Goal: Task Accomplishment & Management: Manage account settings

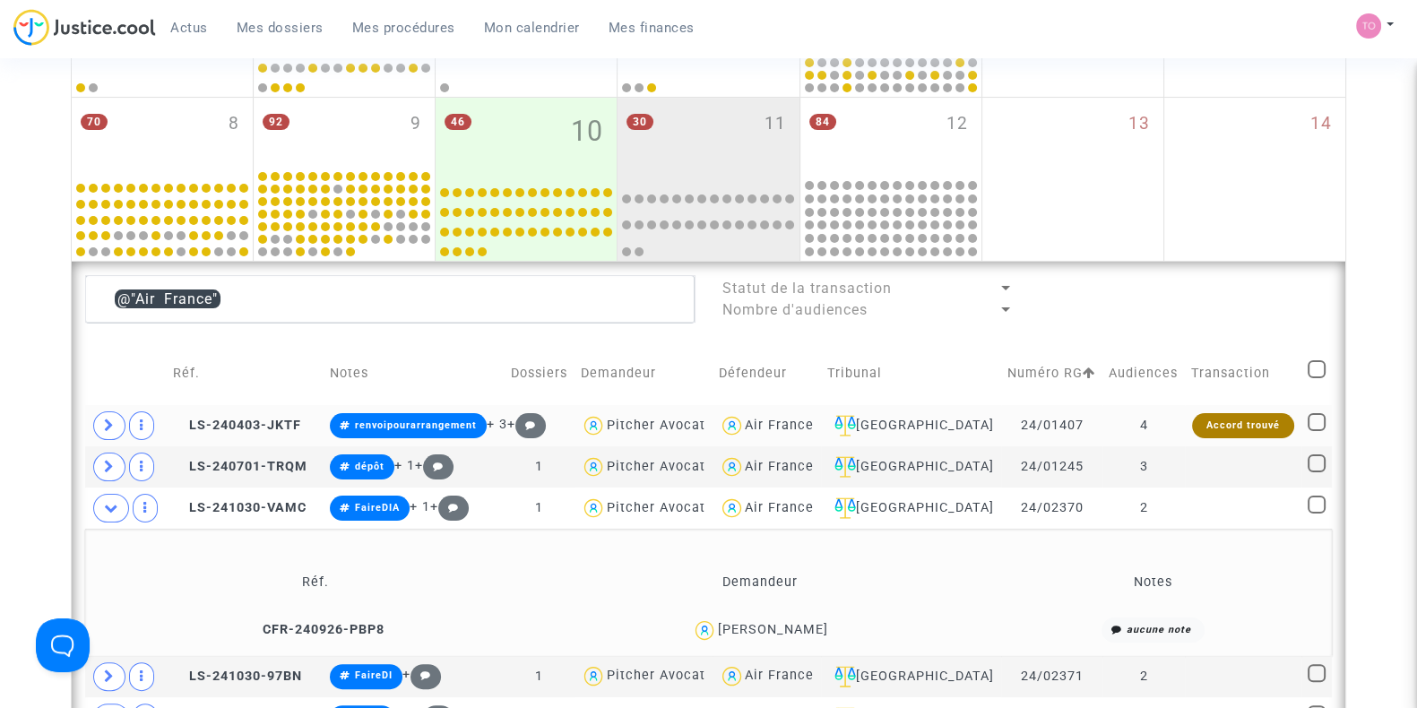
scroll to position [456, 0]
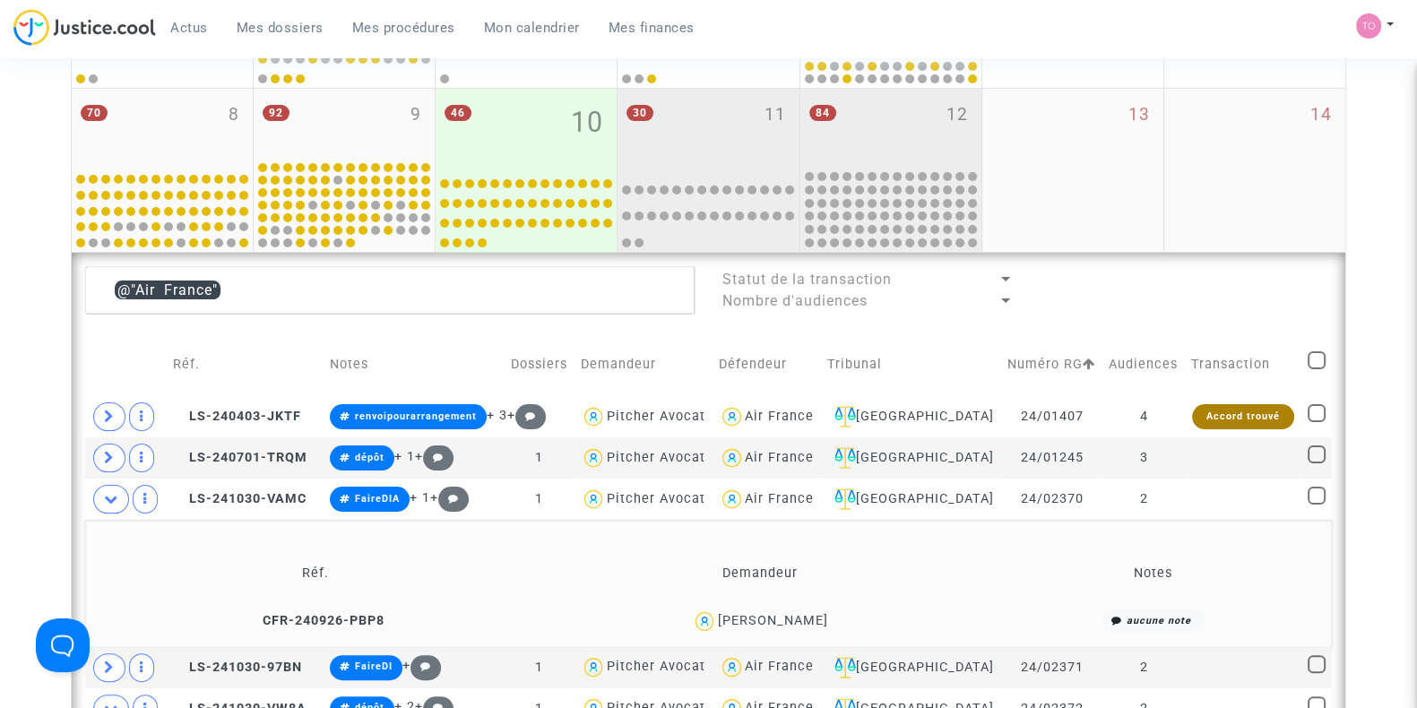
click at [871, 123] on div "84 12" at bounding box center [891, 128] width 181 height 79
type textarea "@"Air France""
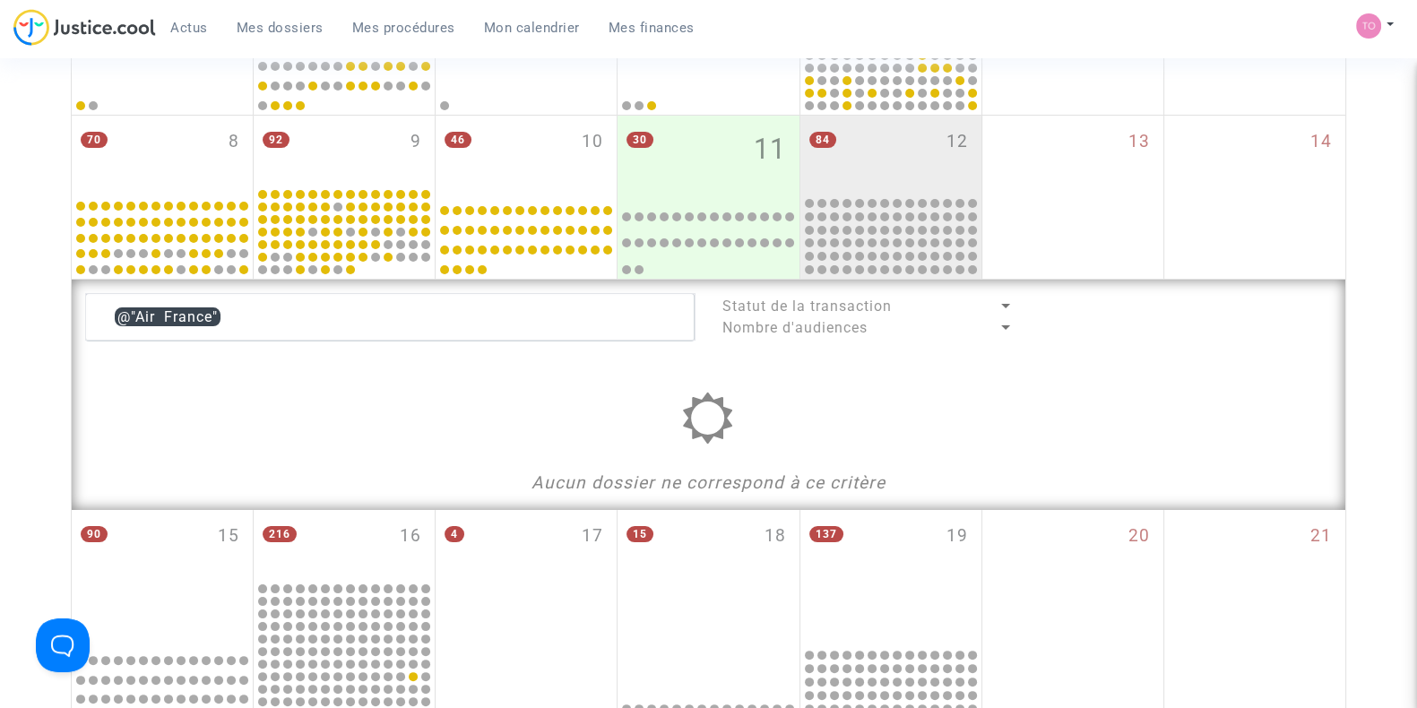
scroll to position [428, 0]
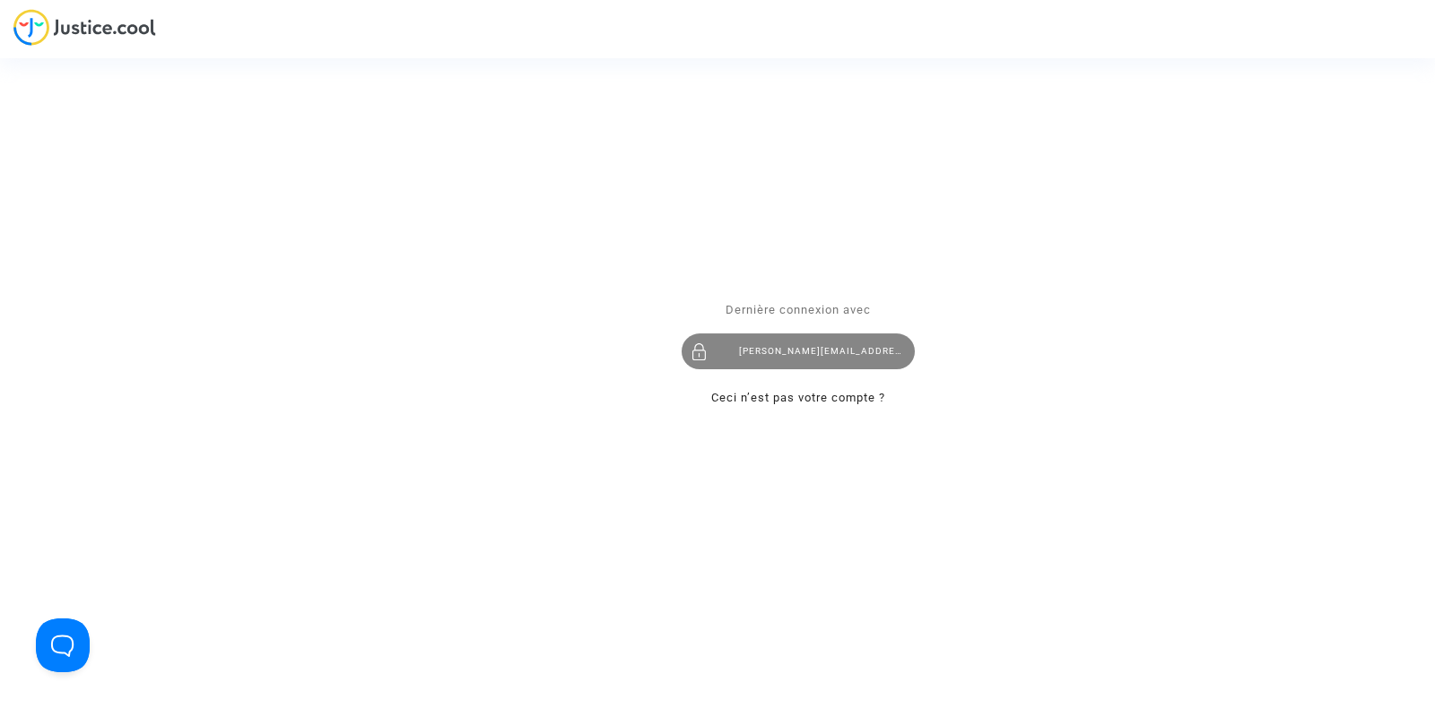
click at [787, 356] on div "tom@pitcher-avocat.fr" at bounding box center [797, 352] width 233 height 36
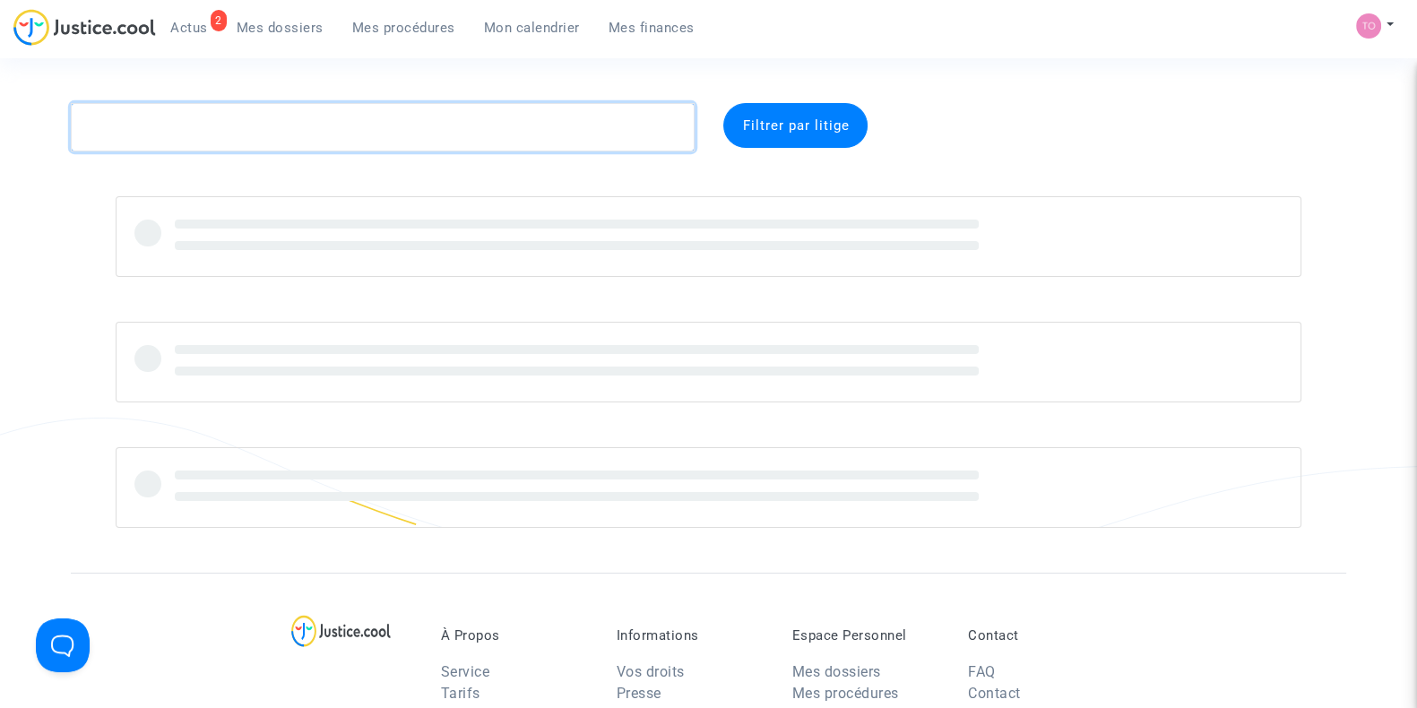
click at [169, 125] on textarea at bounding box center [383, 127] width 624 height 48
paste textarea "Saakyan"
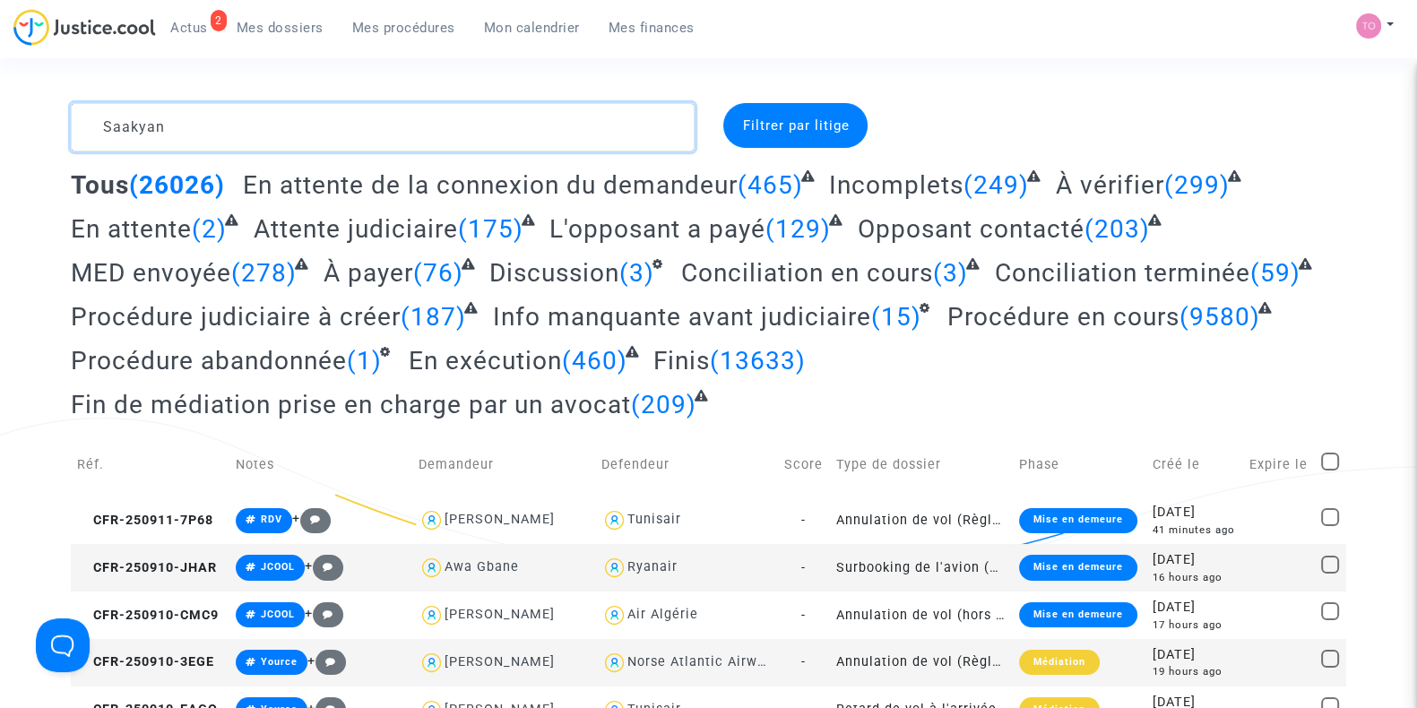
scroll to position [265, 0]
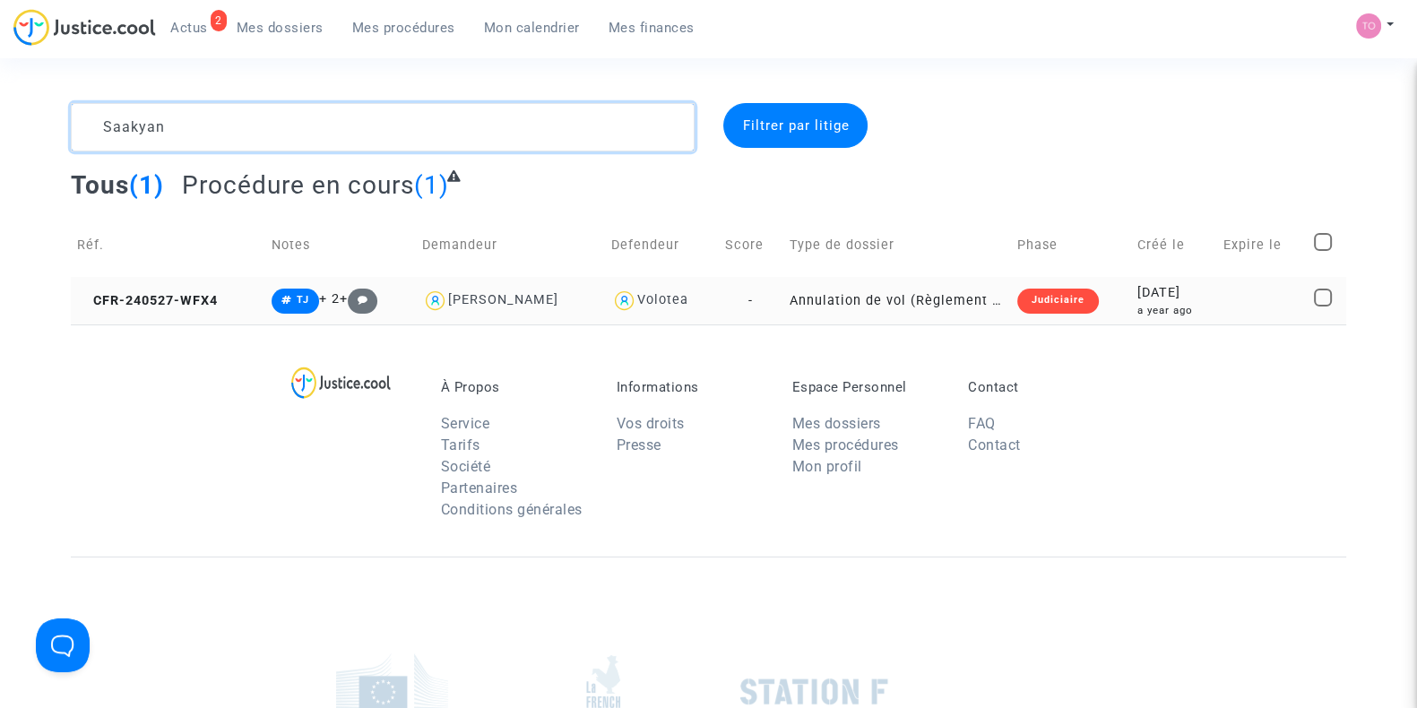
type textarea "Saakyan"
click at [1154, 306] on div "a year ago" at bounding box center [1175, 310] width 74 height 15
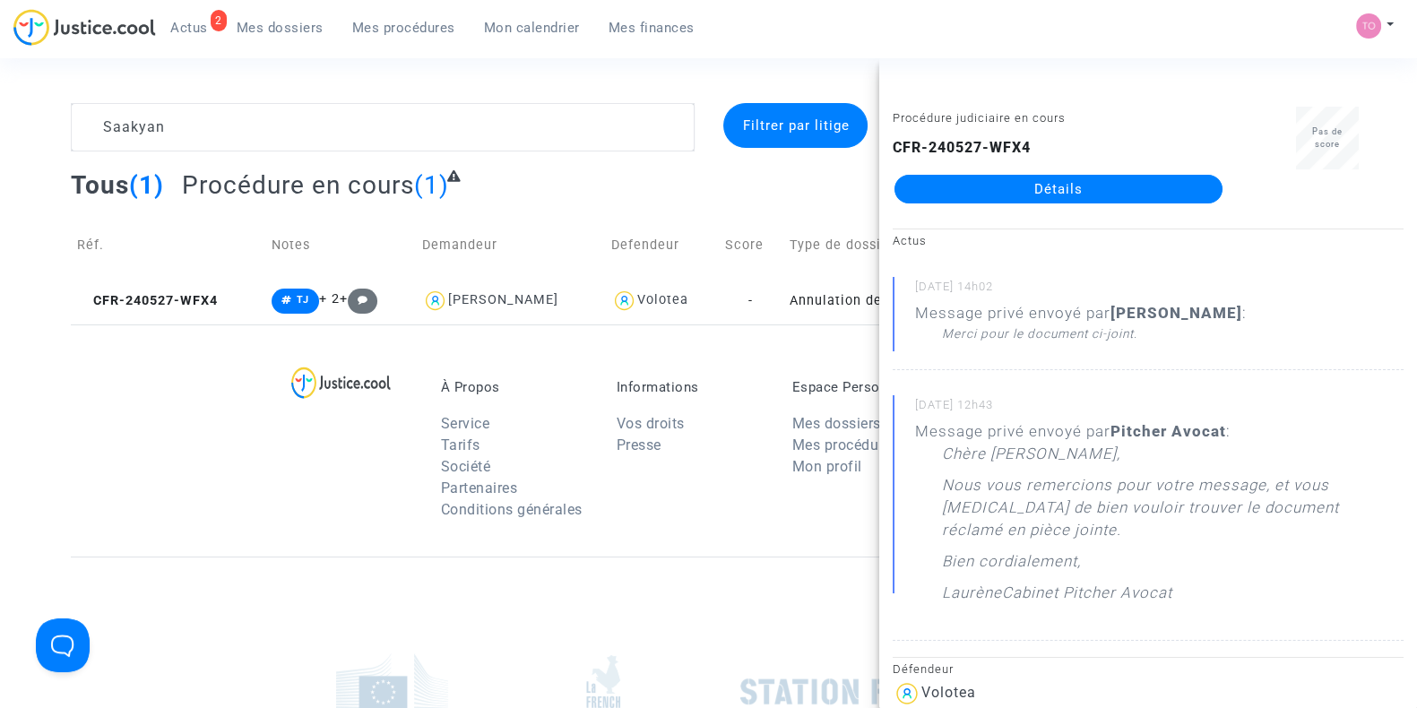
click at [974, 188] on link "Détails" at bounding box center [1059, 189] width 328 height 29
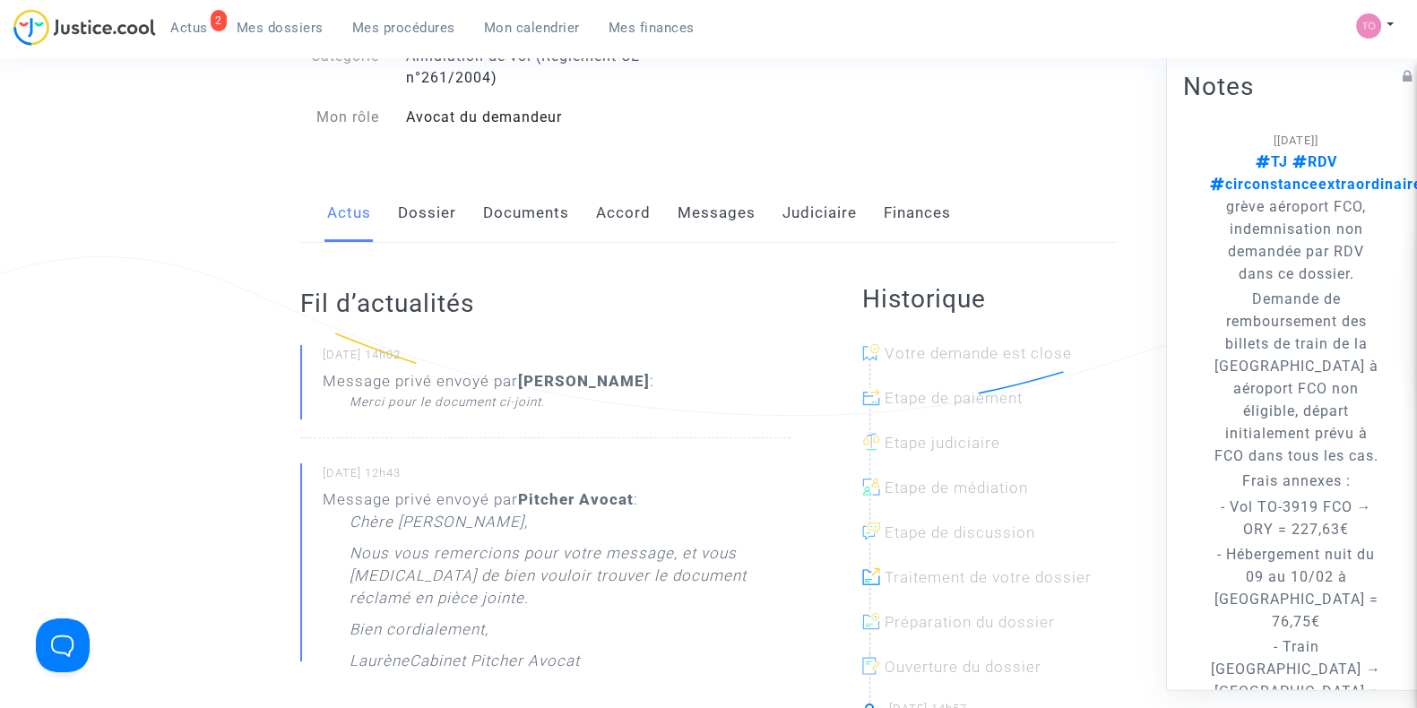
scroll to position [162, 0]
click at [440, 204] on link "Dossier" at bounding box center [427, 212] width 58 height 59
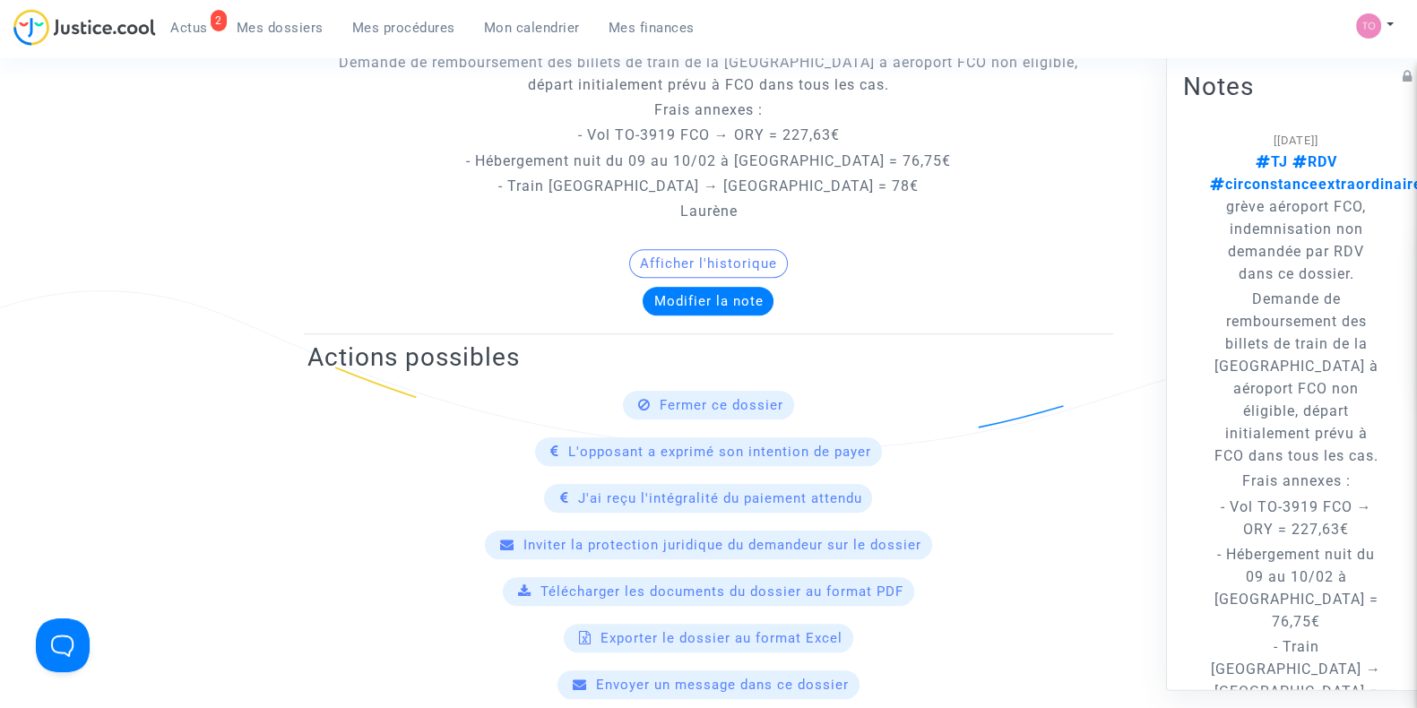
scroll to position [914, 0]
drag, startPoint x: 614, startPoint y: 293, endPoint x: 611, endPoint y: 210, distance: 83.4
click at [611, 210] on note-viewer "[28/06/2024] TJ RDV circonstanceextraordinaire grève aéroport FCO, indemnisatio…" at bounding box center [709, 151] width 802 height 334
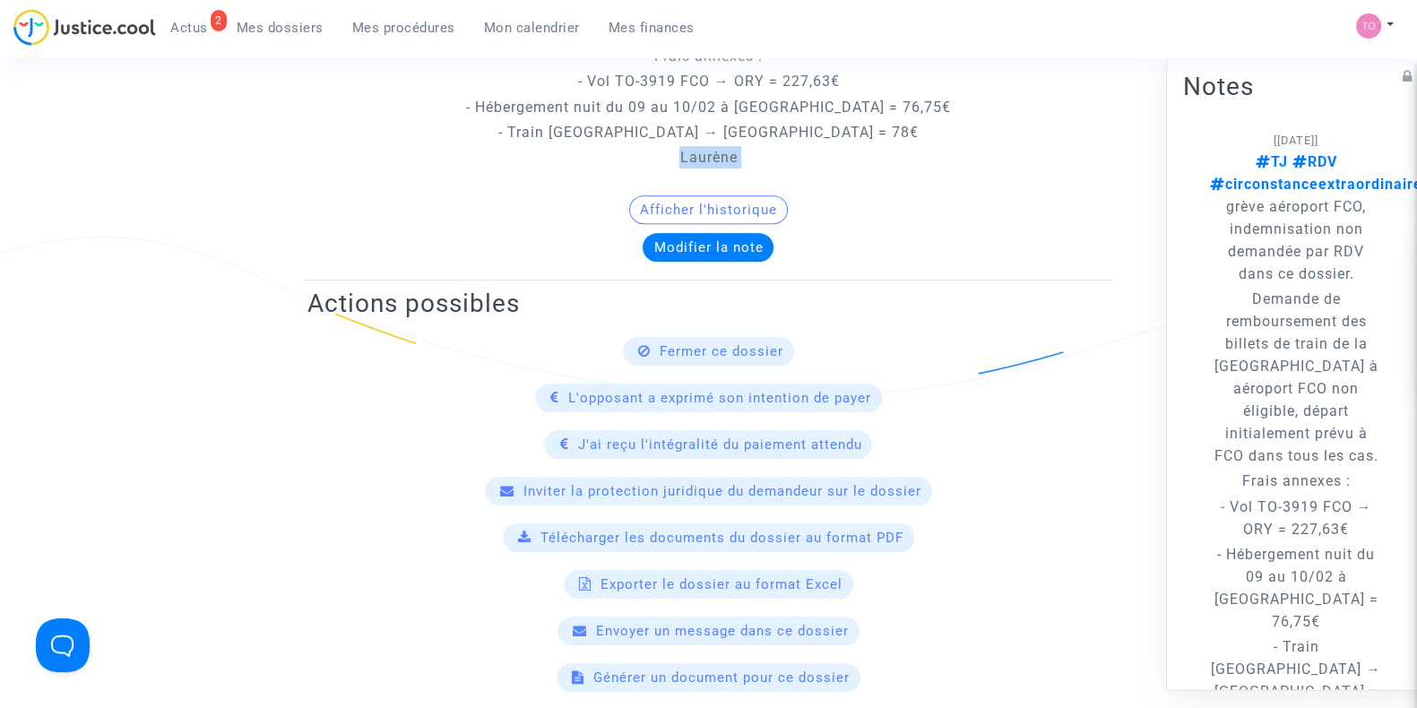
click at [611, 210] on div "Afficher l'historique" at bounding box center [709, 214] width 802 height 38
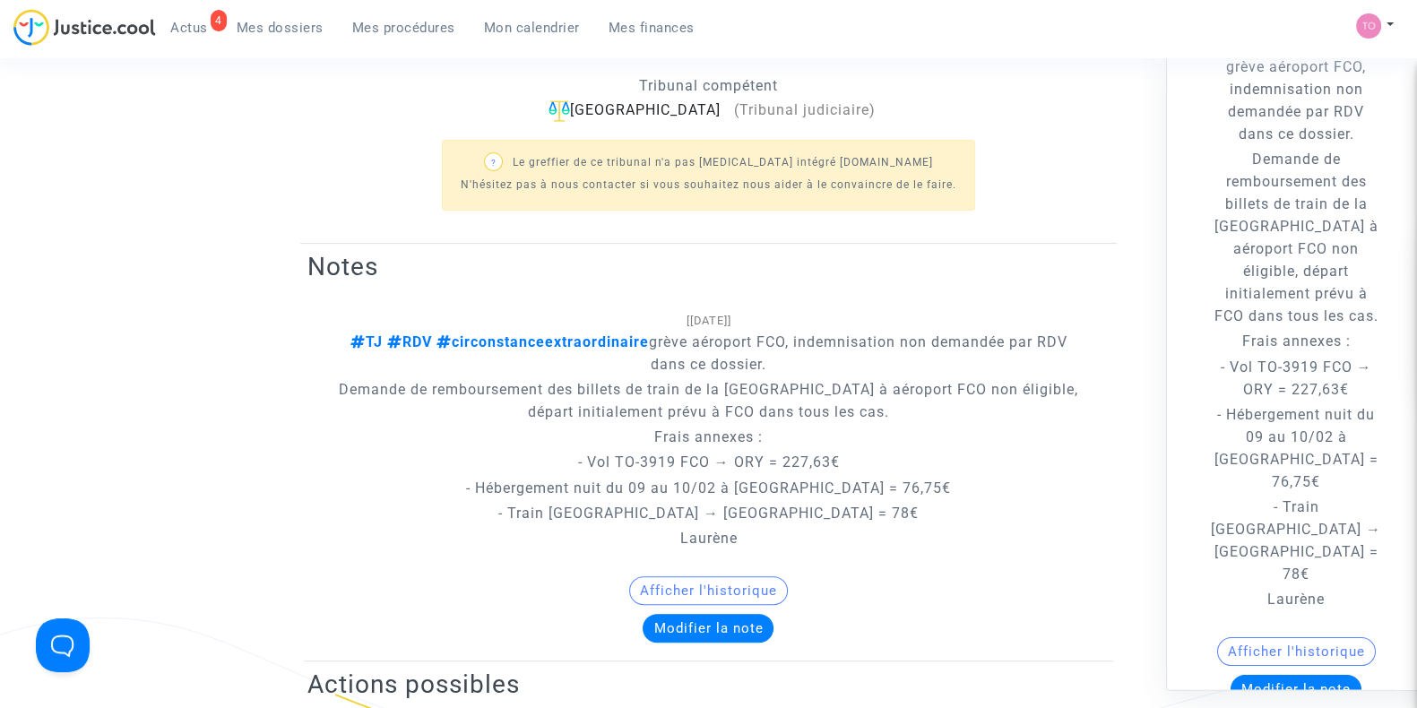
scroll to position [587, 0]
drag, startPoint x: 589, startPoint y: 467, endPoint x: 714, endPoint y: 472, distance: 124.7
click at [714, 472] on p "- Vol TO-3919 FCO → ORY = 227,63€" at bounding box center [708, 463] width 749 height 22
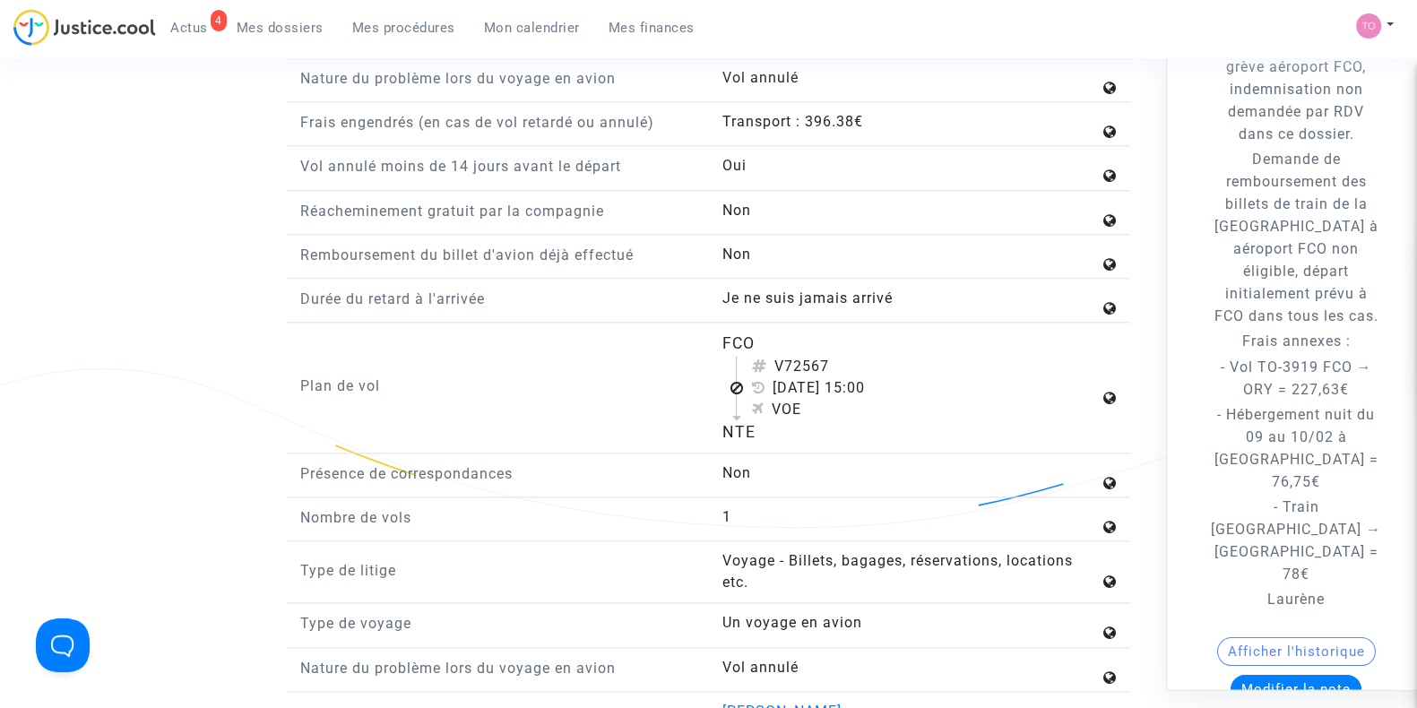
scroll to position [2416, 0]
drag, startPoint x: 835, startPoint y: 356, endPoint x: 780, endPoint y: 365, distance: 55.4
click at [780, 365] on div "V72567" at bounding box center [925, 366] width 348 height 22
drag, startPoint x: 780, startPoint y: 365, endPoint x: 681, endPoint y: 376, distance: 99.2
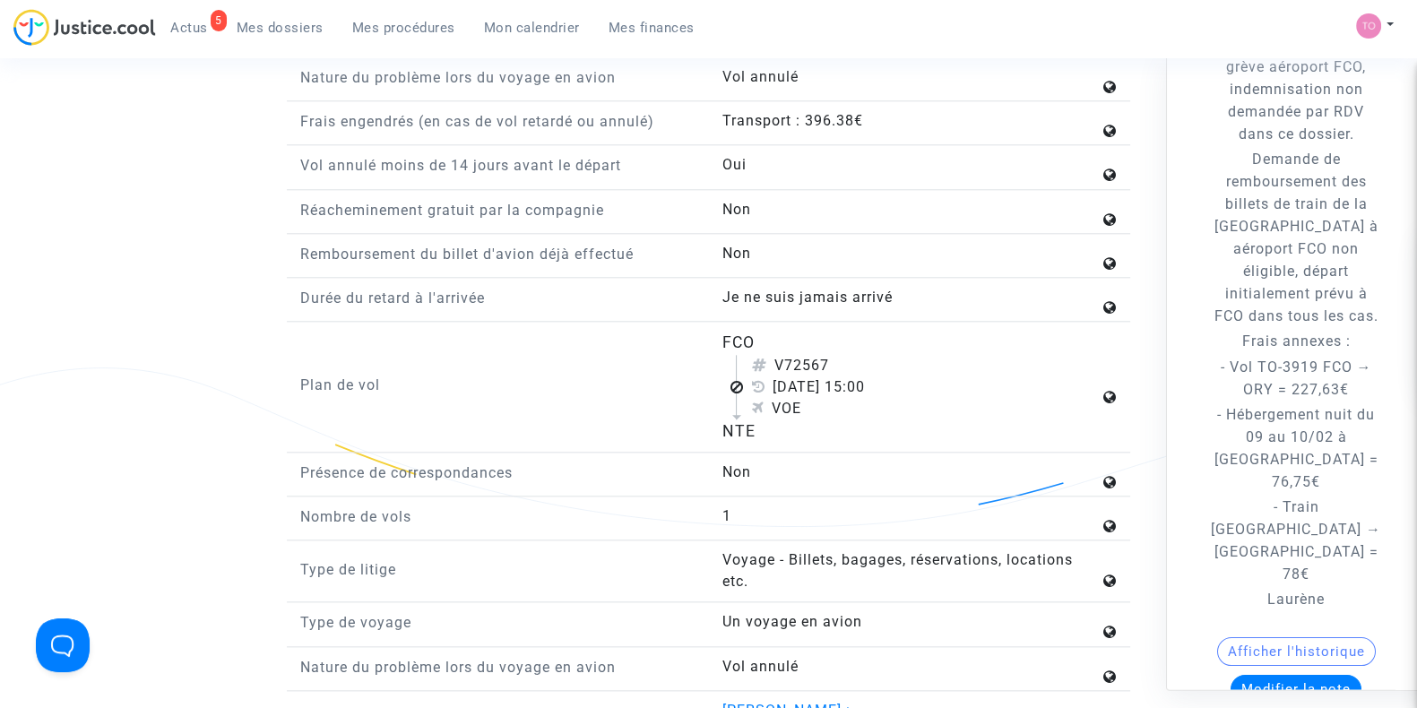
click at [681, 376] on p "Plan de vol" at bounding box center [497, 385] width 395 height 22
drag, startPoint x: 827, startPoint y: 360, endPoint x: 788, endPoint y: 360, distance: 38.6
click at [788, 360] on div "V72567" at bounding box center [925, 366] width 348 height 22
drag, startPoint x: 832, startPoint y: 358, endPoint x: 776, endPoint y: 356, distance: 56.5
click at [776, 356] on div "V72567" at bounding box center [925, 366] width 348 height 22
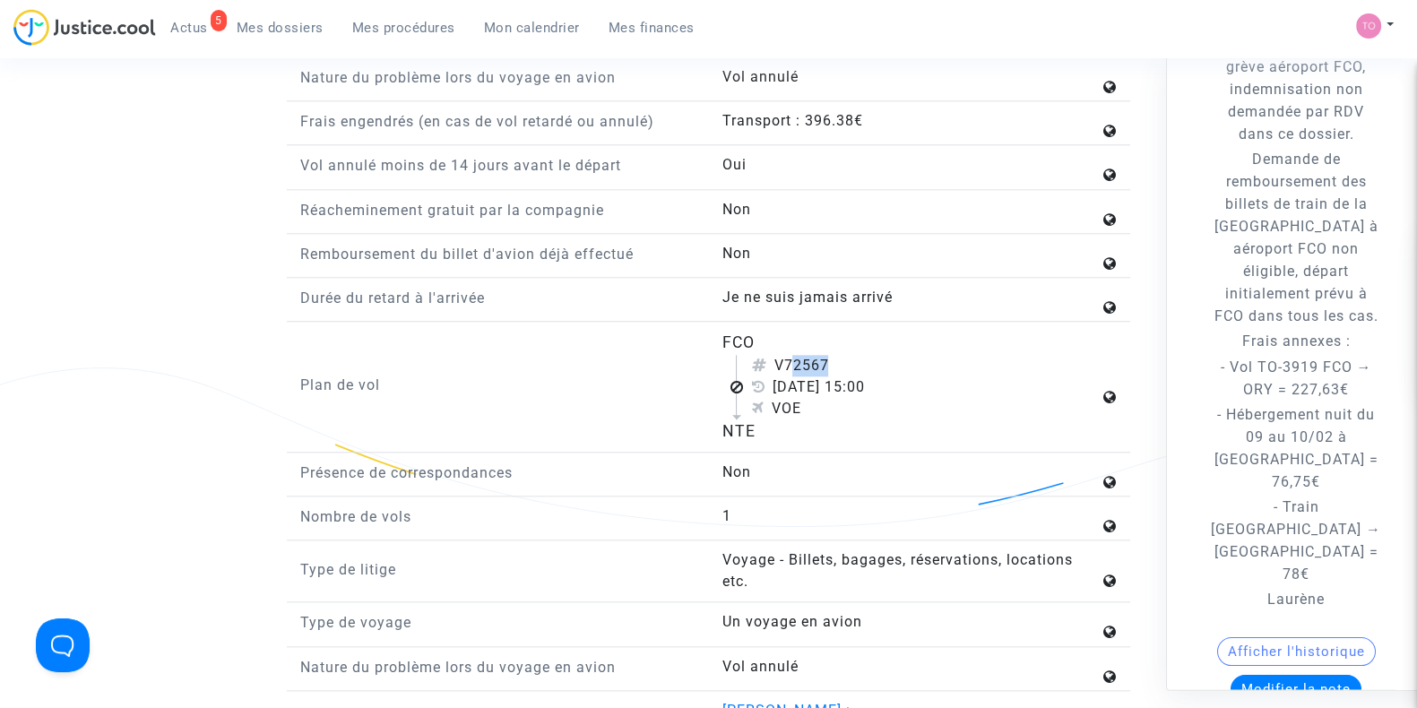
click at [776, 356] on div "V72567" at bounding box center [925, 366] width 348 height 22
copy div "V72567"
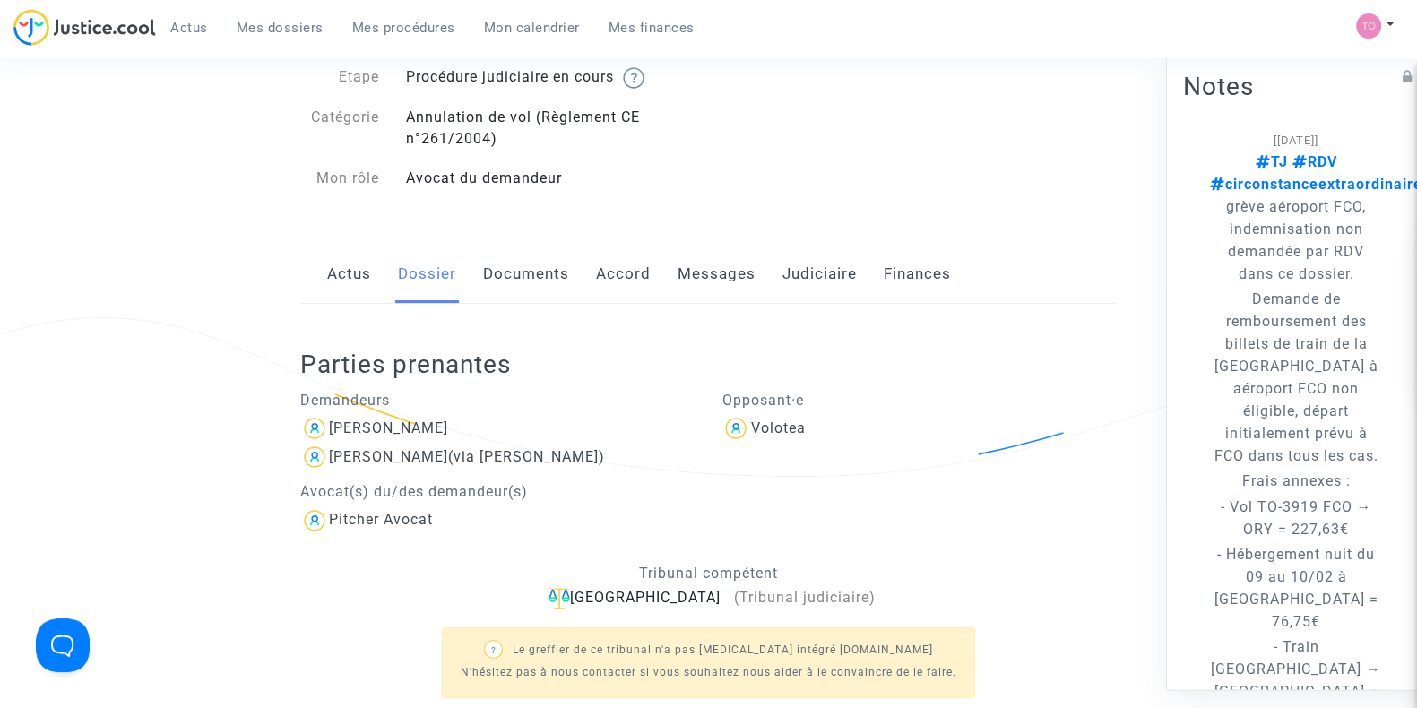
scroll to position [0, 0]
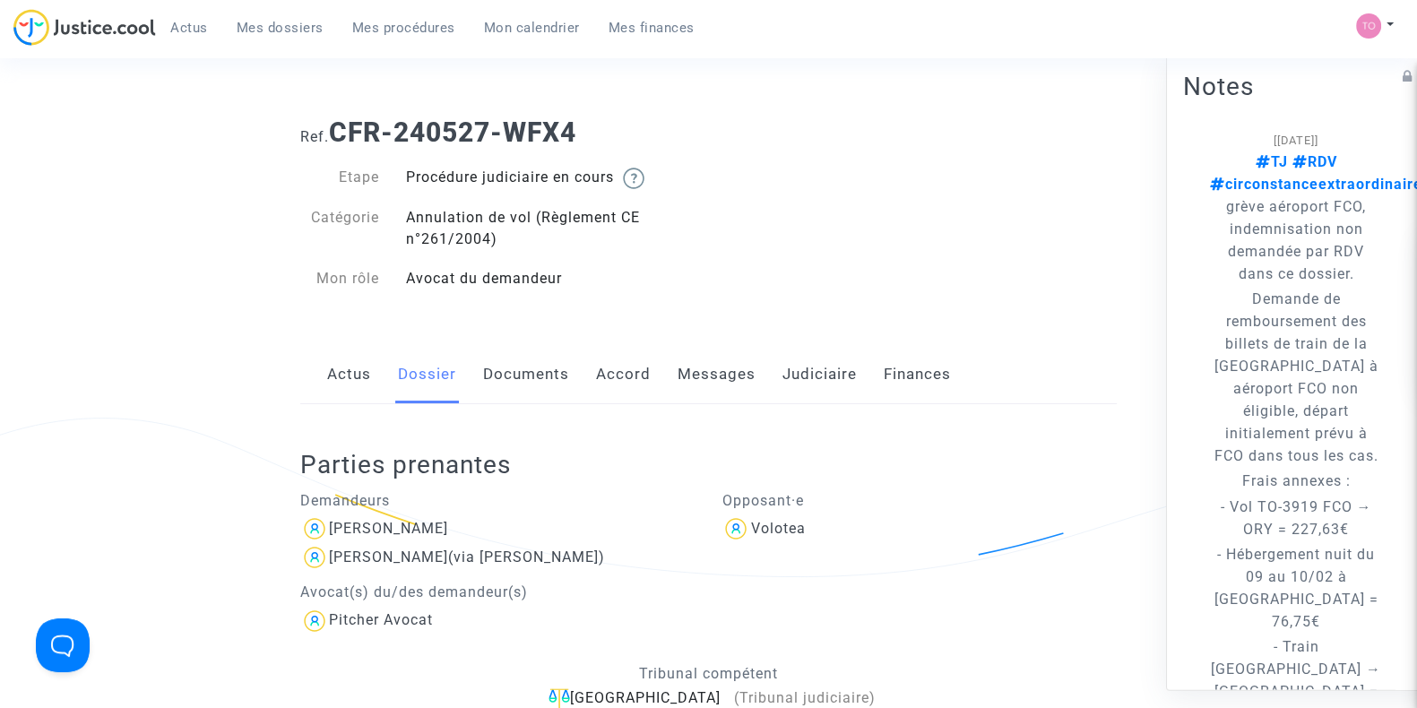
click at [813, 381] on link "Judiciaire" at bounding box center [820, 374] width 74 height 59
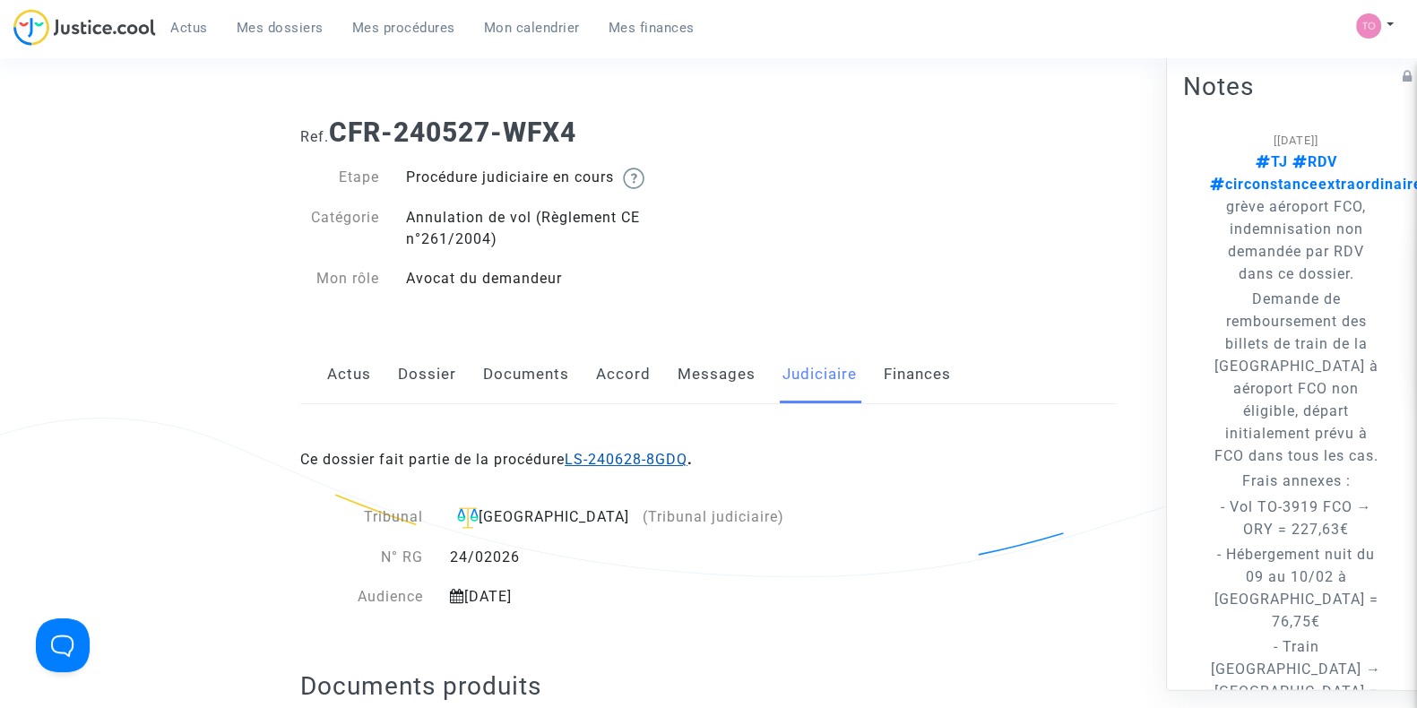
click at [672, 458] on link "LS-240628-8GDQ" at bounding box center [626, 459] width 123 height 17
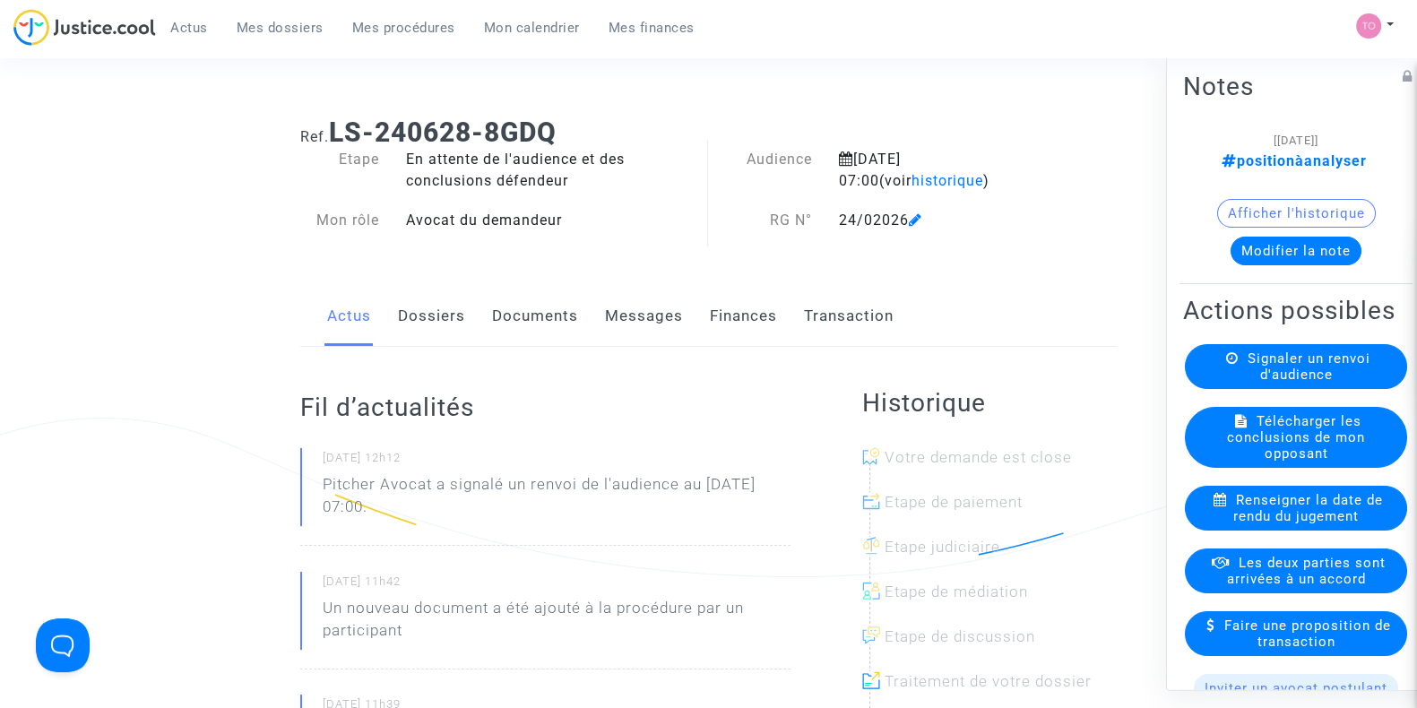
click at [1273, 249] on button "Modifier la note" at bounding box center [1296, 251] width 131 height 29
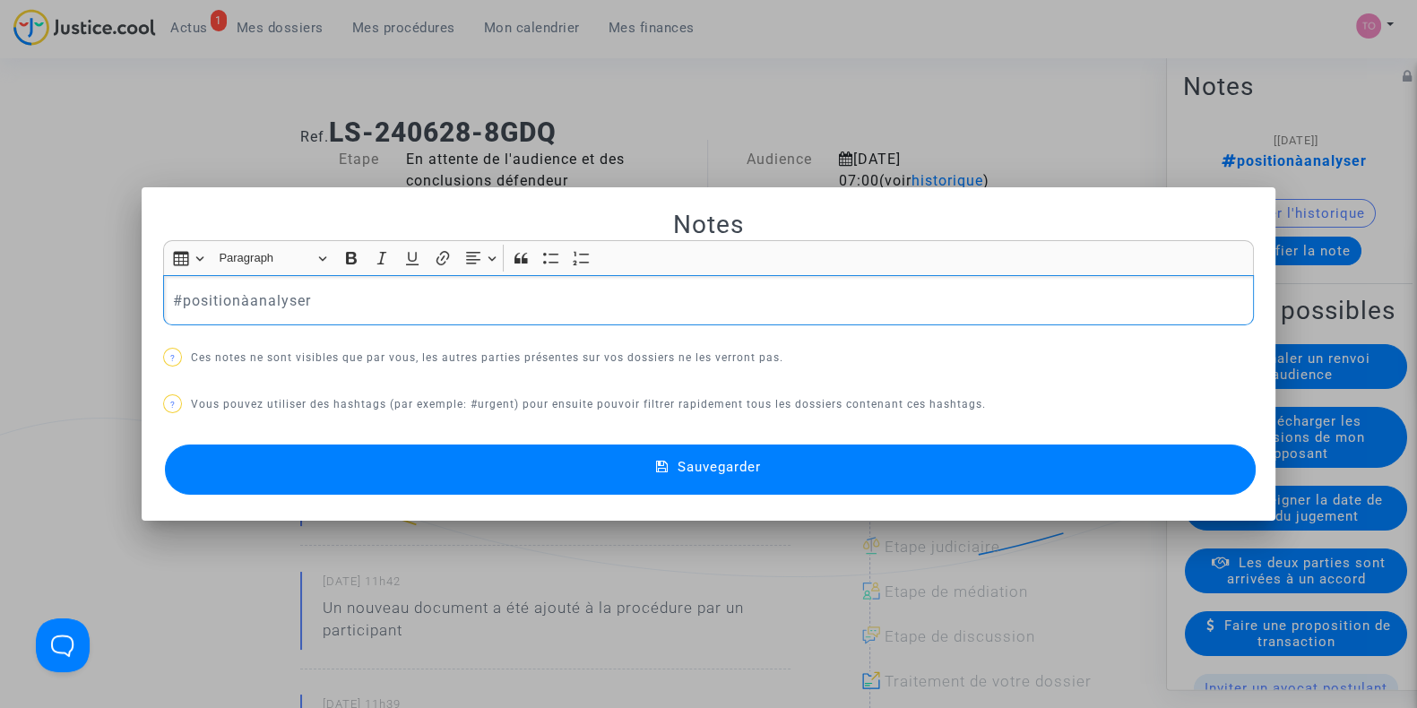
click at [163, 294] on div "#positionàanalyser" at bounding box center [708, 300] width 1091 height 50
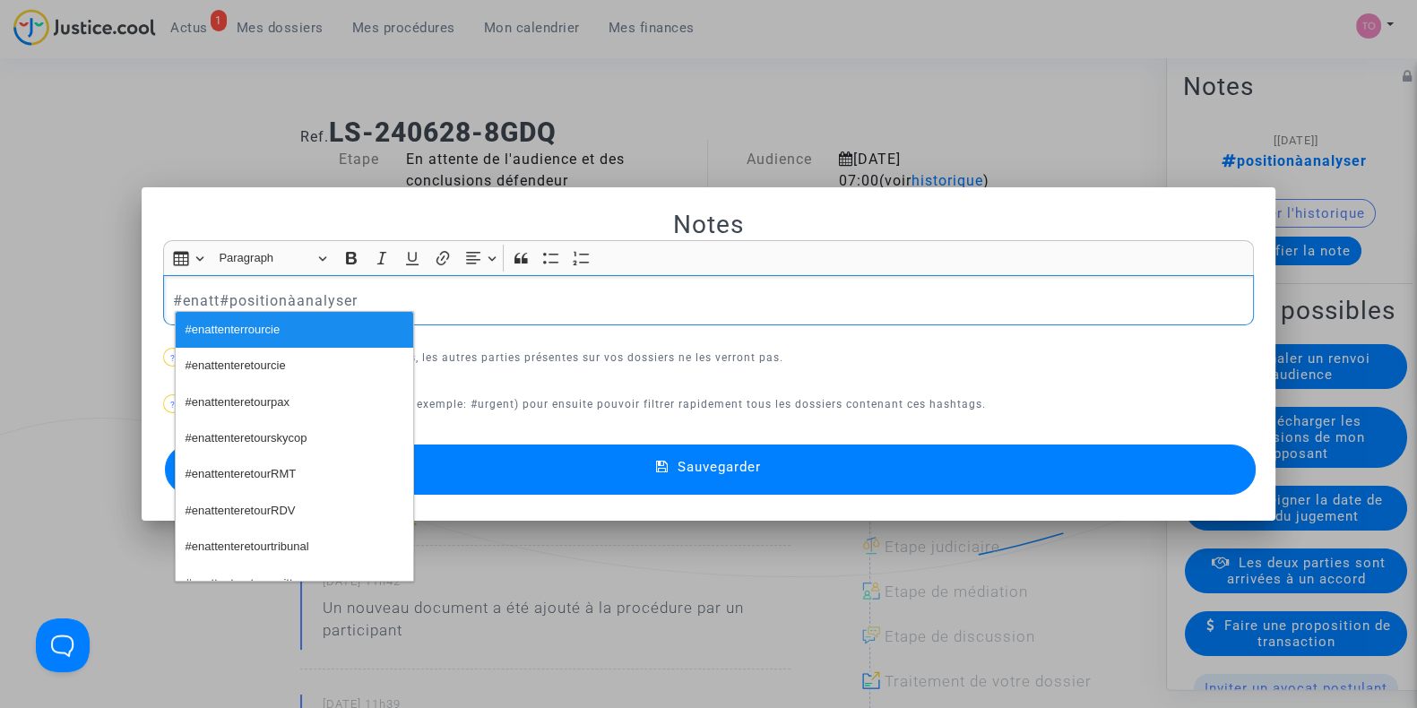
click at [238, 317] on span "#enattenterrourcie" at bounding box center [233, 330] width 95 height 26
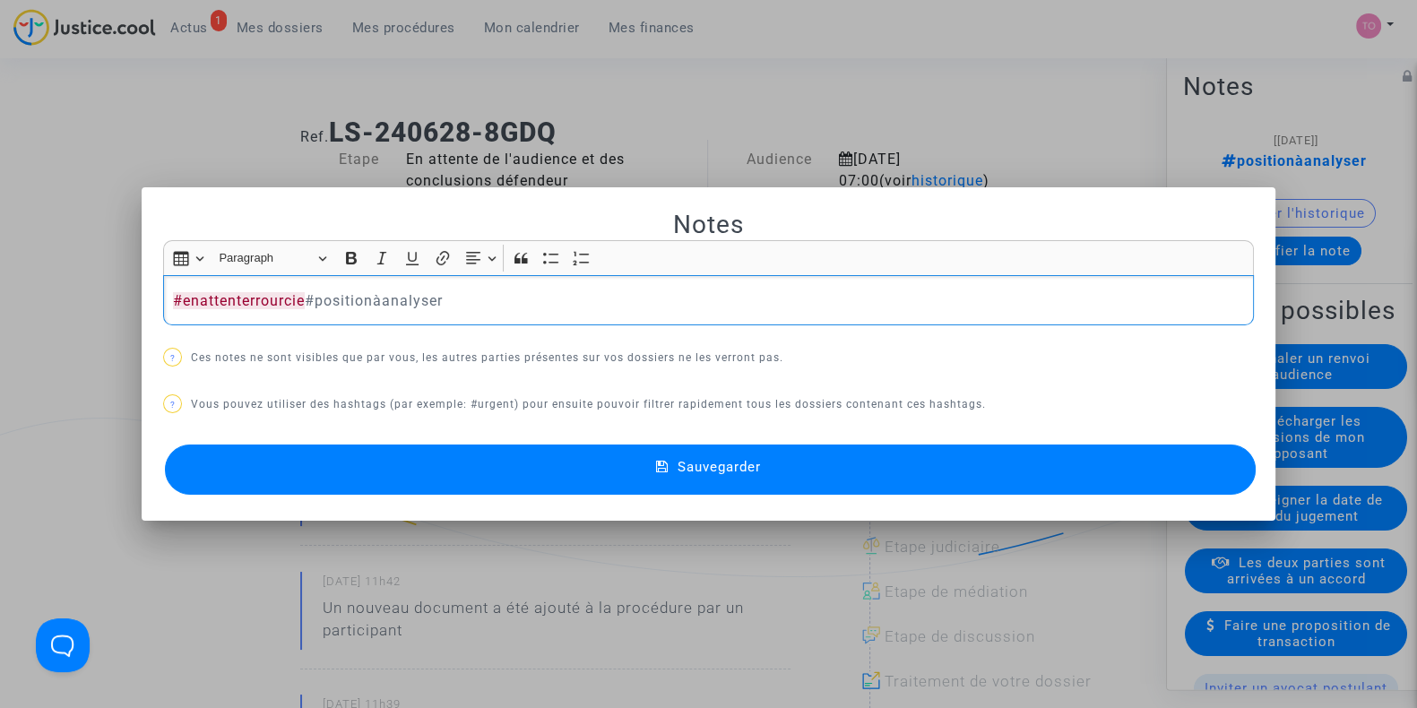
click at [394, 464] on button "Sauvegarder" at bounding box center [710, 470] width 1091 height 50
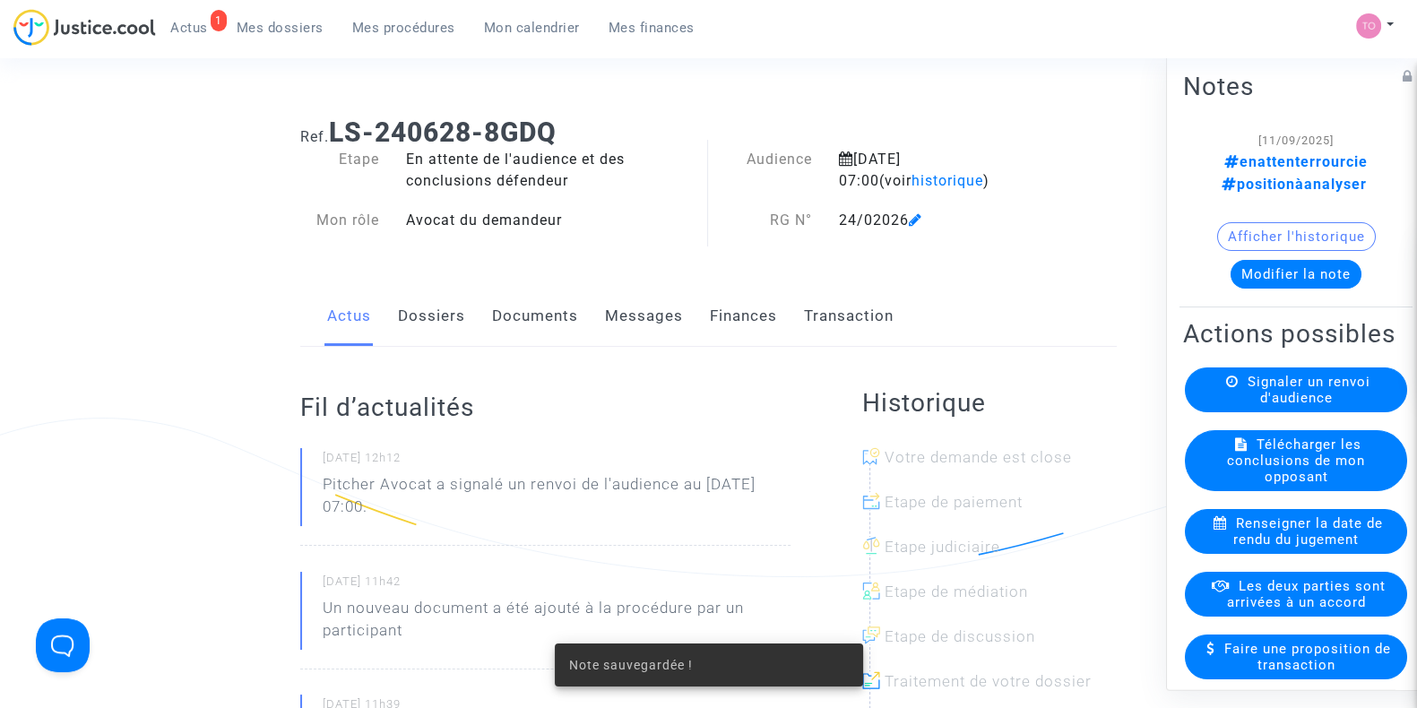
click at [394, 464] on small "03/03/2025 - 12h12" at bounding box center [557, 461] width 468 height 23
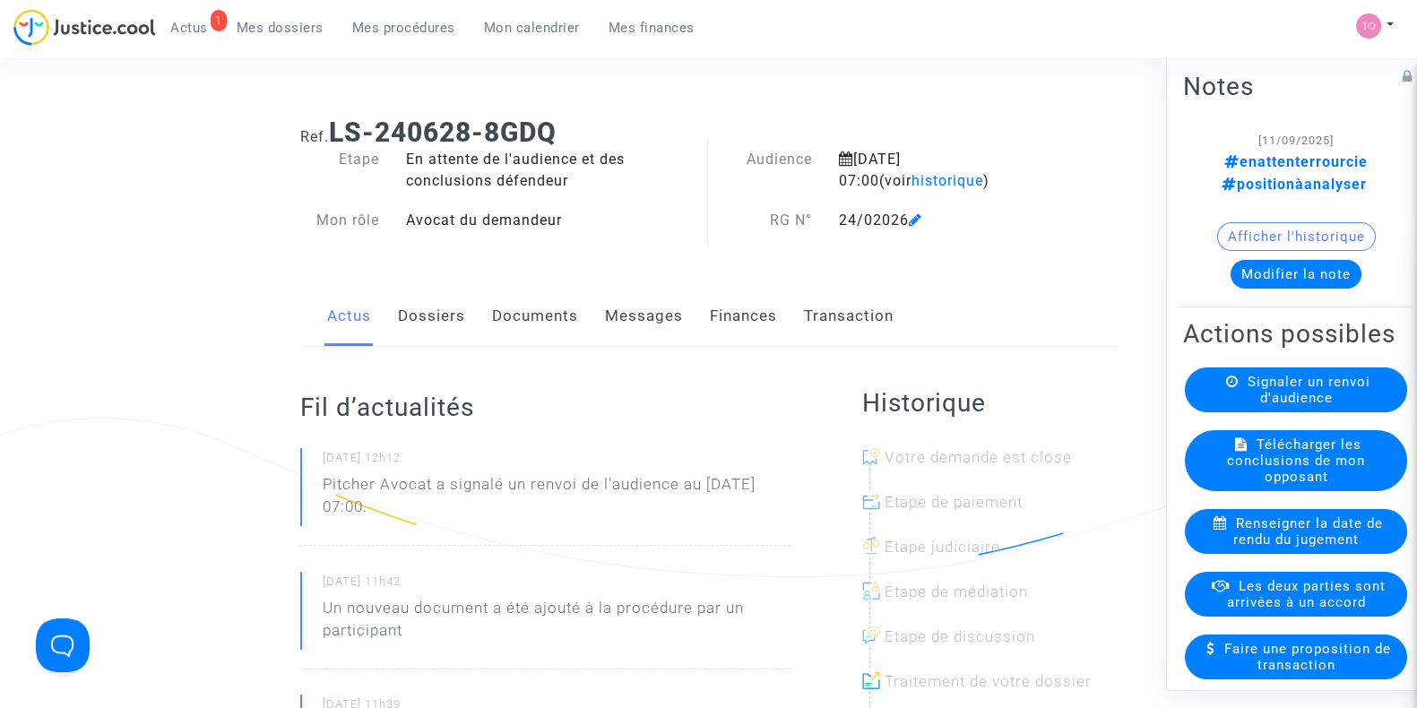
click at [502, 30] on span "Mon calendrier" at bounding box center [532, 28] width 96 height 16
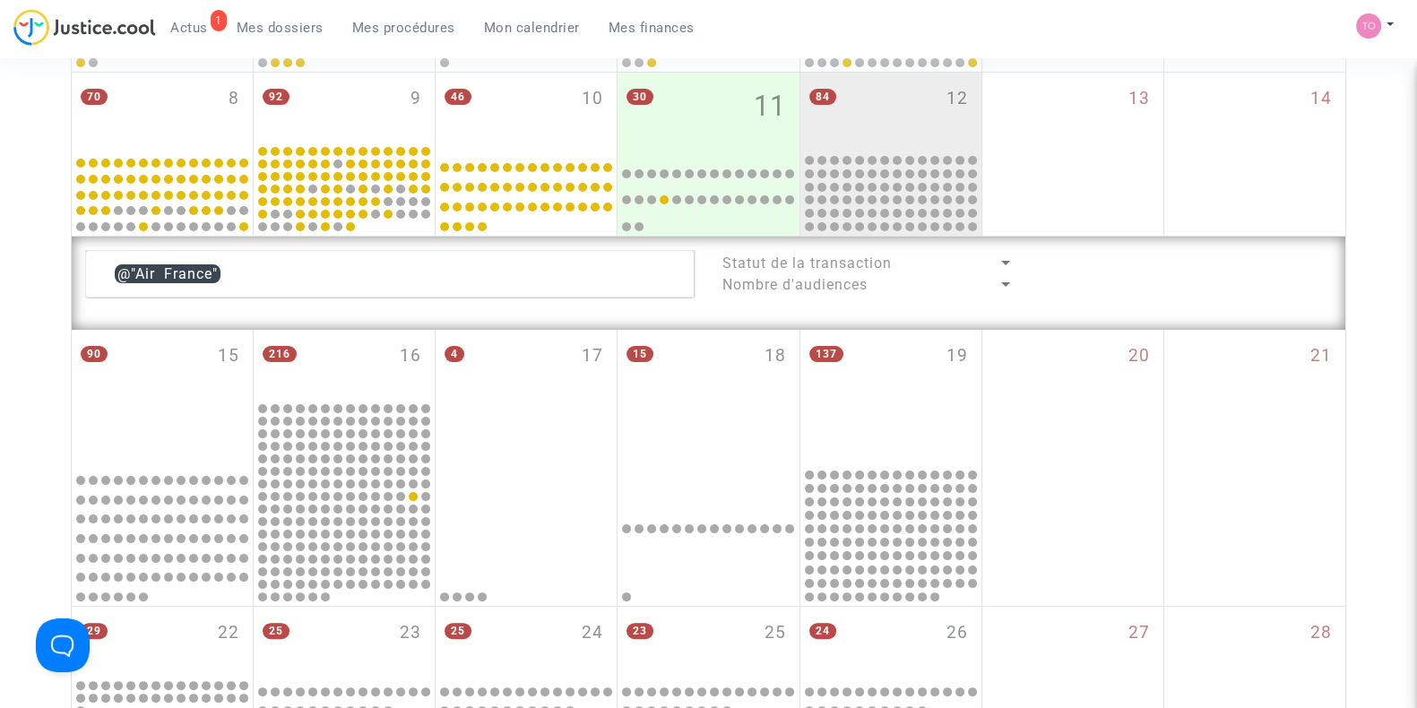
scroll to position [428, 0]
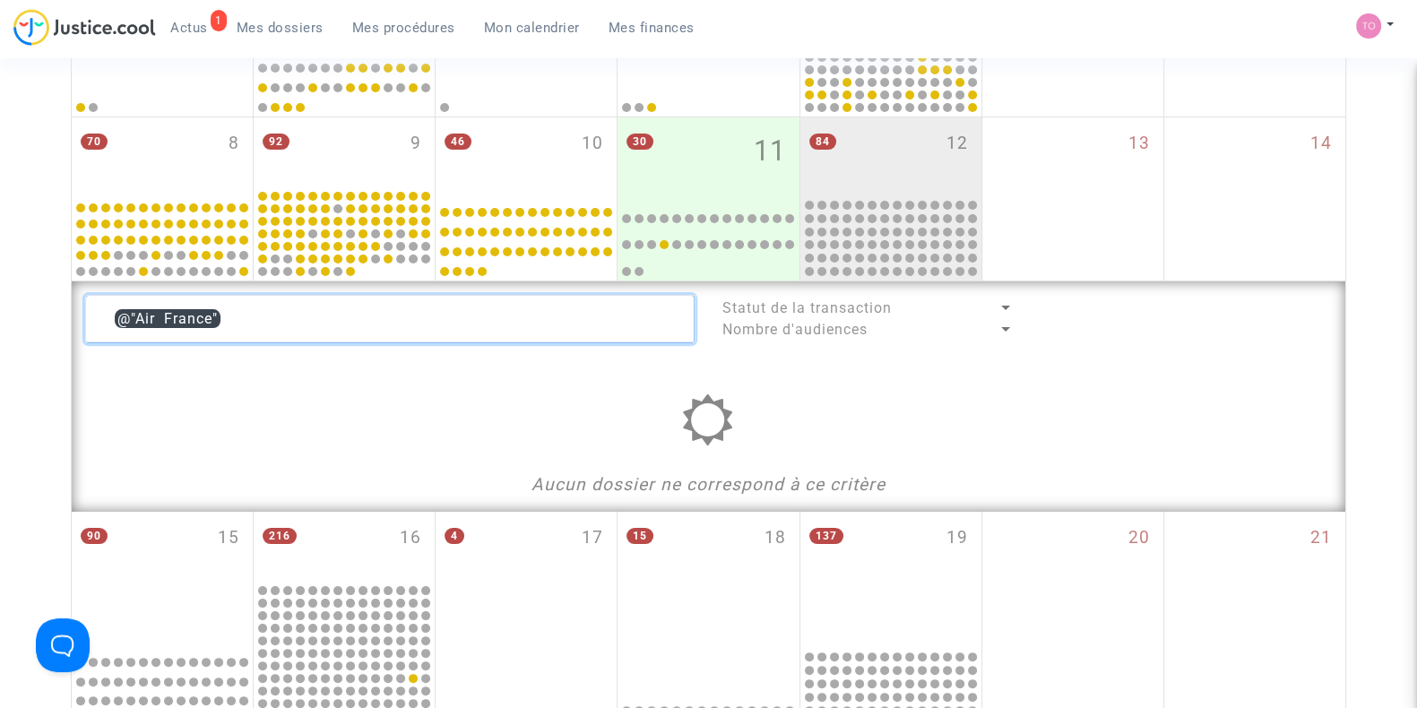
drag, startPoint x: 323, startPoint y: 301, endPoint x: 0, endPoint y: 297, distance: 322.8
click at [0, 297] on div "Date de clôture d'instruction Date de conciliation Date d'audience Date de juge…" at bounding box center [708, 421] width 1417 height 1492
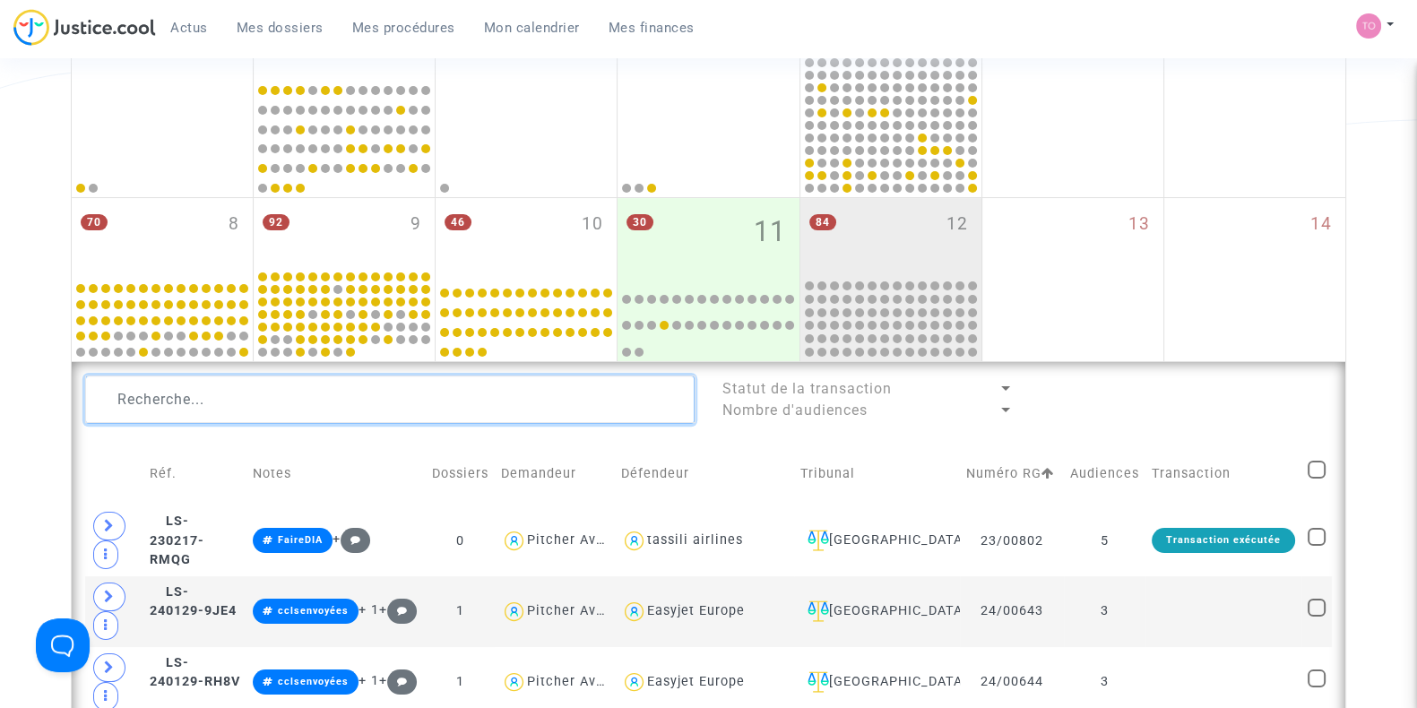
scroll to position [344, 0]
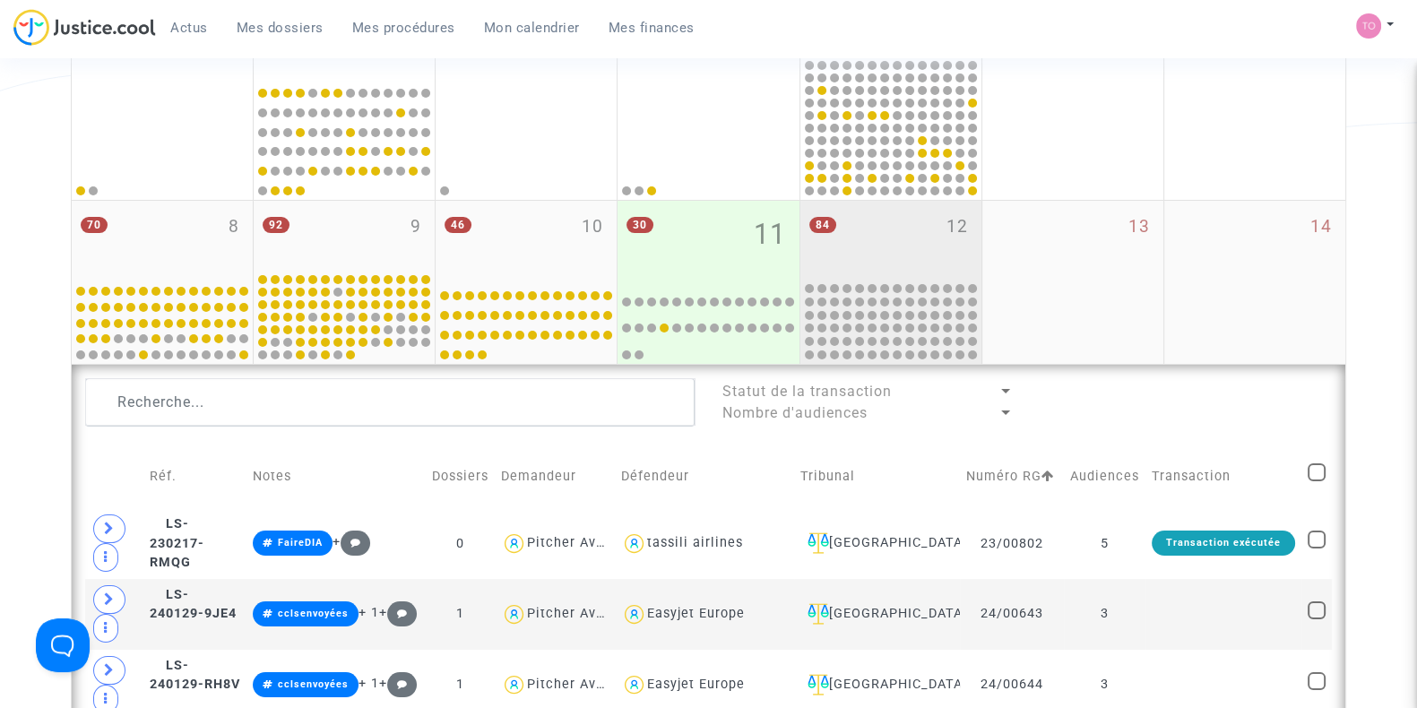
click at [893, 262] on div "84 12" at bounding box center [891, 240] width 181 height 79
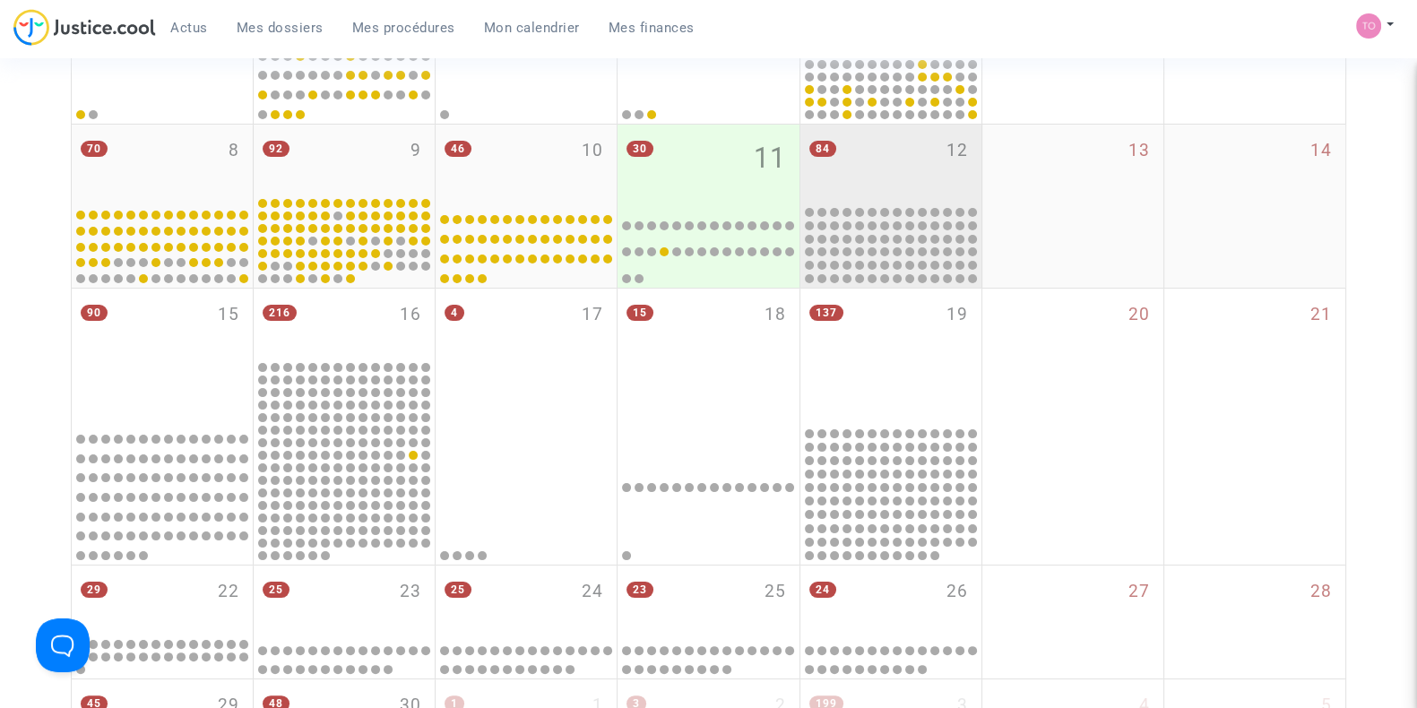
scroll to position [412, 0]
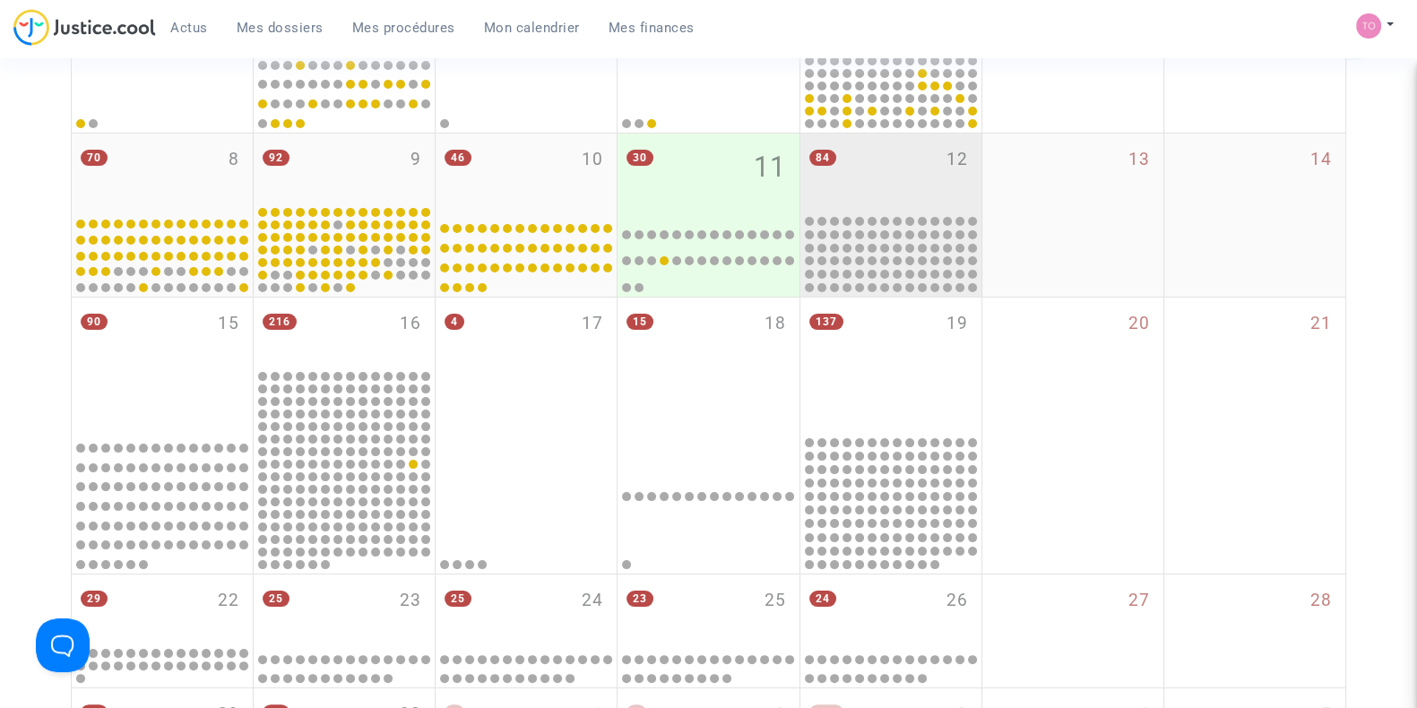
click at [894, 198] on div "84 12" at bounding box center [891, 173] width 181 height 79
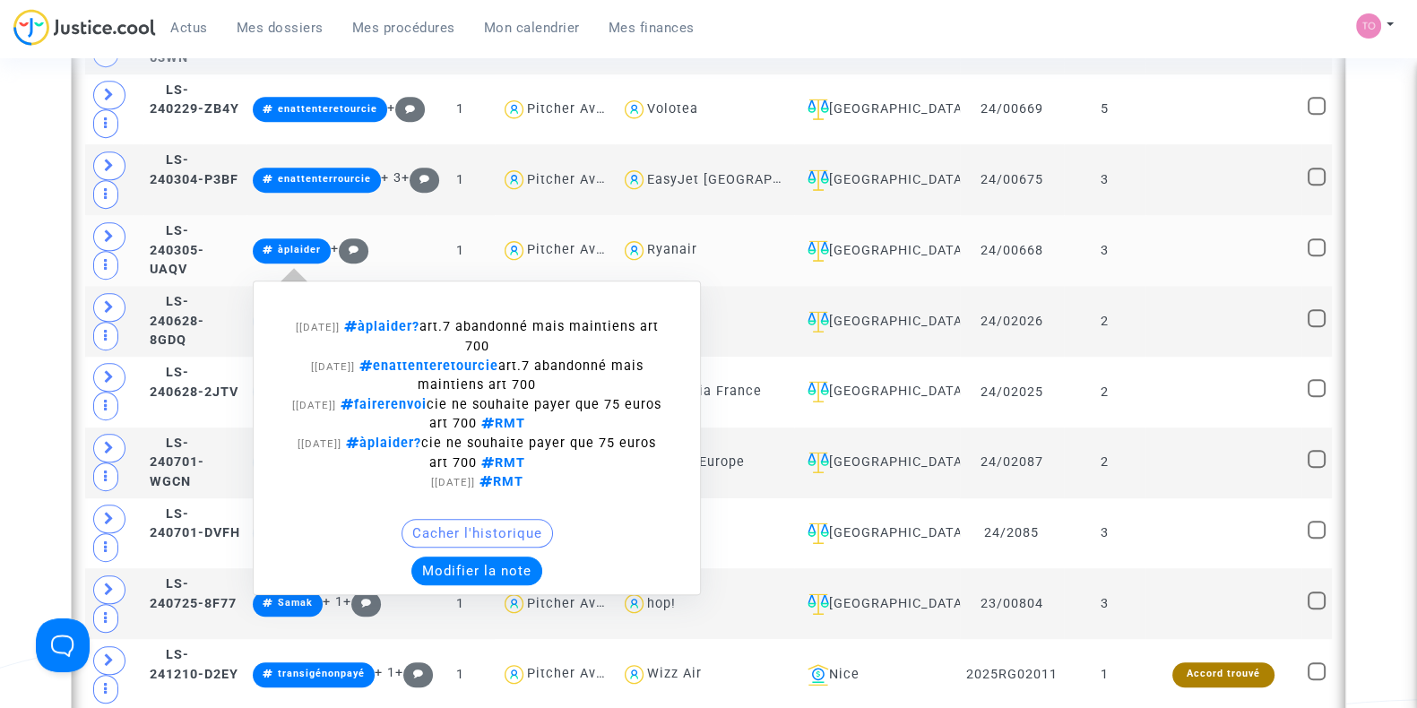
scroll to position [1367, 0]
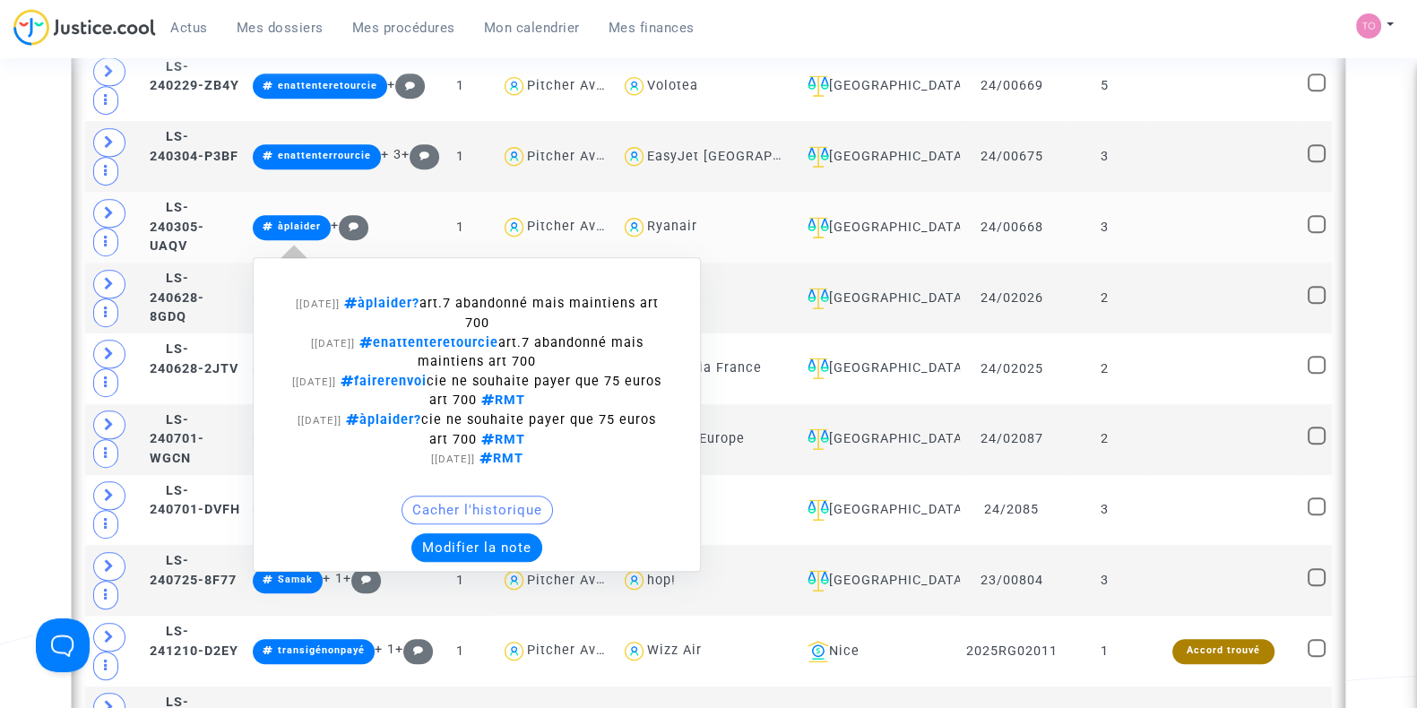
click at [502, 544] on button "Modifier la note" at bounding box center [477, 547] width 131 height 29
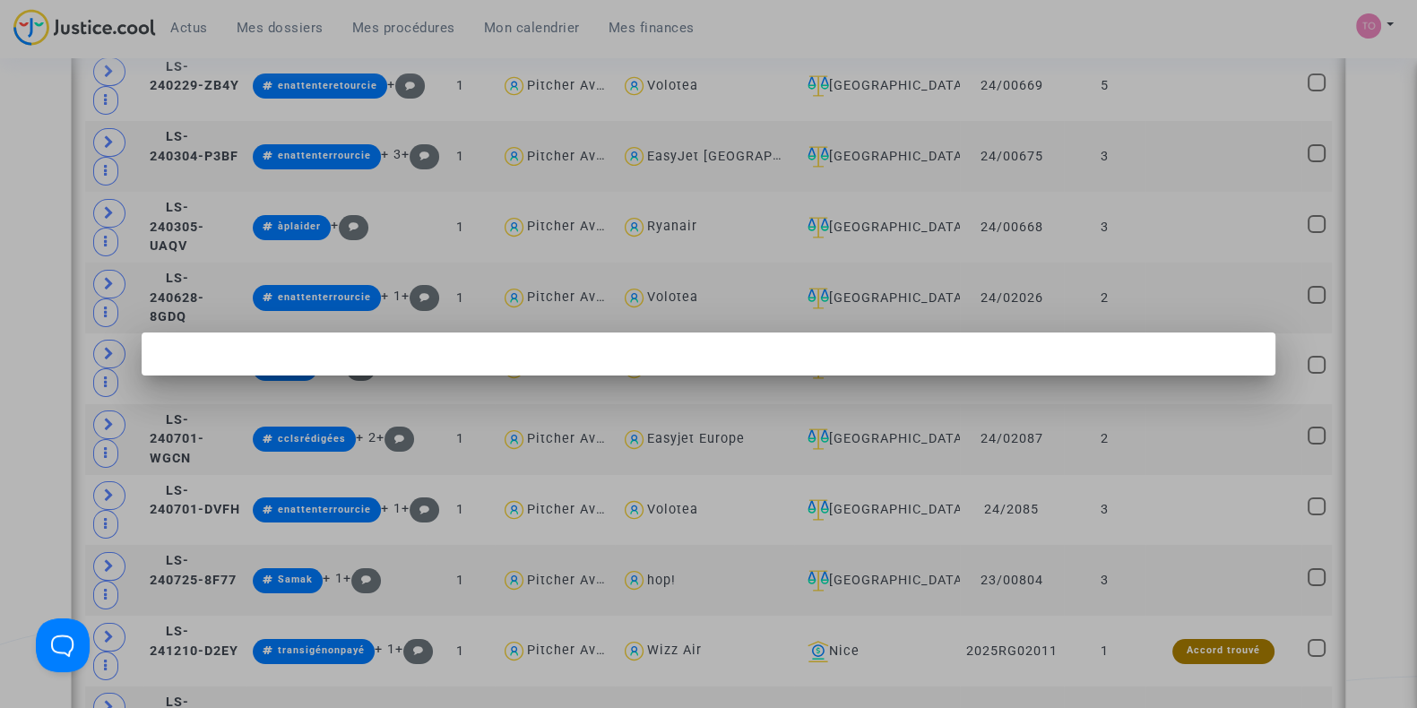
scroll to position [0, 0]
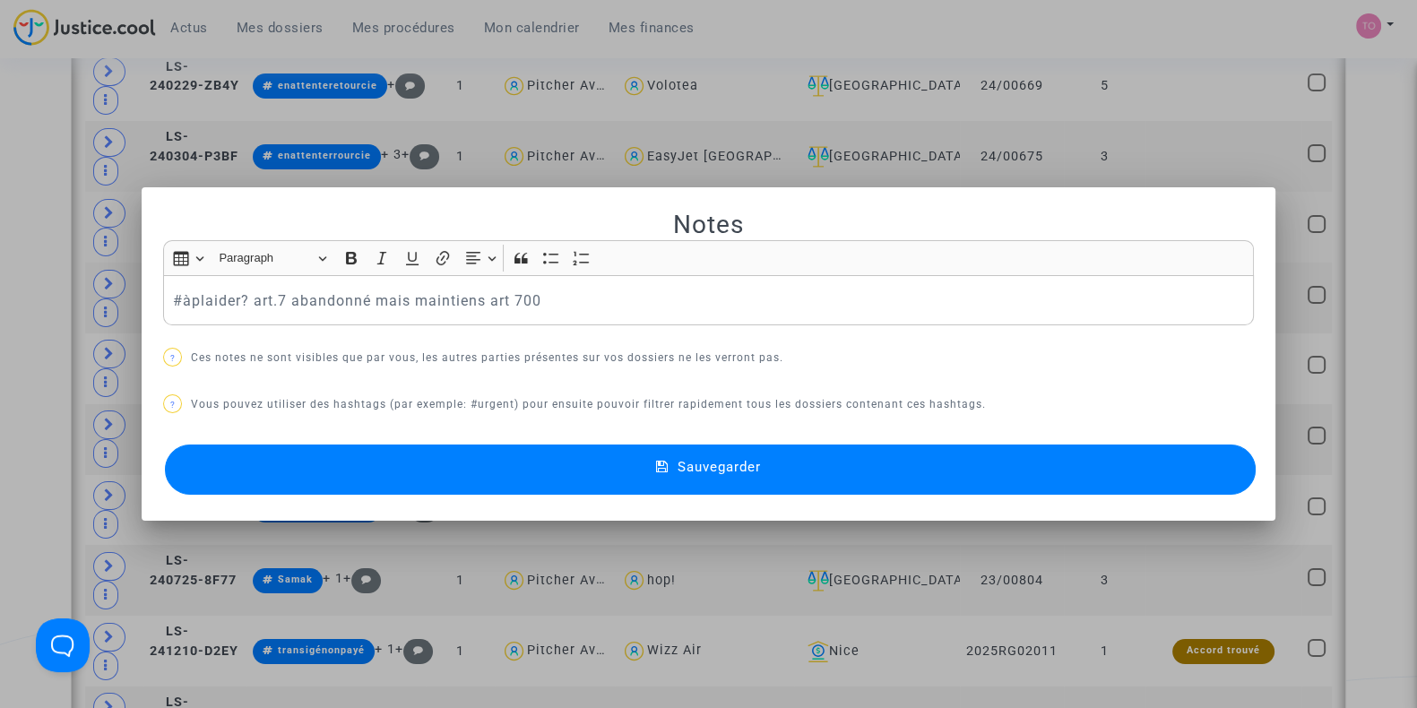
click at [0, 136] on div at bounding box center [708, 354] width 1417 height 708
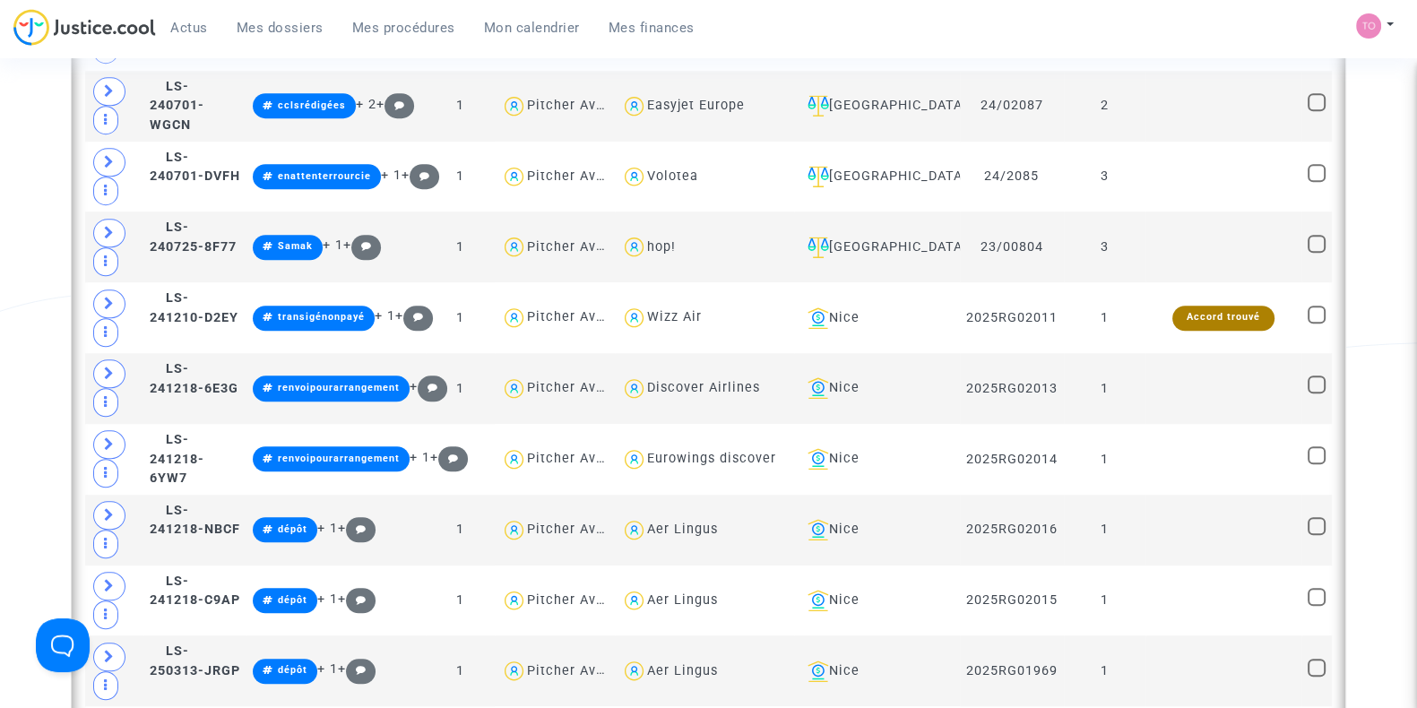
scroll to position [1703, 0]
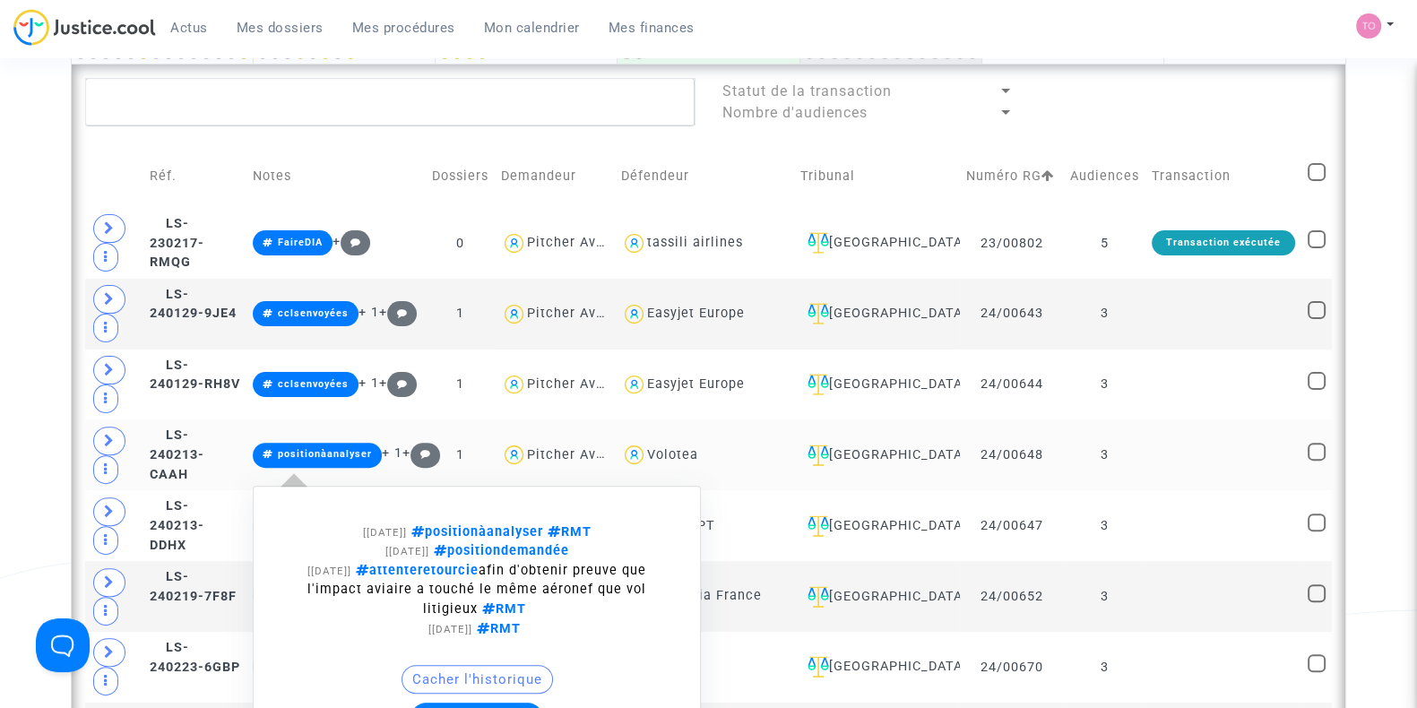
scroll to position [646, 0]
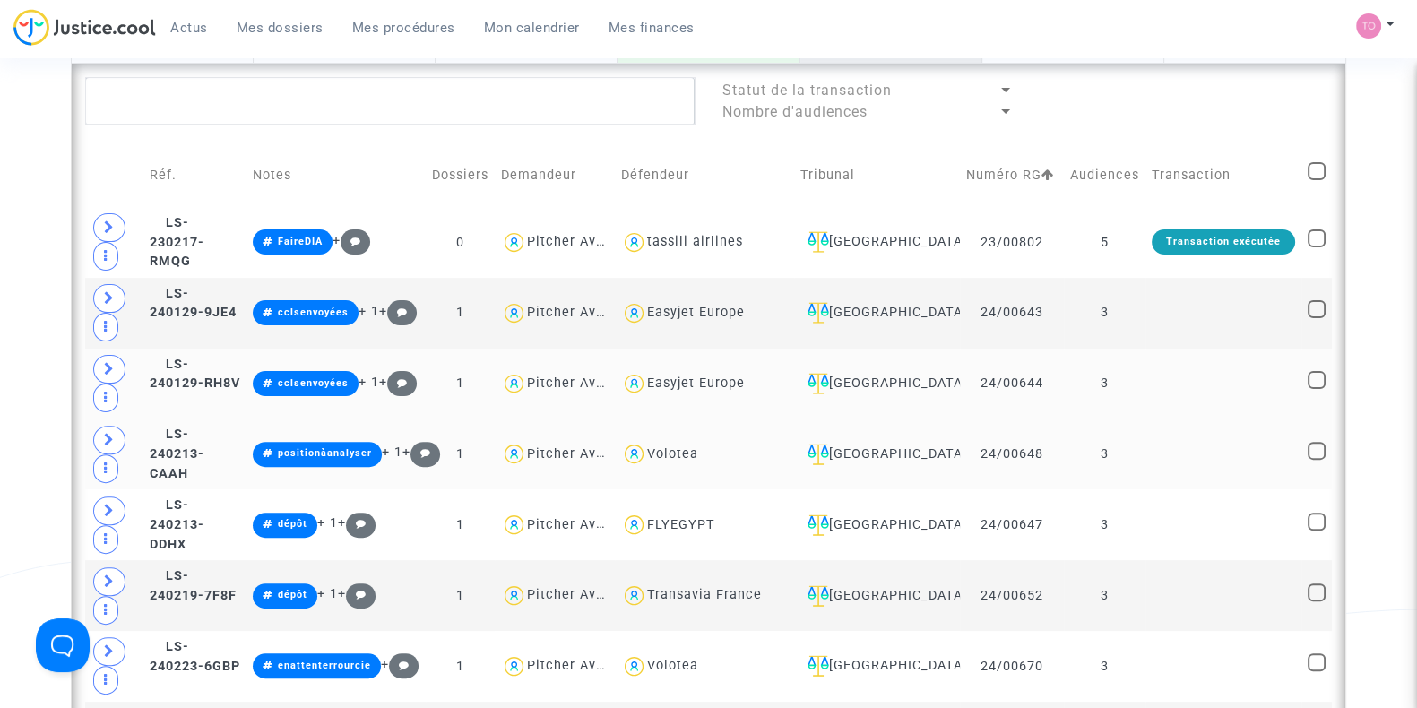
click at [745, 389] on div "Easyjet Europe" at bounding box center [696, 383] width 98 height 15
type textarea "@"Easyjet Europe""
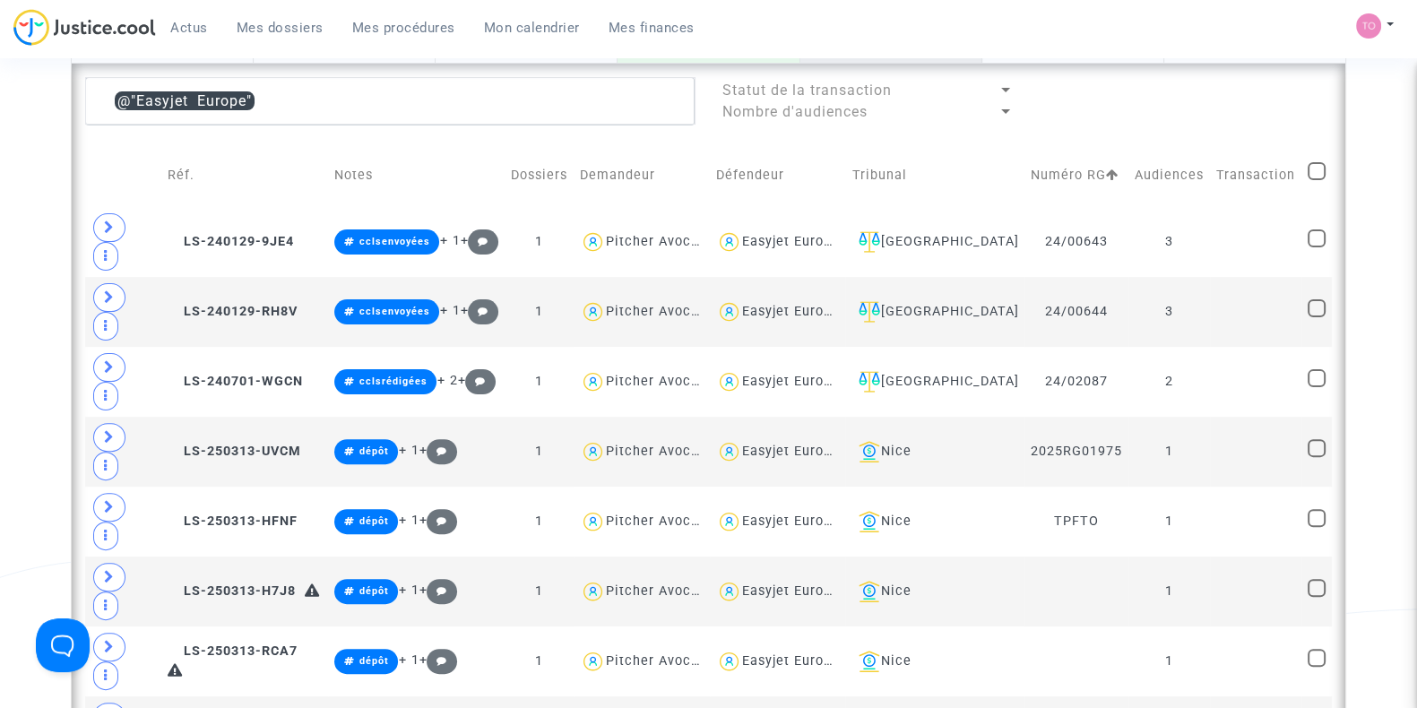
scroll to position [761, 0]
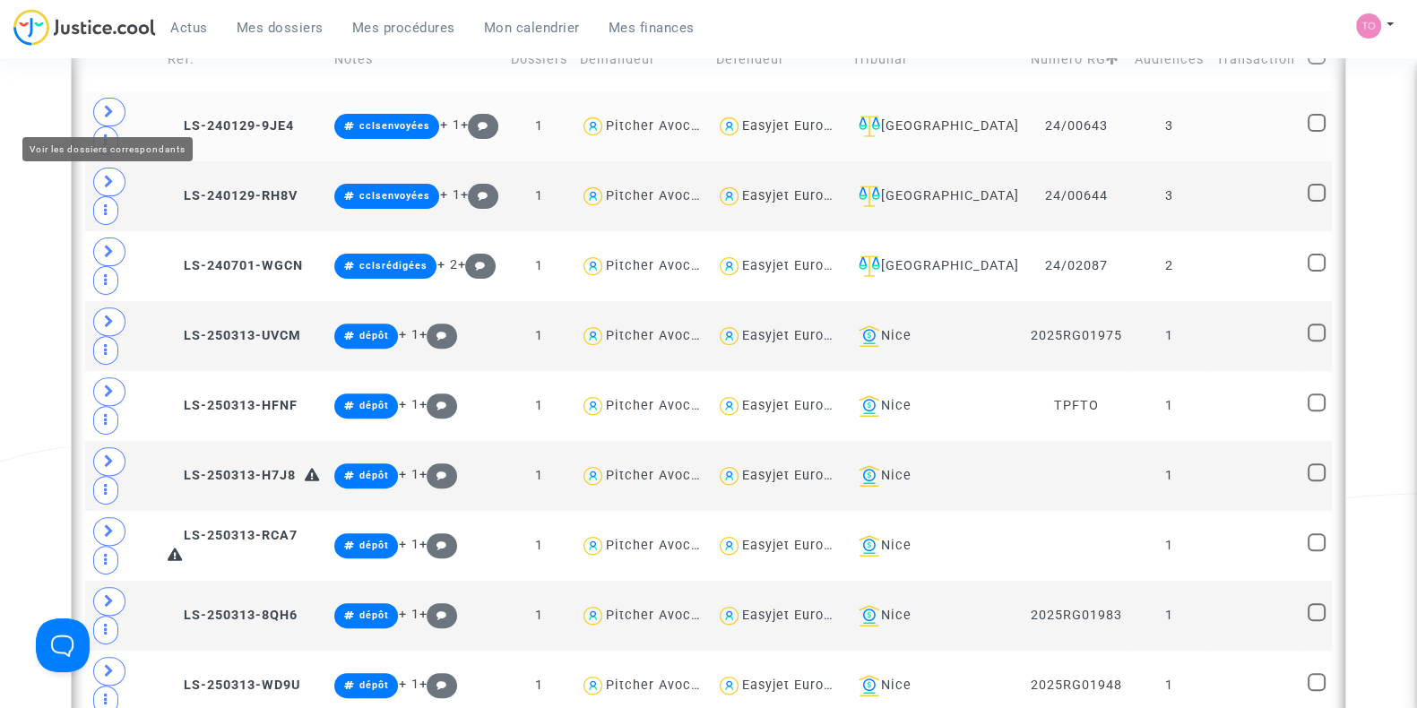
click at [108, 100] on span at bounding box center [109, 112] width 32 height 29
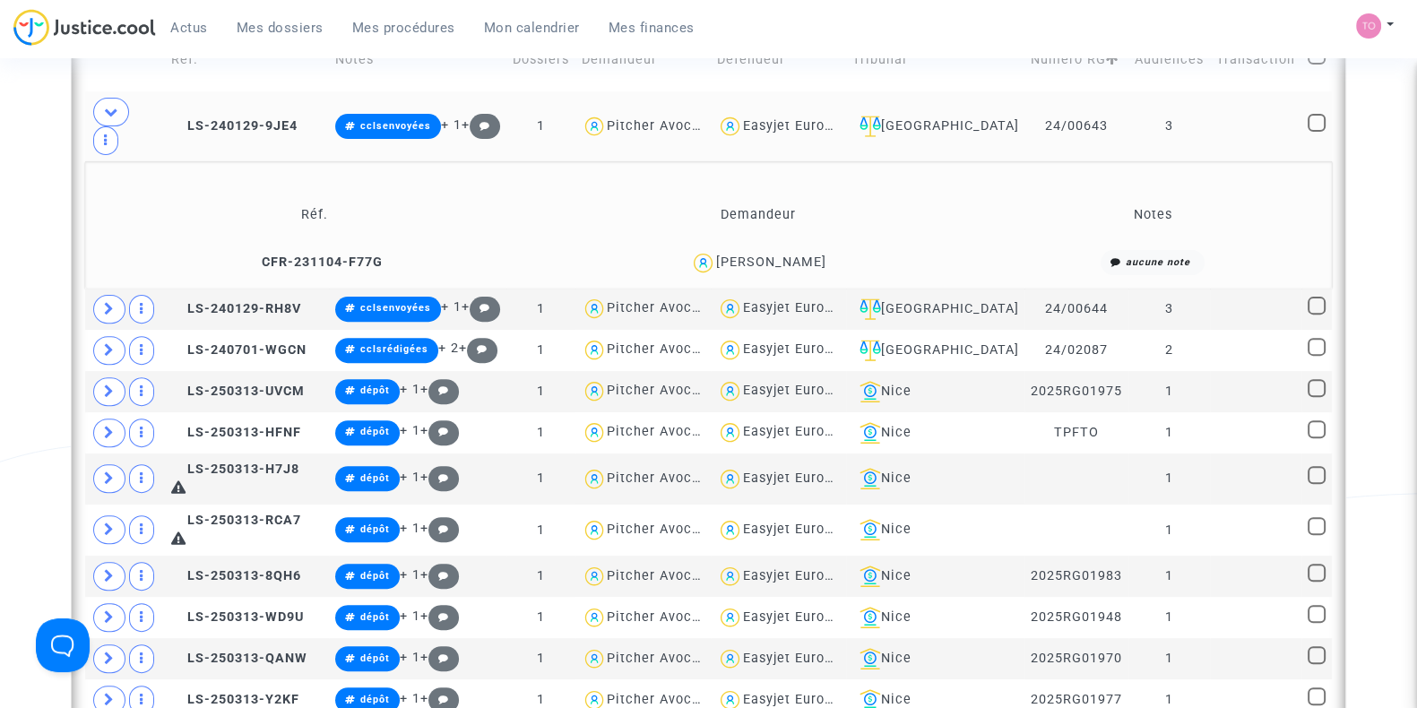
click at [797, 255] on div "Jean-Baptiste Masméjan" at bounding box center [771, 262] width 110 height 15
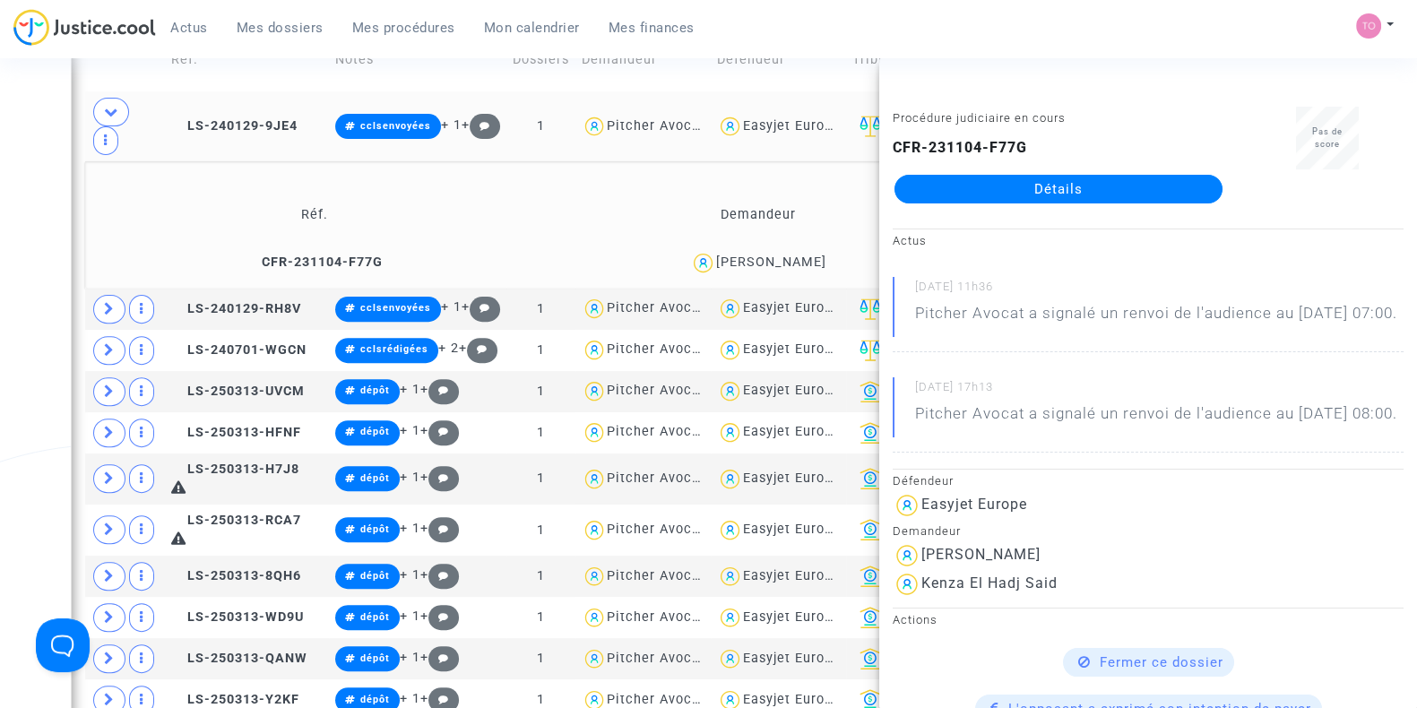
click at [3, 235] on div "Date de clôture d'instruction Date de conciliation Date d'audience Date de juge…" at bounding box center [708, 649] width 1417 height 2614
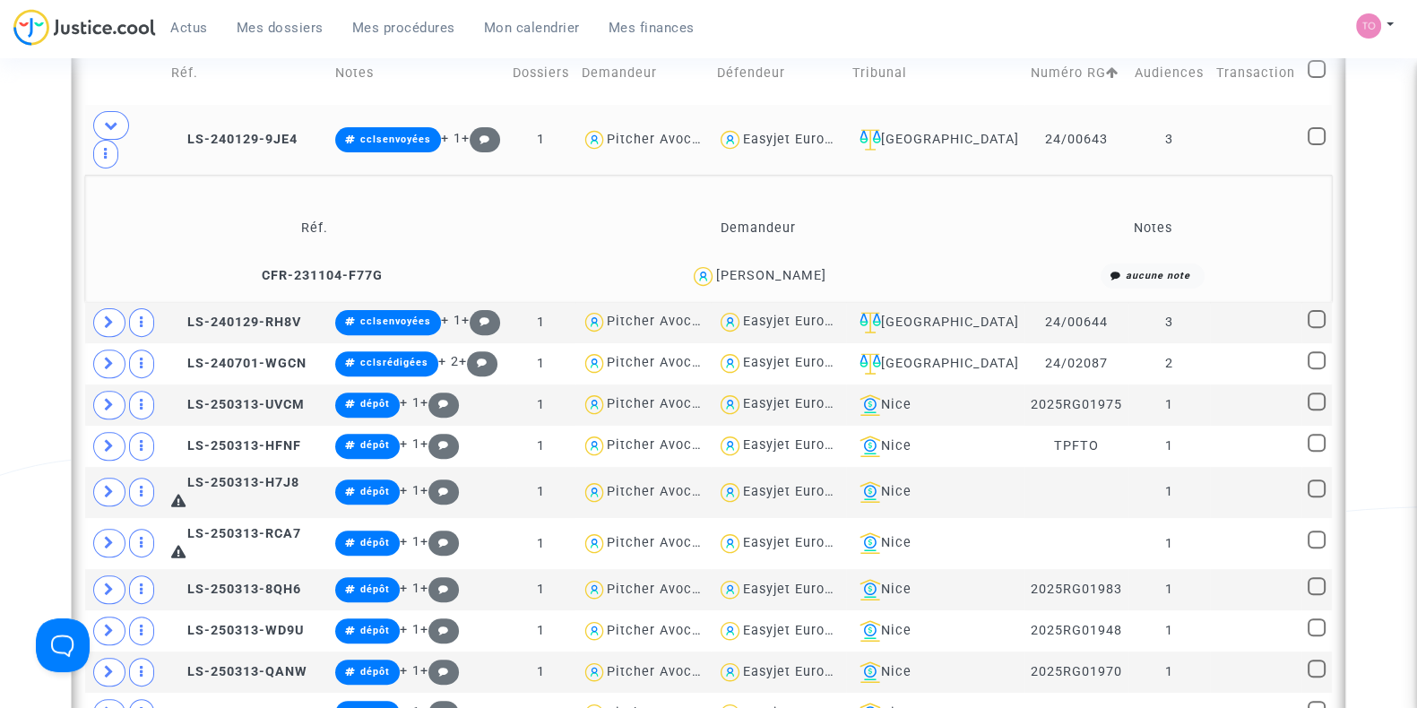
scroll to position [750, 0]
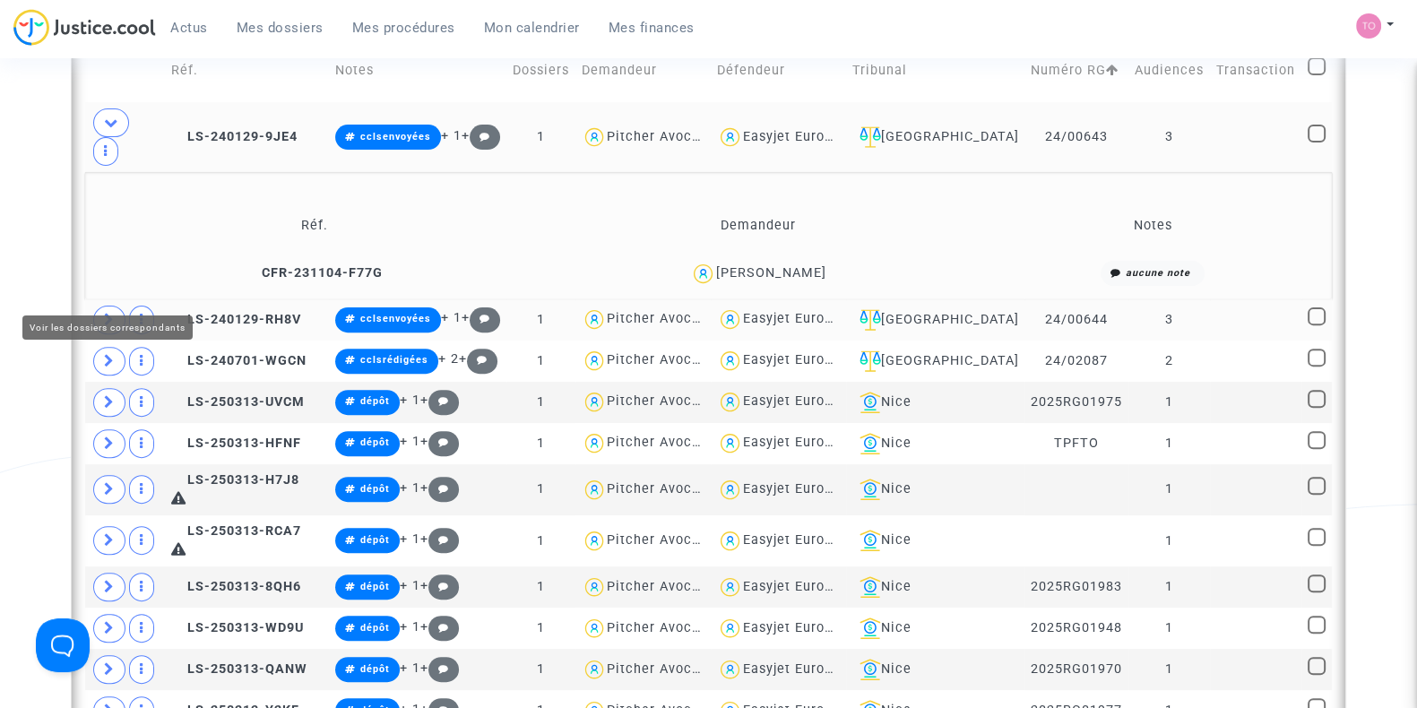
click at [94, 306] on span at bounding box center [109, 320] width 32 height 29
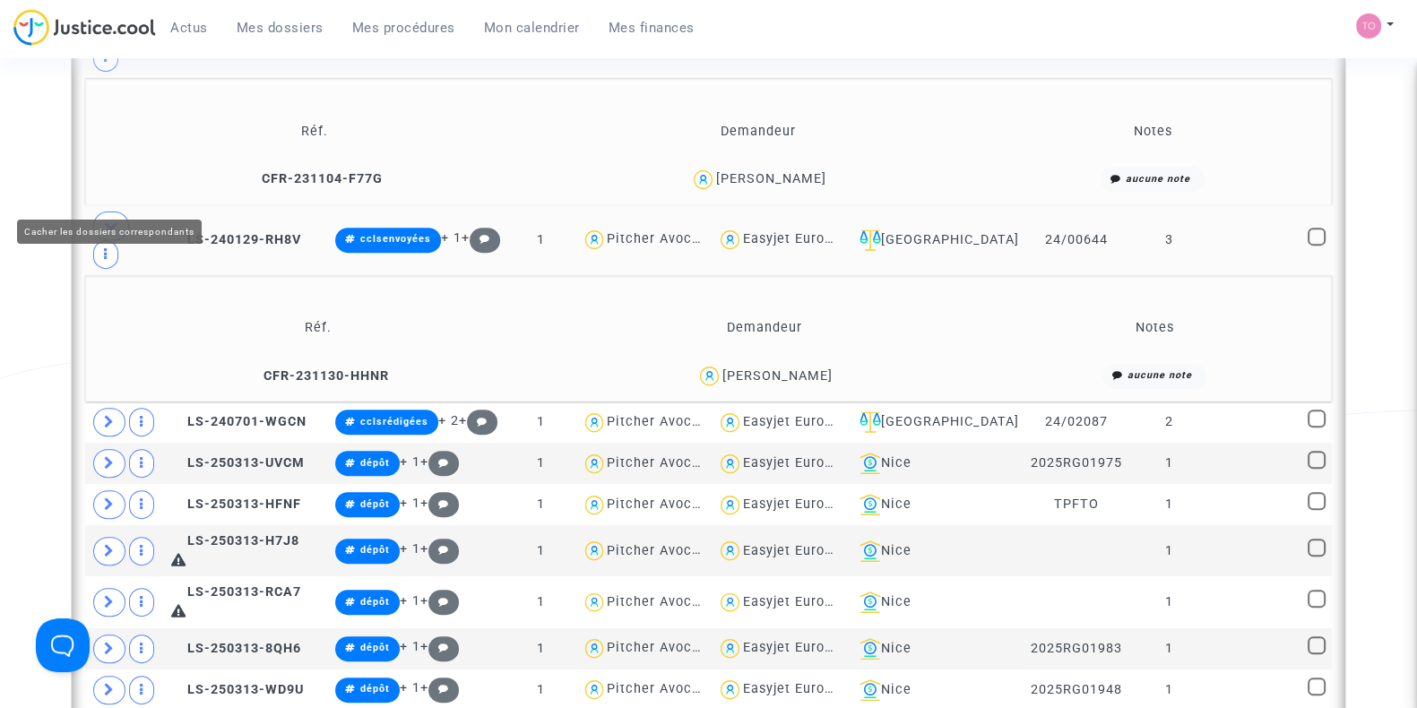
scroll to position [846, 0]
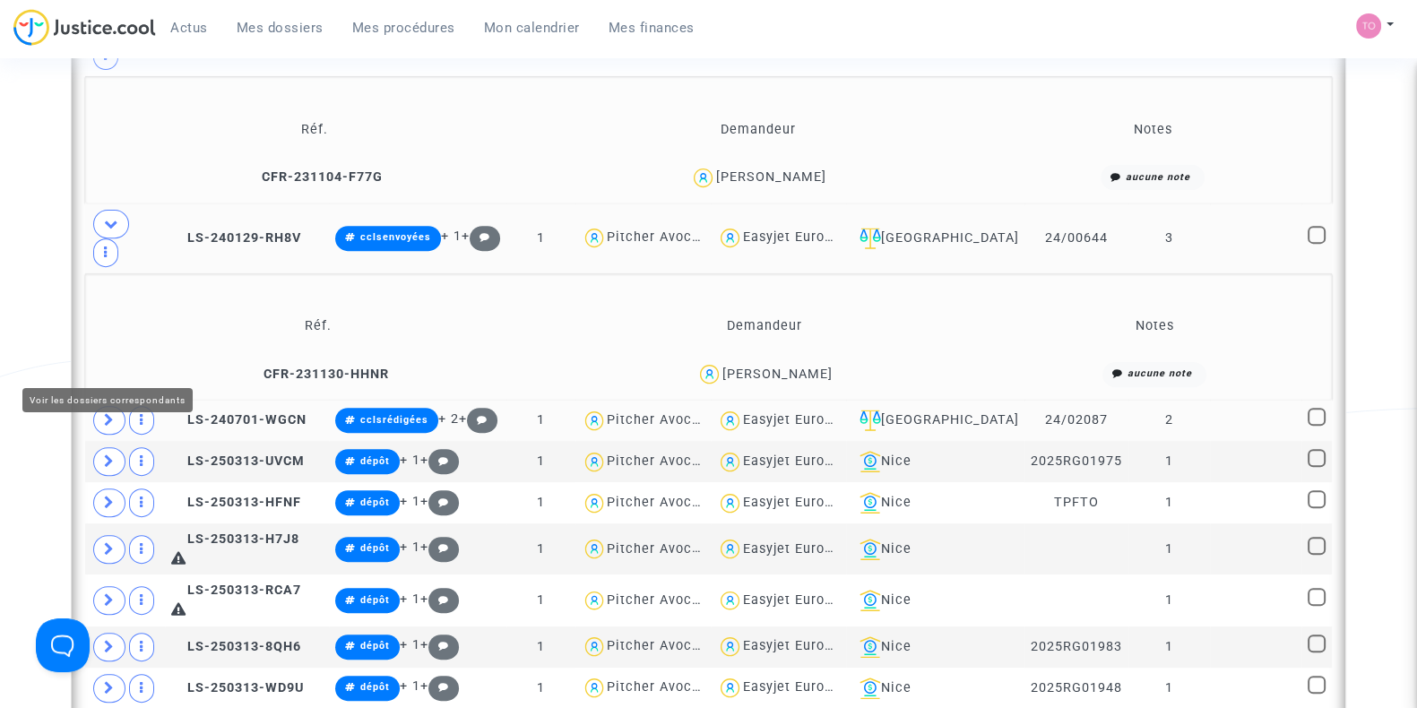
click at [100, 406] on span at bounding box center [109, 420] width 32 height 29
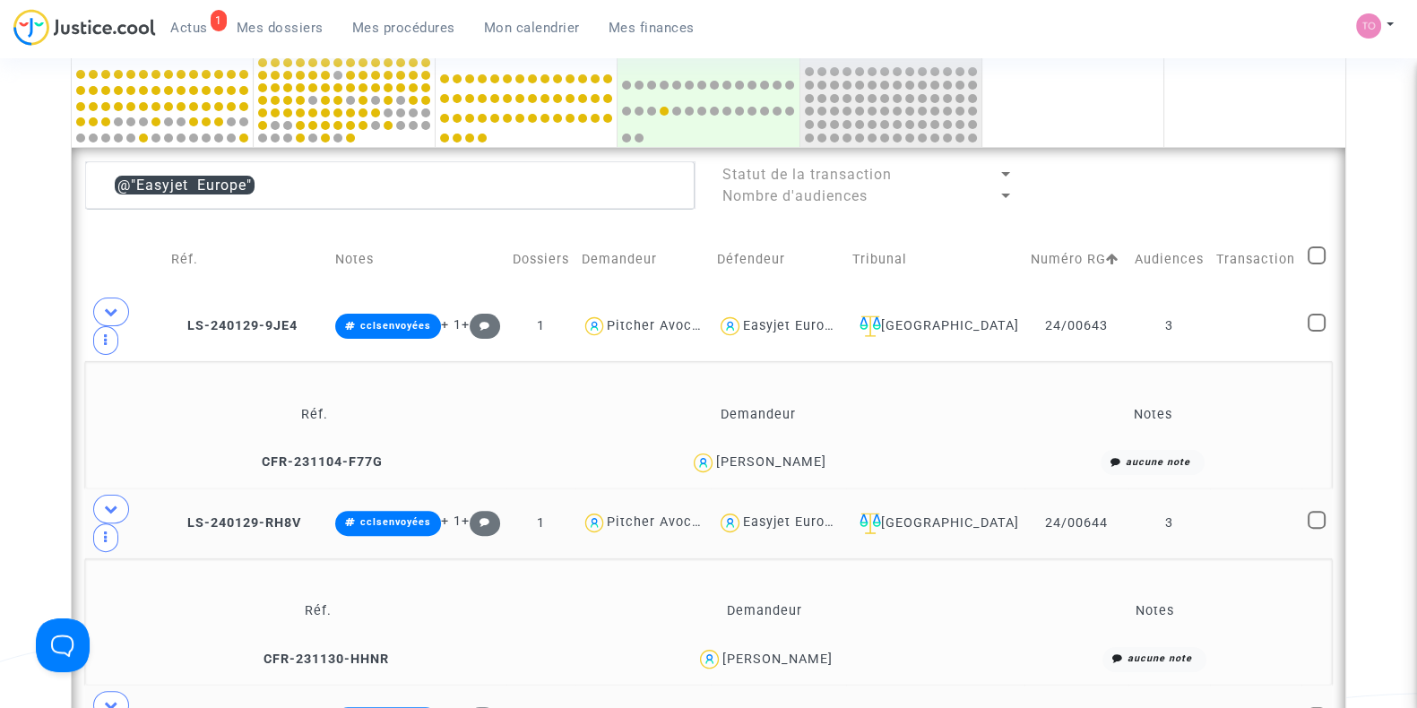
scroll to position [560, 0]
click at [977, 318] on div "Nantes" at bounding box center [936, 327] width 166 height 22
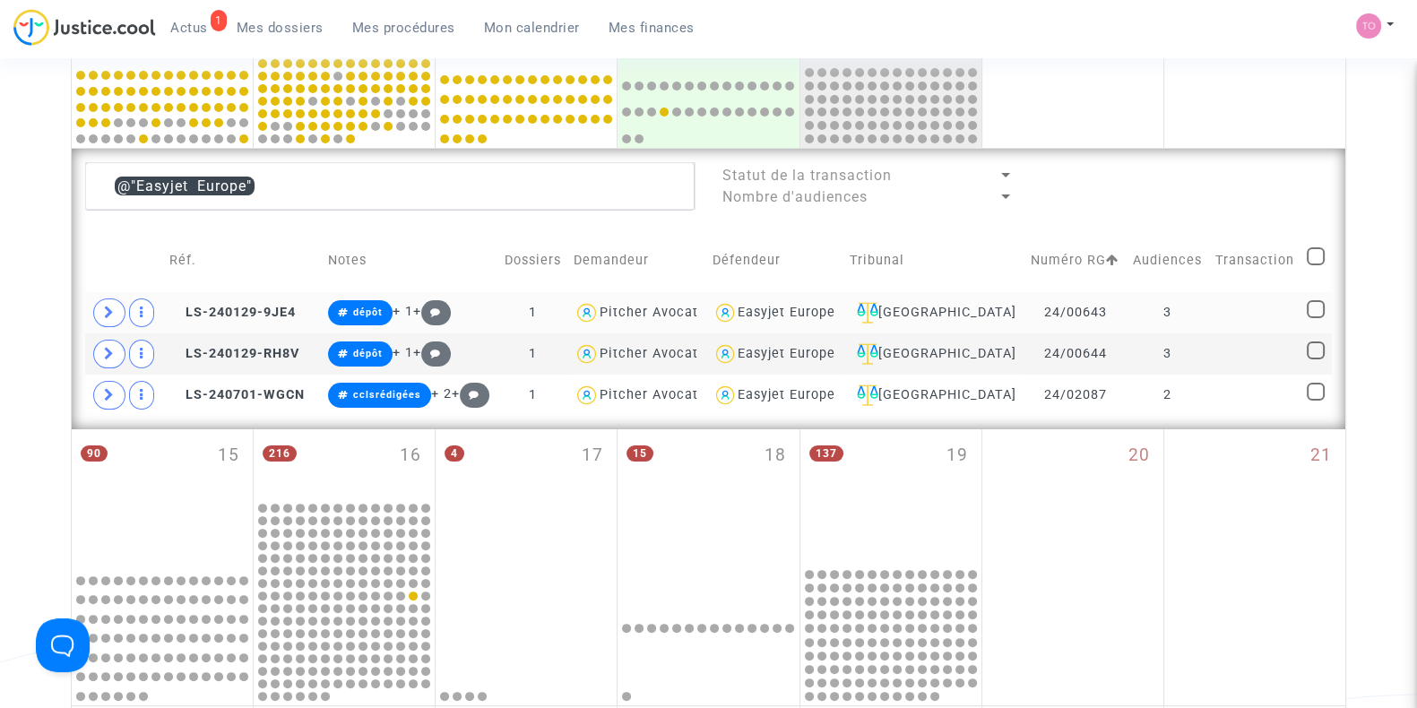
click at [816, 309] on div "Easyjet Europe" at bounding box center [787, 312] width 98 height 15
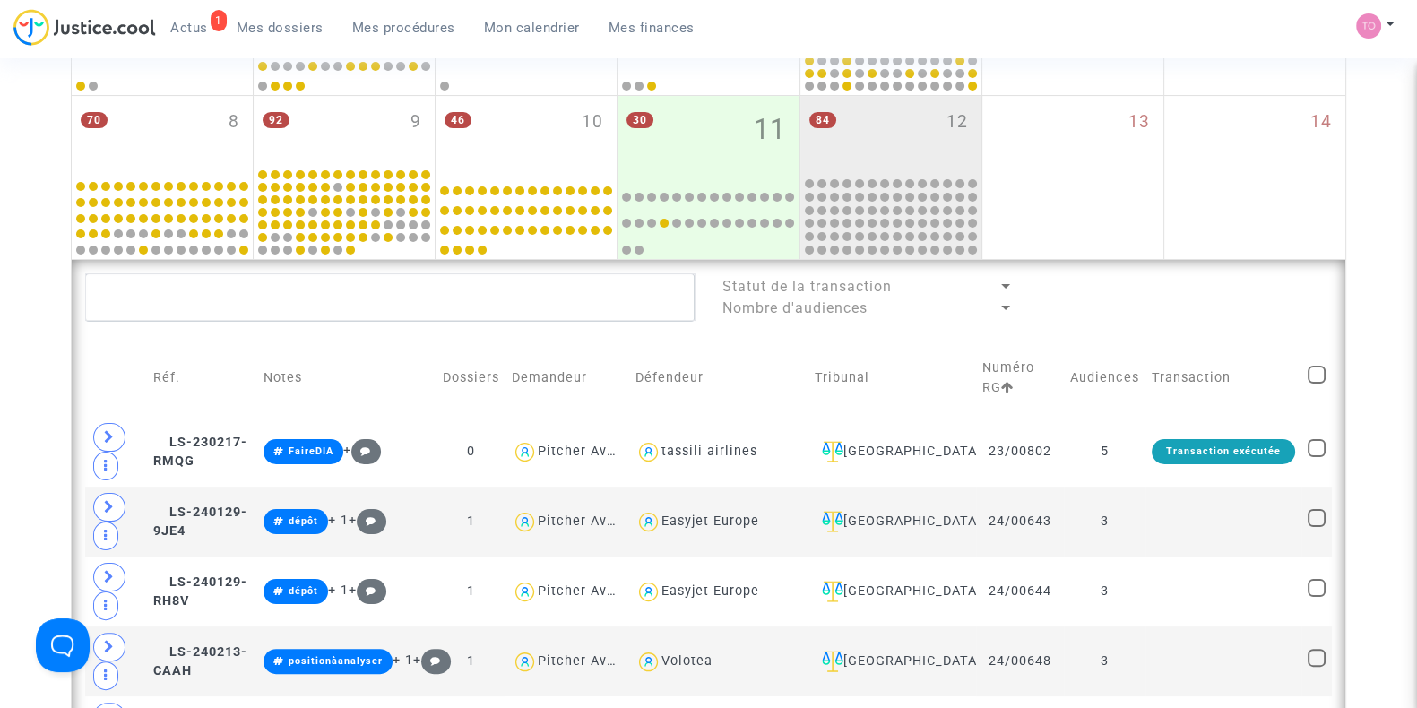
scroll to position [443, 0]
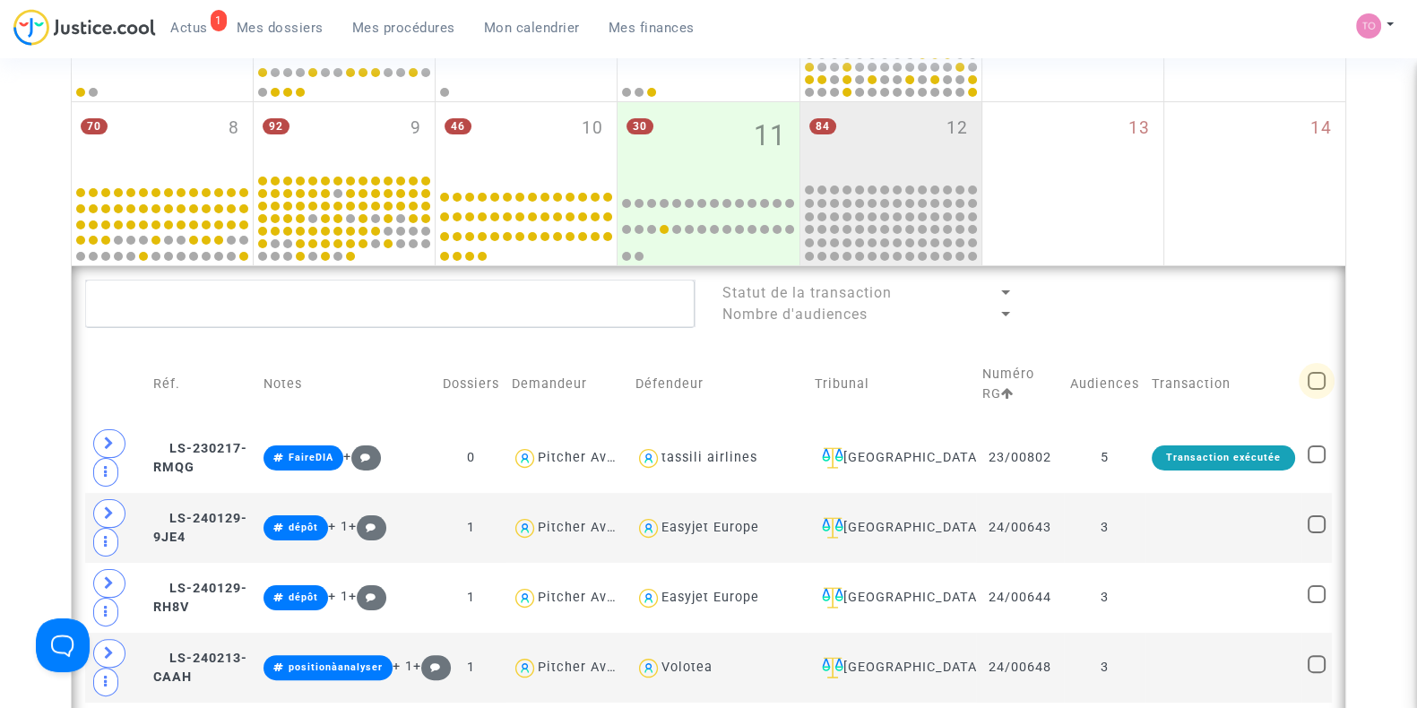
click at [1315, 377] on span at bounding box center [1317, 381] width 18 height 18
click at [1316, 390] on input "checkbox" at bounding box center [1316, 390] width 1 height 1
checkbox input "true"
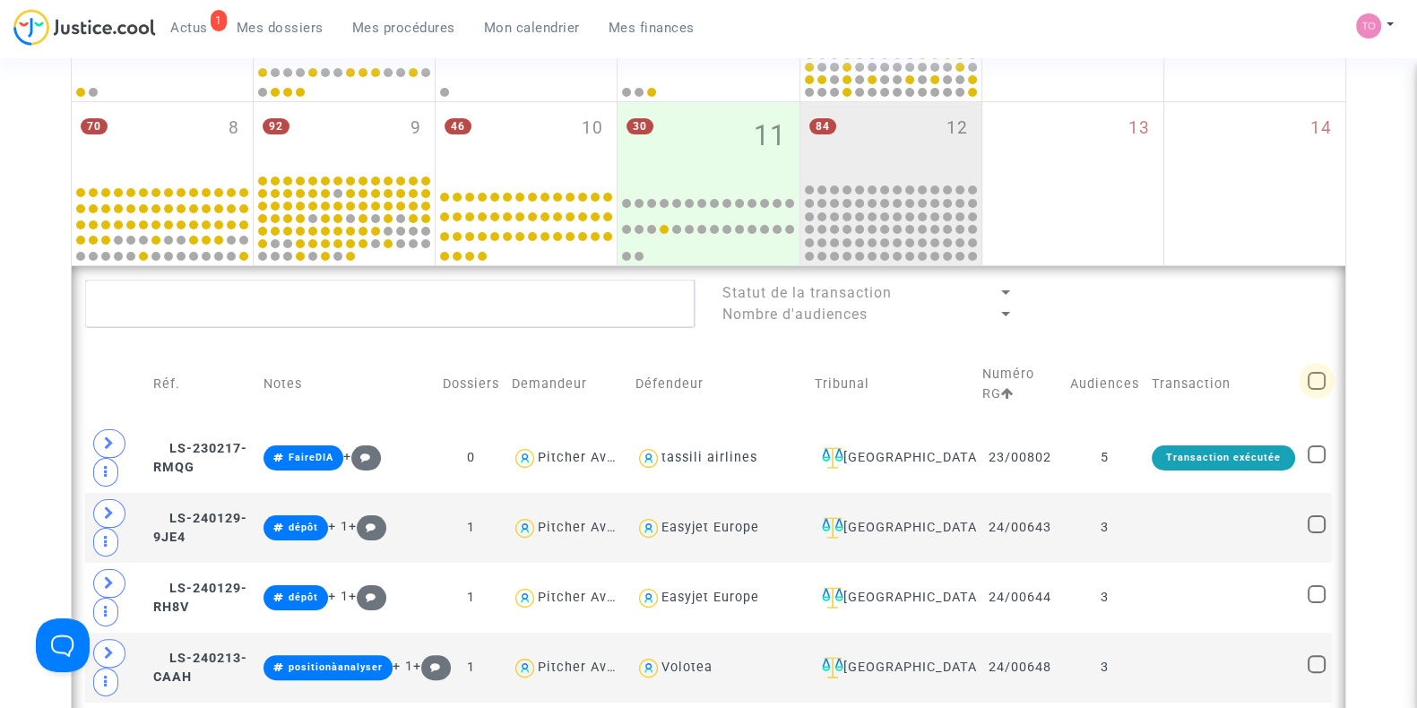
checkbox input "true"
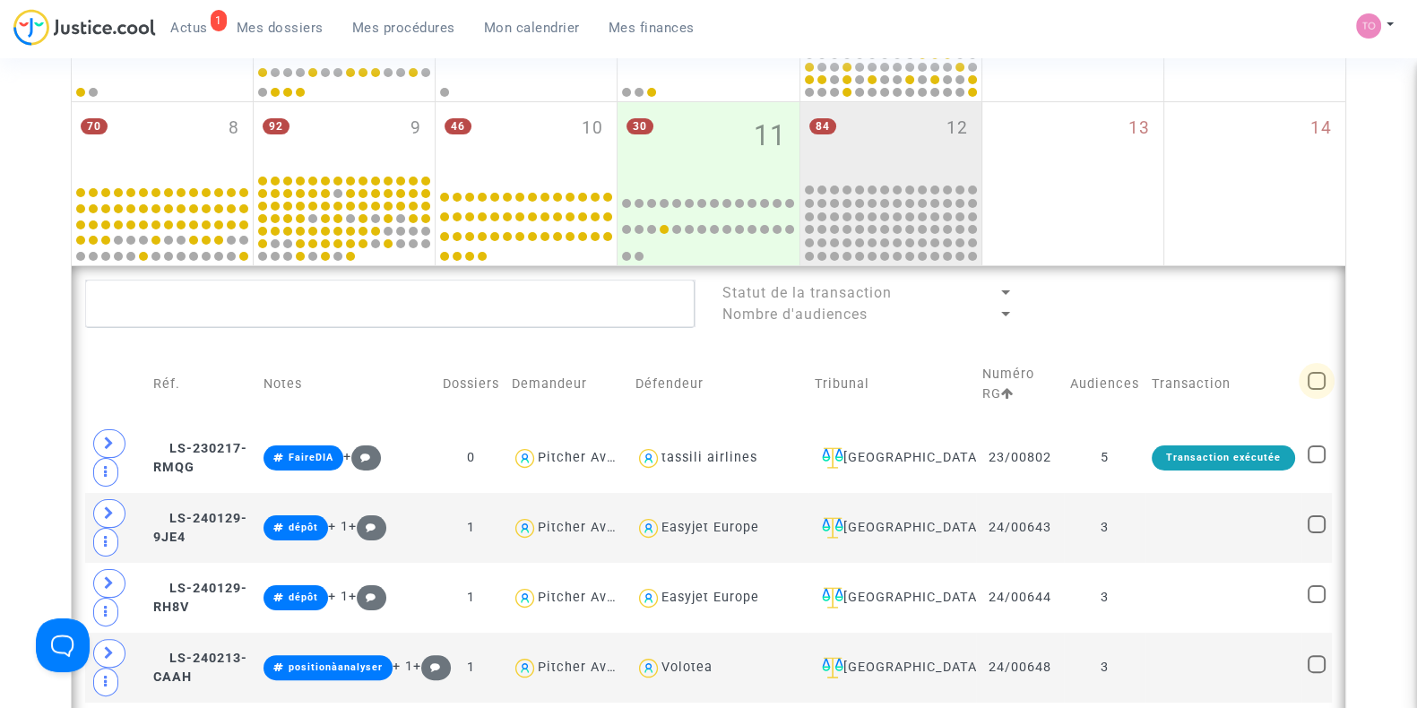
checkbox input "true"
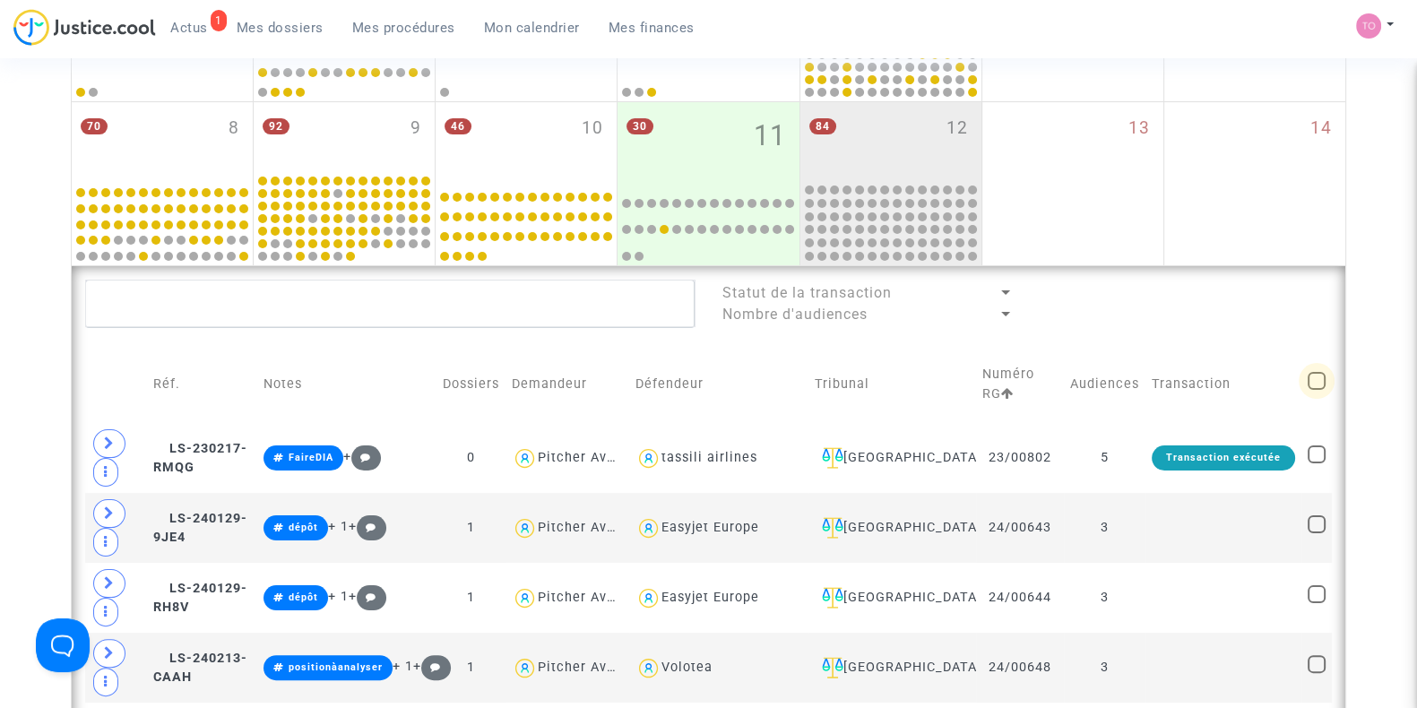
checkbox input "true"
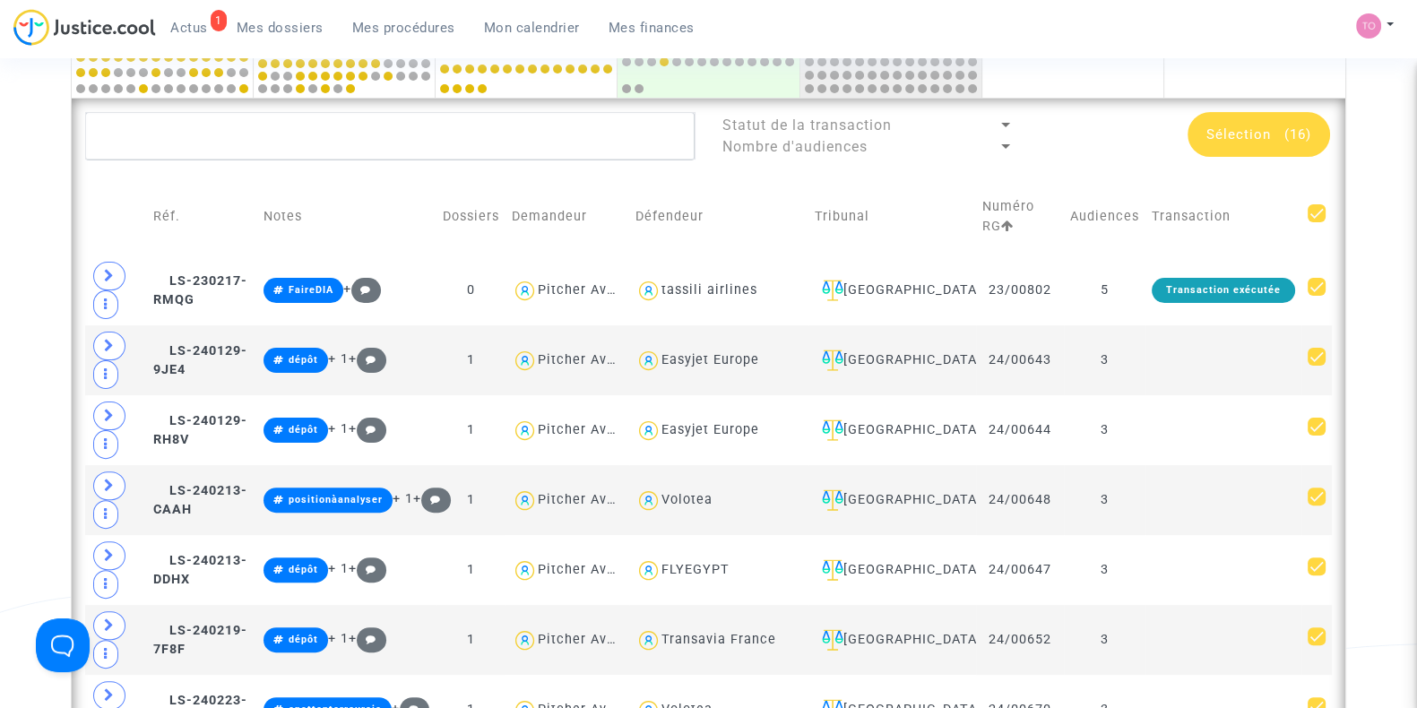
scroll to position [607, 0]
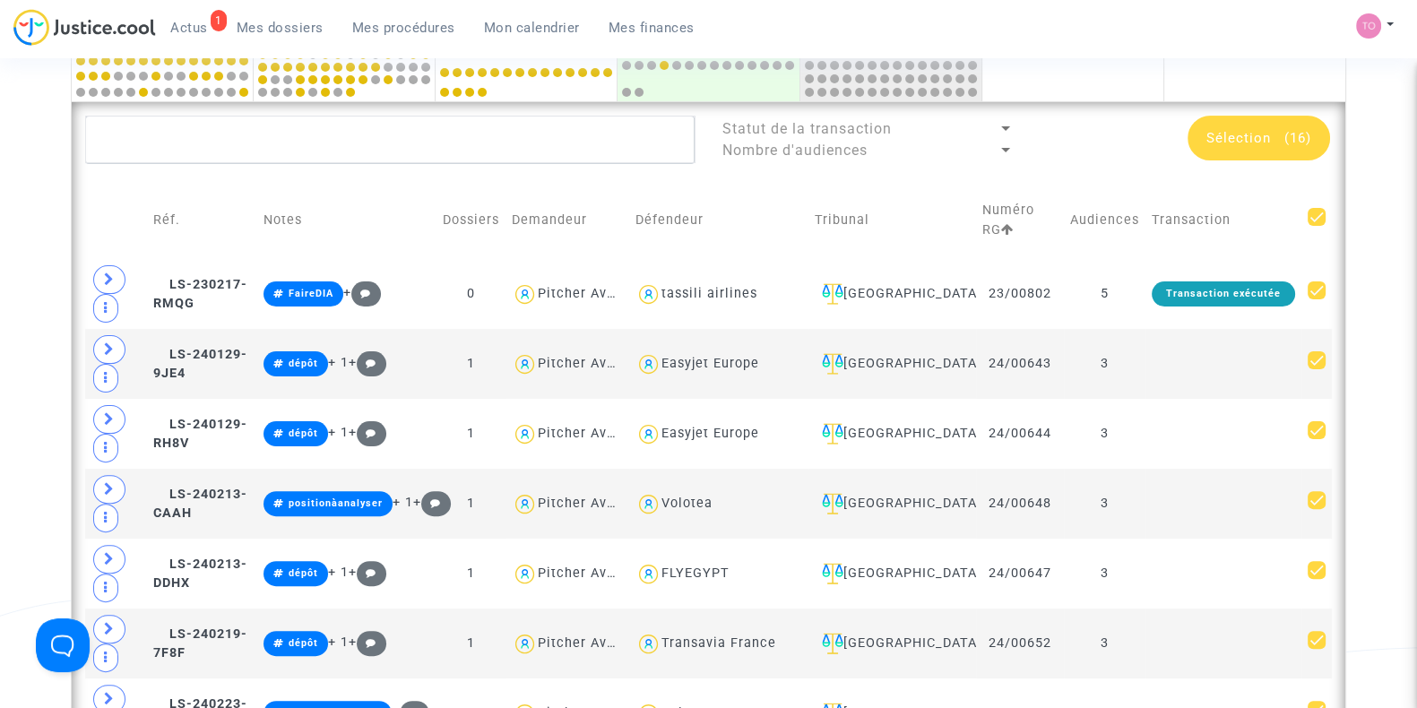
click at [1314, 213] on span at bounding box center [1317, 217] width 18 height 18
click at [1316, 226] on input "checkbox" at bounding box center [1316, 226] width 1 height 1
checkbox input "false"
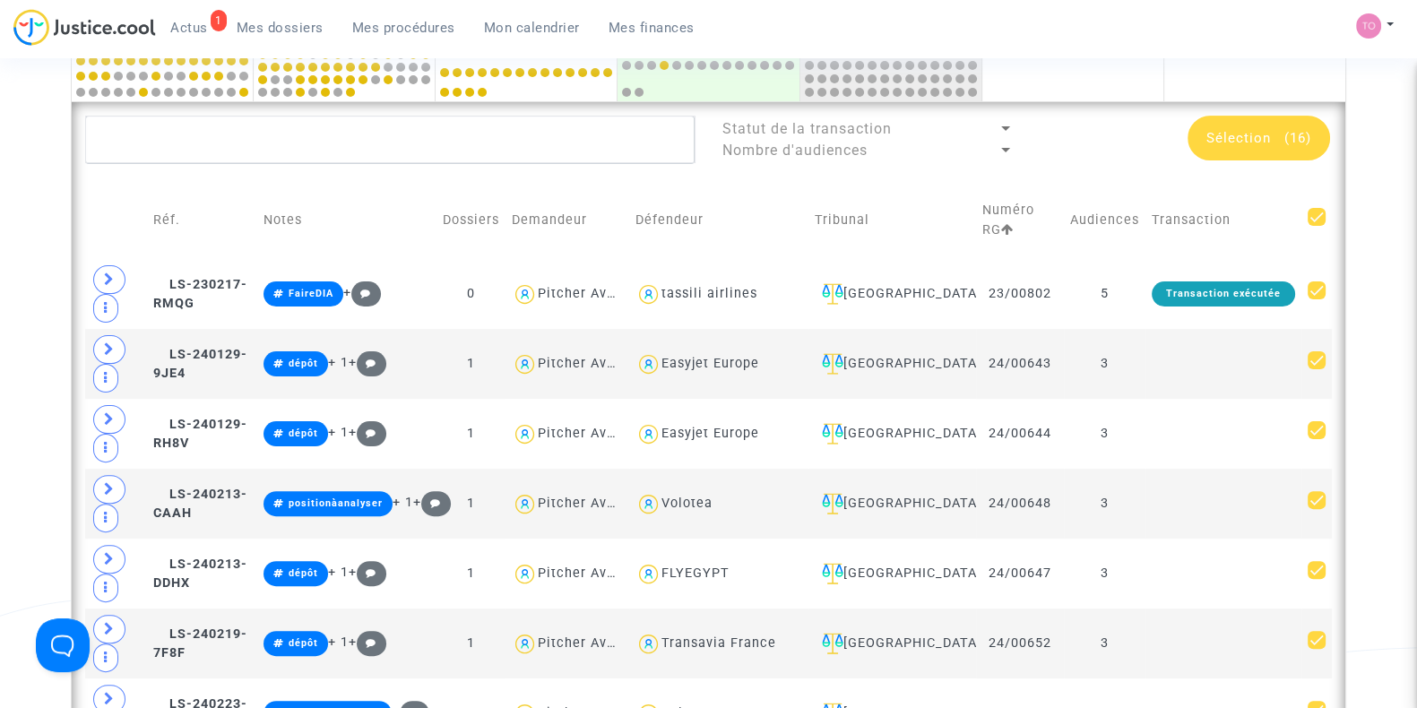
checkbox input "false"
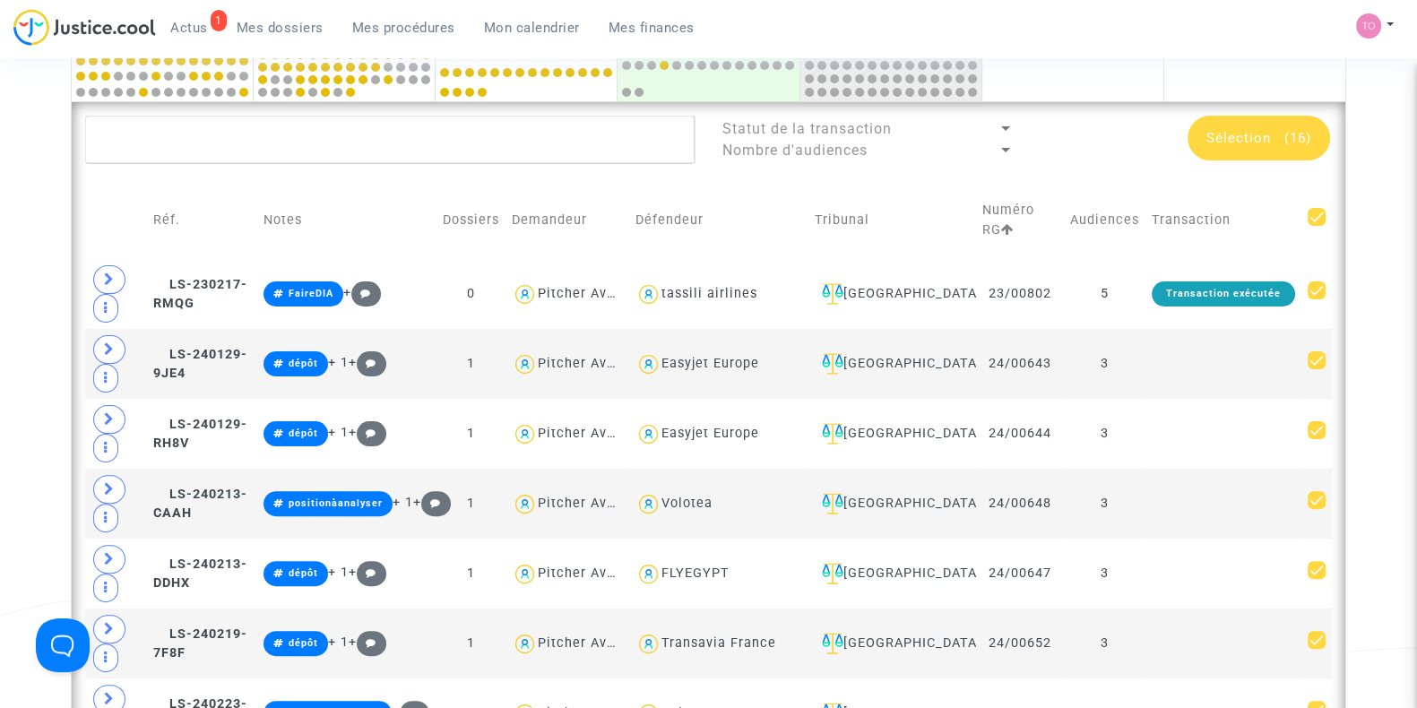
checkbox input "false"
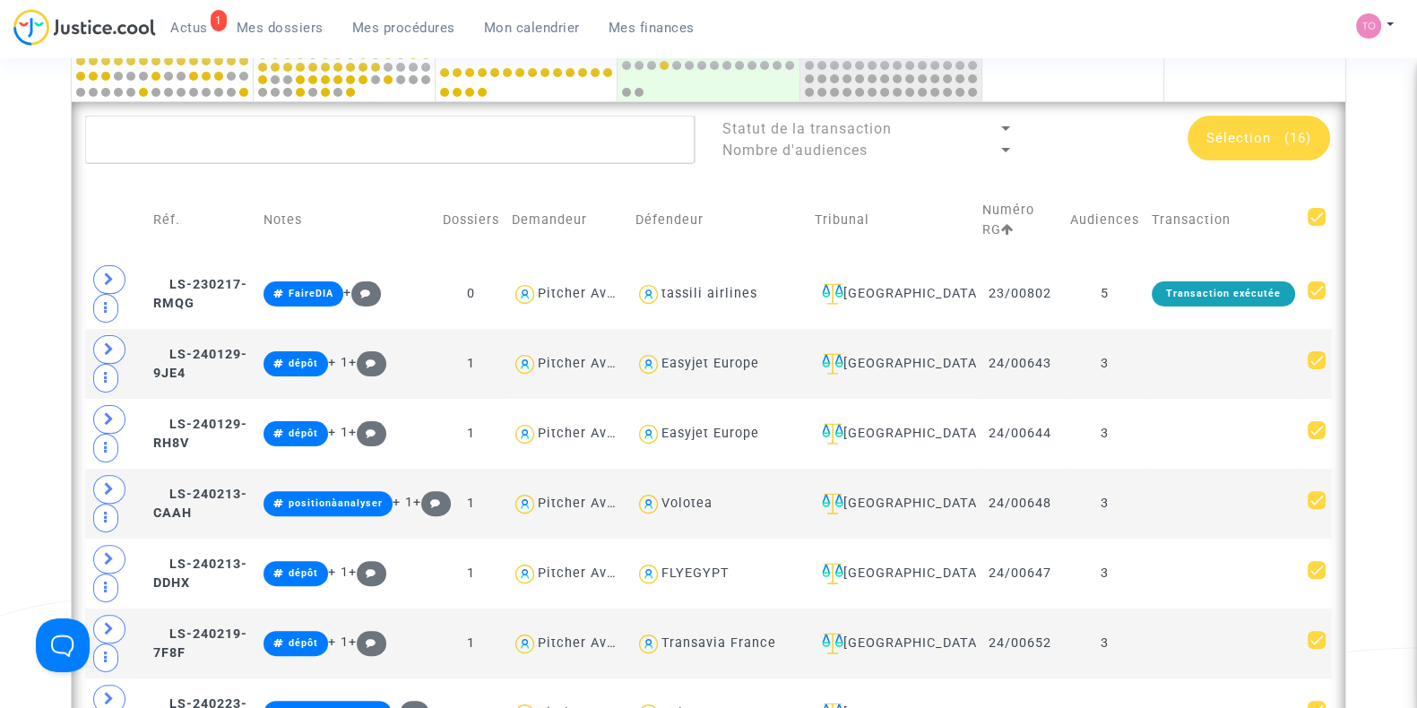
checkbox input "false"
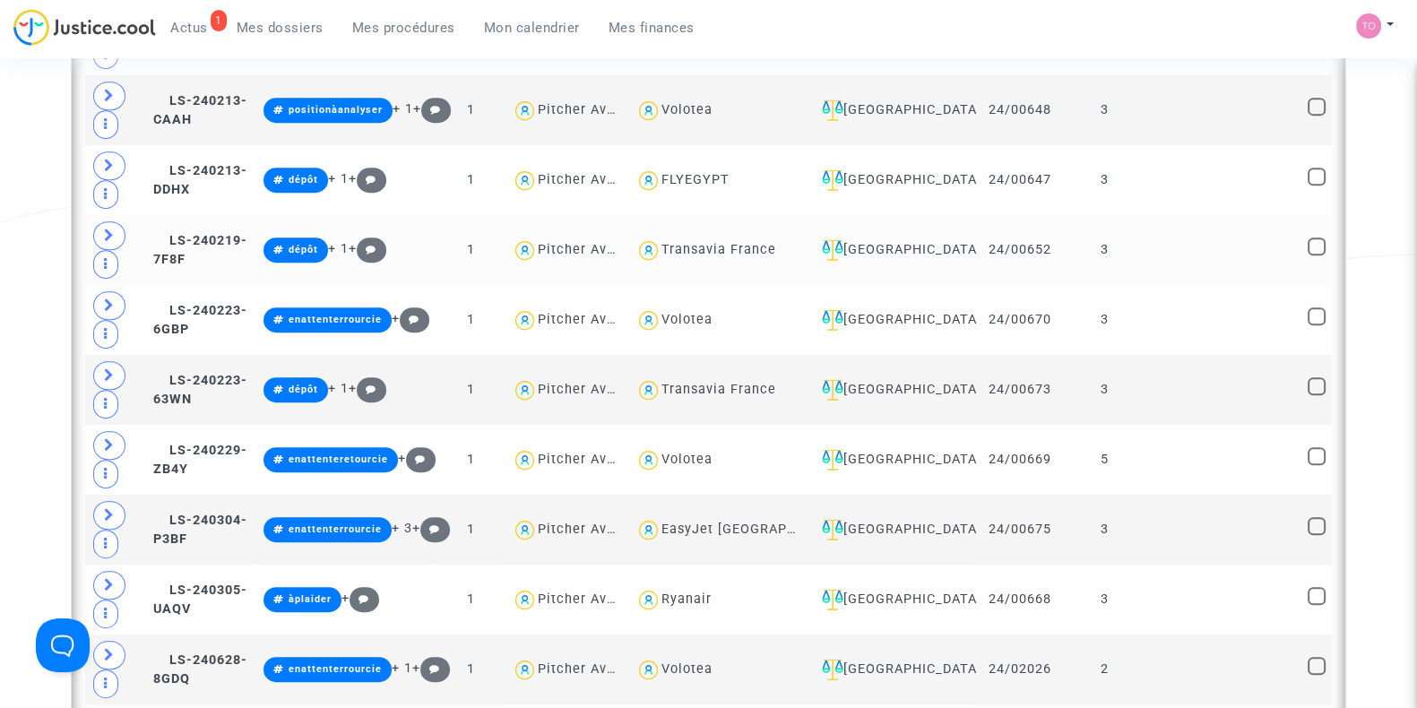
scroll to position [1001, 0]
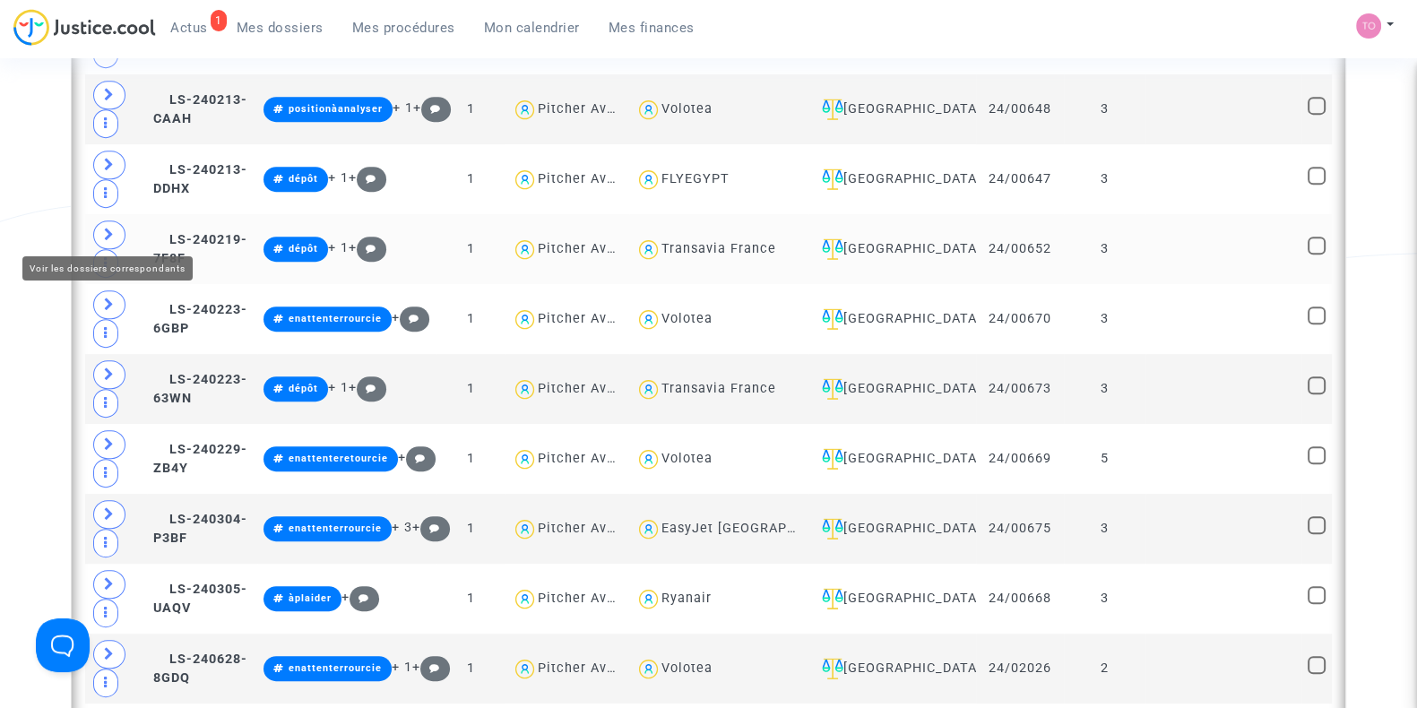
click at [109, 228] on icon at bounding box center [109, 234] width 11 height 13
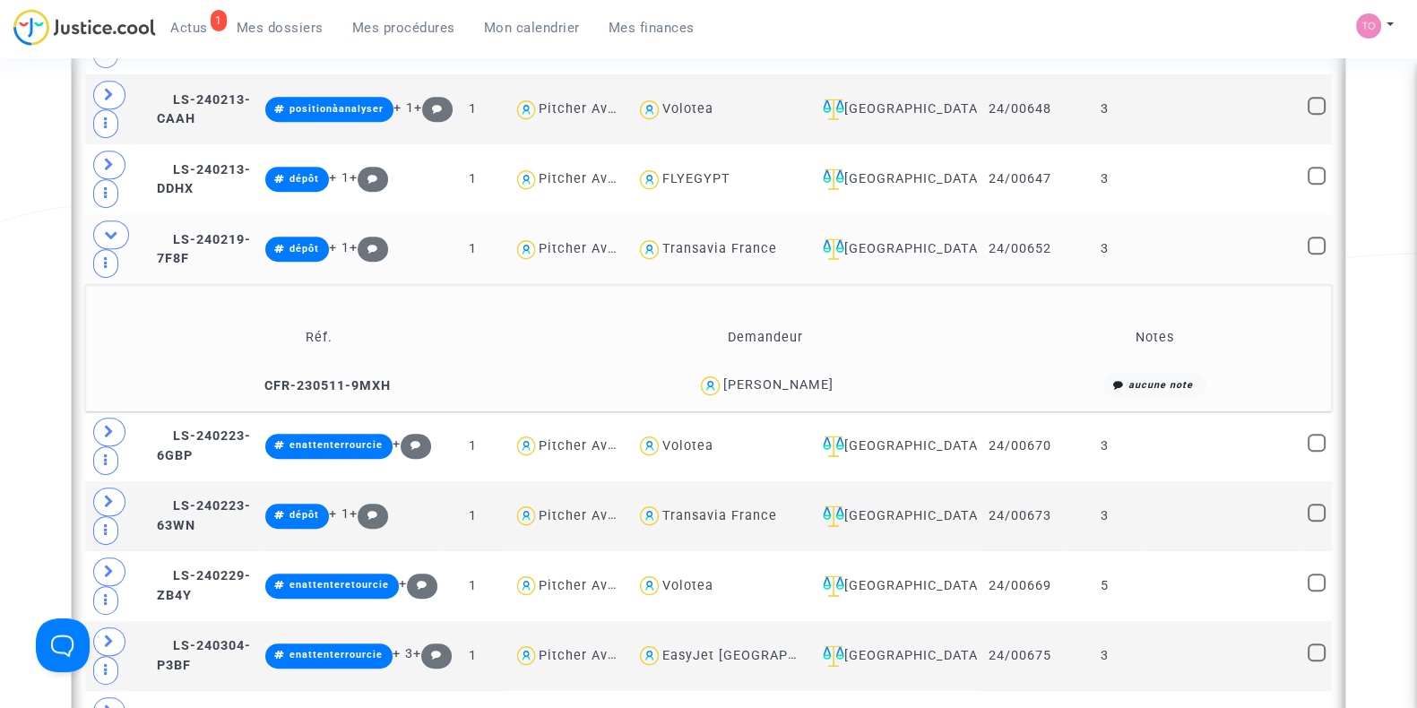
click at [805, 274] on span "Frédéric Bonte" at bounding box center [779, 333] width 110 height 118
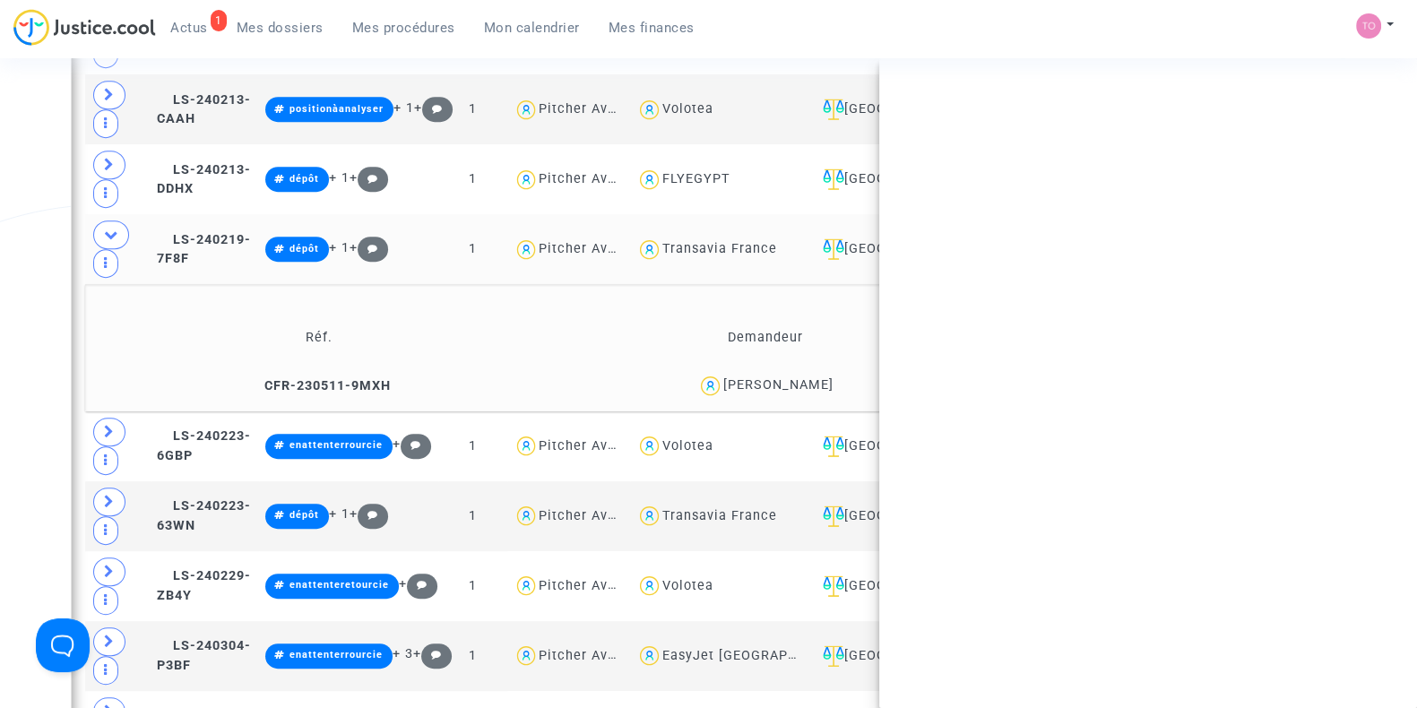
click at [805, 274] on span "Frédéric Bonte" at bounding box center [779, 333] width 110 height 118
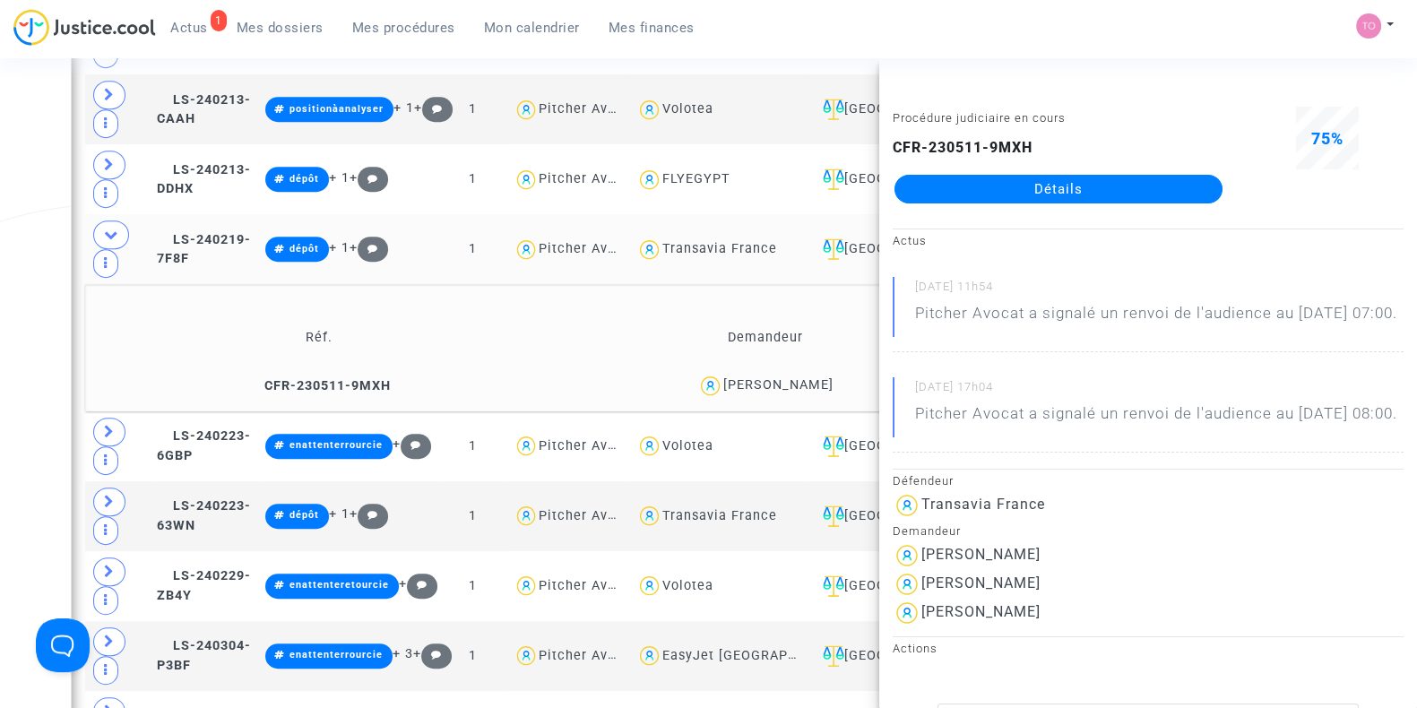
copy div "Bonte"
click at [0, 351] on div "Date de clôture d'instruction Date de conciliation Date d'audience Date de juge…" at bounding box center [708, 441] width 1417 height 2678
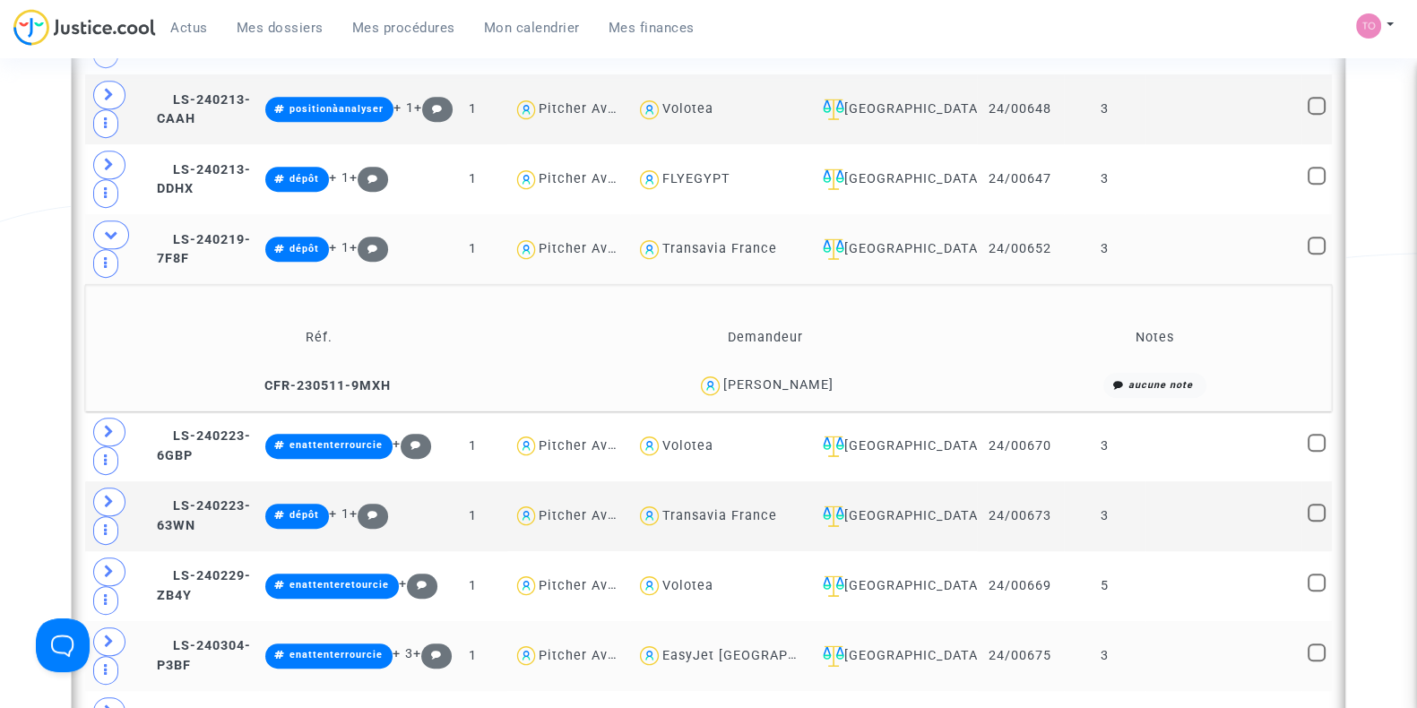
click at [699, 621] on td "EasyJet Switzerland" at bounding box center [719, 656] width 179 height 70
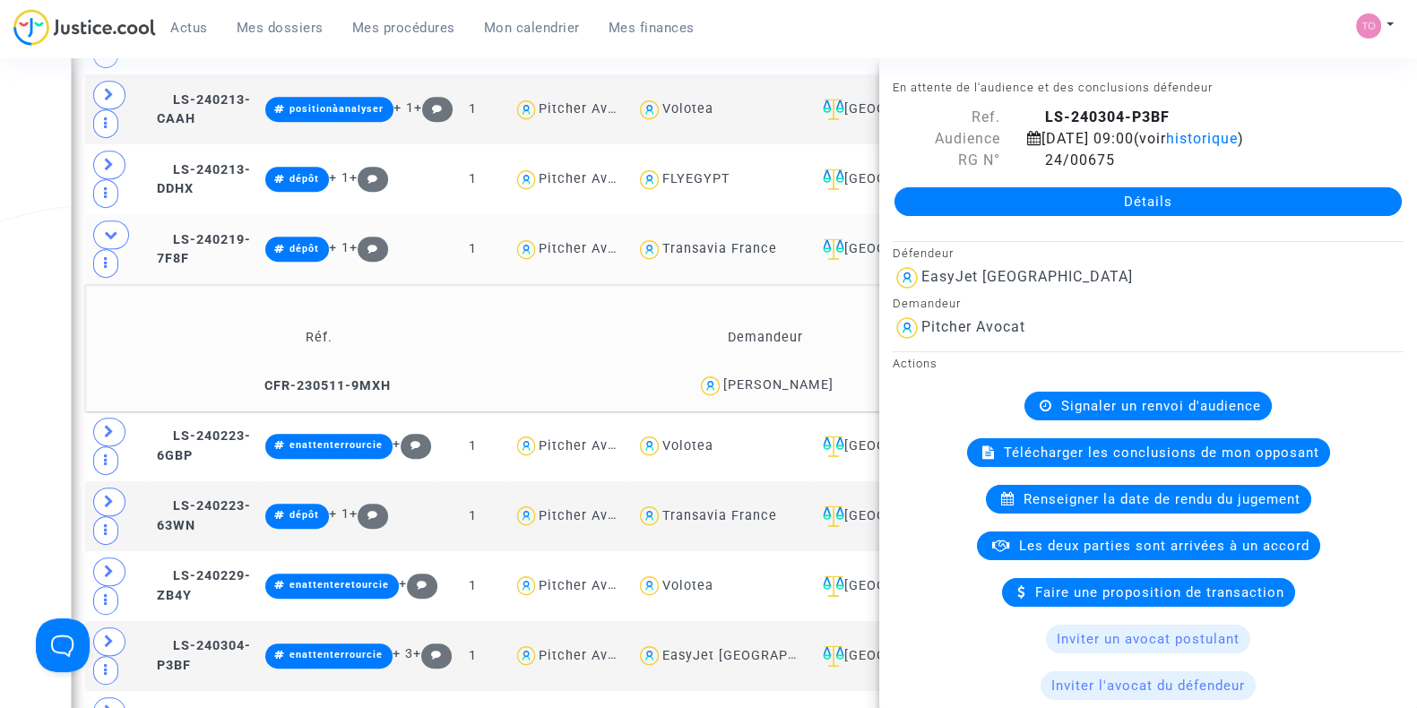
click at [26, 383] on div "Date de clôture d'instruction Date de conciliation Date d'audience Date de juge…" at bounding box center [708, 441] width 1417 height 2678
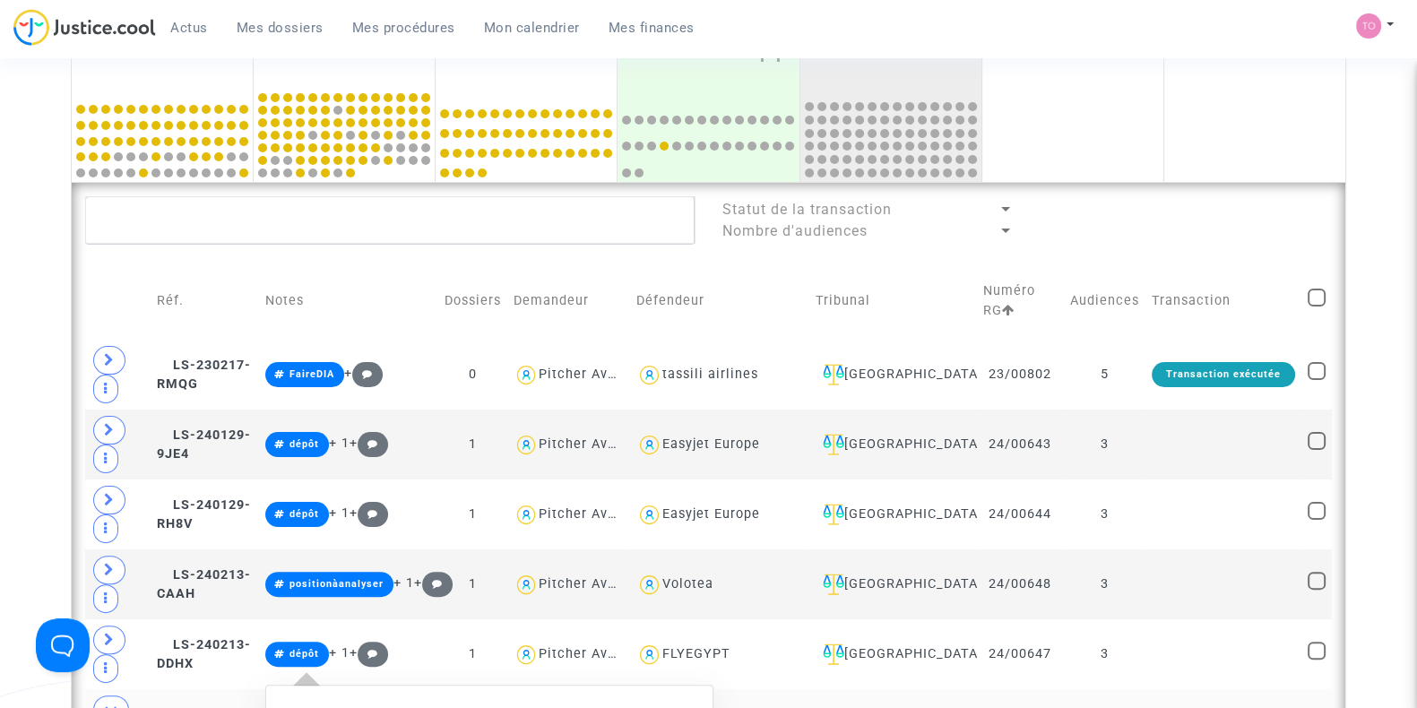
scroll to position [525, 0]
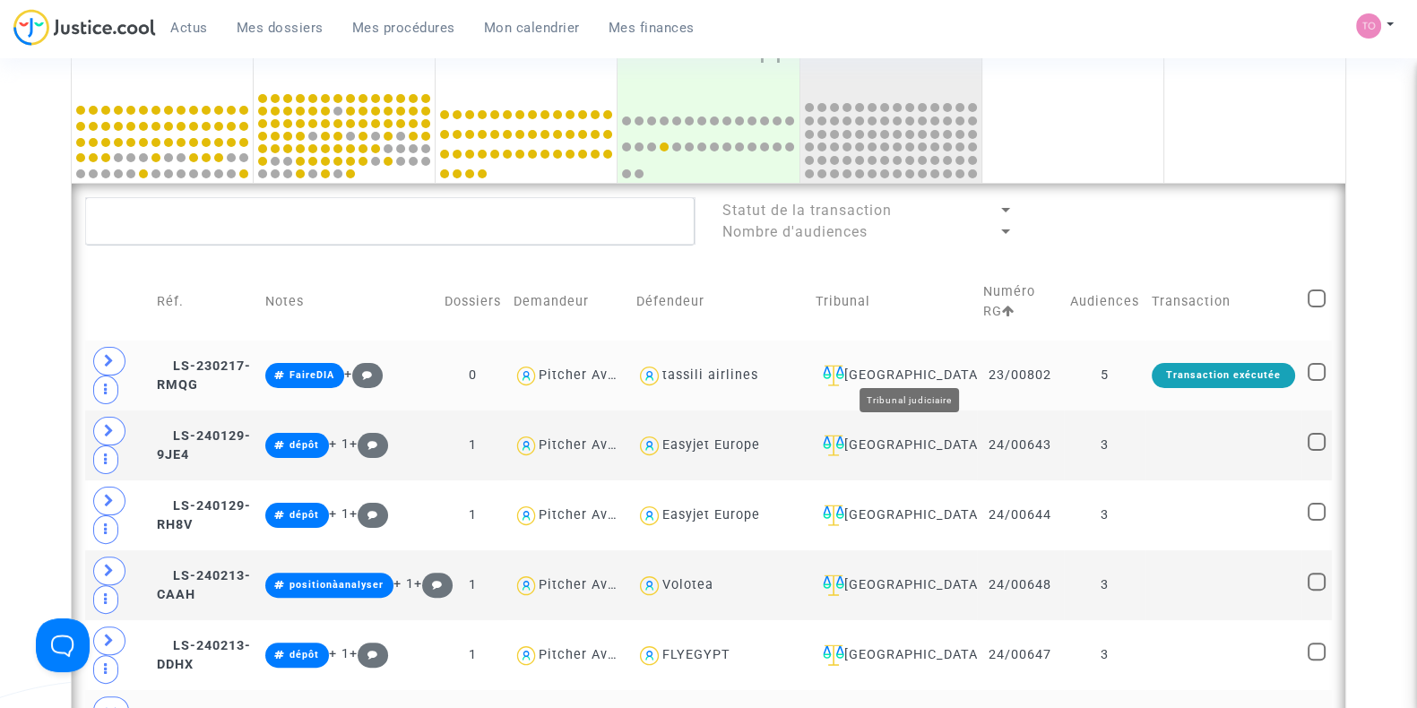
click at [949, 365] on div "Nantes" at bounding box center [893, 376] width 155 height 22
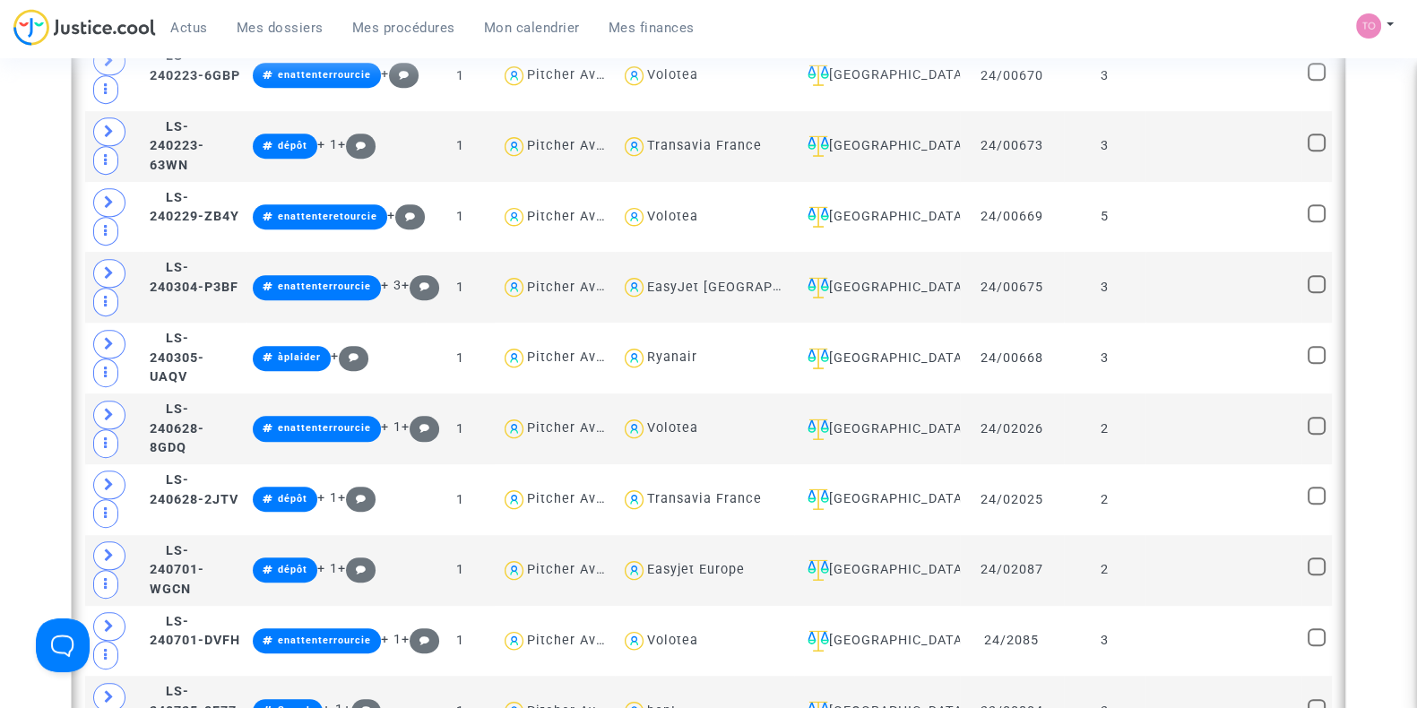
scroll to position [1220, 0]
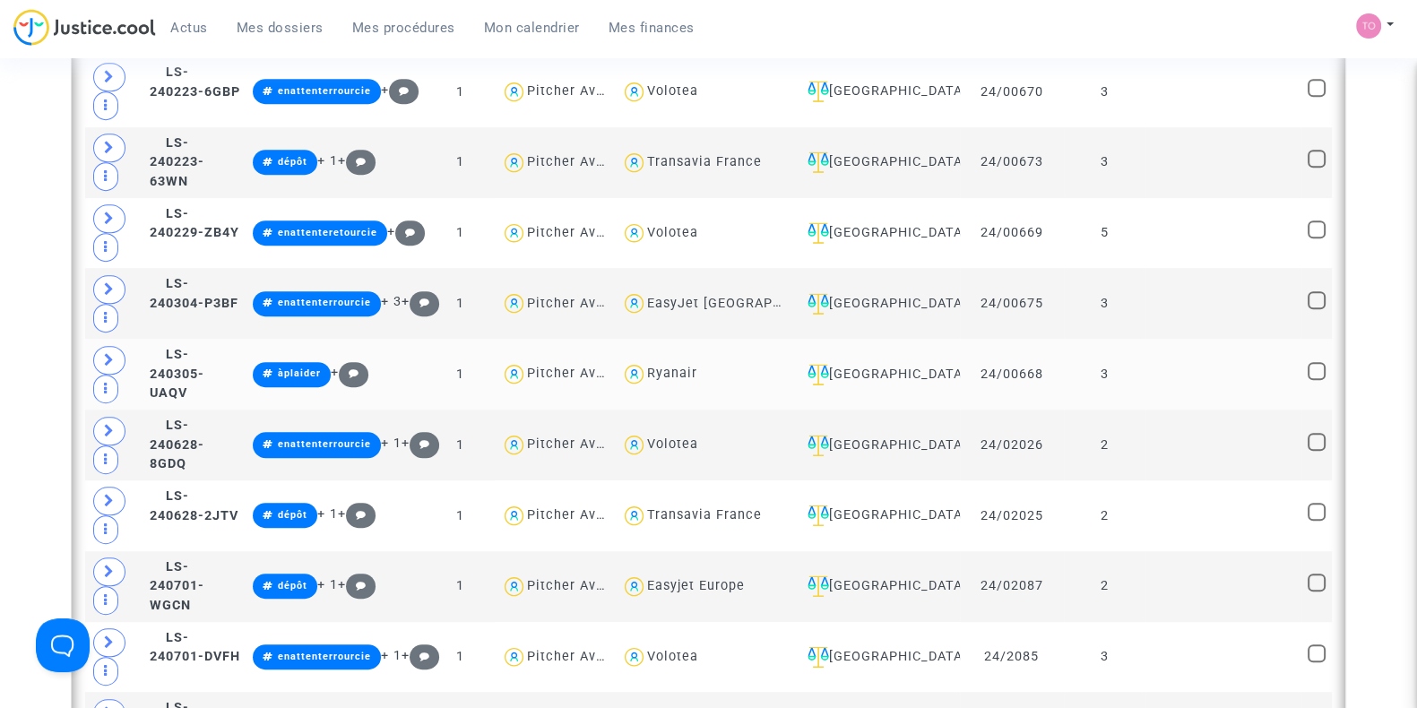
click at [698, 368] on div "Ryanair" at bounding box center [672, 373] width 50 height 15
type textarea "@Ryanair"
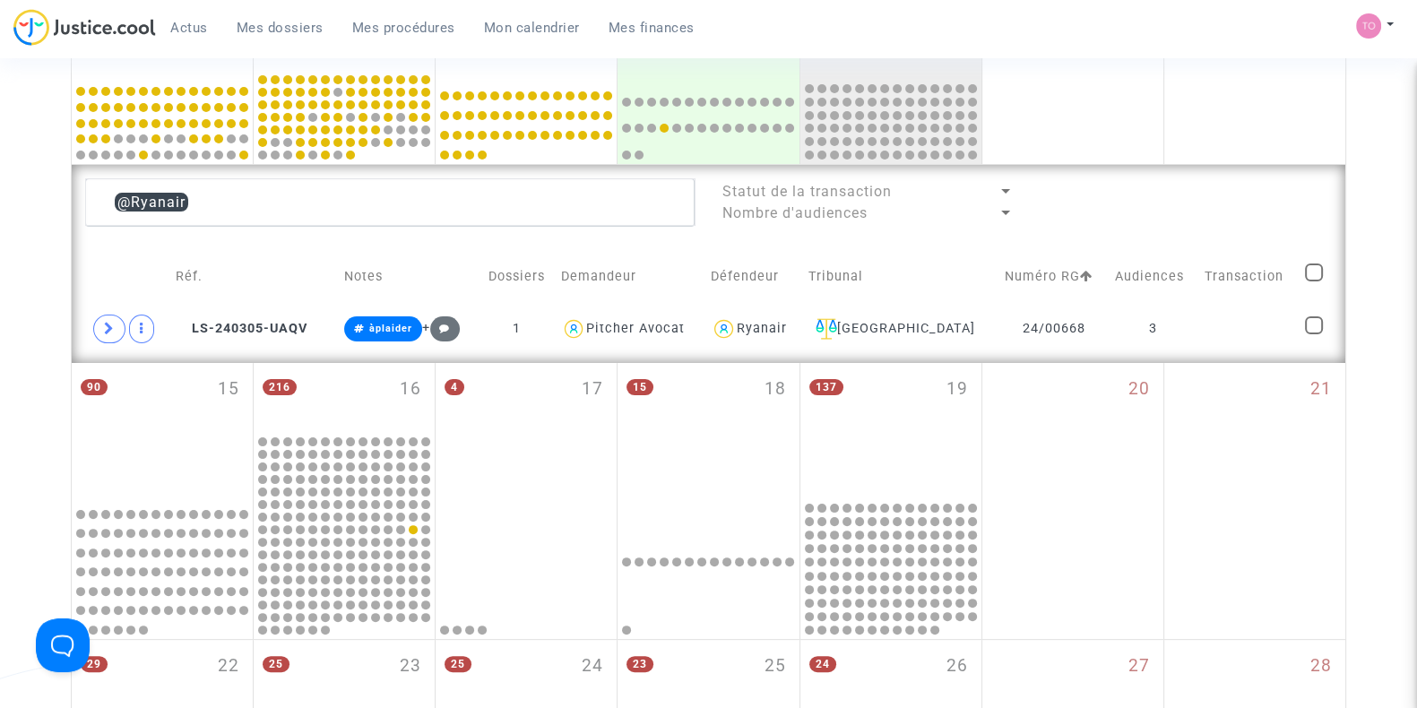
scroll to position [543, 0]
click at [932, 324] on div "Nantes" at bounding box center [901, 330] width 184 height 22
drag, startPoint x: 249, startPoint y: 196, endPoint x: 20, endPoint y: 197, distance: 229.5
click at [20, 197] on div "Date de clôture d'instruction Date de conciliation Date d'audience Date de juge…" at bounding box center [708, 290] width 1417 height 1460
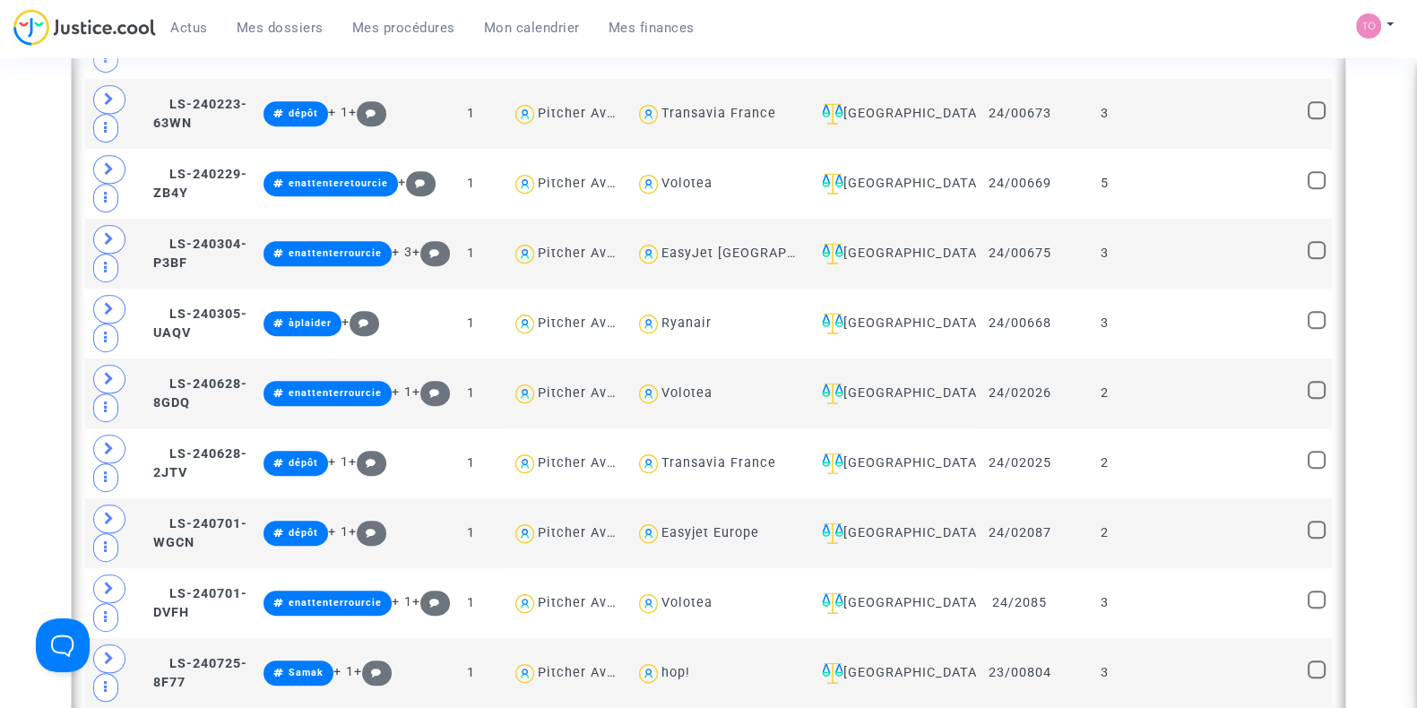
scroll to position [1386, 0]
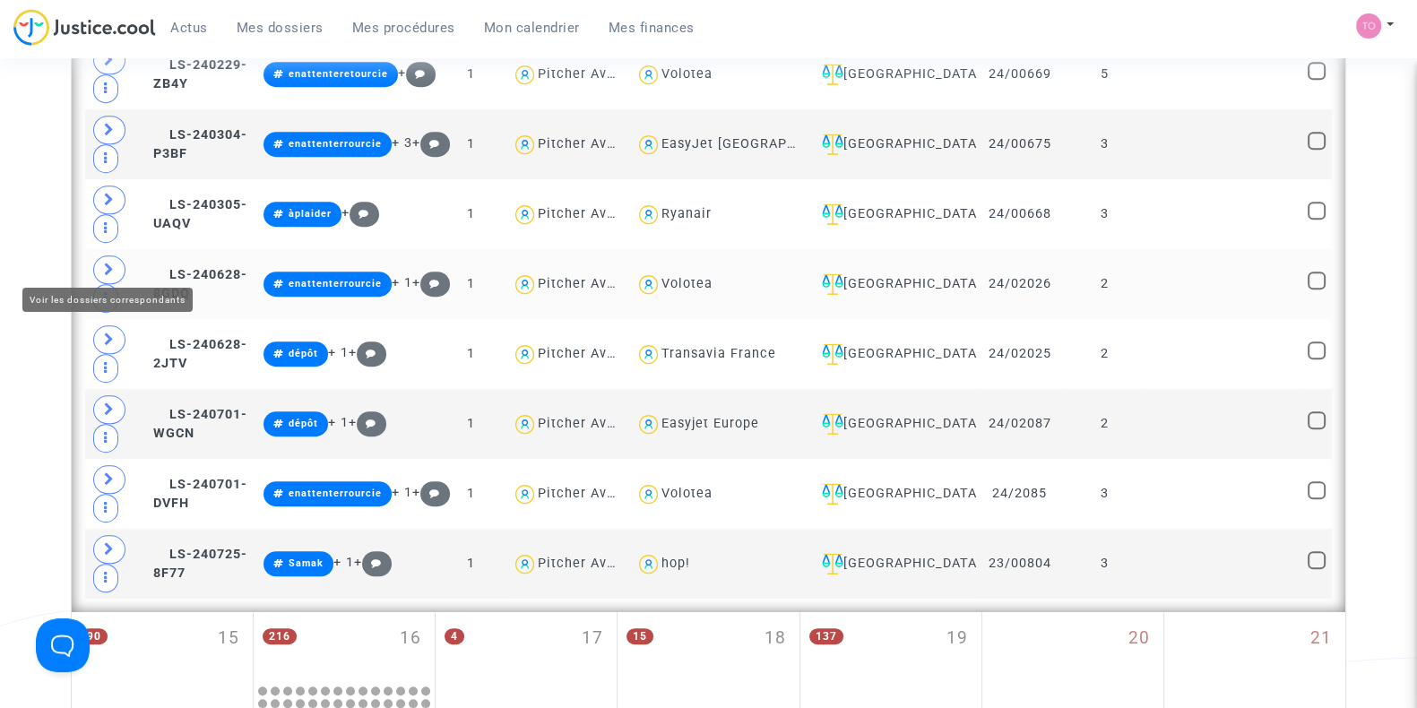
click at [104, 263] on icon at bounding box center [109, 269] width 11 height 13
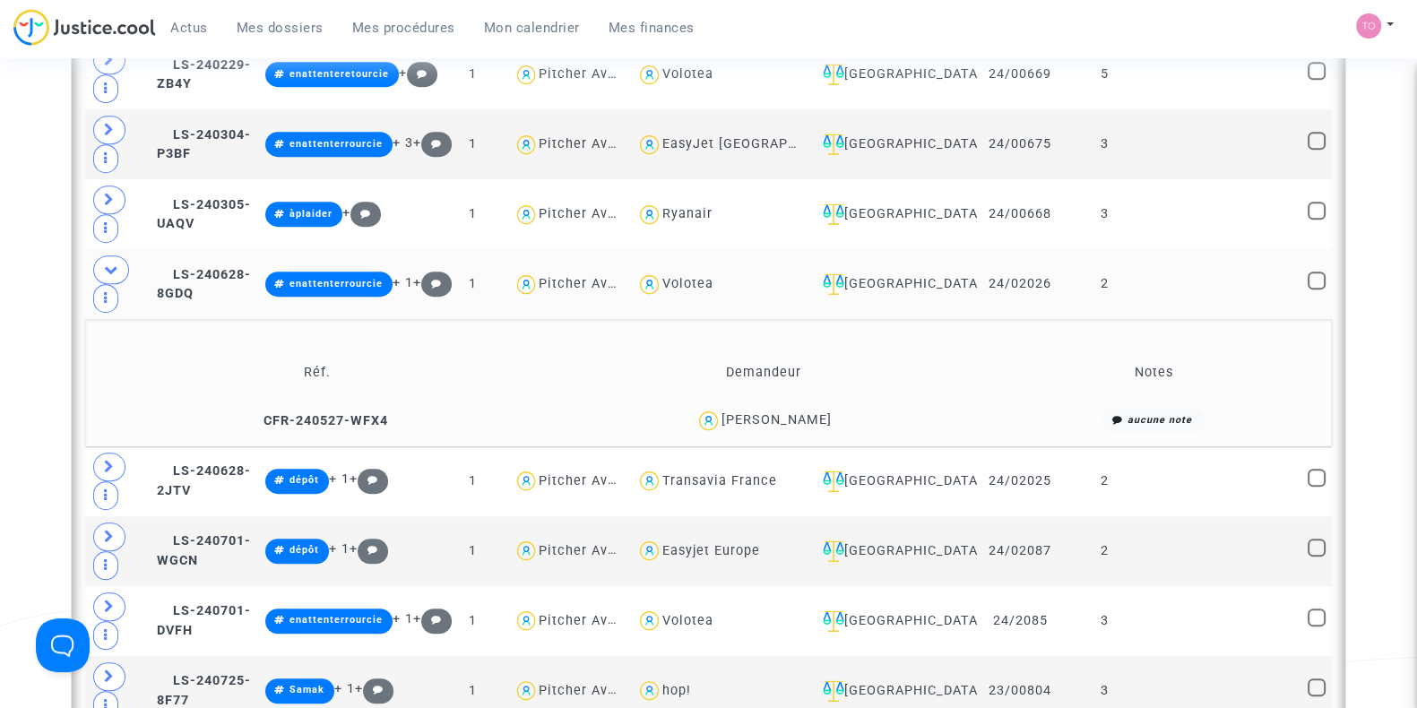
click at [758, 412] on div "Armen Saakyan" at bounding box center [777, 419] width 110 height 15
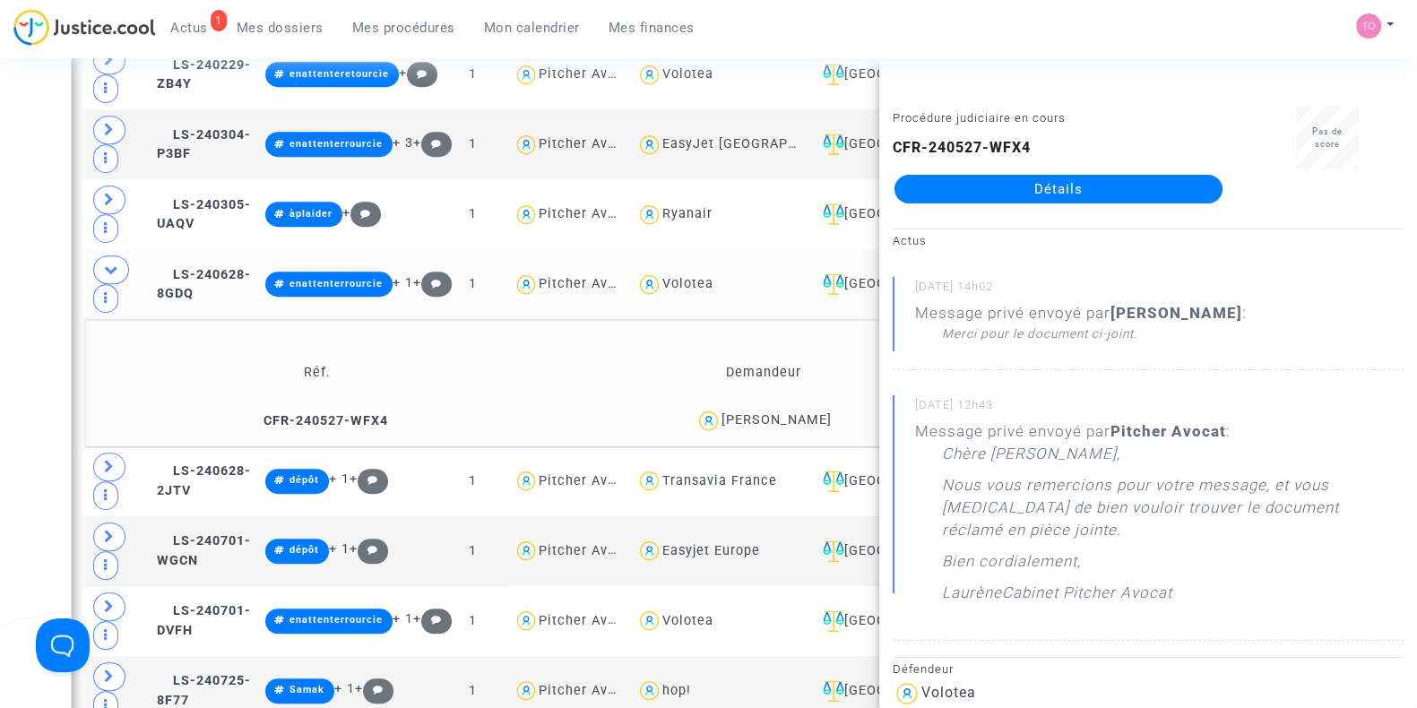
click at [0, 199] on div "Date de clôture d'instruction Date de conciliation Date d'audience Date de juge…" at bounding box center [708, 56] width 1417 height 2678
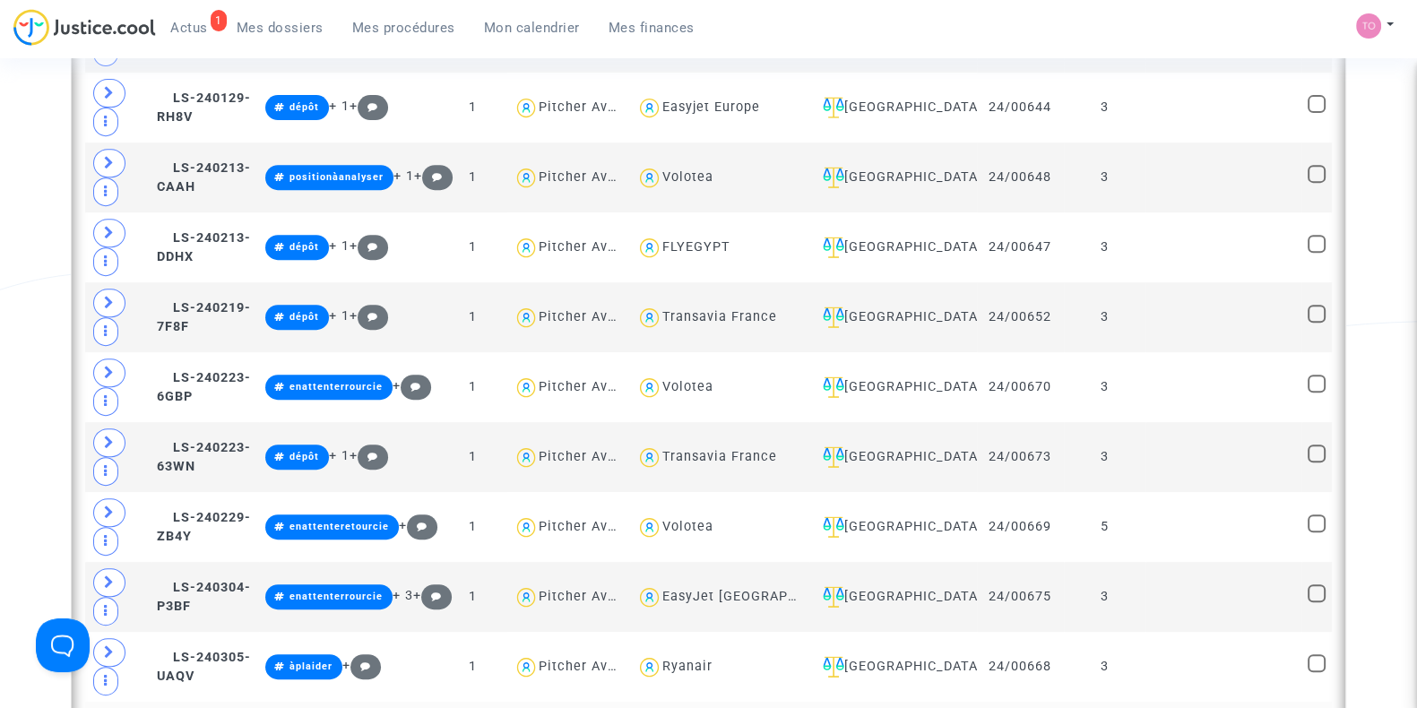
scroll to position [882, 0]
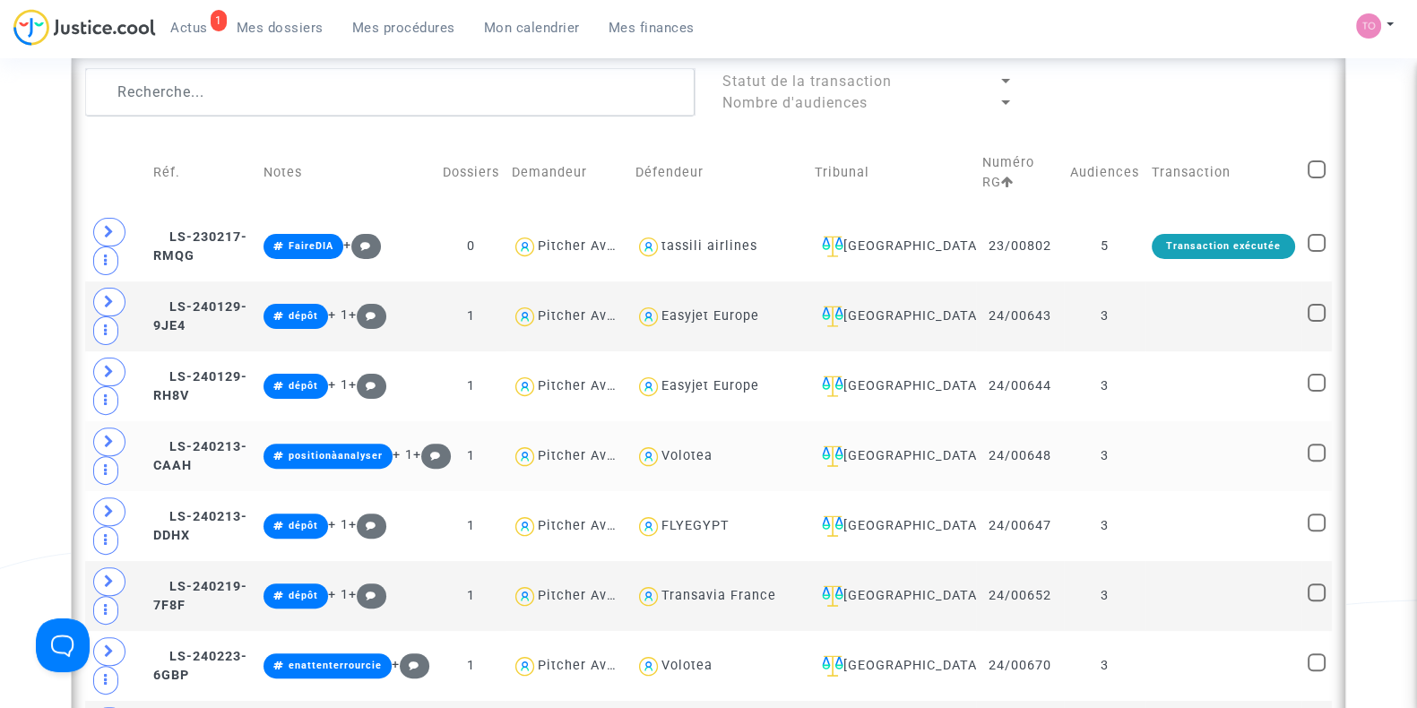
scroll to position [757, 0]
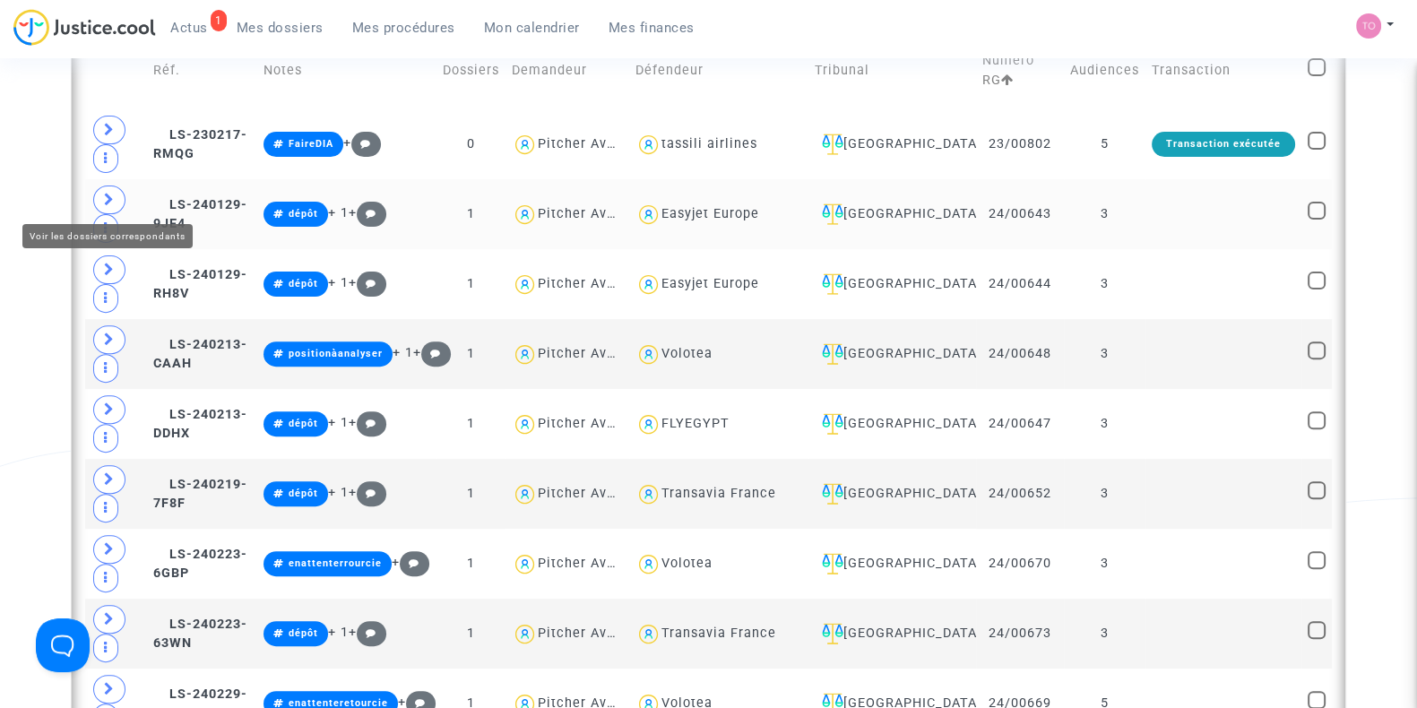
click at [102, 192] on span at bounding box center [109, 200] width 32 height 29
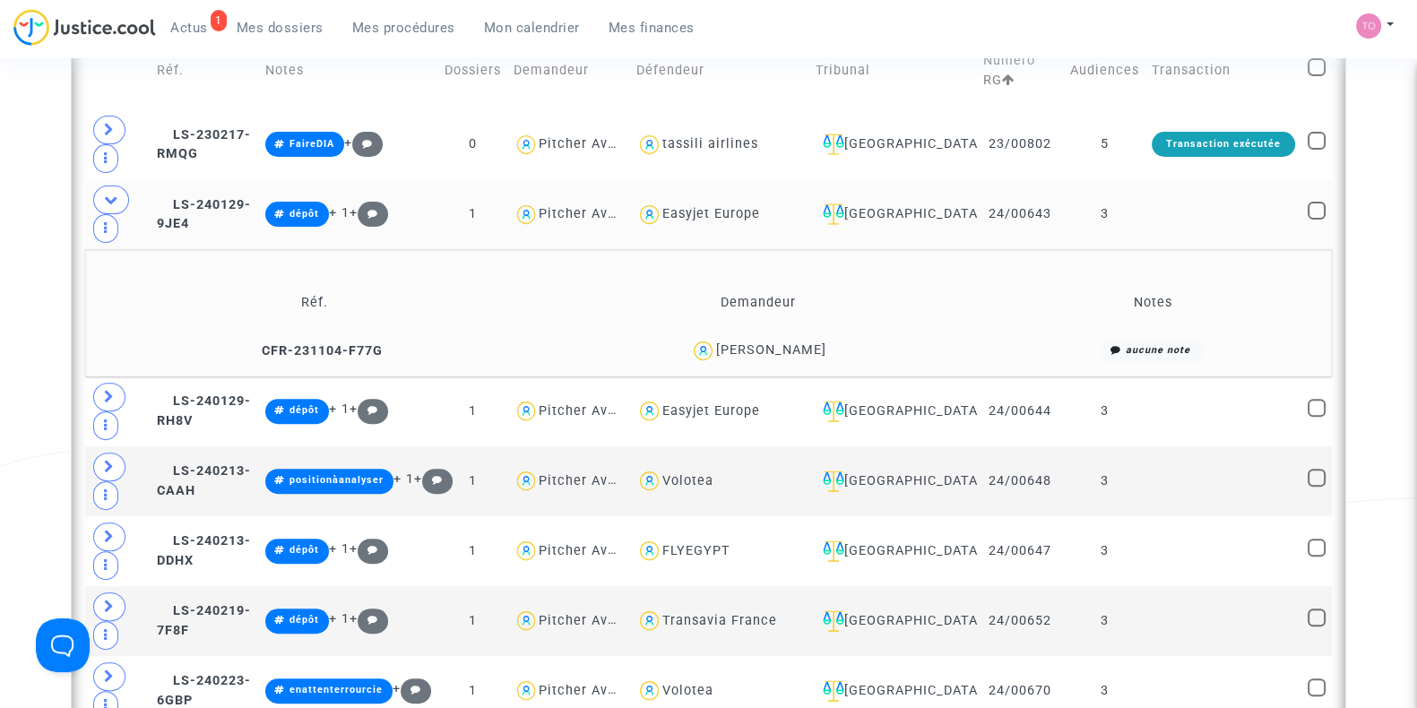
click at [814, 342] on div "Jean-Baptiste Masméjan" at bounding box center [771, 349] width 110 height 15
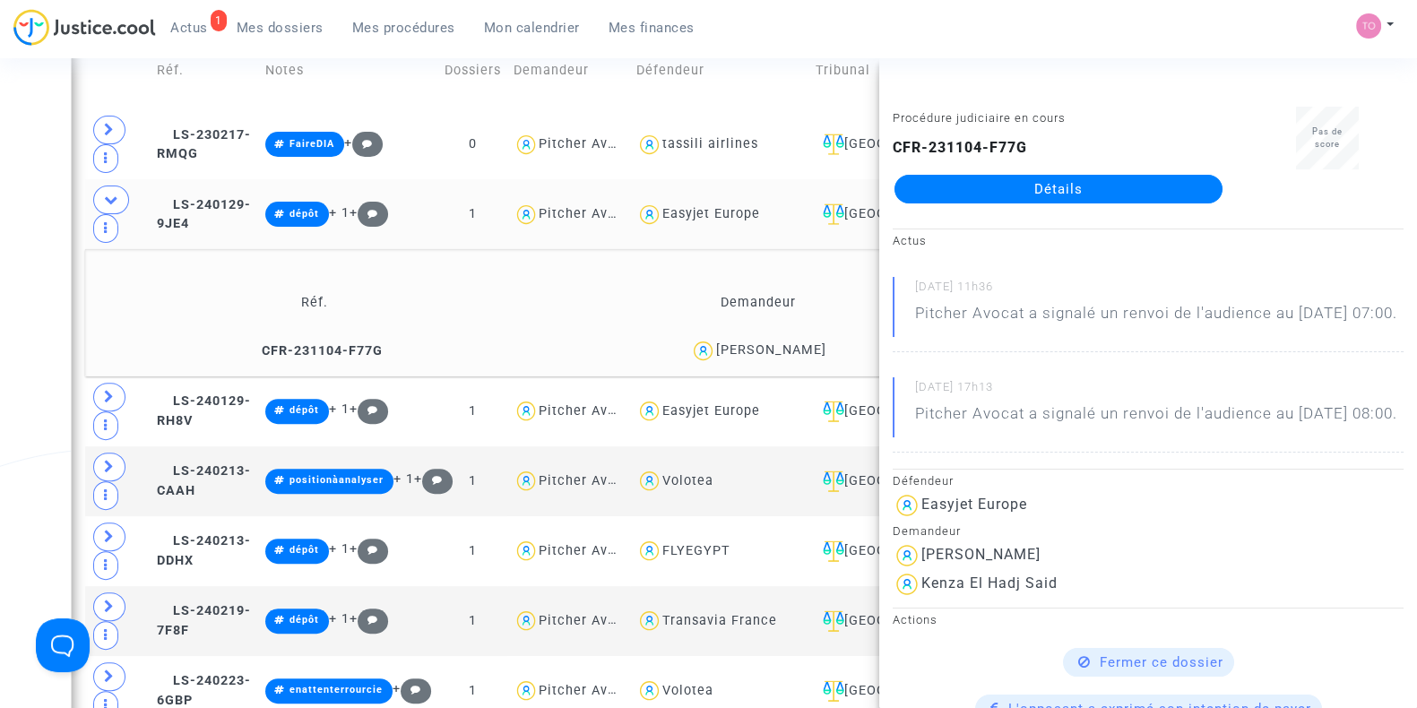
click at [33, 252] on div "Date de clôture d'instruction Date de conciliation Date d'audience Date de juge…" at bounding box center [708, 685] width 1417 height 2678
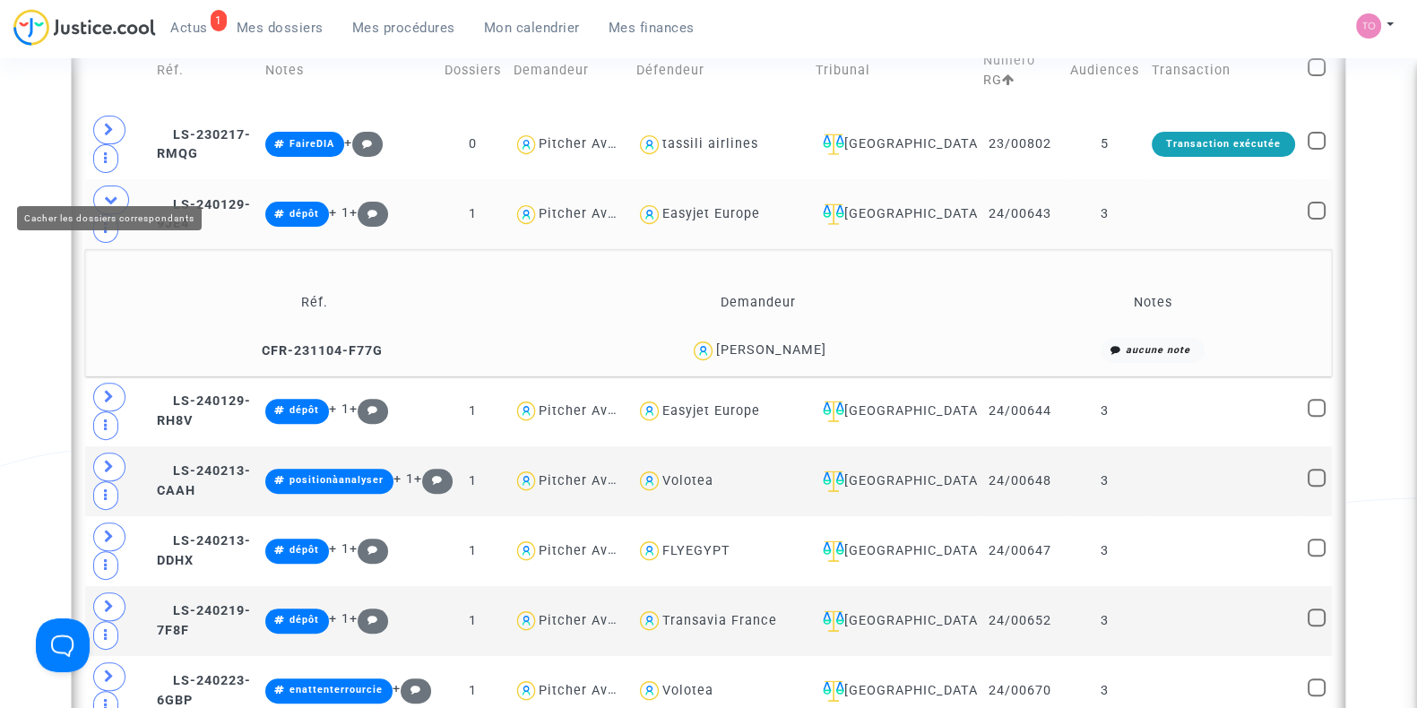
click at [108, 193] on icon at bounding box center [111, 199] width 14 height 13
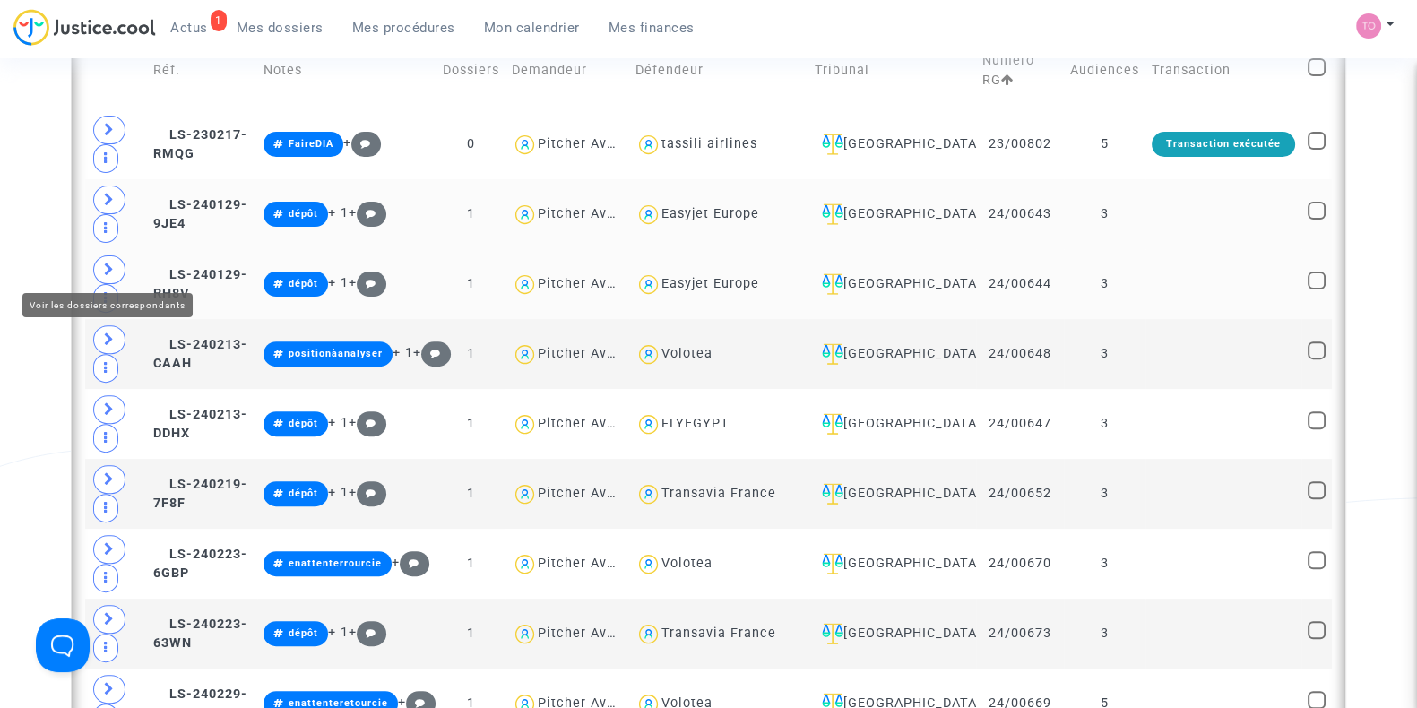
click at [109, 263] on icon at bounding box center [109, 269] width 11 height 13
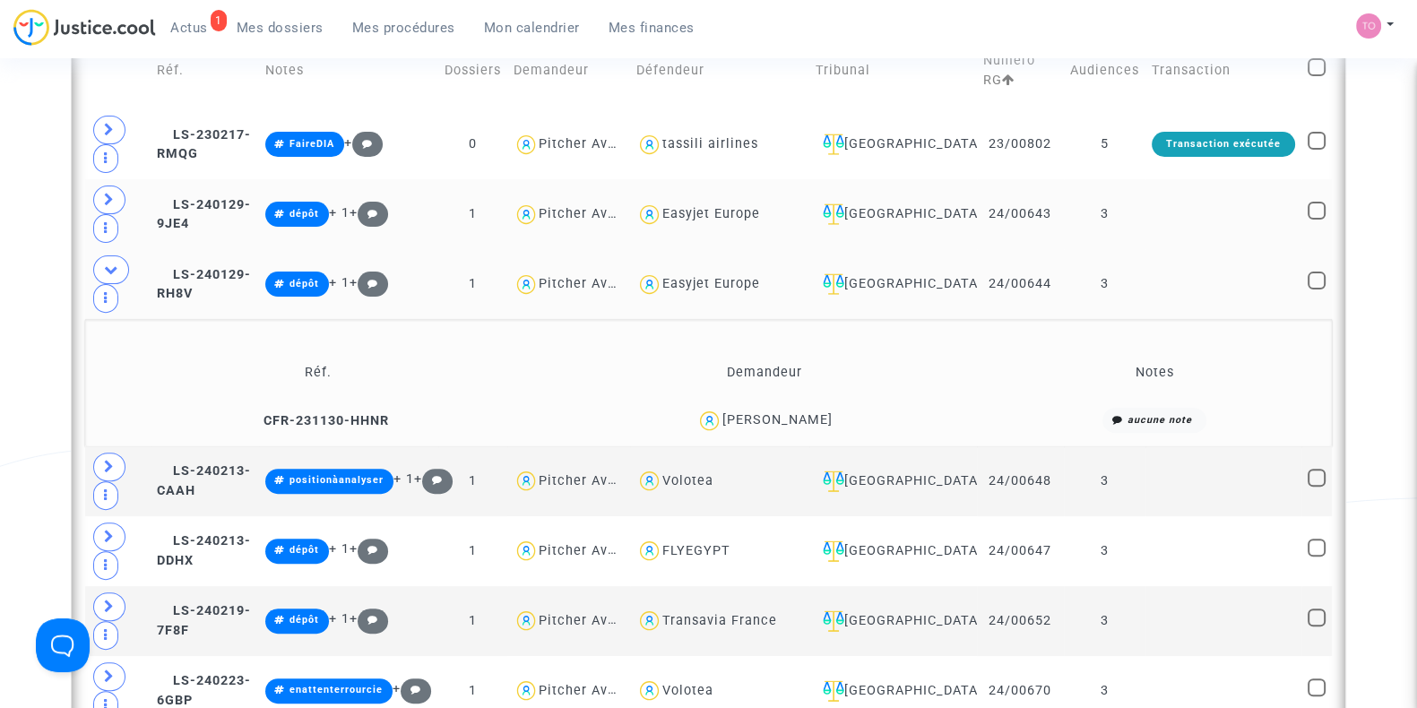
click at [801, 412] on div "Michaël Auger" at bounding box center [778, 419] width 110 height 15
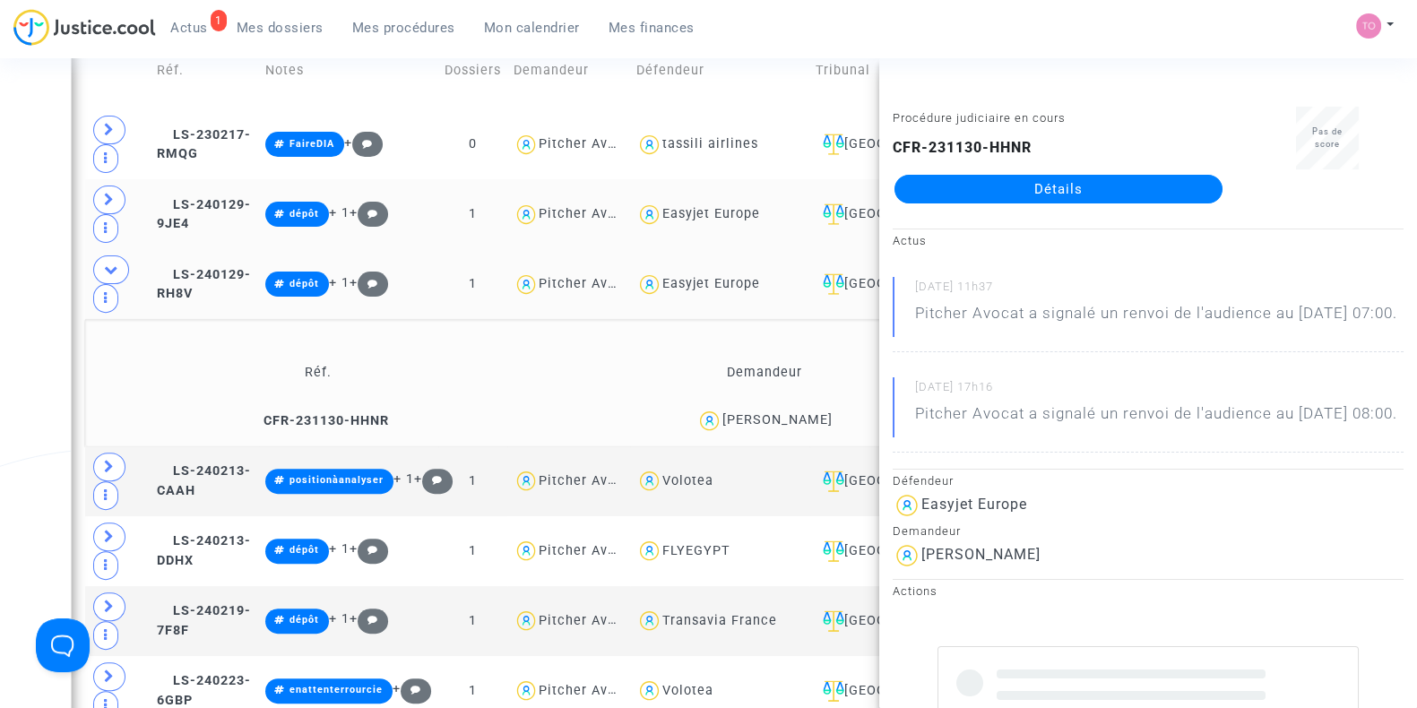
copy div "Auger"
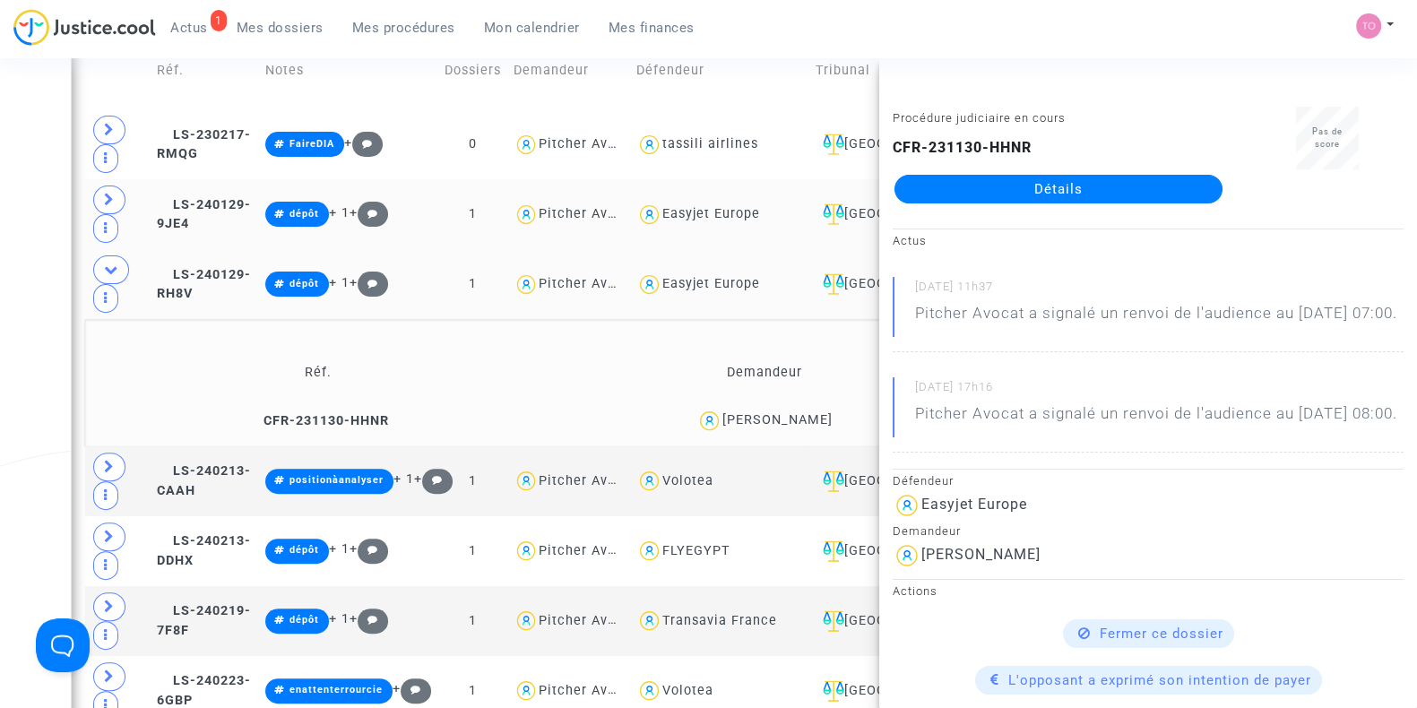
click at [30, 303] on div "Date de clôture d'instruction Date de conciliation Date d'audience Date de juge…" at bounding box center [708, 685] width 1417 height 2678
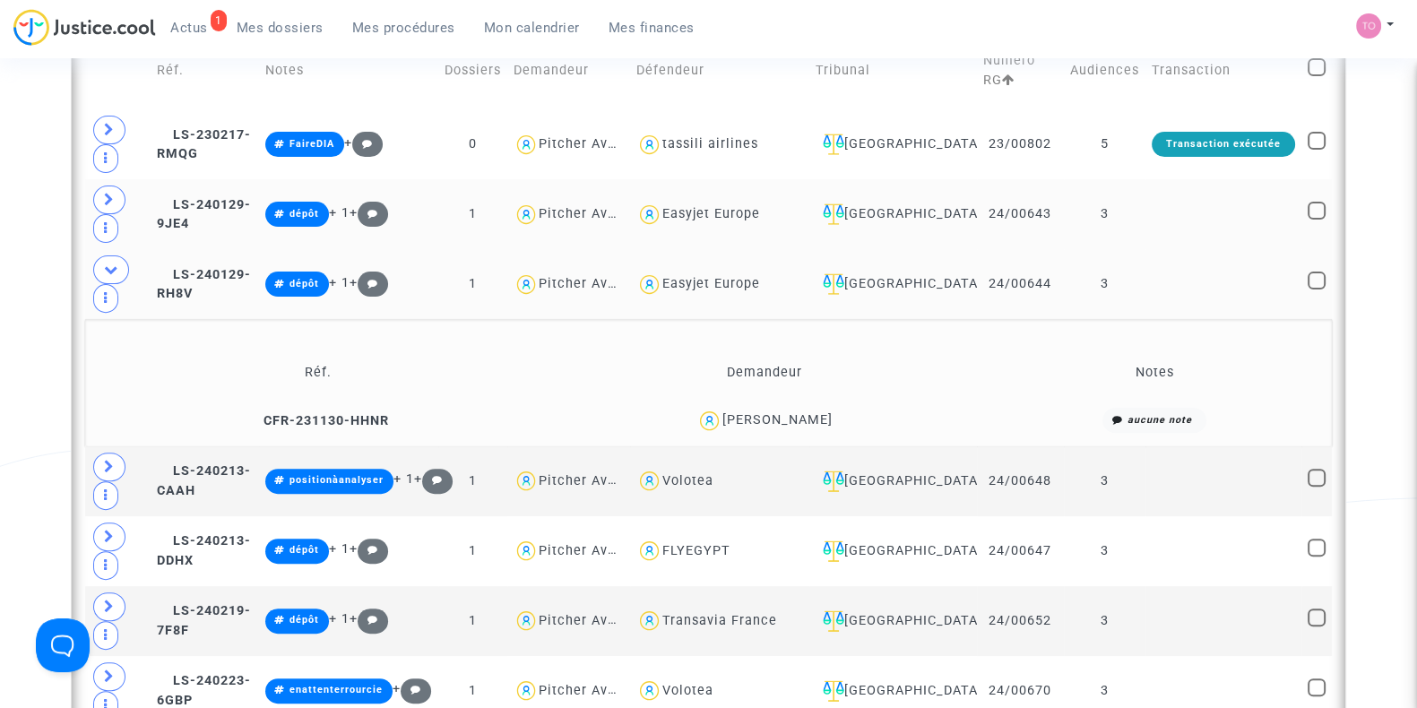
scroll to position [860, 0]
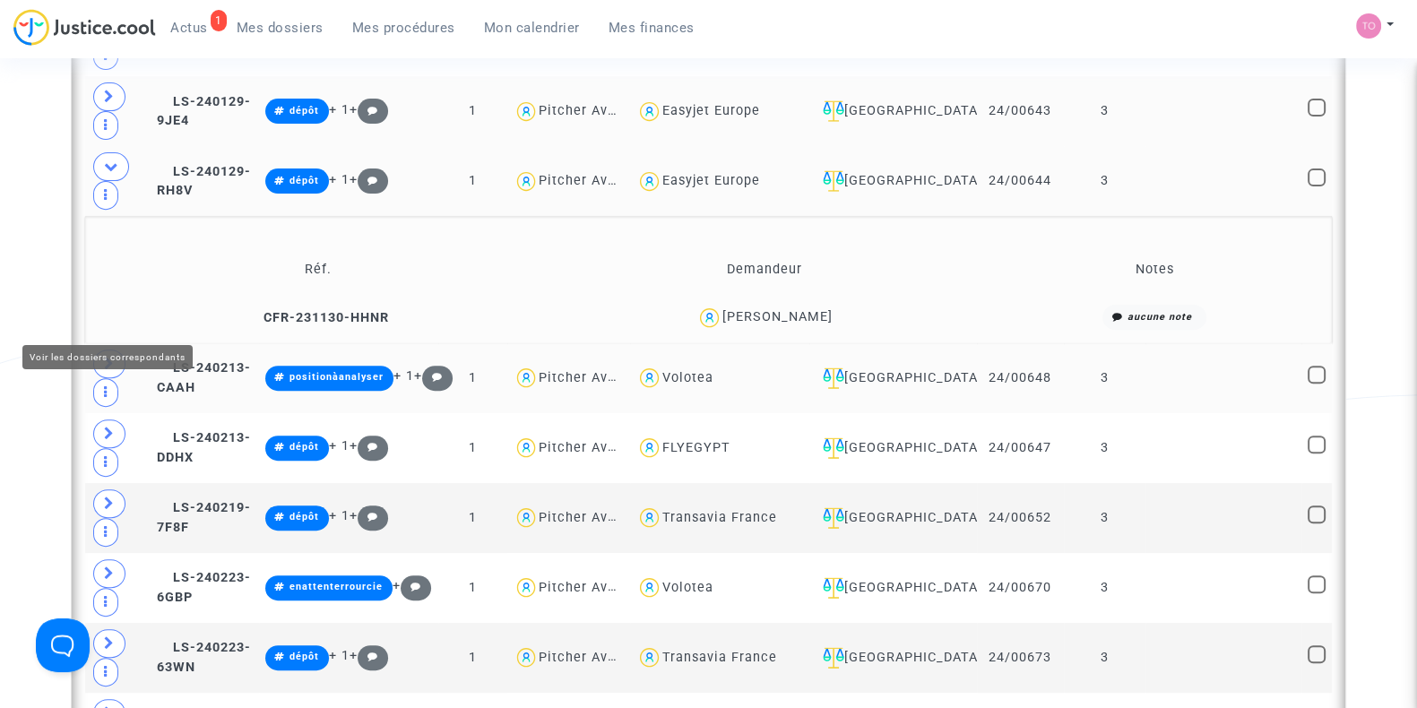
click at [102, 350] on span at bounding box center [109, 364] width 32 height 29
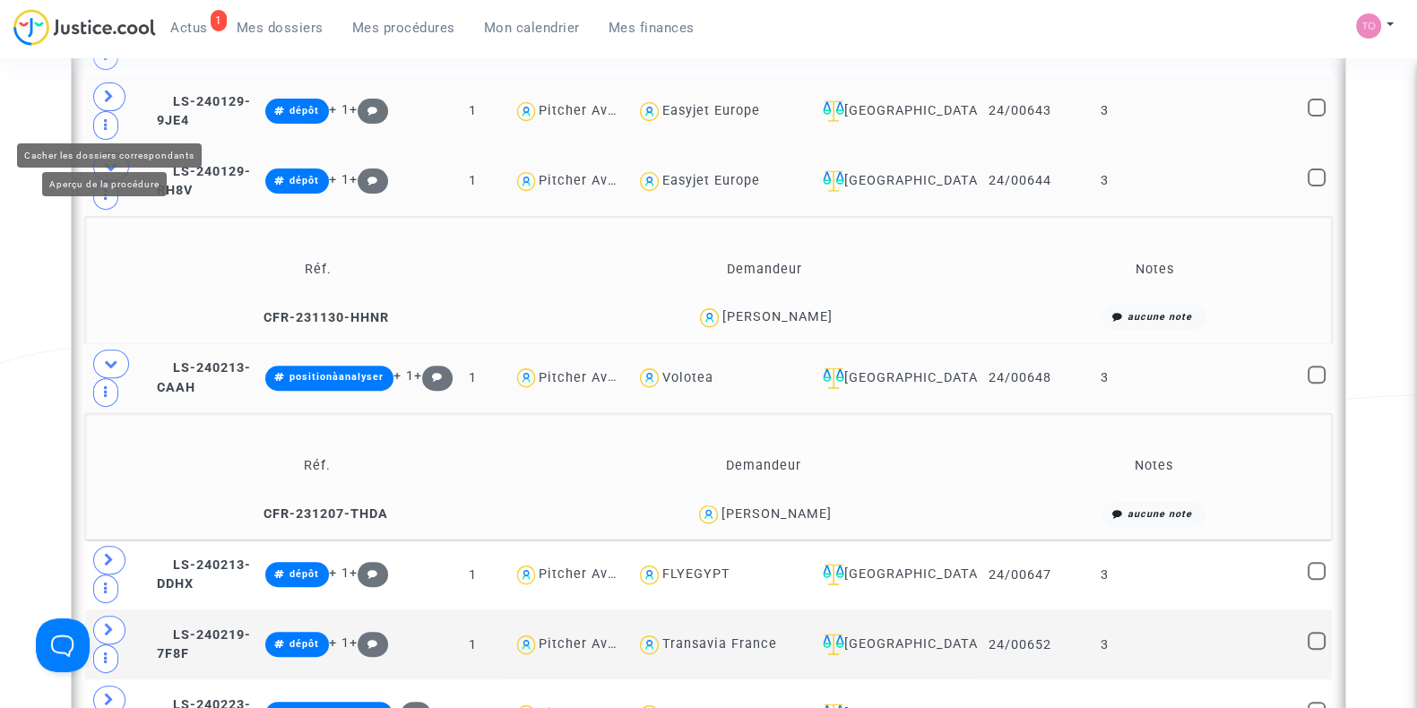
click at [106, 160] on icon at bounding box center [111, 166] width 14 height 13
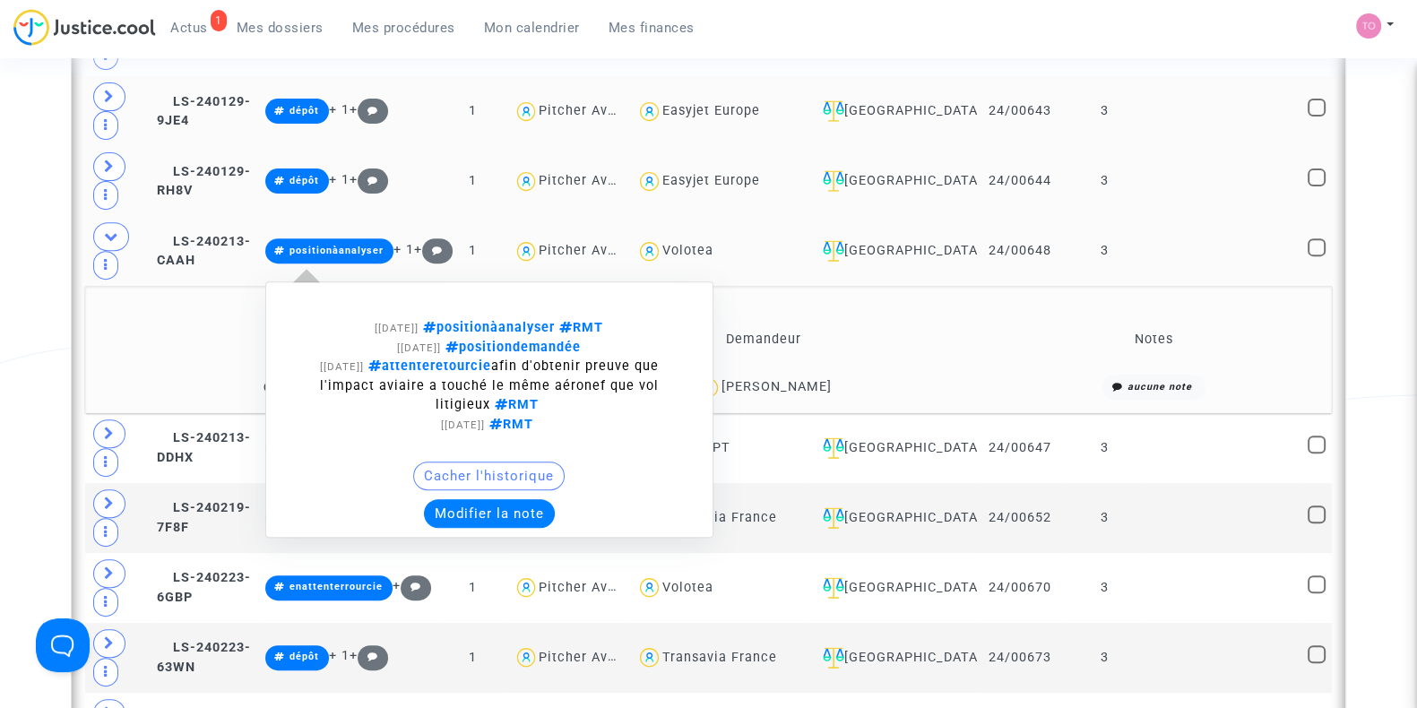
scroll to position [837, 0]
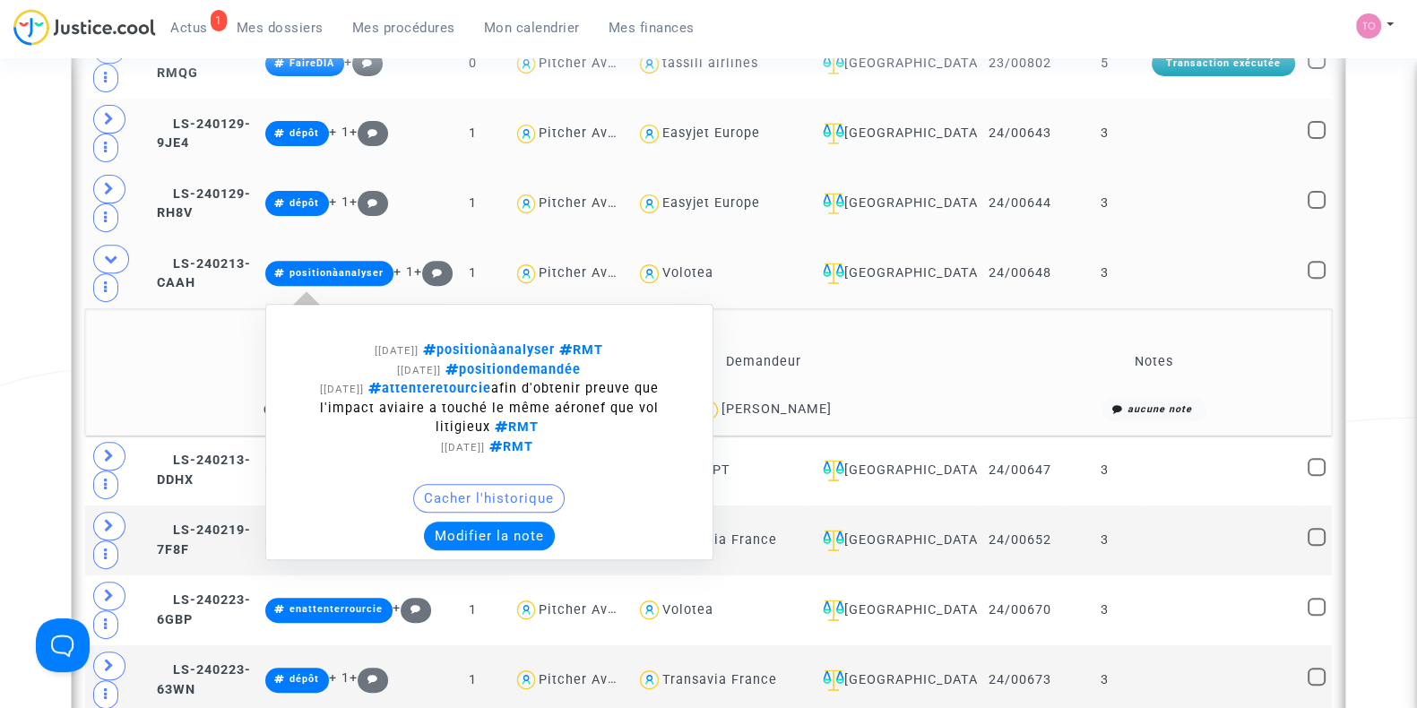
click at [543, 522] on button "Modifier la note" at bounding box center [489, 536] width 131 height 29
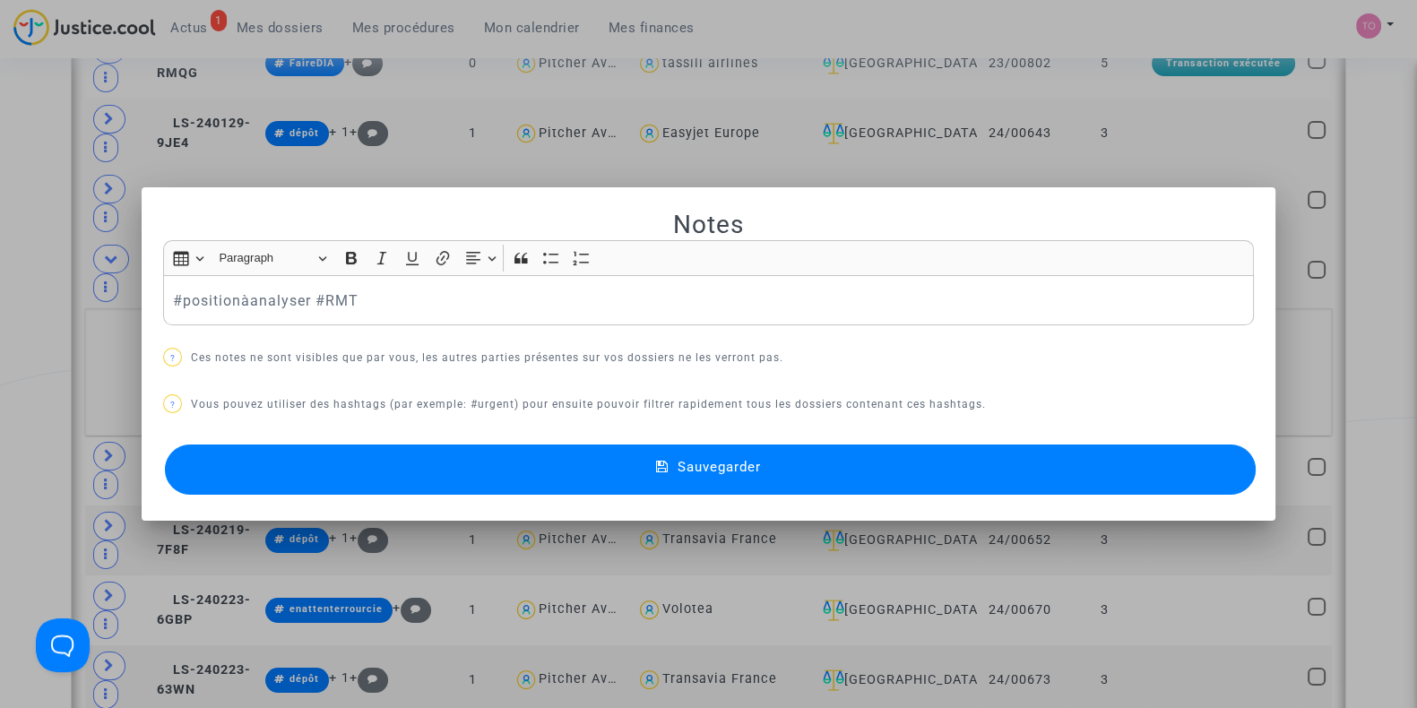
click at [0, 290] on div at bounding box center [708, 354] width 1417 height 708
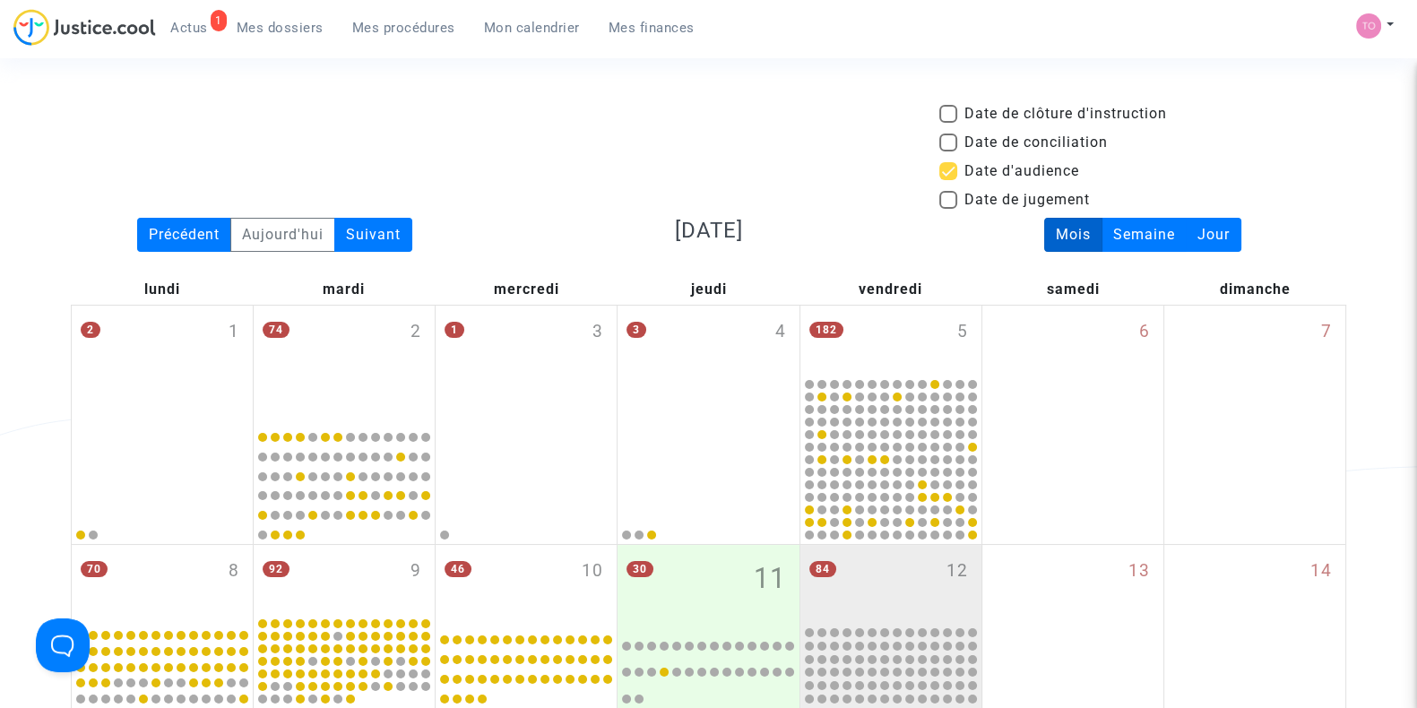
scroll to position [837, 0]
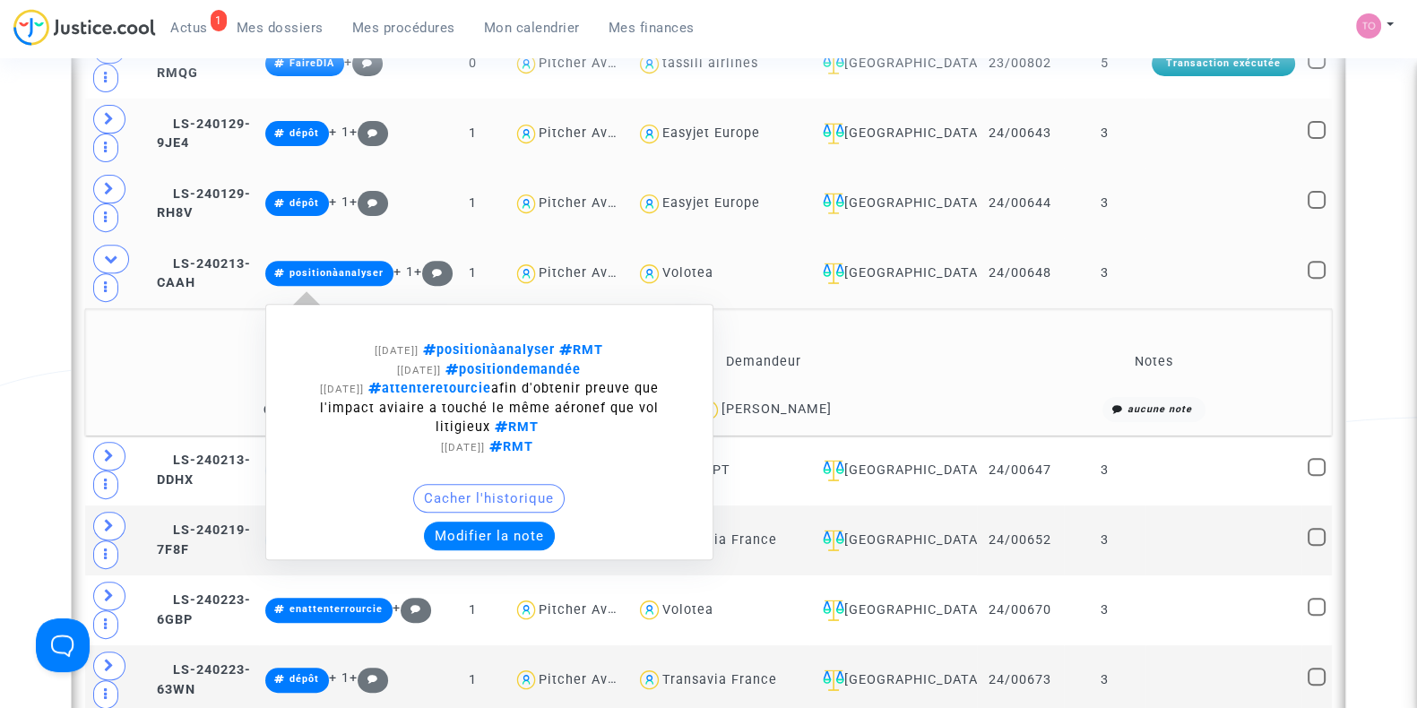
click at [506, 522] on button "Modifier la note" at bounding box center [489, 536] width 131 height 29
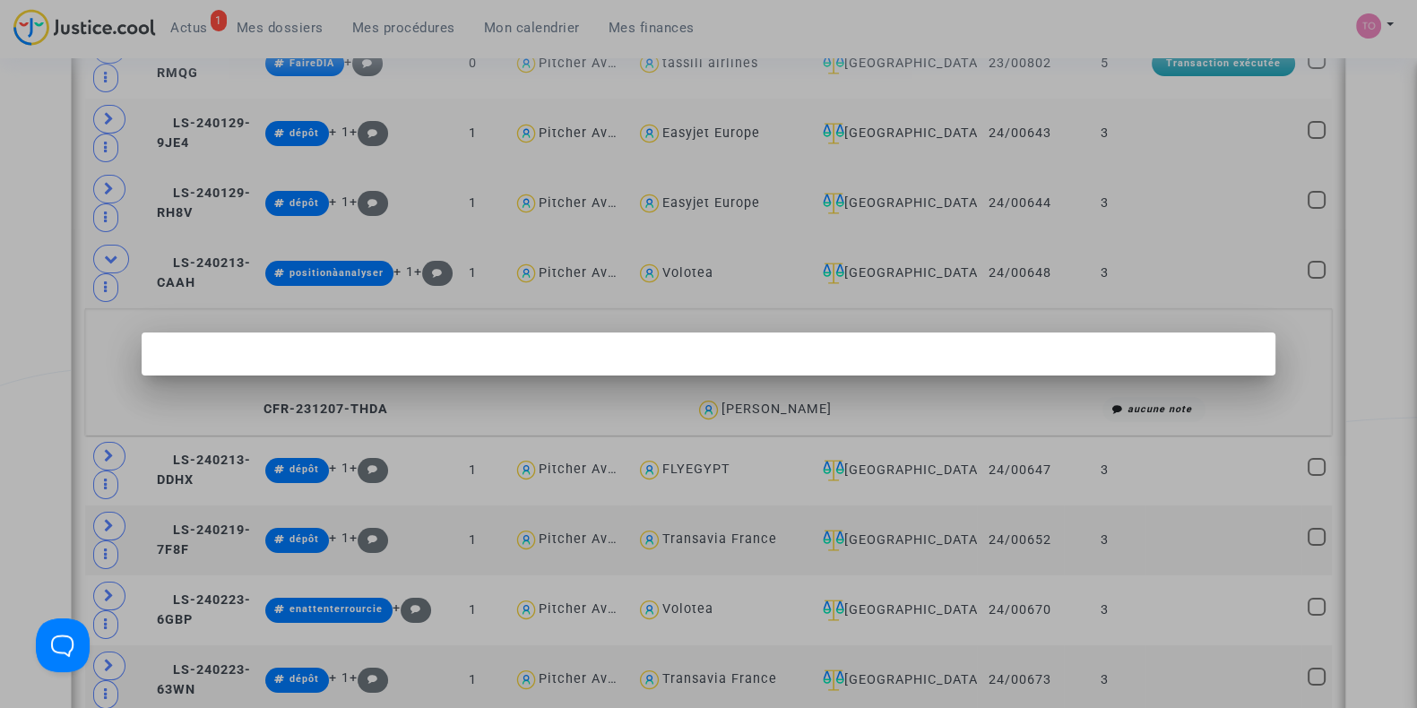
scroll to position [0, 0]
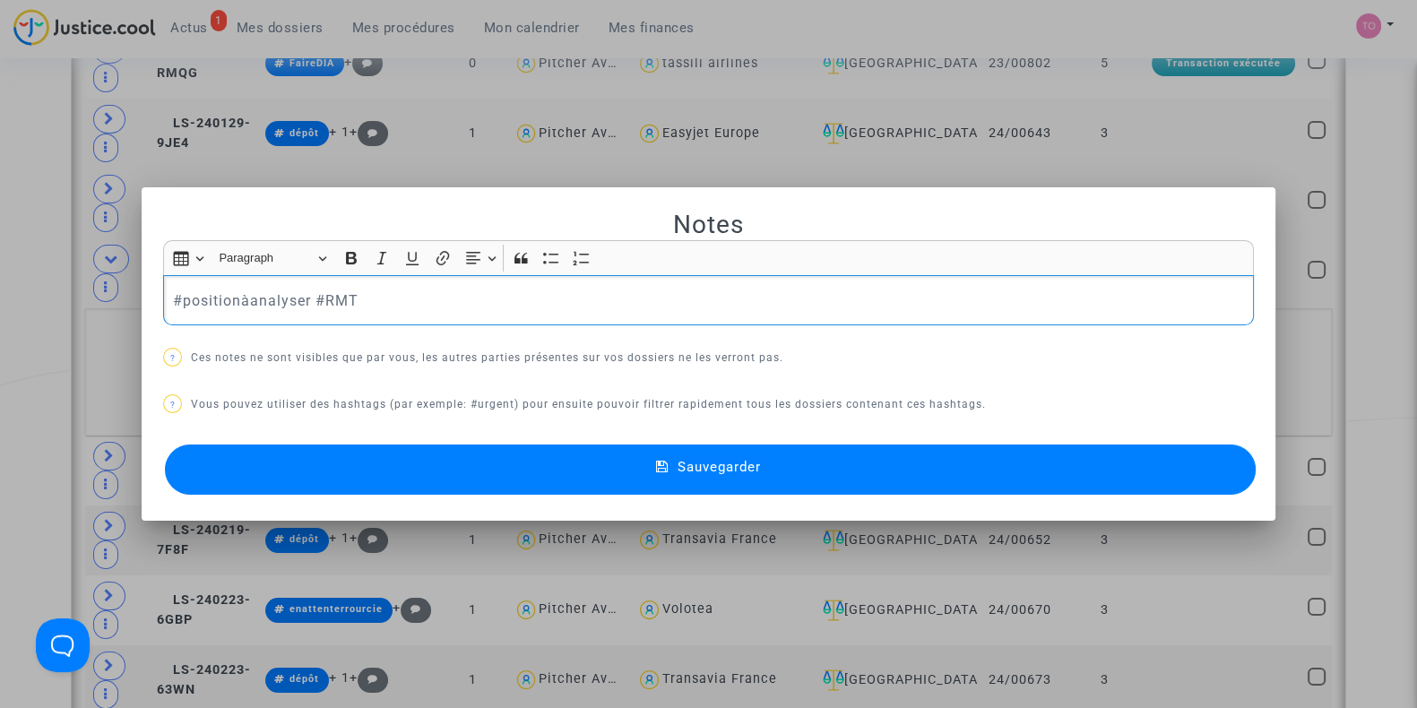
click at [301, 304] on p "#positionàanalyser #RMT" at bounding box center [709, 301] width 1072 height 22
click at [163, 293] on div "#positionàanalyser #RMT" at bounding box center [708, 300] width 1091 height 50
click at [387, 471] on button "Sauvegarder" at bounding box center [710, 470] width 1091 height 50
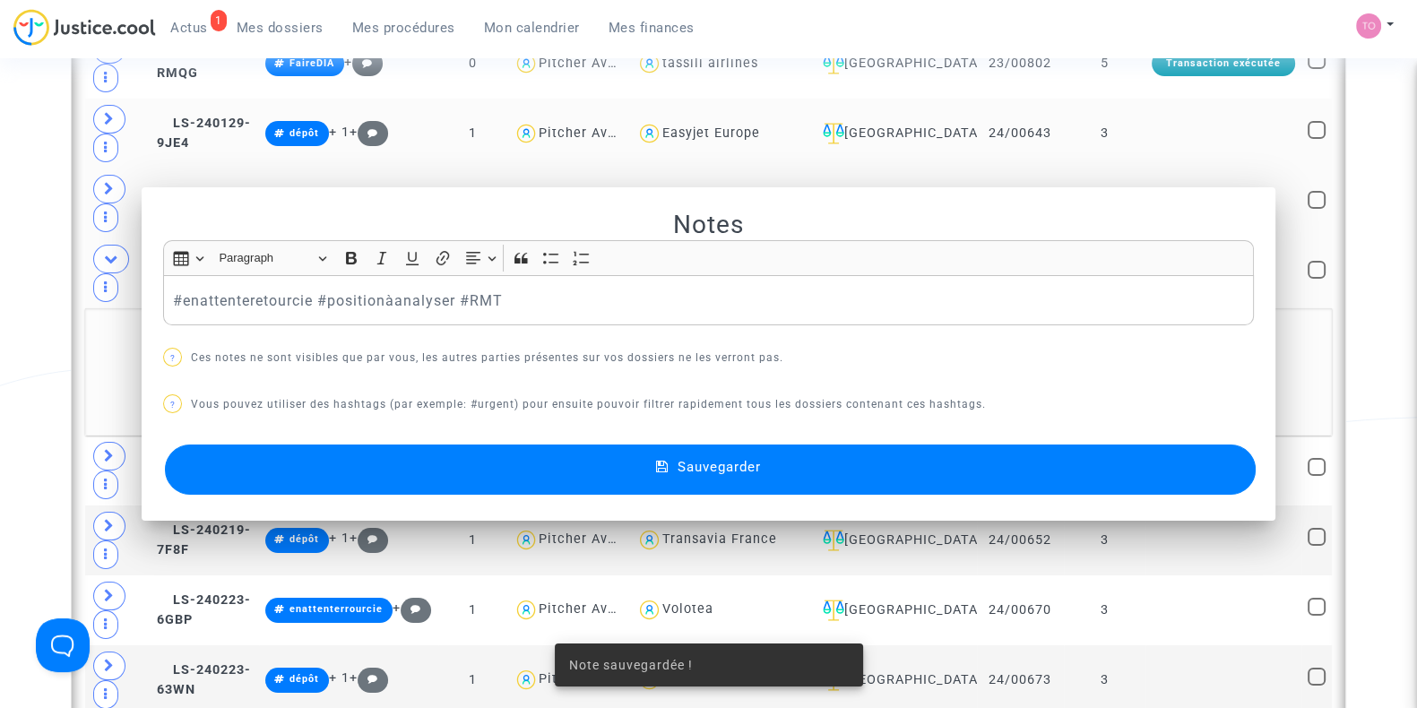
scroll to position [837, 0]
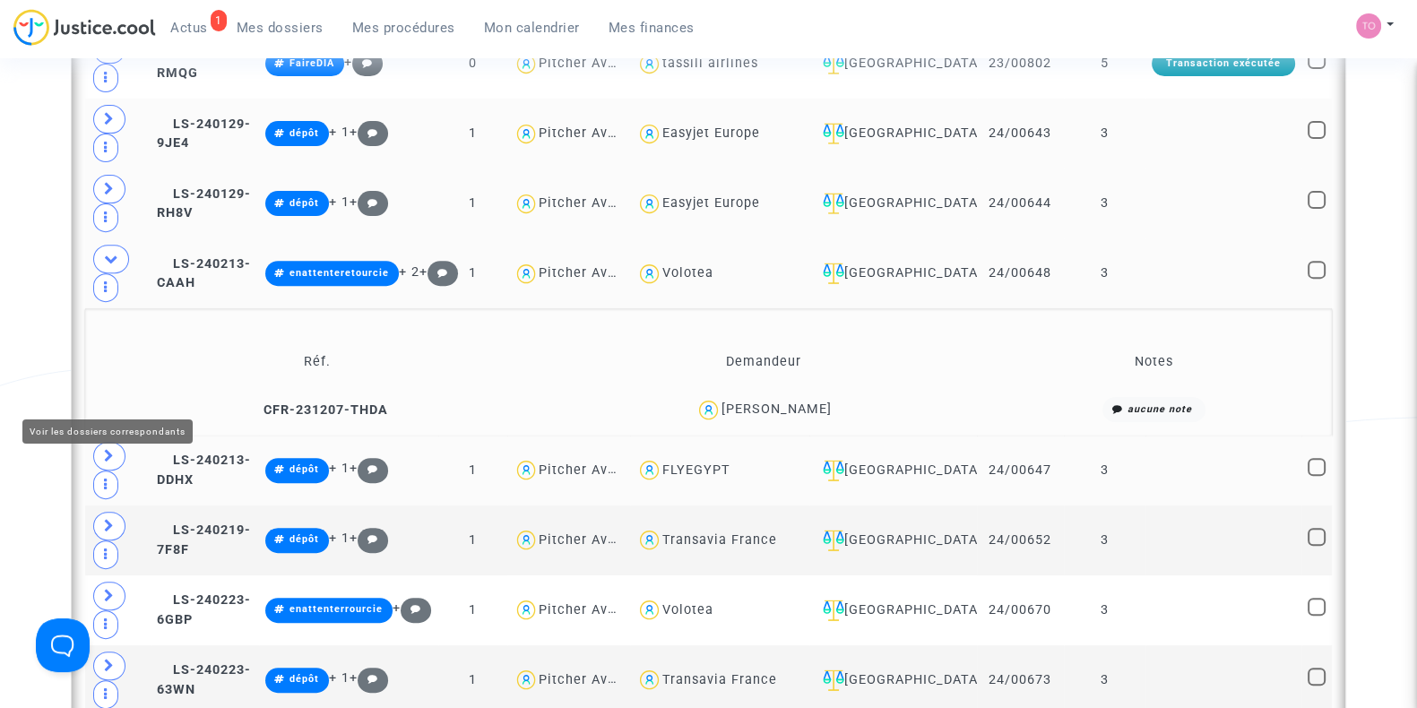
click at [107, 442] on span at bounding box center [109, 456] width 32 height 29
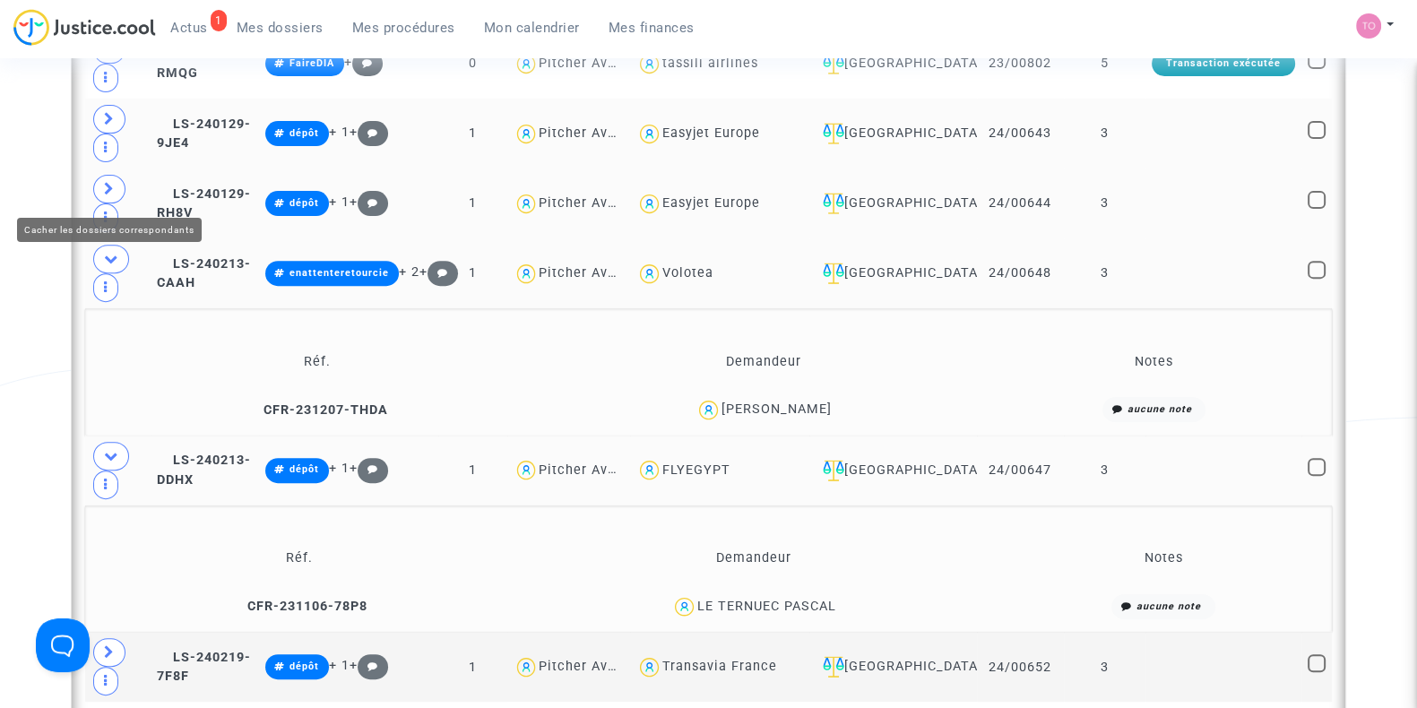
click at [114, 252] on icon at bounding box center [111, 258] width 14 height 13
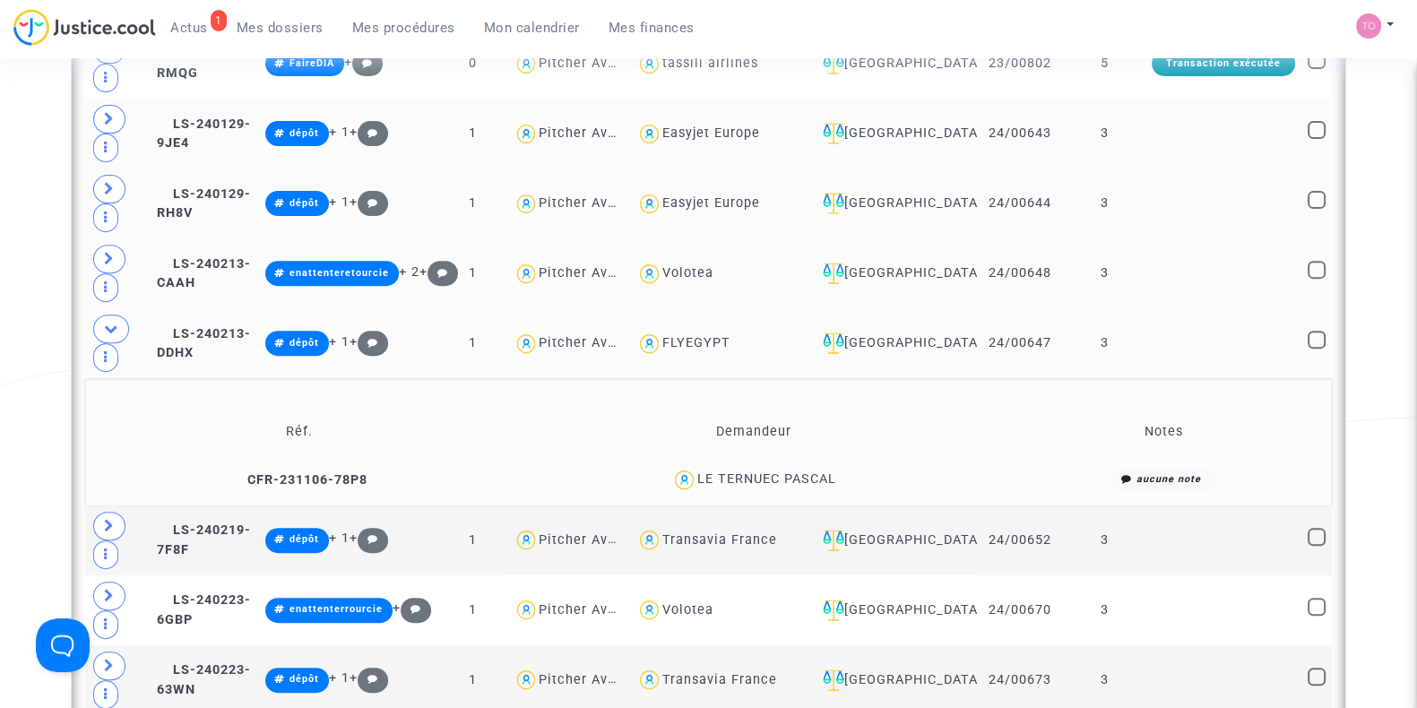
click at [745, 472] on div "LE TERNUEC PASCAL" at bounding box center [767, 479] width 139 height 15
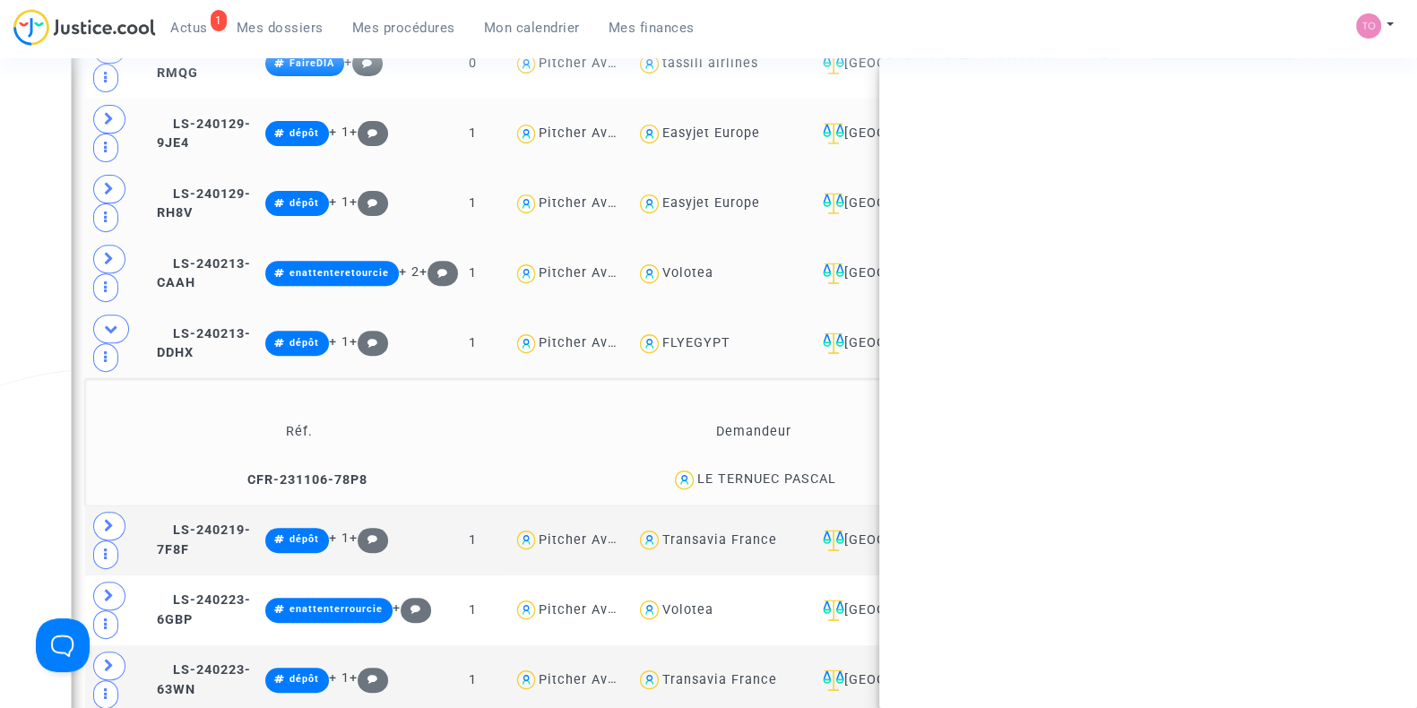
click at [745, 472] on div "LE TERNUEC PASCAL" at bounding box center [767, 479] width 139 height 15
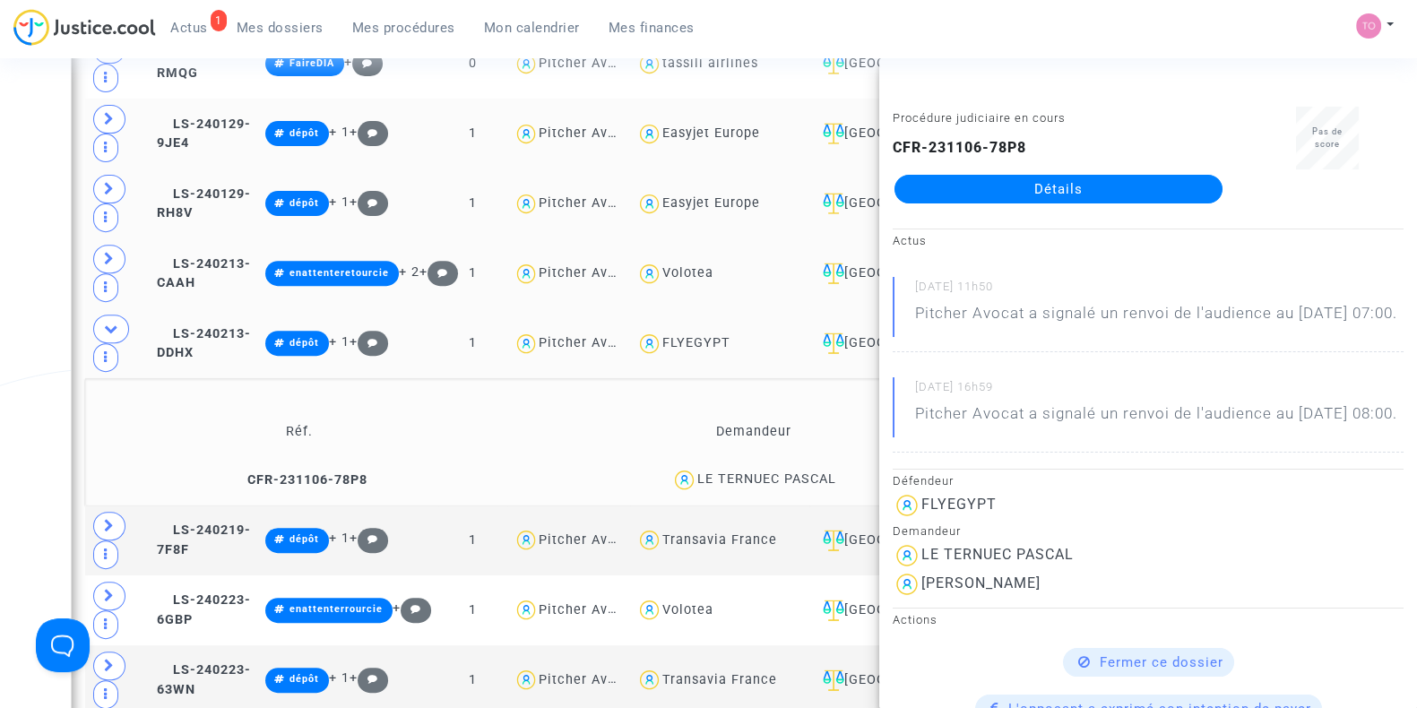
drag, startPoint x: 699, startPoint y: 387, endPoint x: 778, endPoint y: 389, distance: 78.9
click at [778, 472] on div "LE TERNUEC PASCAL" at bounding box center [767, 479] width 139 height 15
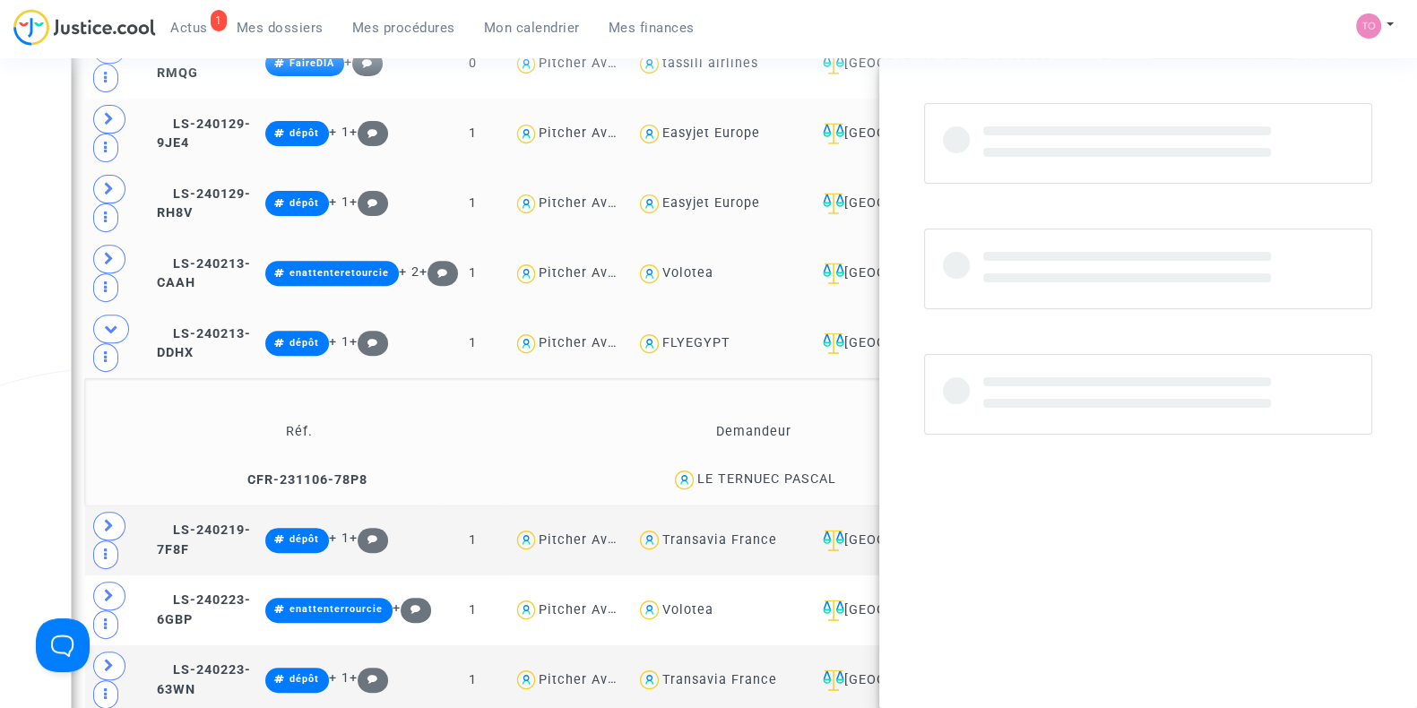
copy div "LE TERNUEC"
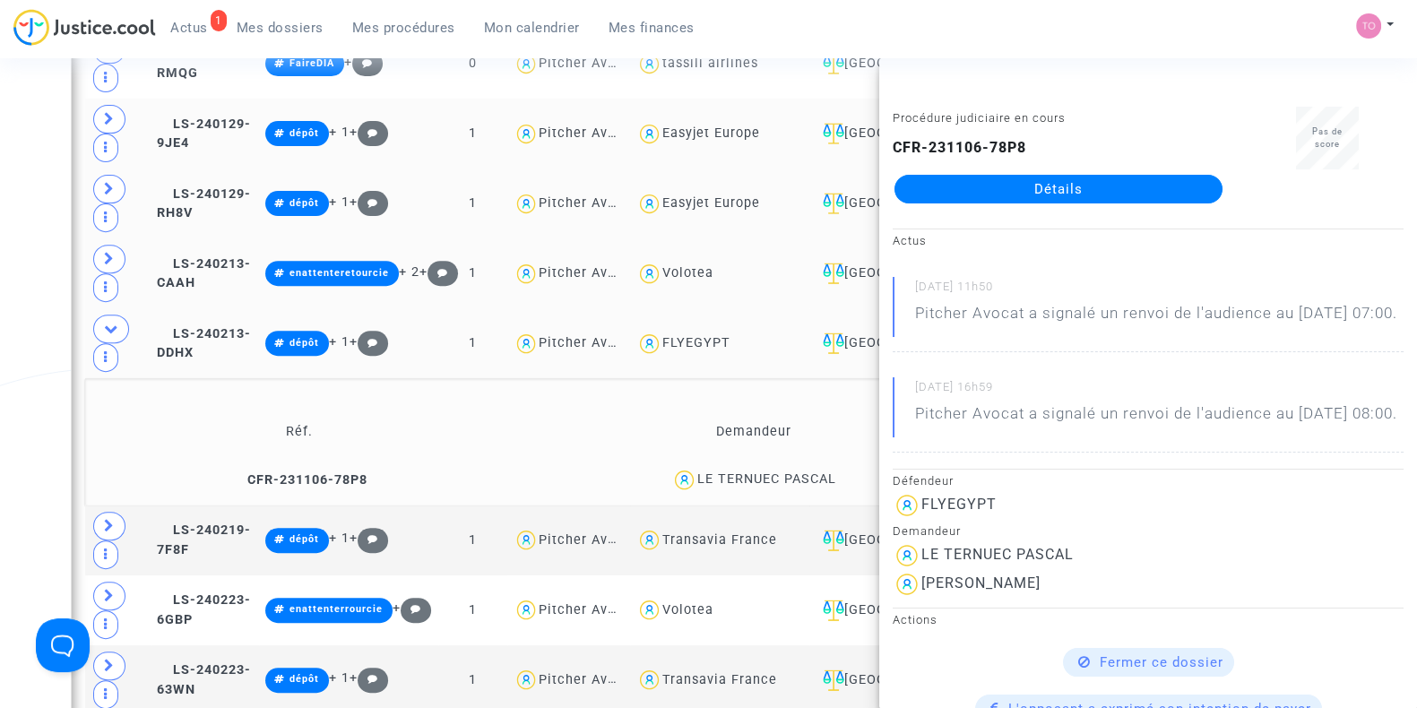
click at [29, 304] on div "Date de clôture d'instruction Date de conciliation Date d'audience Date de juge…" at bounding box center [708, 605] width 1417 height 2678
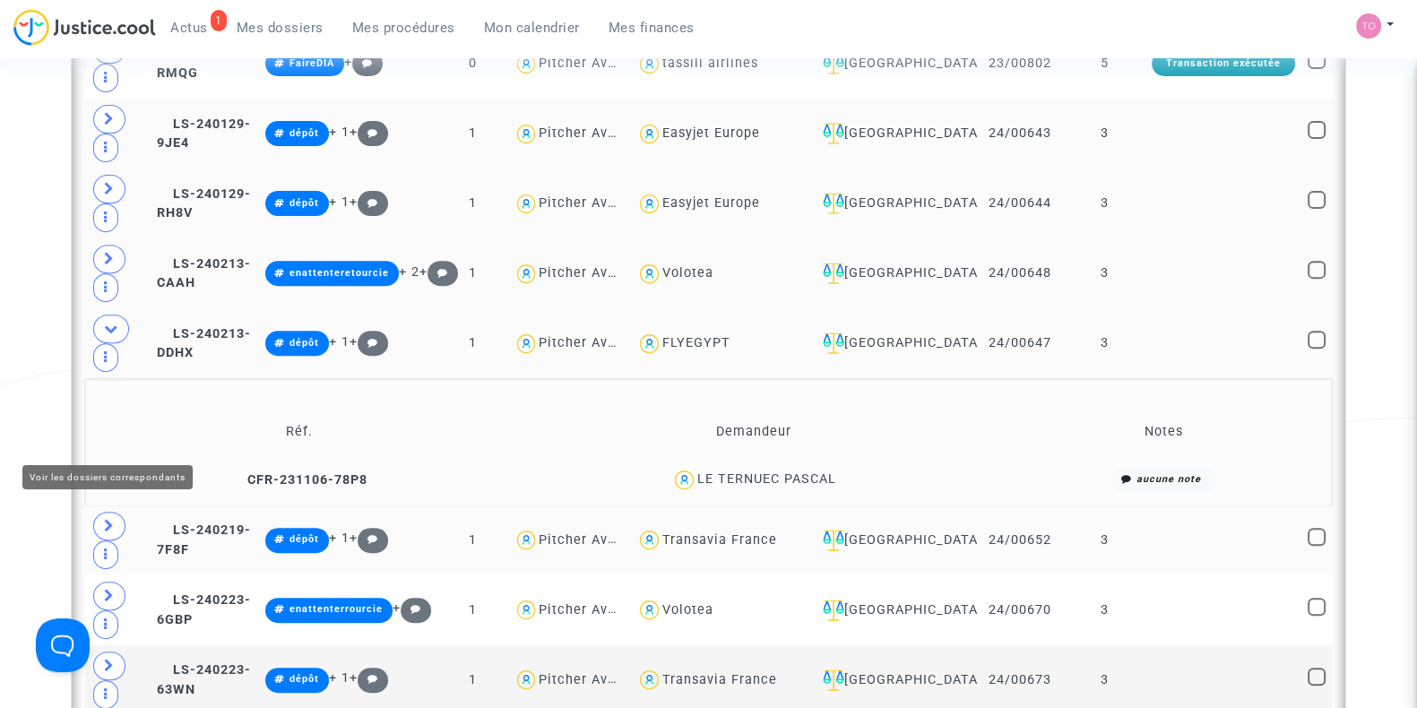
click at [108, 519] on icon at bounding box center [109, 525] width 11 height 13
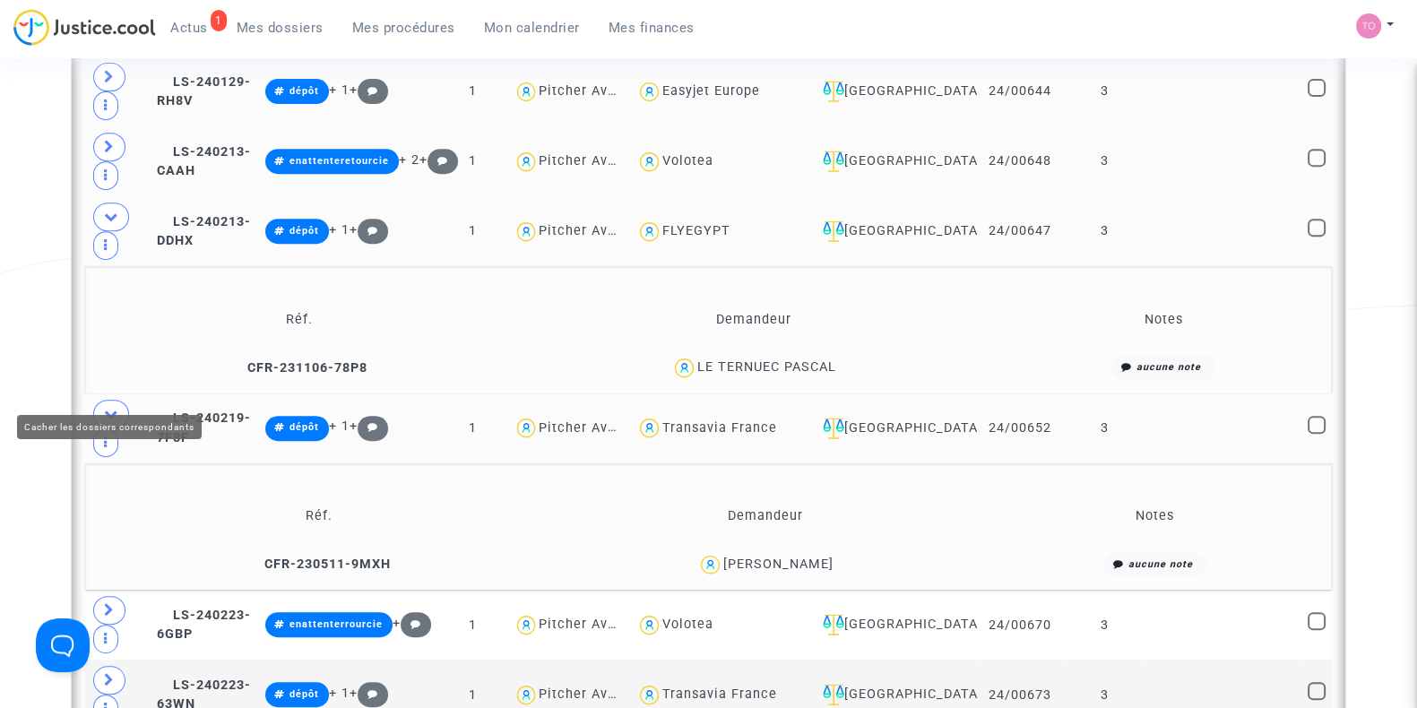
scroll to position [950, 0]
drag, startPoint x: 834, startPoint y: 481, endPoint x: 792, endPoint y: 486, distance: 42.4
click at [792, 551] on div "Frédéric Bonte" at bounding box center [766, 564] width 424 height 26
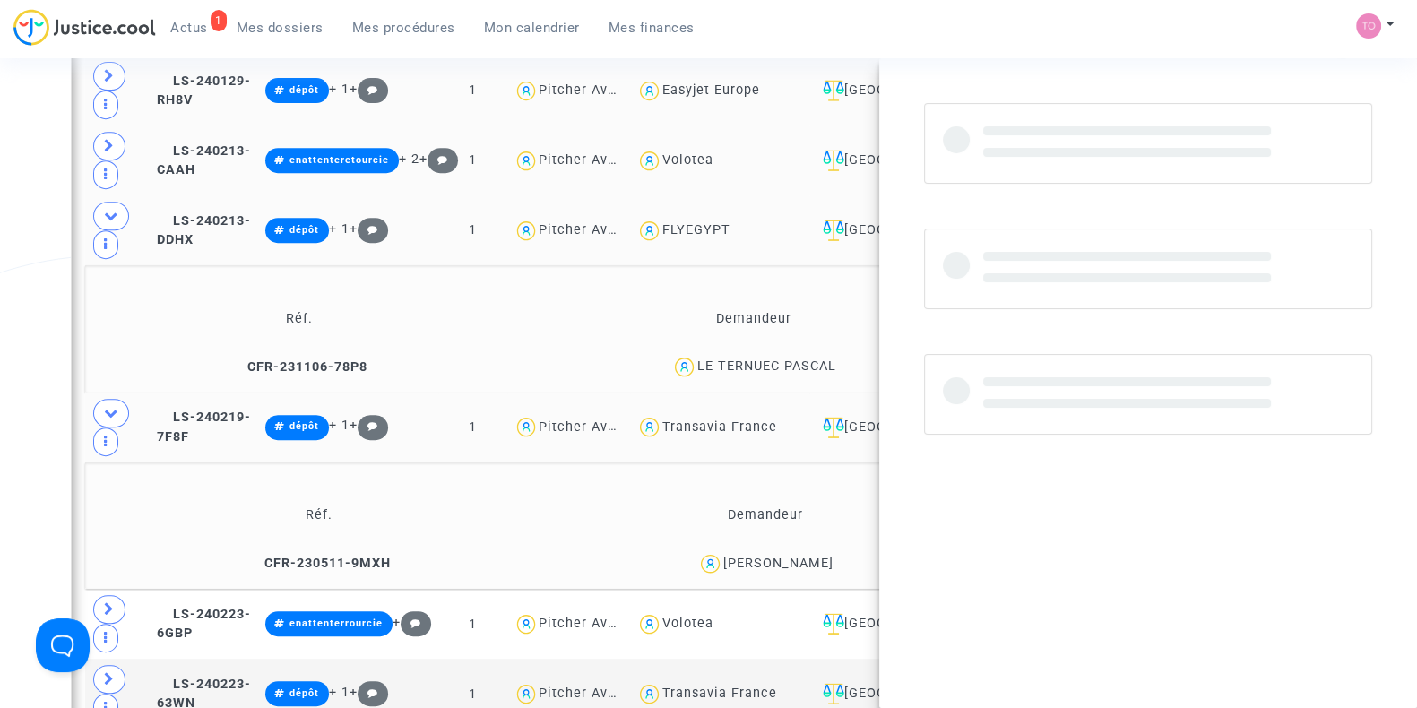
copy div "Bonte"
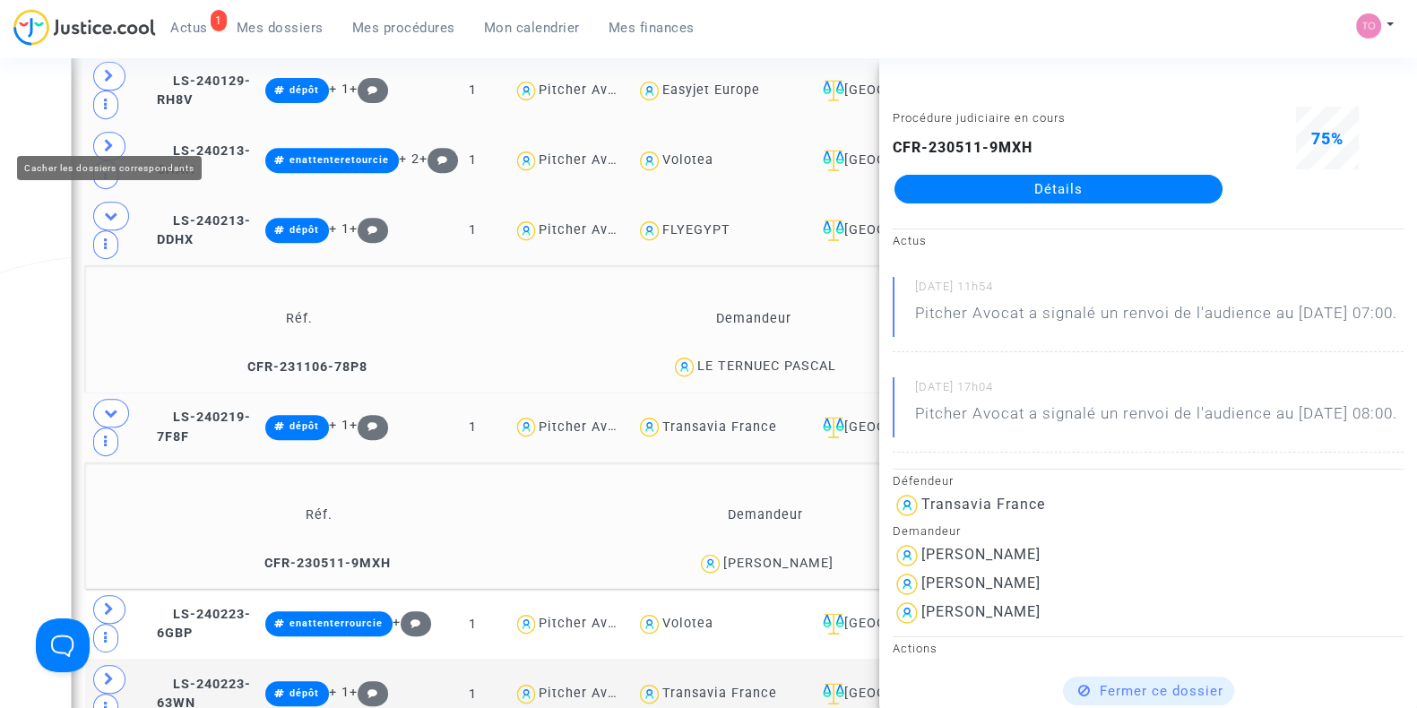
click at [104, 209] on icon at bounding box center [111, 215] width 14 height 13
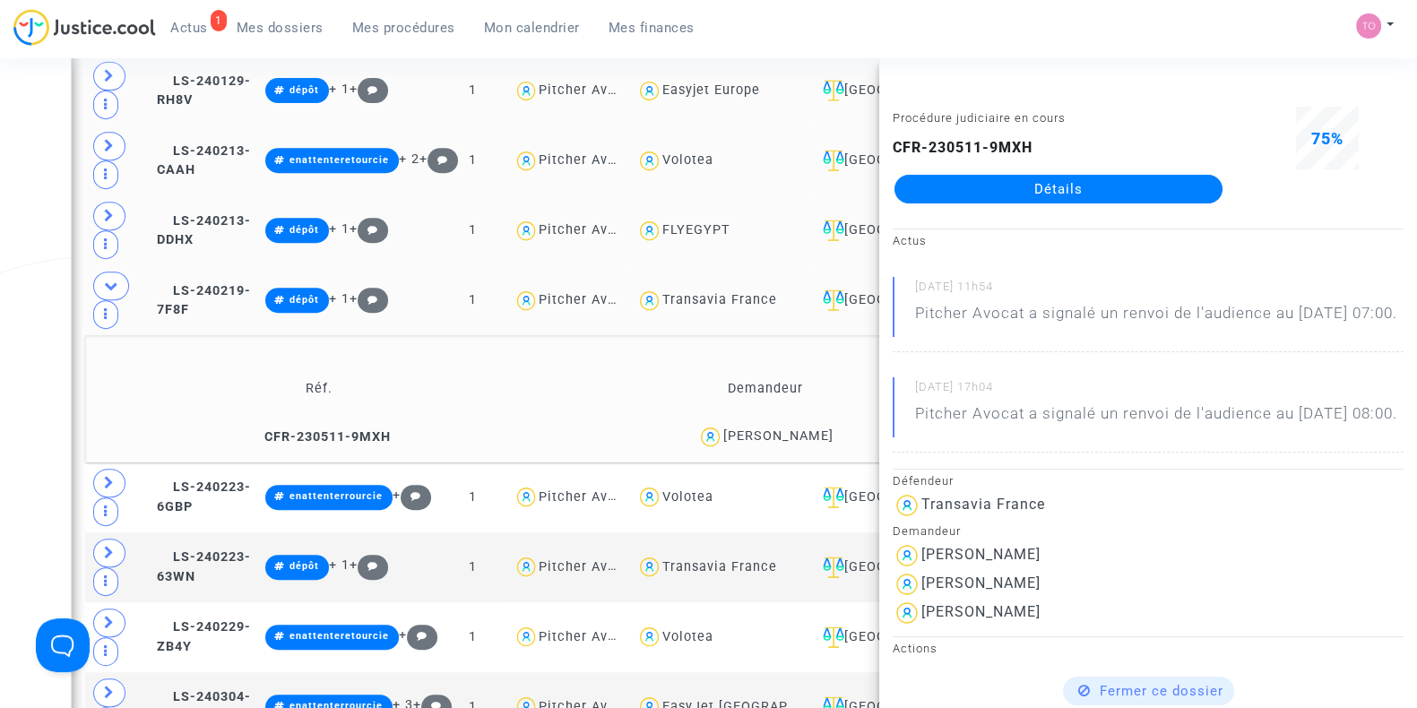
click at [0, 257] on div "Date de clôture d'instruction Date de conciliation Date d'audience Date de juge…" at bounding box center [708, 492] width 1417 height 2678
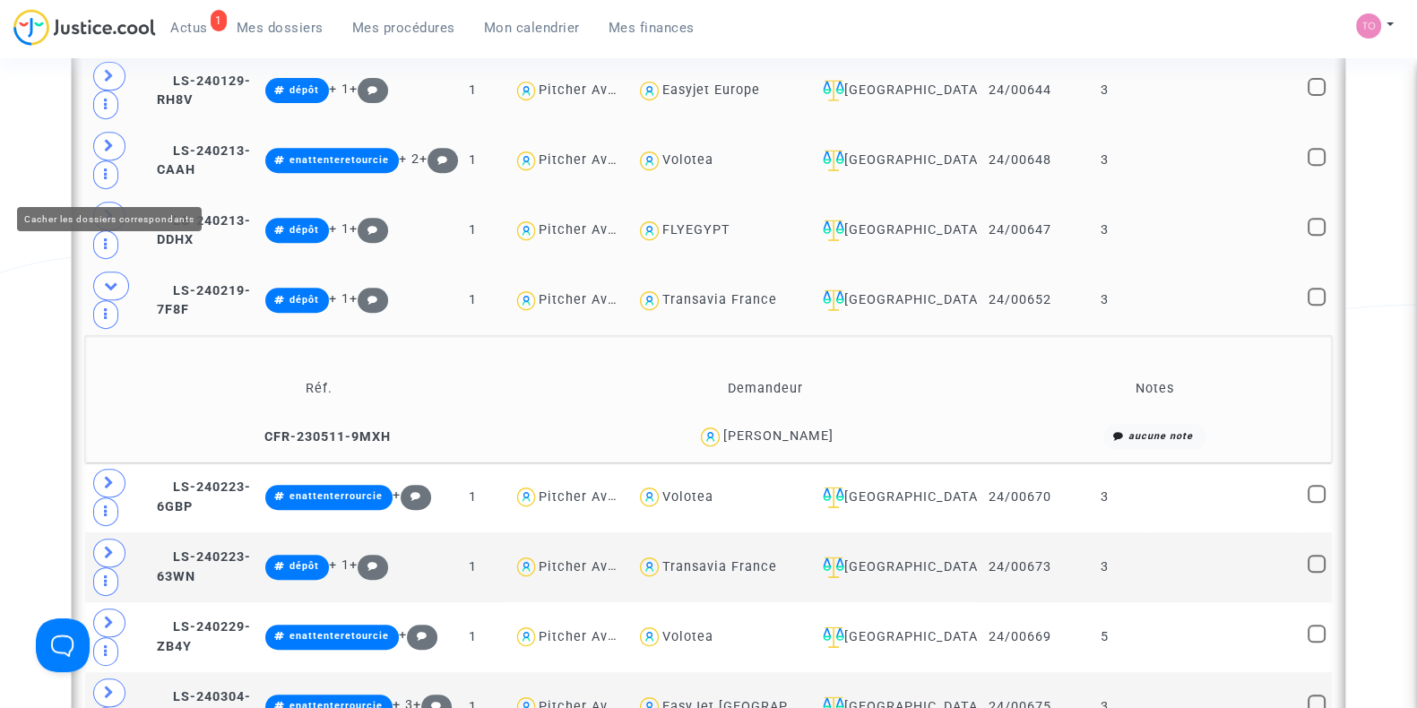
click at [102, 272] on span at bounding box center [111, 286] width 36 height 29
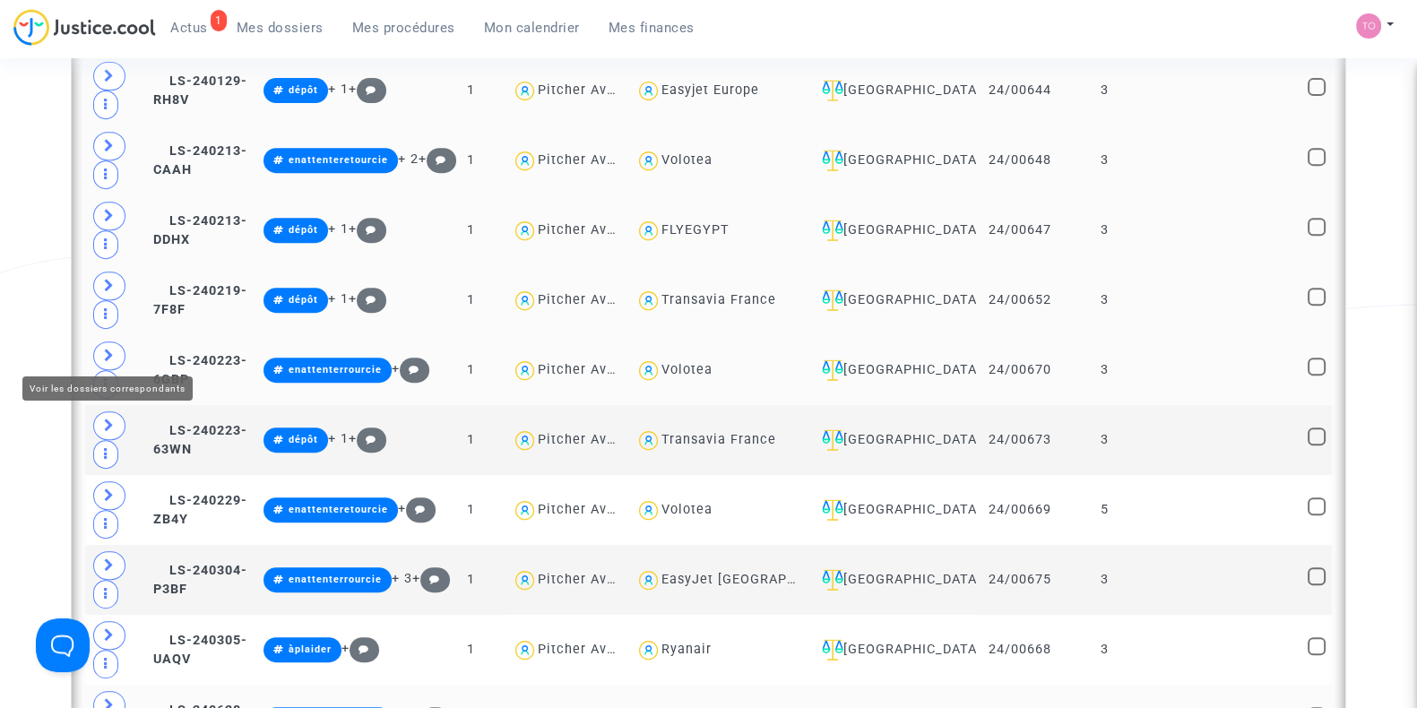
click at [110, 349] on icon at bounding box center [109, 355] width 11 height 13
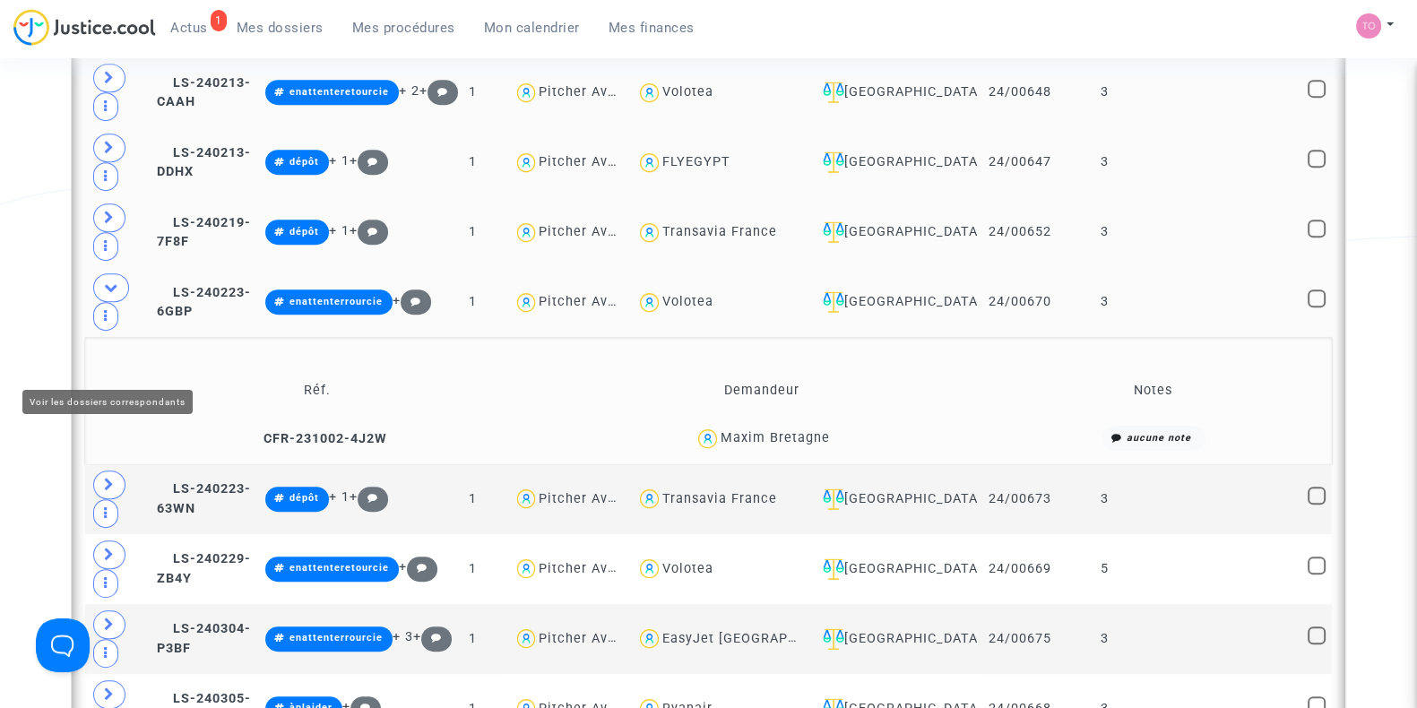
scroll to position [1010, 0]
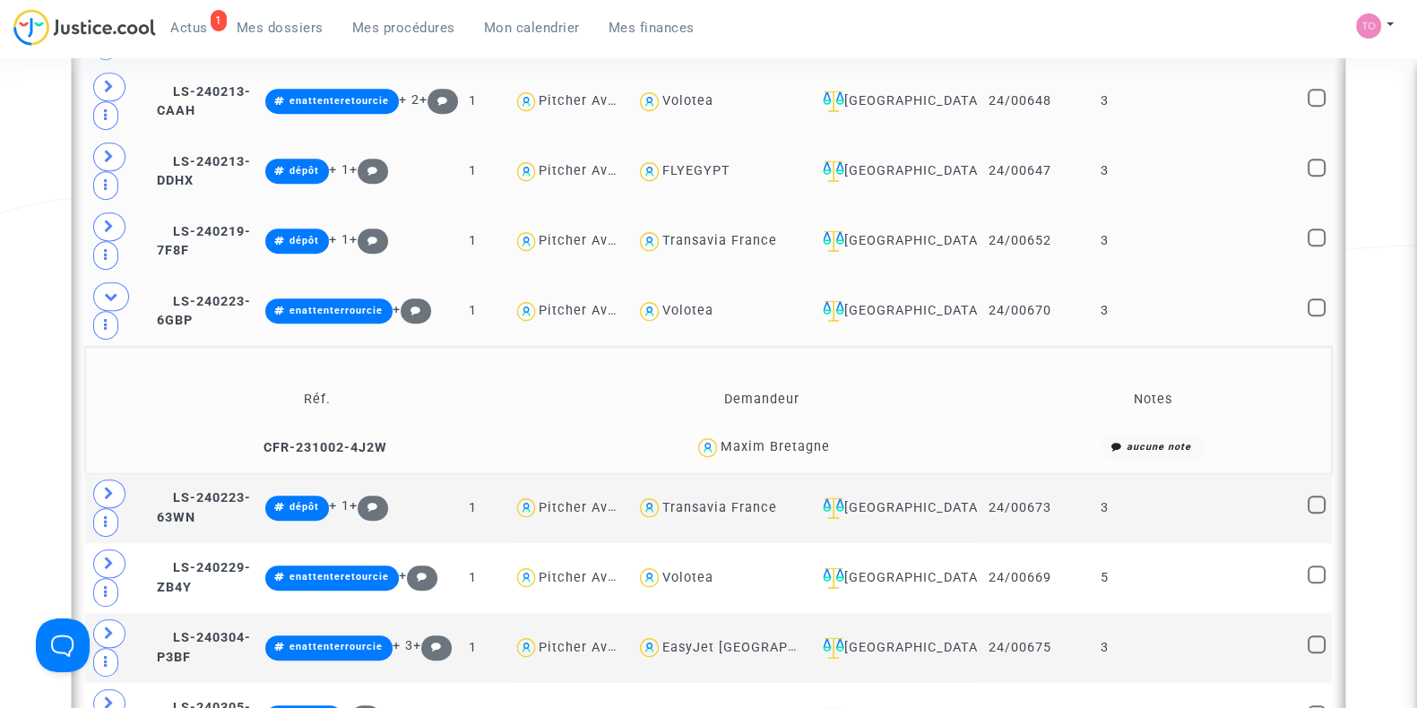
click at [789, 439] on div "Maxim Bretagne" at bounding box center [775, 446] width 109 height 15
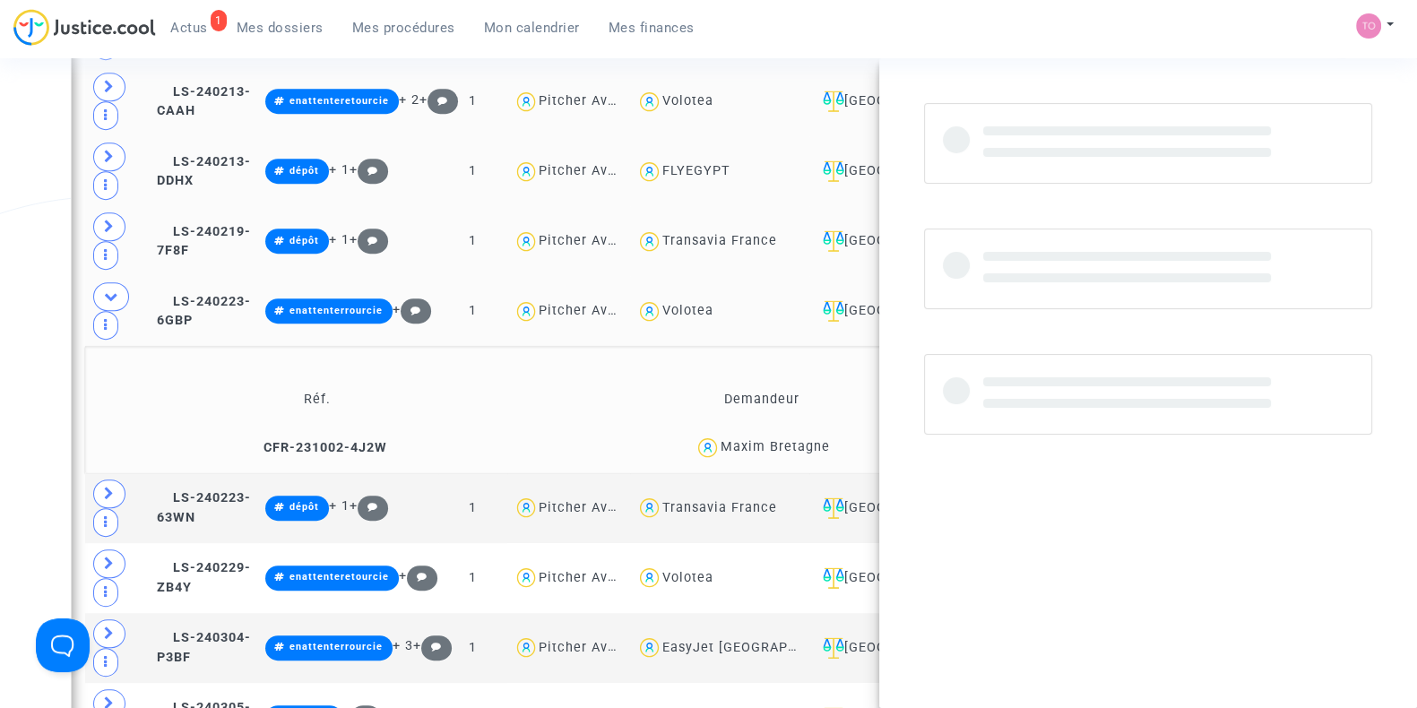
click at [789, 439] on div "Maxim Bretagne" at bounding box center [775, 446] width 109 height 15
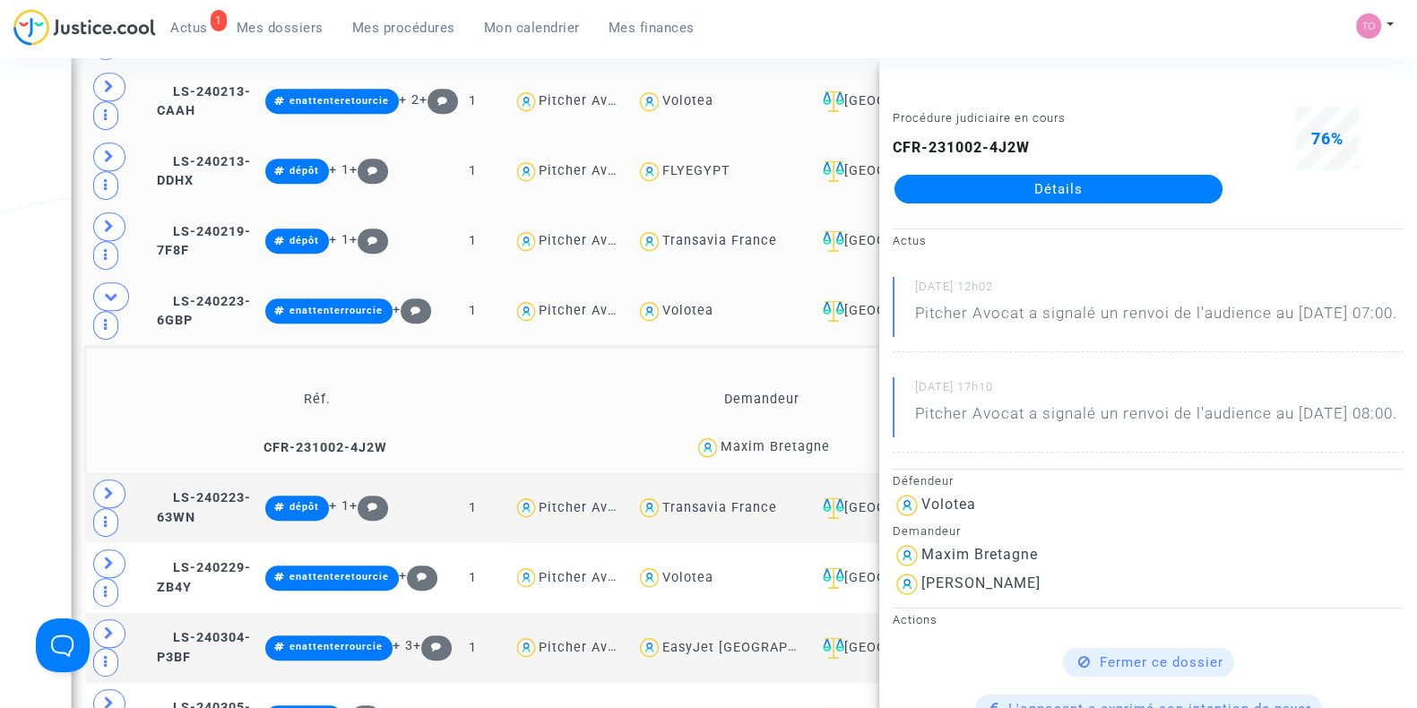
copy div "Bretagne"
click at [30, 211] on div "Date de clôture d'instruction Date de conciliation Date d'audience Date de juge…" at bounding box center [708, 433] width 1417 height 2678
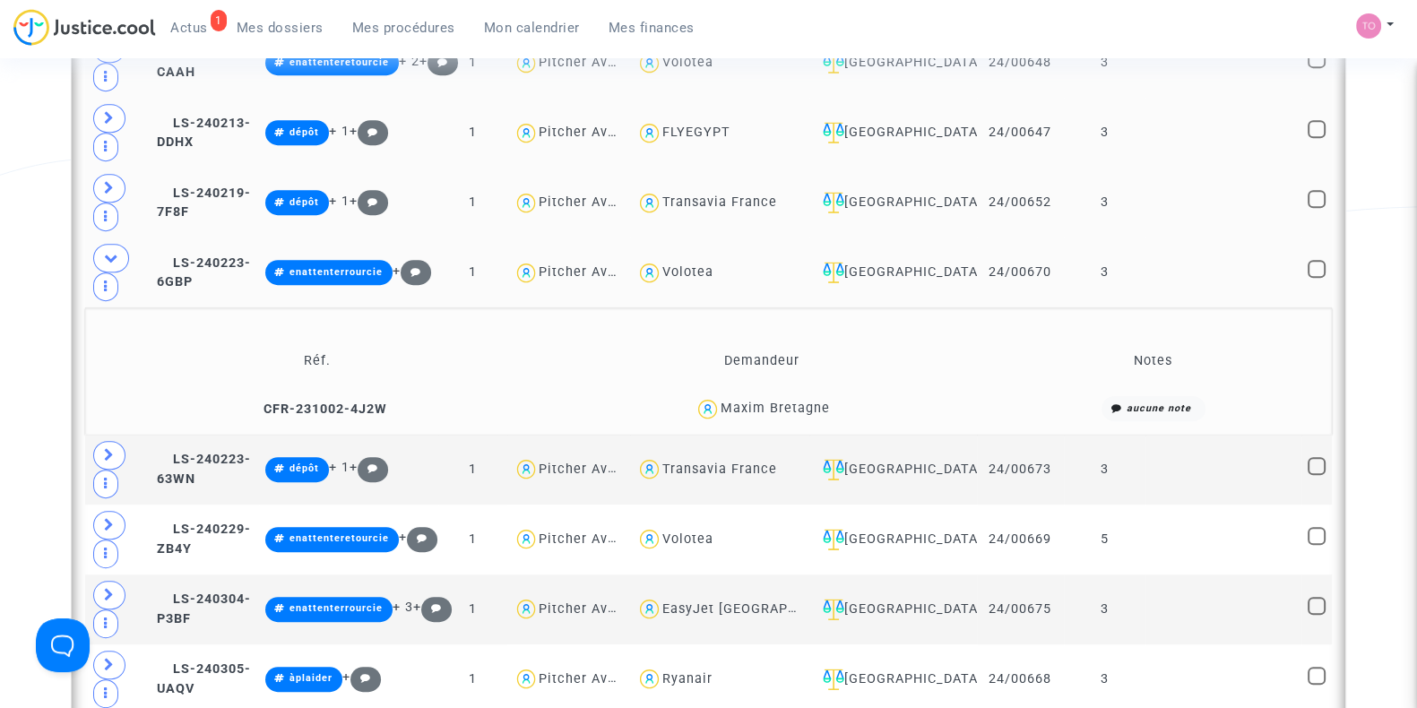
scroll to position [1070, 0]
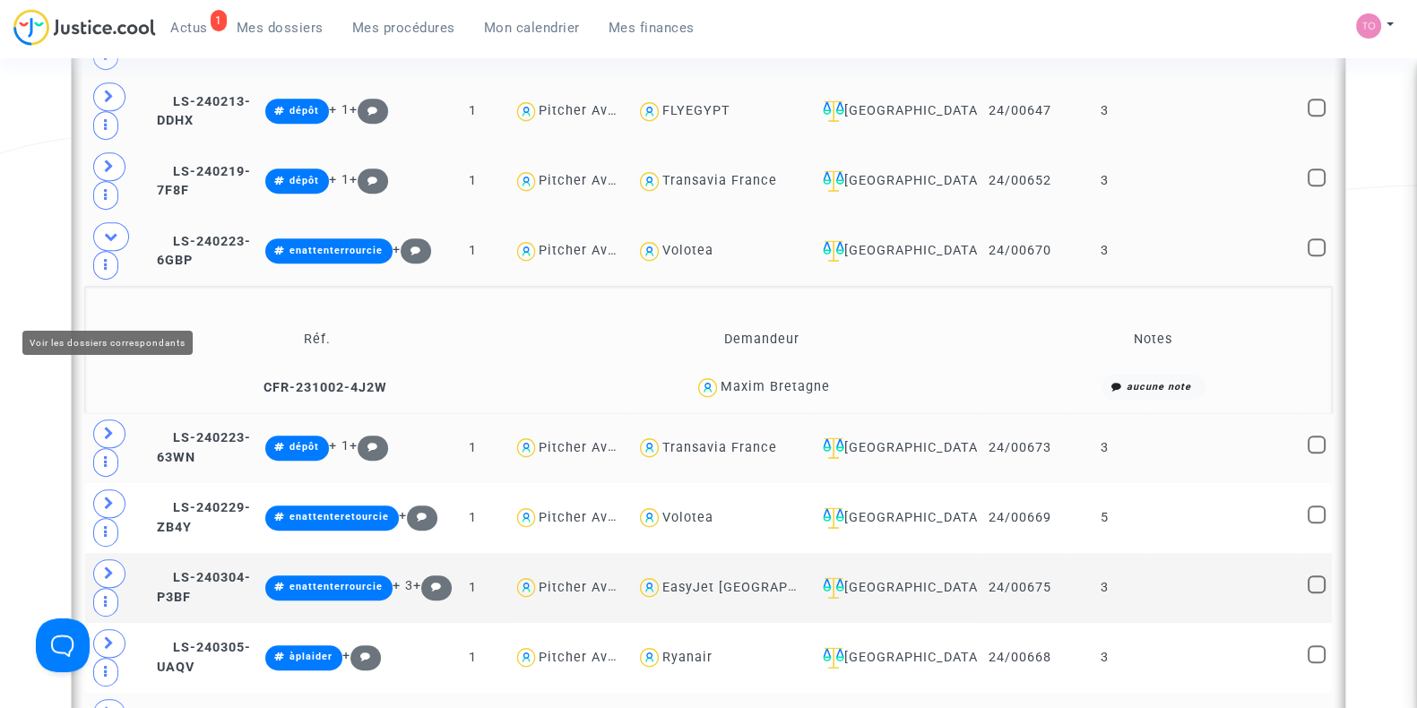
click at [104, 427] on icon at bounding box center [109, 433] width 11 height 13
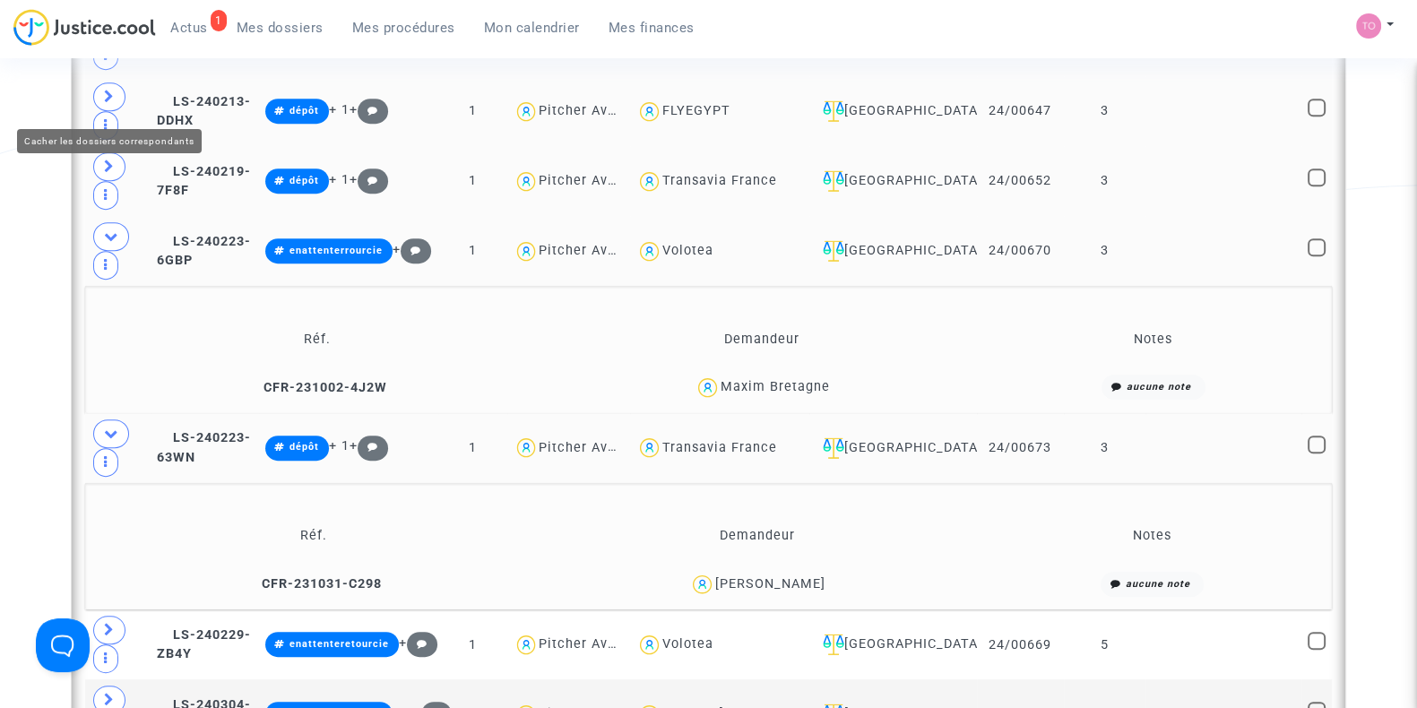
click at [105, 230] on icon at bounding box center [111, 236] width 14 height 13
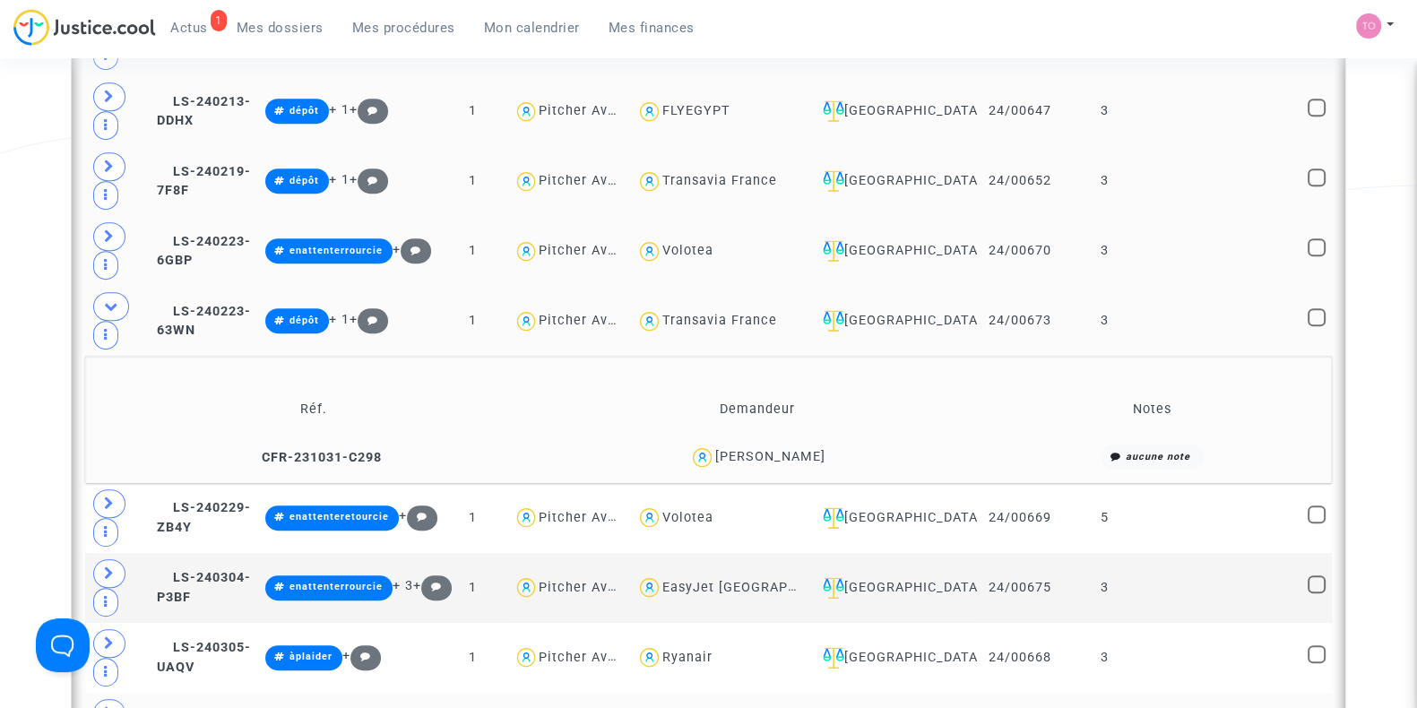
click at [790, 449] on div "olivier robert" at bounding box center [770, 456] width 110 height 15
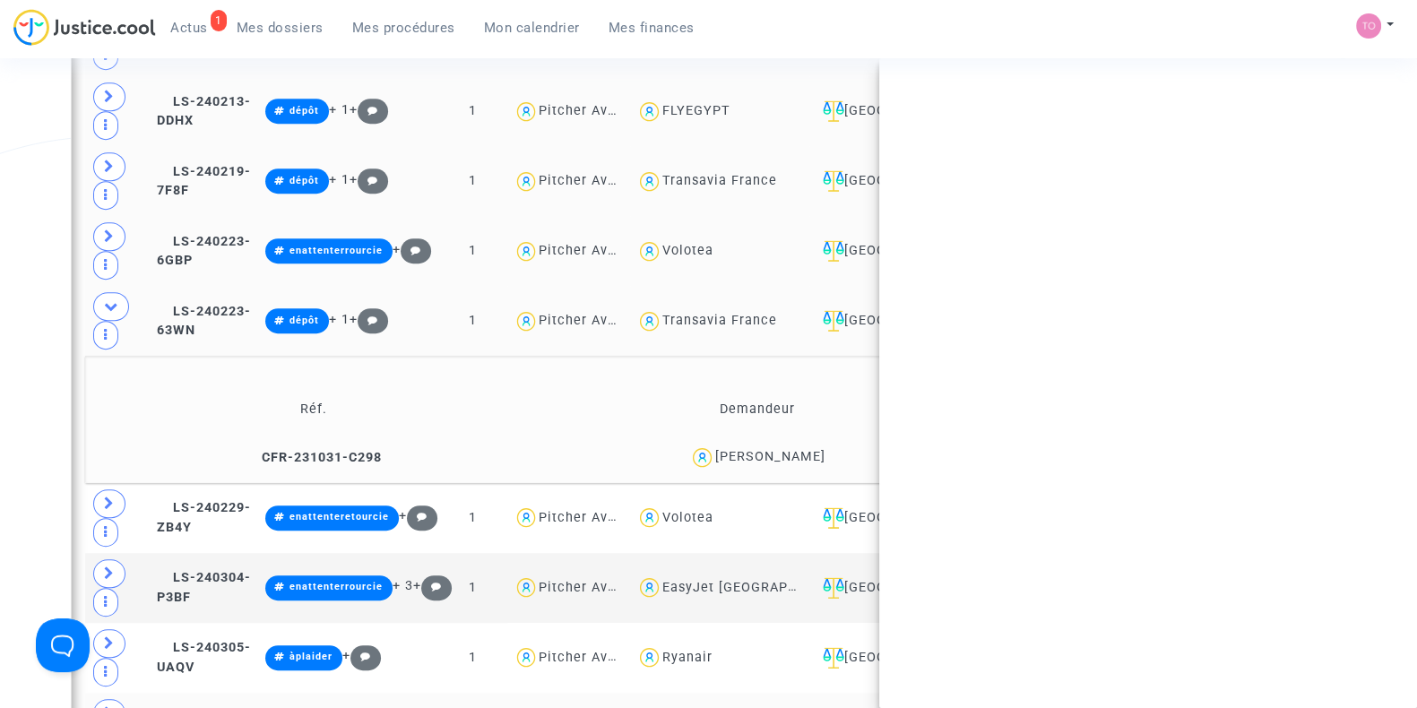
copy div "robert"
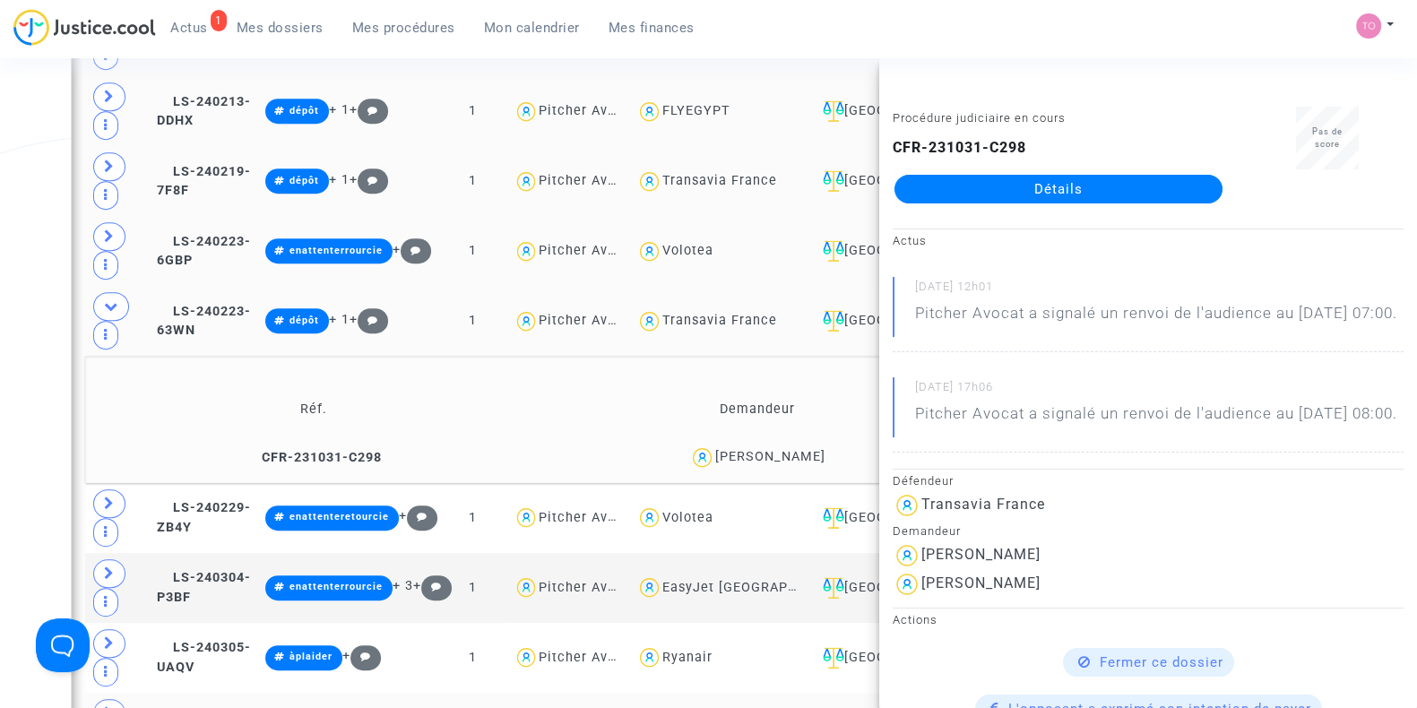
click at [0, 261] on div "Date de clôture d'instruction Date de conciliation Date d'audience Date de juge…" at bounding box center [708, 372] width 1417 height 2678
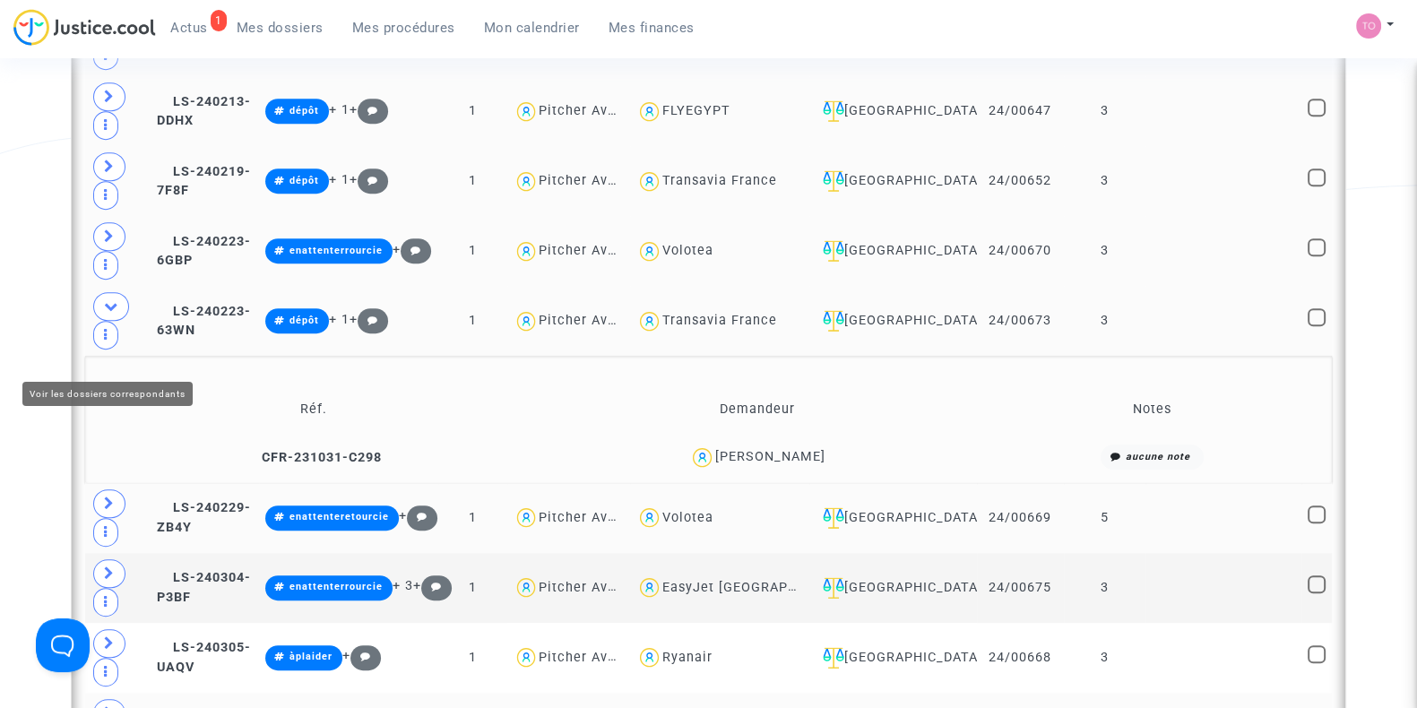
click at [106, 497] on icon at bounding box center [109, 503] width 11 height 13
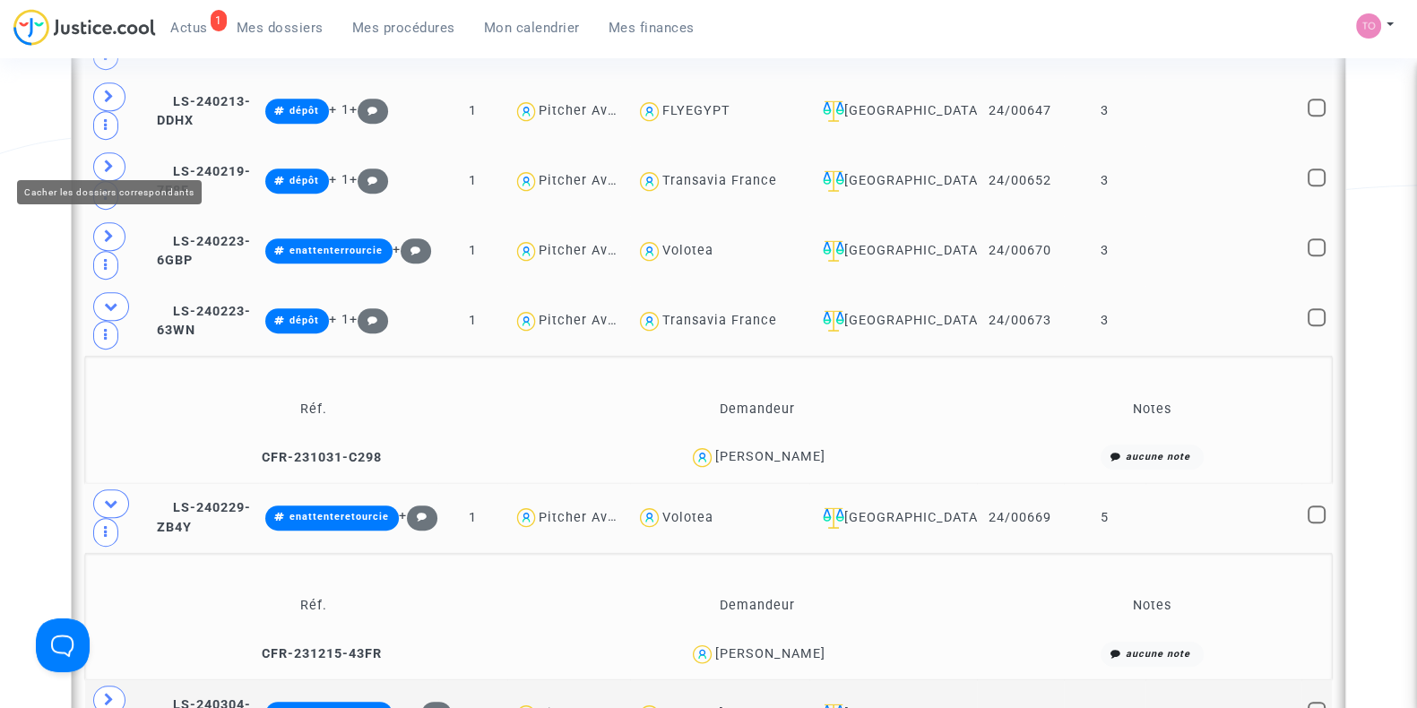
click at [109, 292] on span at bounding box center [111, 306] width 36 height 29
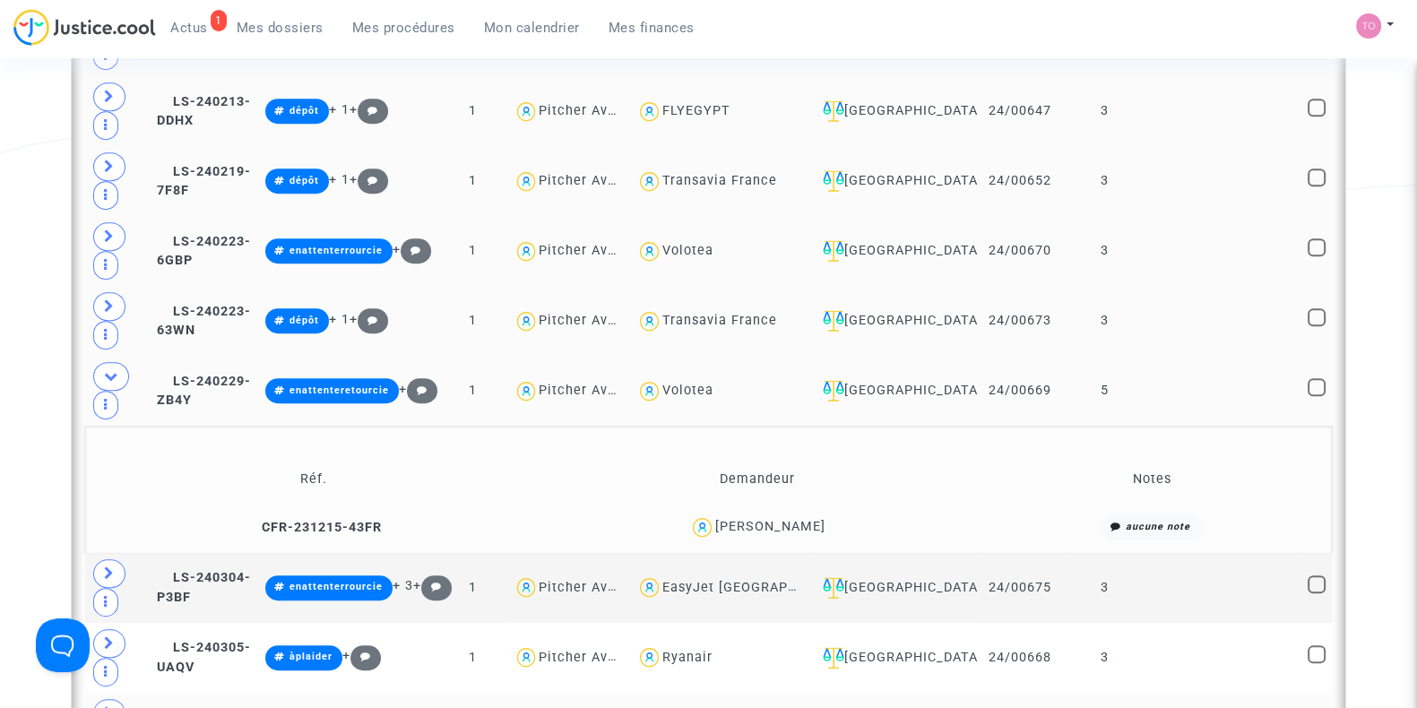
click at [804, 519] on div "Jean-François CHENEVIERE" at bounding box center [770, 526] width 110 height 15
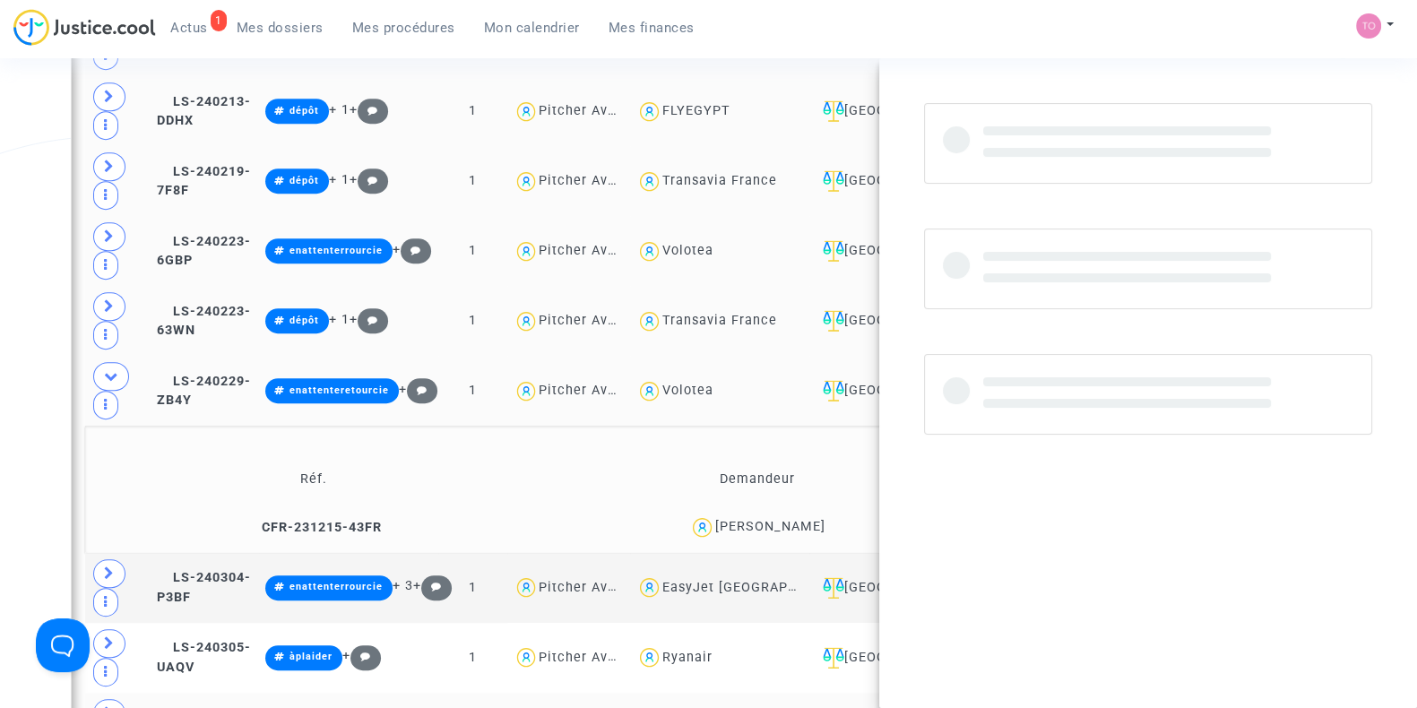
click at [804, 519] on div "Jean-François CHENEVIERE" at bounding box center [770, 526] width 110 height 15
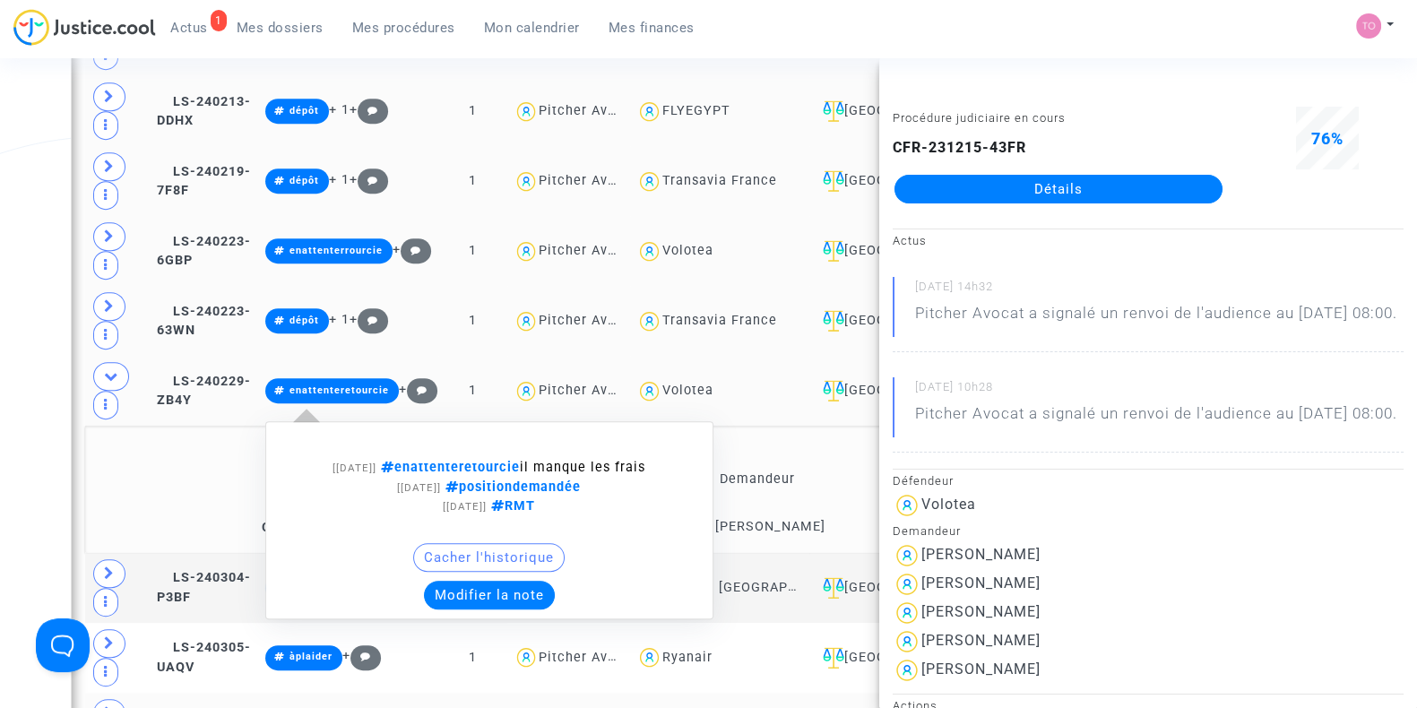
copy div "CHENEVIERE"
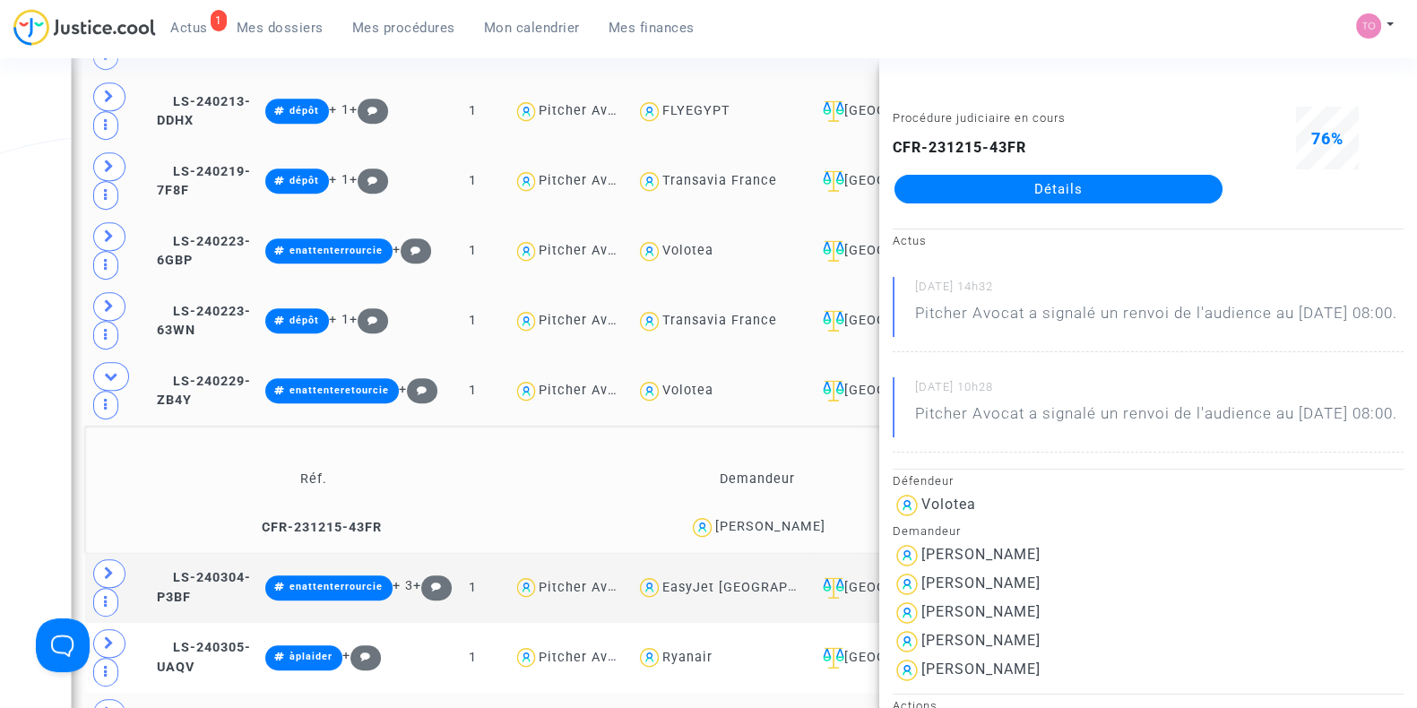
click at [0, 298] on div "Date de clôture d'instruction Date de conciliation Date d'audience Date de juge…" at bounding box center [708, 372] width 1417 height 2678
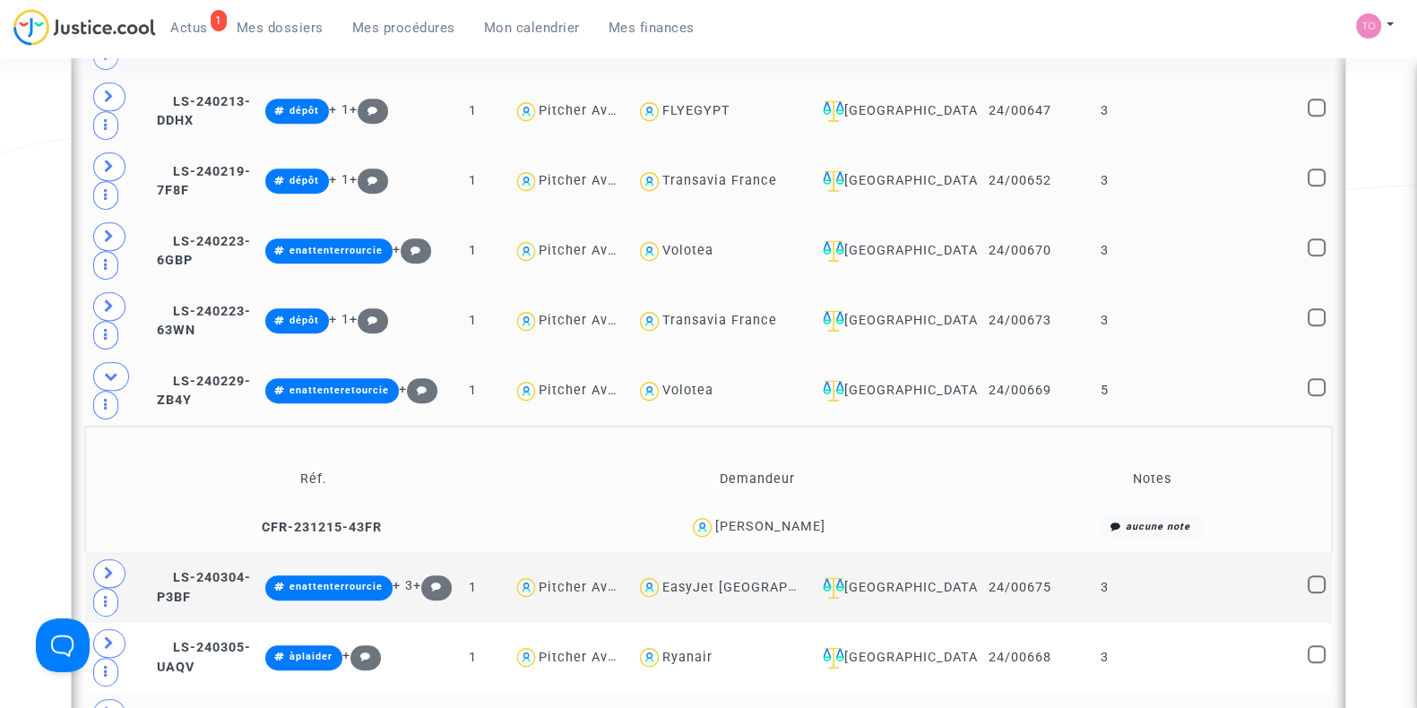
scroll to position [1153, 0]
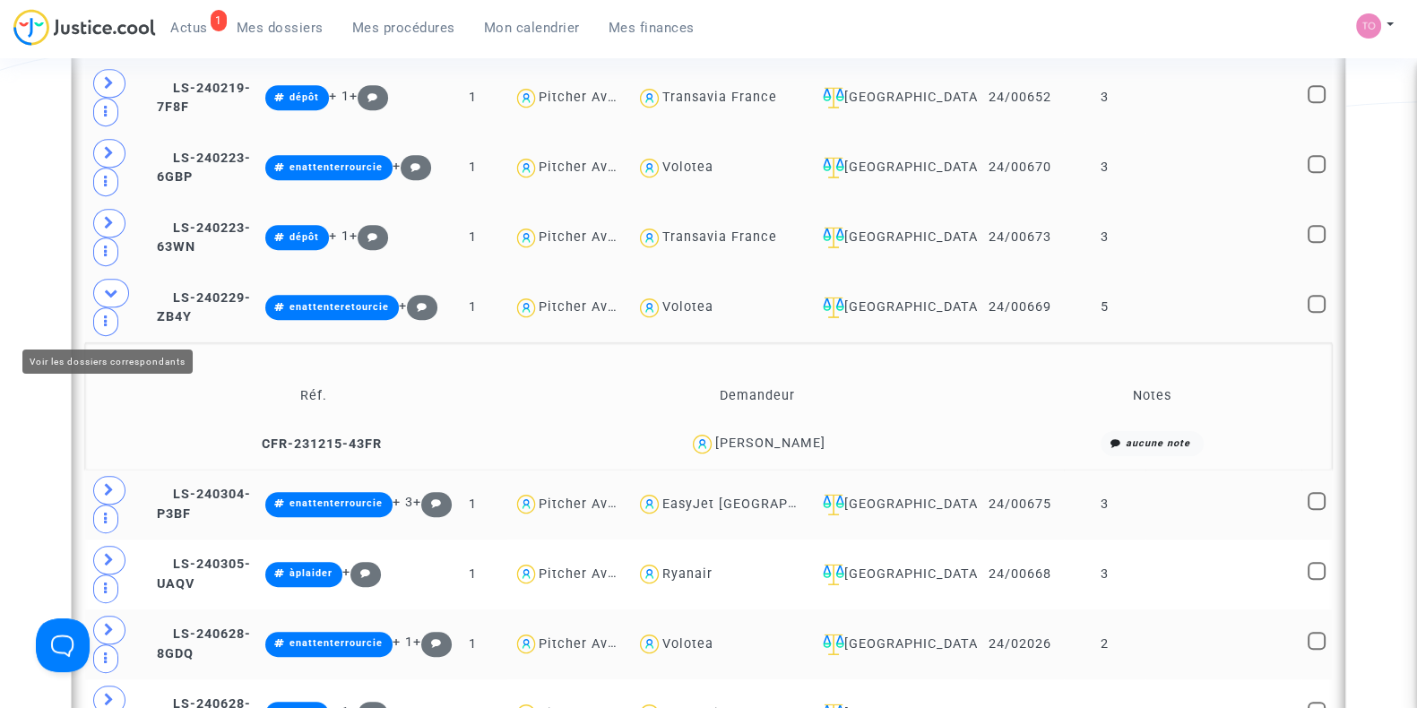
click at [103, 476] on span at bounding box center [109, 490] width 32 height 29
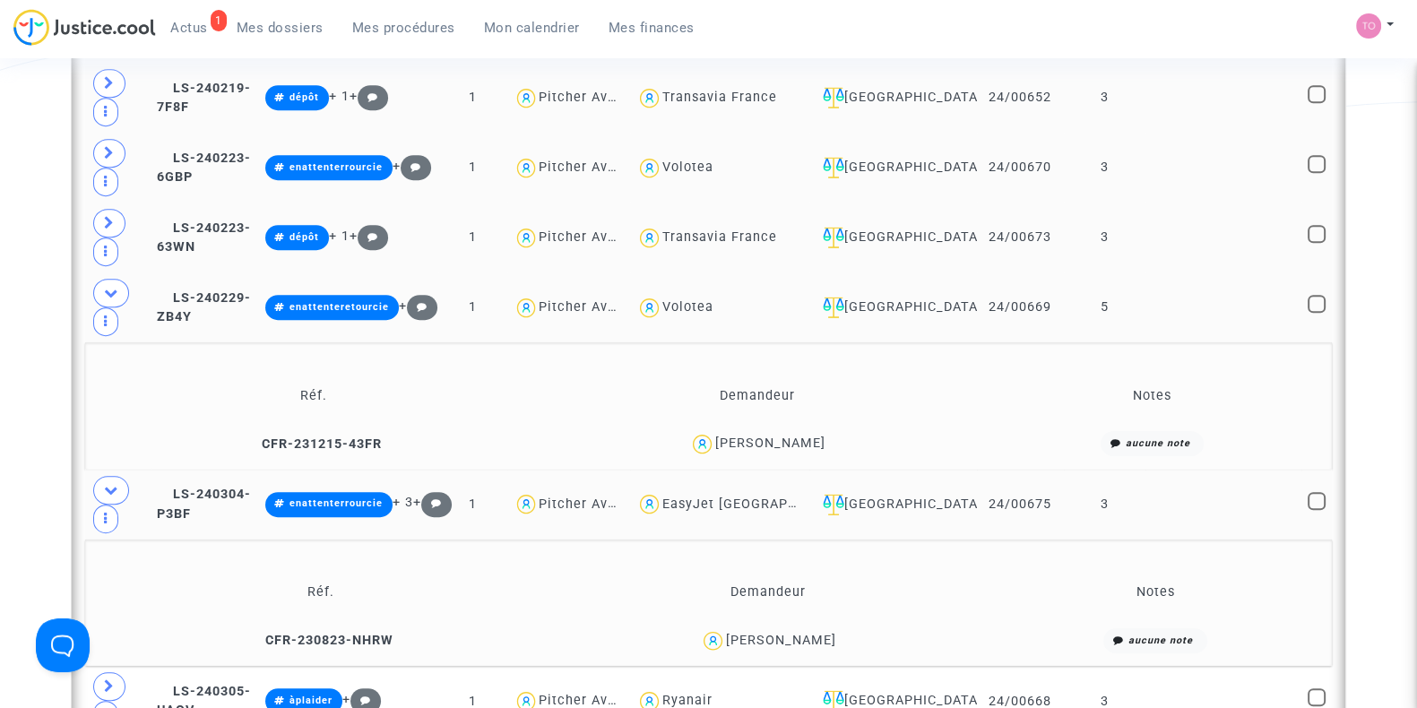
click at [810, 633] on div "Benoît Charpentier" at bounding box center [781, 640] width 110 height 15
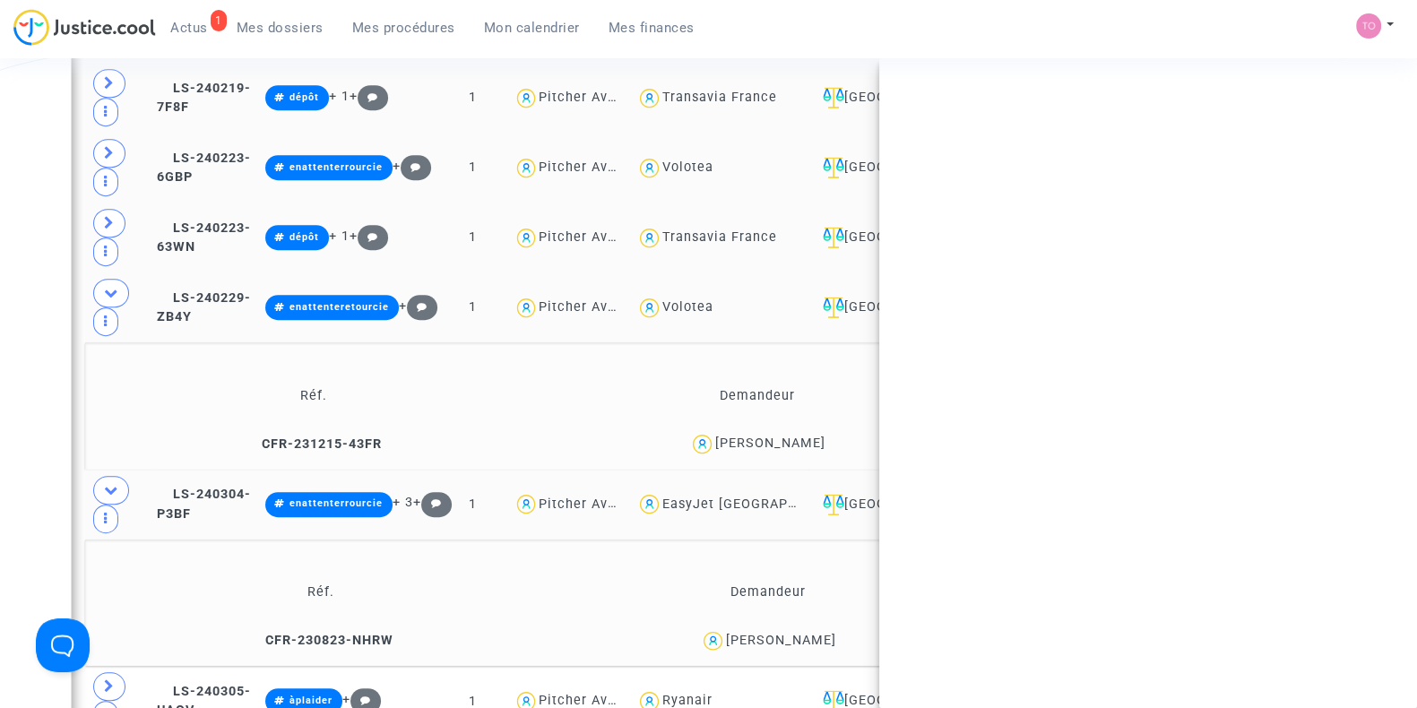
click at [810, 633] on div "Benoît Charpentier" at bounding box center [781, 640] width 110 height 15
copy div "Benoît Charpentier"
click at [810, 633] on div "Benoît Charpentier" at bounding box center [781, 640] width 110 height 15
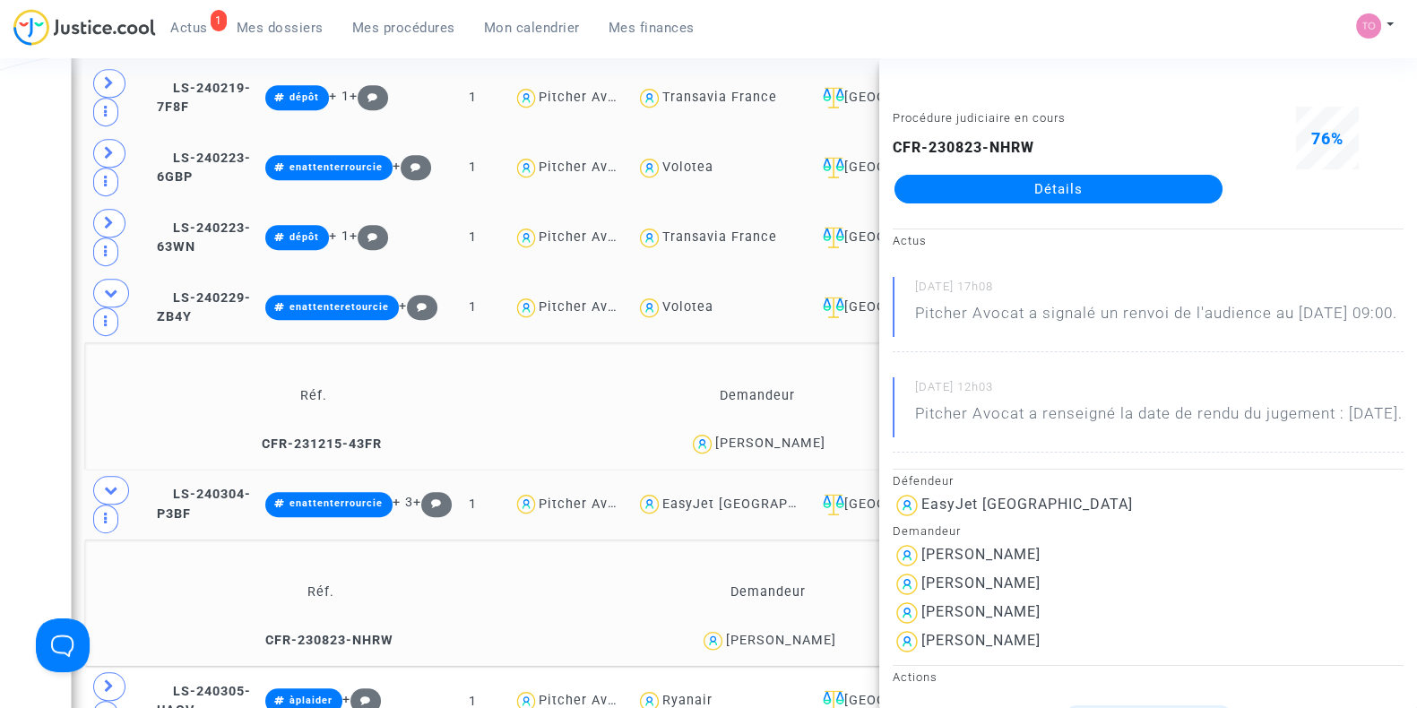
click at [810, 633] on div "Benoît Charpentier" at bounding box center [781, 640] width 110 height 15
click at [27, 316] on div "Date de clôture d'instruction Date de conciliation Date d'audience Date de juge…" at bounding box center [708, 352] width 1417 height 2805
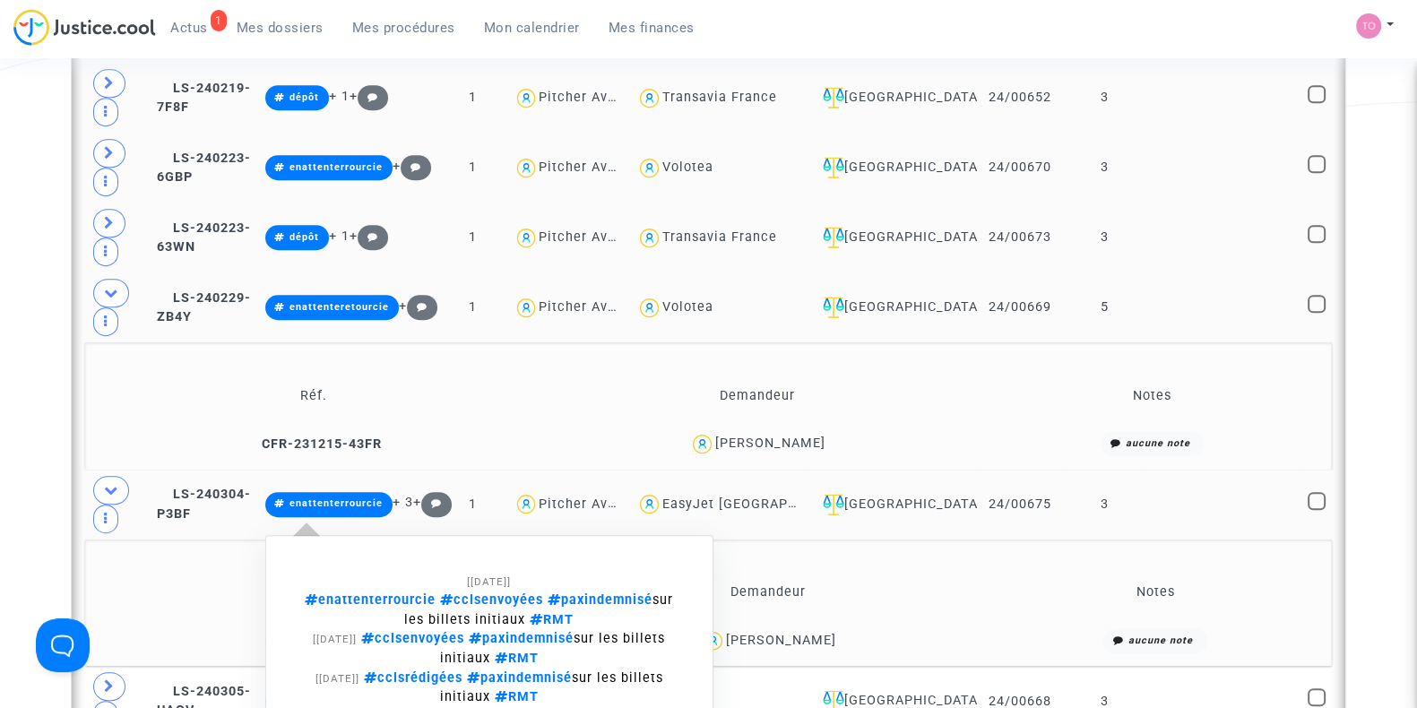
scroll to position [1210, 0]
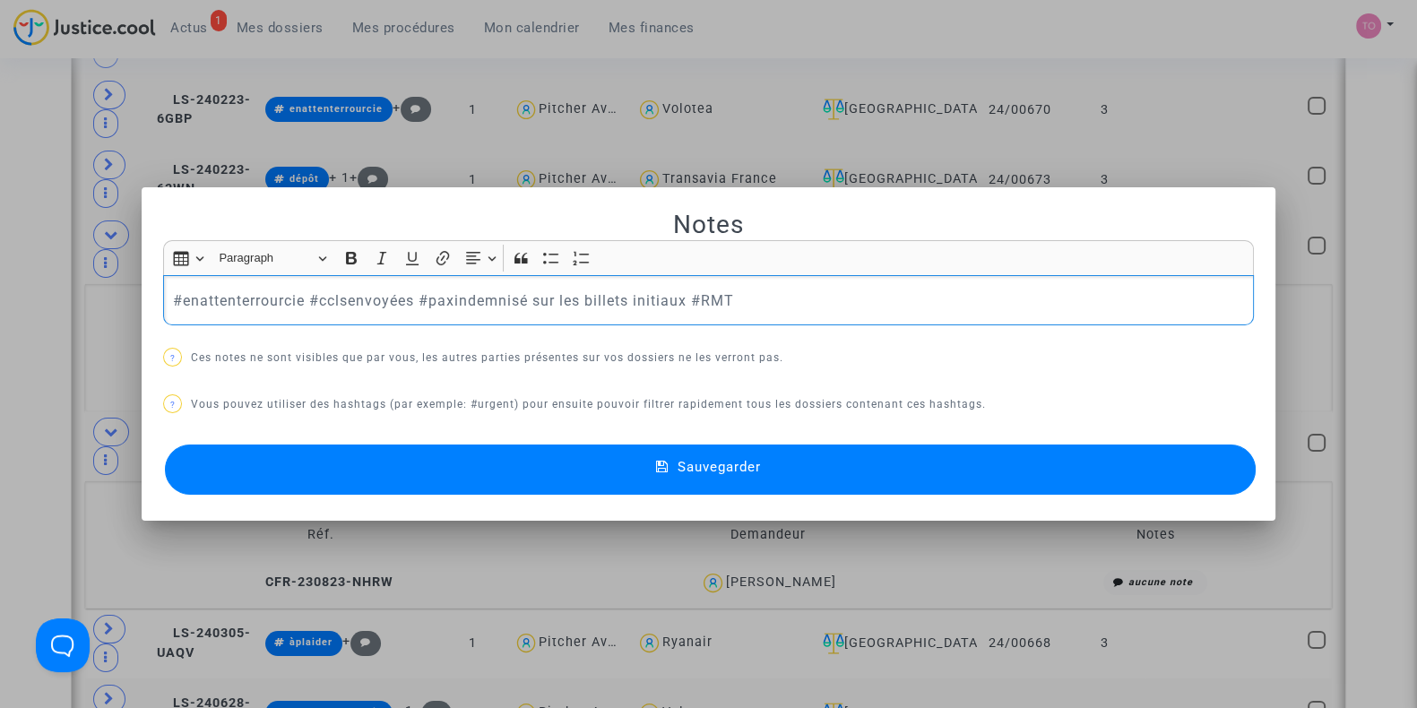
drag, startPoint x: 300, startPoint y: 301, endPoint x: 173, endPoint y: 296, distance: 127.4
click at [173, 296] on p "#enattenterrourcie #cclsenvoyées #paxindemnisé sur les billets initiaux #RMT" at bounding box center [709, 301] width 1072 height 22
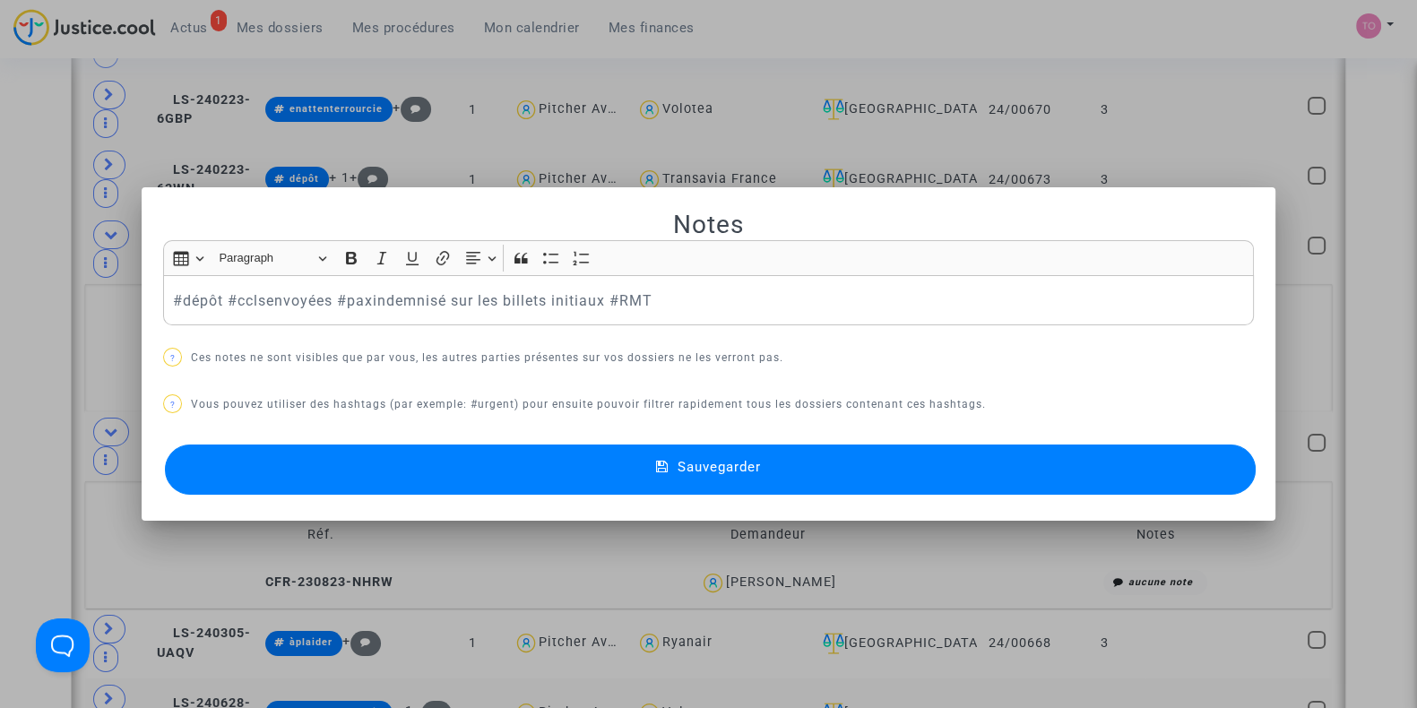
click at [414, 475] on button "Sauvegarder" at bounding box center [710, 470] width 1091 height 50
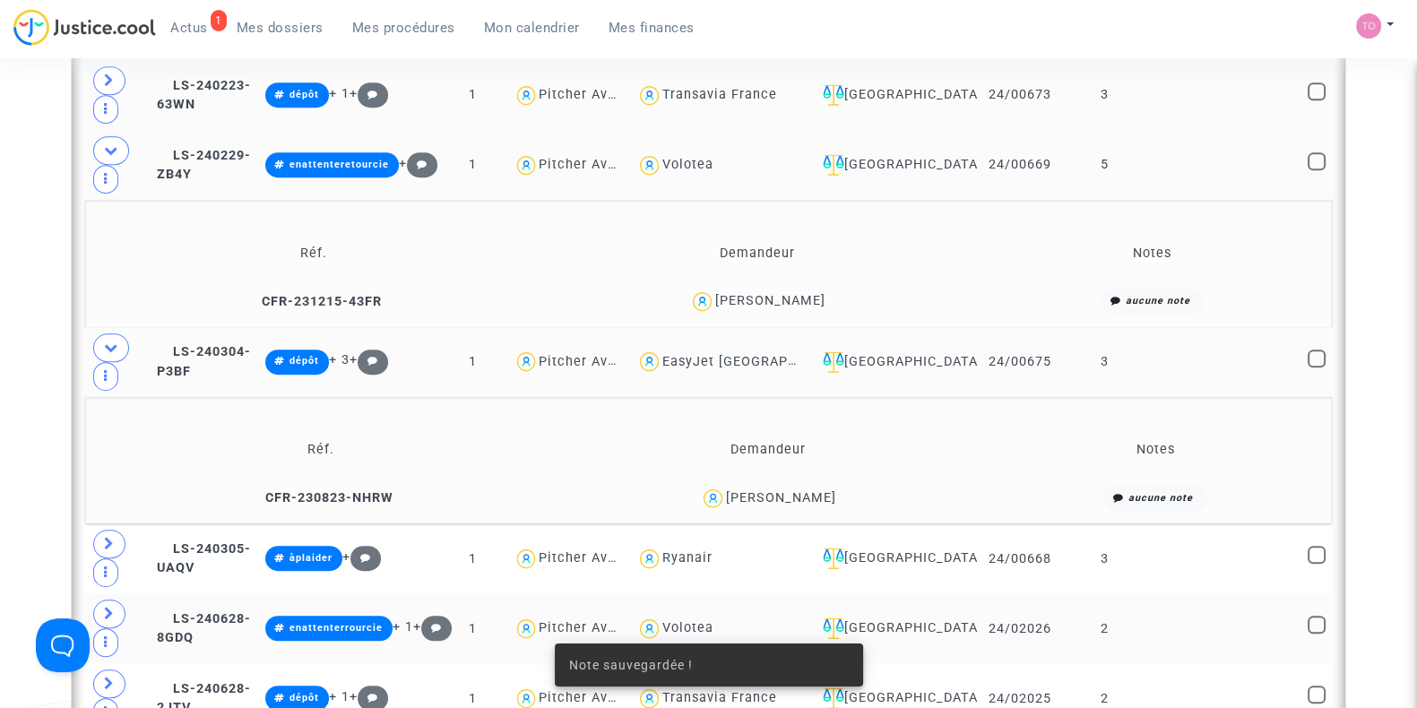
scroll to position [1297, 0]
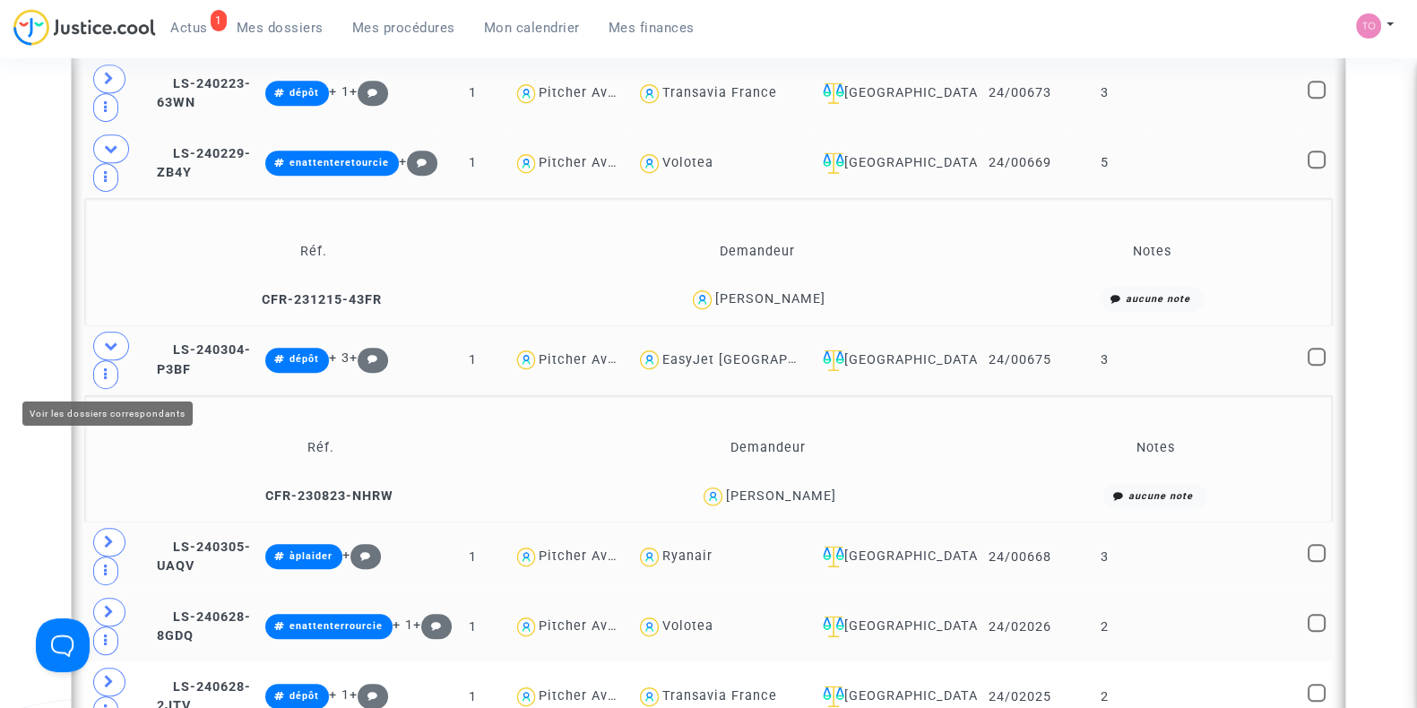
click at [113, 535] on icon at bounding box center [109, 541] width 11 height 13
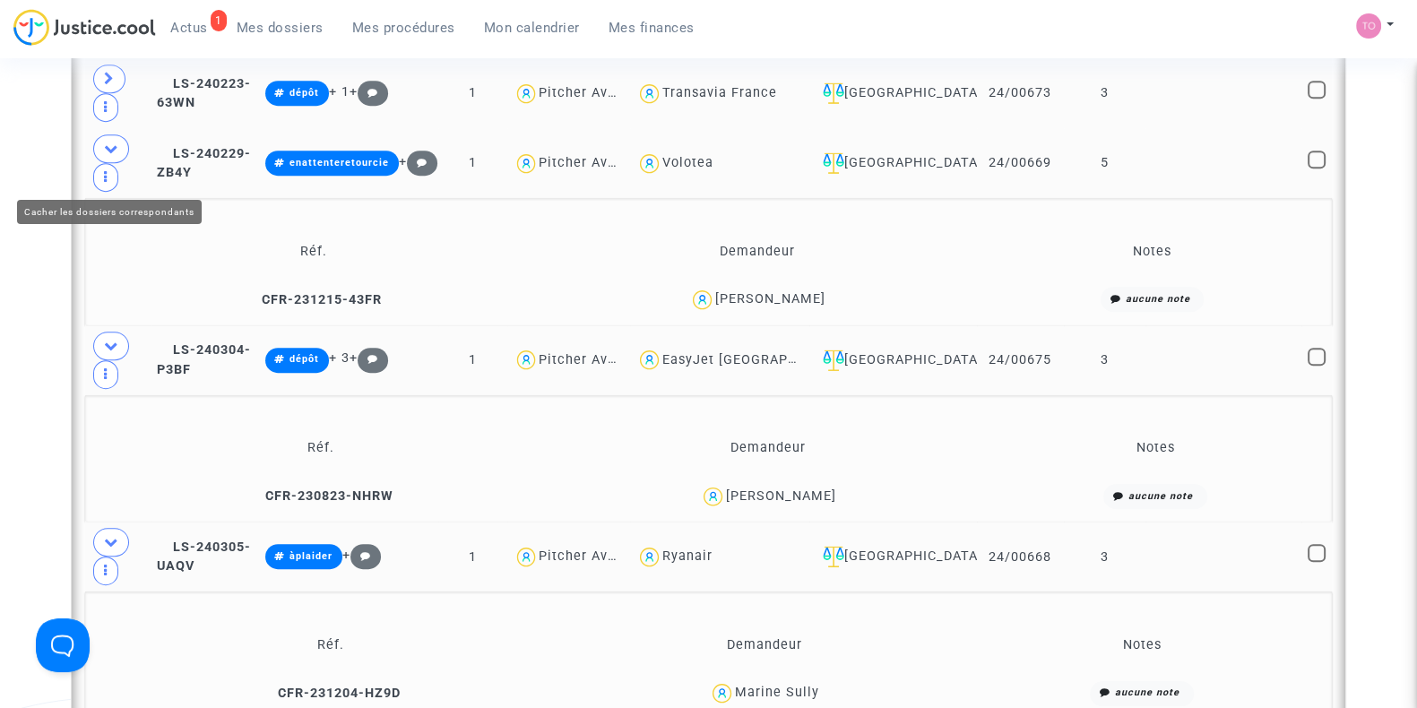
click at [102, 332] on span at bounding box center [111, 346] width 36 height 29
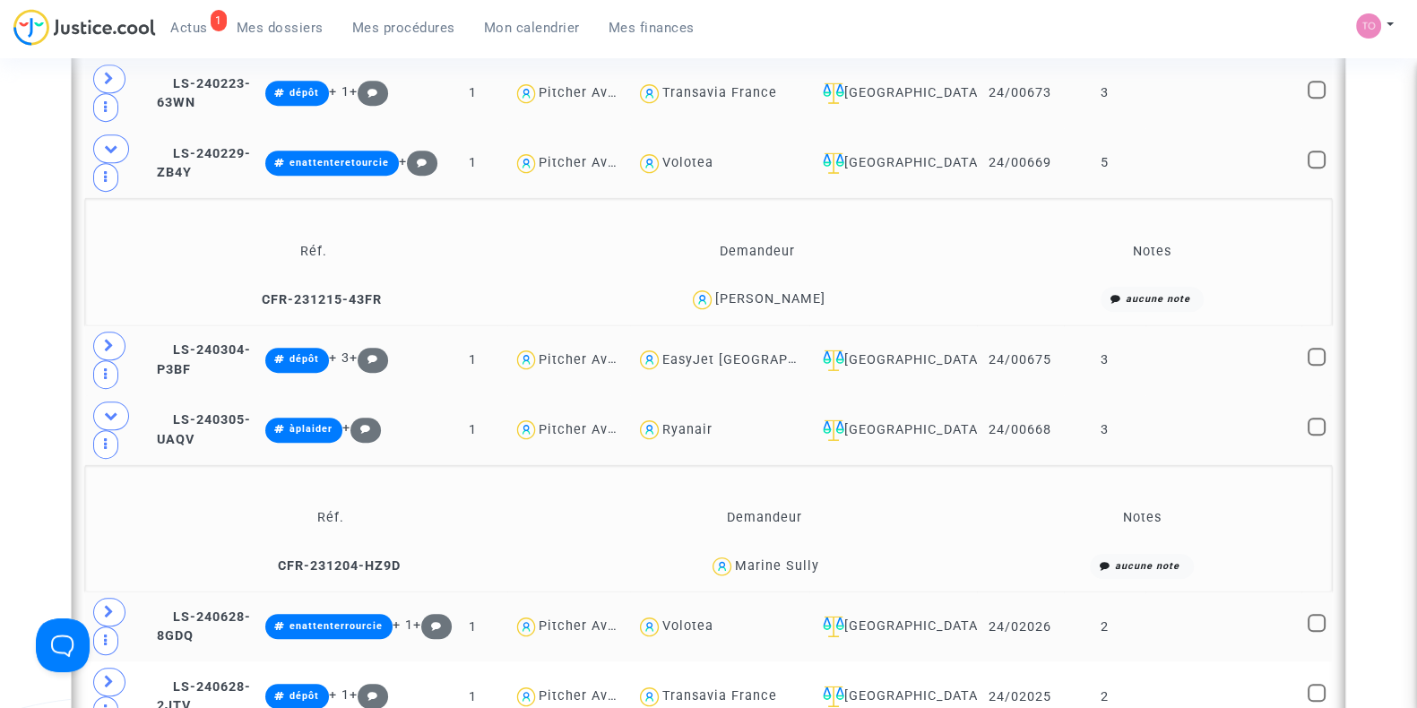
click at [793, 559] on div "Marine Sully" at bounding box center [777, 566] width 84 height 15
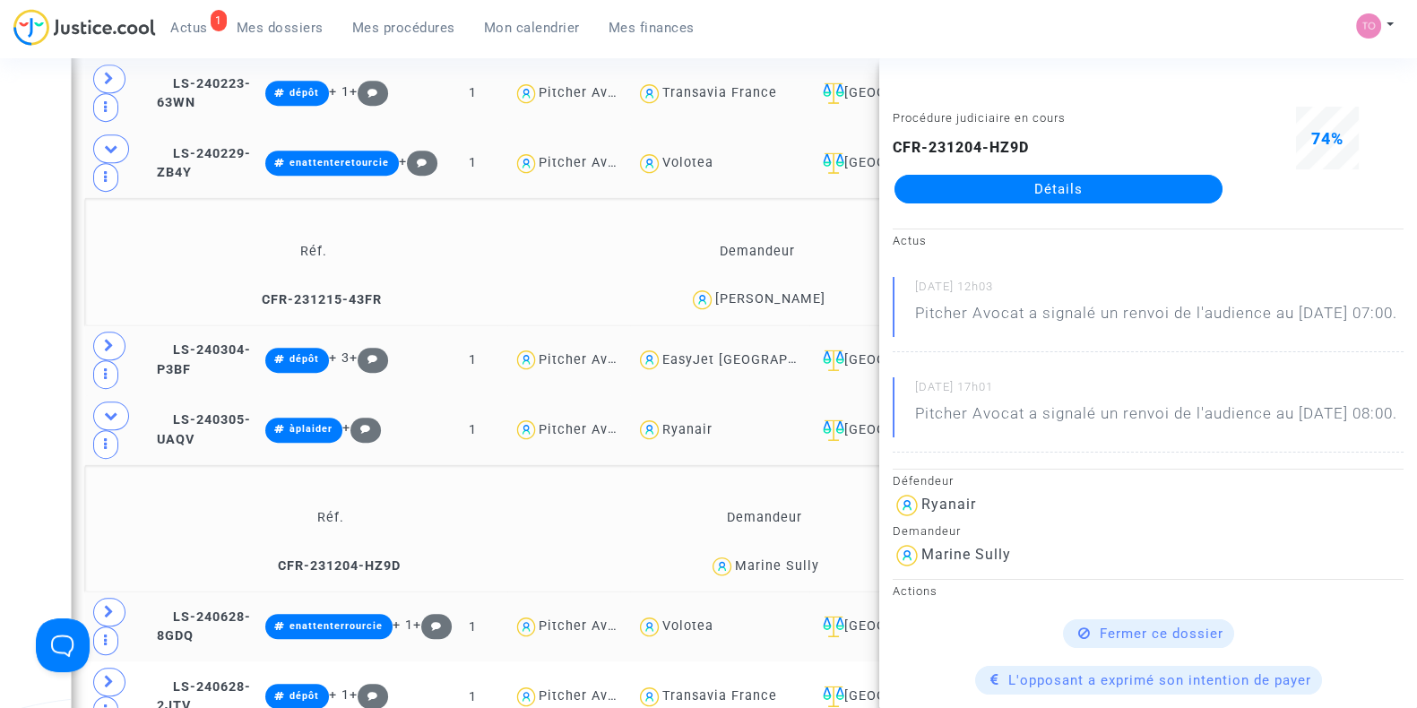
click at [807, 559] on div "Marine Sully" at bounding box center [777, 566] width 84 height 15
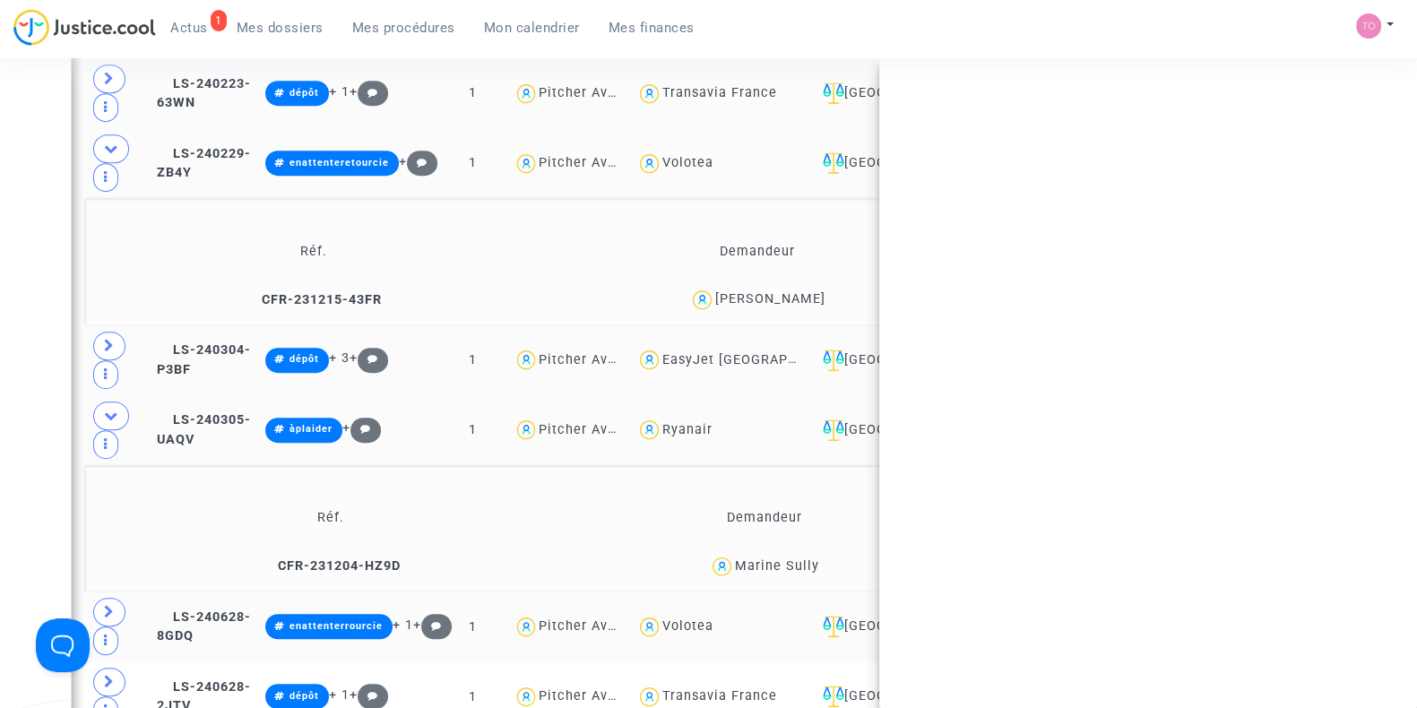
click at [807, 559] on div "Marine Sully" at bounding box center [777, 566] width 84 height 15
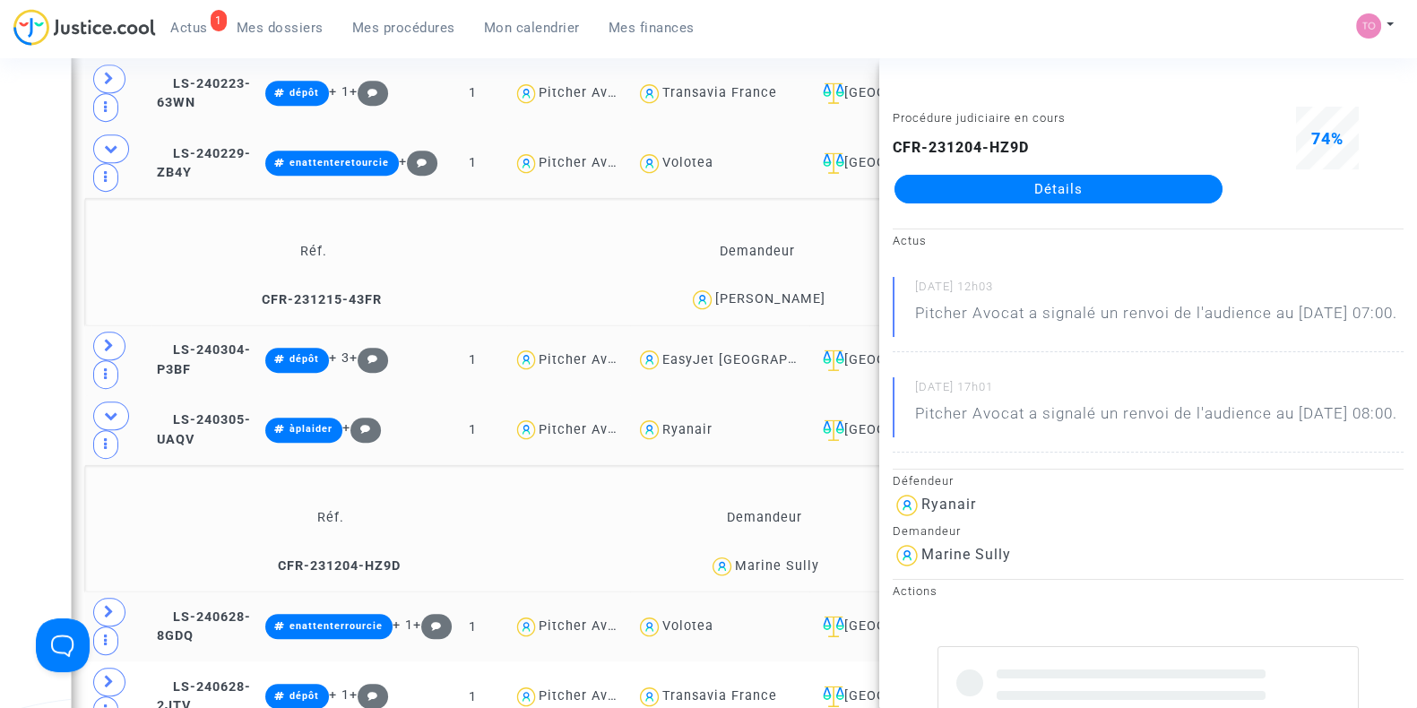
copy div "Sully"
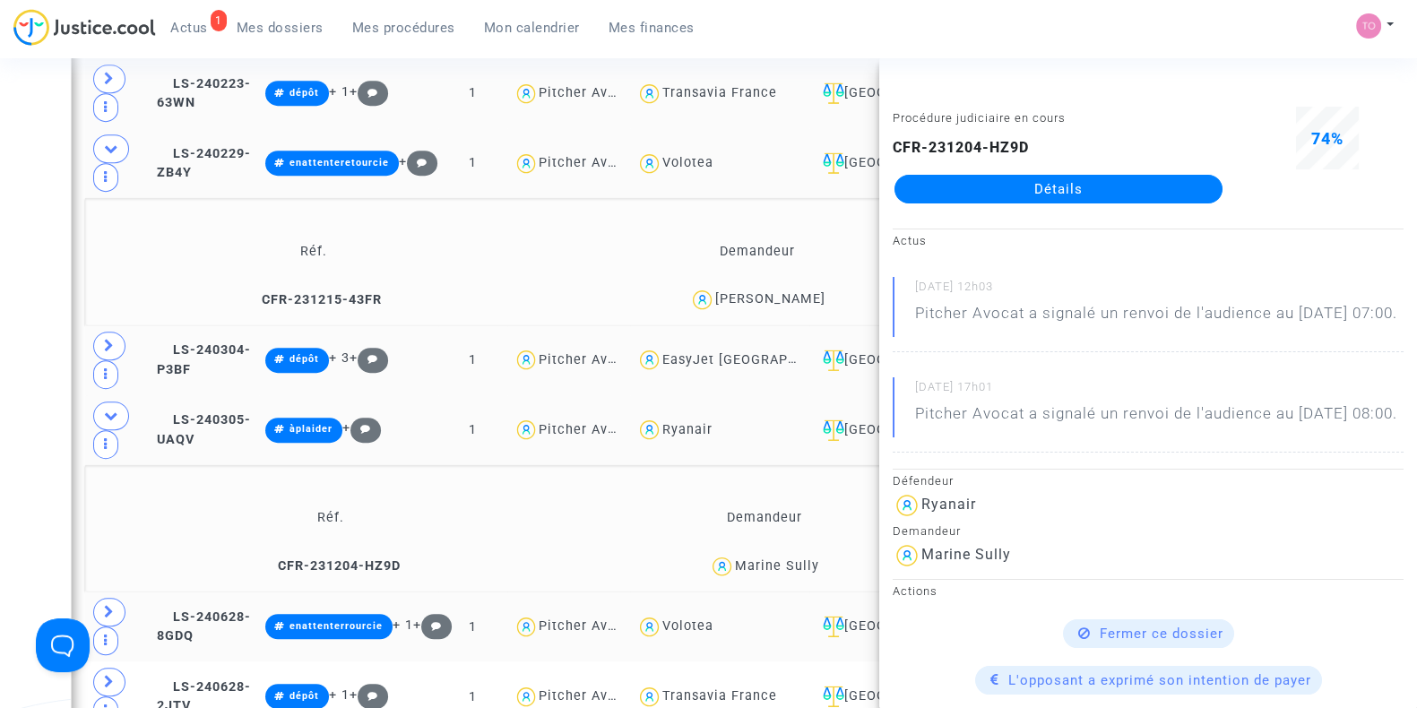
click at [13, 290] on div "Date de clôture d'instruction Date de conciliation Date d'audience Date de juge…" at bounding box center [708, 208] width 1417 height 2805
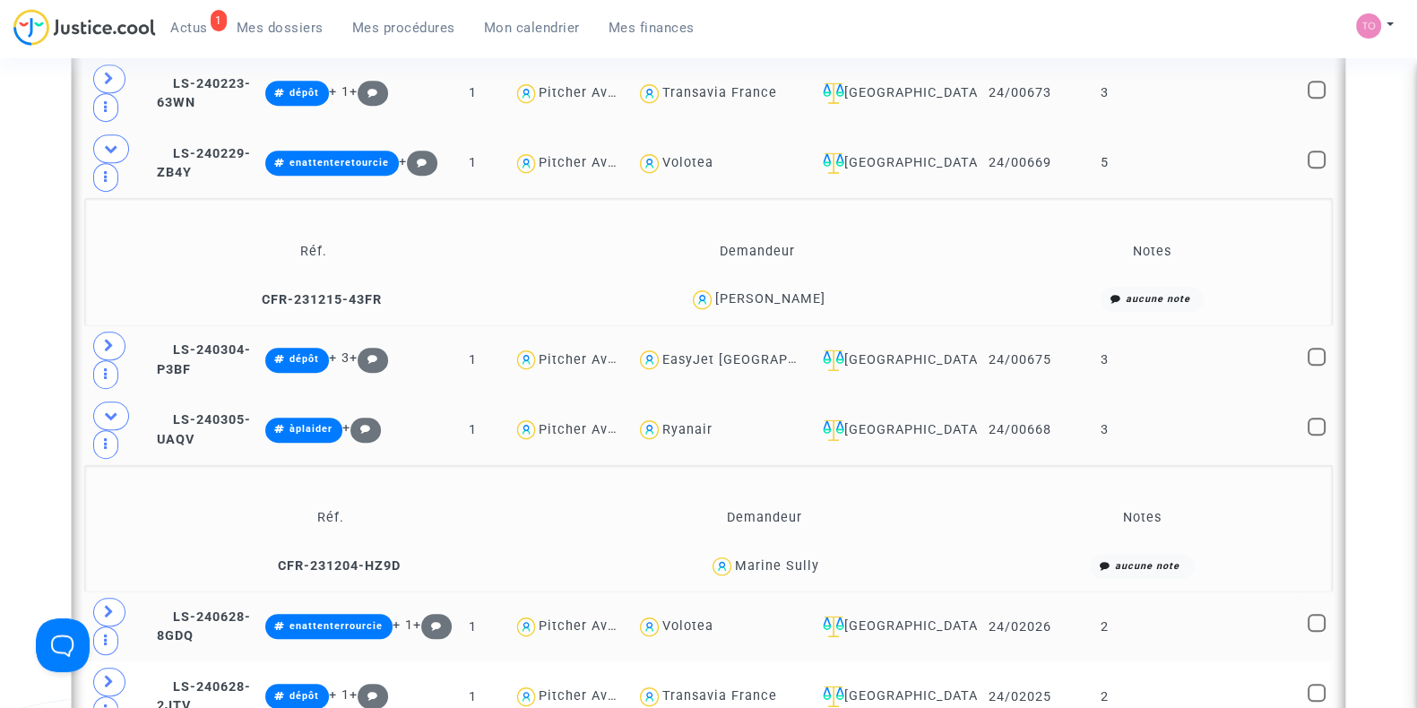
click at [805, 559] on div "Marine Sully" at bounding box center [777, 566] width 84 height 15
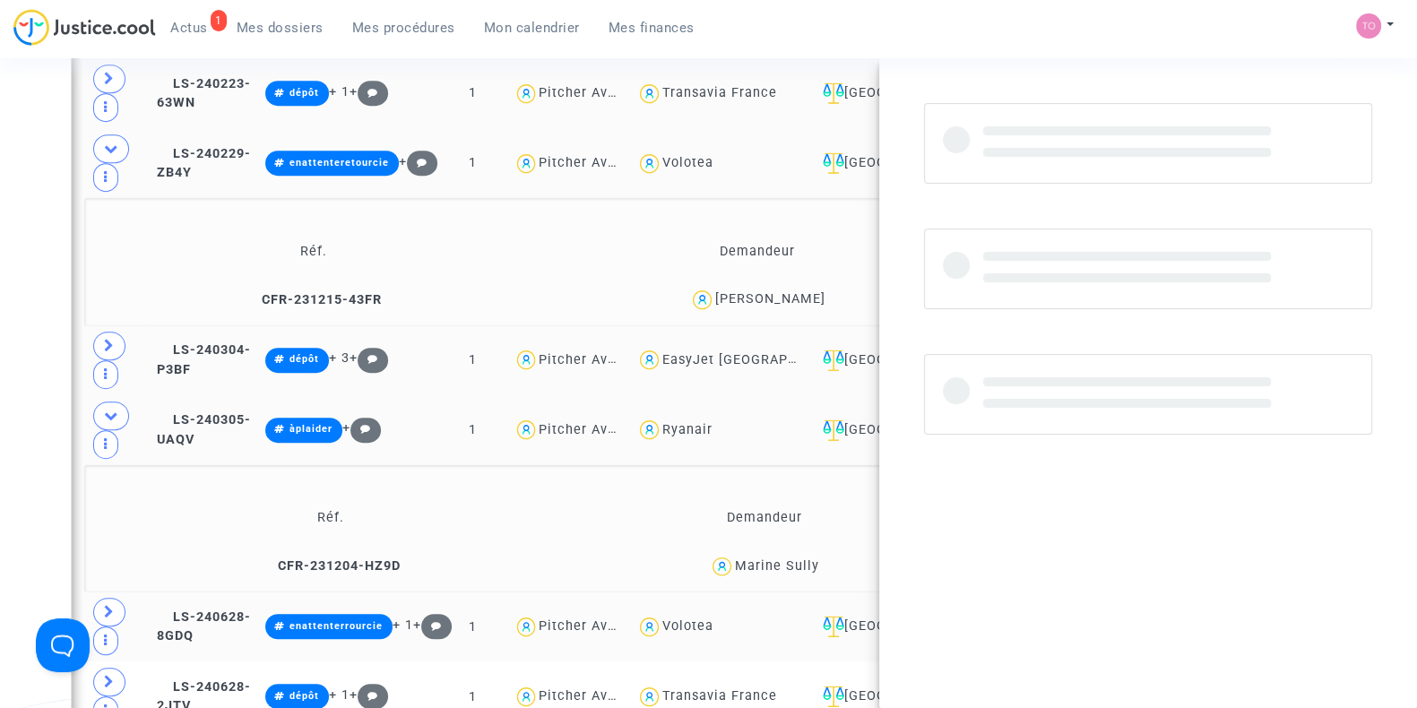
copy div "Sully"
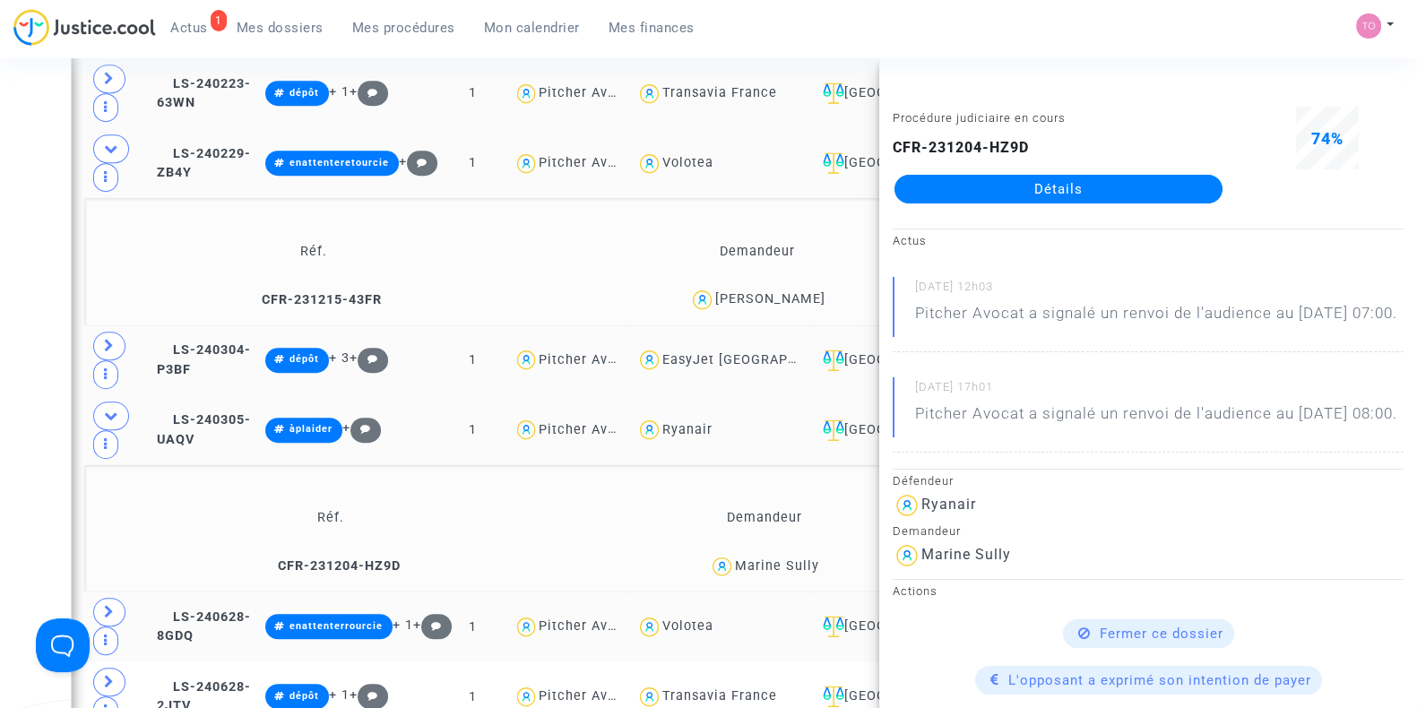
click at [24, 269] on div "Date de clôture d'instruction Date de conciliation Date d'audience Date de juge…" at bounding box center [708, 208] width 1417 height 2805
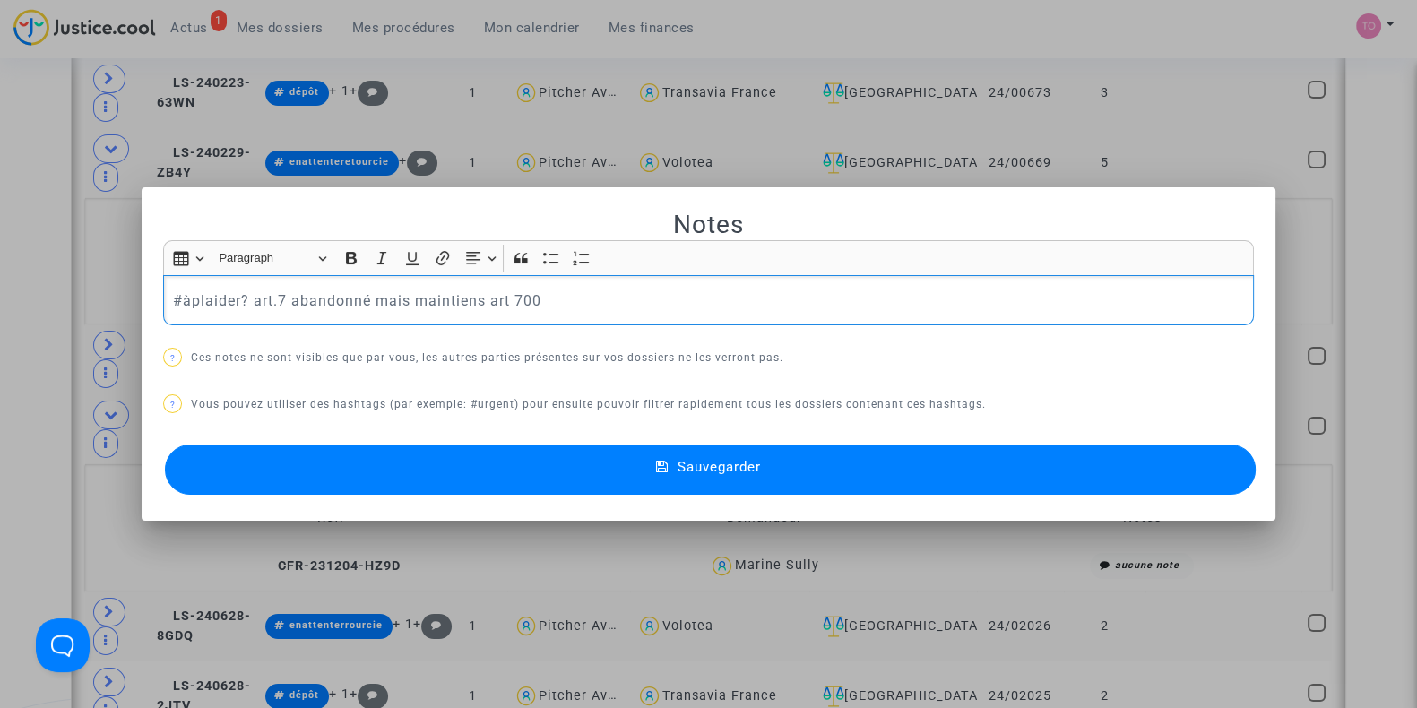
drag, startPoint x: 238, startPoint y: 297, endPoint x: 168, endPoint y: 299, distance: 70.9
click at [173, 299] on p "#àplaider? art.7 abandonné mais maintiens art 700" at bounding box center [709, 301] width 1072 height 22
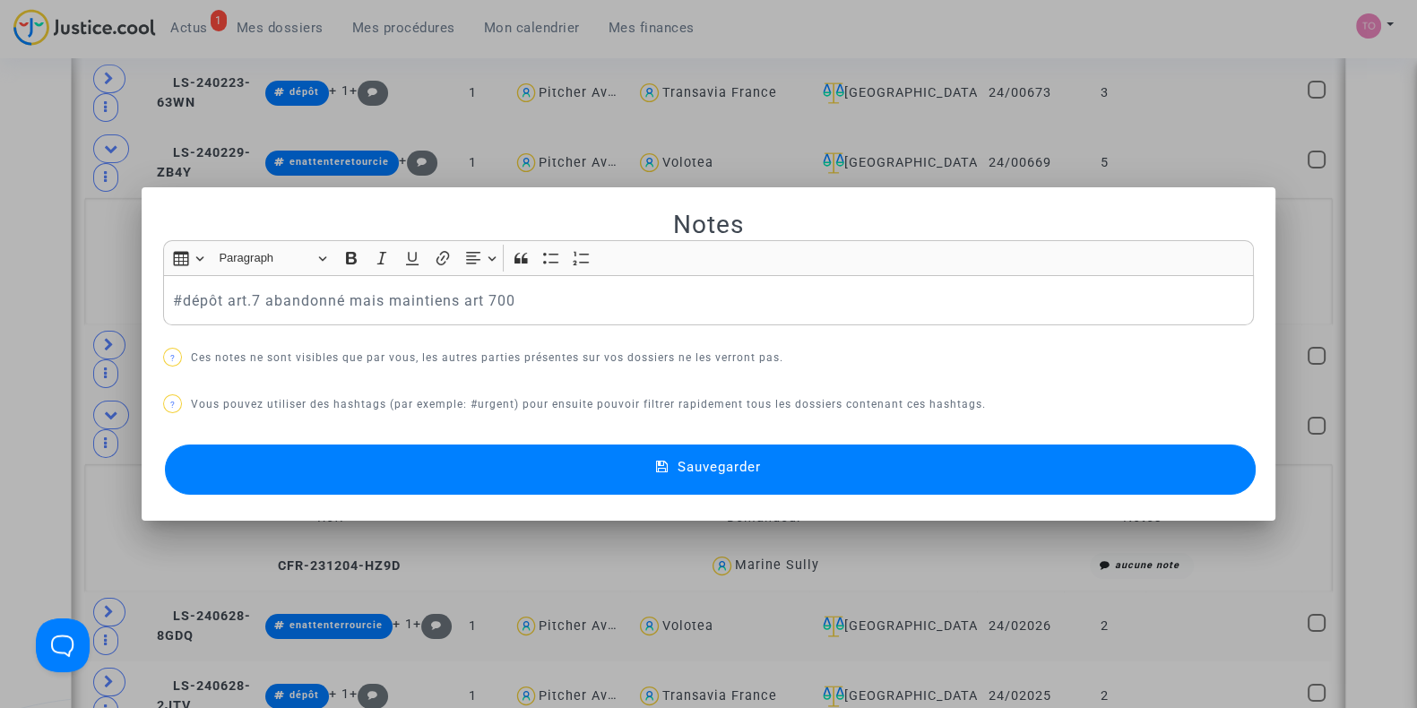
click at [366, 481] on button "Sauvegarder" at bounding box center [710, 470] width 1091 height 50
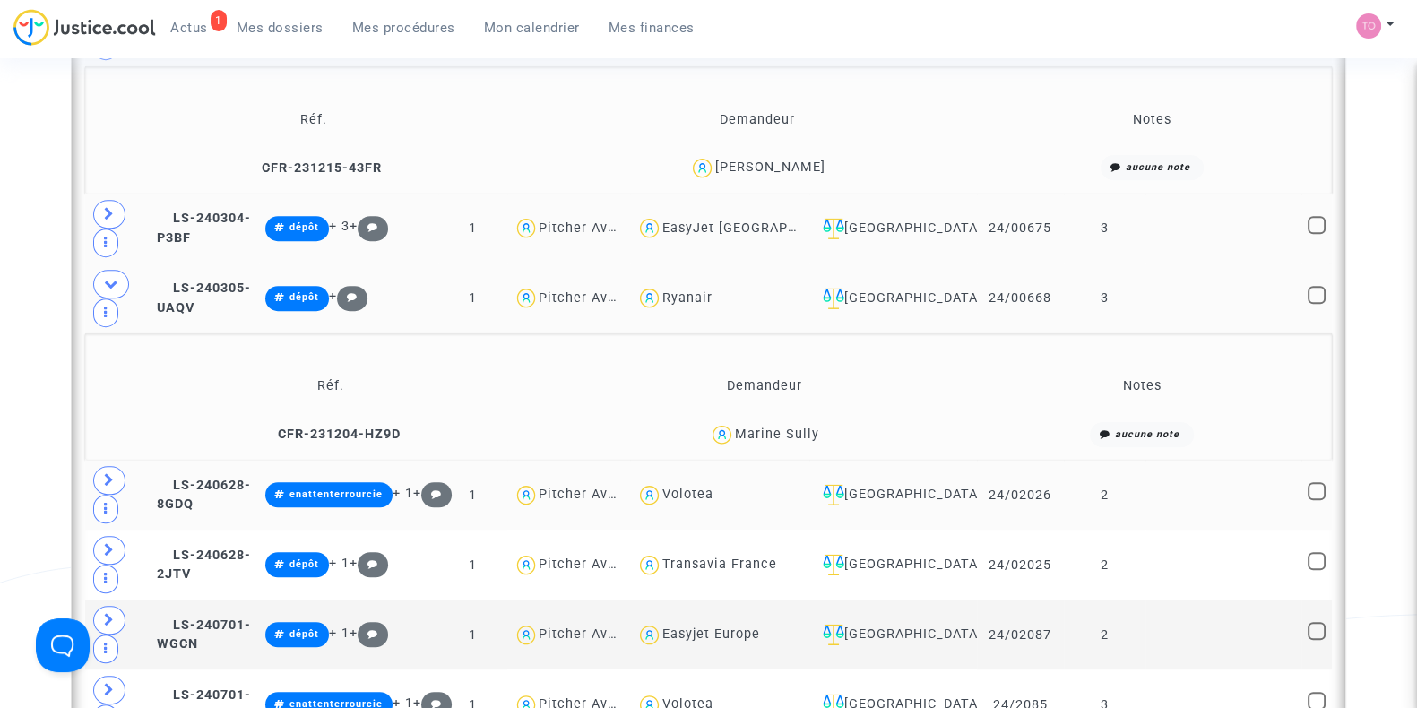
scroll to position [1431, 0]
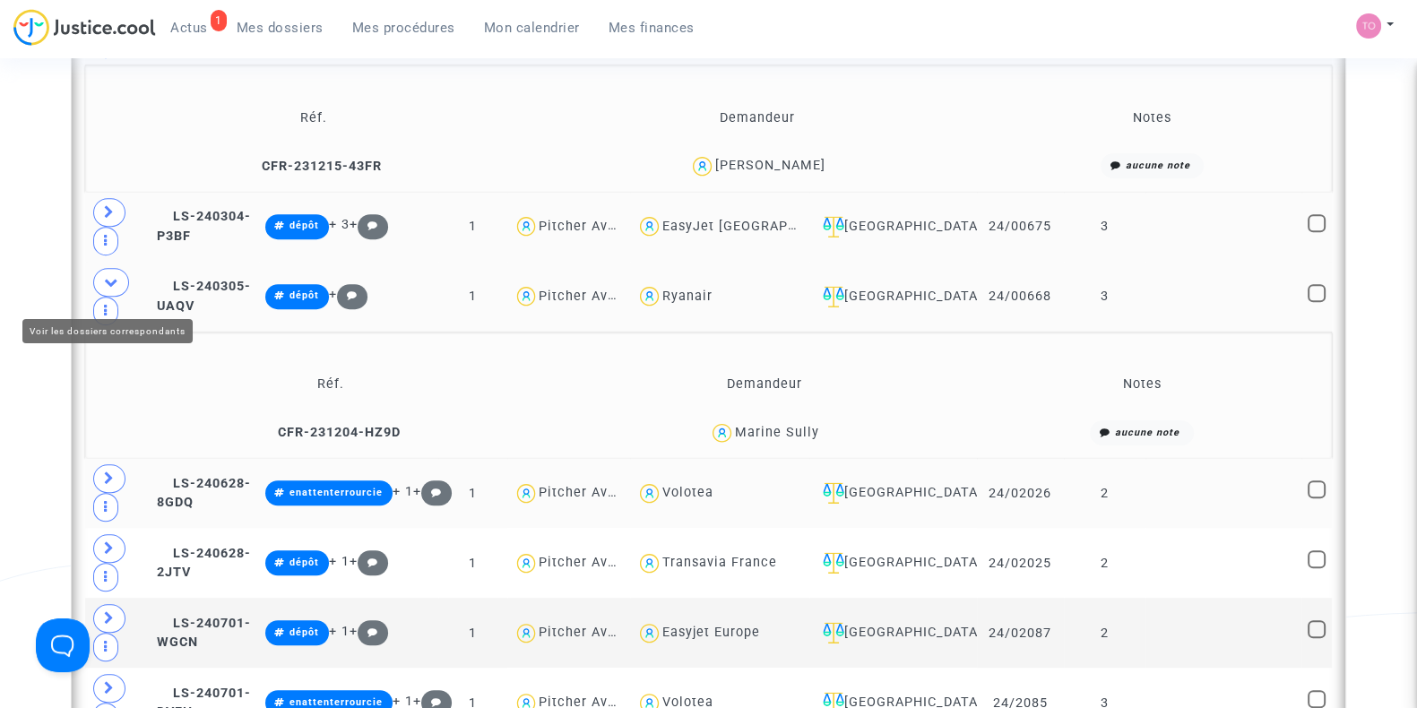
click at [108, 472] on icon at bounding box center [109, 478] width 11 height 13
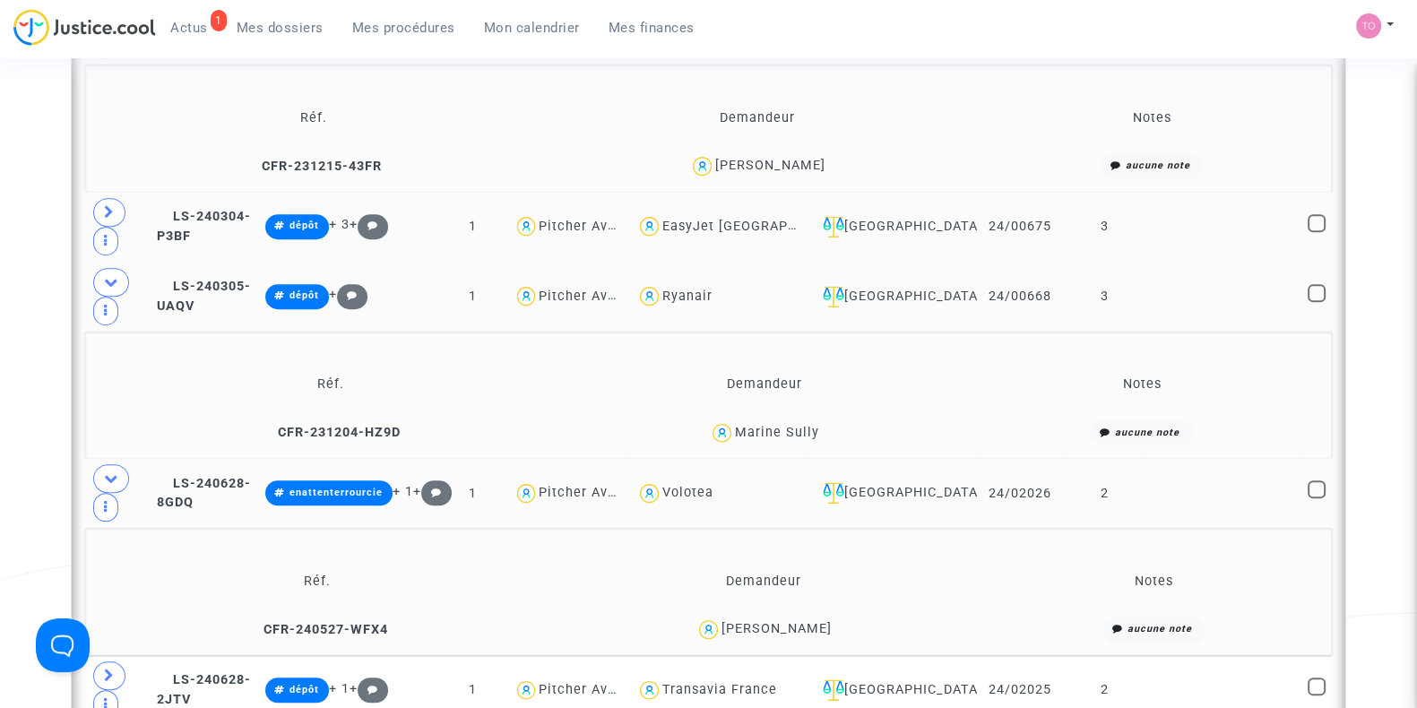
click at [789, 621] on div "Armen Saakyan" at bounding box center [777, 628] width 110 height 15
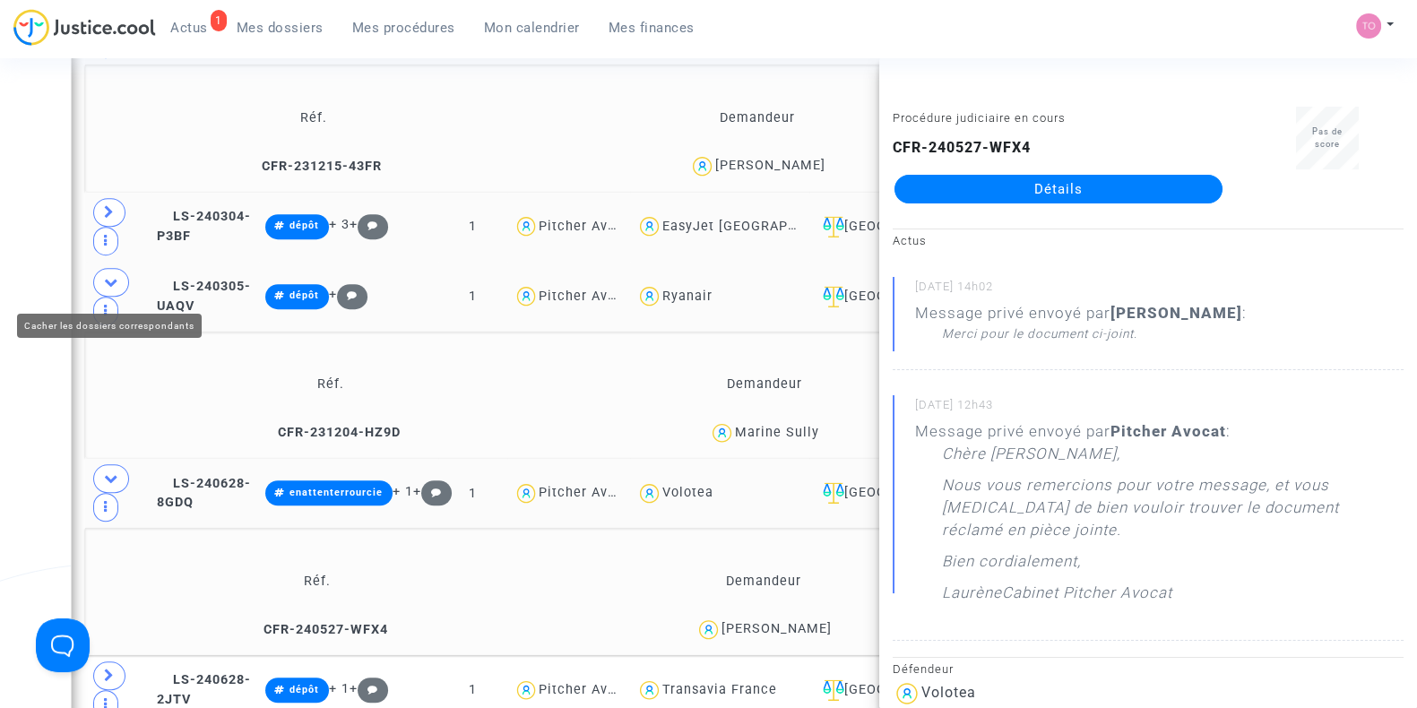
click at [35, 283] on div "Date de clôture d'instruction Date de conciliation Date d'audience Date de juge…" at bounding box center [708, 138] width 1417 height 2932
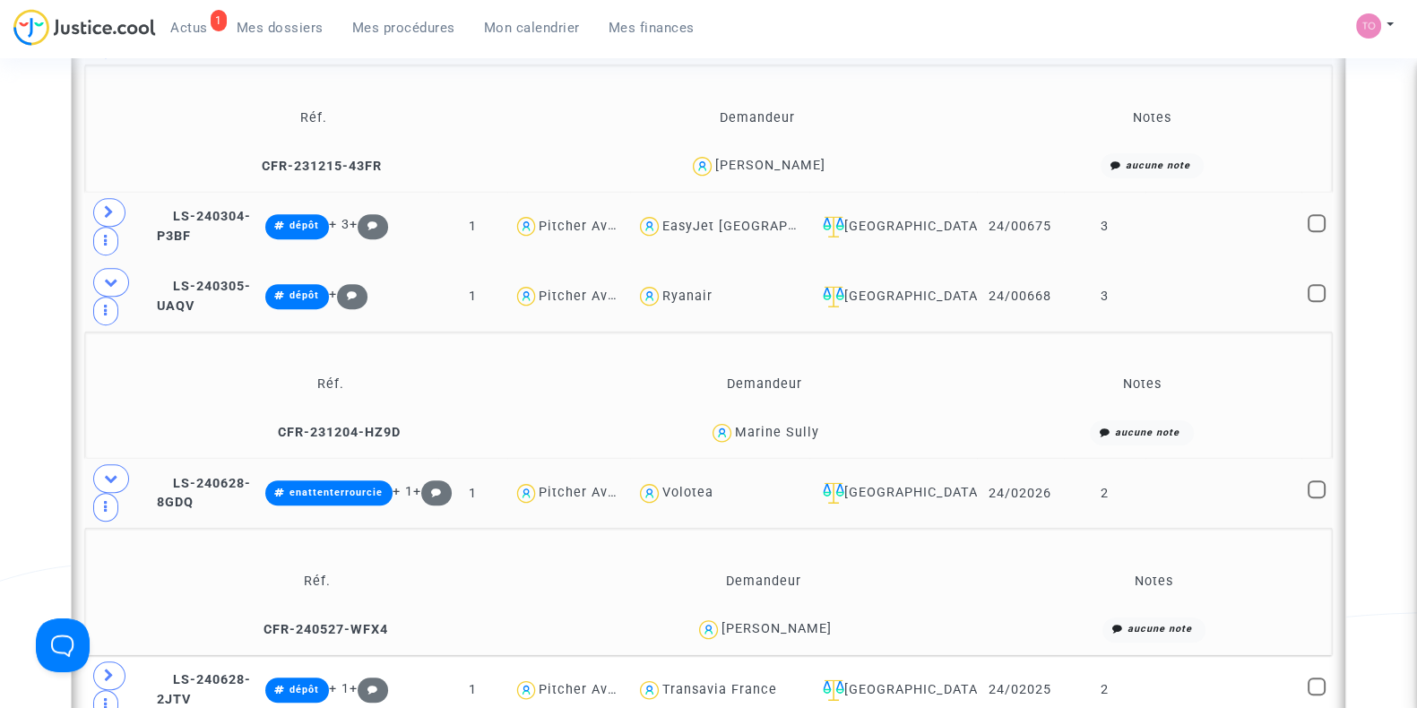
click at [759, 621] on div "Armen Saakyan" at bounding box center [777, 628] width 110 height 15
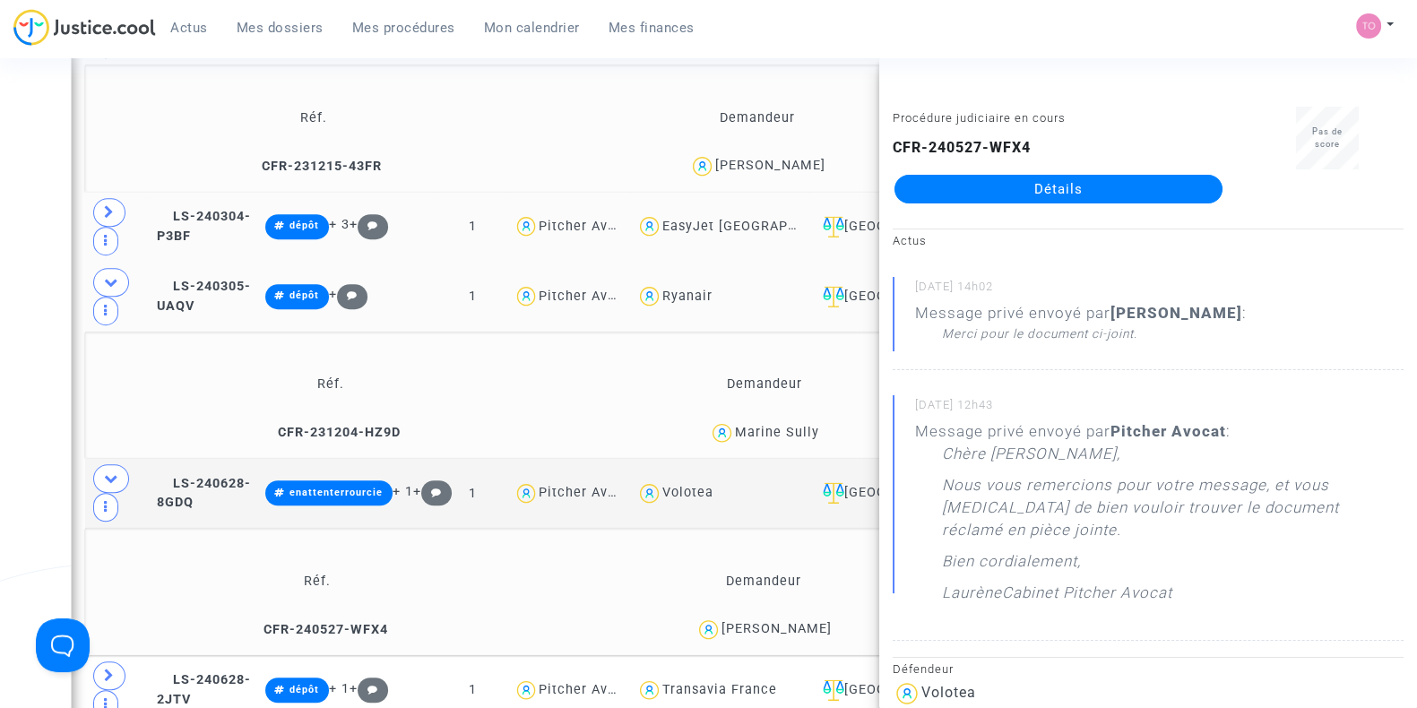
click at [15, 316] on div "Date de clôture d'instruction Date de conciliation Date d'audience Date de juge…" at bounding box center [708, 138] width 1417 height 2932
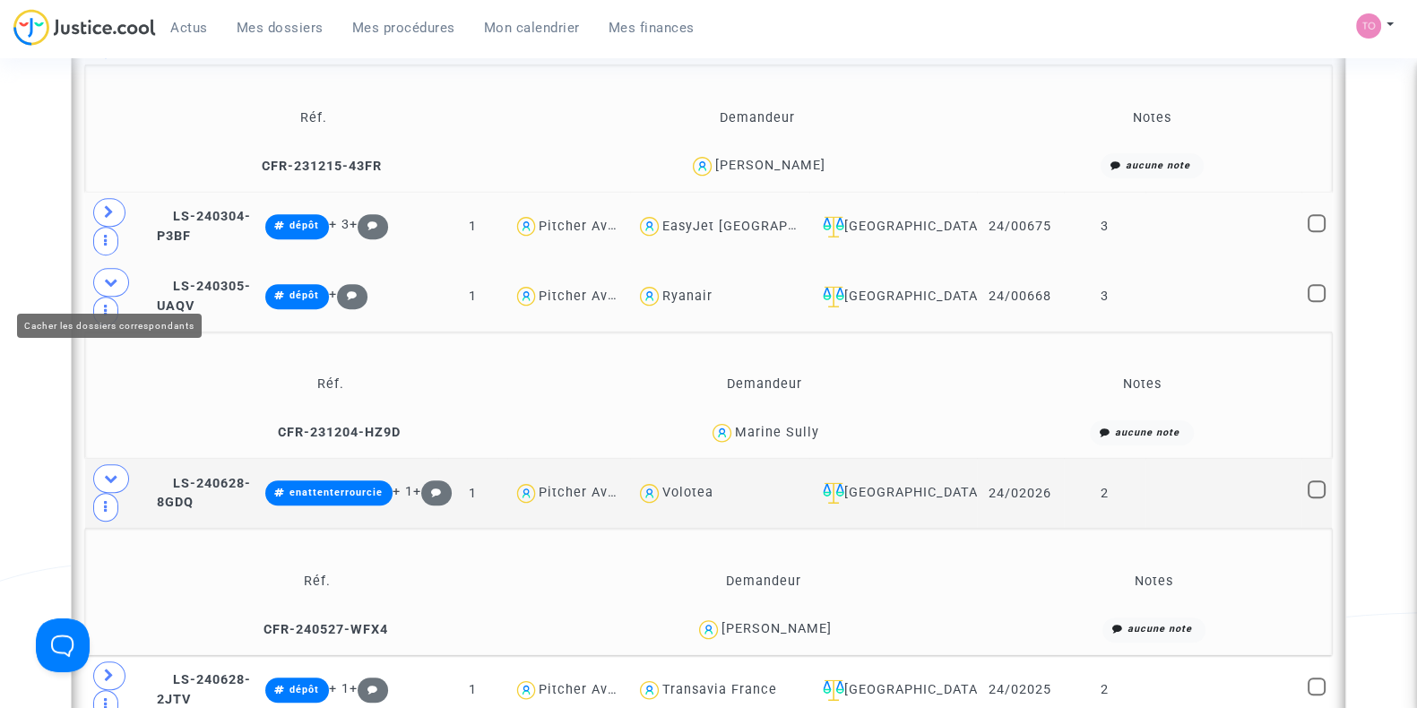
click at [117, 472] on icon at bounding box center [111, 478] width 14 height 13
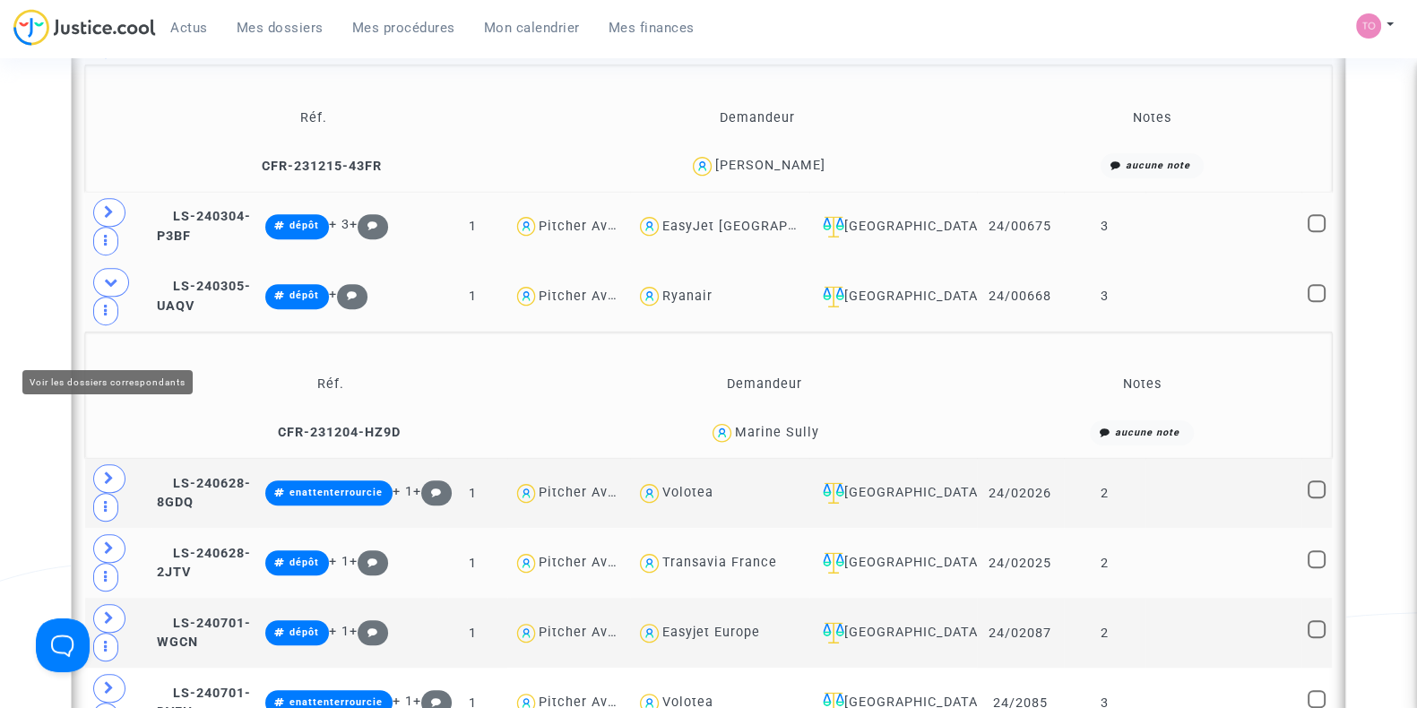
click at [101, 534] on span at bounding box center [109, 548] width 32 height 29
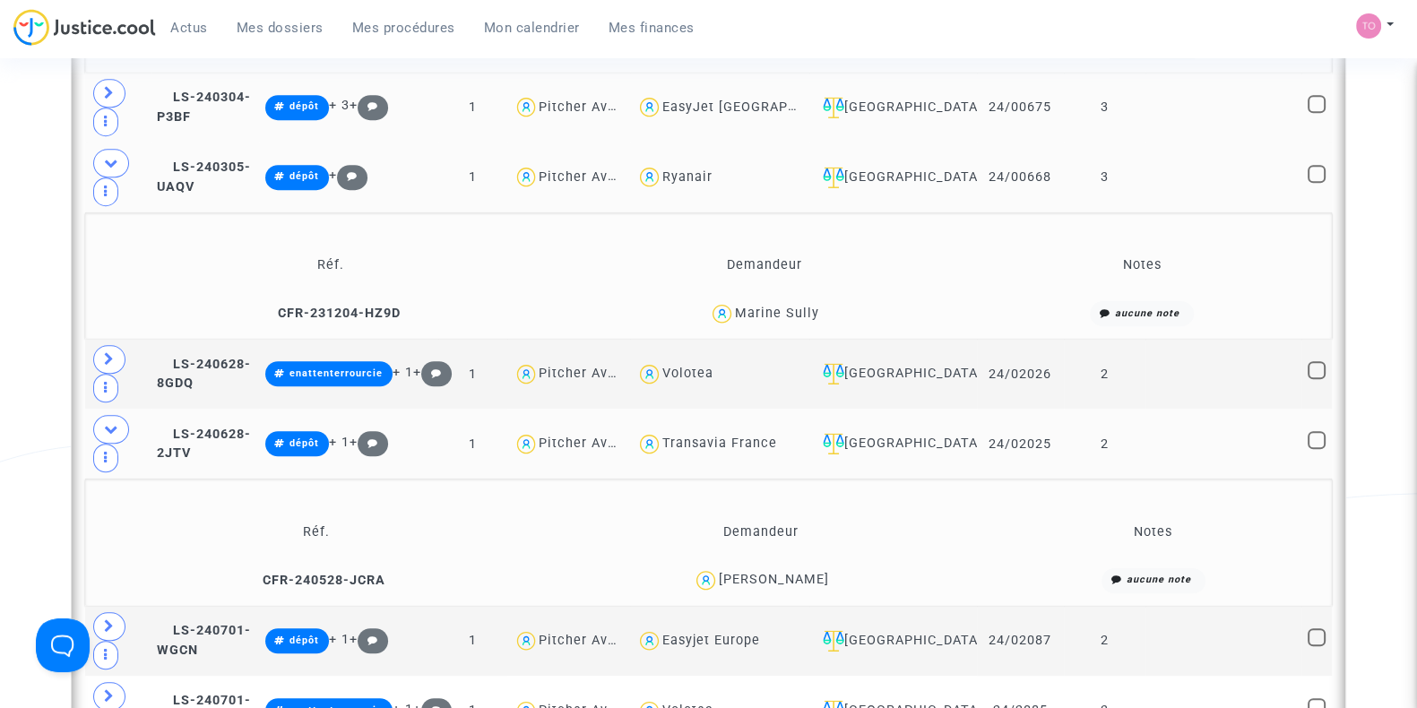
scroll to position [1553, 0]
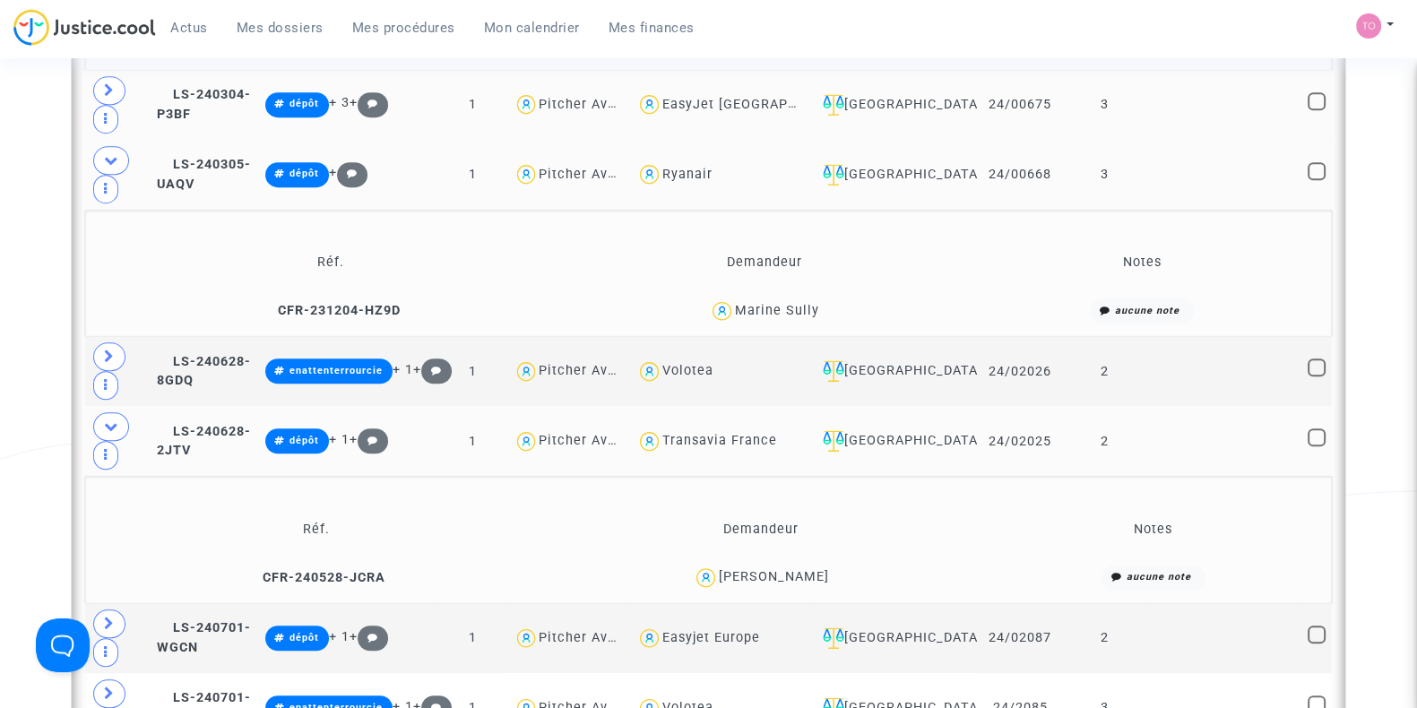
click at [829, 466] on span "Rafael Ballestero Fernandez" at bounding box center [774, 525] width 110 height 118
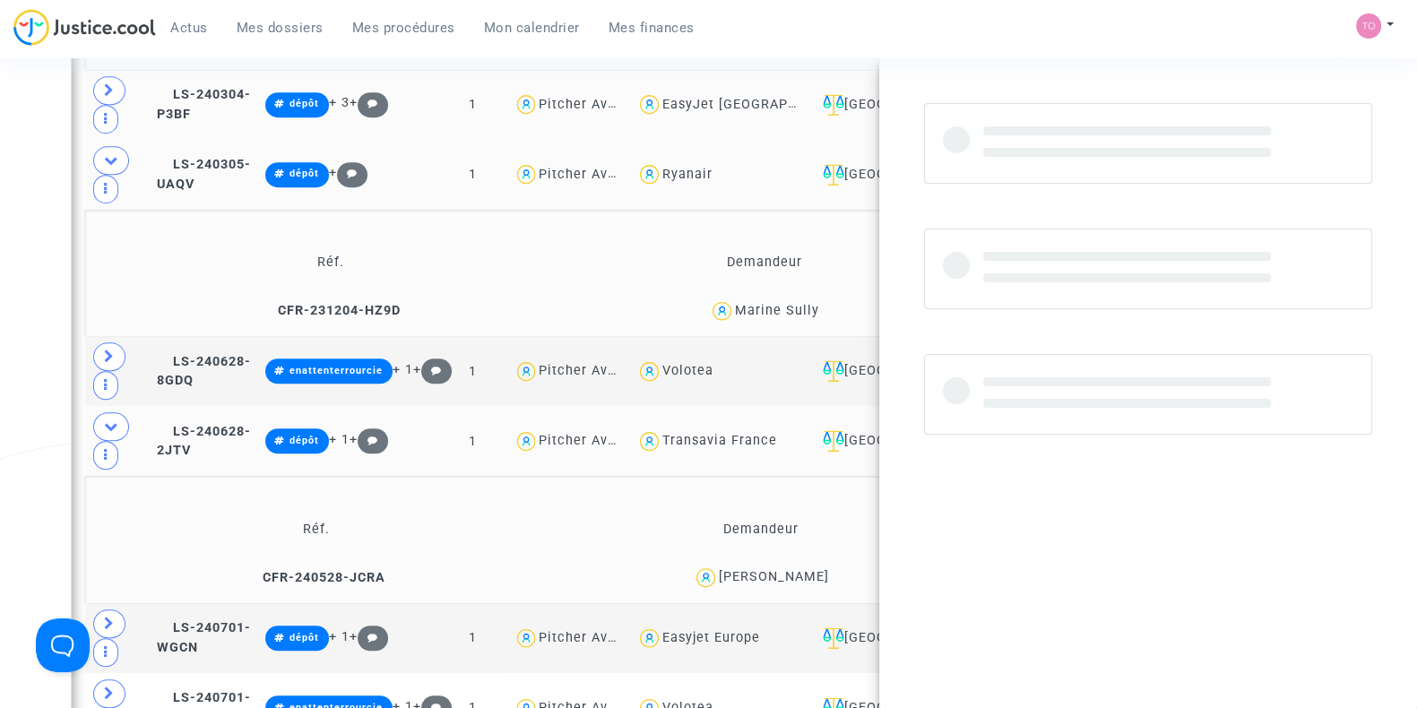
click at [829, 466] on span "Rafael Ballestero Fernandez" at bounding box center [774, 525] width 110 height 118
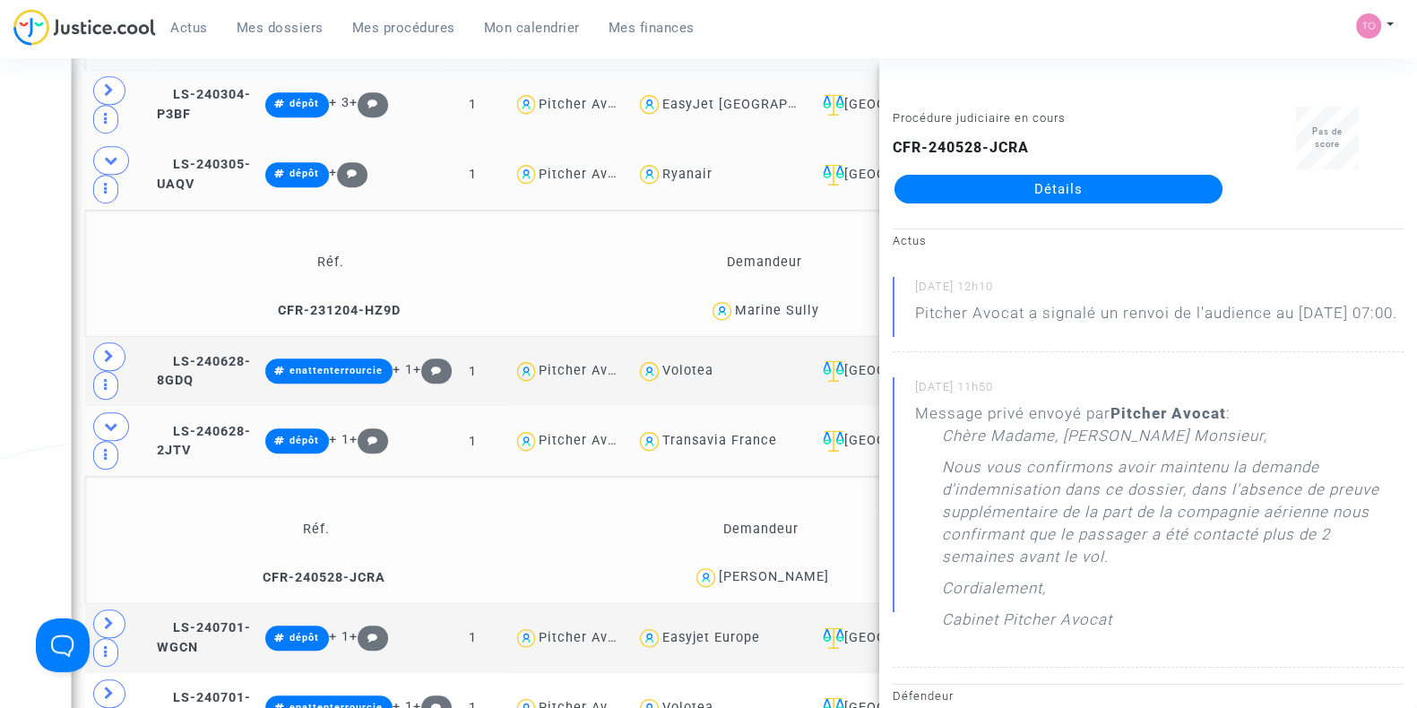
drag, startPoint x: 719, startPoint y: 361, endPoint x: 861, endPoint y: 360, distance: 141.7
click at [861, 565] on div "Rafael Ballestero Fernandez" at bounding box center [761, 578] width 429 height 26
click at [110, 610] on span at bounding box center [109, 624] width 32 height 29
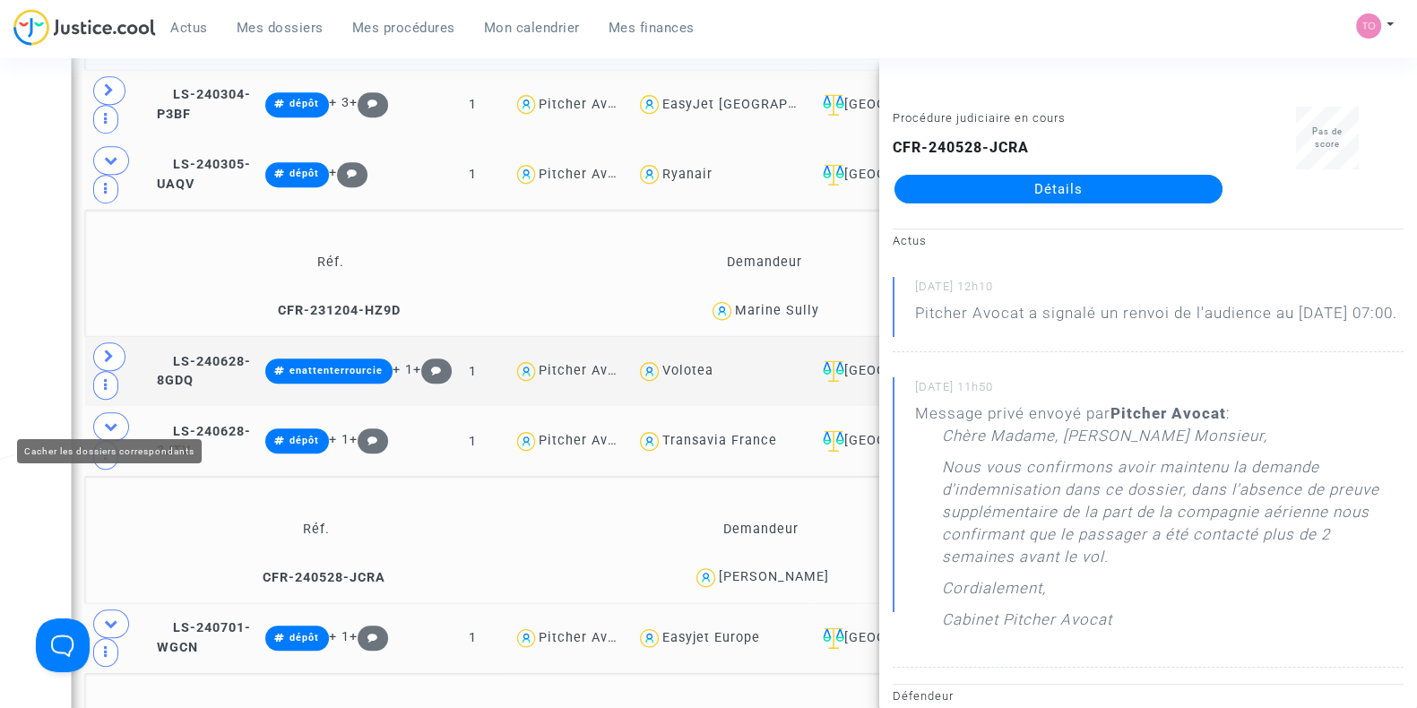
click at [44, 383] on div "Date de clôture d'instruction Date de conciliation Date d'audience Date de juge…" at bounding box center [708, 79] width 1417 height 3059
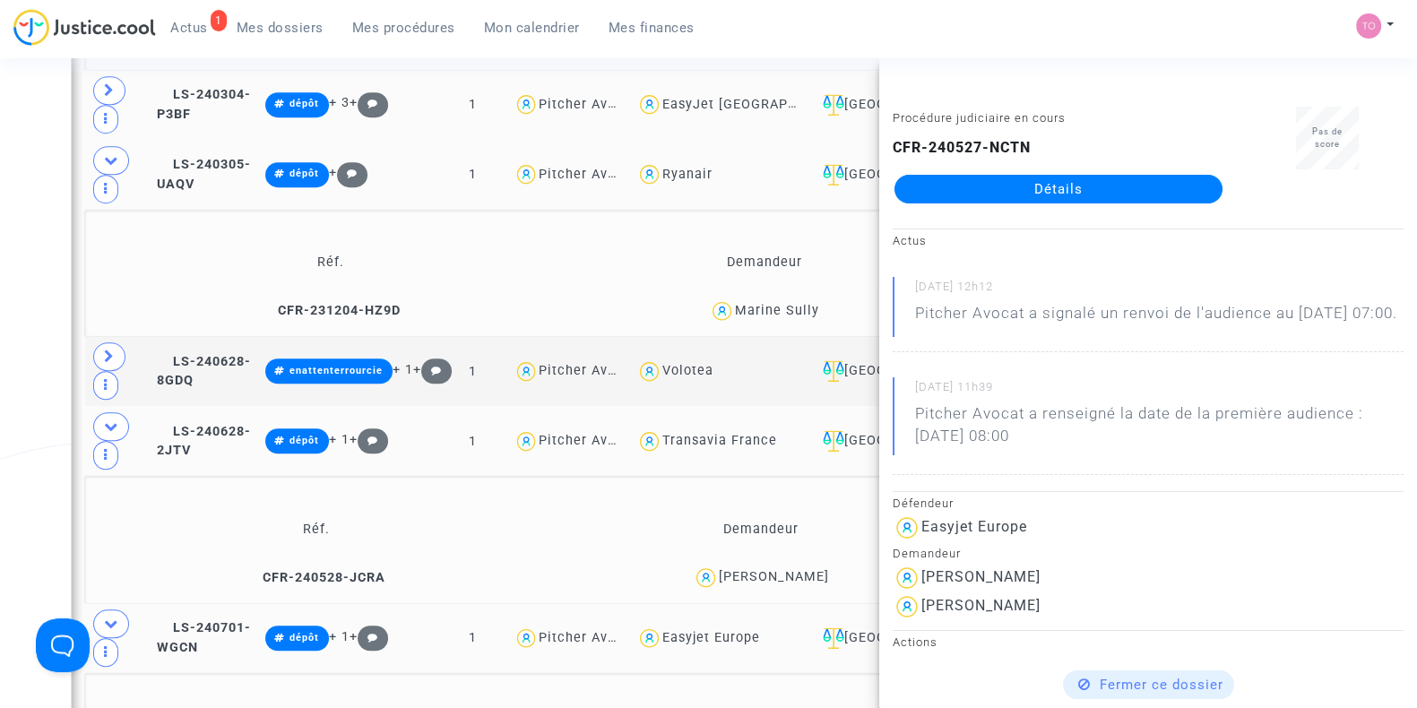
click at [0, 461] on div "Date de clôture d'instruction Date de conciliation Date d'audience Date de juge…" at bounding box center [708, 79] width 1417 height 3059
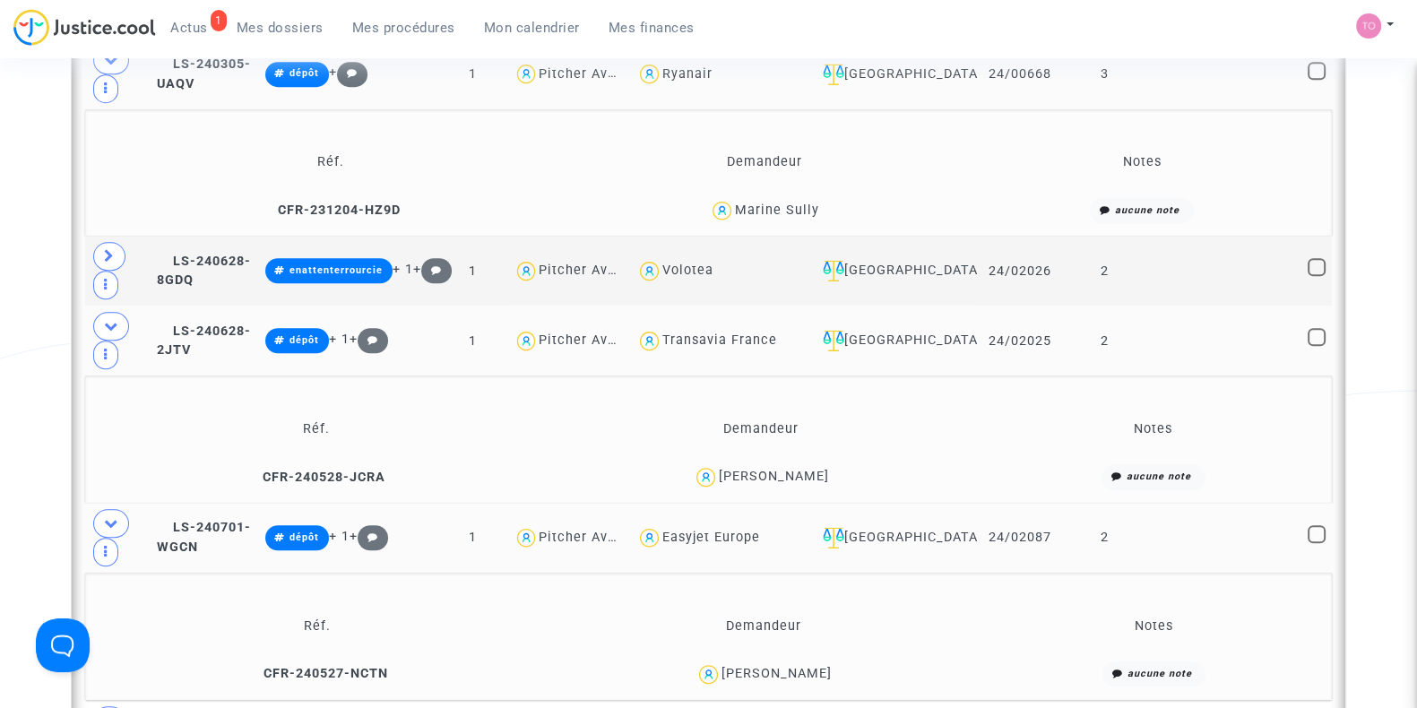
scroll to position [1653, 0]
click at [117, 516] on icon at bounding box center [111, 522] width 14 height 13
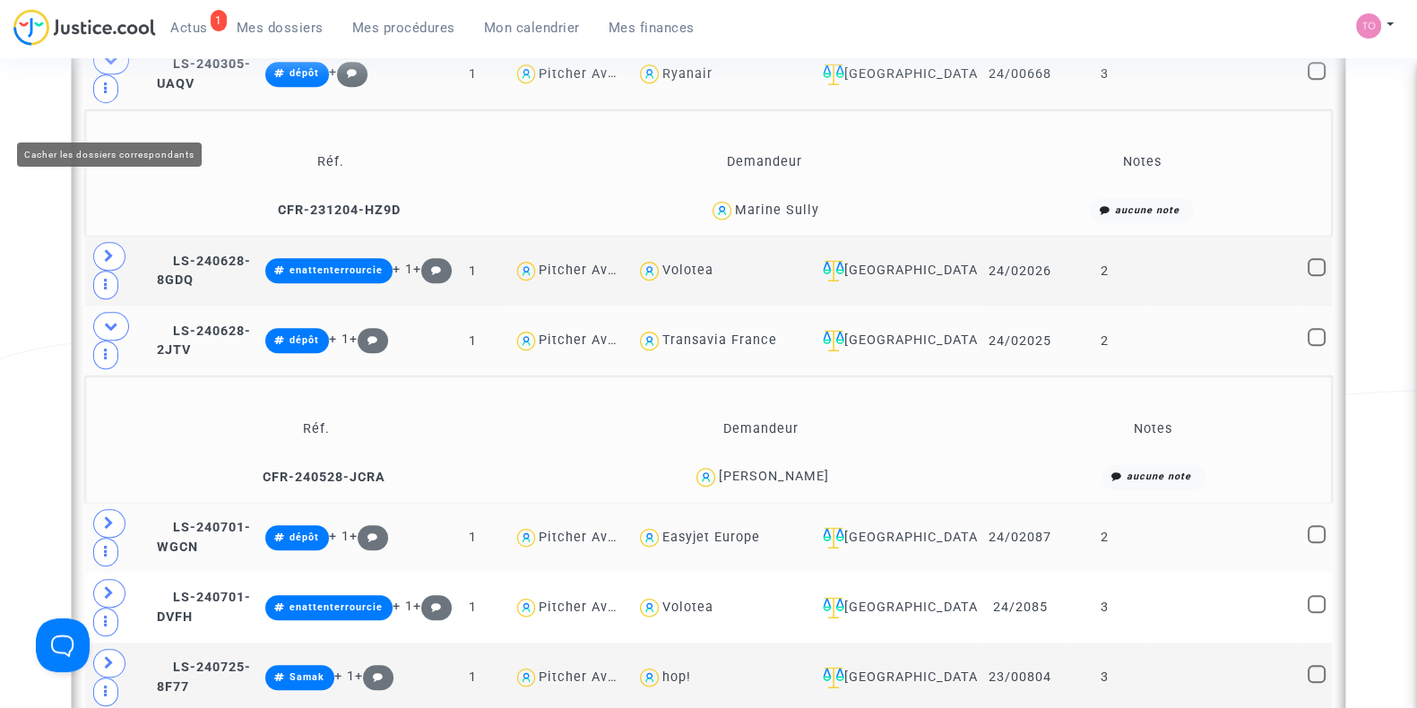
click at [114, 319] on icon at bounding box center [111, 325] width 14 height 13
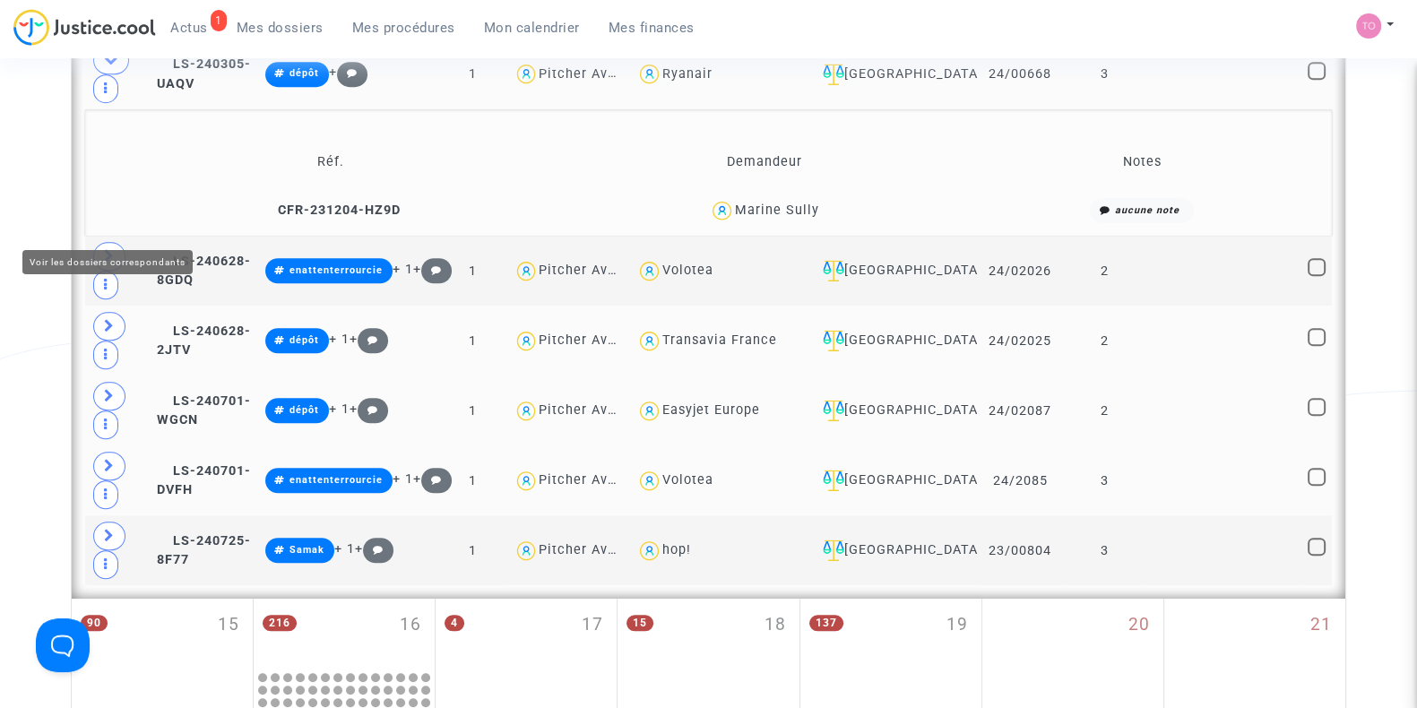
click at [100, 452] on span at bounding box center [109, 466] width 32 height 29
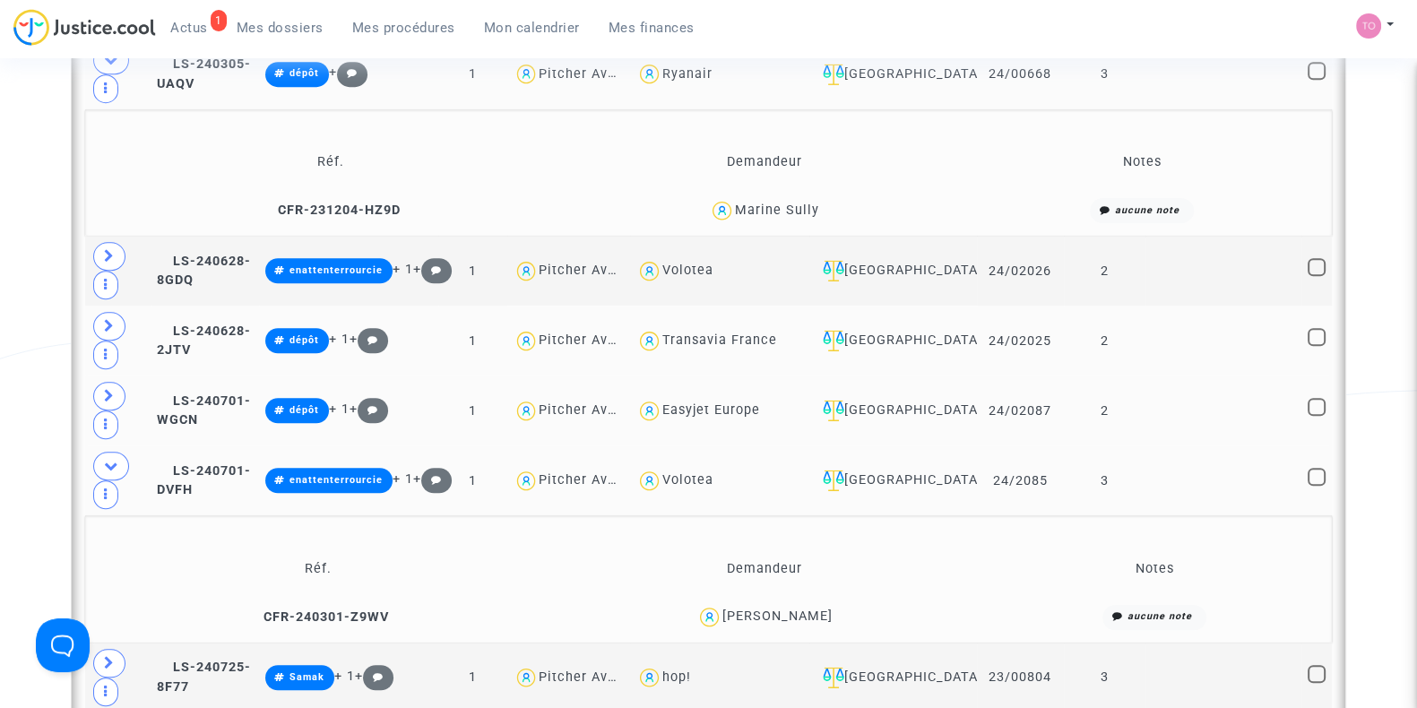
click at [814, 609] on div "Jean François Bisseler" at bounding box center [778, 616] width 110 height 15
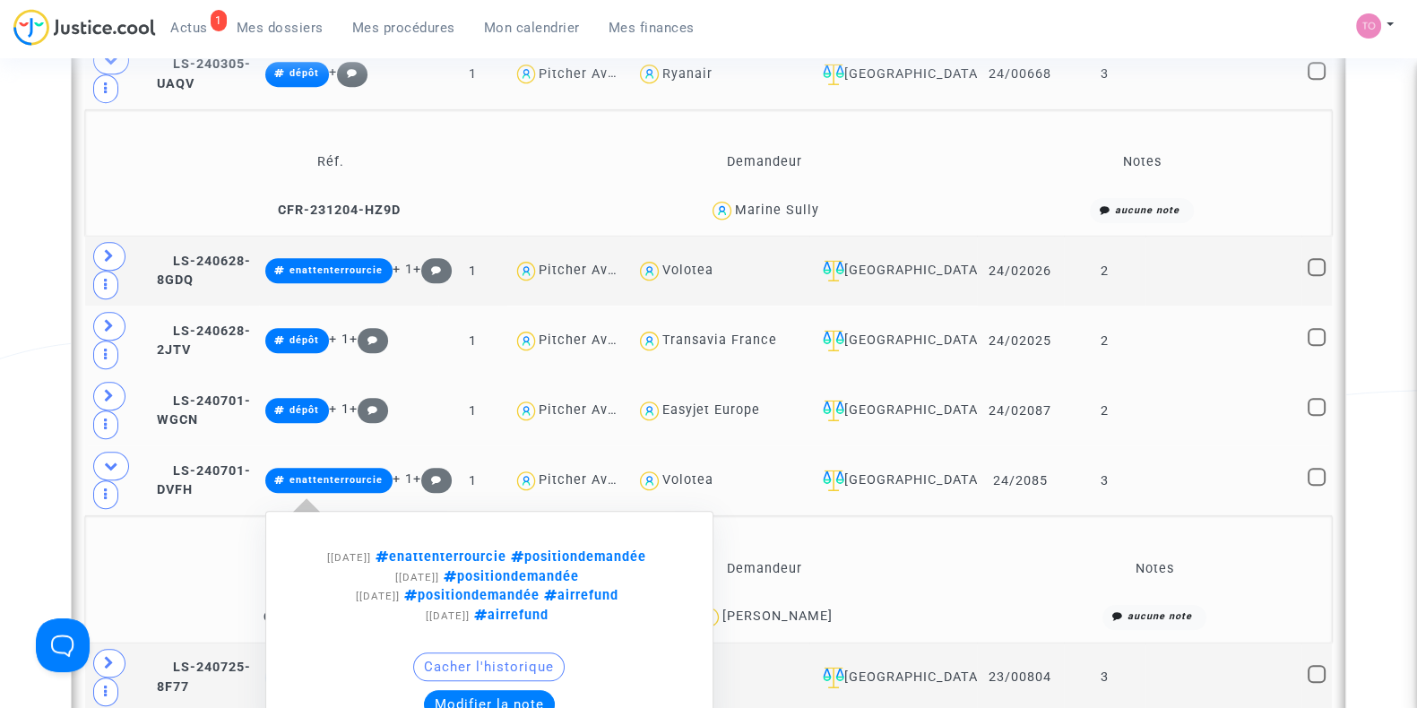
click at [516, 690] on button "Modifier la note" at bounding box center [489, 704] width 131 height 29
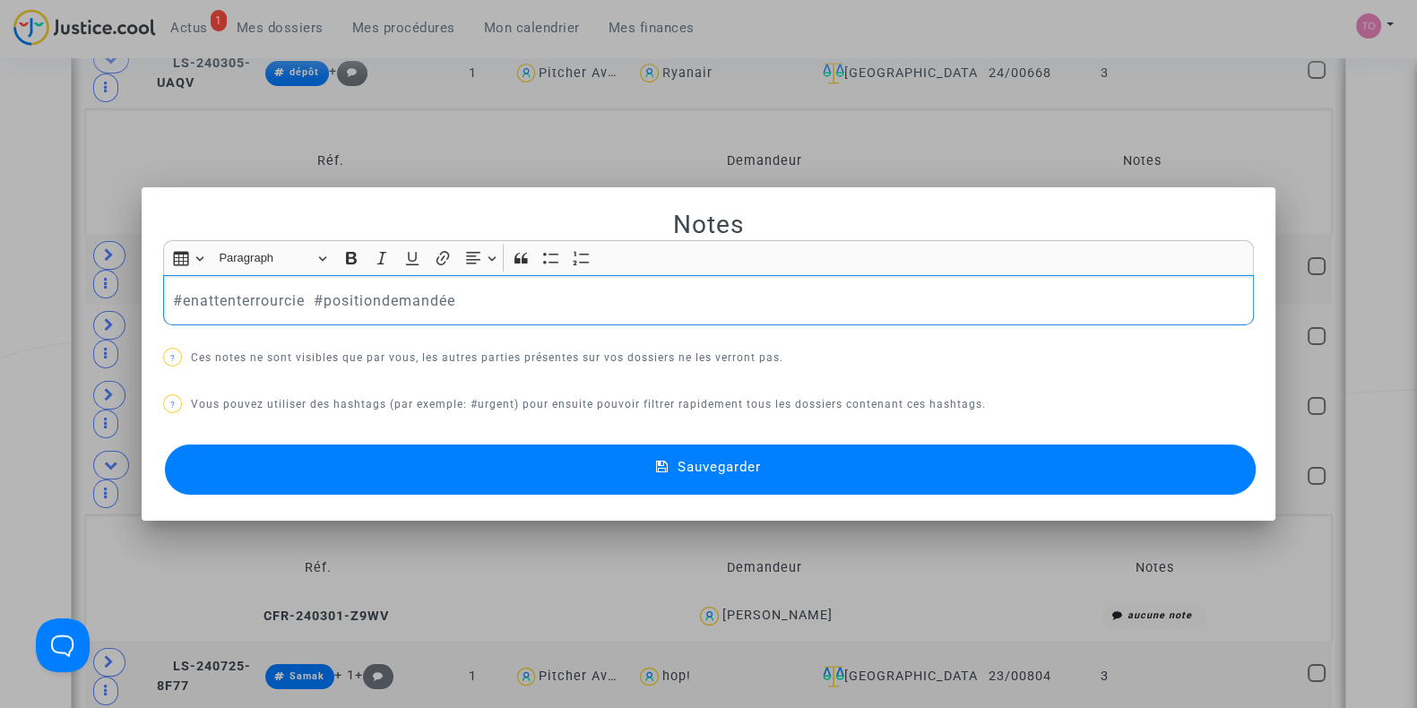
drag, startPoint x: 461, startPoint y: 293, endPoint x: 307, endPoint y: 299, distance: 154.3
click at [307, 299] on p "#enattenterrourcie #positiondemandée" at bounding box center [709, 301] width 1072 height 22
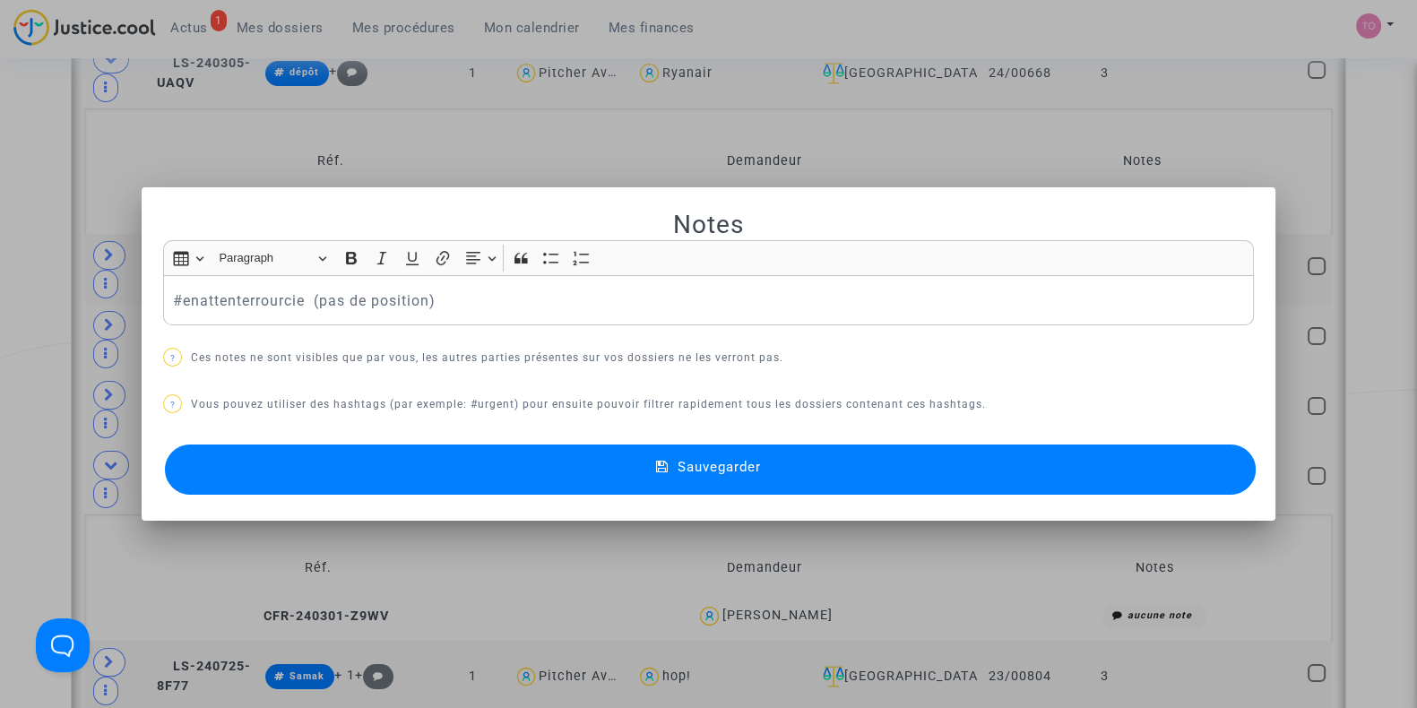
click at [629, 468] on button "Sauvegarder" at bounding box center [710, 470] width 1091 height 50
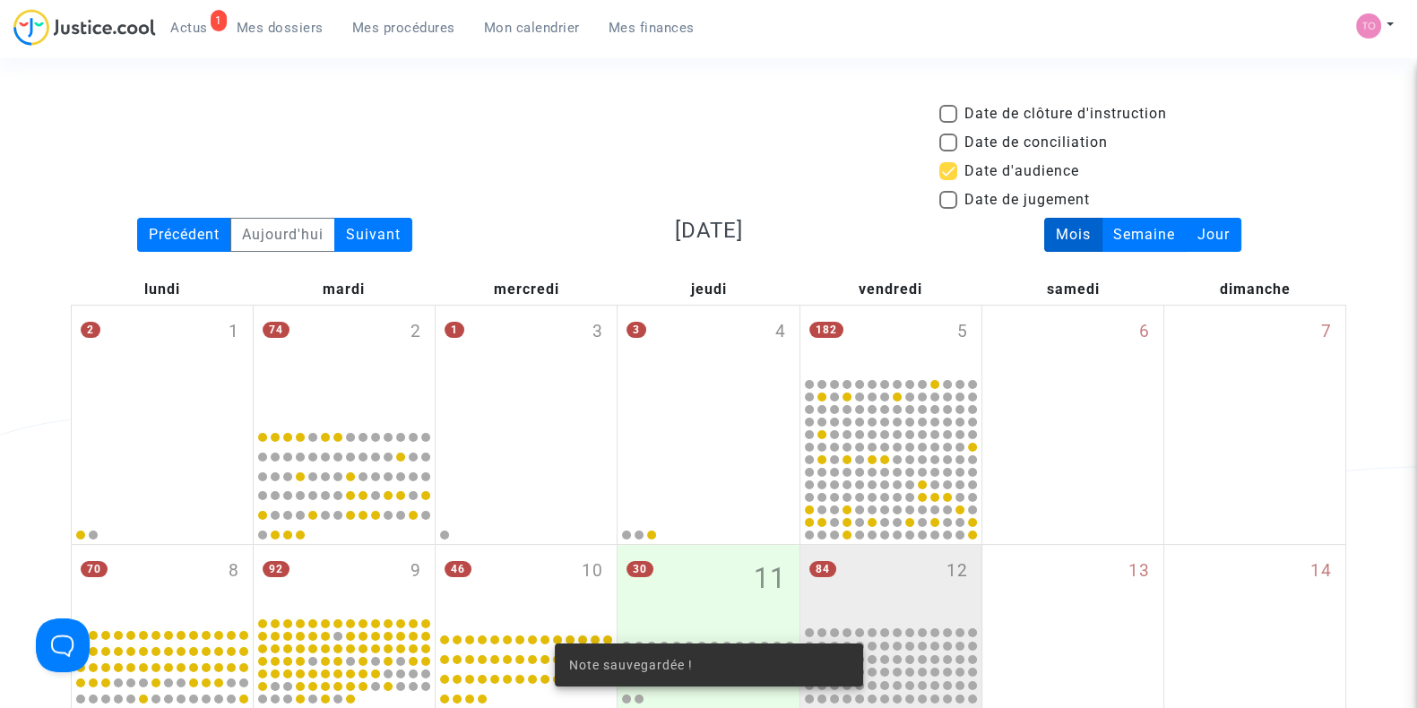
scroll to position [1653, 0]
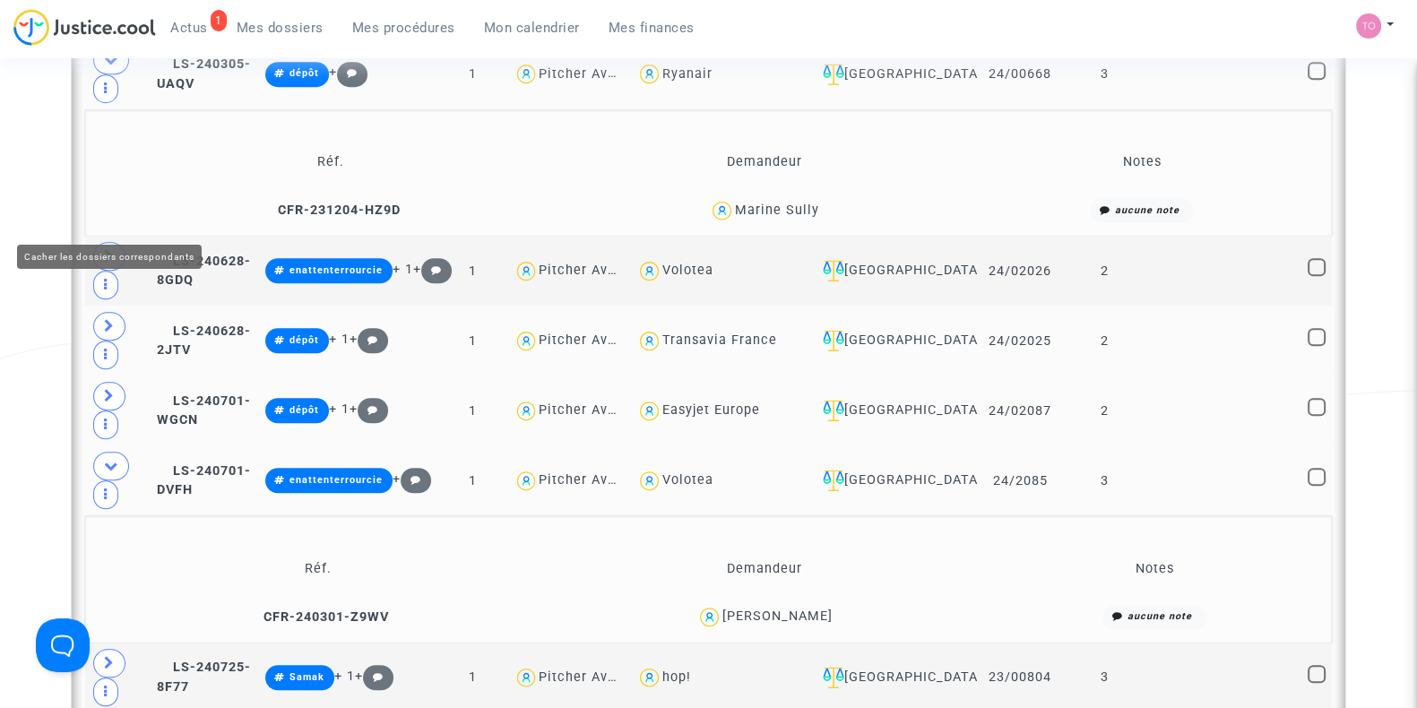
click at [111, 459] on icon at bounding box center [111, 465] width 14 height 13
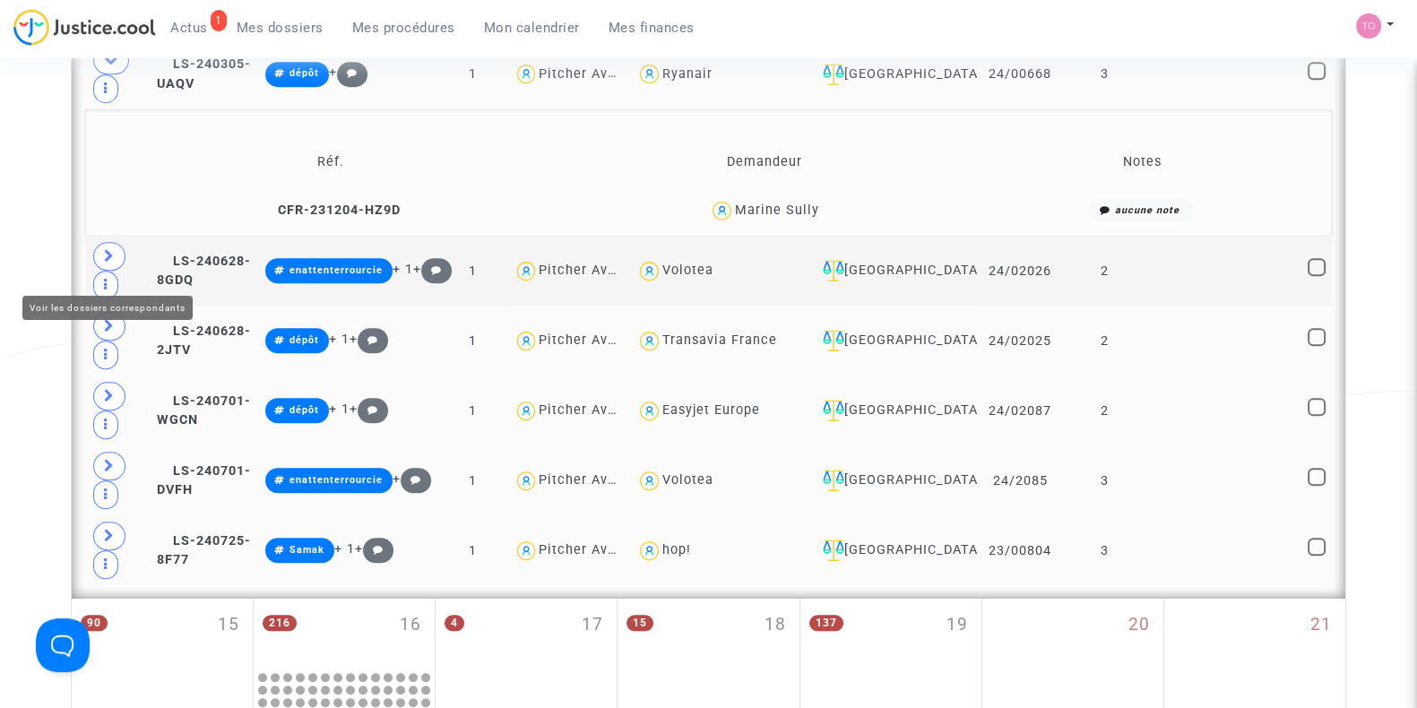
click at [106, 529] on icon at bounding box center [109, 535] width 11 height 13
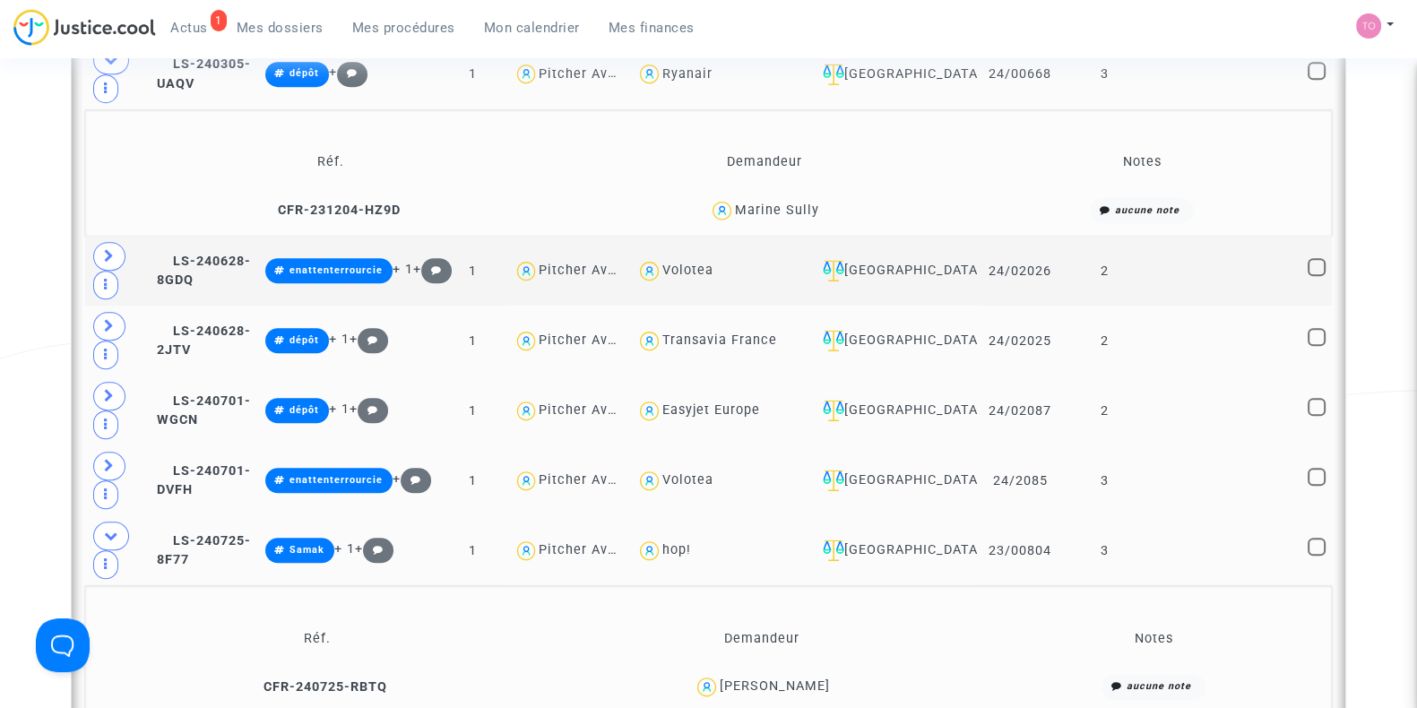
drag, startPoint x: 812, startPoint y: 420, endPoint x: 749, endPoint y: 432, distance: 64.7
click at [749, 668] on td "Jerome Petit" at bounding box center [762, 687] width 440 height 39
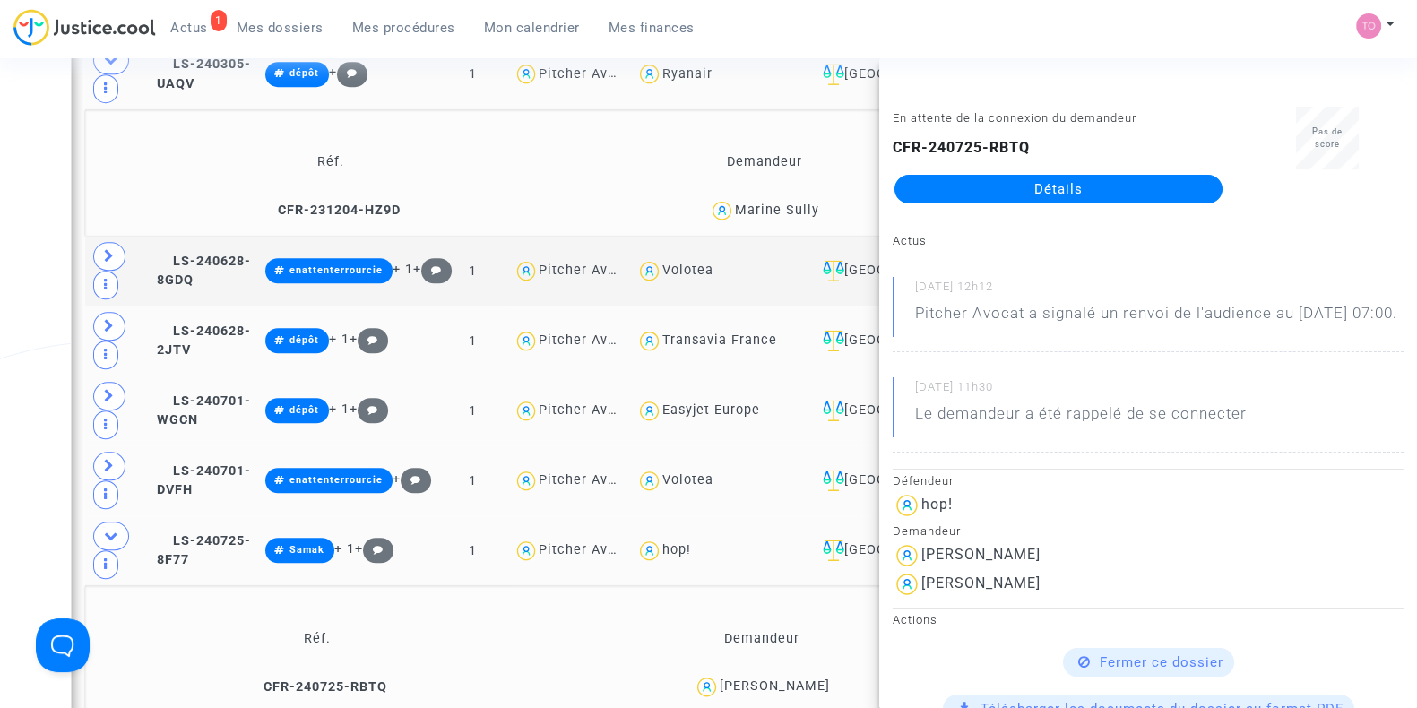
click at [825, 674] on div "Jerome Petit" at bounding box center [763, 687] width 428 height 26
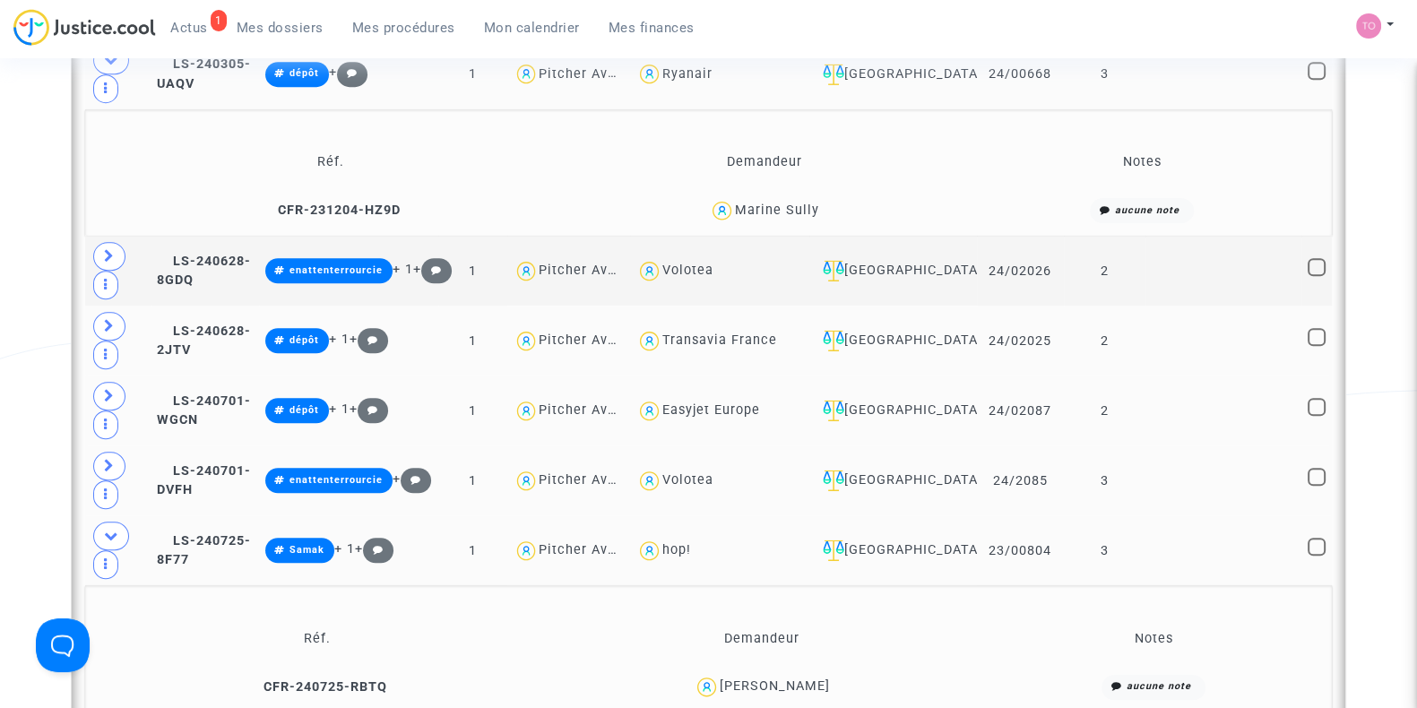
drag, startPoint x: 821, startPoint y: 426, endPoint x: 739, endPoint y: 434, distance: 82.9
click at [739, 668] on td "Jerome Petit" at bounding box center [762, 687] width 440 height 39
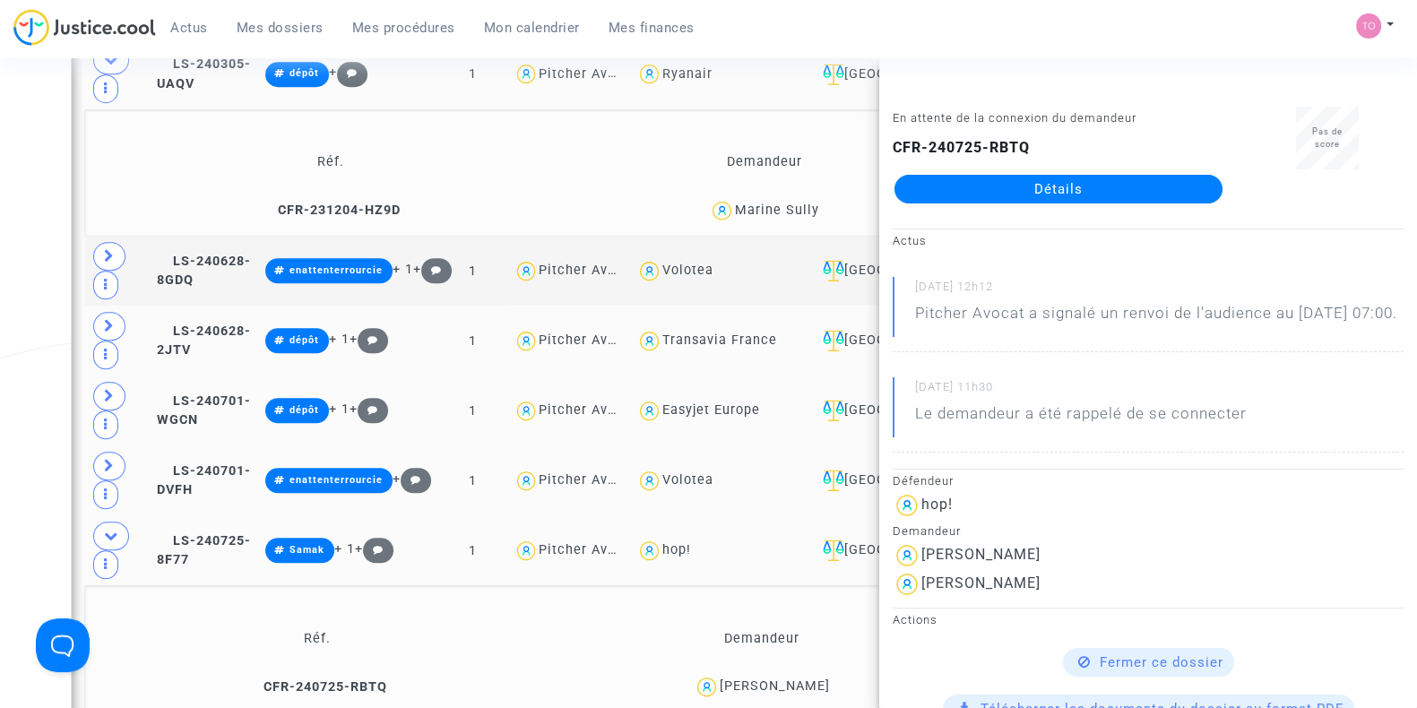
scroll to position [1498, 0]
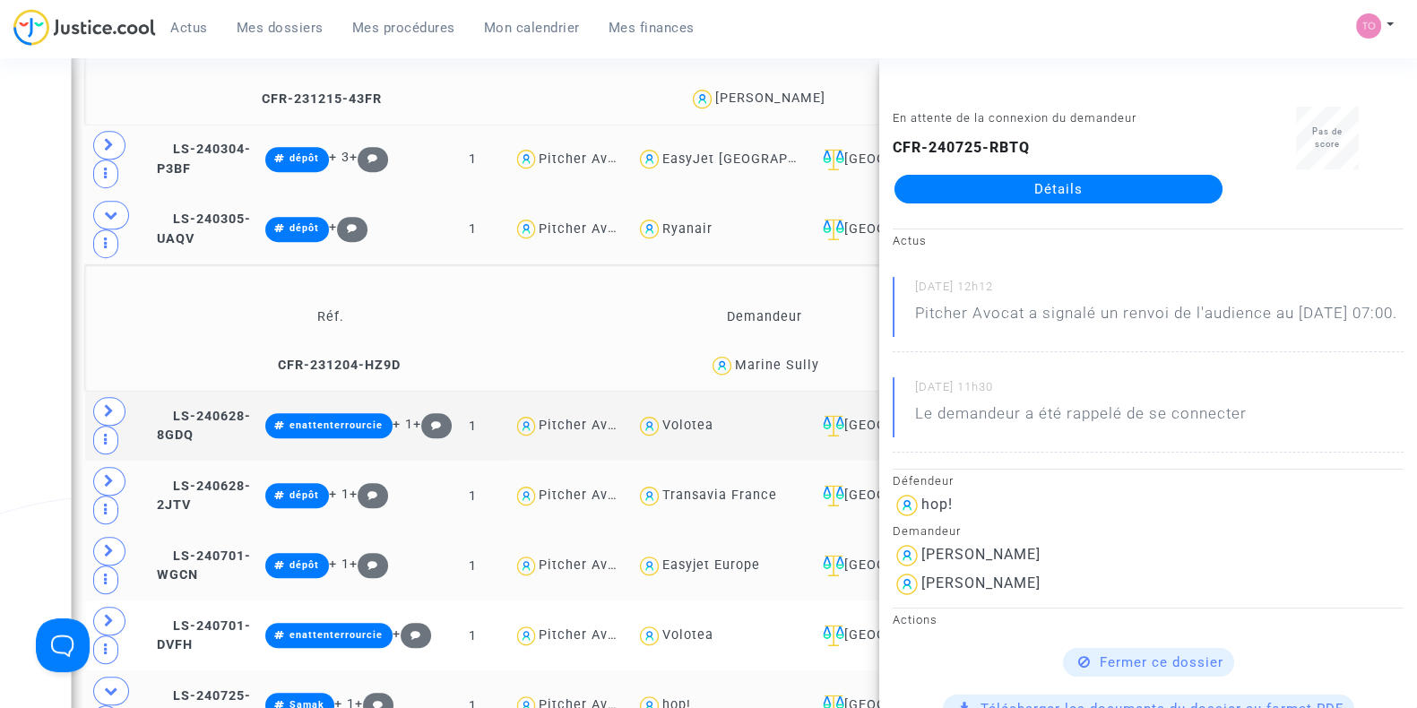
click at [22, 439] on div "Date de clôture d'instruction Date de conciliation Date d'audience Date de juge…" at bounding box center [708, 71] width 1417 height 2932
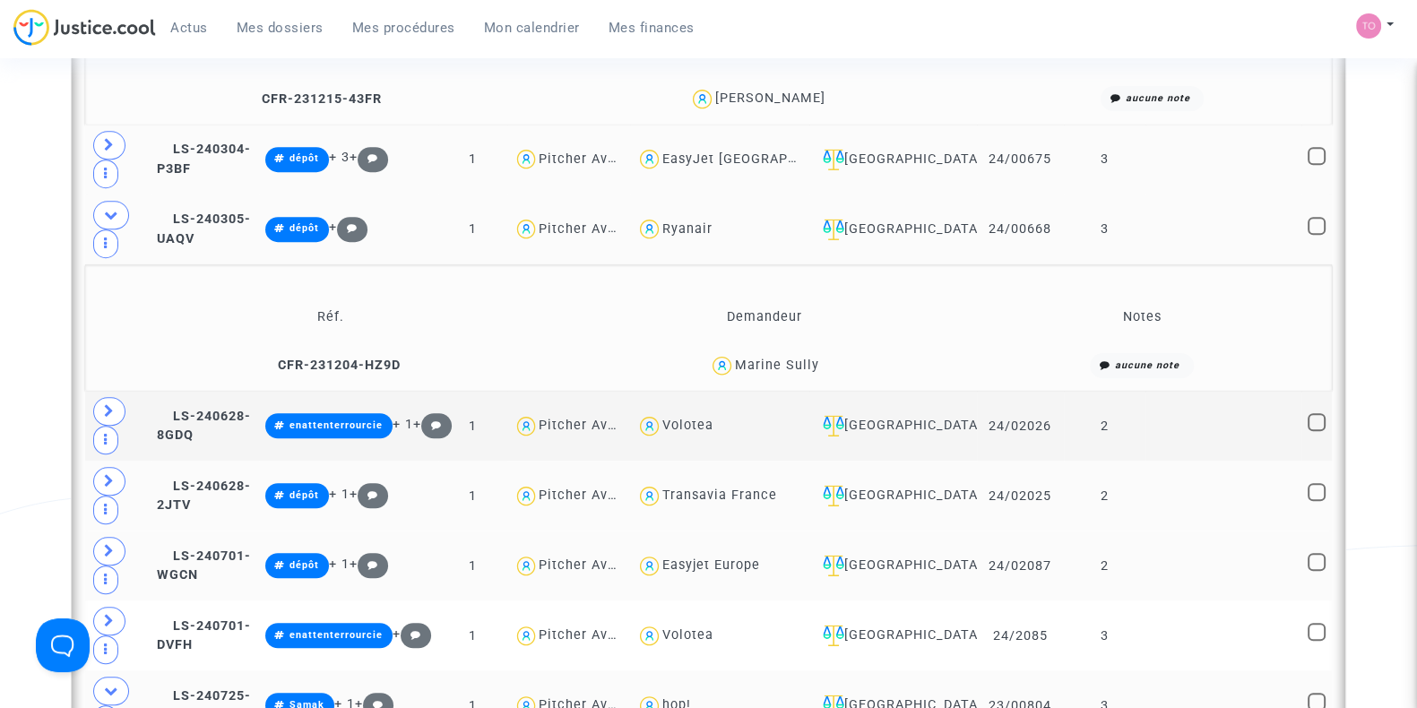
drag, startPoint x: 833, startPoint y: 574, endPoint x: 737, endPoint y: 594, distance: 97.9
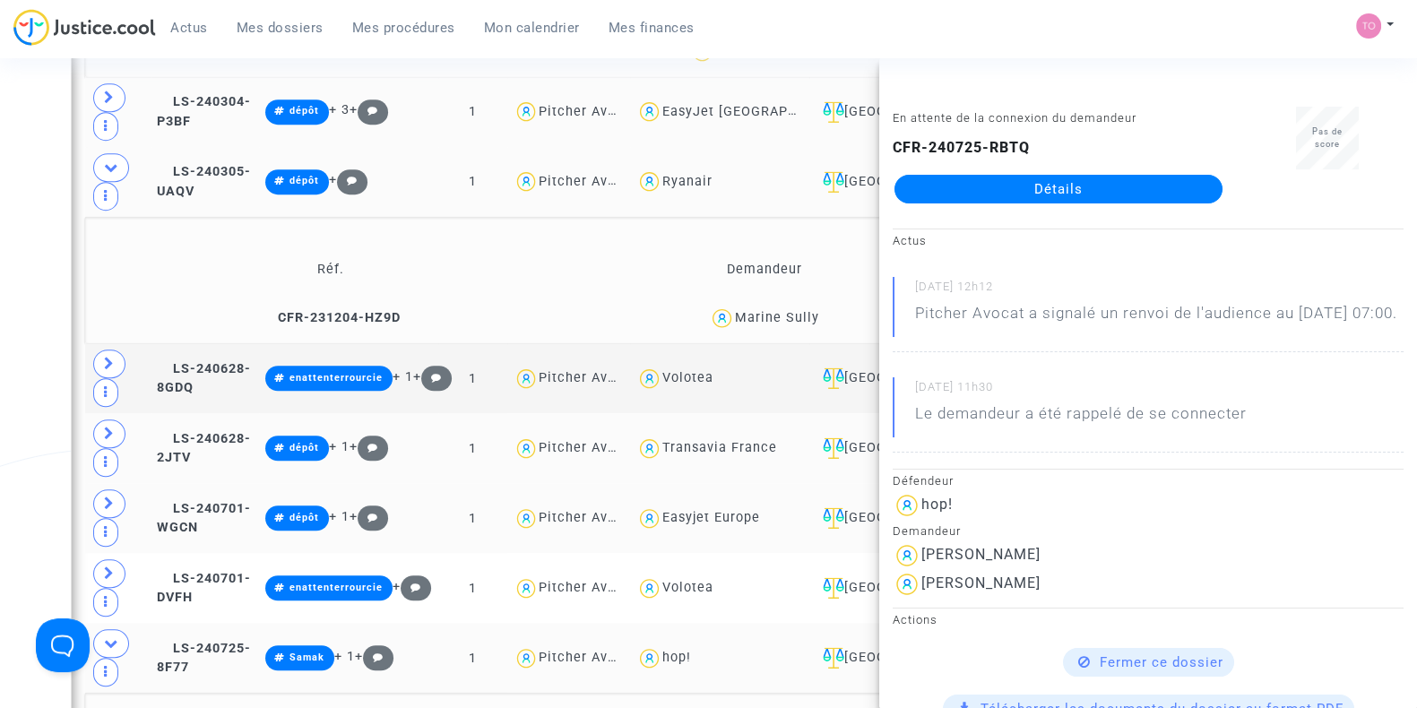
scroll to position [1622, 0]
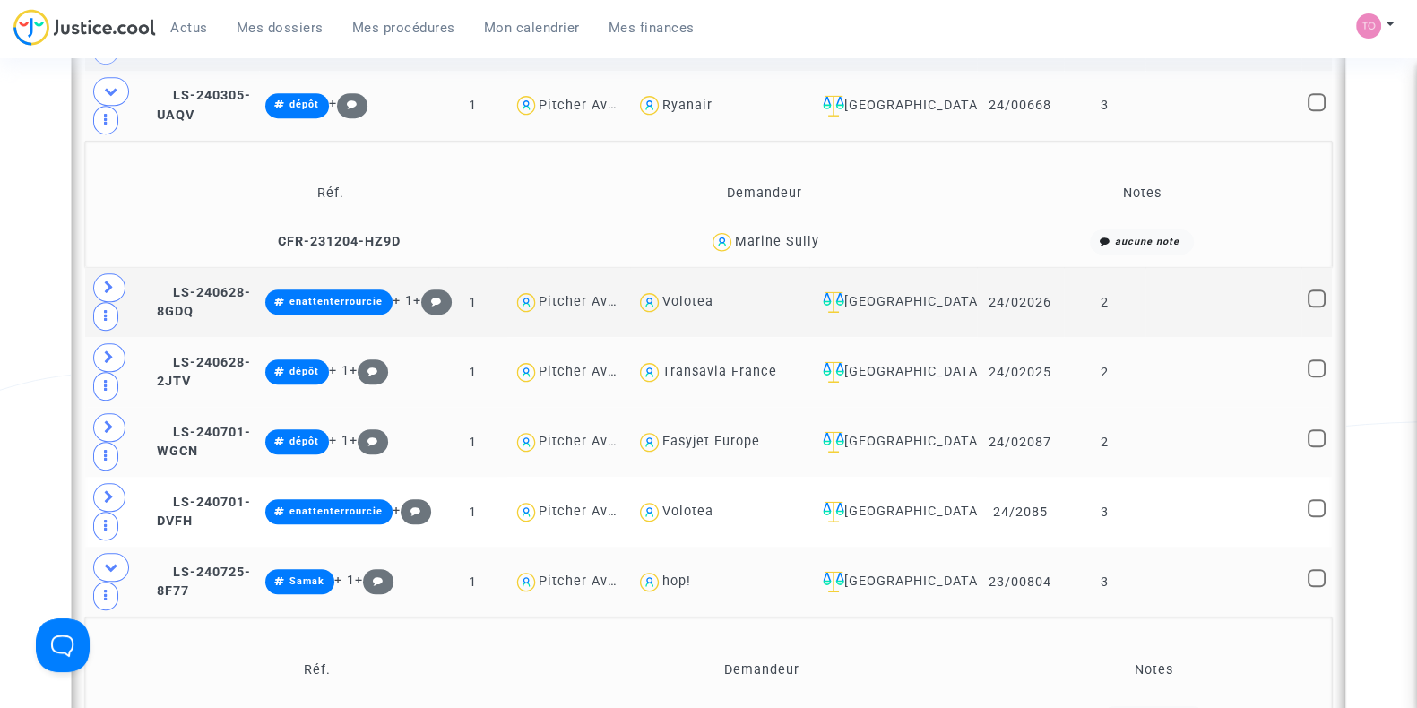
drag, startPoint x: 827, startPoint y: 448, endPoint x: 736, endPoint y: 456, distance: 90.9
click at [736, 706] on div "Jerome Petit" at bounding box center [763, 719] width 428 height 26
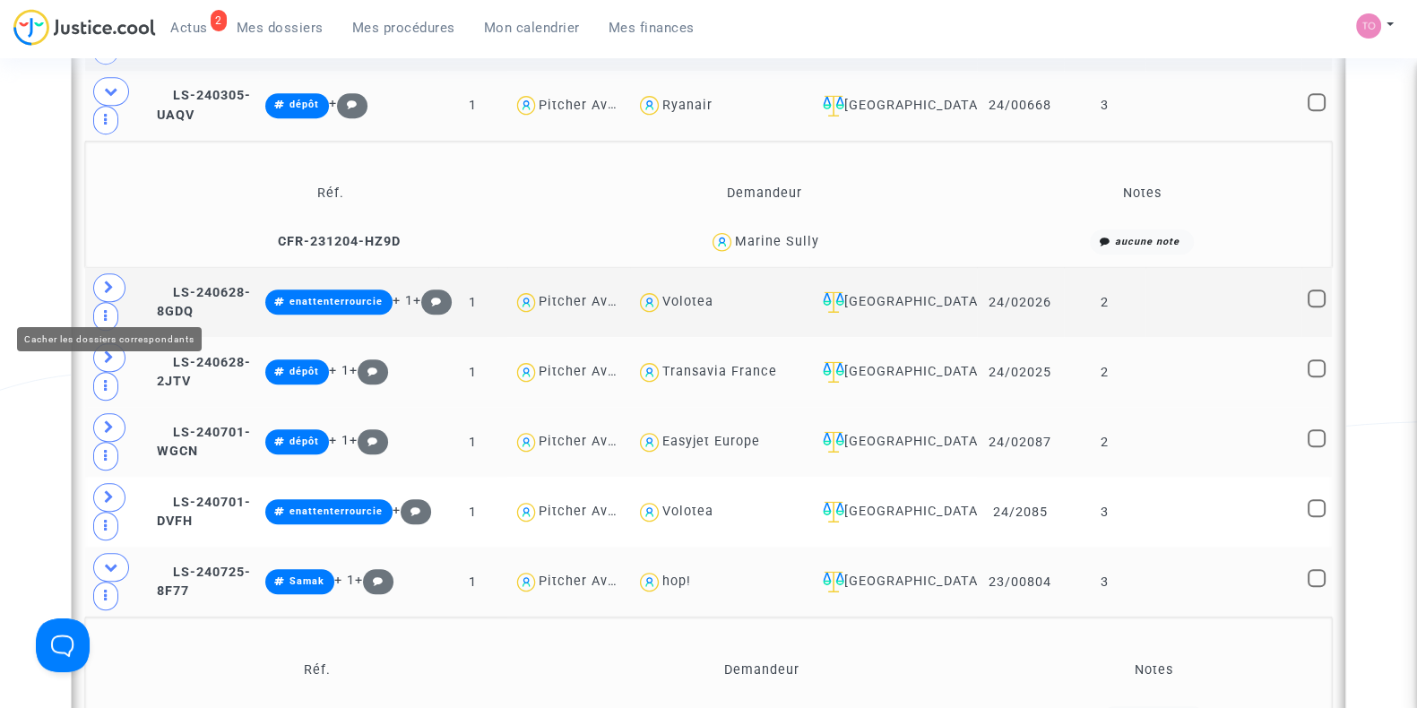
click at [107, 560] on icon at bounding box center [111, 566] width 14 height 13
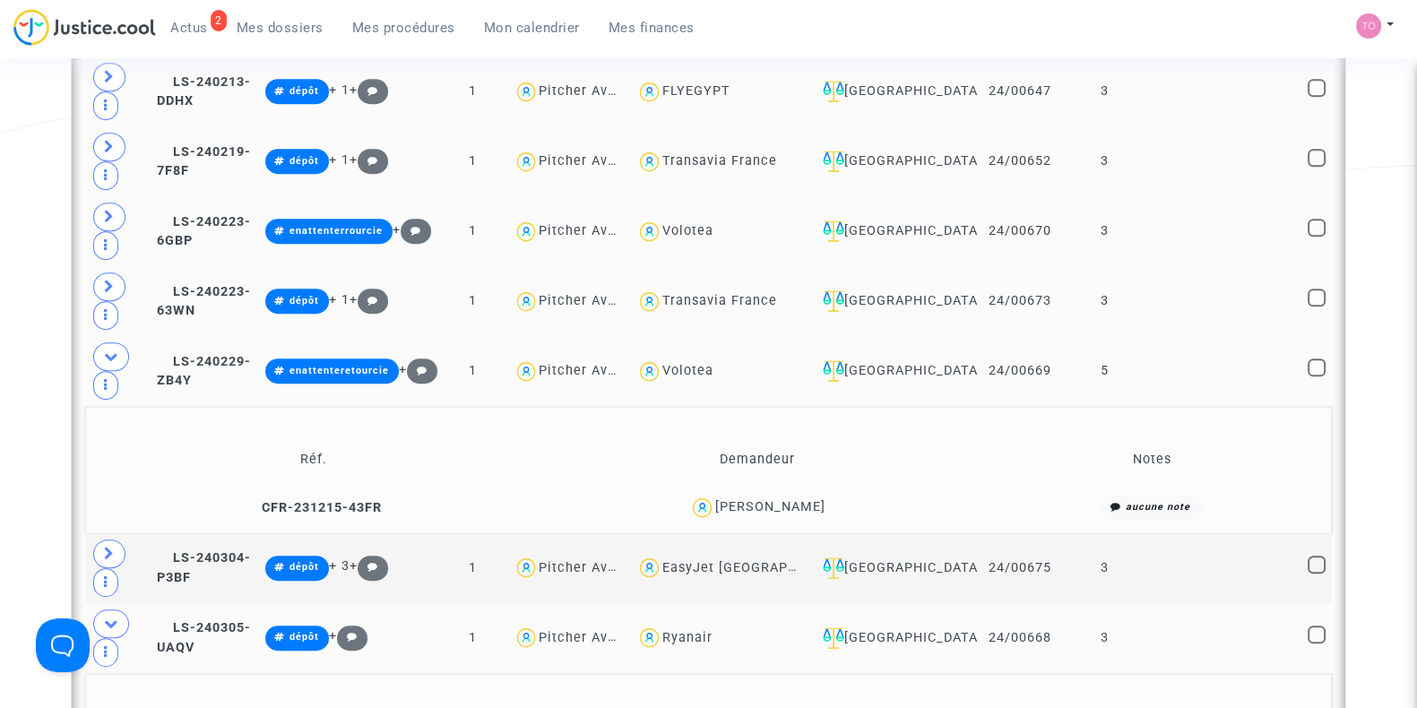
scroll to position [1088, 0]
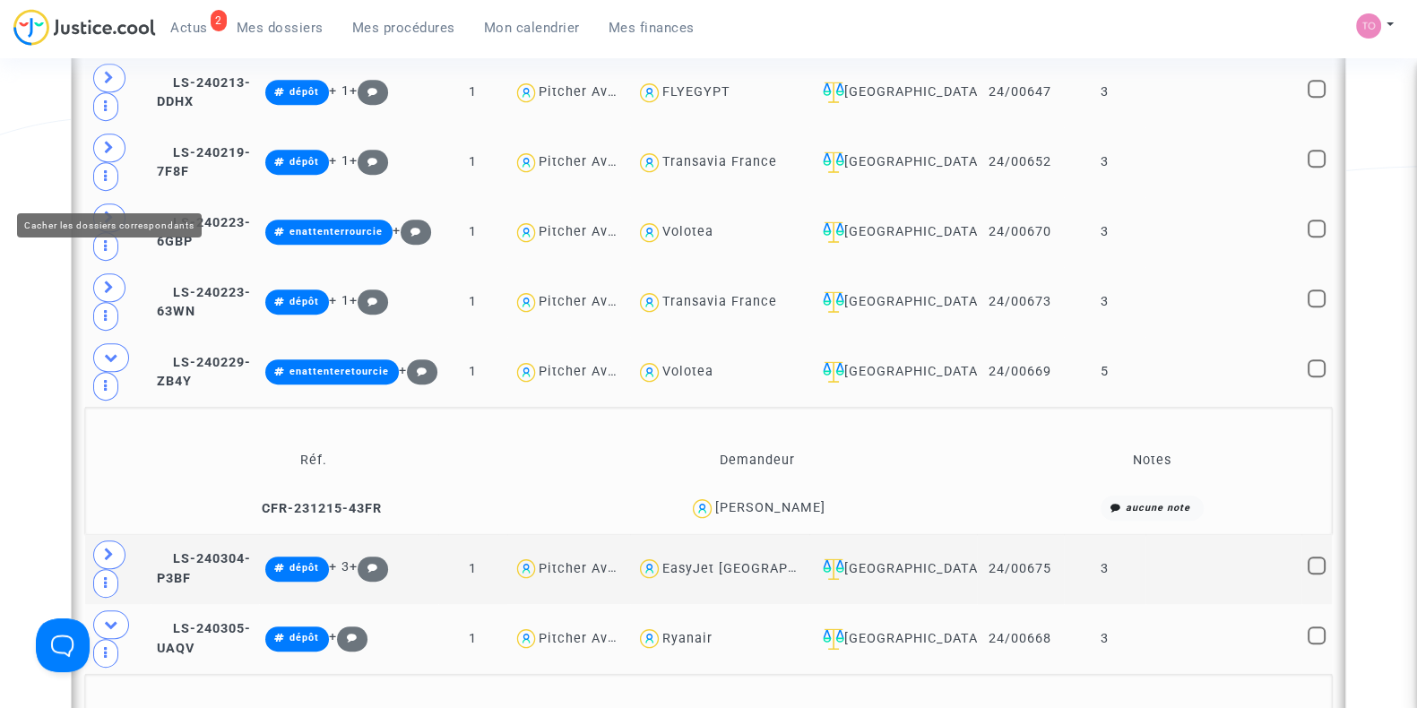
click at [114, 351] on icon at bounding box center [111, 357] width 14 height 13
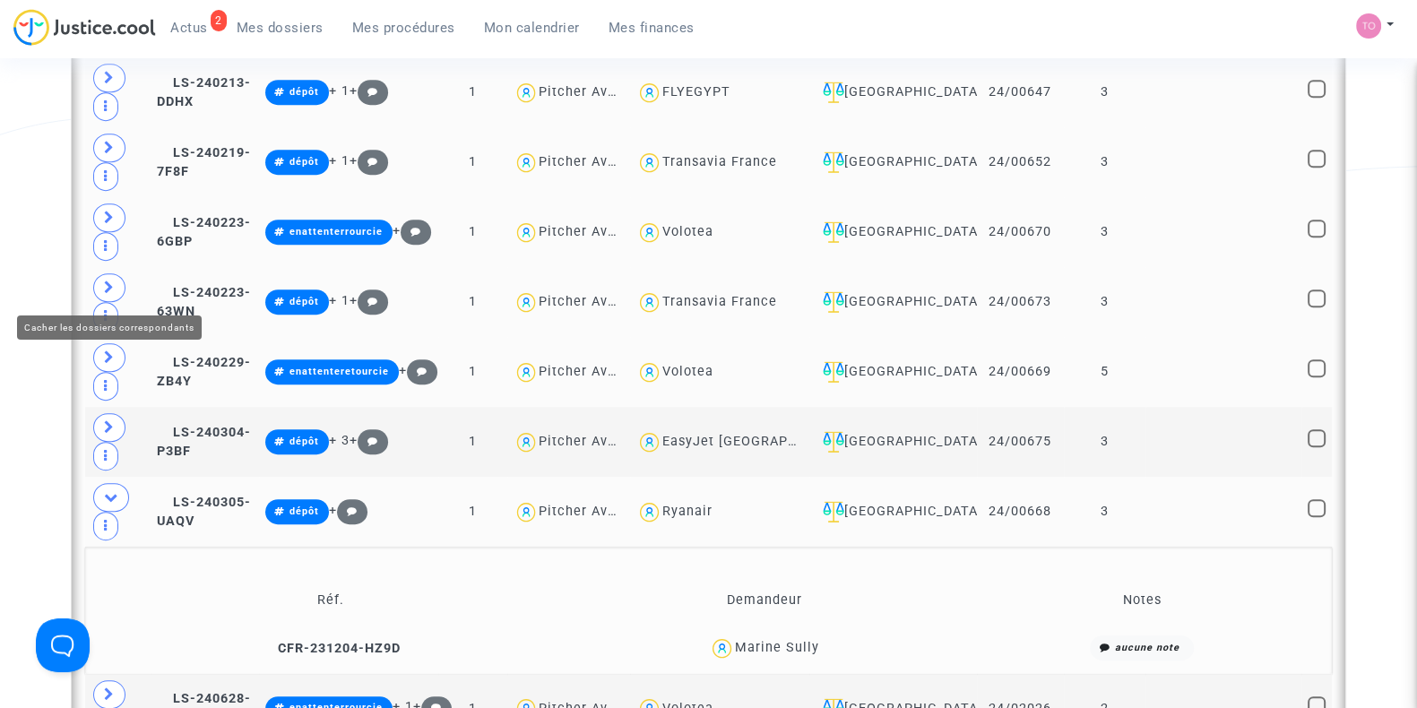
click at [108, 490] on icon at bounding box center [111, 496] width 14 height 13
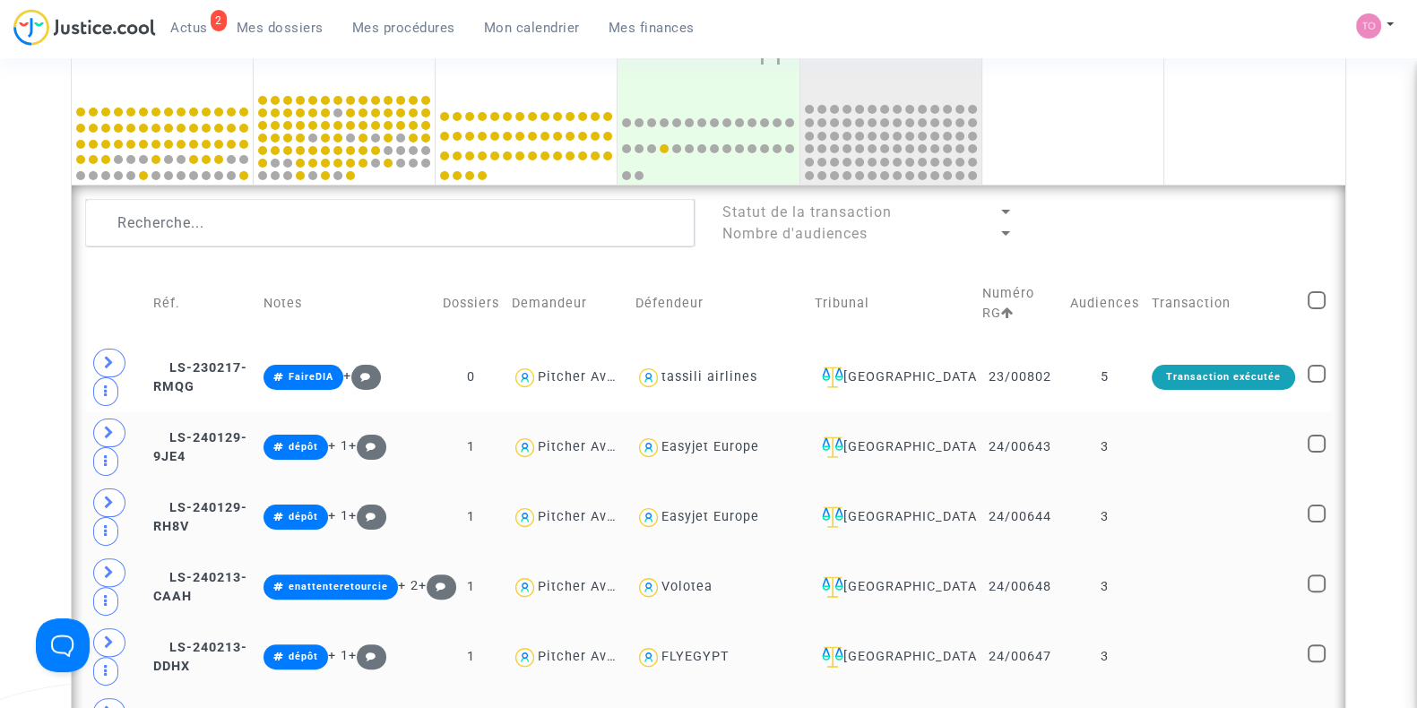
scroll to position [516, 0]
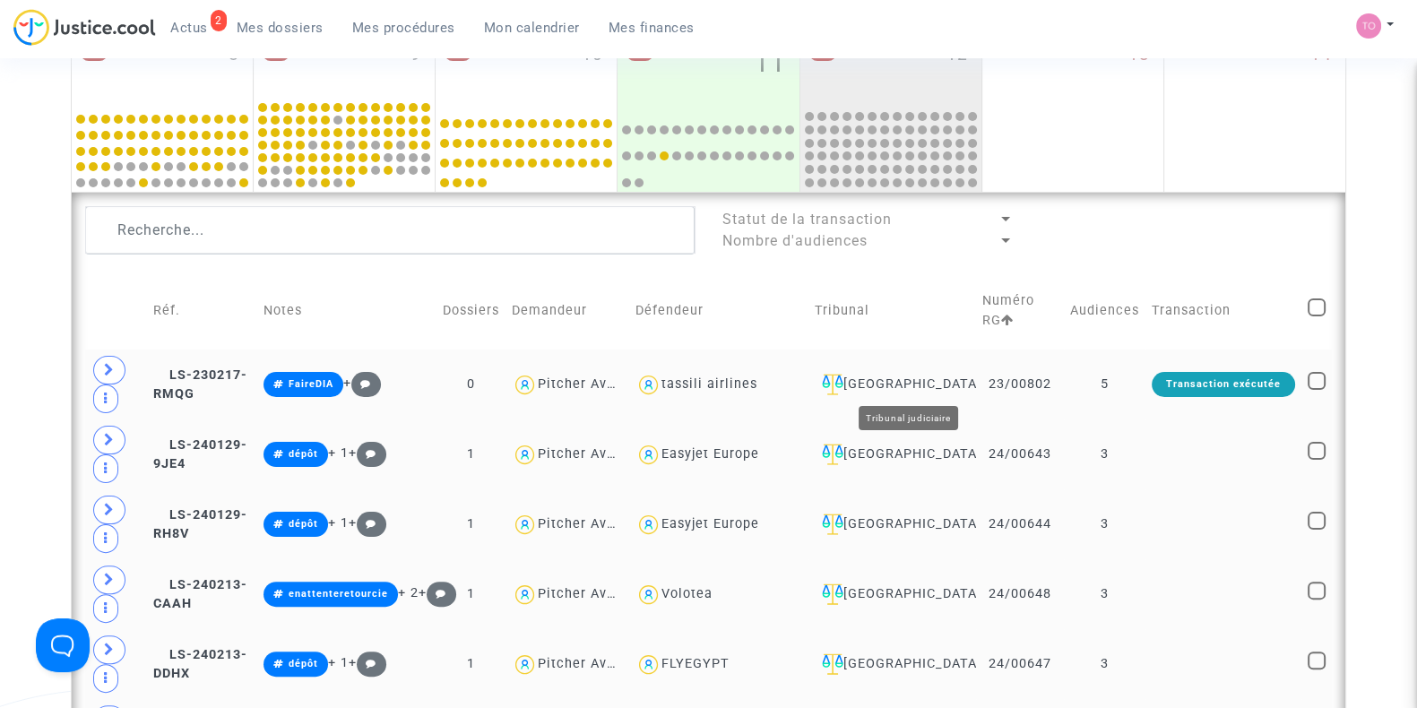
click at [932, 363] on td "Nantes" at bounding box center [893, 385] width 168 height 70
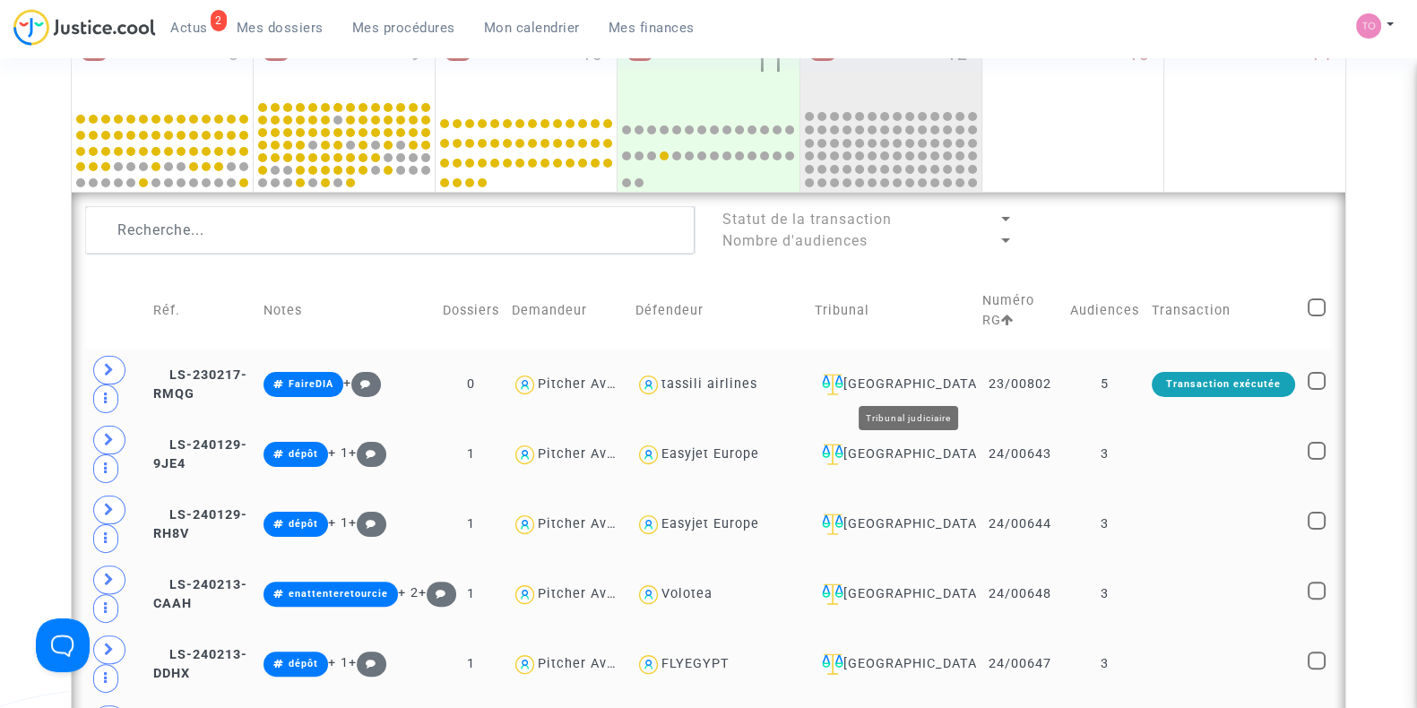
click at [917, 378] on div "Nantes" at bounding box center [892, 385] width 155 height 22
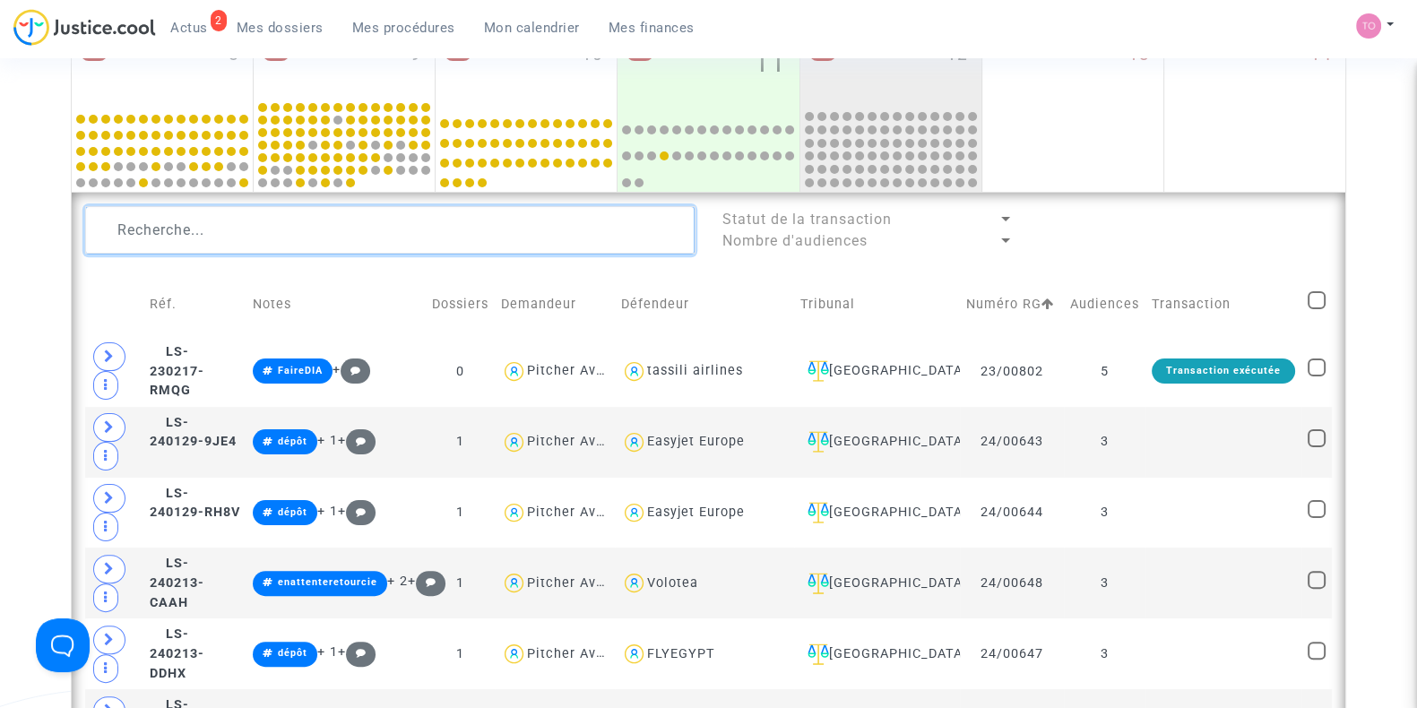
click at [153, 242] on textarea at bounding box center [390, 230] width 610 height 48
paste textarea "RE: L-2022-1456- AF c/ PETIT JEROME , PETIT HELENE - Audience du 24 MAI au Trib…"
type textarea "RE: L-2022-1456- AF c/ PETIT JEROME , PETIT HELENE - Audience du 24 MAI au Trib…"
click at [932, 382] on div "Nantes" at bounding box center [877, 371] width 152 height 22
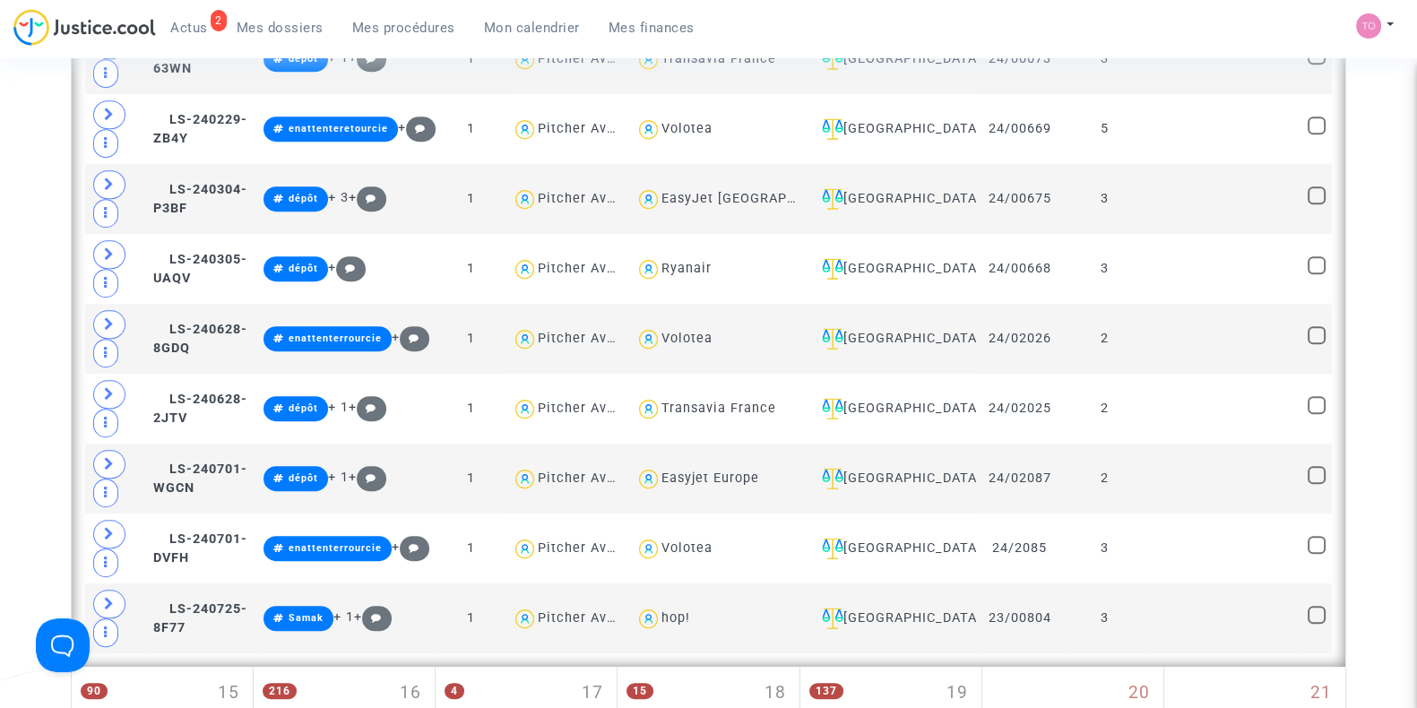
scroll to position [1310, 0]
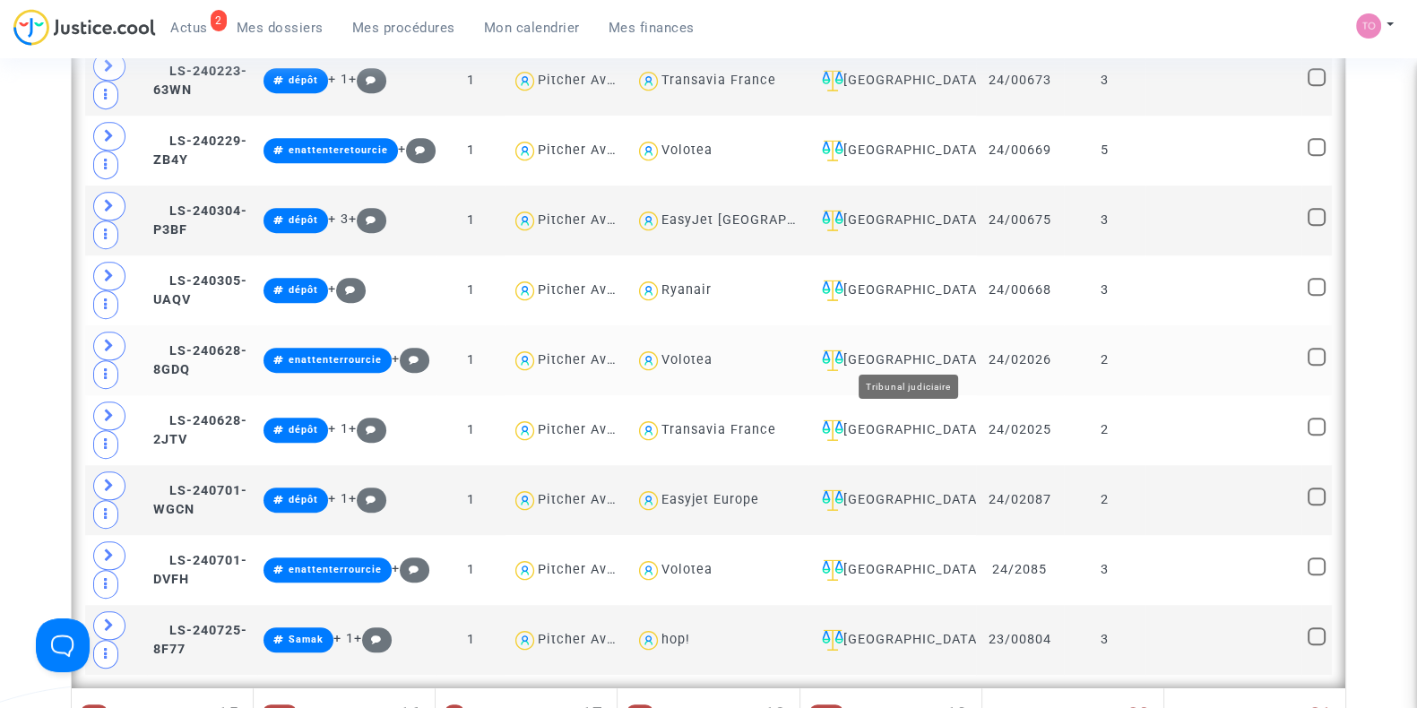
click at [936, 350] on div "Nantes" at bounding box center [892, 361] width 155 height 22
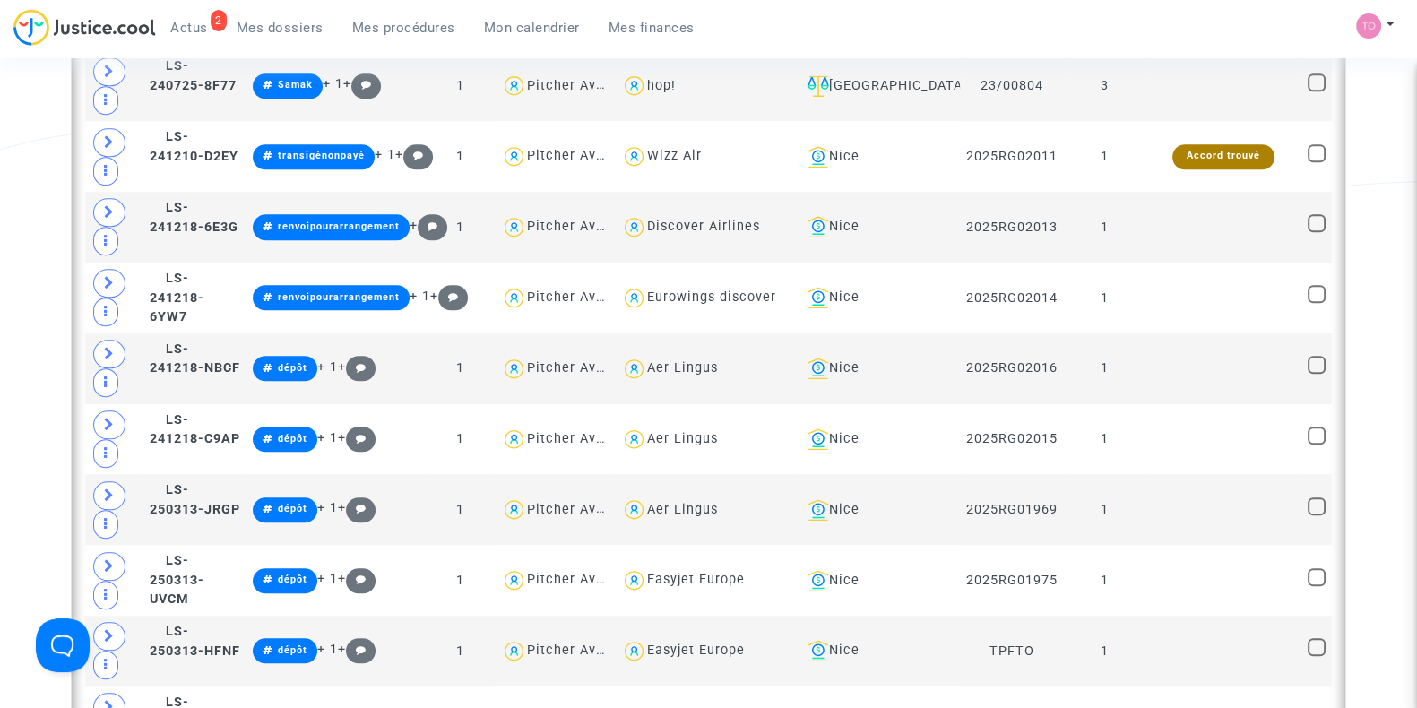
scroll to position [1950, 0]
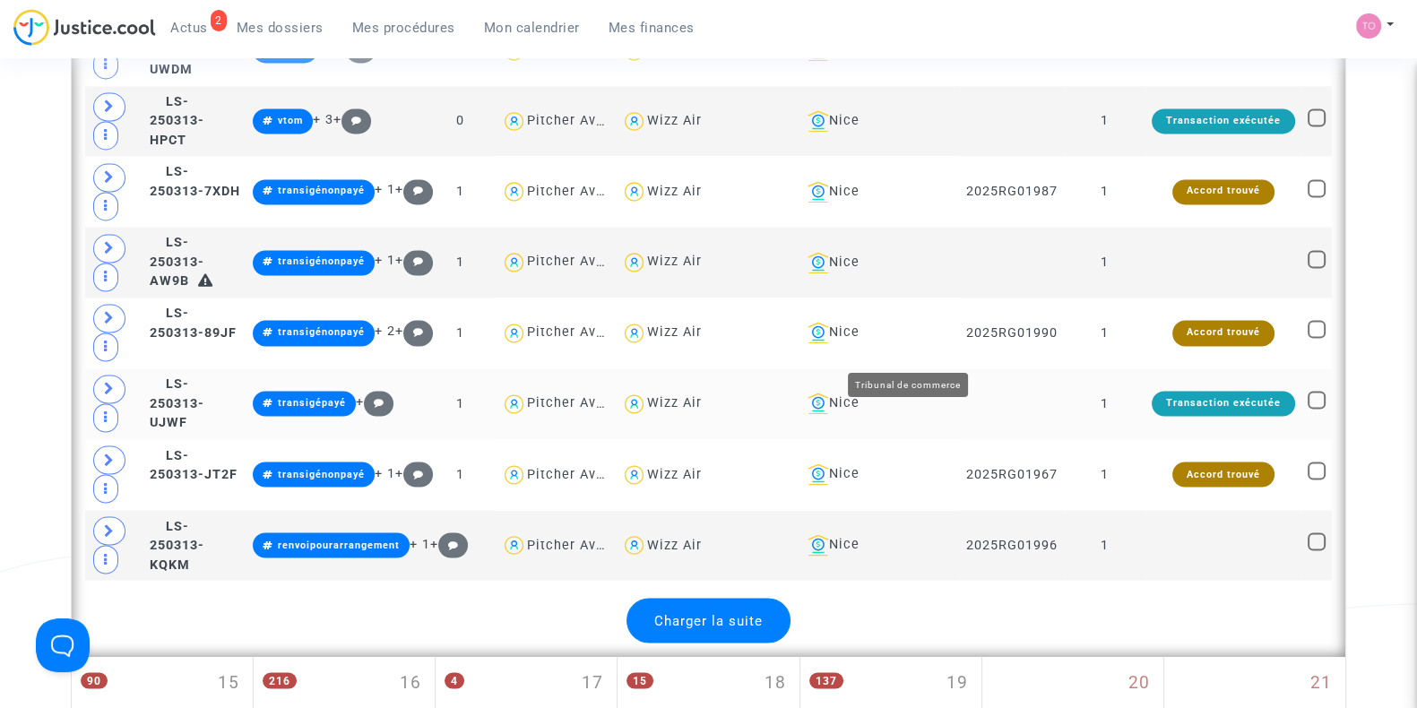
click at [915, 393] on div "Nice" at bounding box center [877, 404] width 152 height 22
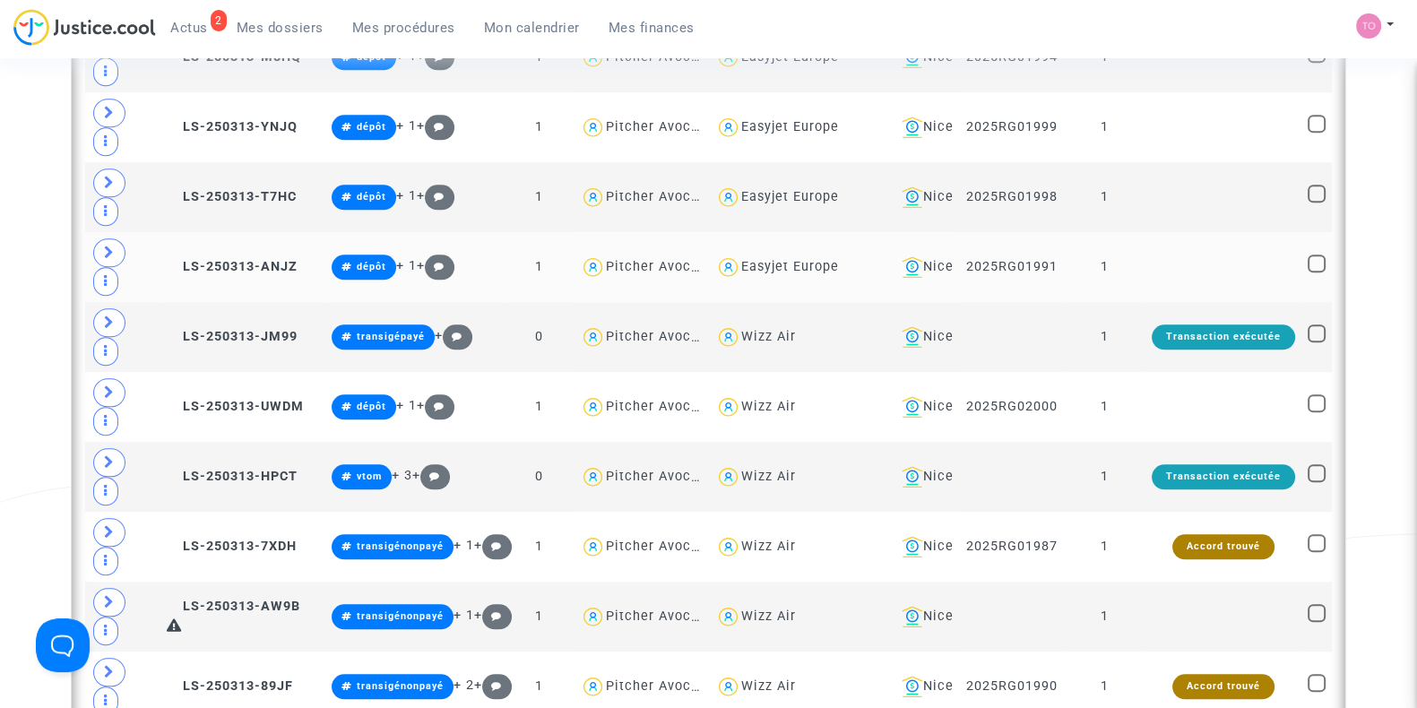
scroll to position [2300, 0]
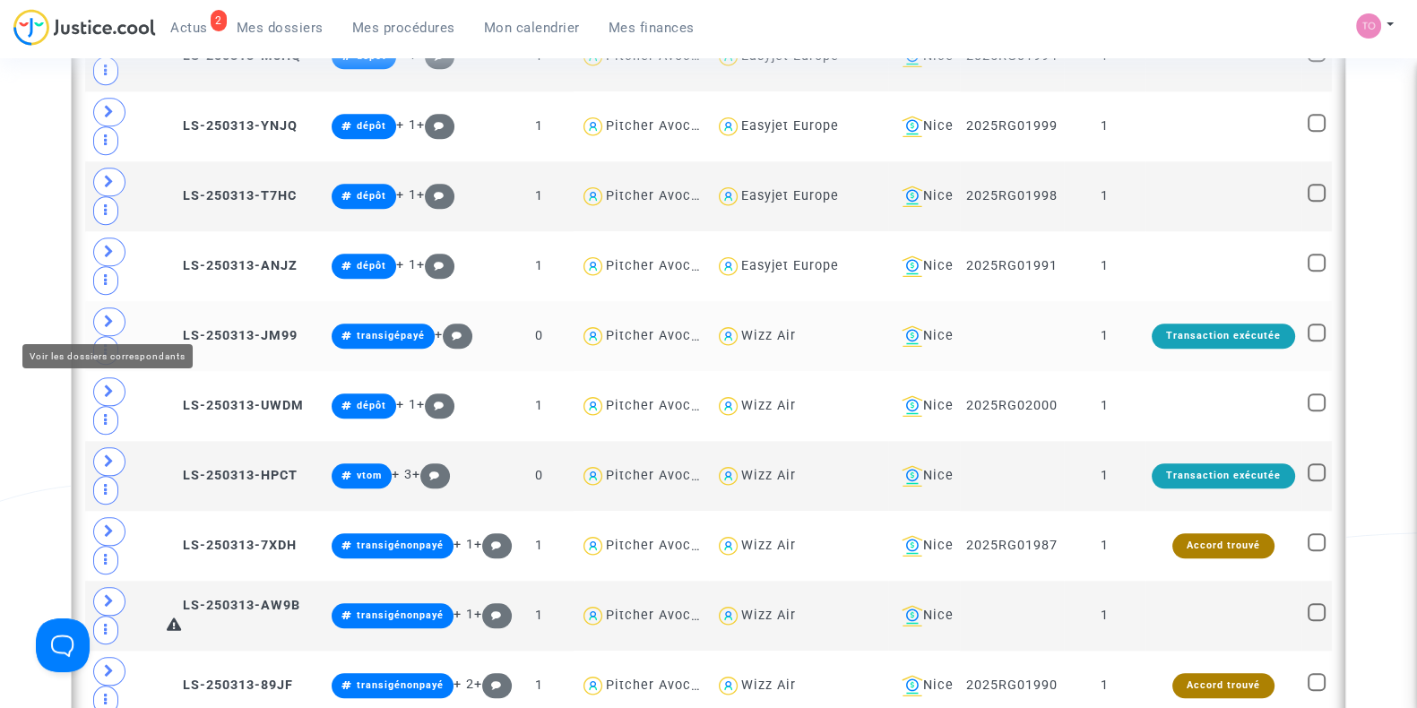
click at [112, 315] on icon at bounding box center [109, 321] width 11 height 13
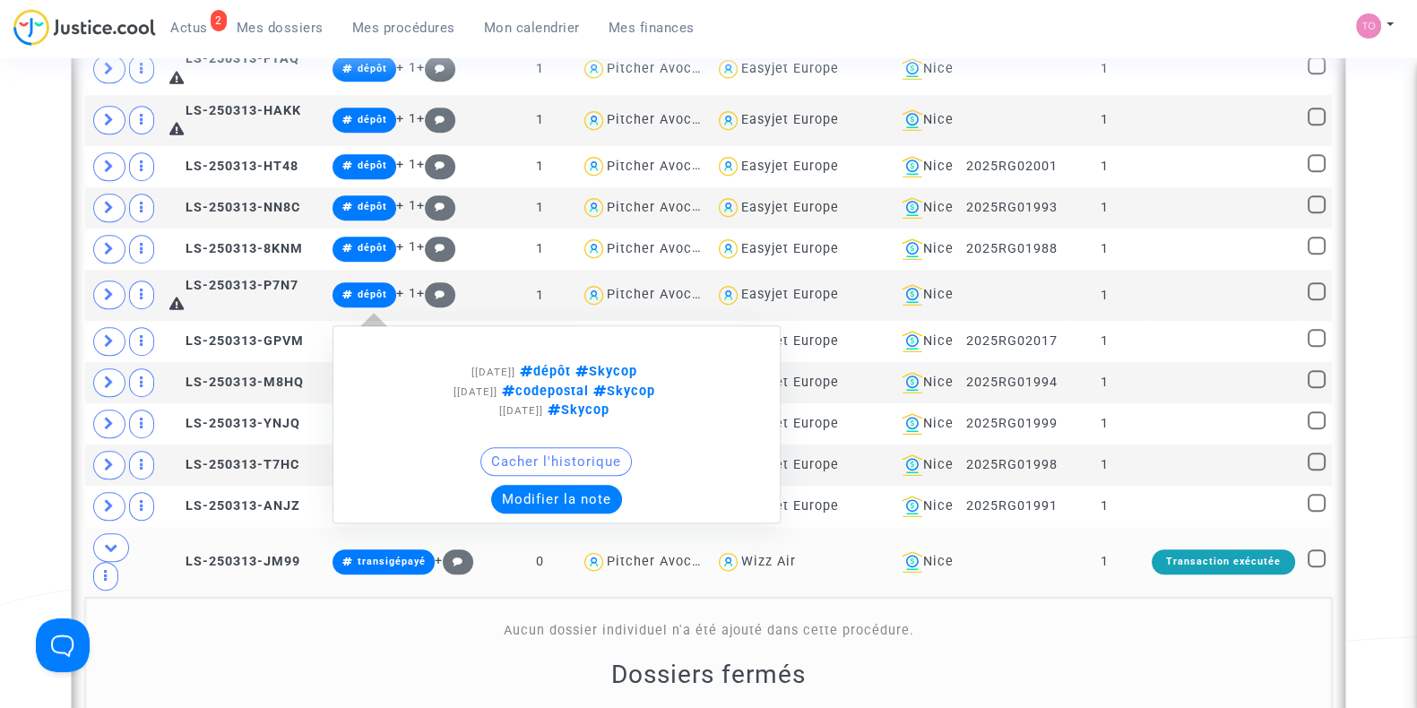
scroll to position [1669, 0]
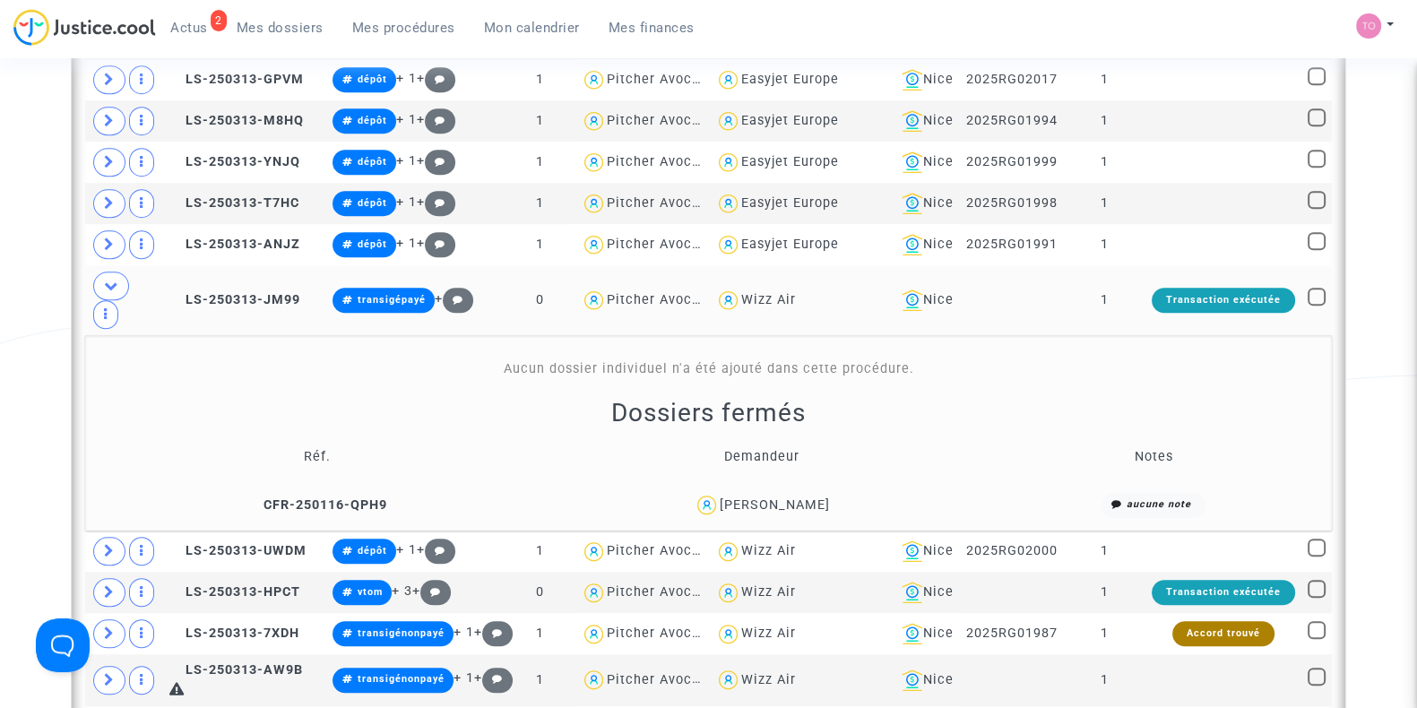
click at [768, 307] on div "Wizz Air" at bounding box center [768, 299] width 55 height 15
type textarea "@"Wizz Air""
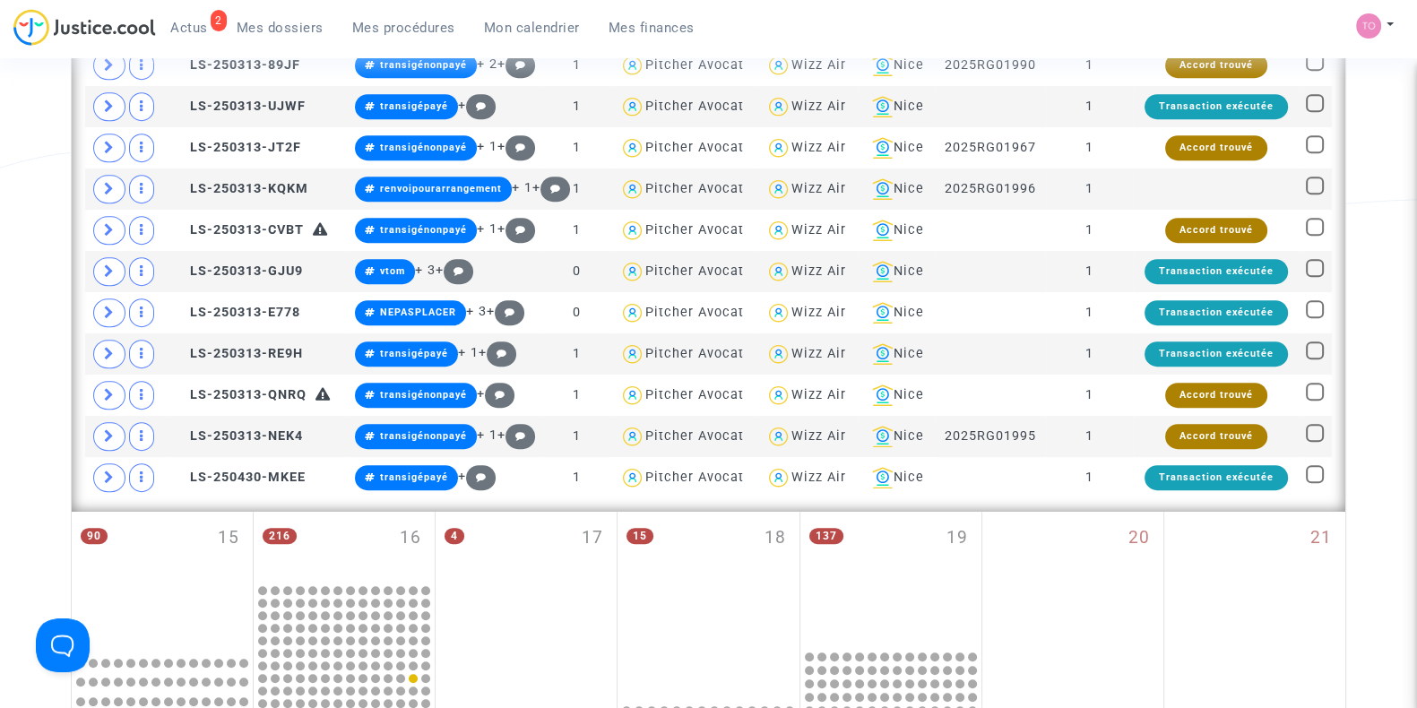
scroll to position [952, 0]
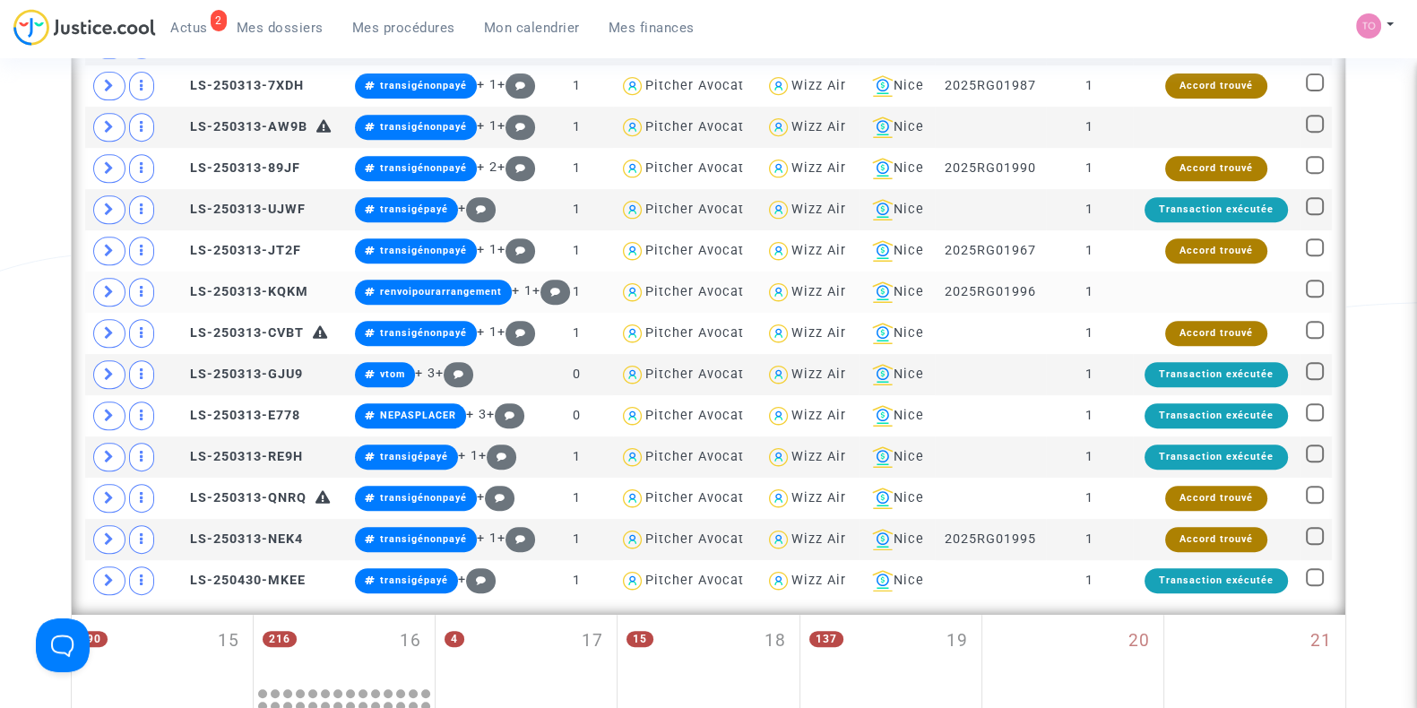
click at [806, 275] on span "Wizz Air" at bounding box center [819, 240] width 55 height 118
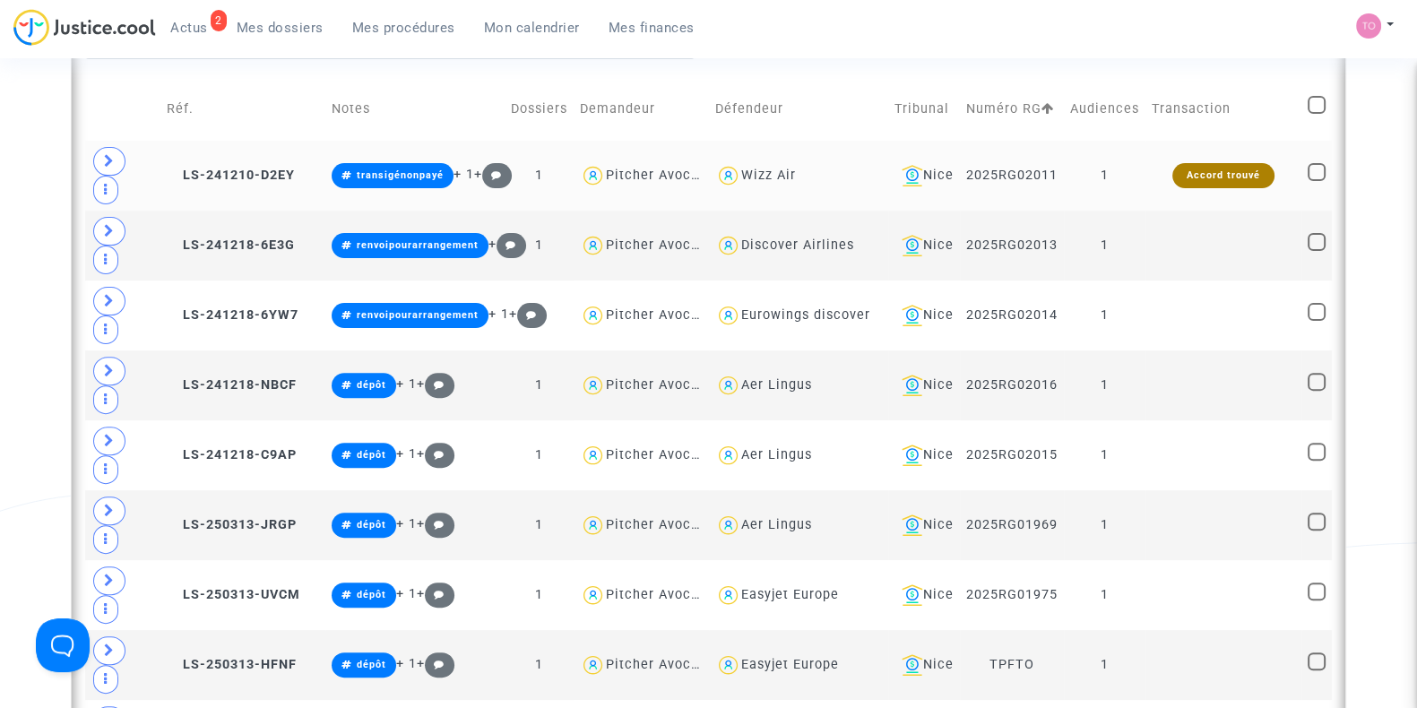
scroll to position [739, 0]
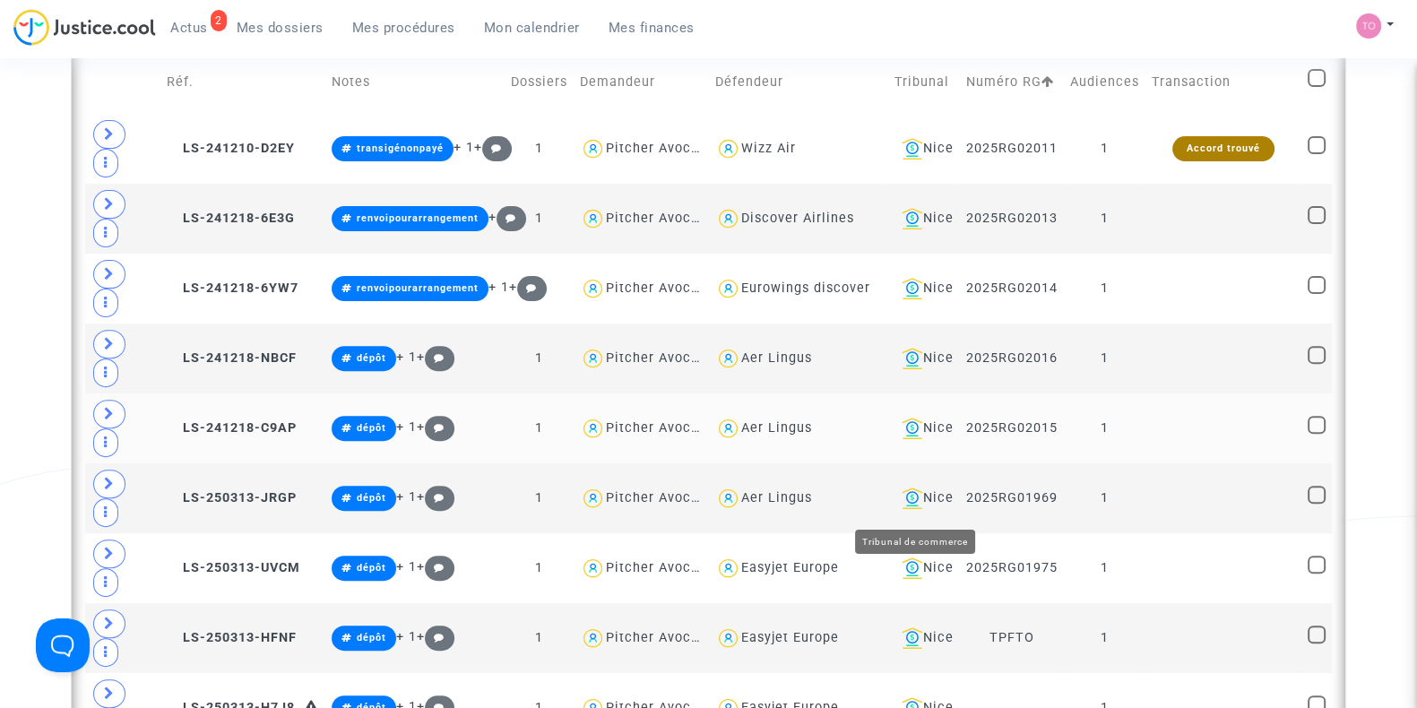
click at [932, 464] on td "Nice" at bounding box center [925, 429] width 72 height 70
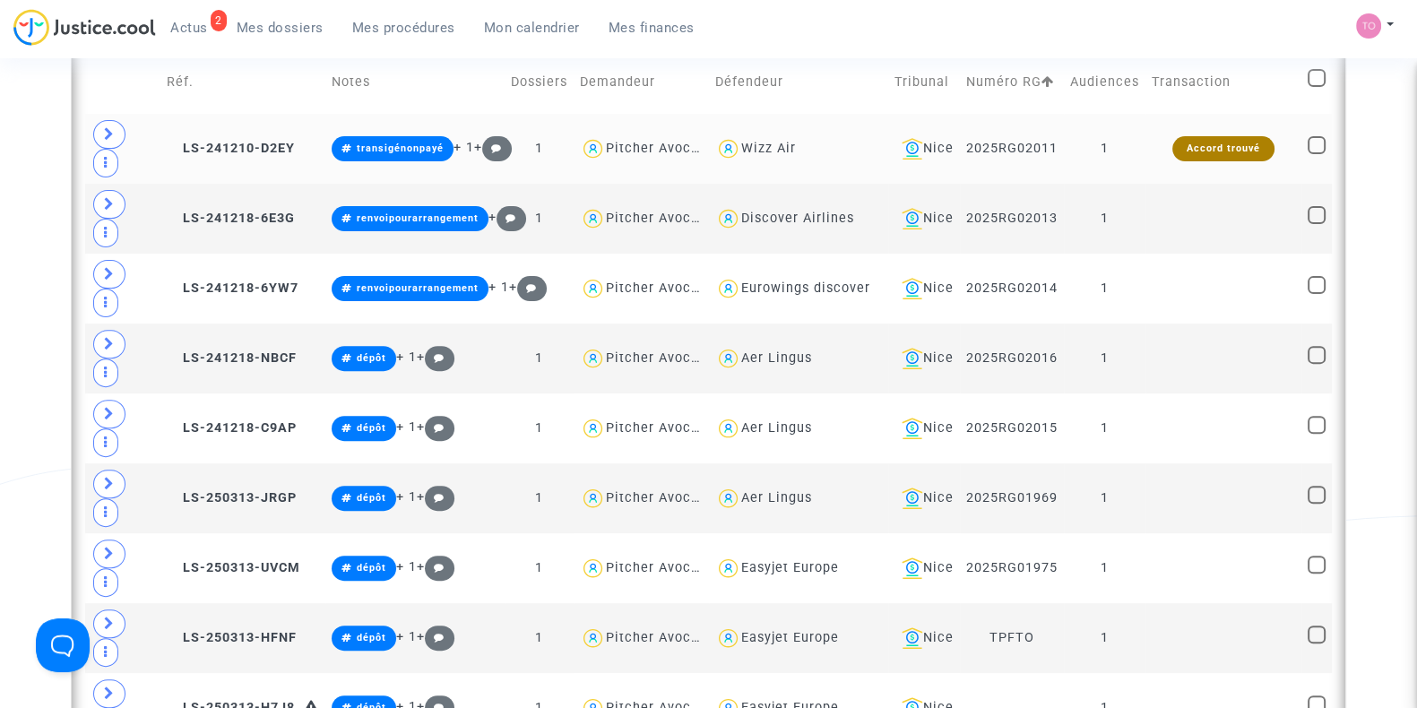
click at [954, 159] on td "Nice" at bounding box center [925, 149] width 72 height 70
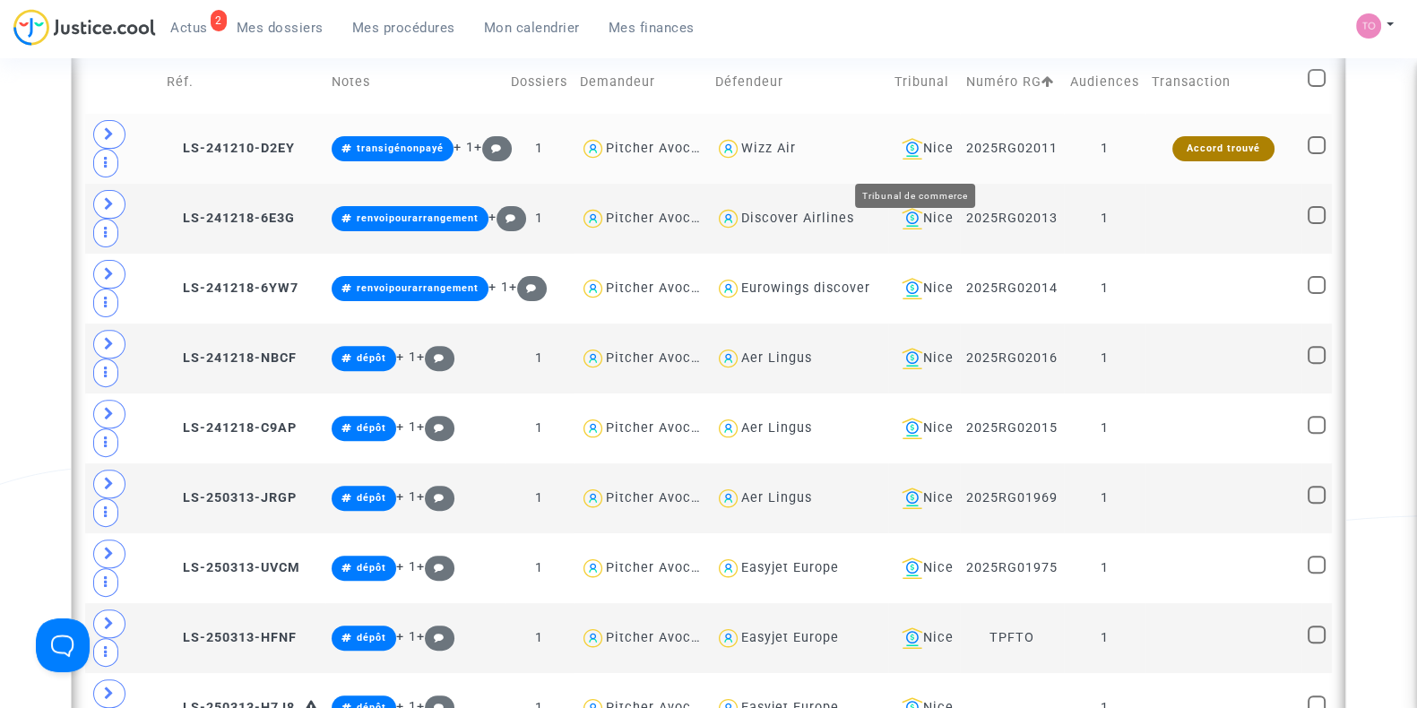
click at [935, 152] on div "Nice" at bounding box center [924, 149] width 59 height 22
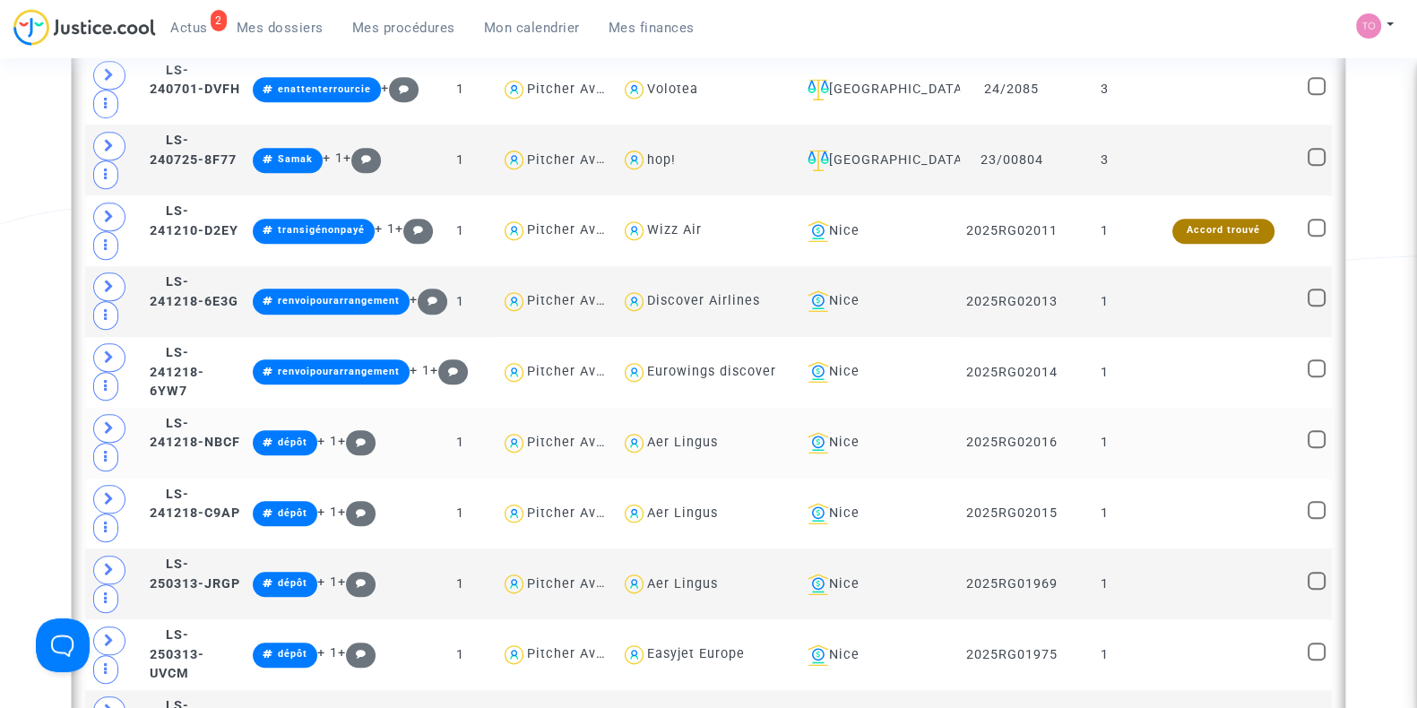
scroll to position [1790, 0]
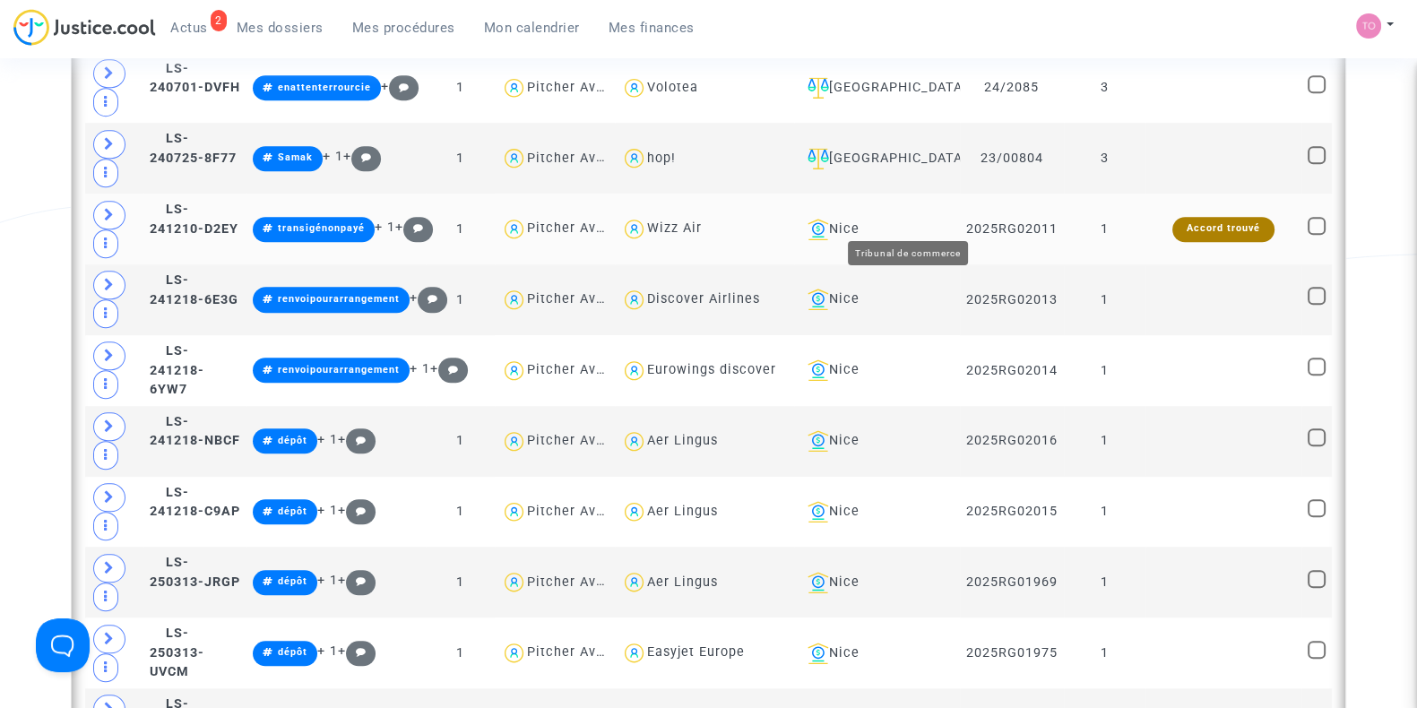
click at [912, 223] on div "Nice" at bounding box center [877, 230] width 152 height 22
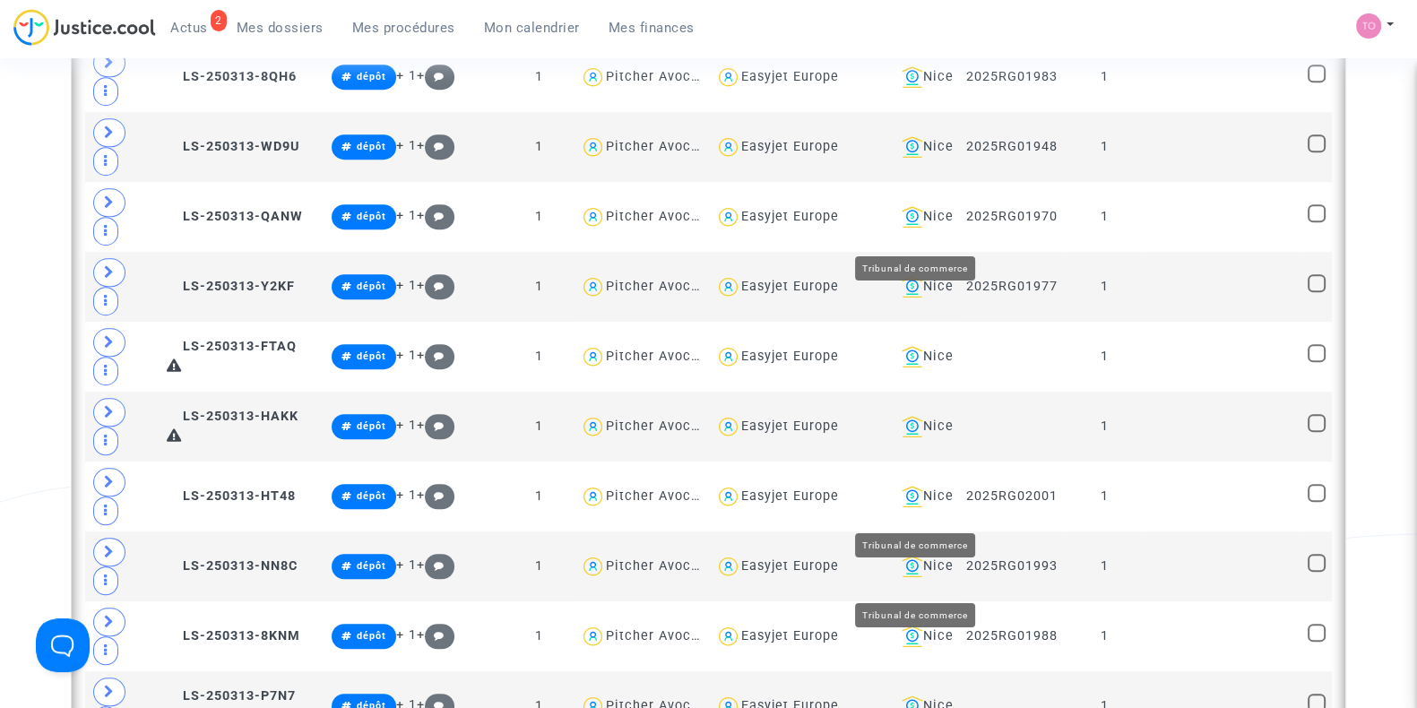
scroll to position [1126, 0]
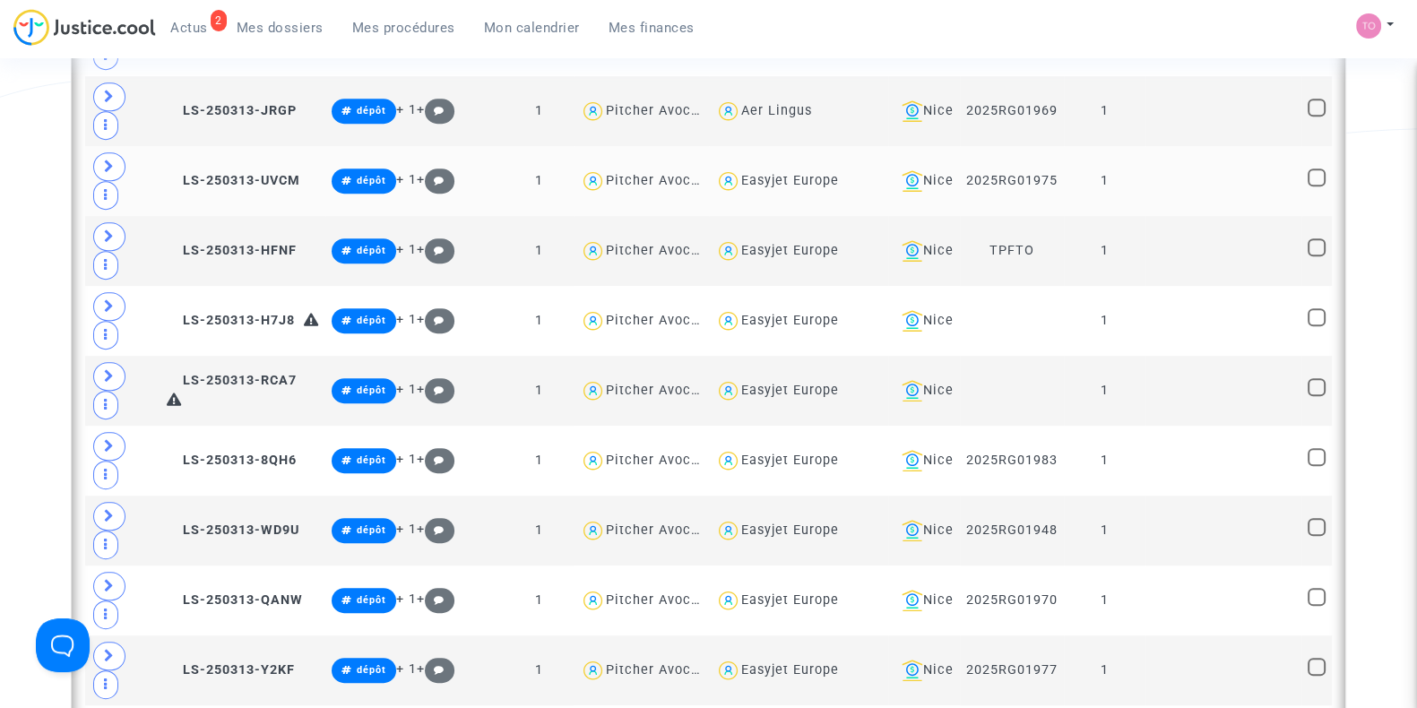
click at [762, 187] on div "Easyjet Europe" at bounding box center [790, 180] width 98 height 15
type textarea "@"Easyjet Europe""
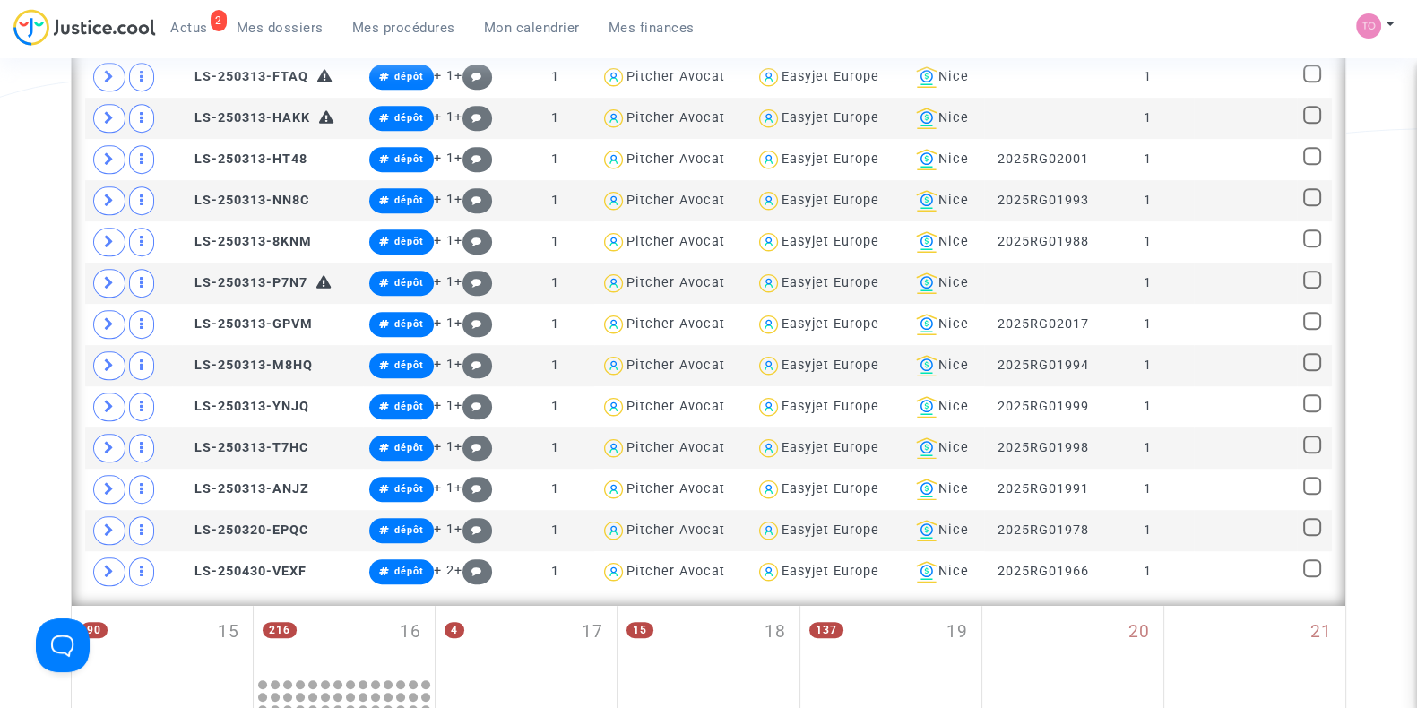
scroll to position [1125, 0]
click at [246, 276] on span "LS-250313-P7N7" at bounding box center [242, 283] width 129 height 15
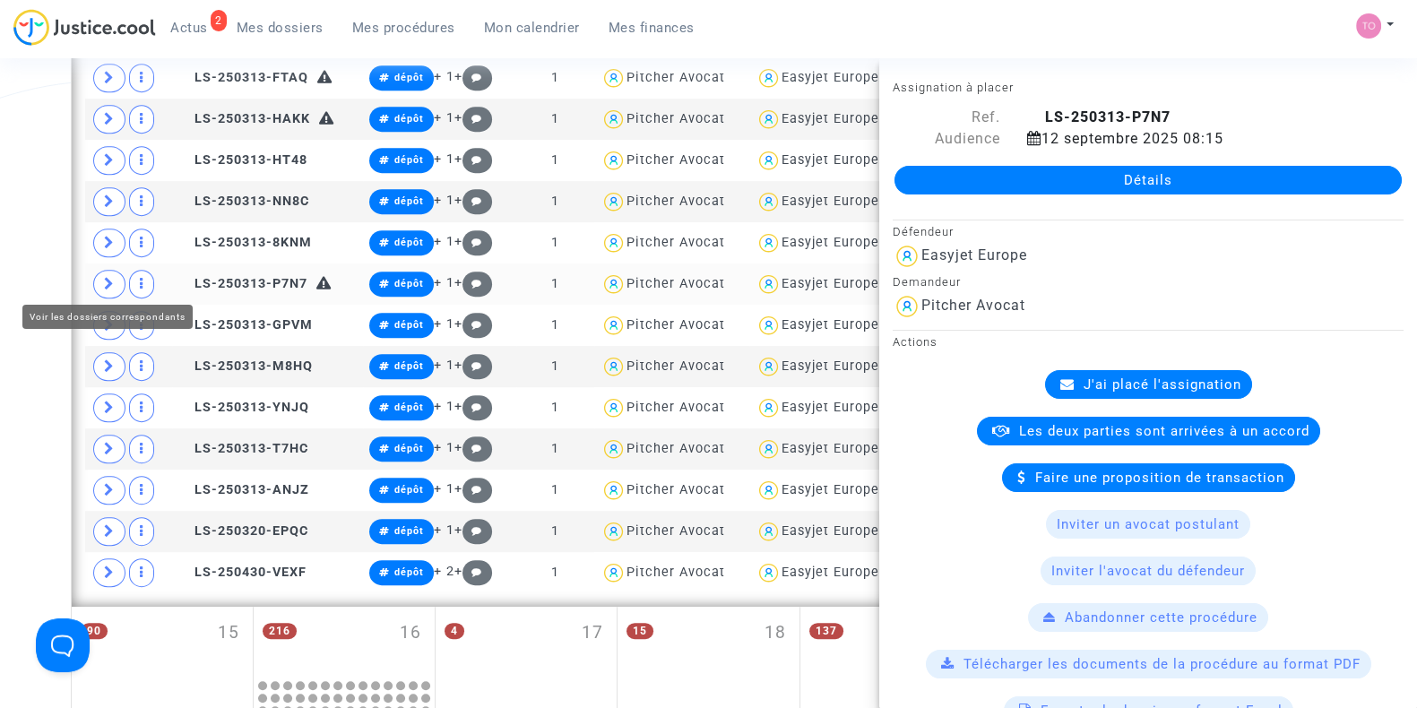
click at [100, 281] on span at bounding box center [109, 284] width 32 height 29
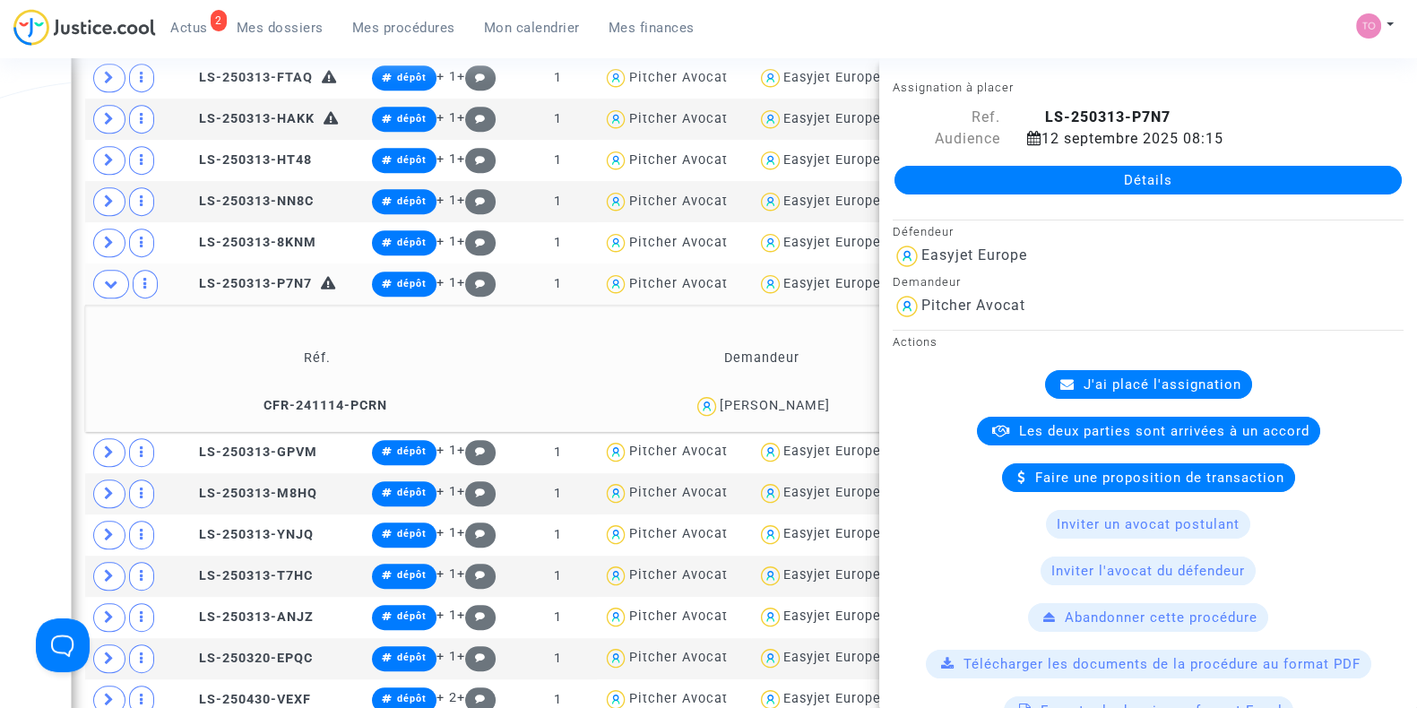
click at [46, 267] on div "Date de clôture d'instruction Date de conciliation Date d'audience Date de juge…" at bounding box center [708, 184] width 1417 height 2412
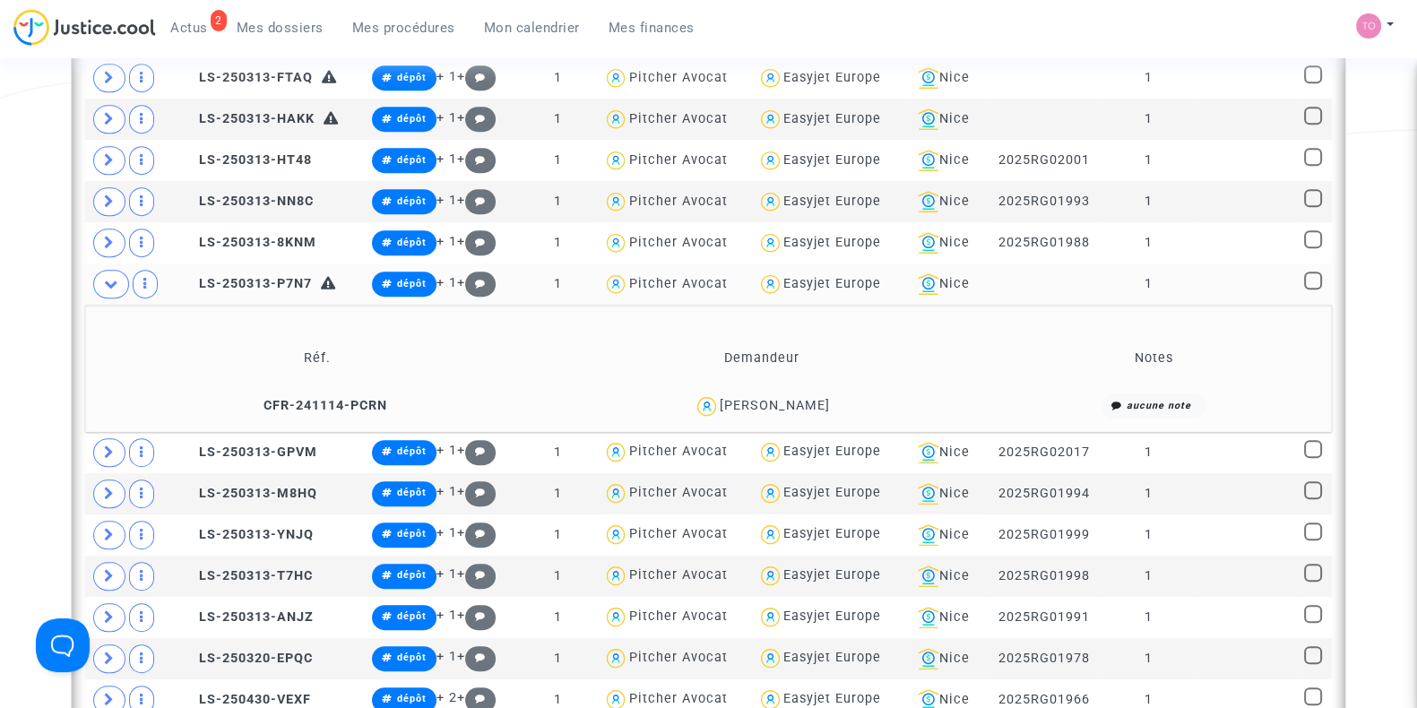
click at [795, 398] on div "MEHMET SINAN CAKIM" at bounding box center [775, 405] width 110 height 15
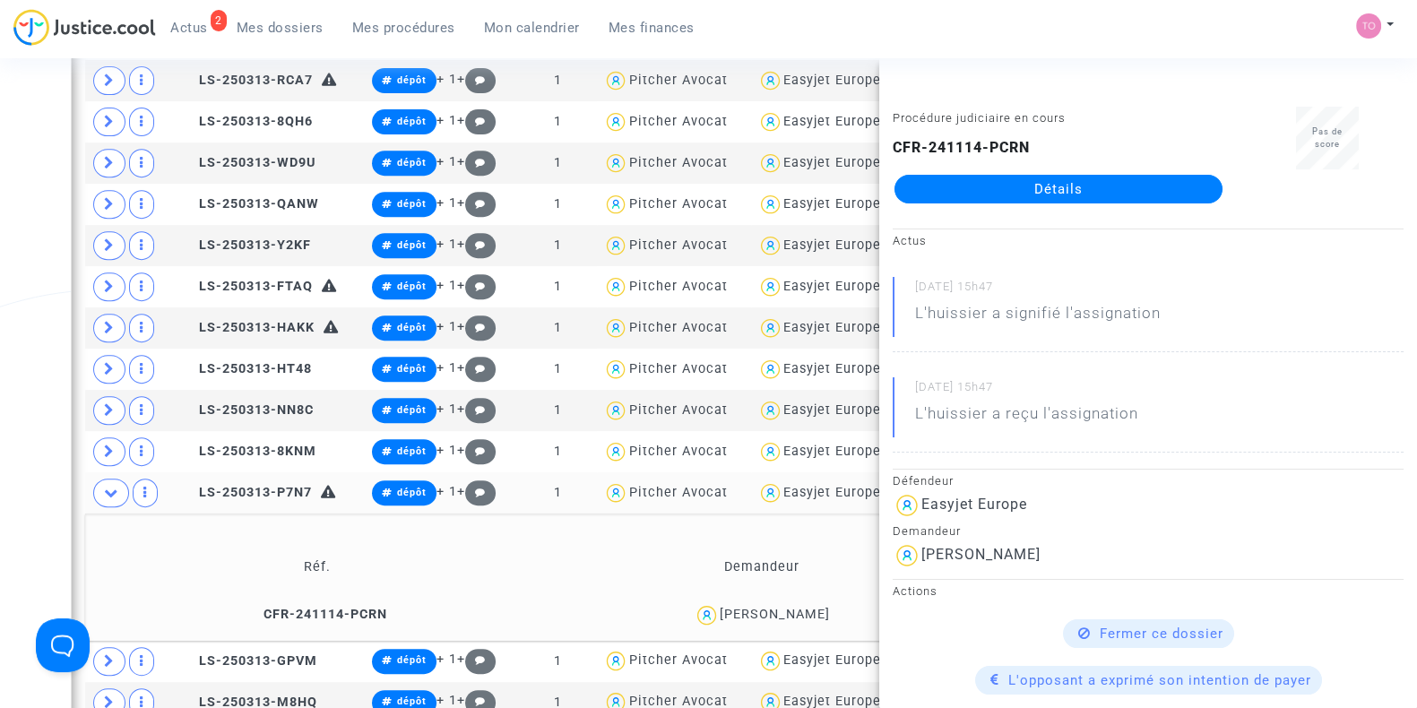
scroll to position [915, 0]
click at [61, 336] on div "Date de clôture d'instruction Date de conciliation Date d'audience Date de juge…" at bounding box center [708, 394] width 1417 height 2412
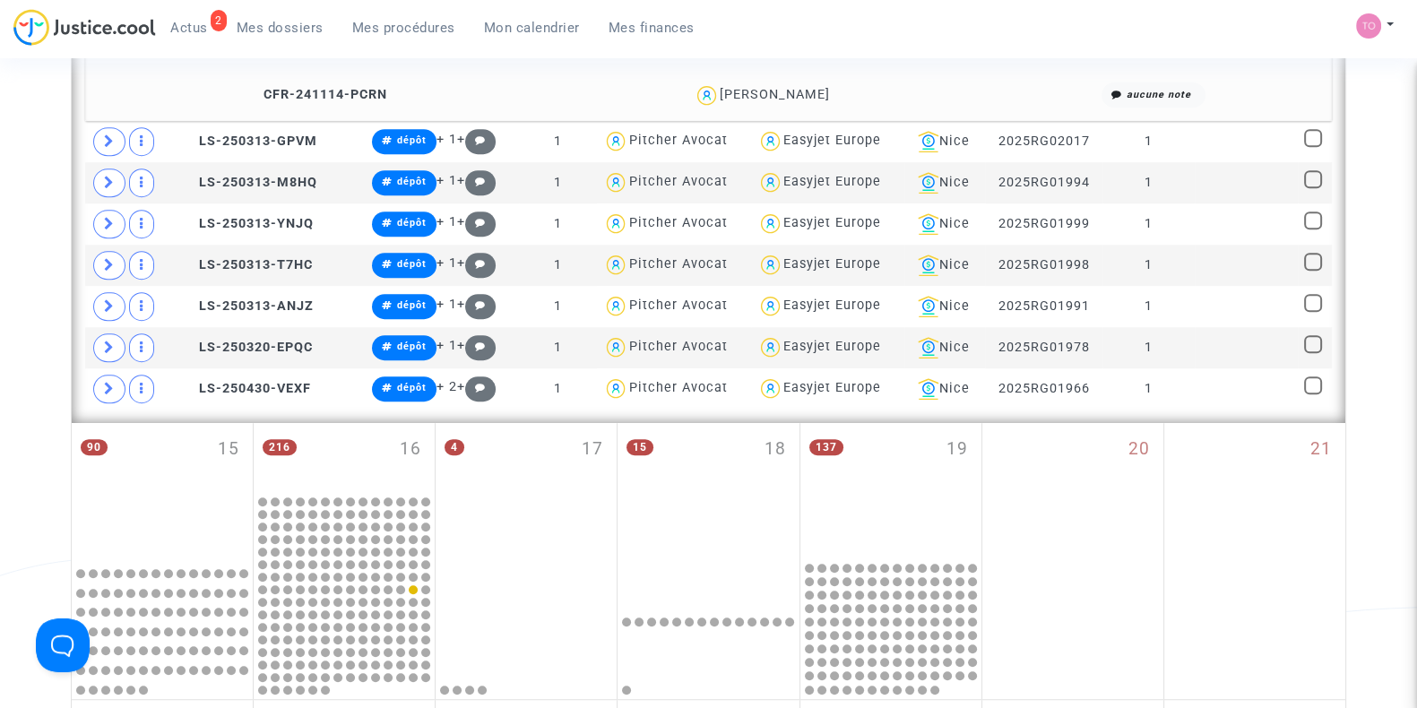
scroll to position [1417, 0]
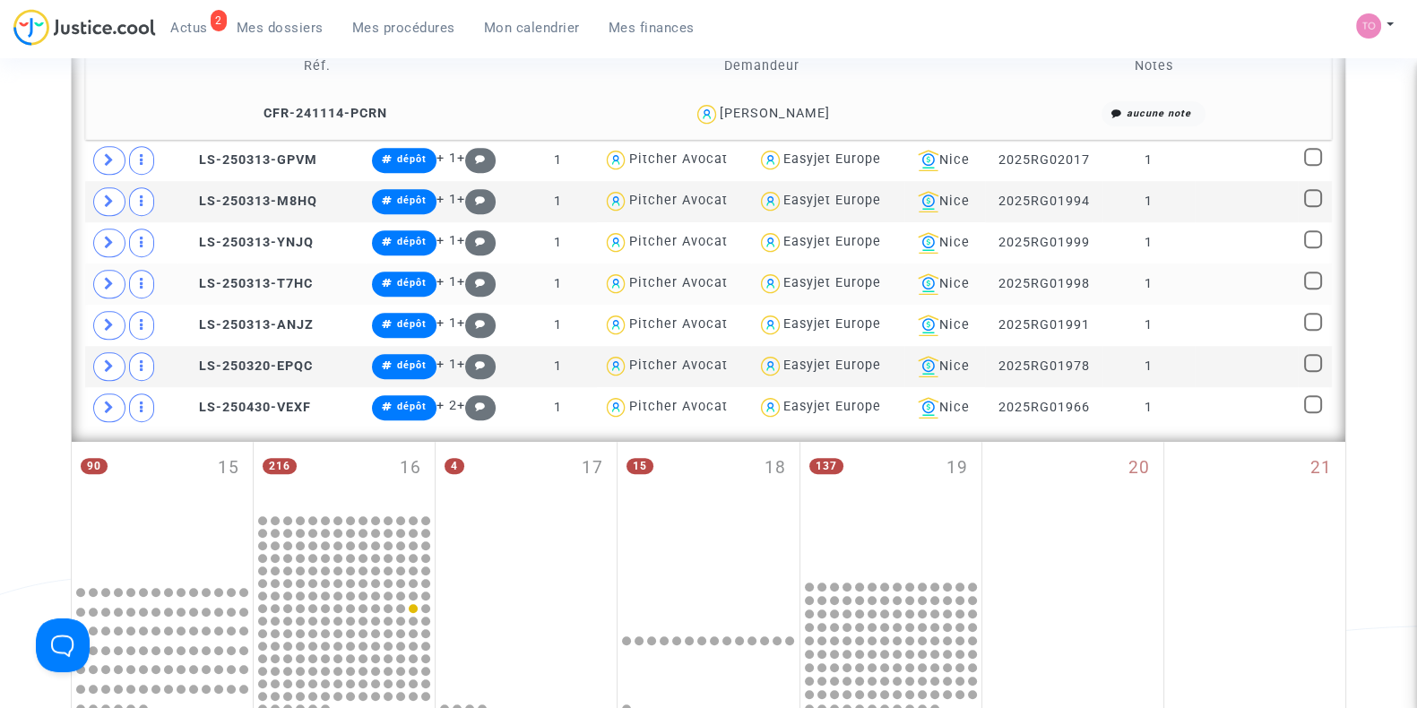
click at [813, 279] on div "Easyjet Europe" at bounding box center [833, 282] width 98 height 15
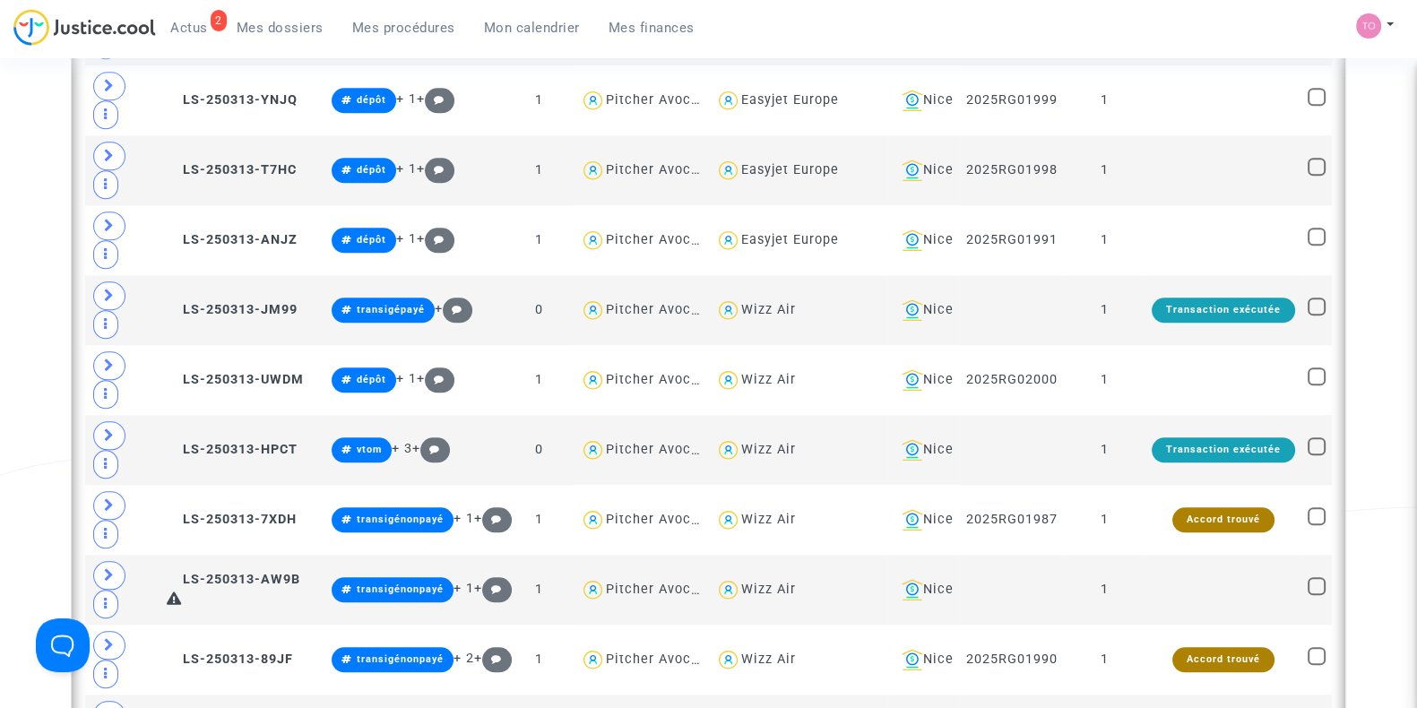
scroll to position [2496, 0]
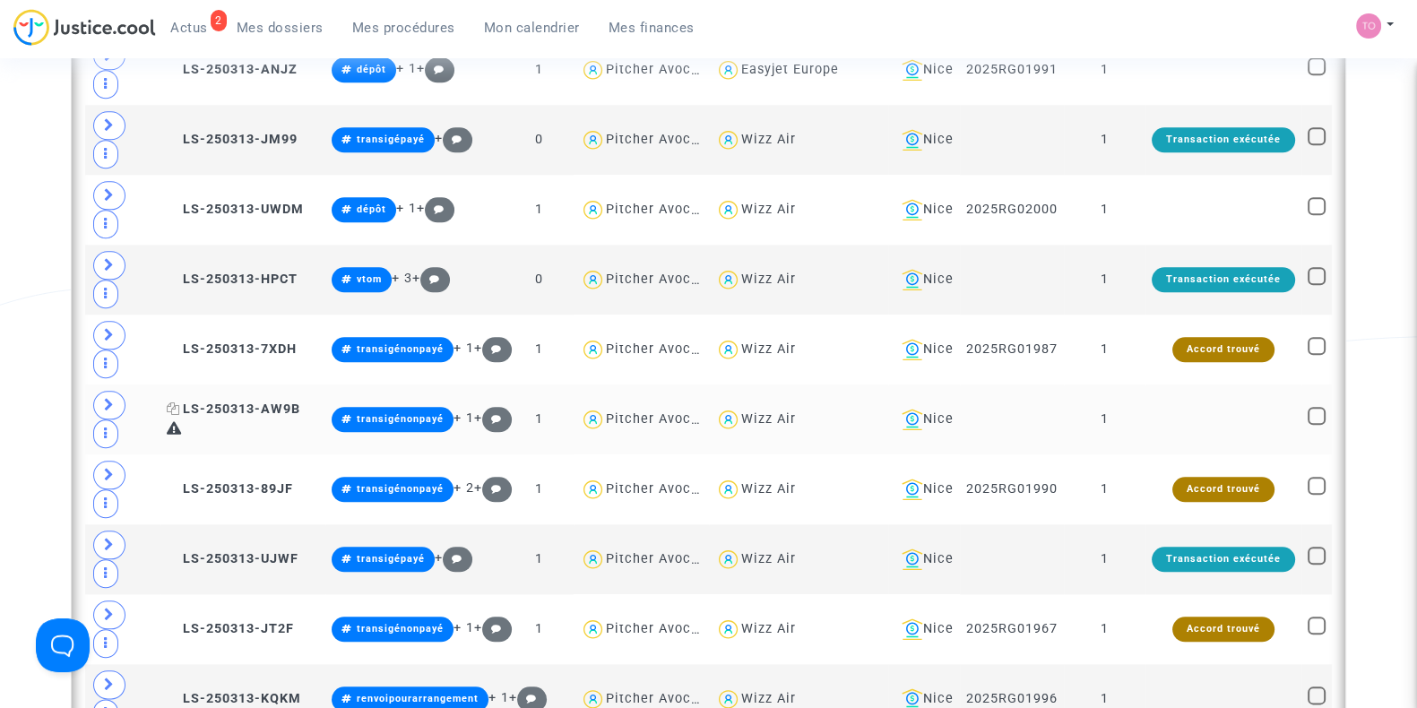
click at [255, 402] on span "LS-250313-AW9B" at bounding box center [234, 409] width 134 height 15
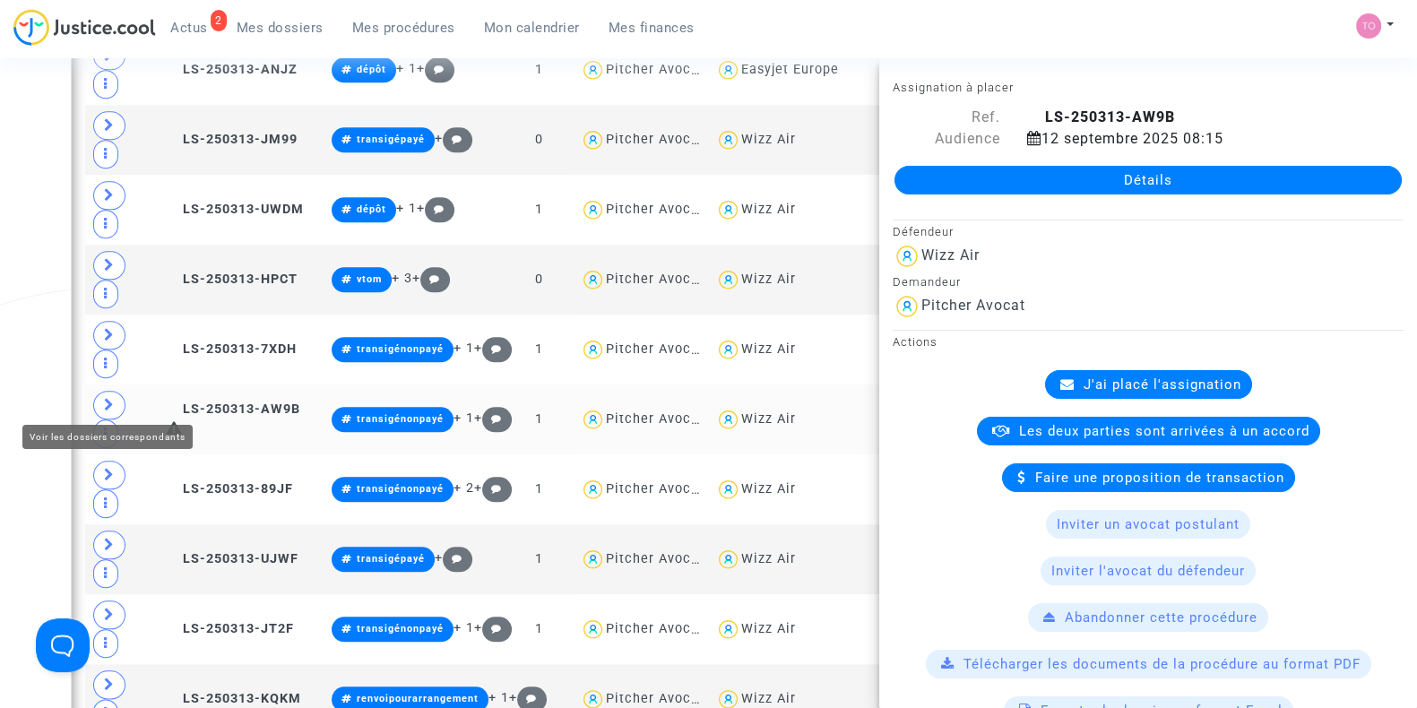
click at [112, 403] on icon at bounding box center [109, 404] width 11 height 13
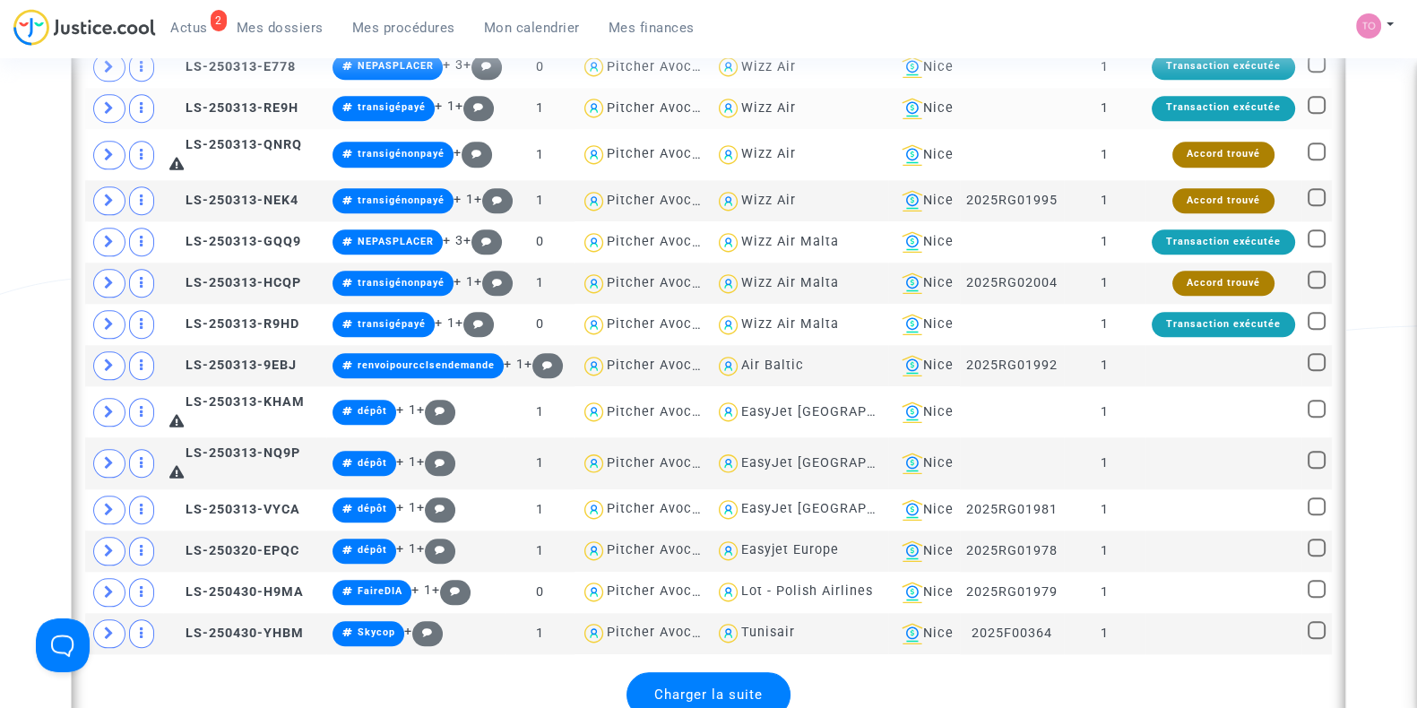
scroll to position [2543, 0]
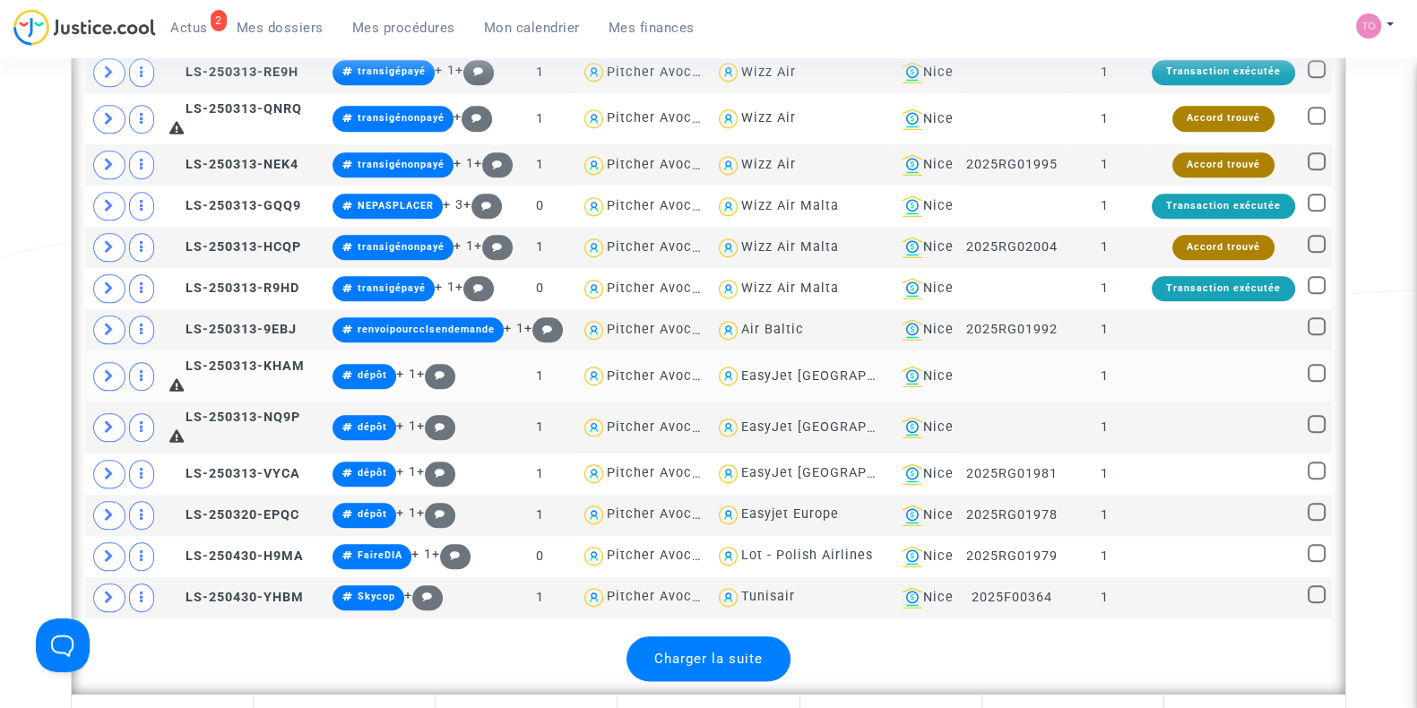
click at [792, 371] on div "EasyJet Switzerland" at bounding box center [838, 375] width 195 height 15
type textarea "@"EasyJet Switzerland""
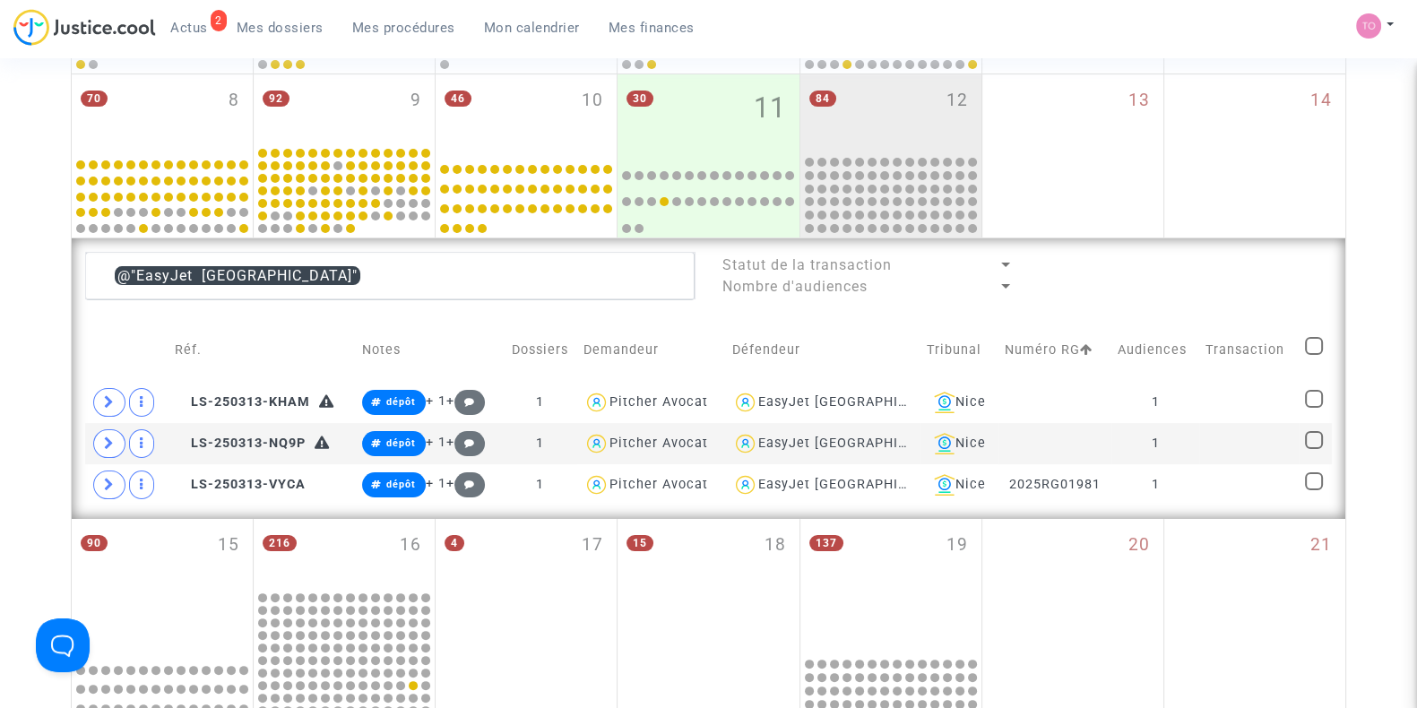
scroll to position [473, 0]
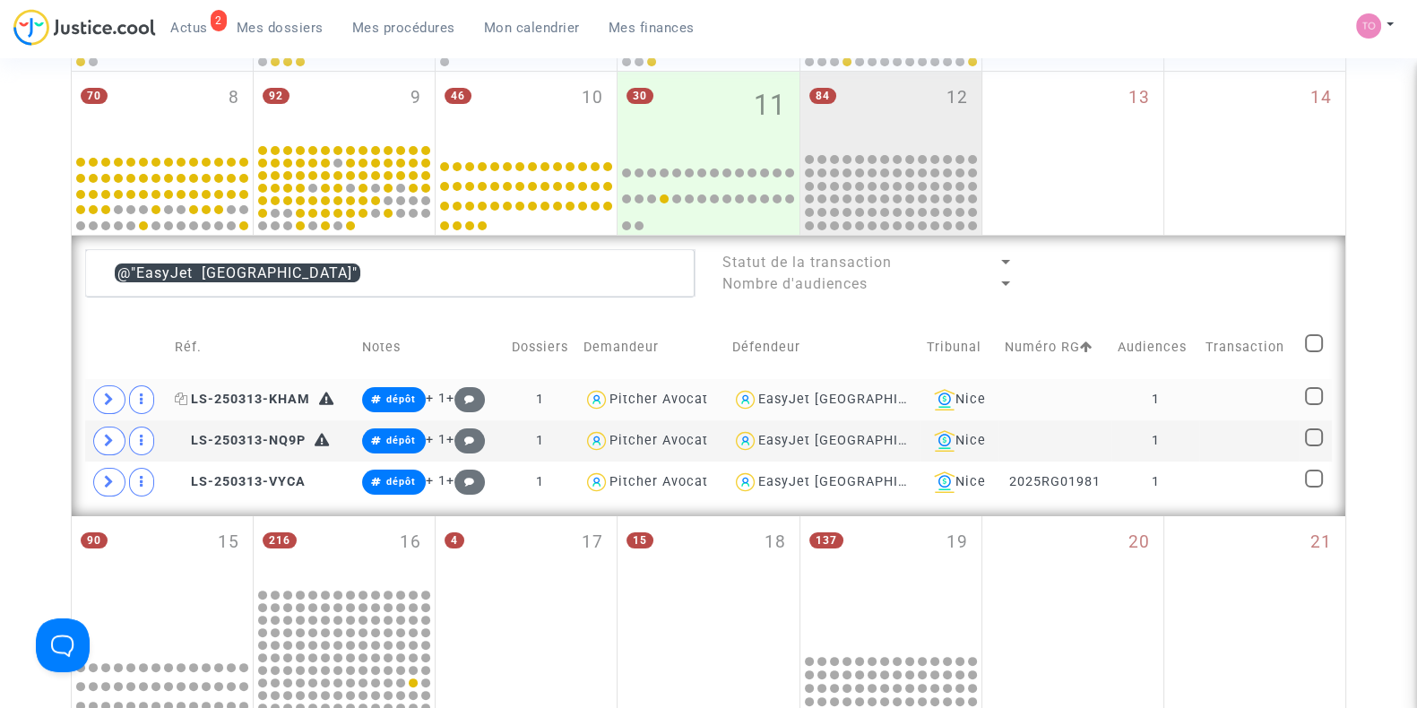
click at [241, 396] on span "LS-250313-KHAM" at bounding box center [242, 399] width 135 height 15
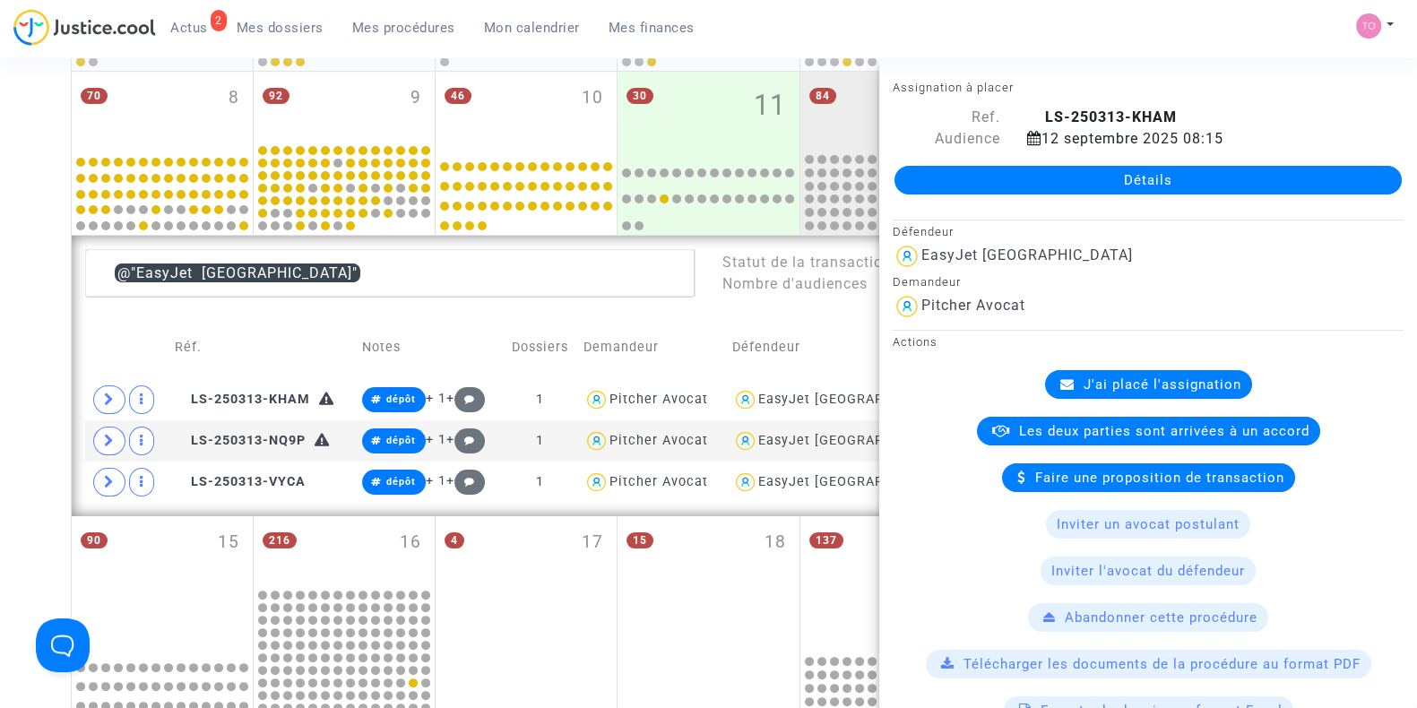
click at [0, 405] on div "Date de clôture d'instruction Date de conciliation Date d'audience Date de juge…" at bounding box center [708, 401] width 1417 height 1542
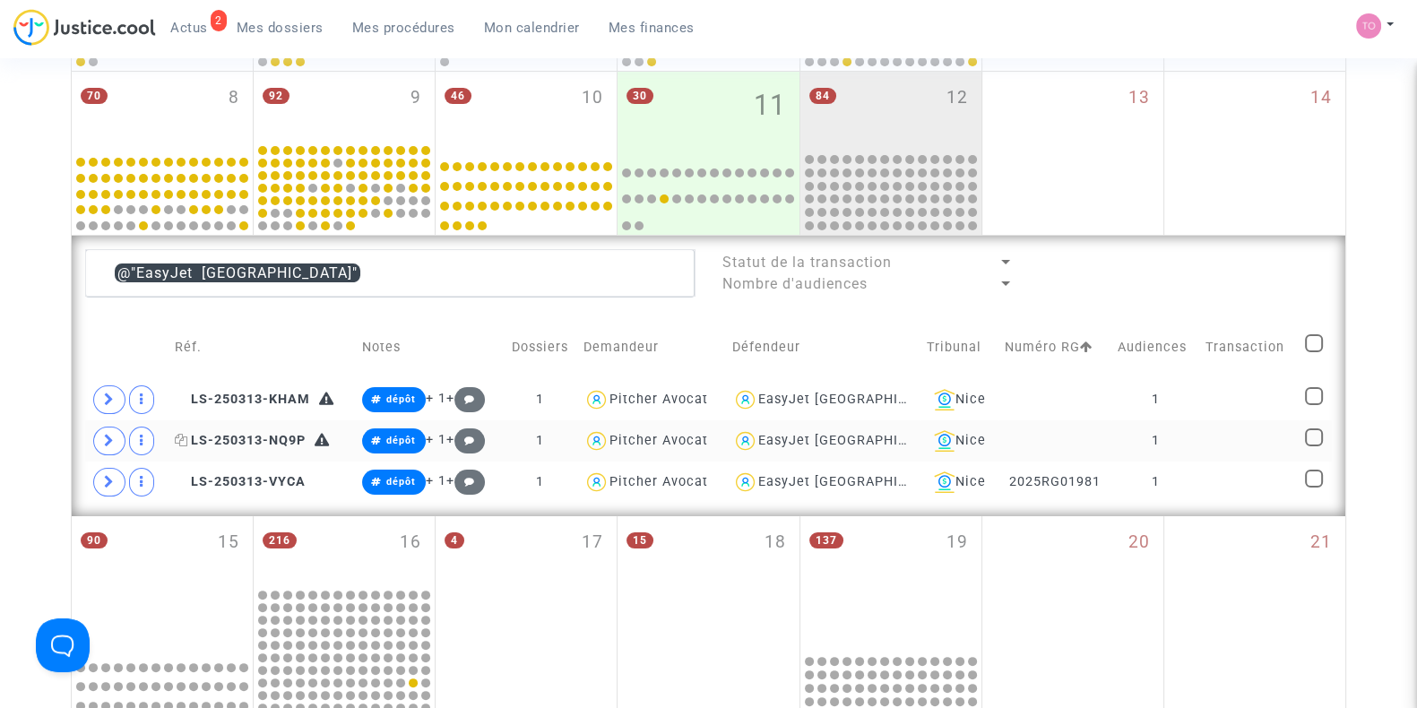
click at [271, 438] on span "LS-250313-NQ9P" at bounding box center [240, 440] width 131 height 15
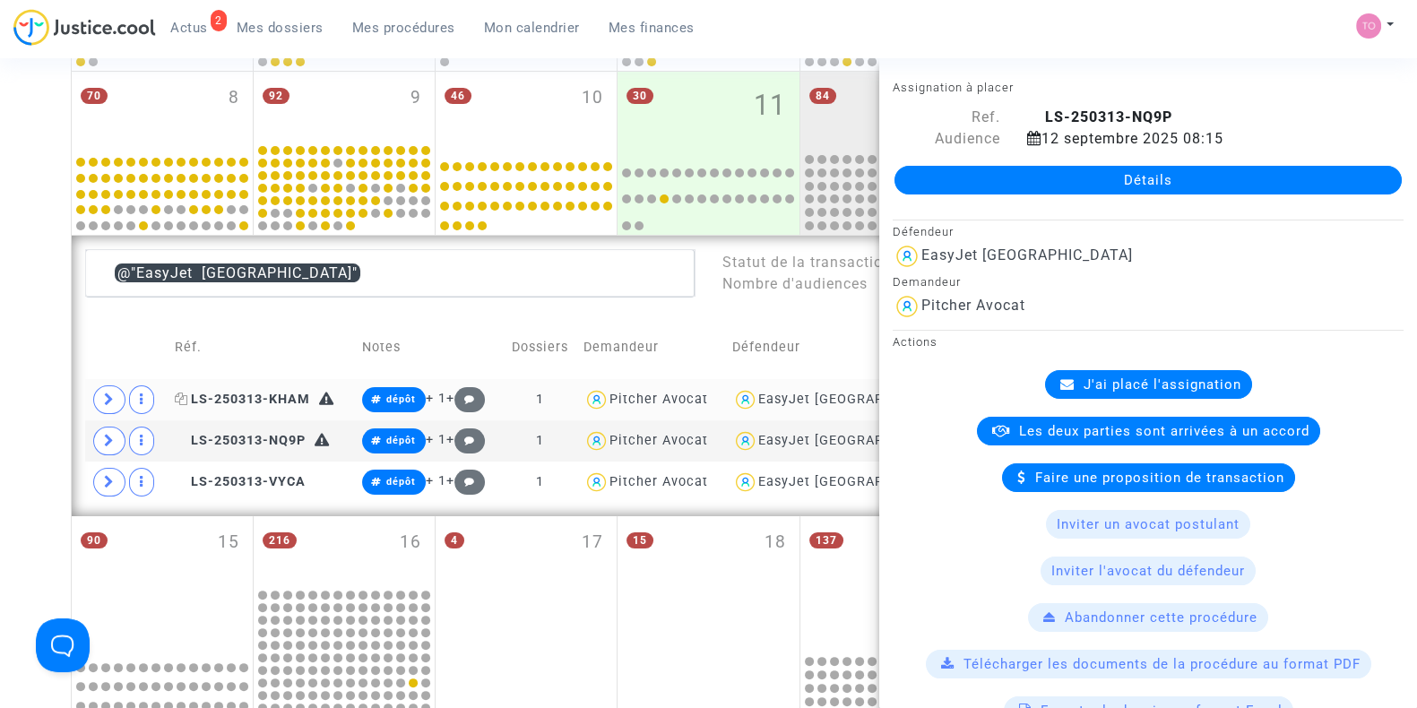
click at [272, 392] on span "LS-250313-KHAM" at bounding box center [242, 399] width 135 height 15
click at [4, 290] on div "Date de clôture d'instruction Date de conciliation Date d'audience Date de juge…" at bounding box center [708, 401] width 1417 height 1542
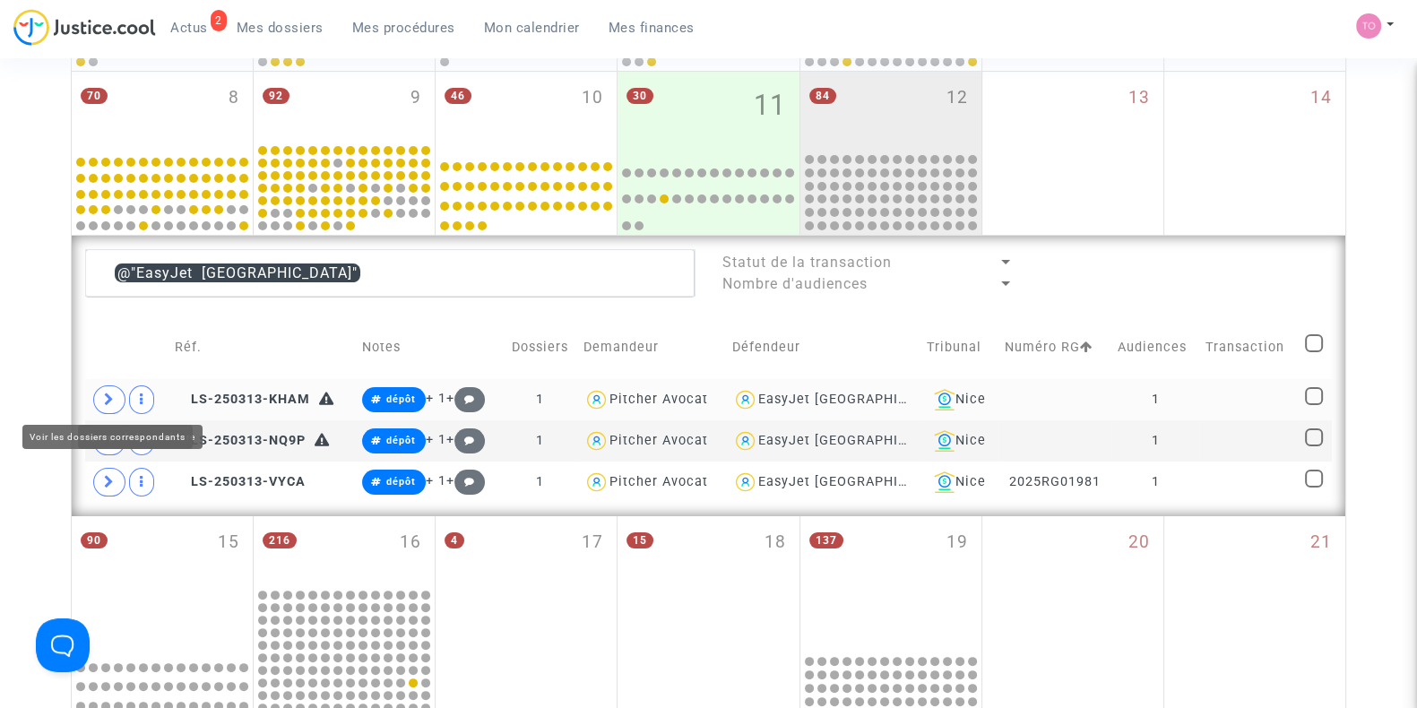
click at [112, 394] on icon at bounding box center [109, 399] width 11 height 13
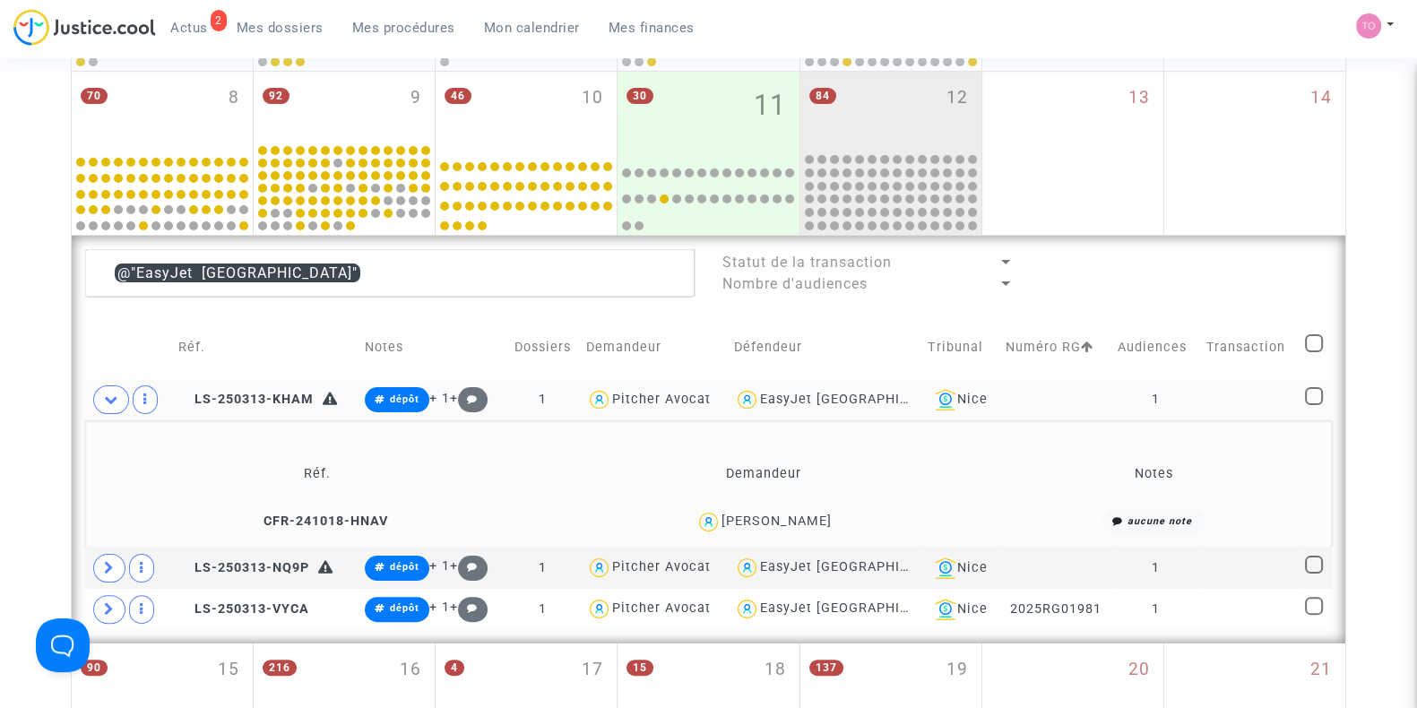
drag, startPoint x: 833, startPoint y: 522, endPoint x: 731, endPoint y: 524, distance: 102.2
click at [731, 524] on div "Oriane Le Goff" at bounding box center [764, 522] width 426 height 26
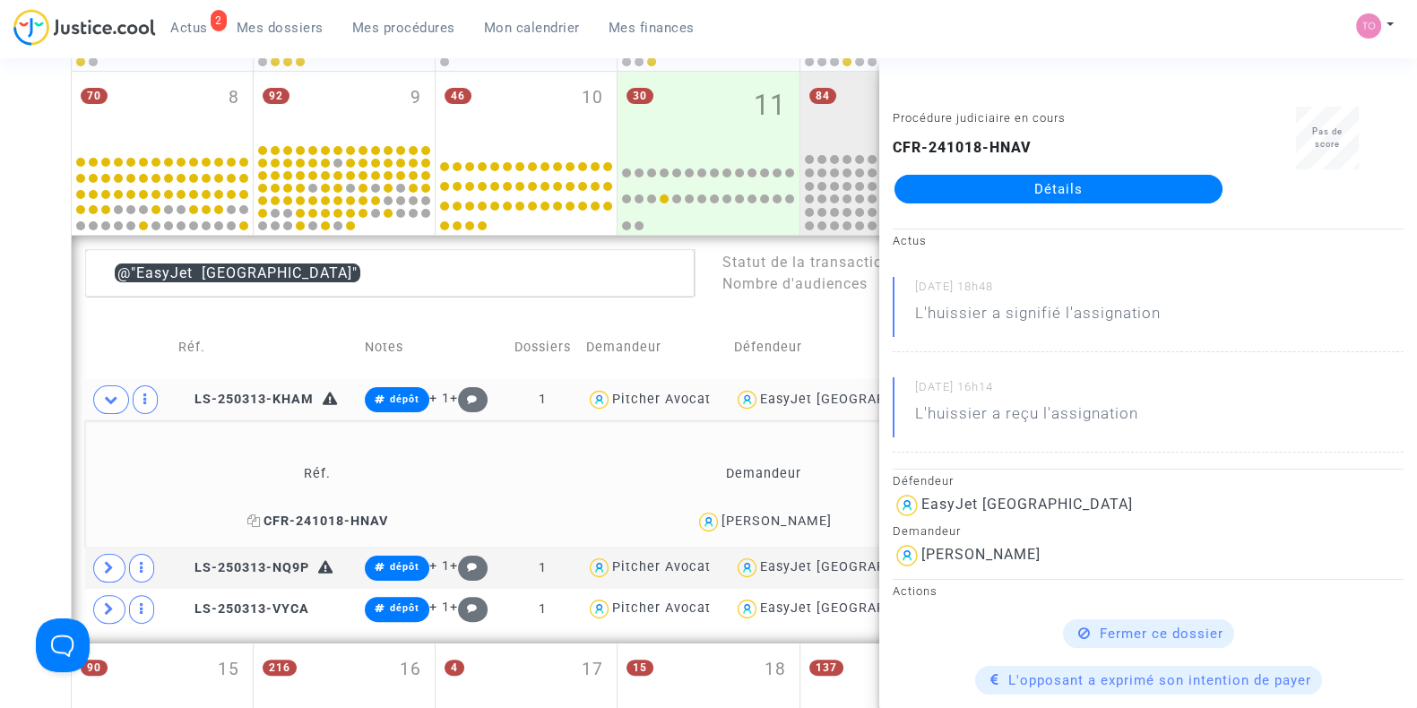
click at [261, 517] on icon at bounding box center [253, 521] width 13 height 13
click at [111, 562] on icon at bounding box center [109, 567] width 11 height 13
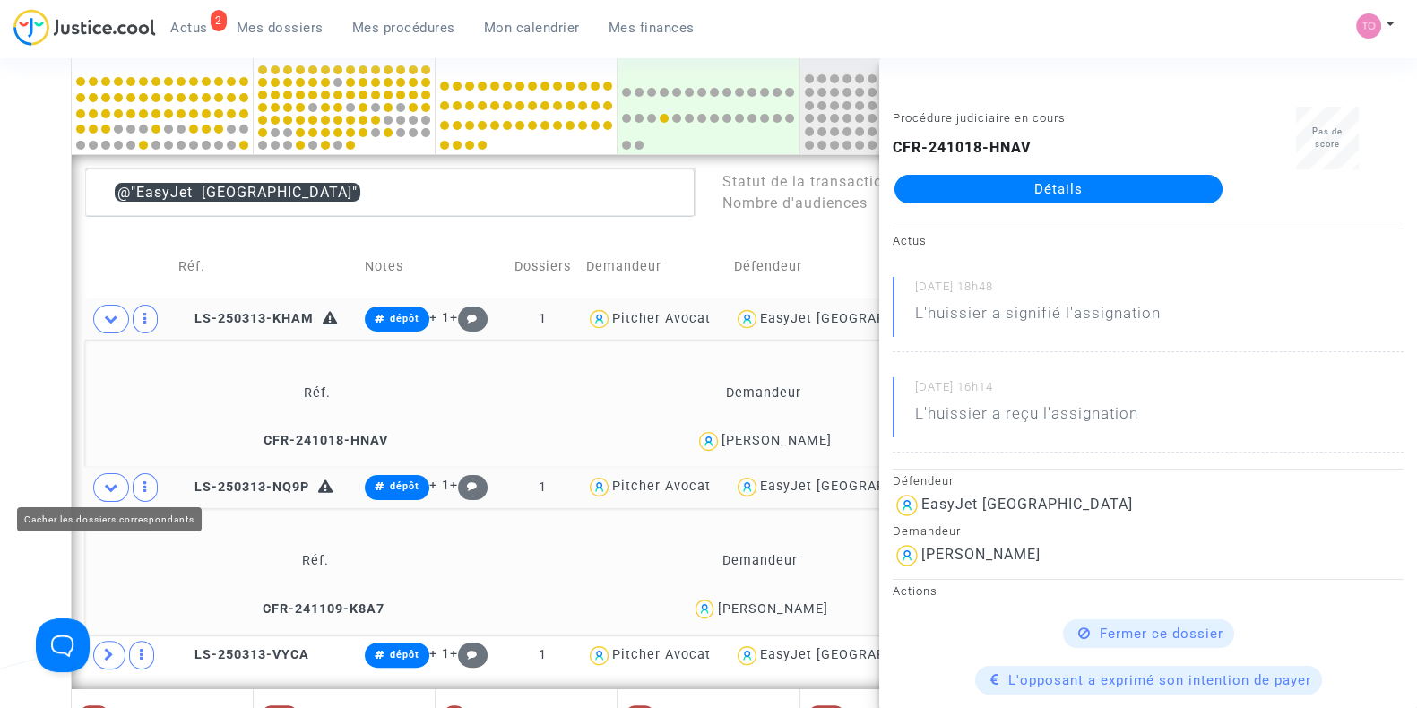
scroll to position [559, 0]
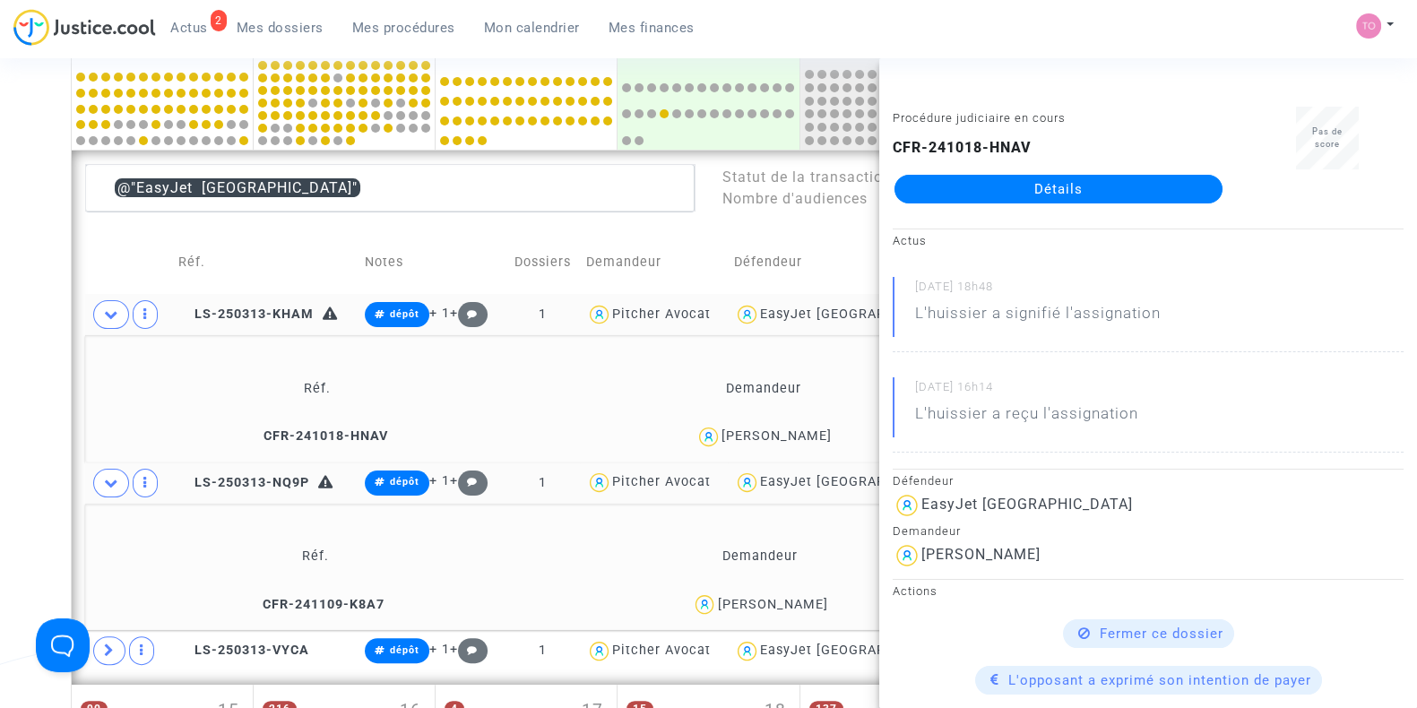
drag, startPoint x: 829, startPoint y: 600, endPoint x: 735, endPoint y: 602, distance: 94.2
click at [735, 602] on div "Leon Zucker" at bounding box center [759, 605] width 429 height 26
click at [184, 477] on icon at bounding box center [184, 482] width 13 height 13
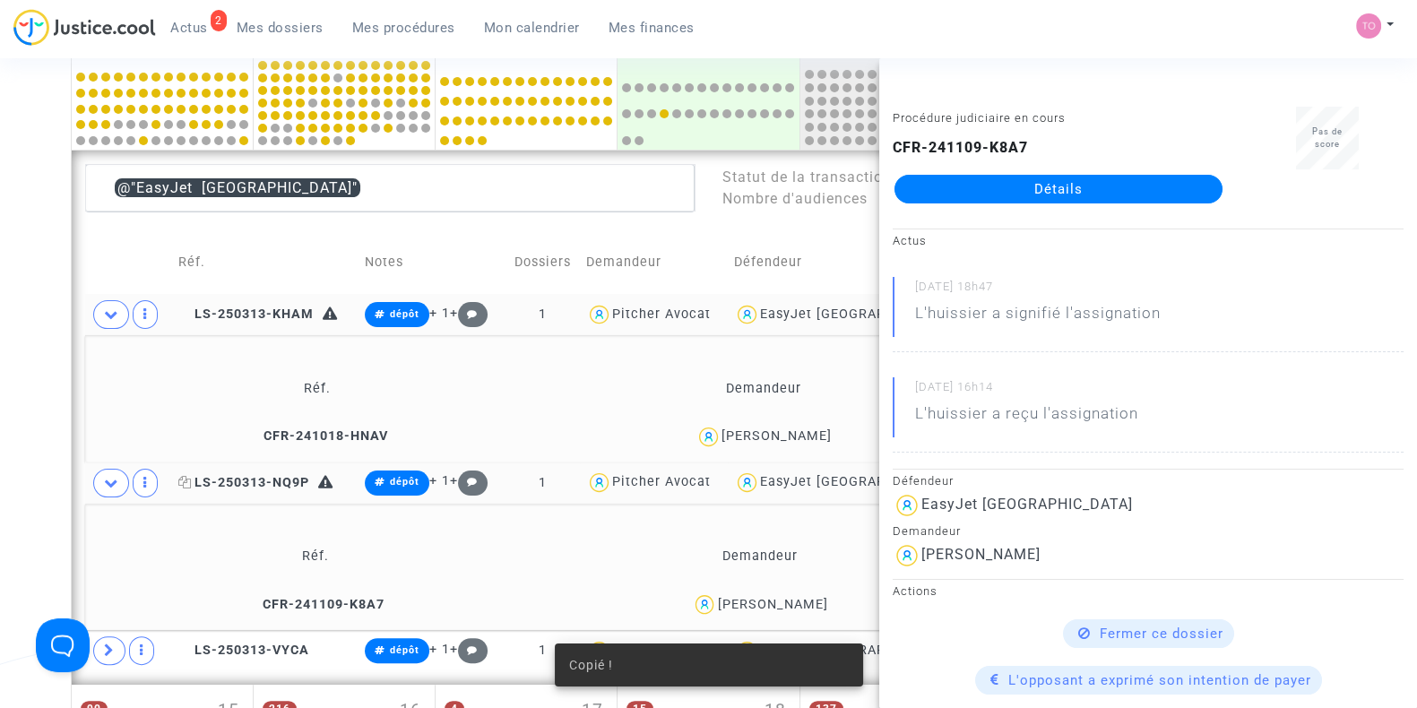
click at [184, 477] on icon at bounding box center [184, 482] width 13 height 13
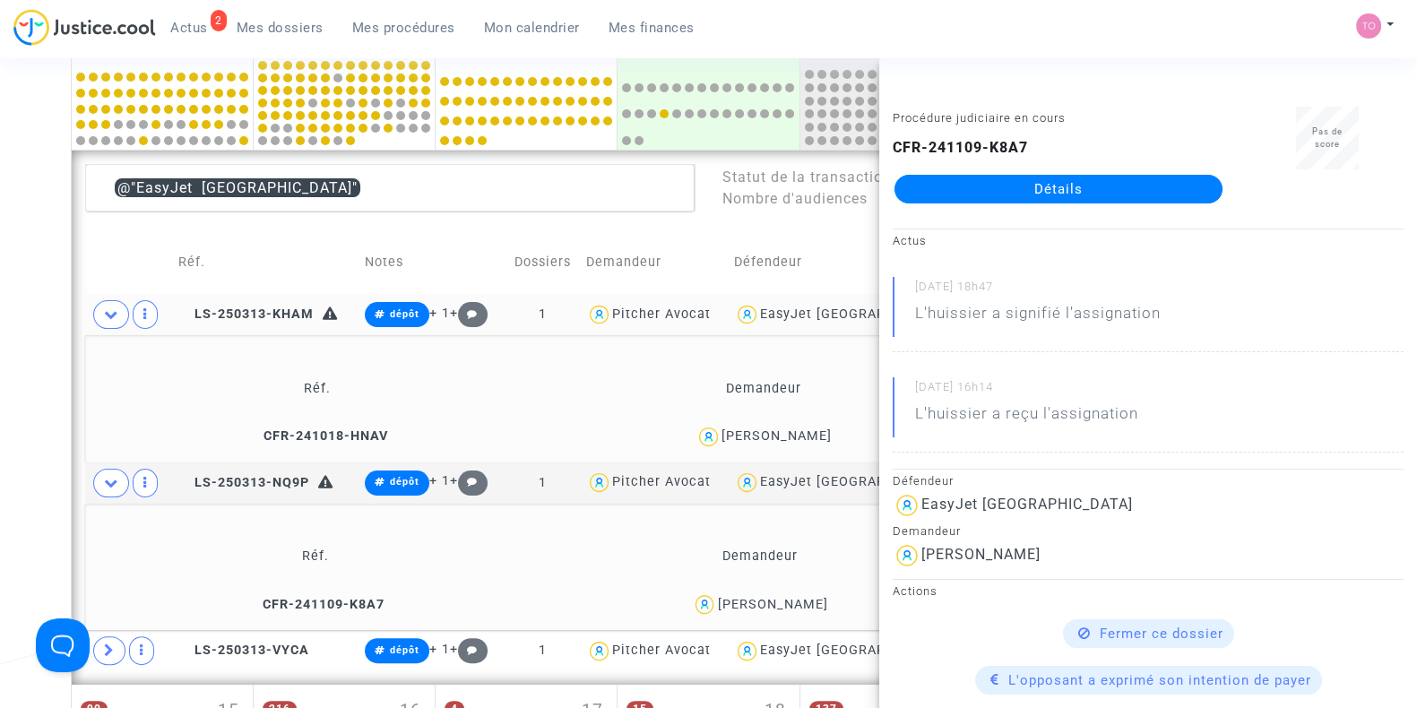
click at [0, 455] on div "Date de clôture d'instruction Date de conciliation Date d'audience Date de juge…" at bounding box center [708, 443] width 1417 height 1796
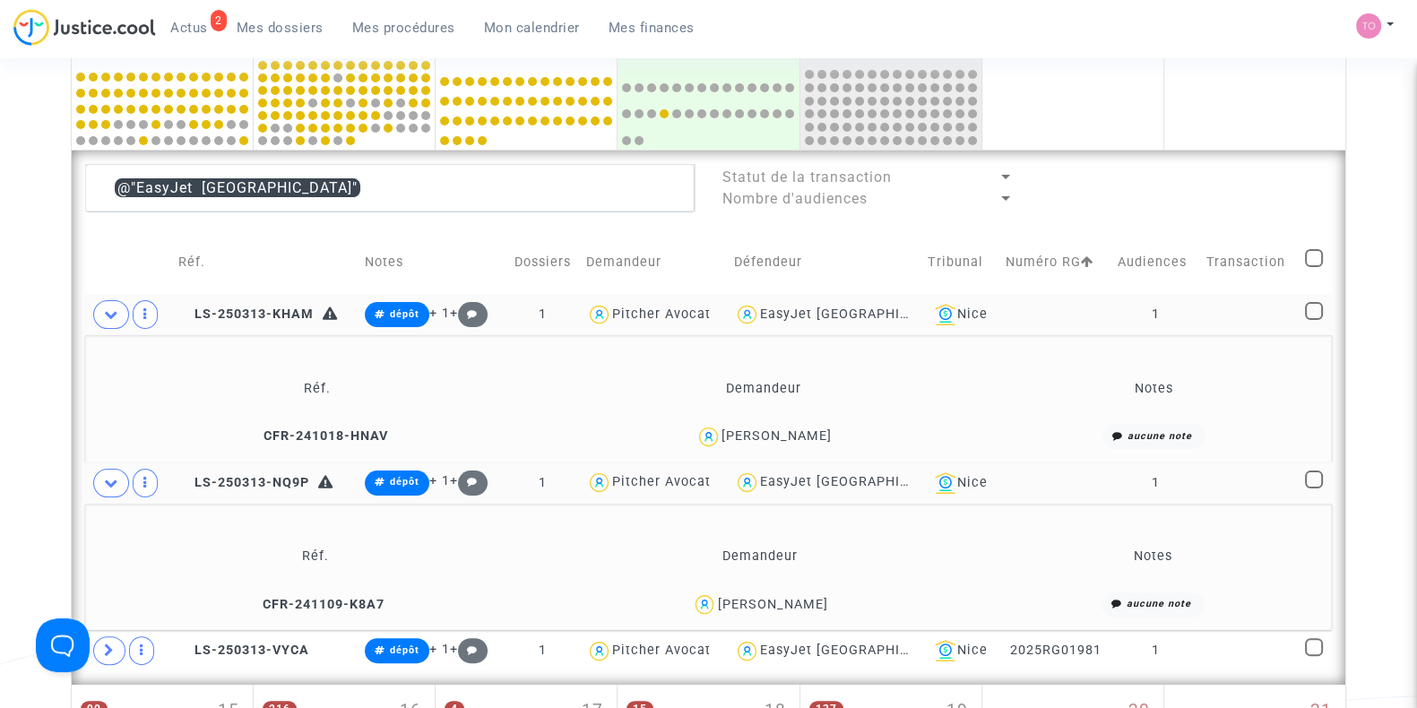
drag, startPoint x: 897, startPoint y: 480, endPoint x: 757, endPoint y: 481, distance: 139.9
click at [757, 481] on div "EasyJet Switzerland" at bounding box center [824, 483] width 181 height 26
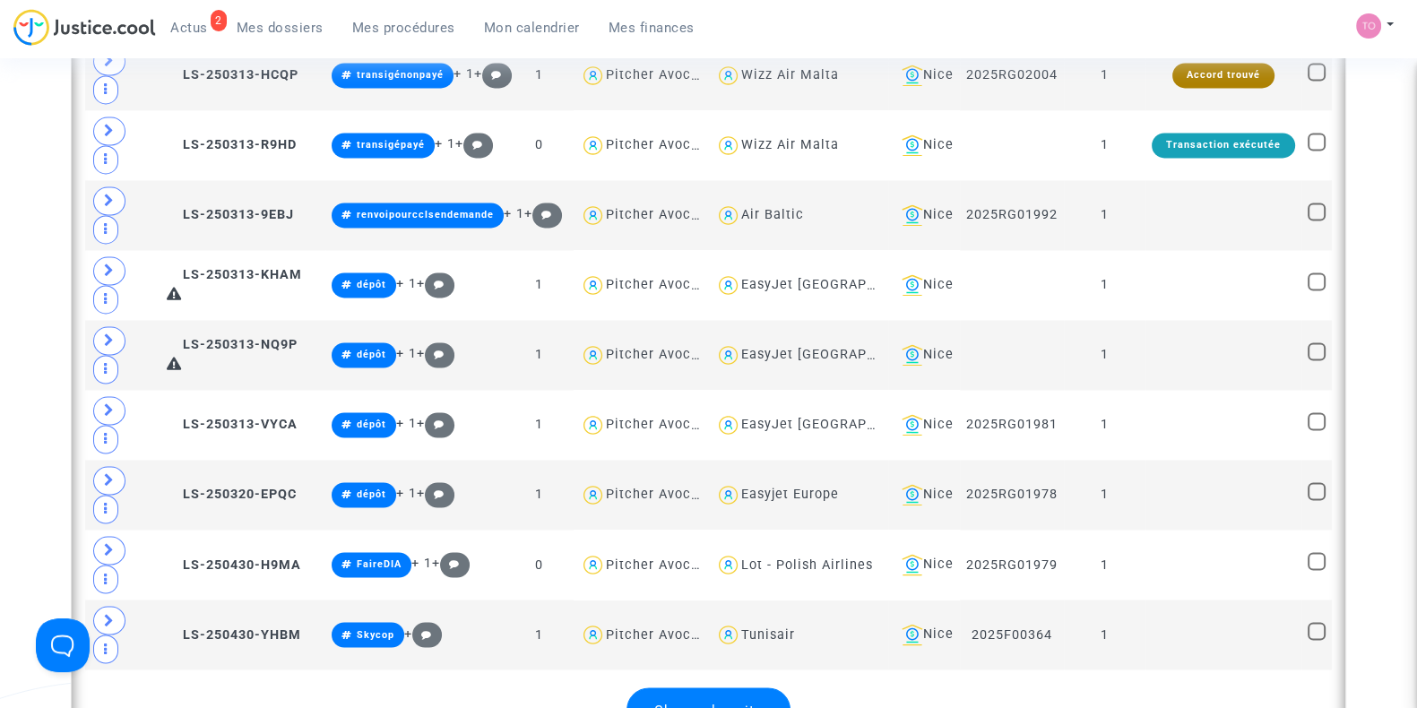
scroll to position [3679, 0]
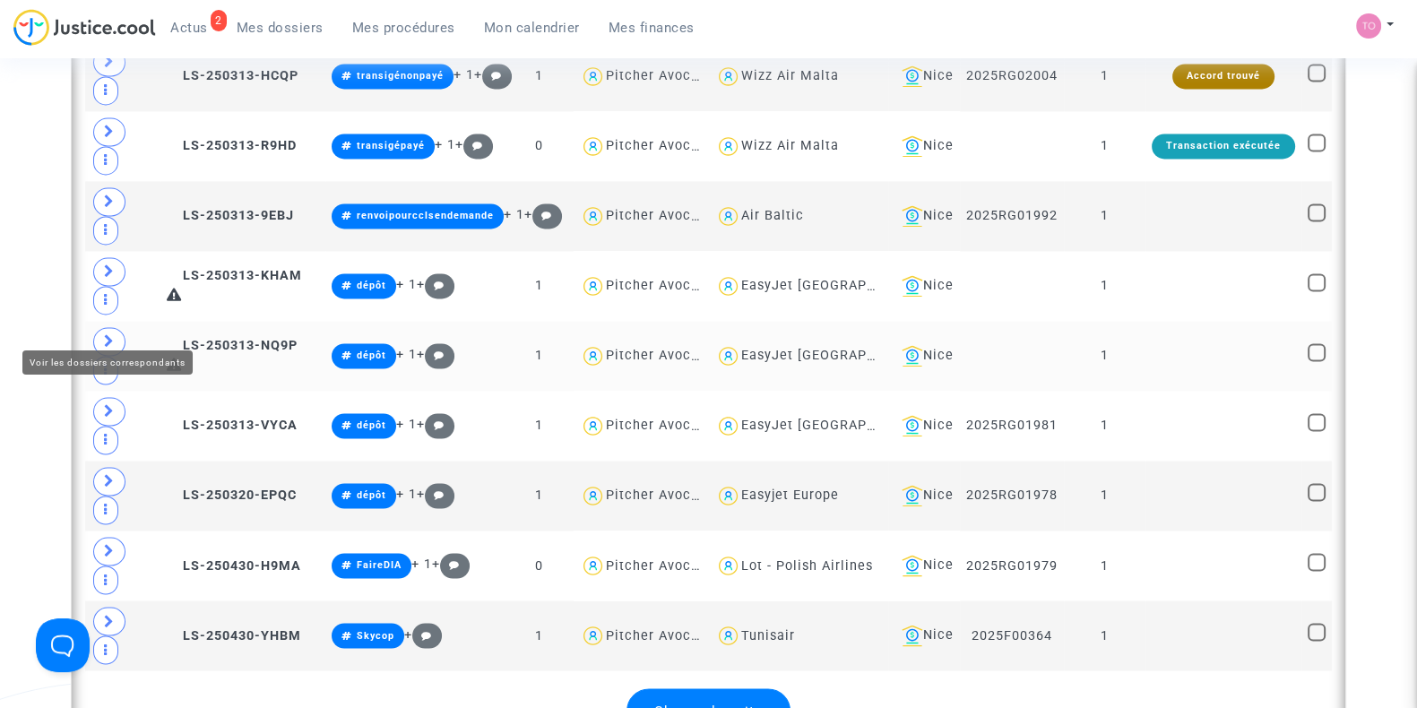
click at [106, 334] on icon at bounding box center [109, 340] width 11 height 13
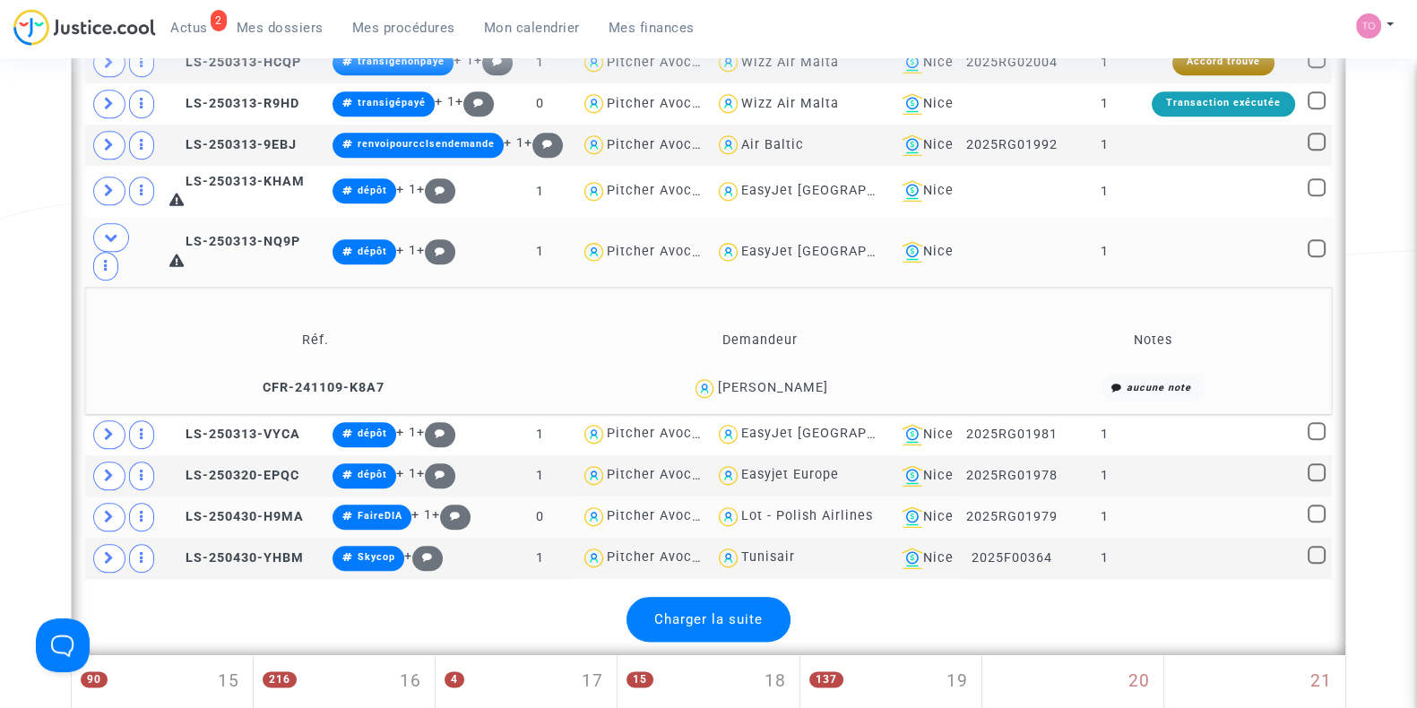
scroll to position [2583, 0]
click at [260, 384] on icon at bounding box center [253, 386] width 13 height 13
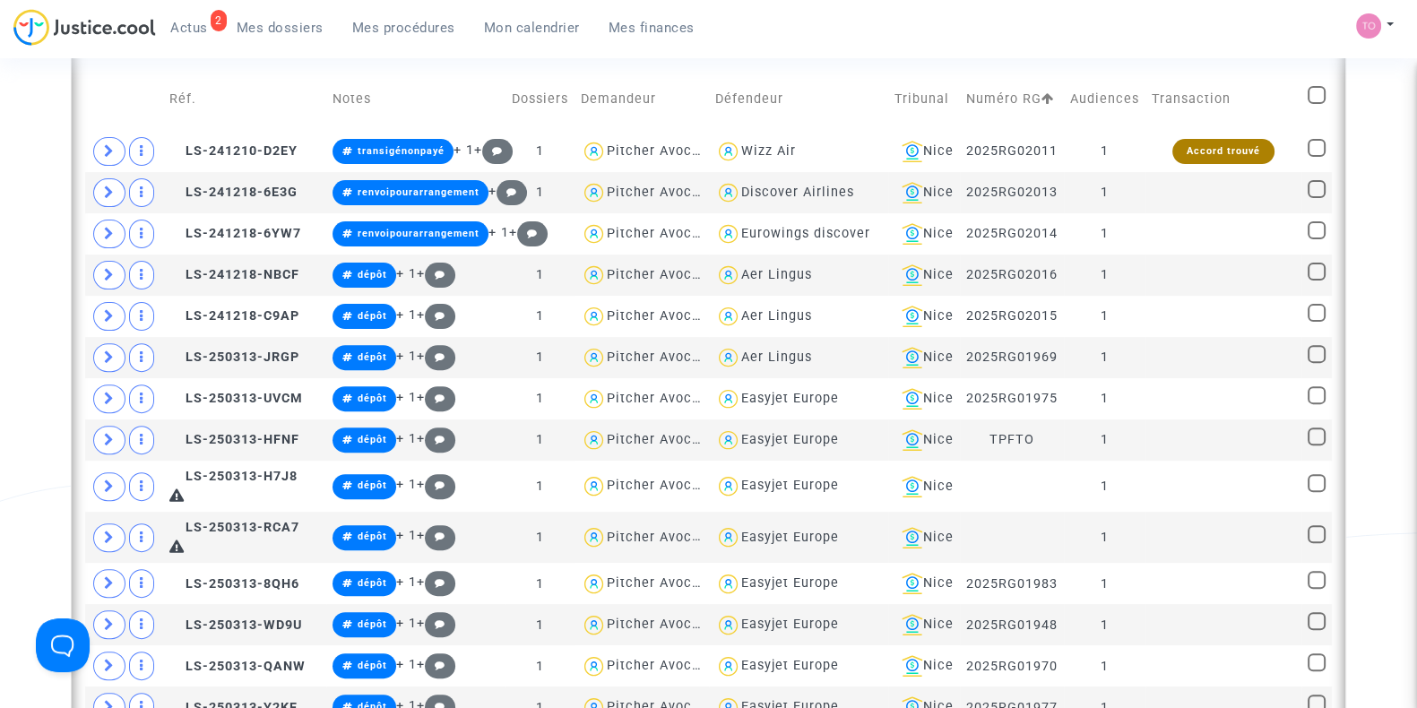
scroll to position [742, 0]
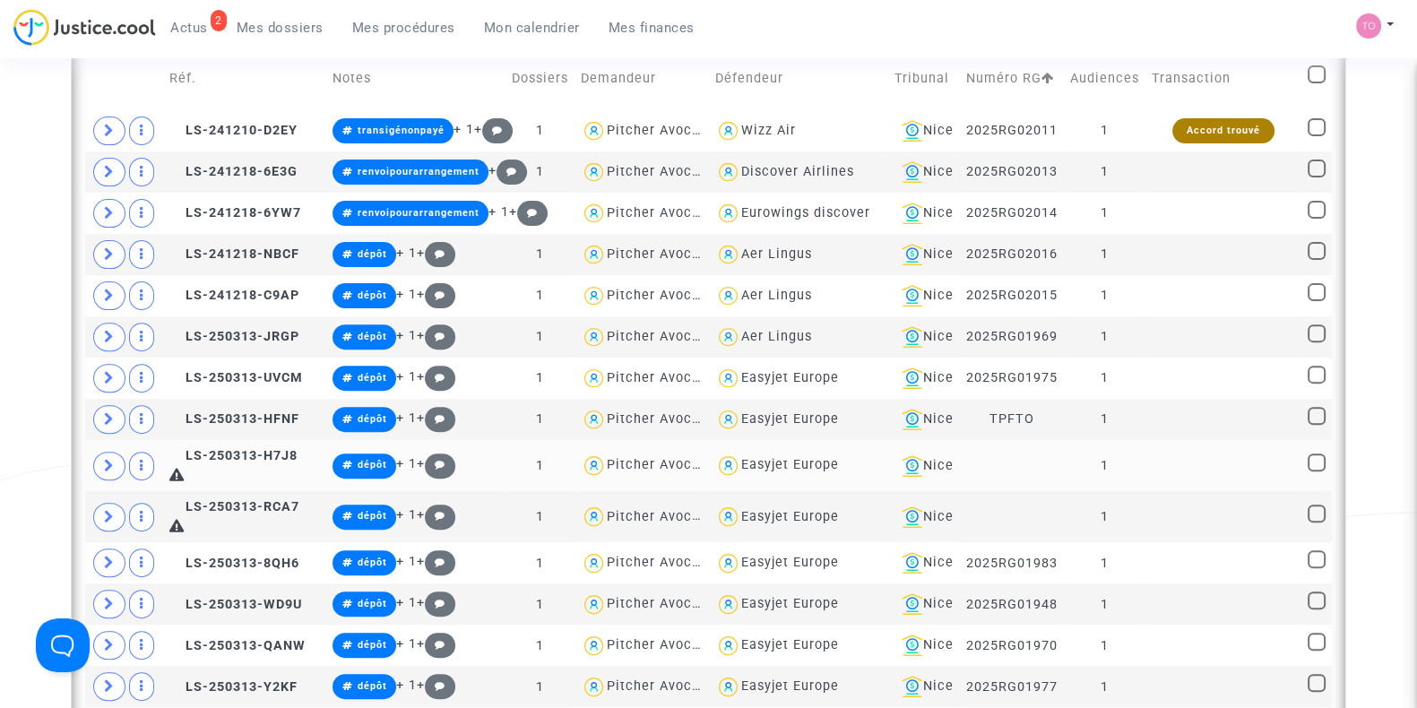
click at [749, 472] on div "Easyjet Europe" at bounding box center [790, 464] width 98 height 15
type textarea "@"Easyjet Europe""
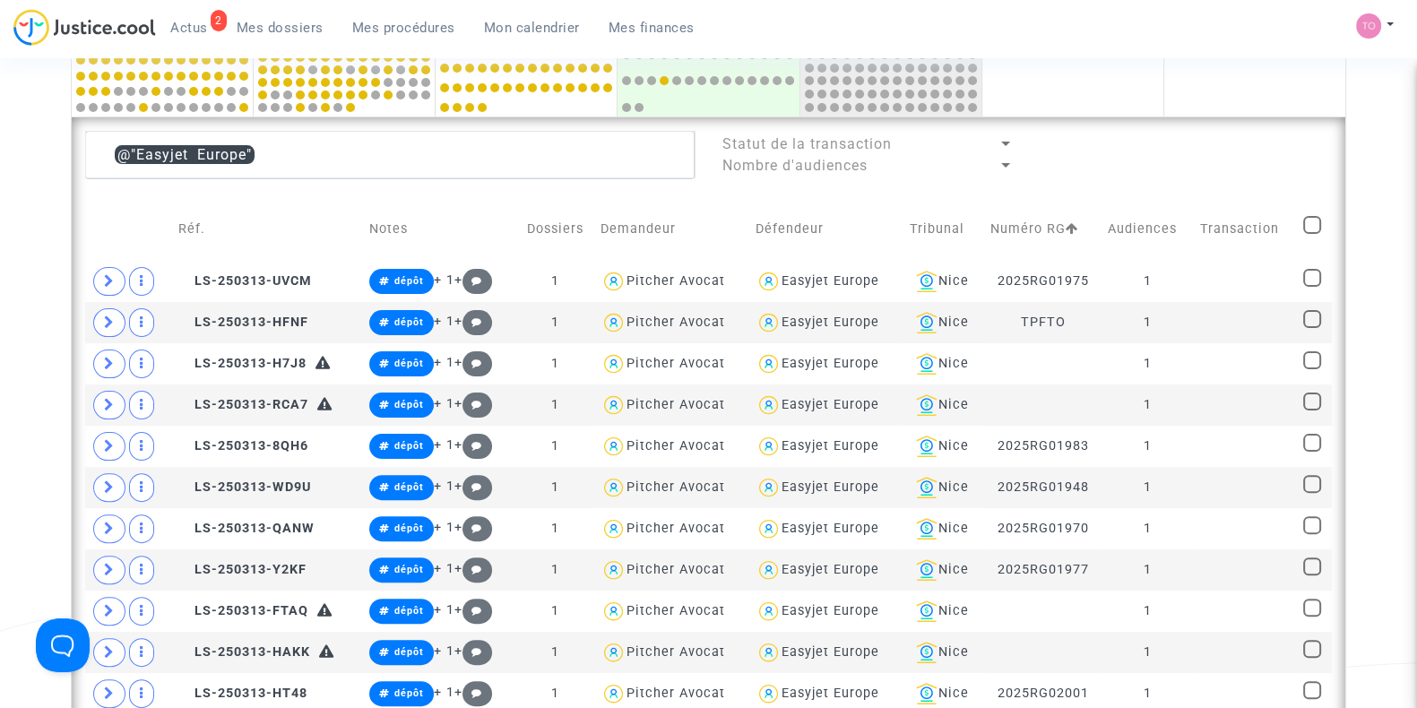
scroll to position [593, 0]
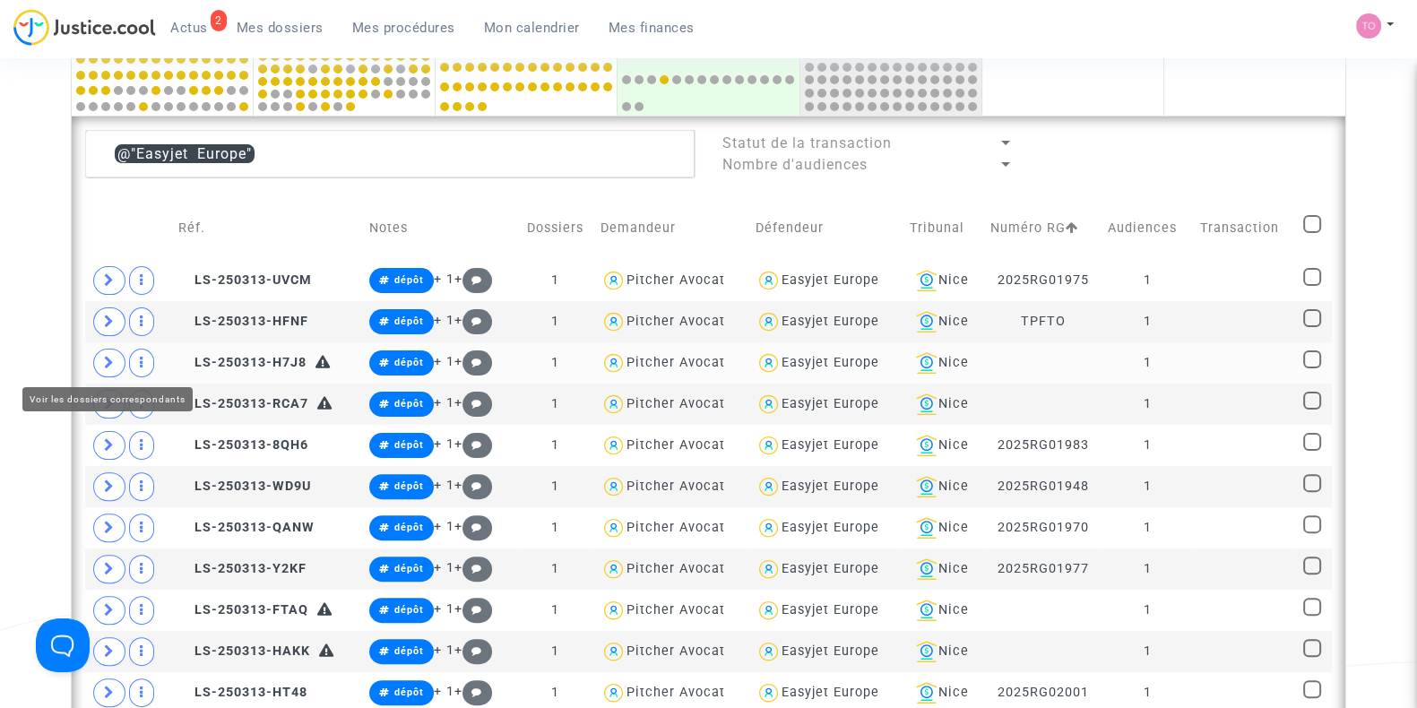
click at [104, 356] on icon at bounding box center [109, 362] width 11 height 13
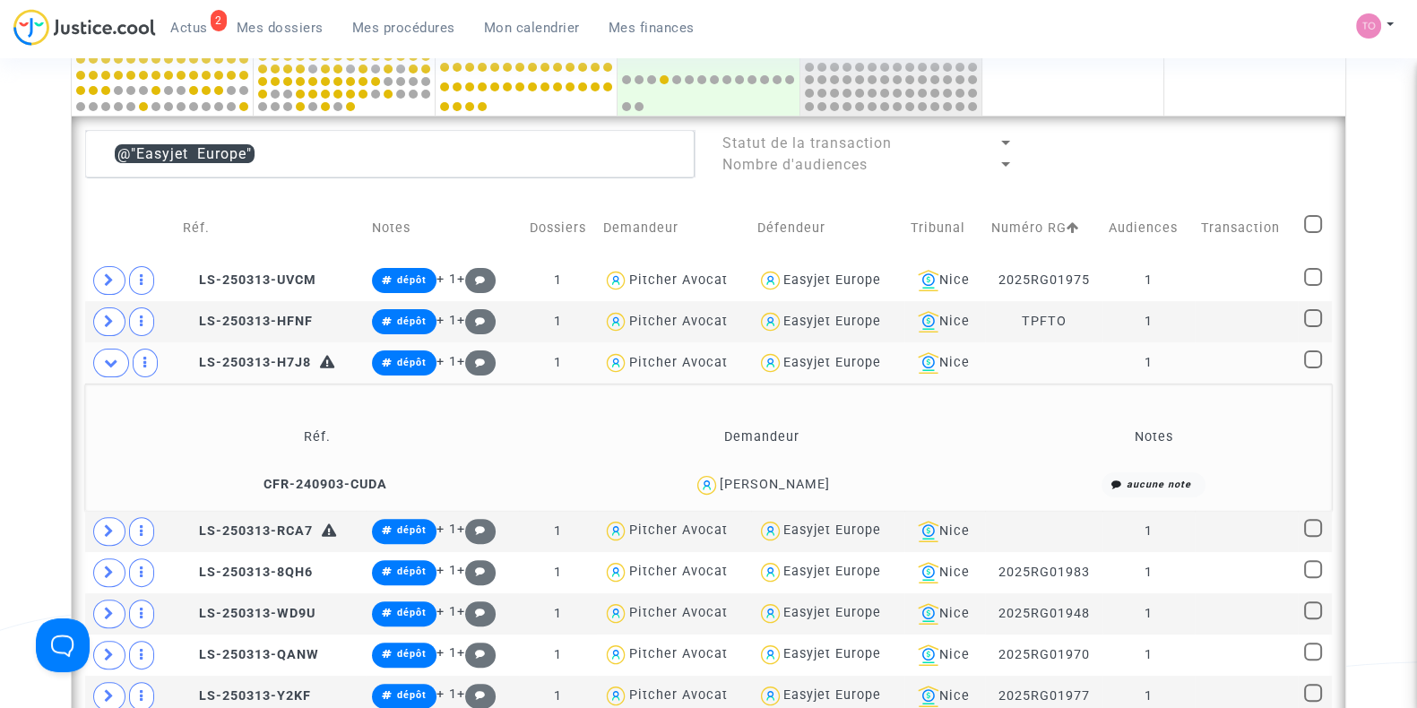
drag, startPoint x: 832, startPoint y: 481, endPoint x: 728, endPoint y: 486, distance: 104.1
click at [728, 486] on div "Jeronimo Pinto" at bounding box center [763, 485] width 428 height 26
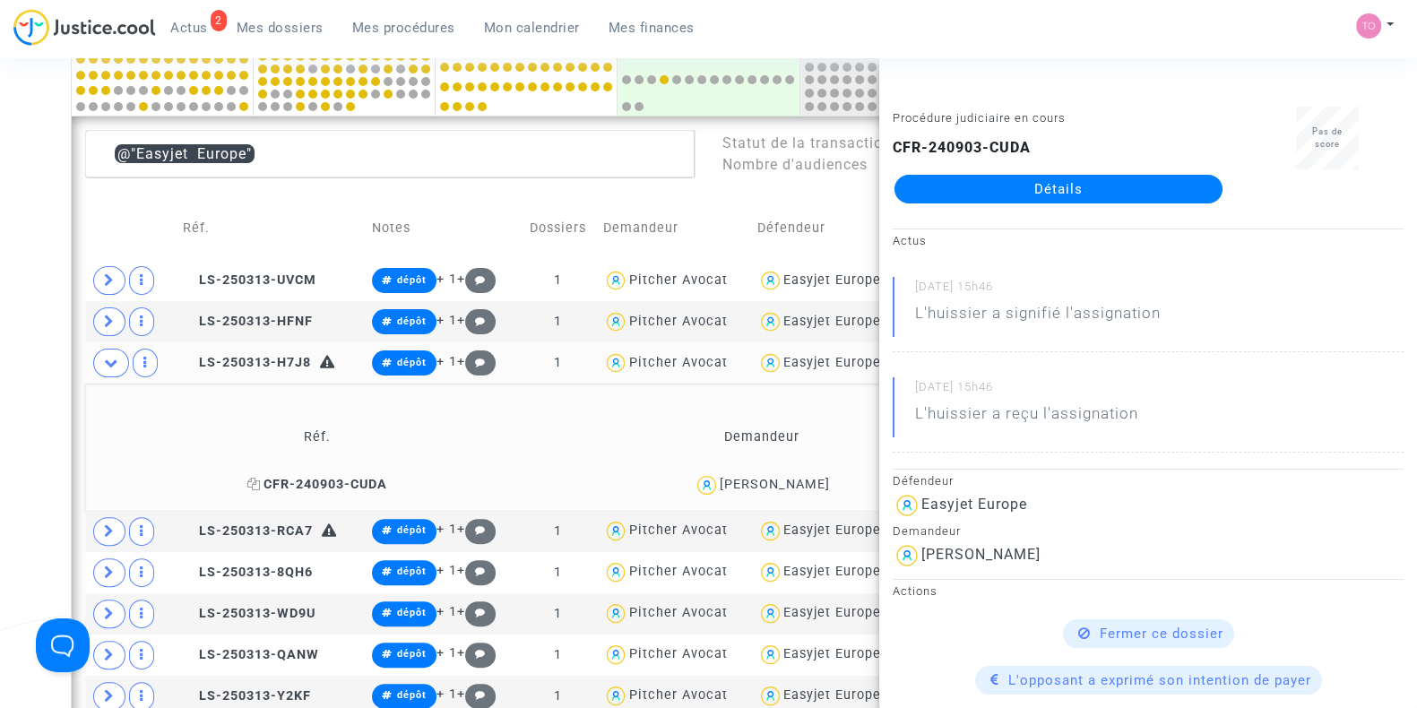
click at [261, 478] on icon at bounding box center [253, 484] width 13 height 13
click at [100, 528] on span at bounding box center [109, 531] width 32 height 29
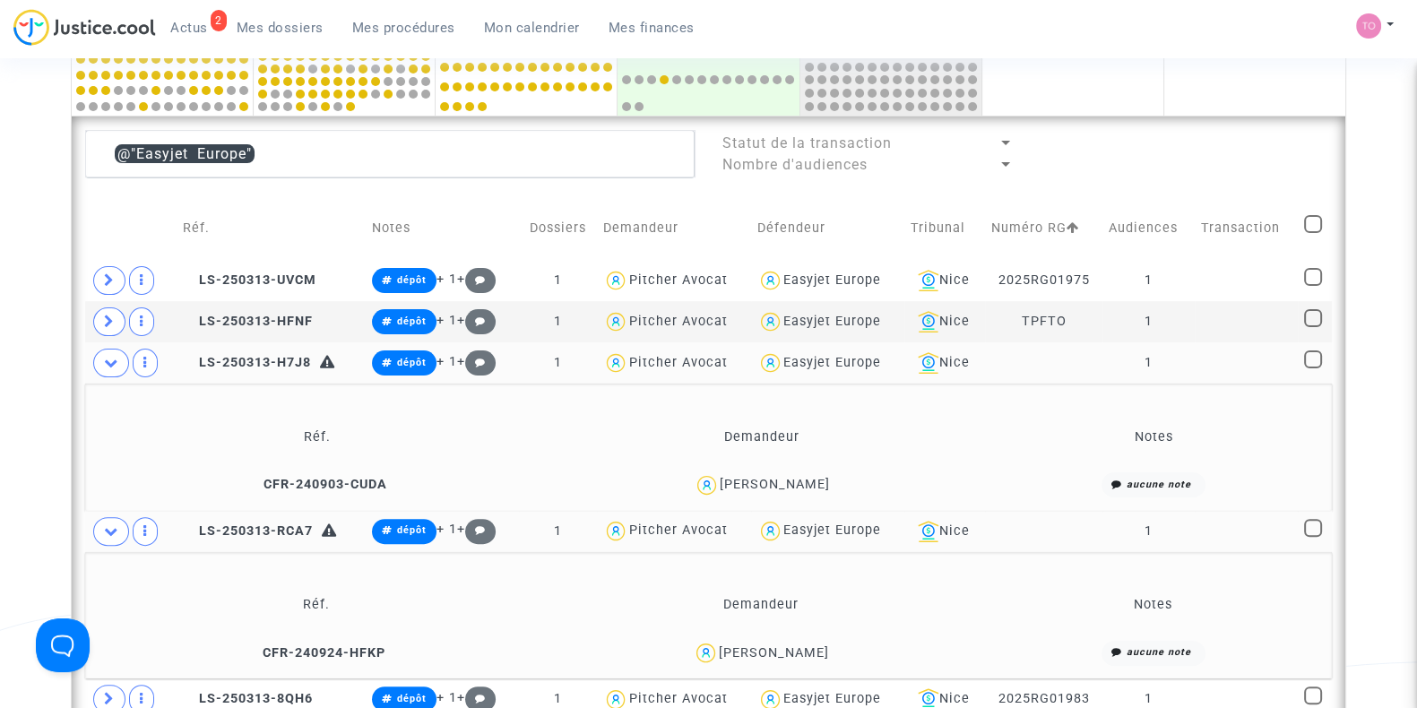
scroll to position [759, 0]
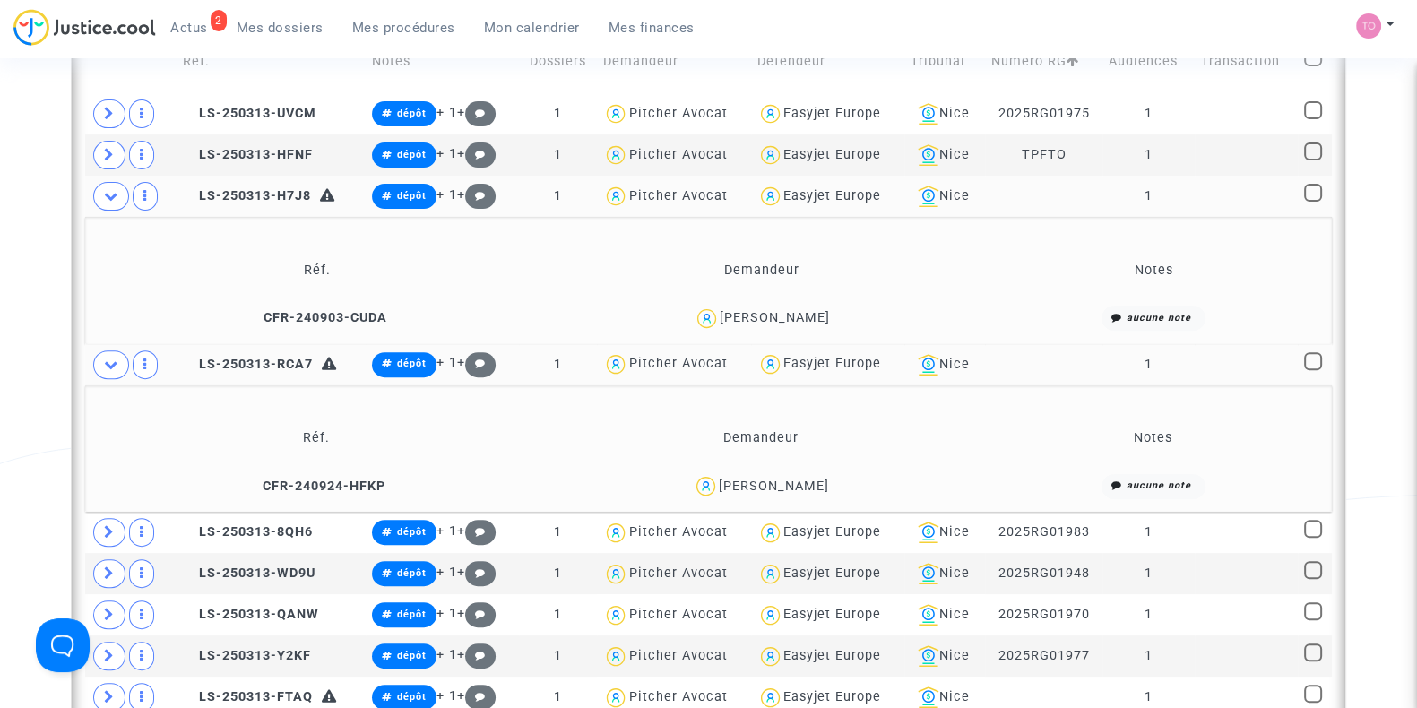
drag, startPoint x: 896, startPoint y: 481, endPoint x: 687, endPoint y: 476, distance: 209.0
click at [687, 476] on div "DOMINIQUE TREBITSCH" at bounding box center [761, 486] width 429 height 26
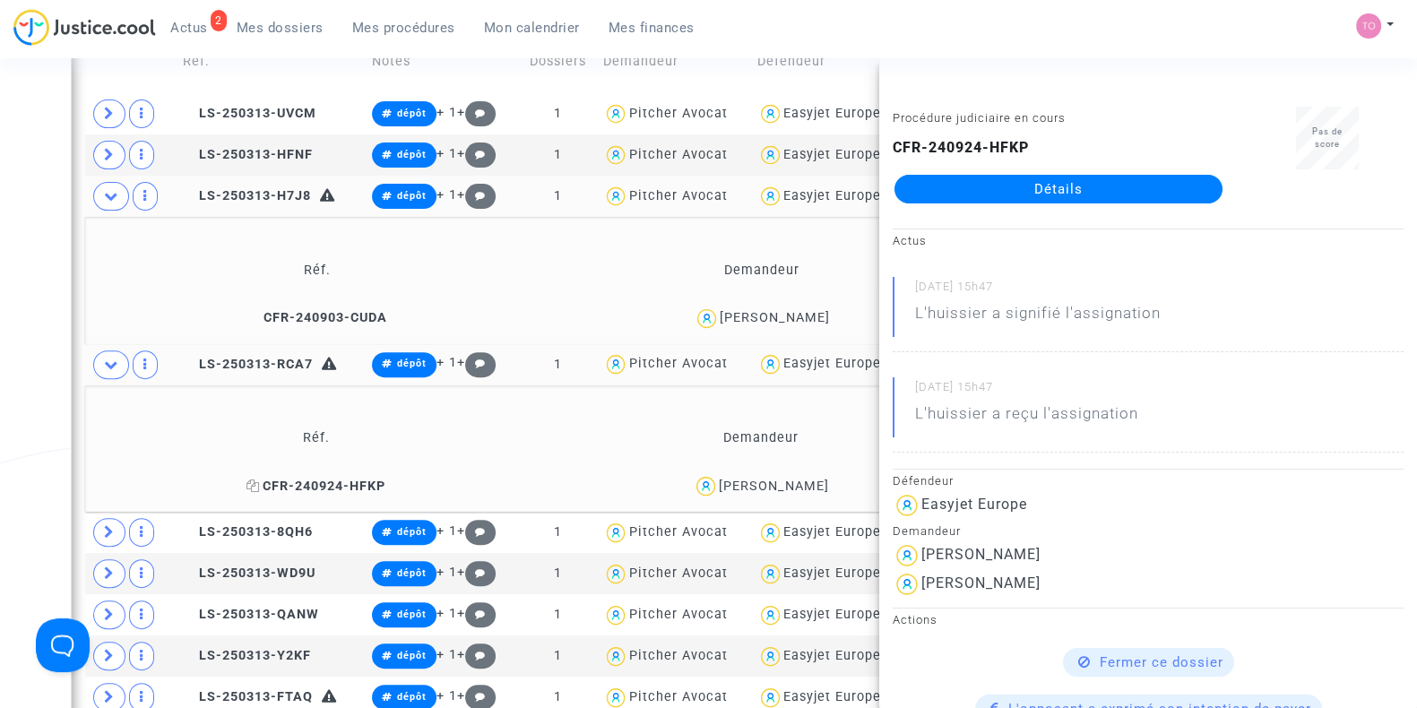
click at [247, 480] on icon at bounding box center [253, 486] width 13 height 13
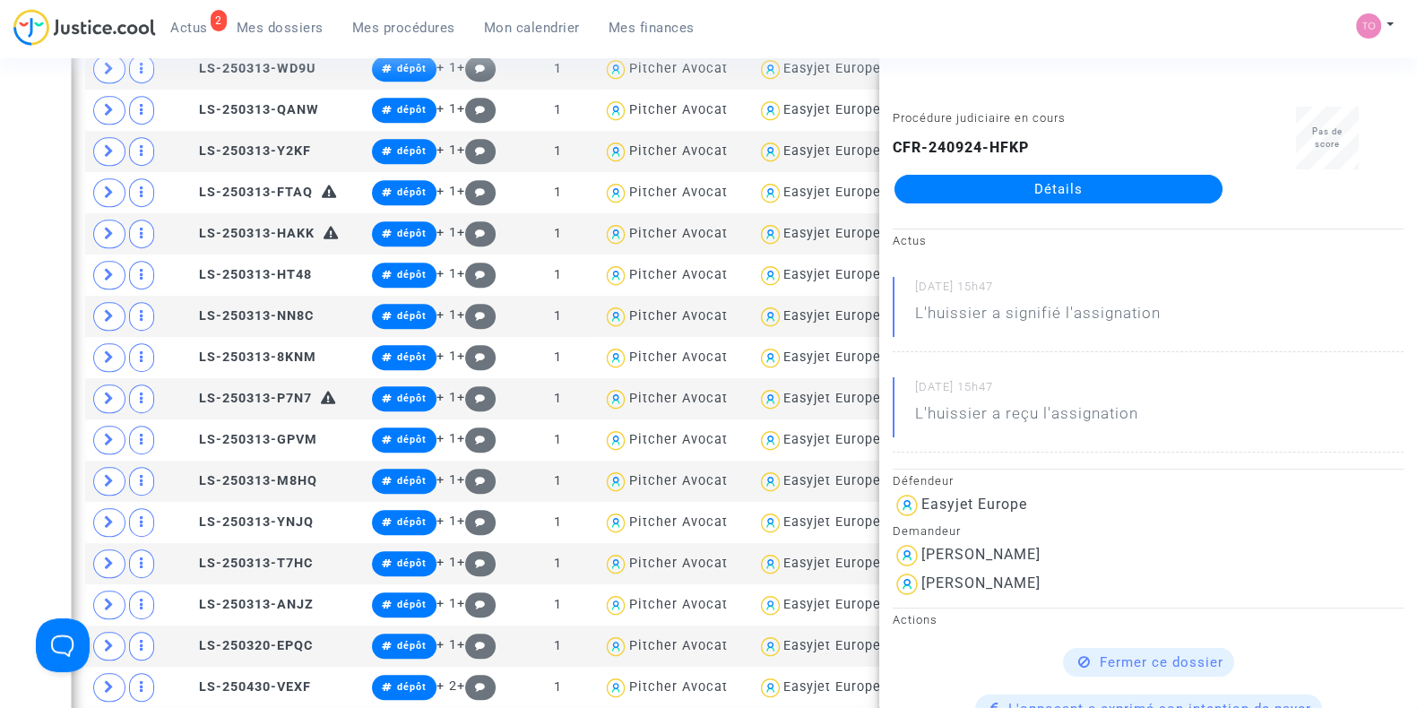
scroll to position [1266, 0]
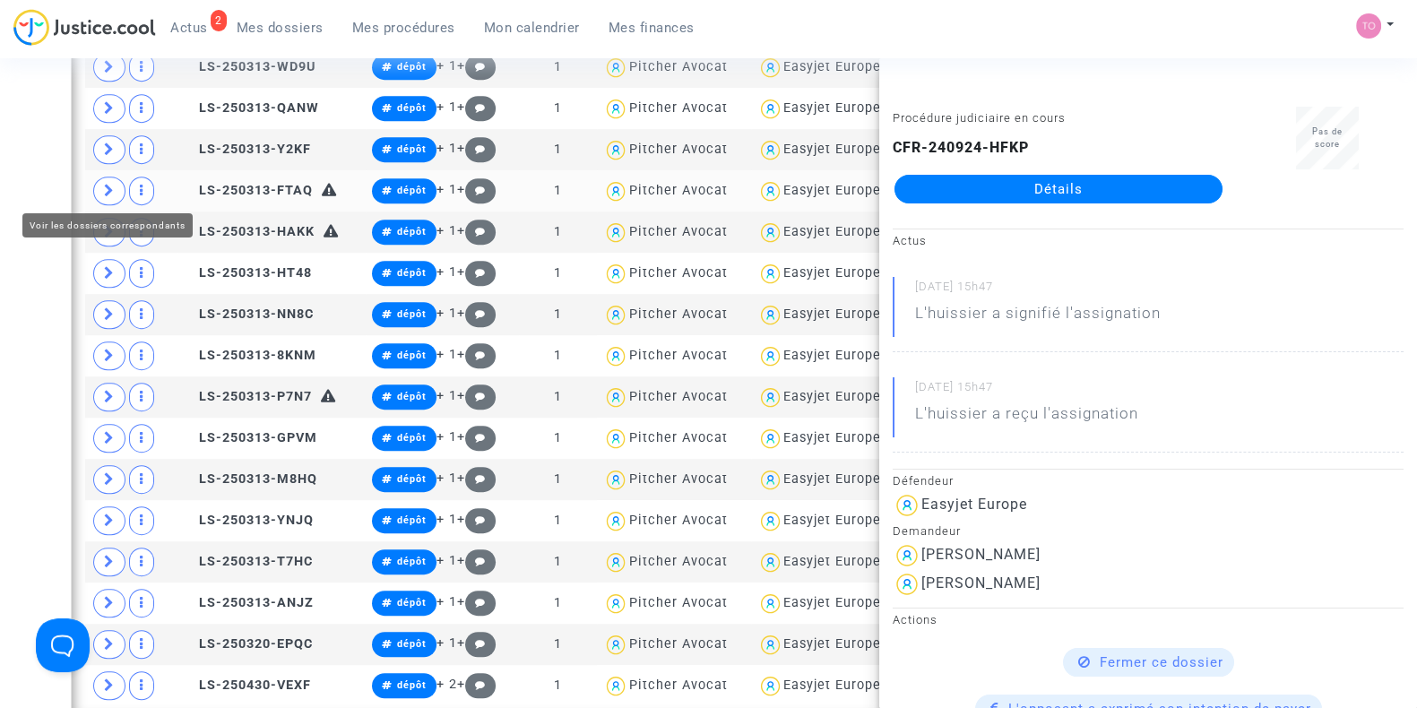
click at [100, 182] on span at bounding box center [109, 191] width 32 height 29
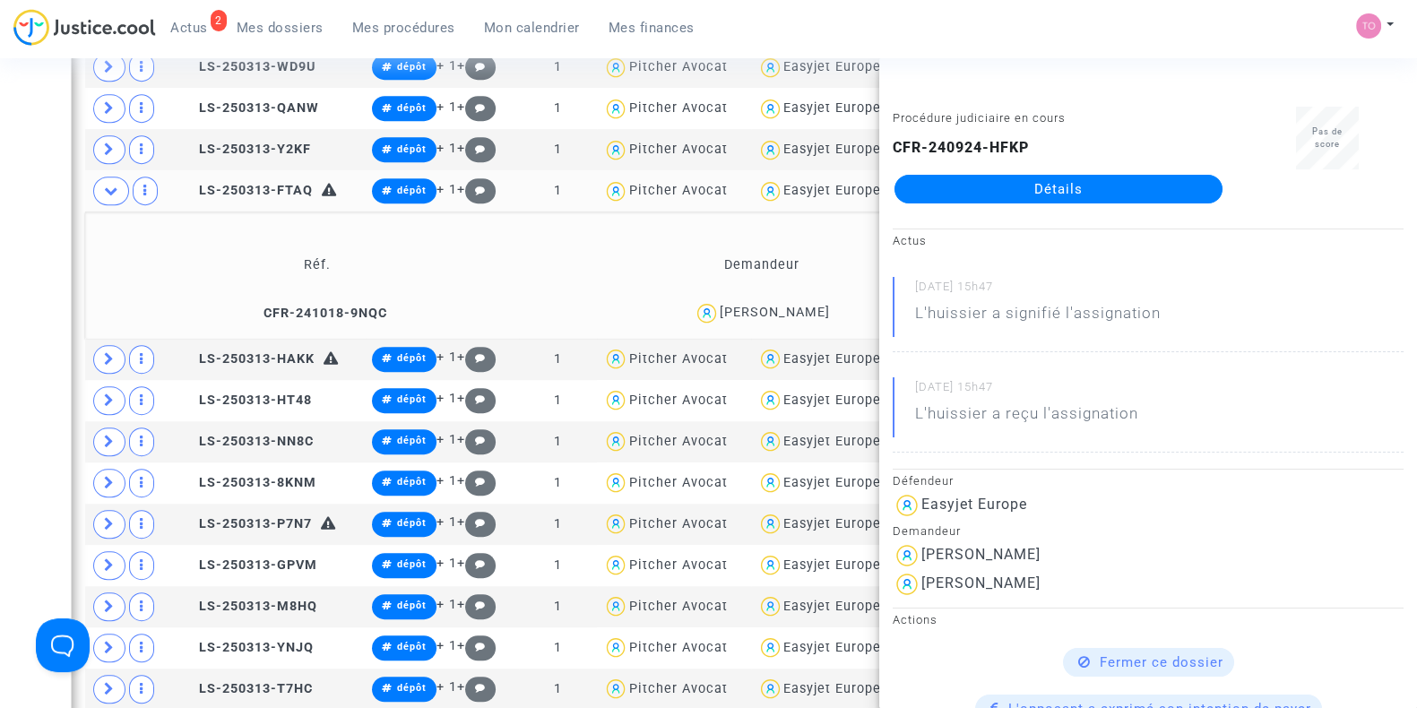
drag, startPoint x: 836, startPoint y: 308, endPoint x: 722, endPoint y: 315, distance: 114.1
click at [722, 315] on div "Andrea Saraceni" at bounding box center [763, 313] width 428 height 26
click at [256, 307] on icon at bounding box center [253, 313] width 13 height 13
click at [114, 345] on span at bounding box center [109, 359] width 32 height 29
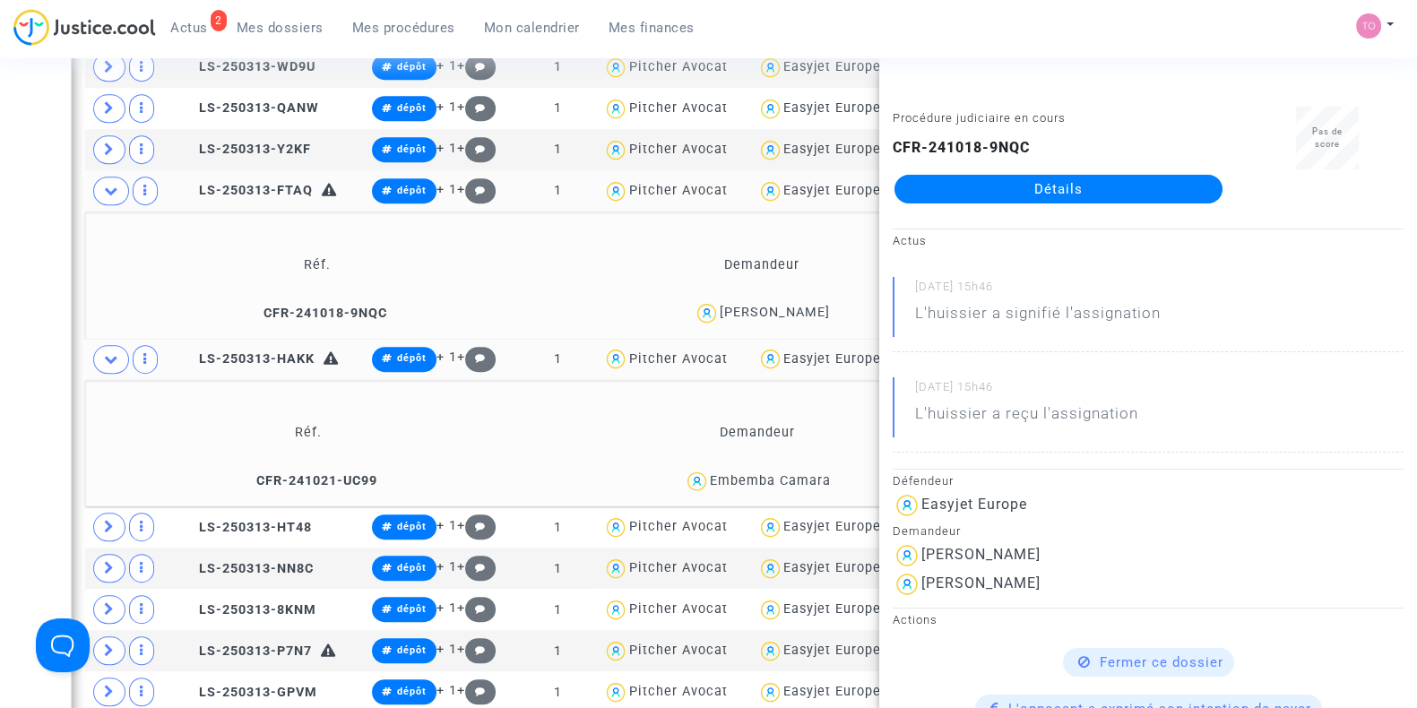
drag, startPoint x: 832, startPoint y: 472, endPoint x: 708, endPoint y: 479, distance: 123.9
click at [708, 479] on div "Embemba Camara" at bounding box center [758, 482] width 450 height 26
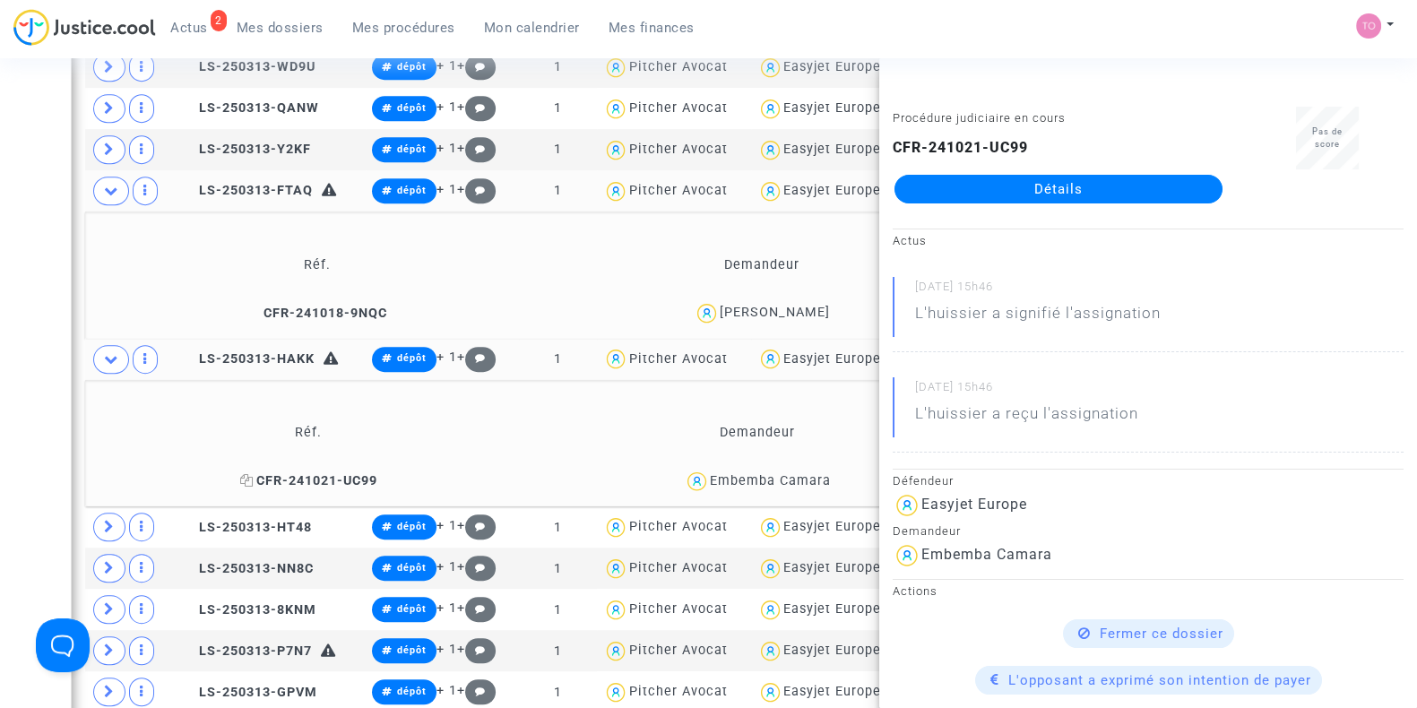
click at [254, 475] on icon at bounding box center [246, 480] width 13 height 13
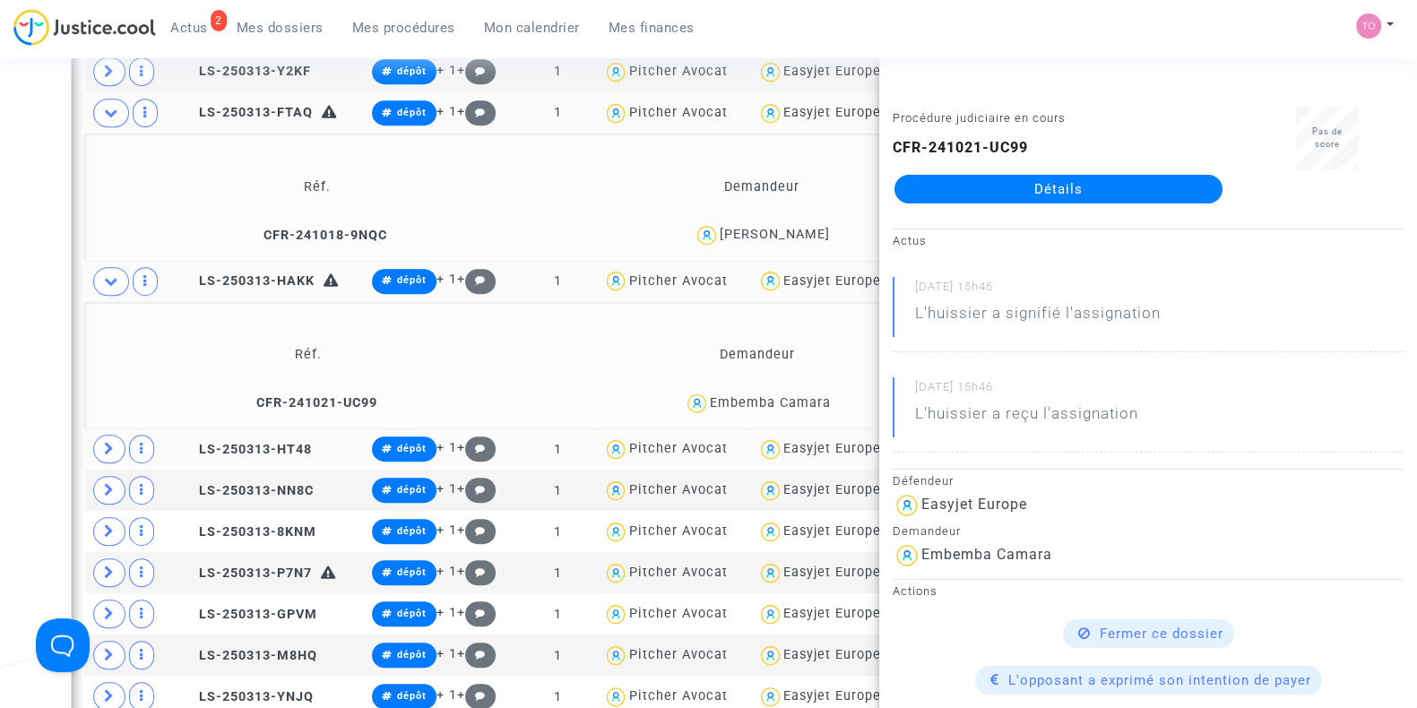
scroll to position [1347, 0]
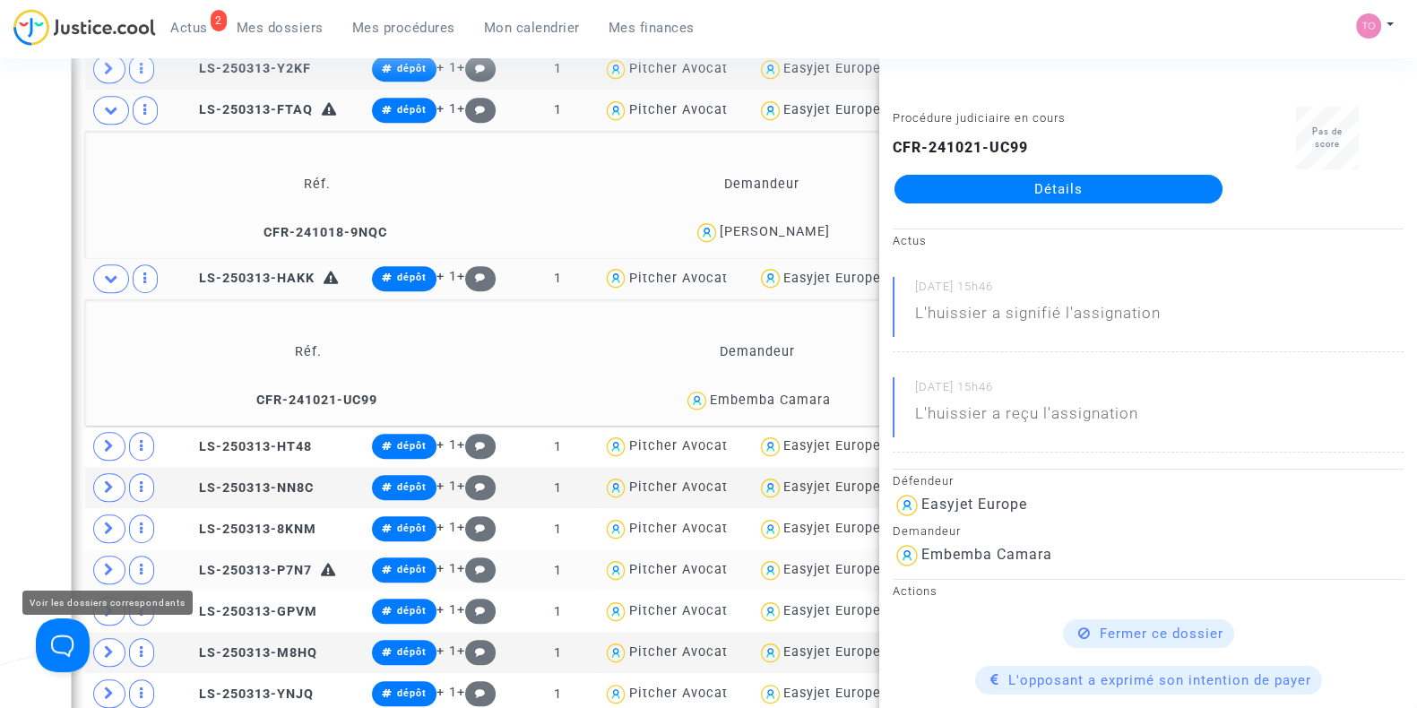
click at [104, 563] on icon at bounding box center [109, 569] width 11 height 13
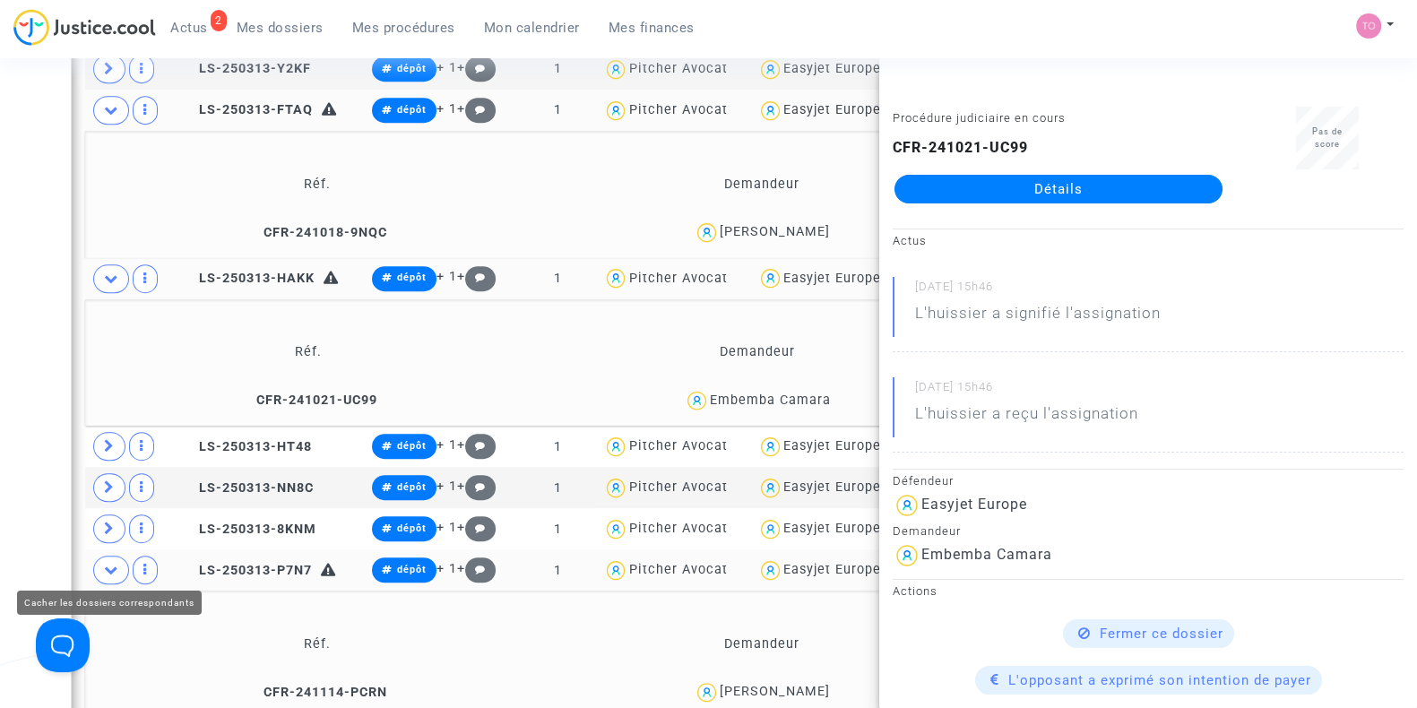
scroll to position [1486, 0]
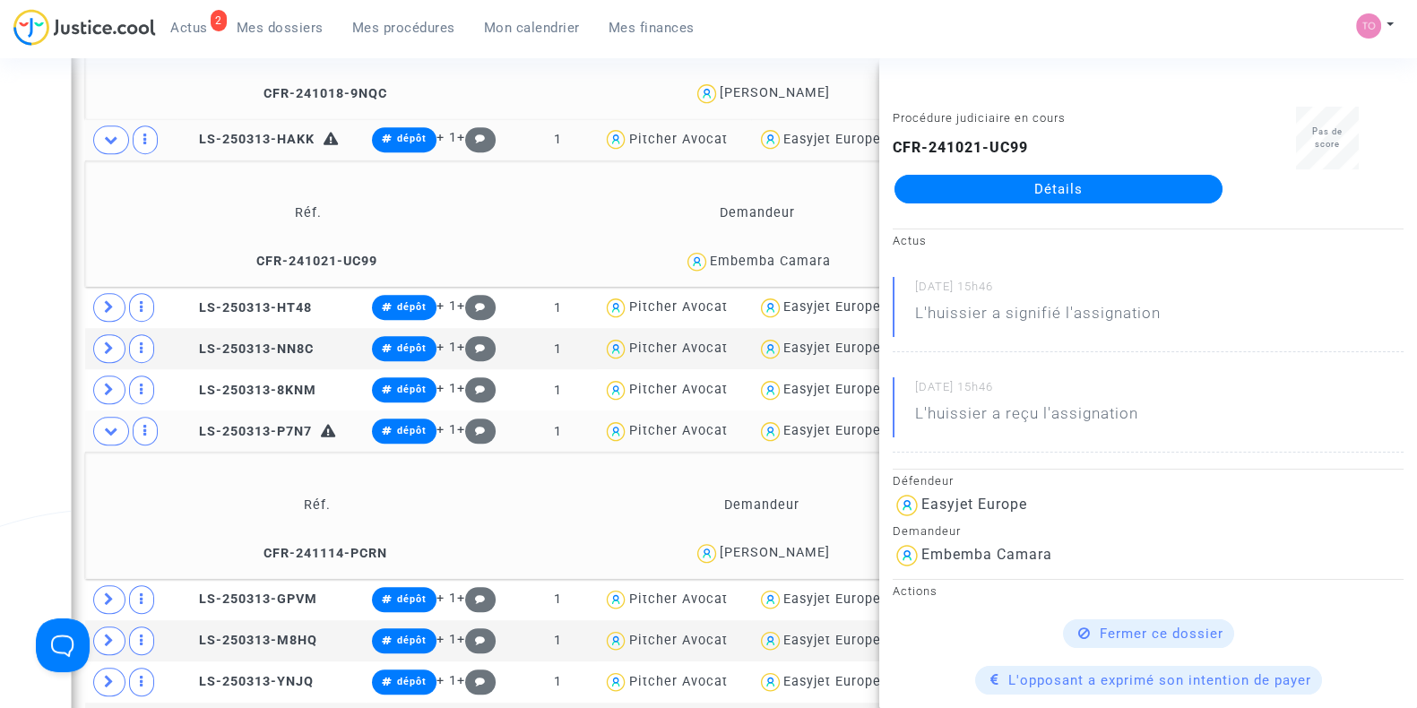
drag, startPoint x: 852, startPoint y: 544, endPoint x: 688, endPoint y: 551, distance: 164.2
click at [688, 551] on div "MEHMET SINAN CAKIM" at bounding box center [763, 554] width 428 height 26
click at [247, 547] on icon at bounding box center [253, 553] width 13 height 13
click at [21, 370] on div "Date de clôture d'instruction Date de conciliation Date d'audience Date de juge…" at bounding box center [708, 76] width 1417 height 2919
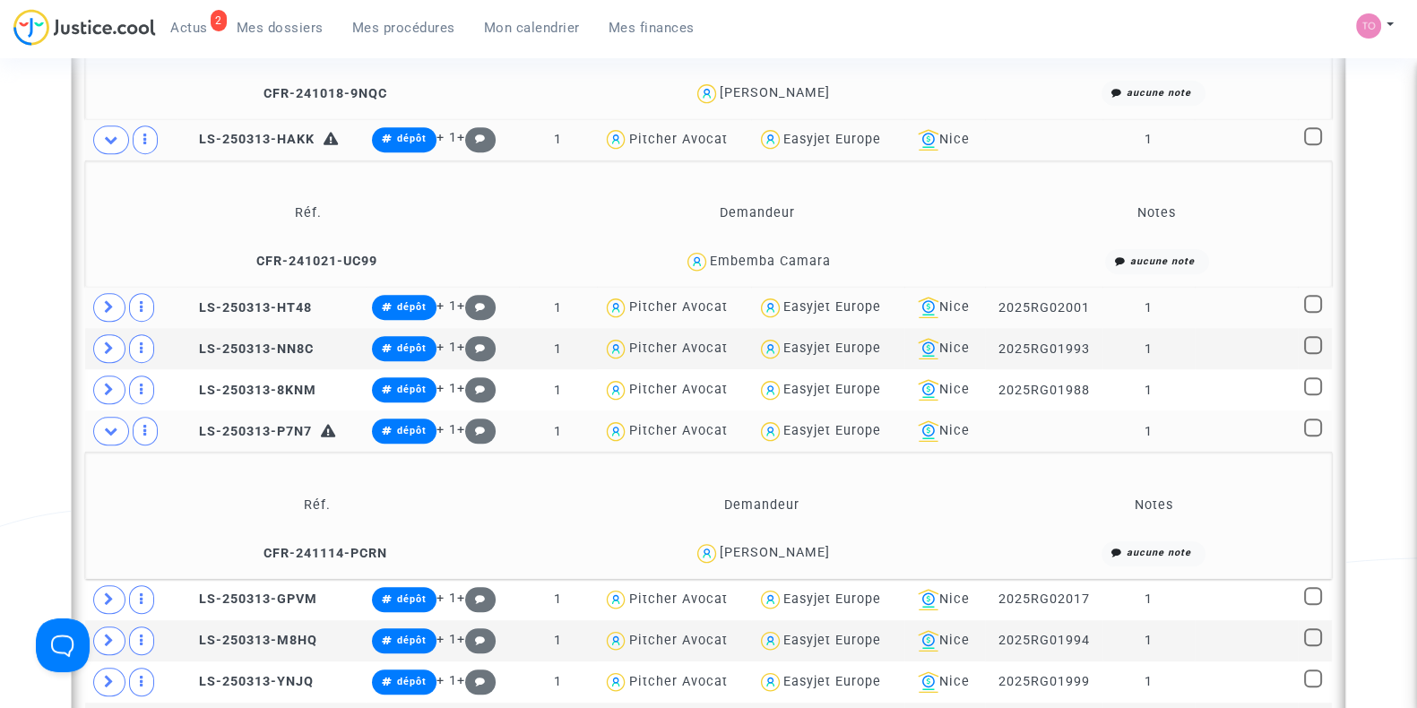
drag, startPoint x: 879, startPoint y: 298, endPoint x: 778, endPoint y: 310, distance: 101.2
click at [778, 310] on div "Easyjet Europe" at bounding box center [828, 308] width 141 height 26
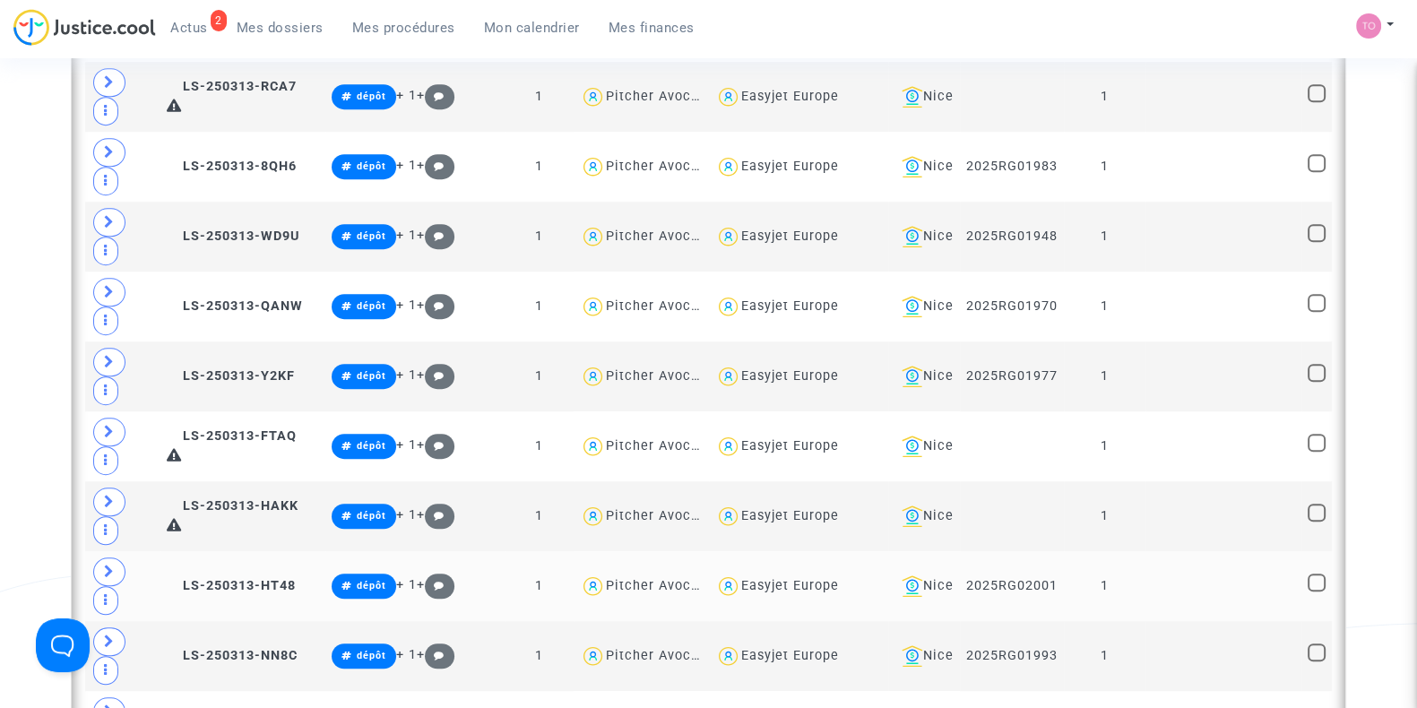
scroll to position [1486, 0]
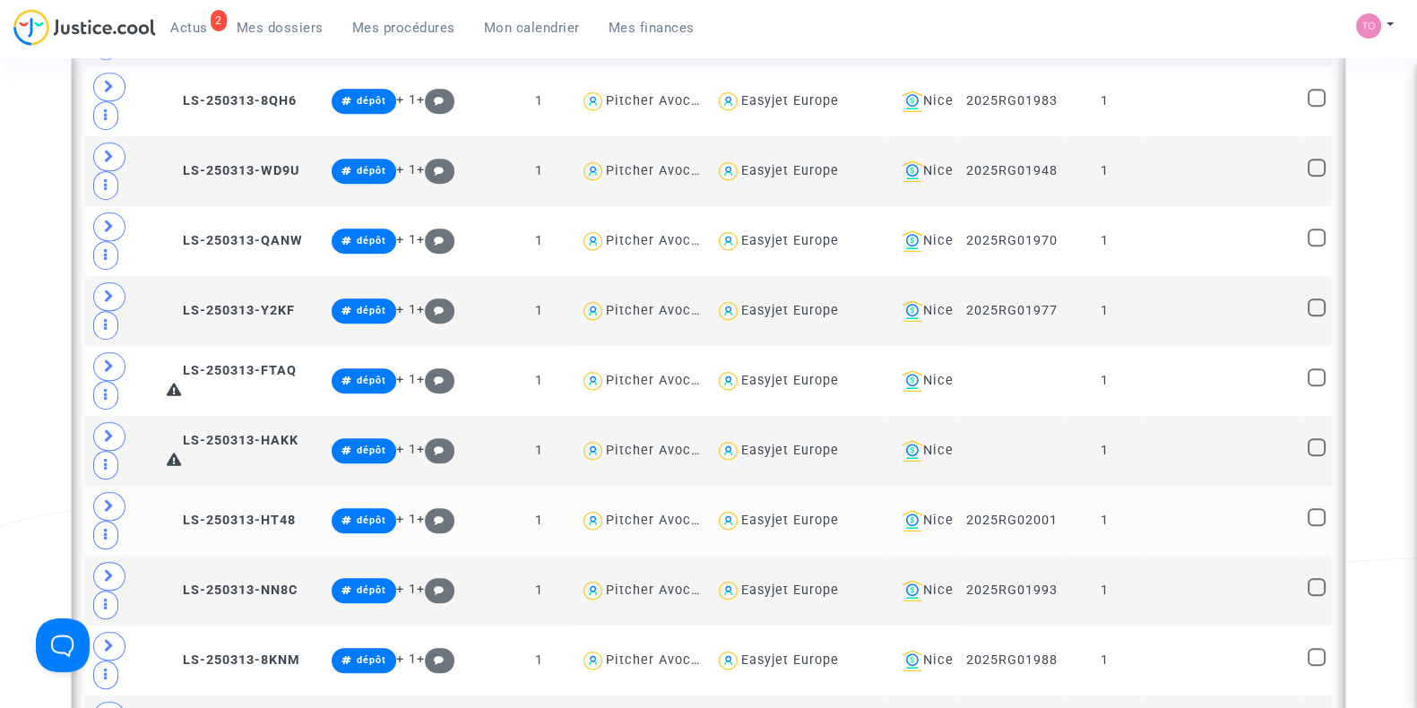
click at [851, 522] on div "Easyjet Europe" at bounding box center [798, 521] width 167 height 26
type textarea "@"Easyjet Europe""
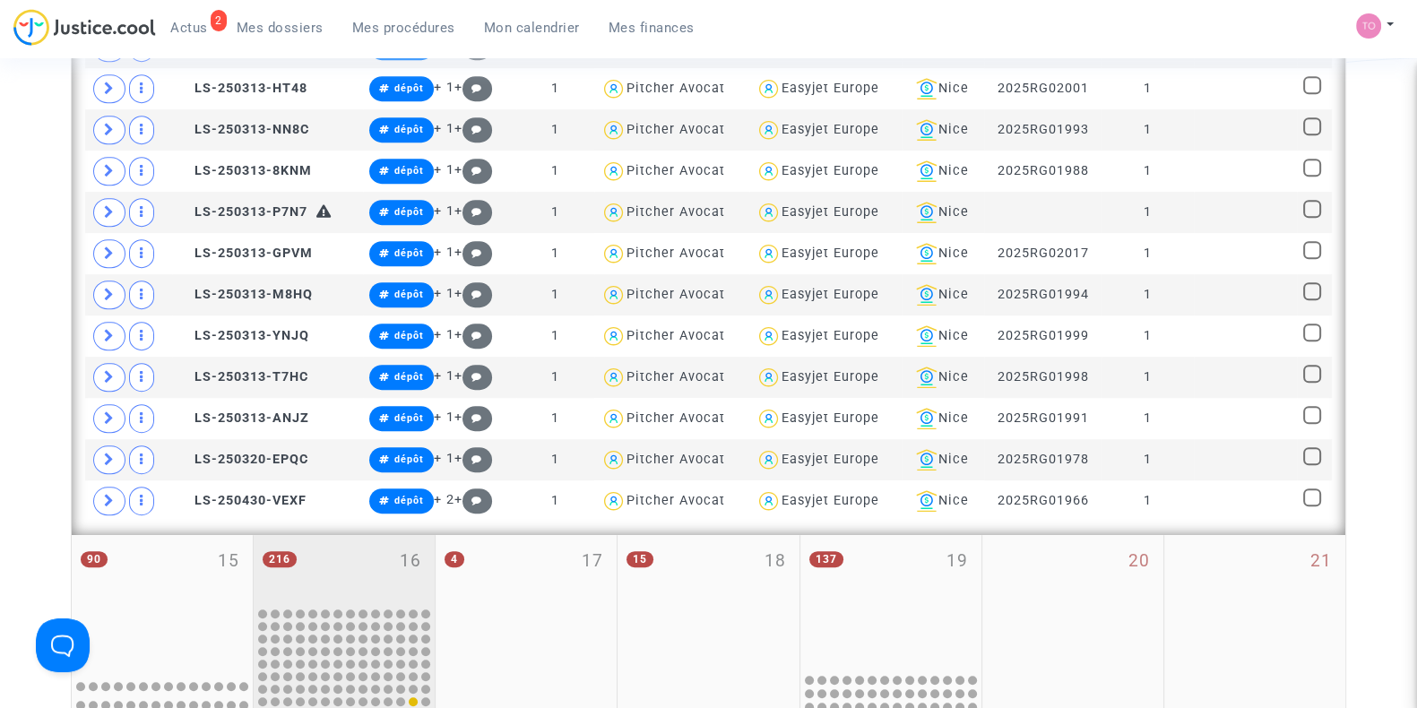
scroll to position [1059, 0]
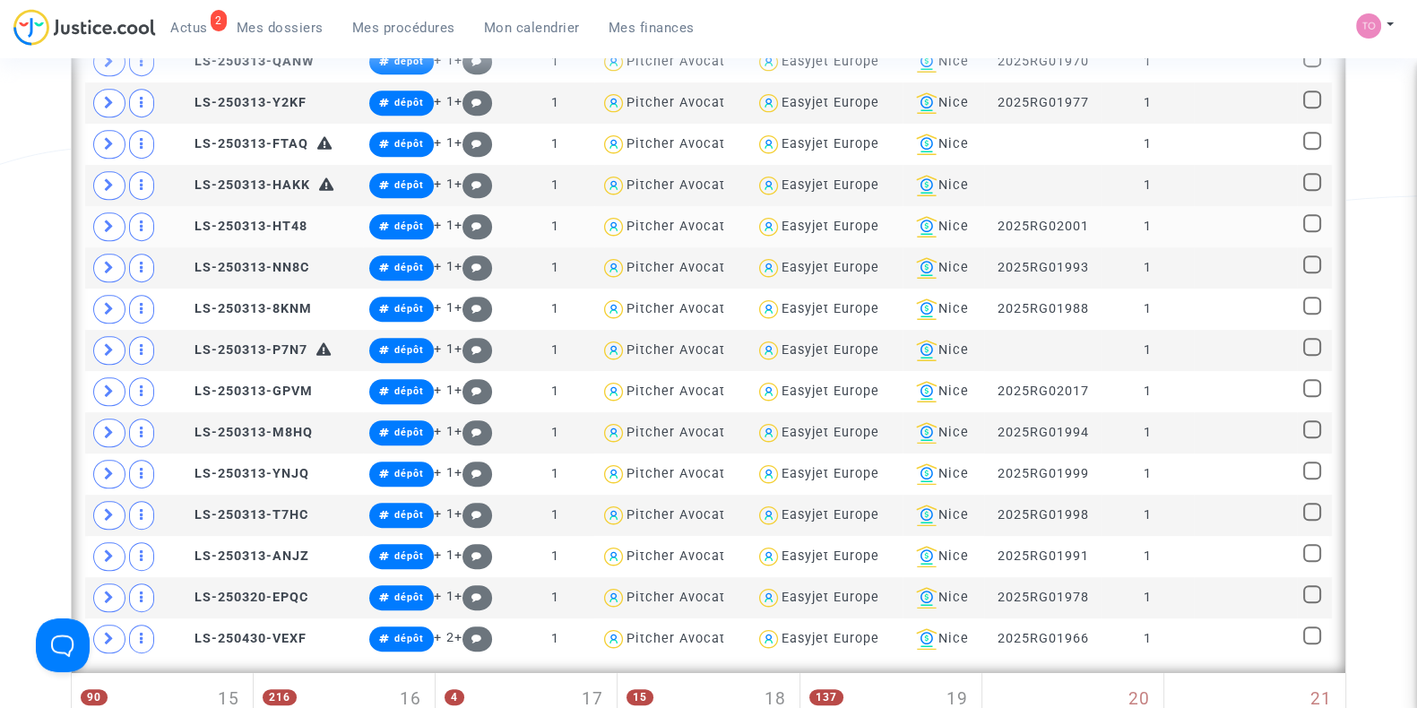
click at [825, 210] on span "Easyjet Europe" at bounding box center [831, 175] width 98 height 118
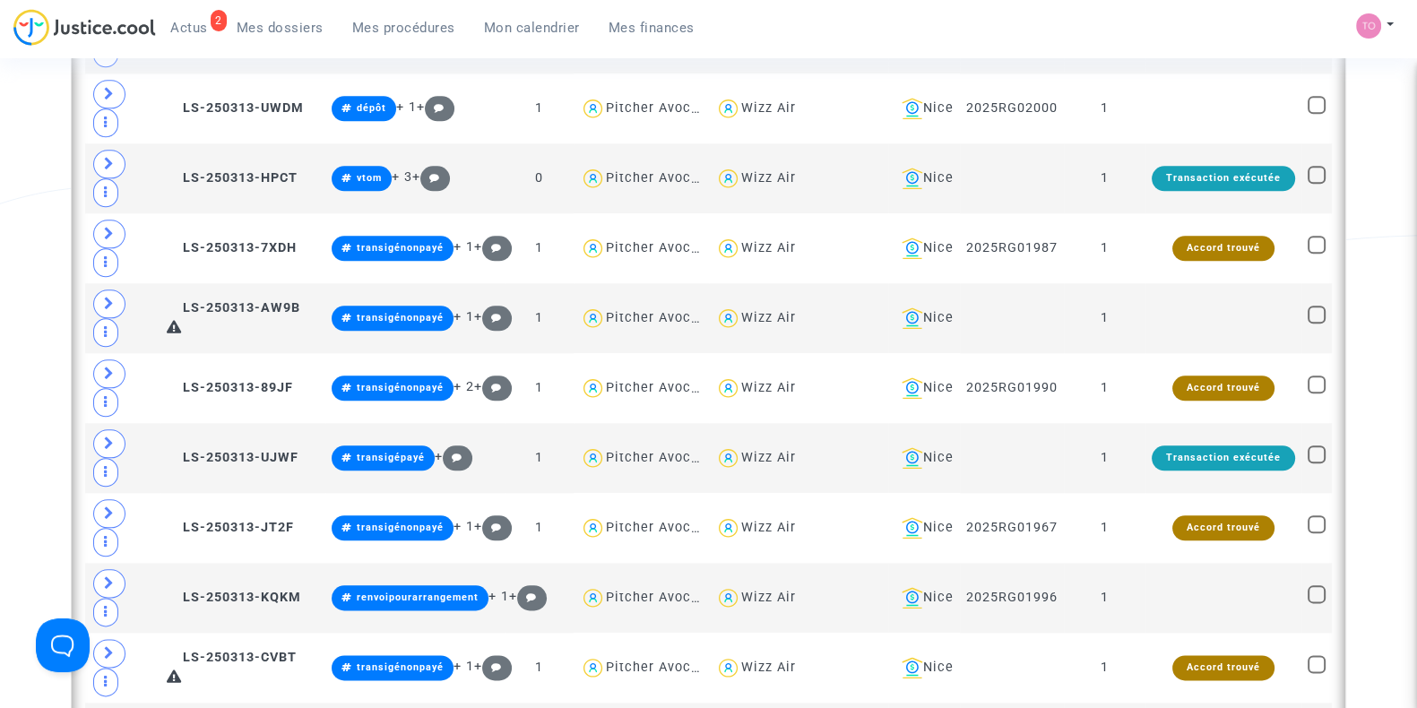
scroll to position [2599, 0]
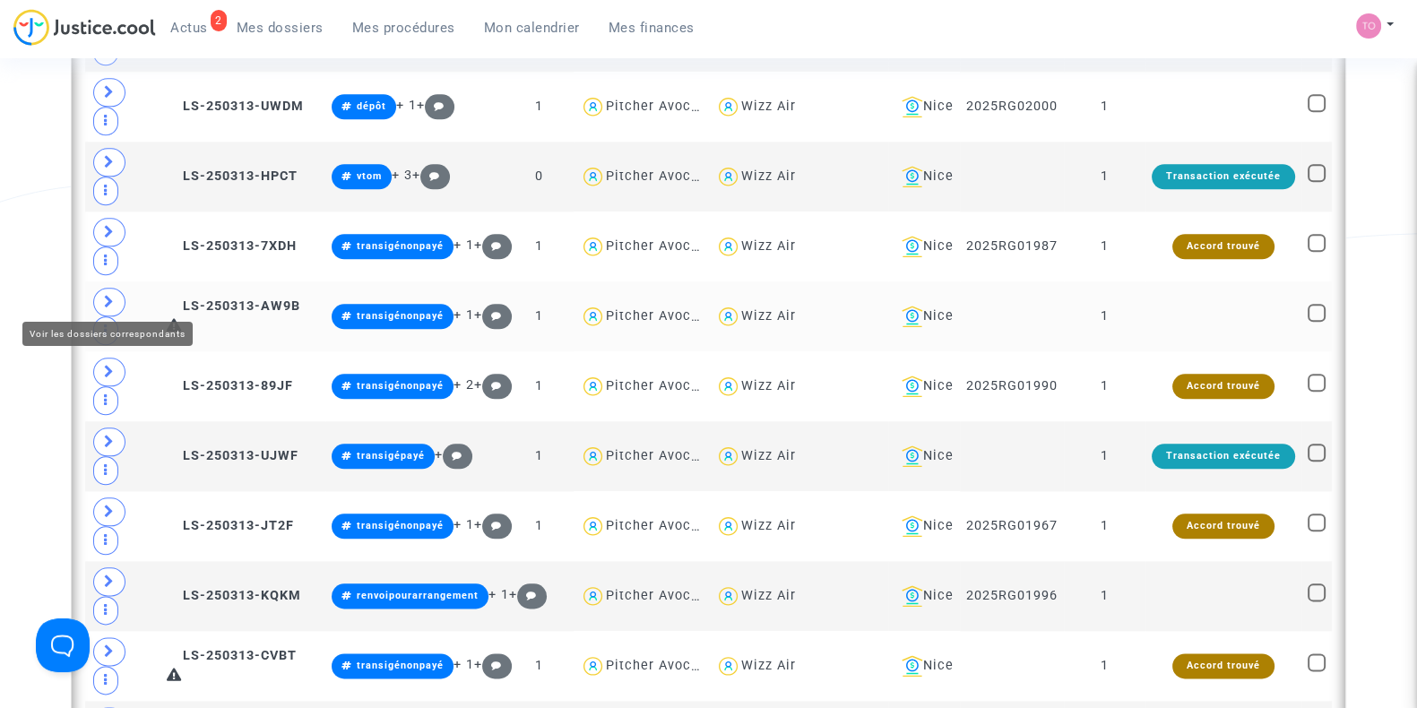
click at [113, 295] on icon at bounding box center [109, 301] width 11 height 13
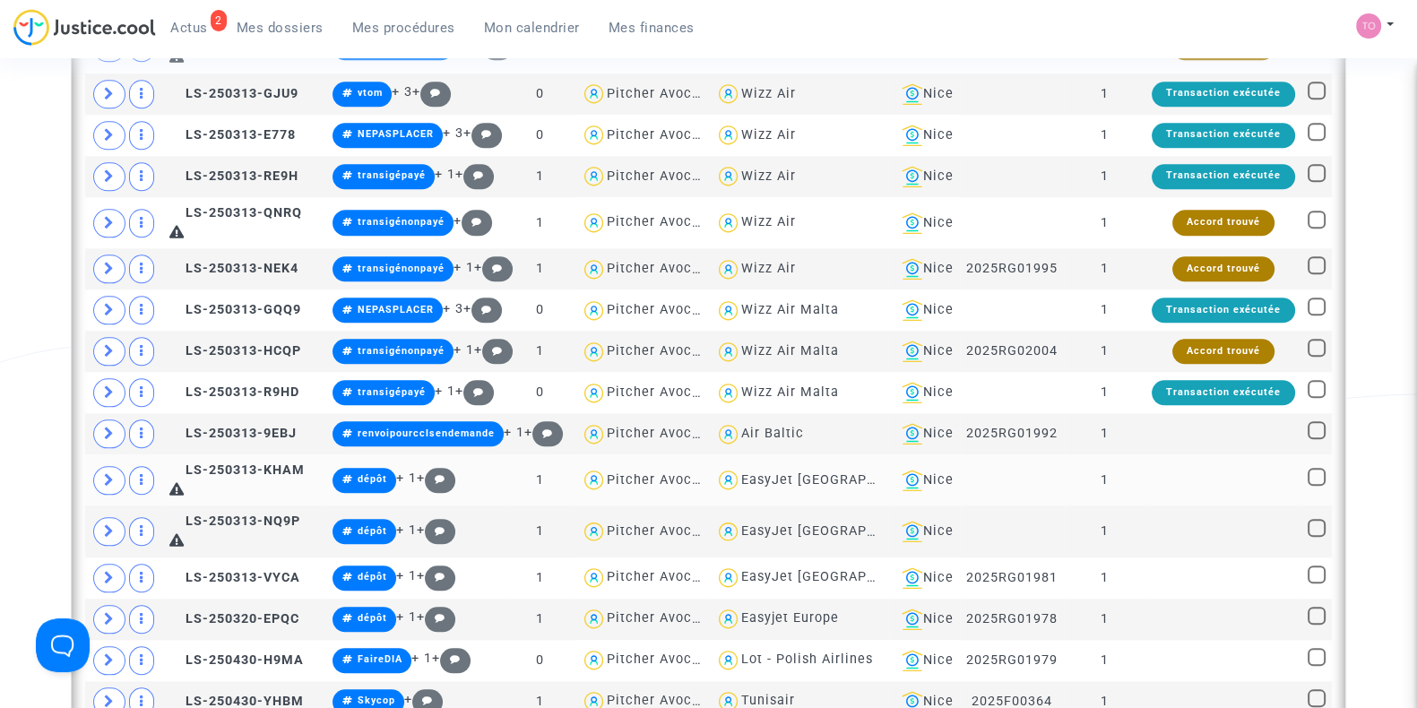
scroll to position [2435, 0]
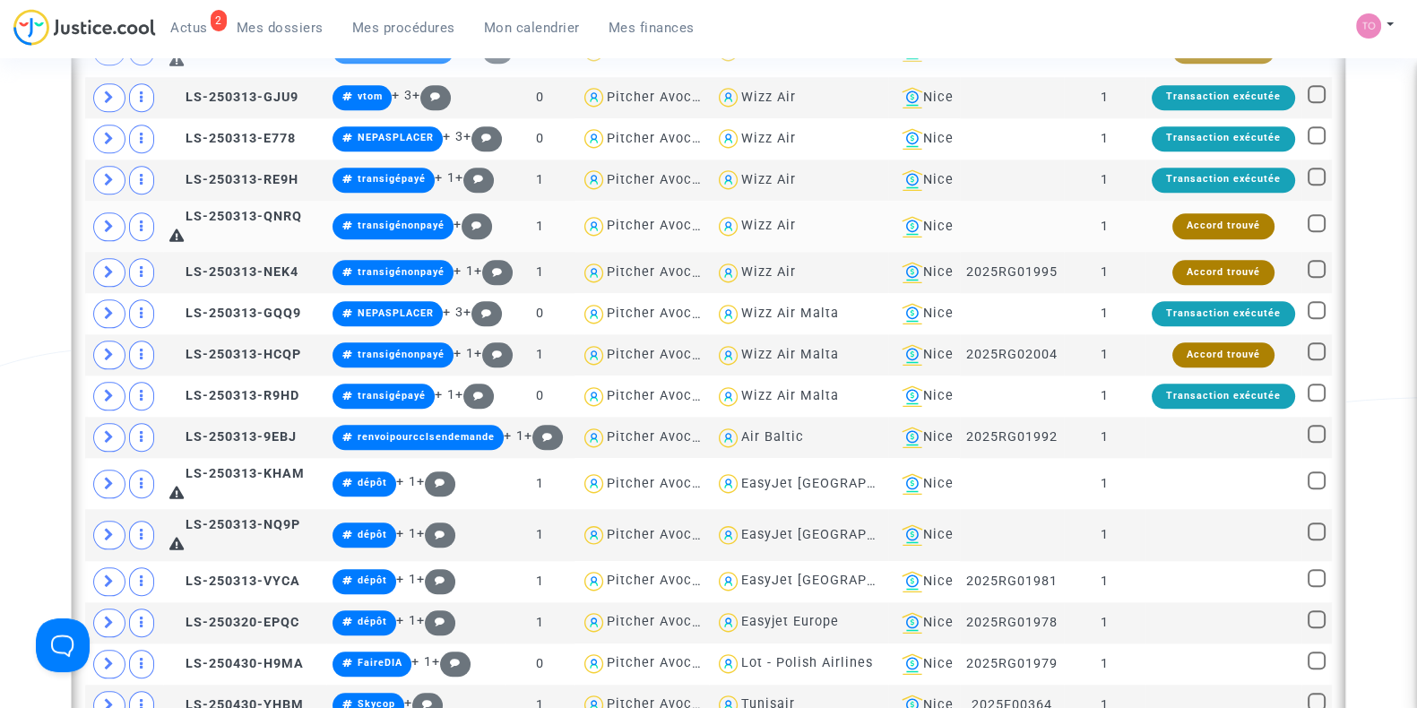
click at [759, 228] on div "Wizz Air" at bounding box center [768, 225] width 55 height 15
type textarea "@"Wizz Air""
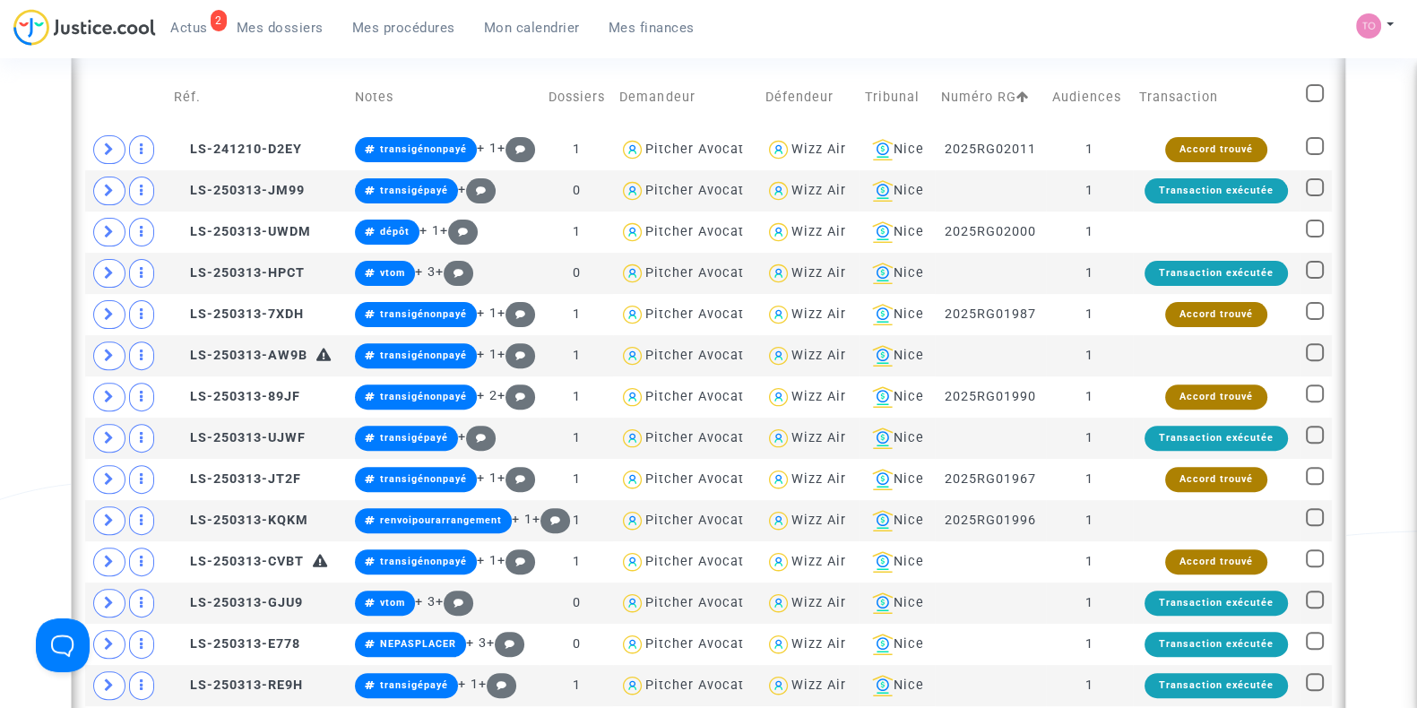
scroll to position [672, 0]
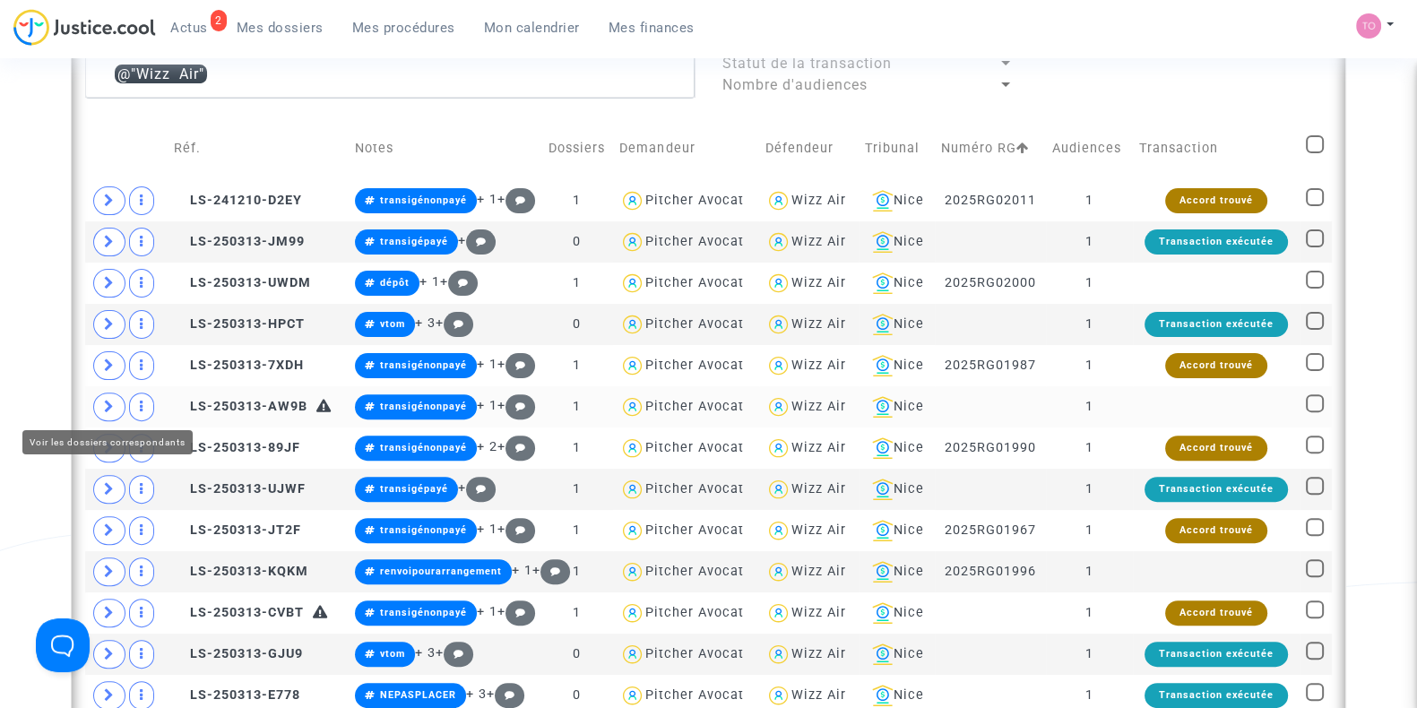
click at [113, 408] on icon at bounding box center [109, 406] width 11 height 13
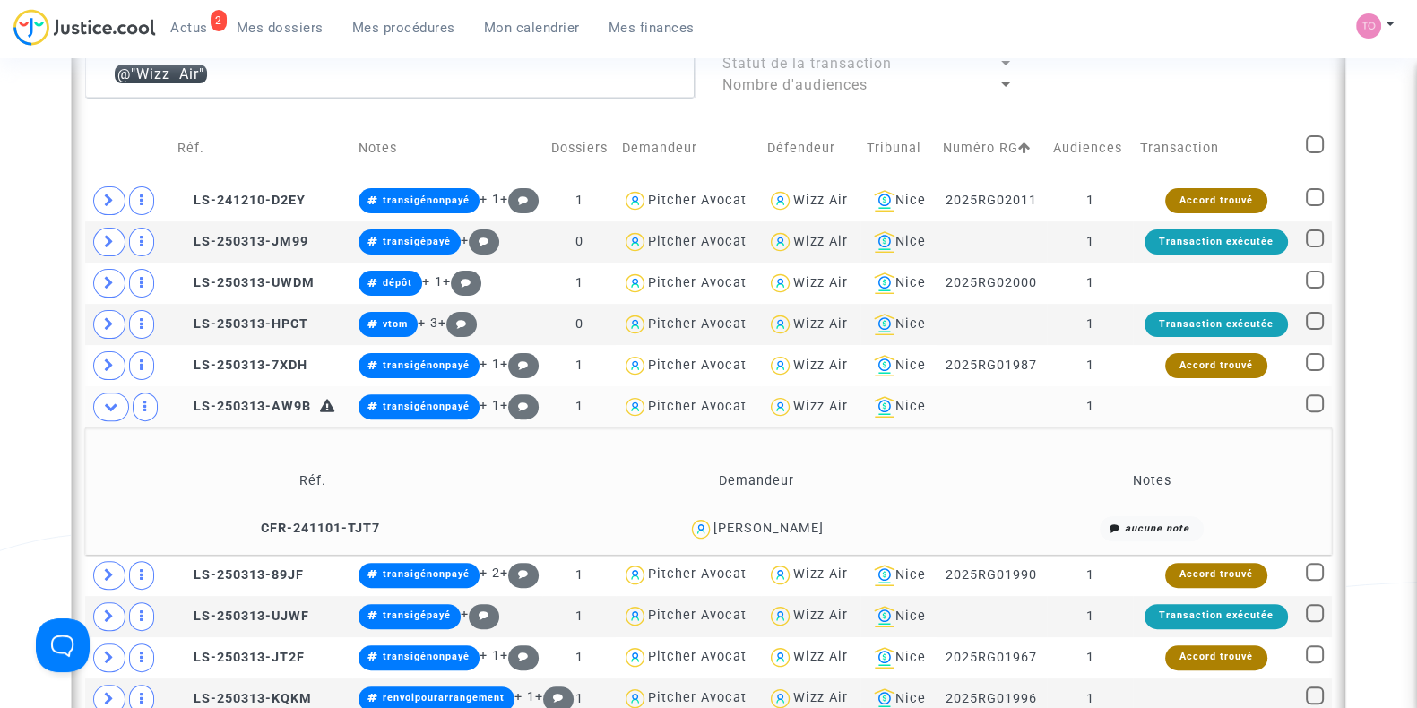
drag, startPoint x: 851, startPoint y: 522, endPoint x: 728, endPoint y: 533, distance: 123.4
click at [728, 533] on div "Iva Novakovic" at bounding box center [757, 529] width 432 height 26
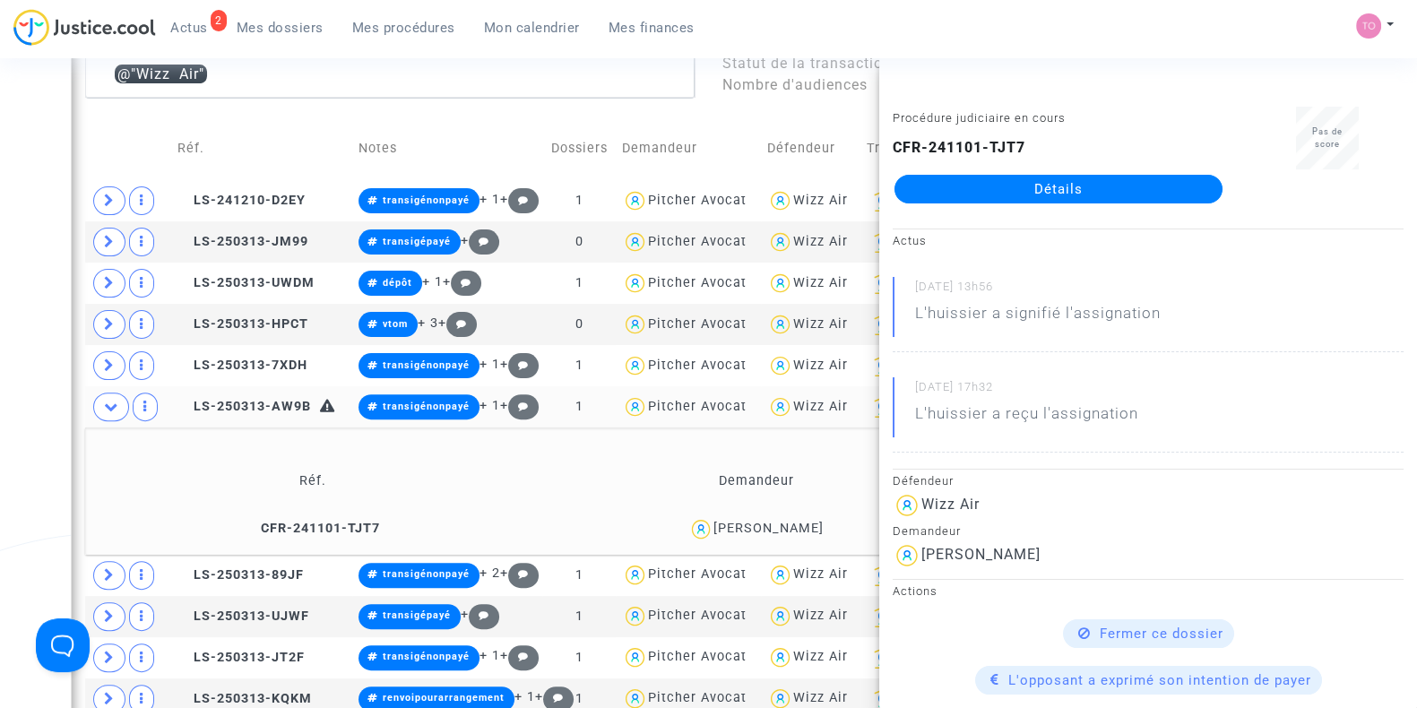
click at [0, 468] on div "Date de clôture d'instruction Date de conciliation Date d'audience Date de juge…" at bounding box center [708, 554] width 1417 height 2247
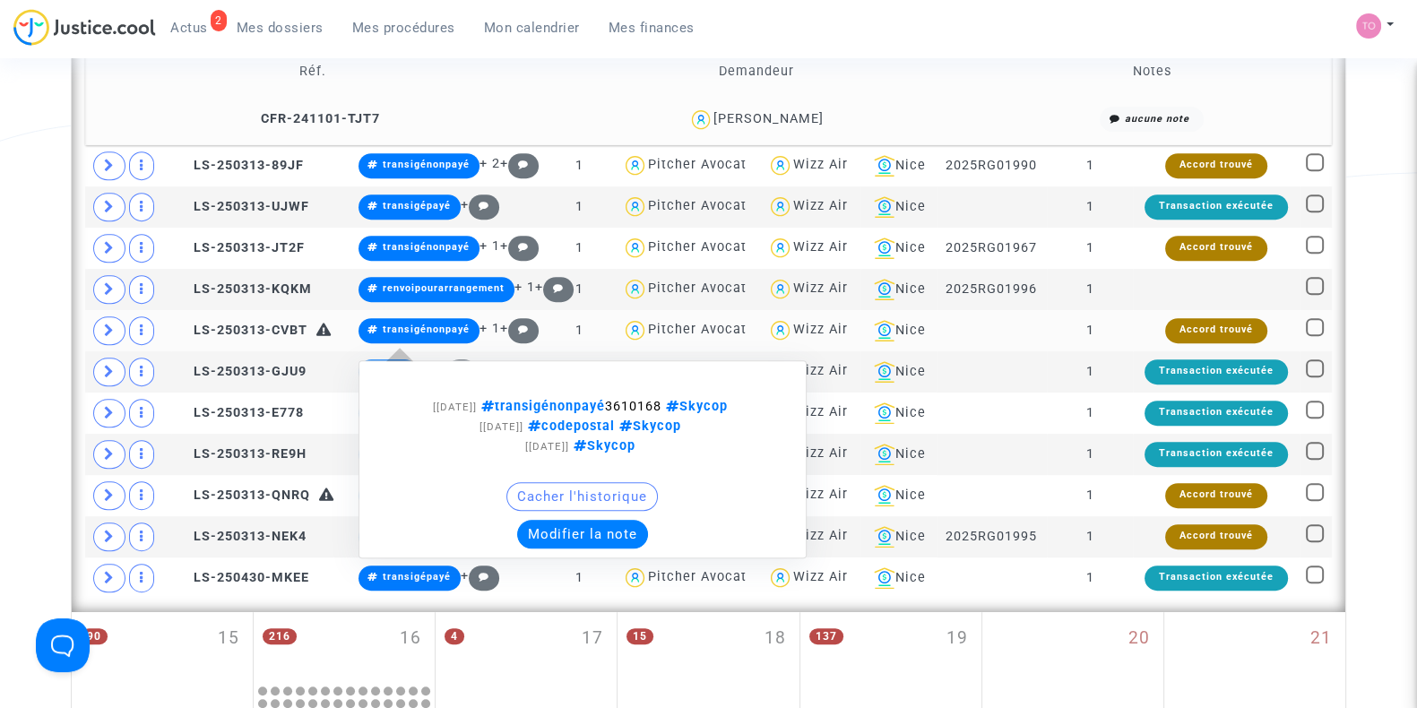
scroll to position [1079, 0]
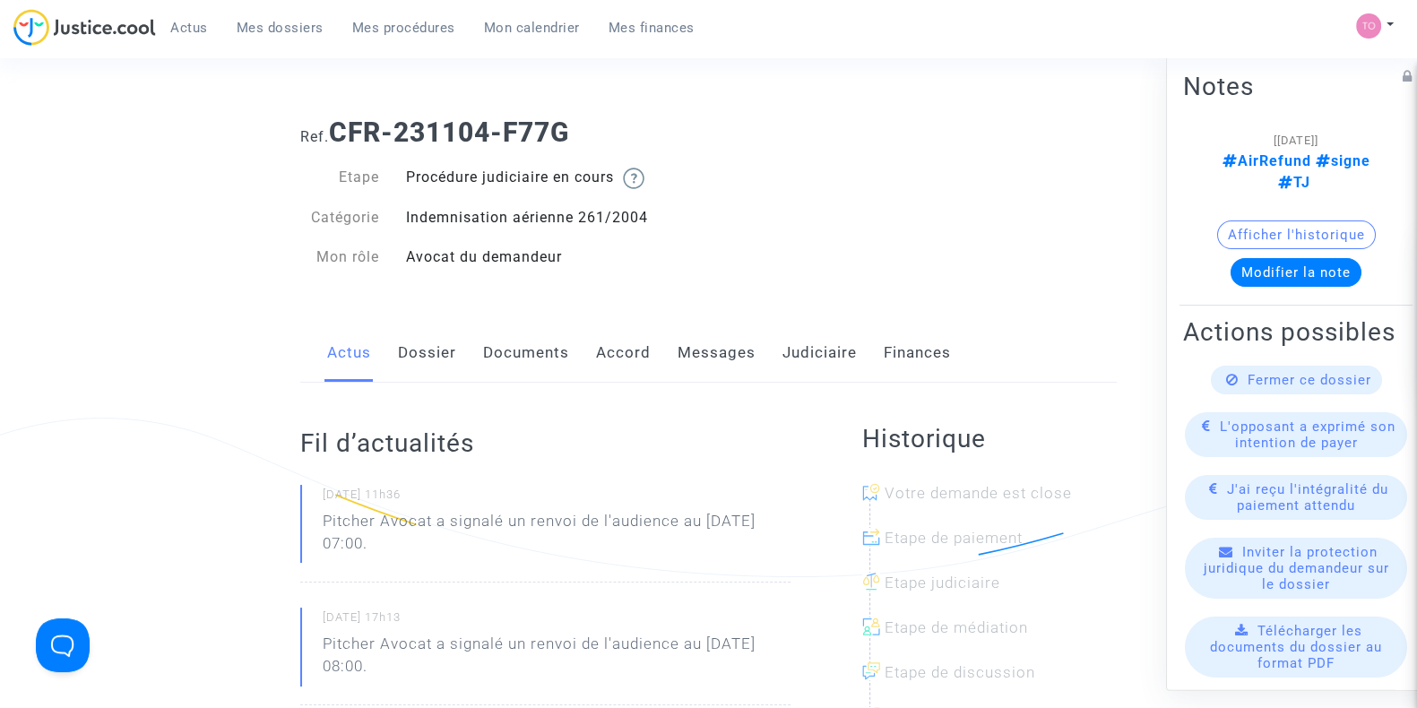
click at [439, 371] on link "Dossier" at bounding box center [427, 353] width 58 height 59
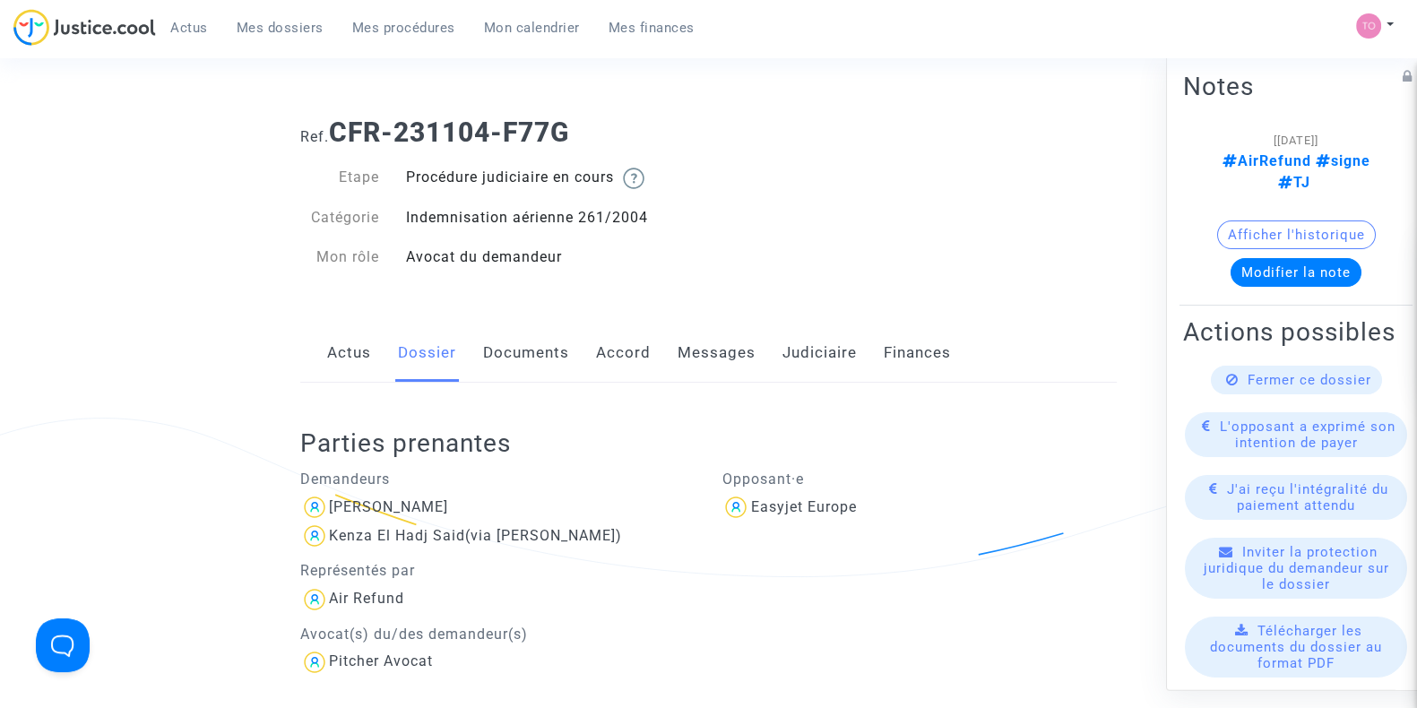
click at [686, 370] on link "Messages" at bounding box center [717, 353] width 78 height 59
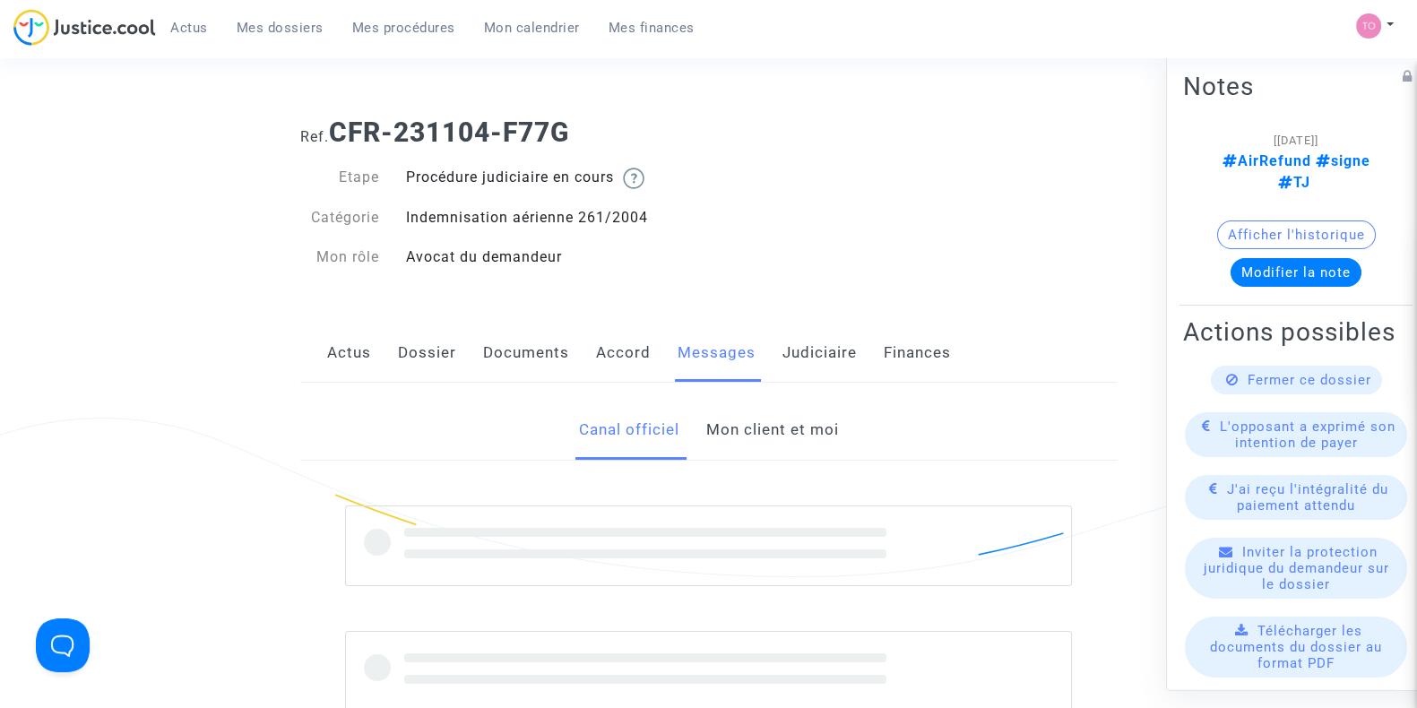
click at [811, 361] on link "Judiciaire" at bounding box center [820, 353] width 74 height 59
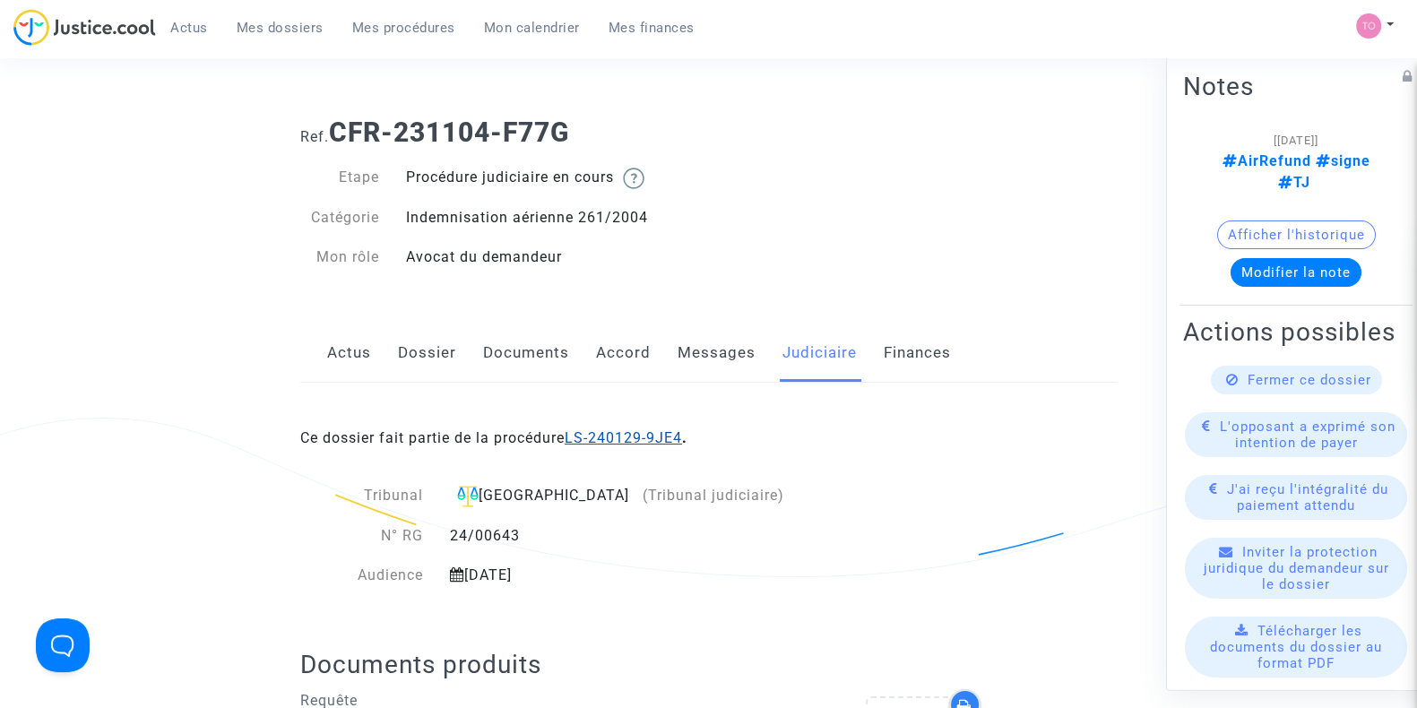
click at [663, 429] on link "LS-240129-9JE4" at bounding box center [623, 437] width 117 height 17
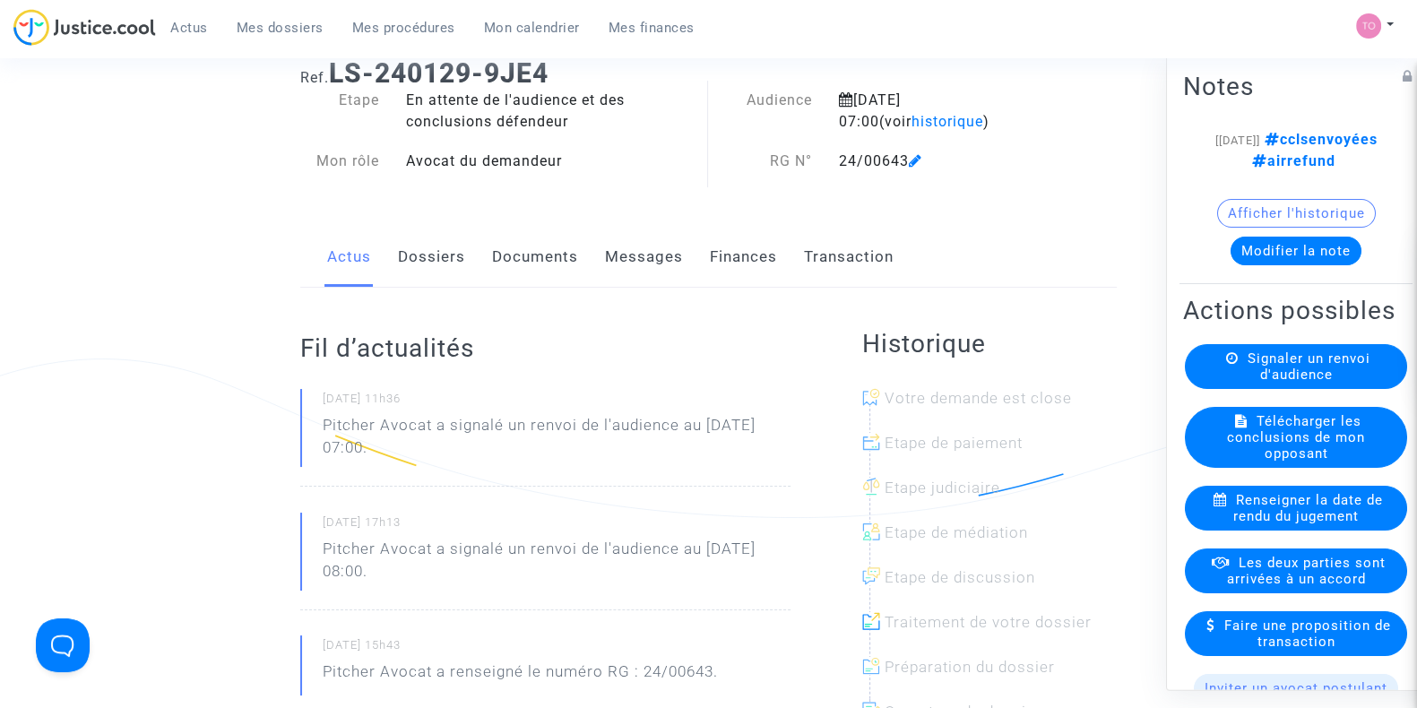
scroll to position [65, 0]
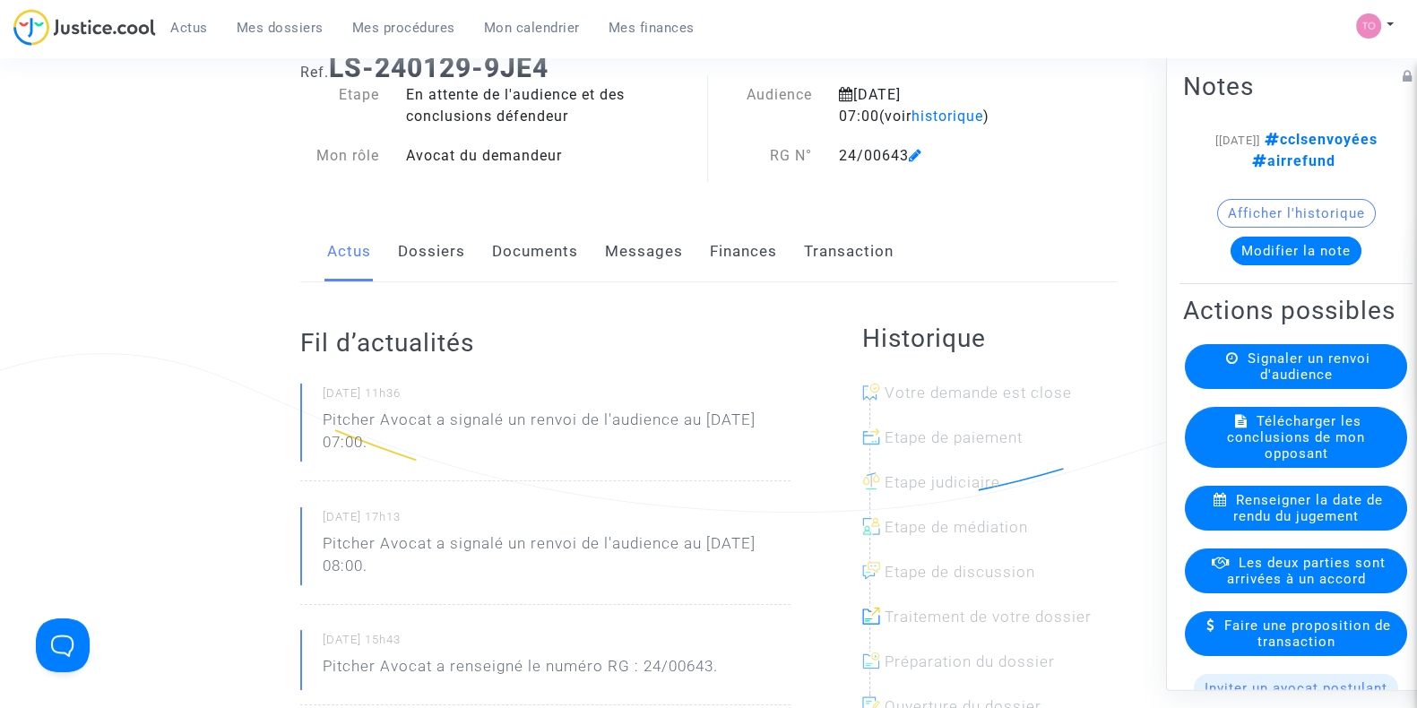
click at [539, 238] on link "Documents" at bounding box center [535, 251] width 86 height 59
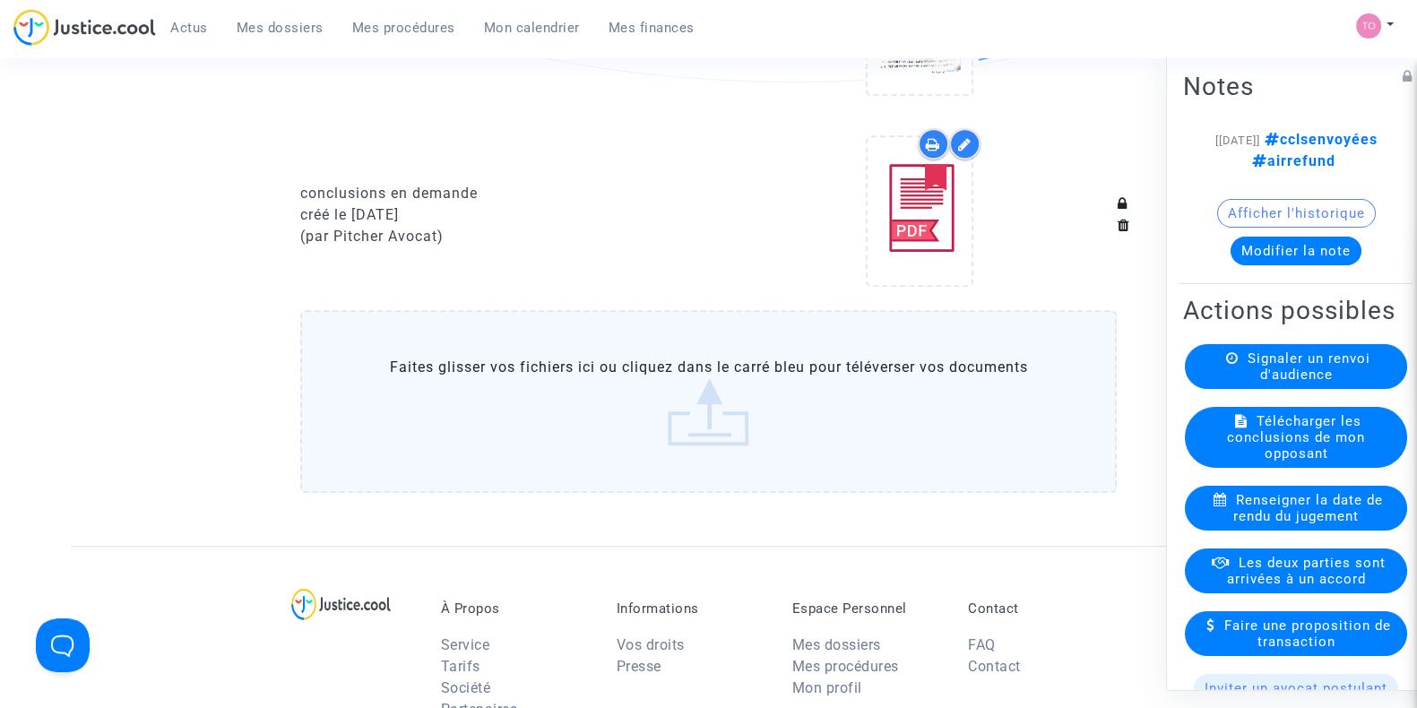
scroll to position [1208, 0]
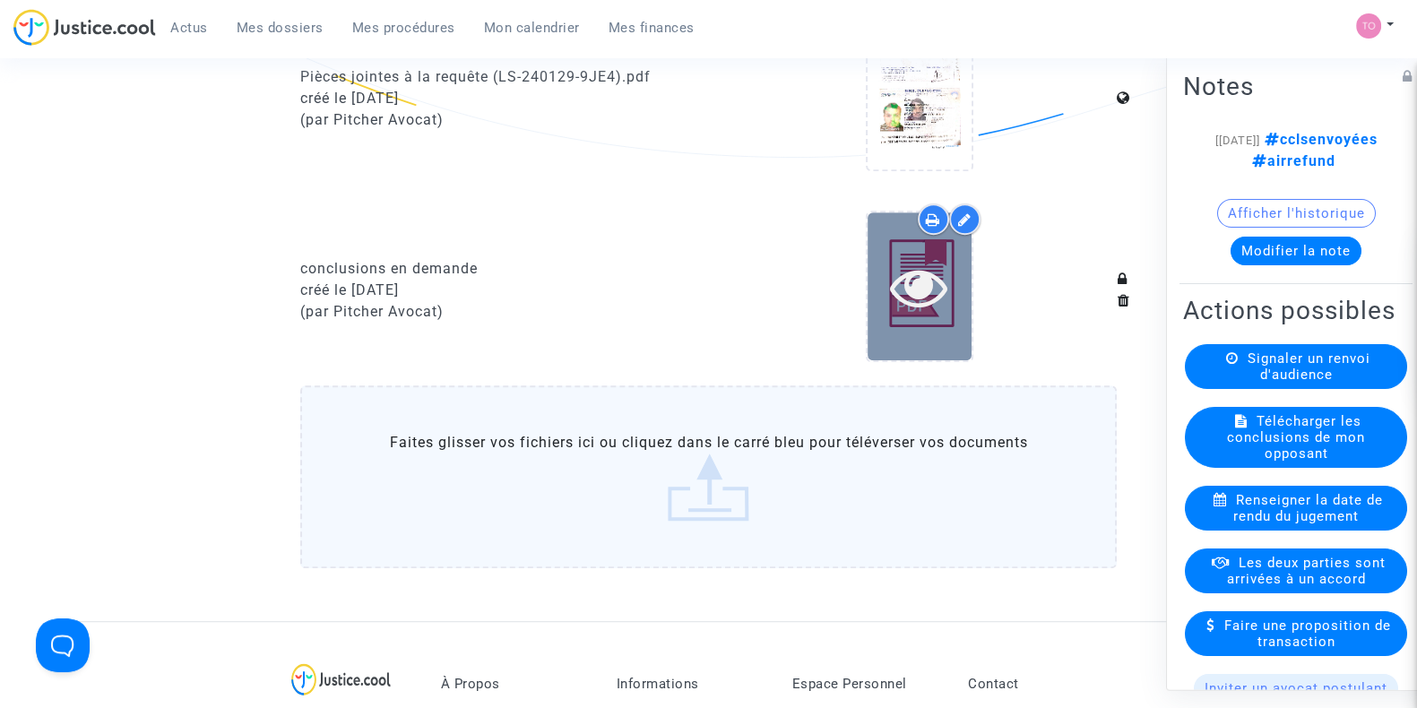
click at [927, 279] on icon at bounding box center [919, 286] width 58 height 57
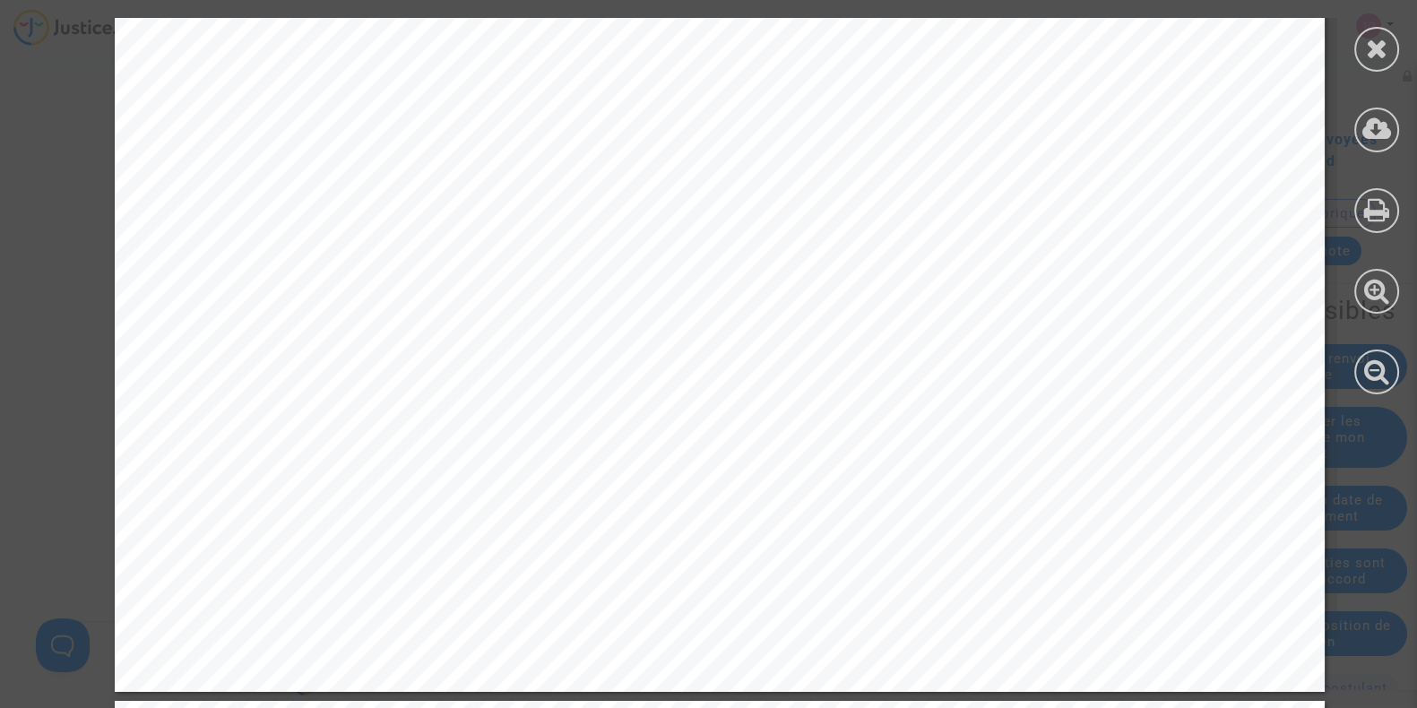
scroll to position [2756, 0]
click at [1391, 31] on div at bounding box center [1377, 49] width 45 height 45
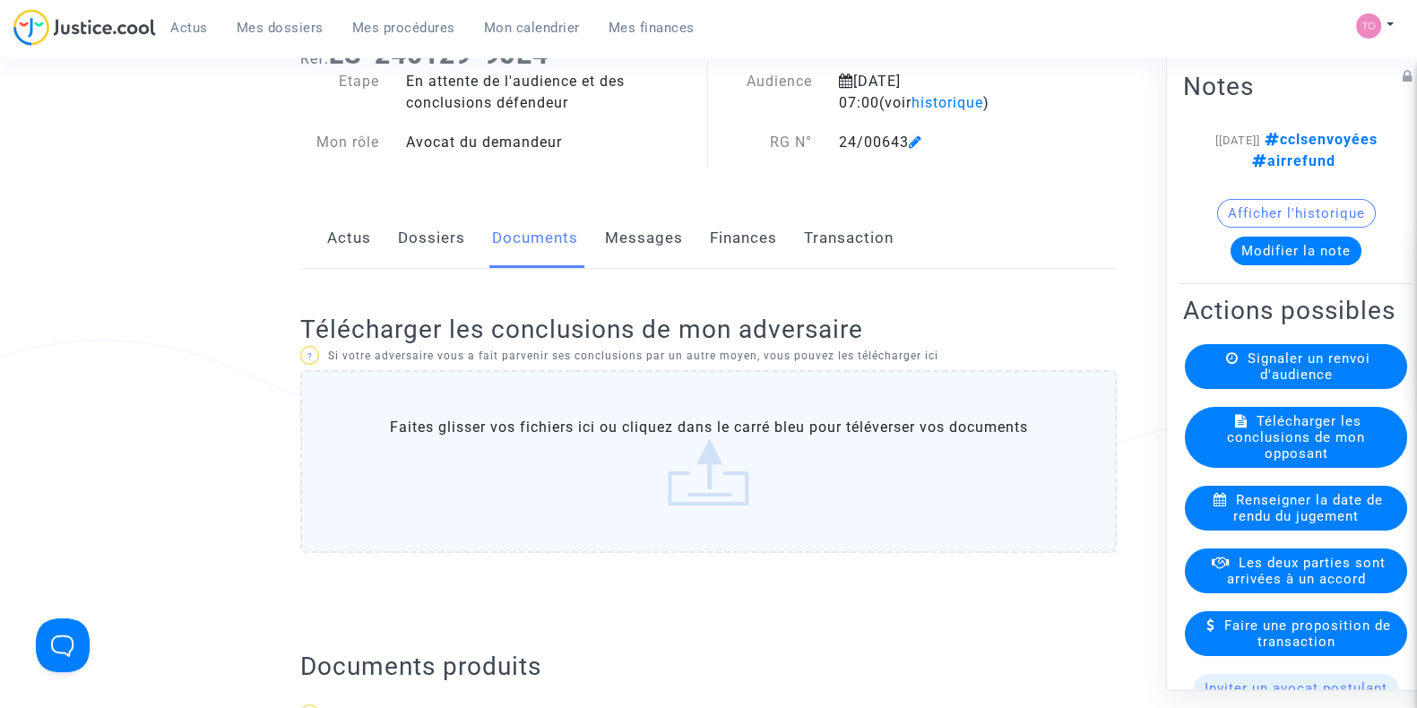
scroll to position [0, 0]
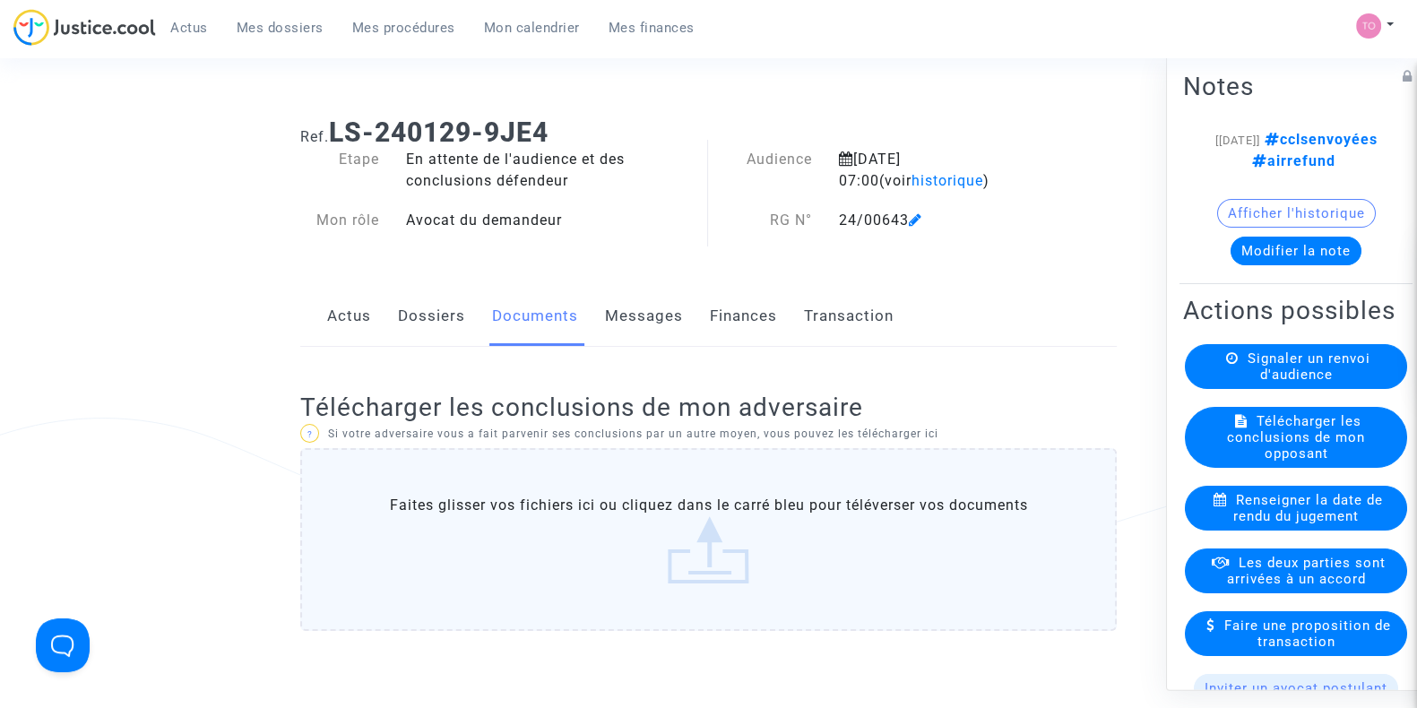
click at [466, 301] on div "Actus Dossiers Documents Messages Finances Transaction" at bounding box center [708, 317] width 817 height 60
click at [428, 316] on link "Dossiers" at bounding box center [431, 316] width 67 height 59
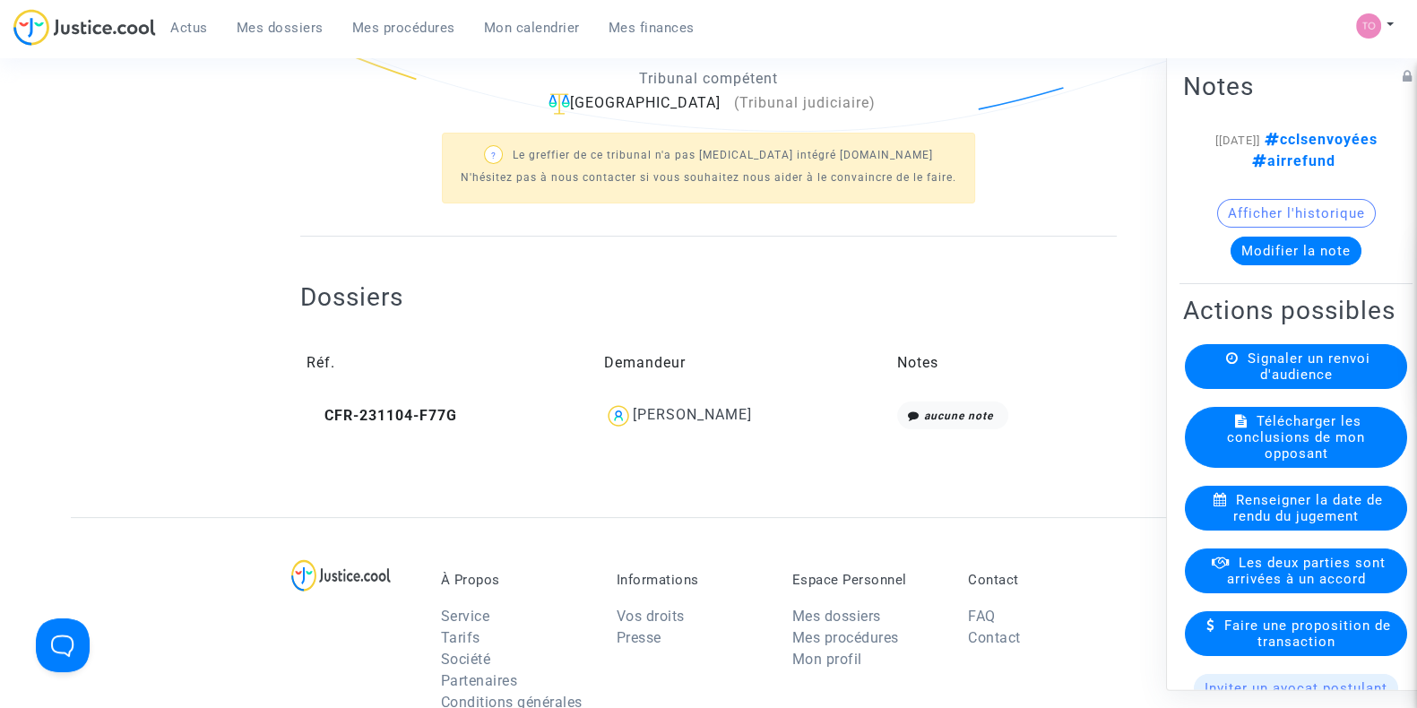
scroll to position [447, 0]
click at [750, 417] on div "Jean-Baptiste Masméjan" at bounding box center [692, 412] width 119 height 17
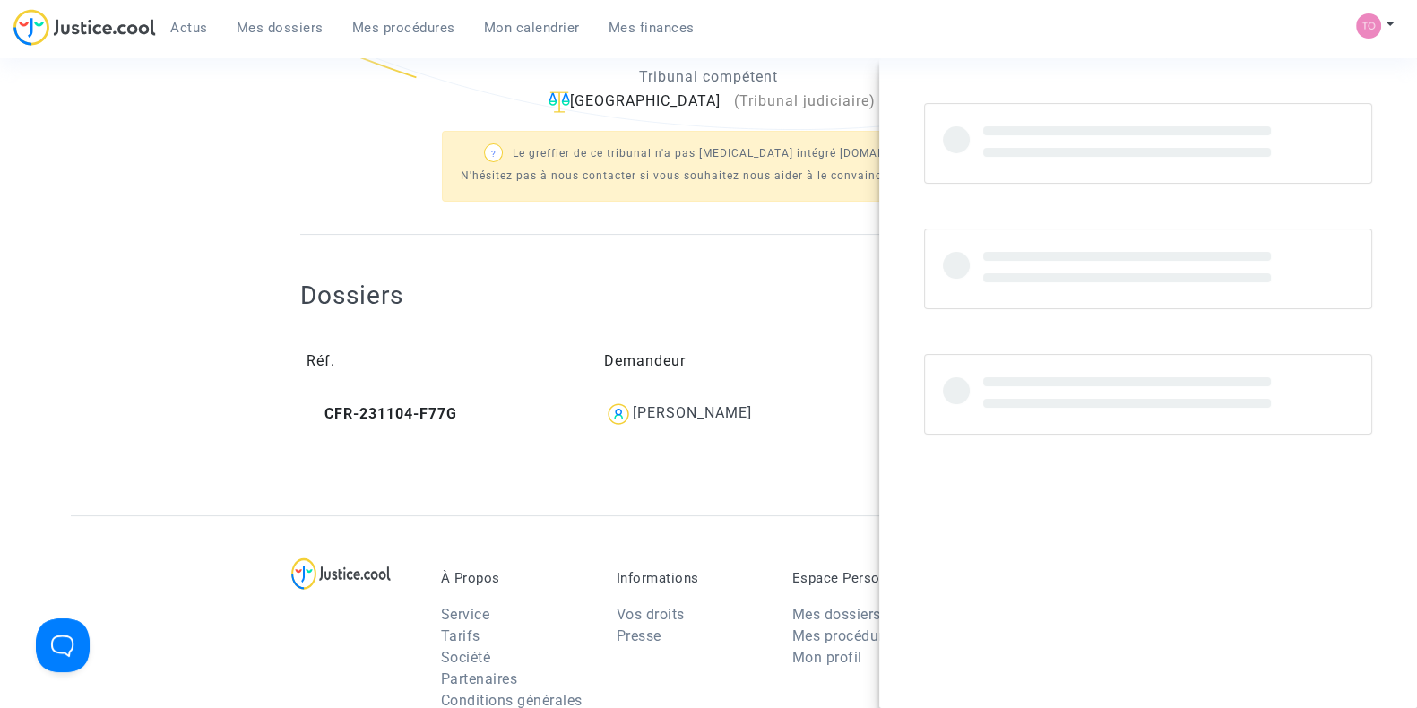
copy div "Masméjan"
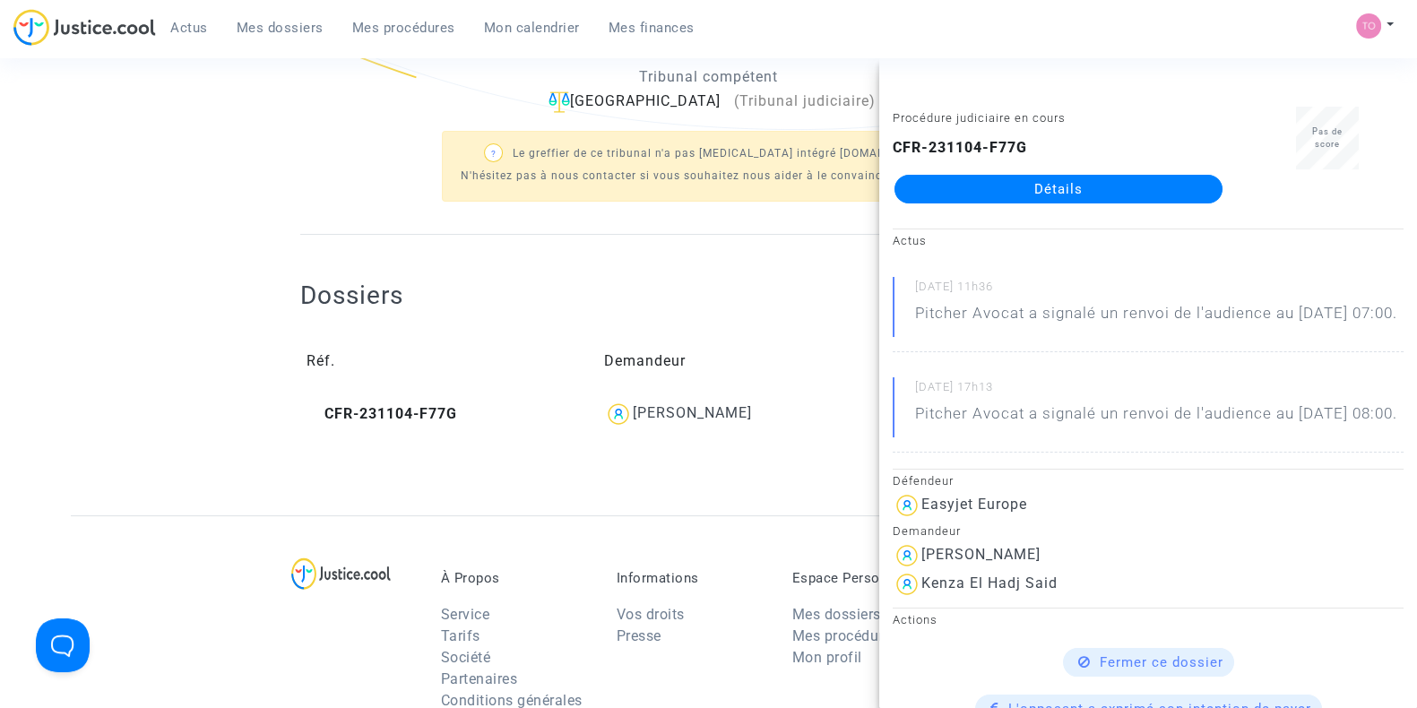
click at [582, 217] on div "Parties prenantes Avocat(s) du/des demandeur(s) Pitcher Avocat Opposant·e Easyj…" at bounding box center [708, 67] width 817 height 335
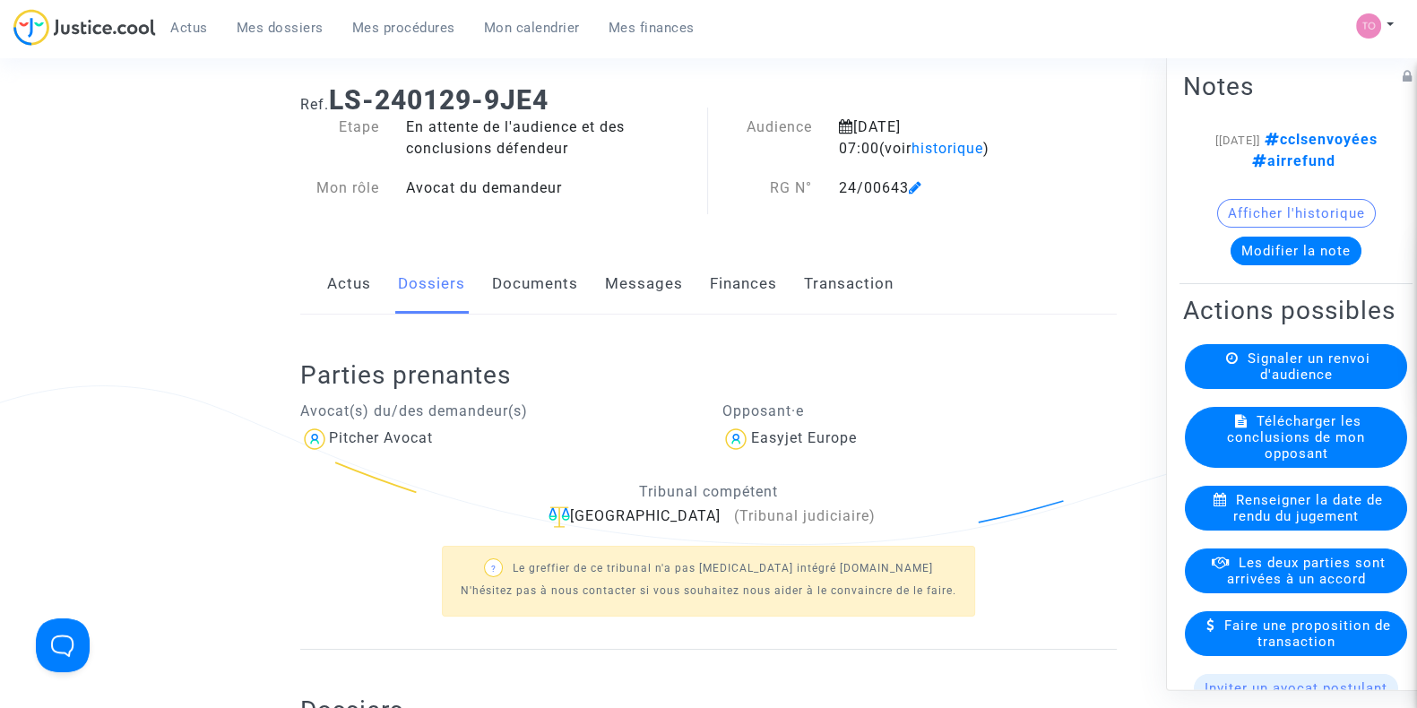
scroll to position [0, 0]
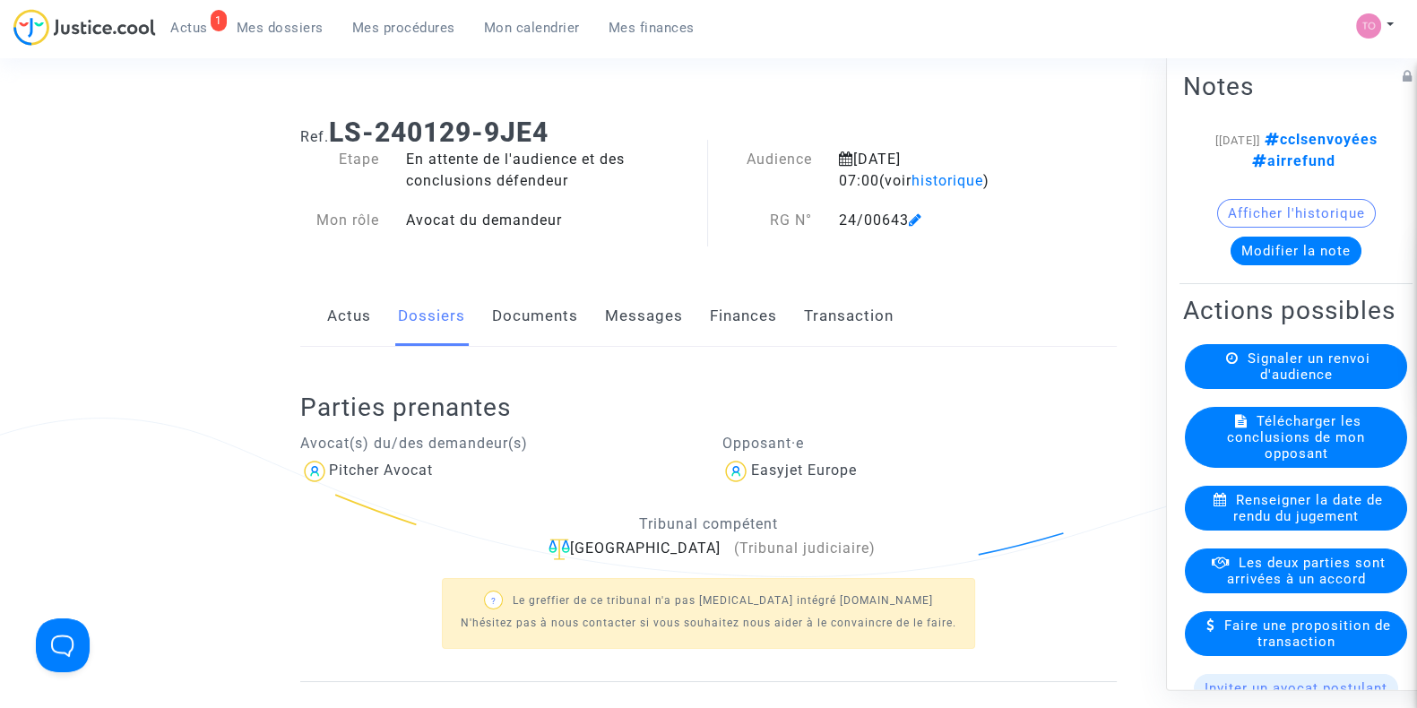
click at [263, 25] on span "Mes dossiers" at bounding box center [280, 28] width 87 height 16
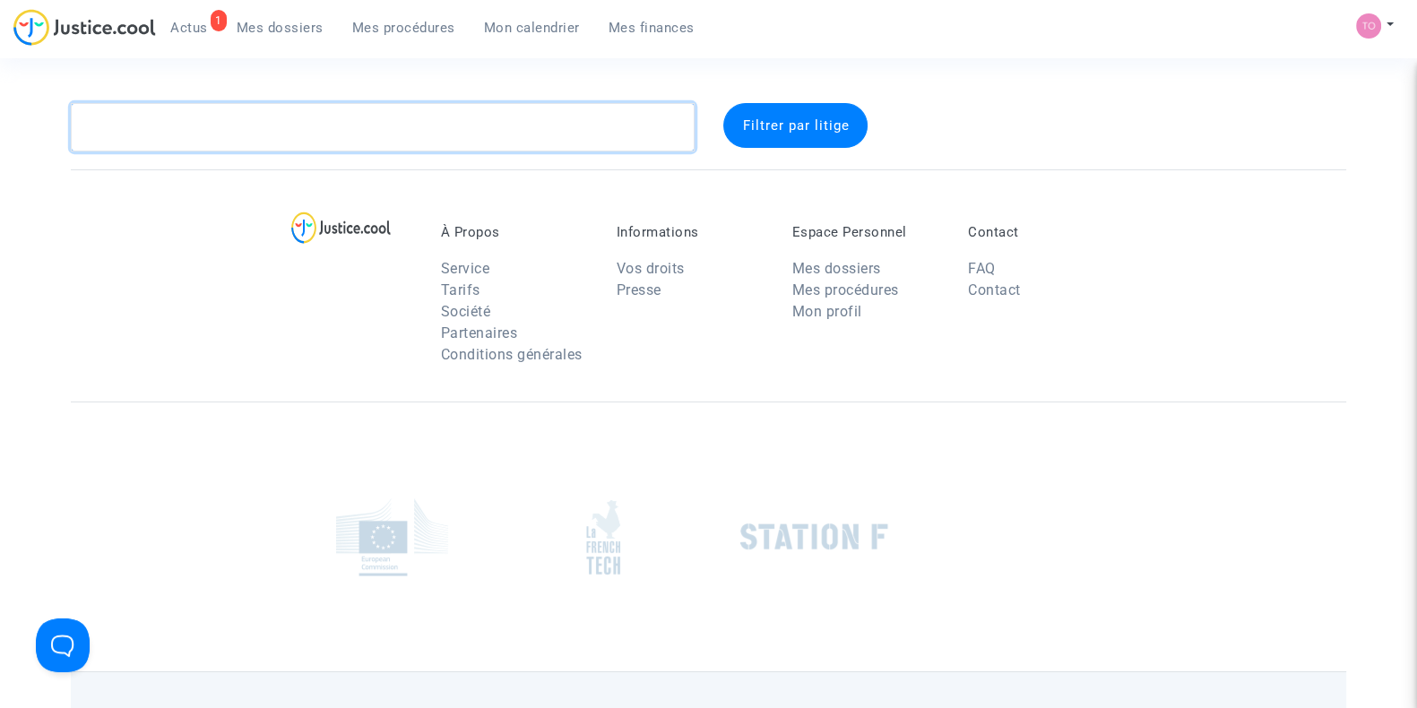
click at [265, 128] on textarea at bounding box center [383, 127] width 624 height 48
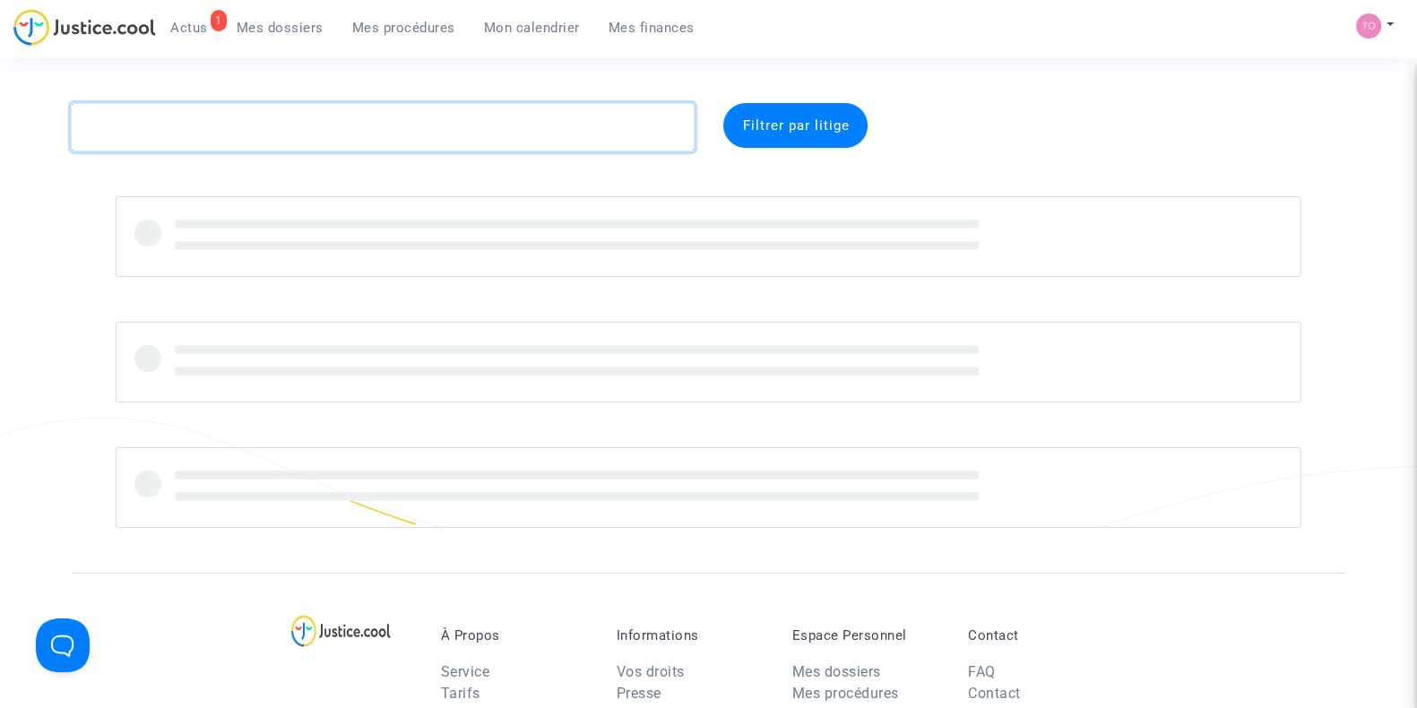
paste textarea "Saakyan"
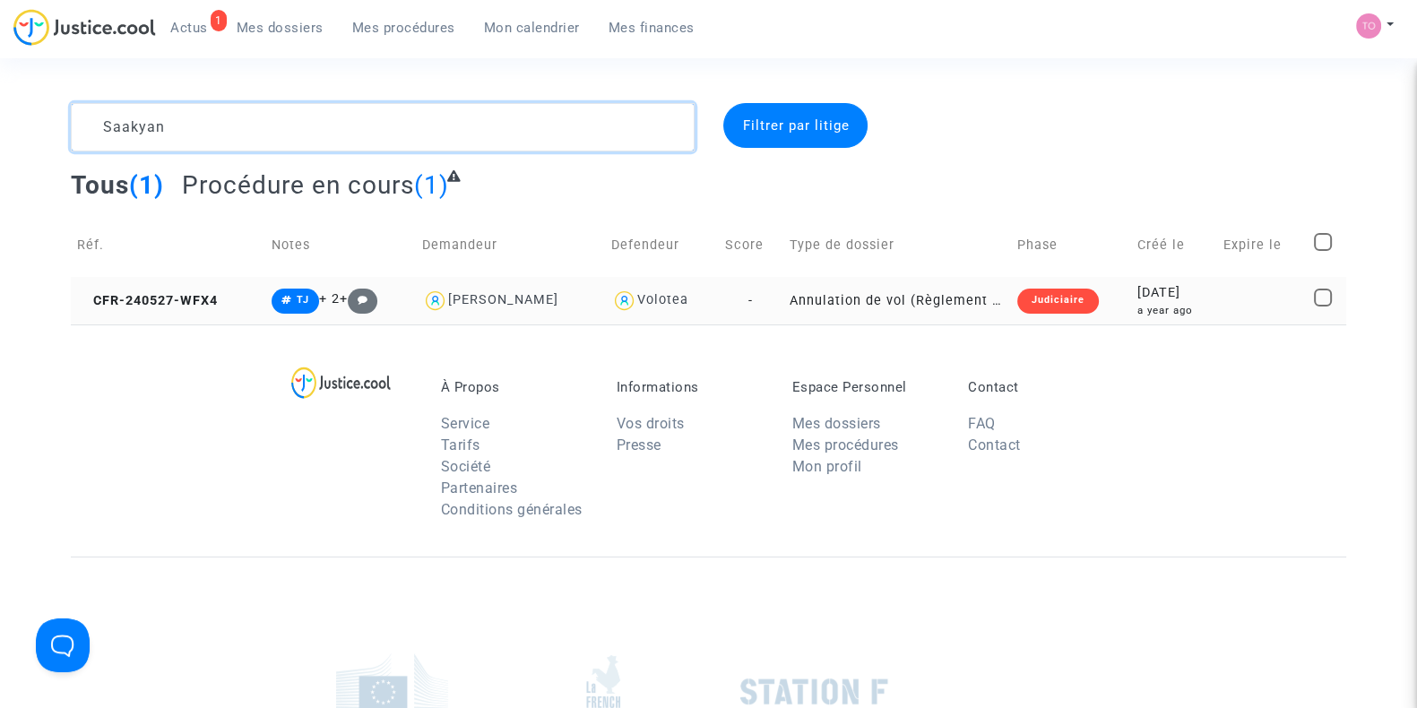
type textarea "Saakyan"
click at [1140, 290] on div "2024-05-27" at bounding box center [1175, 293] width 74 height 20
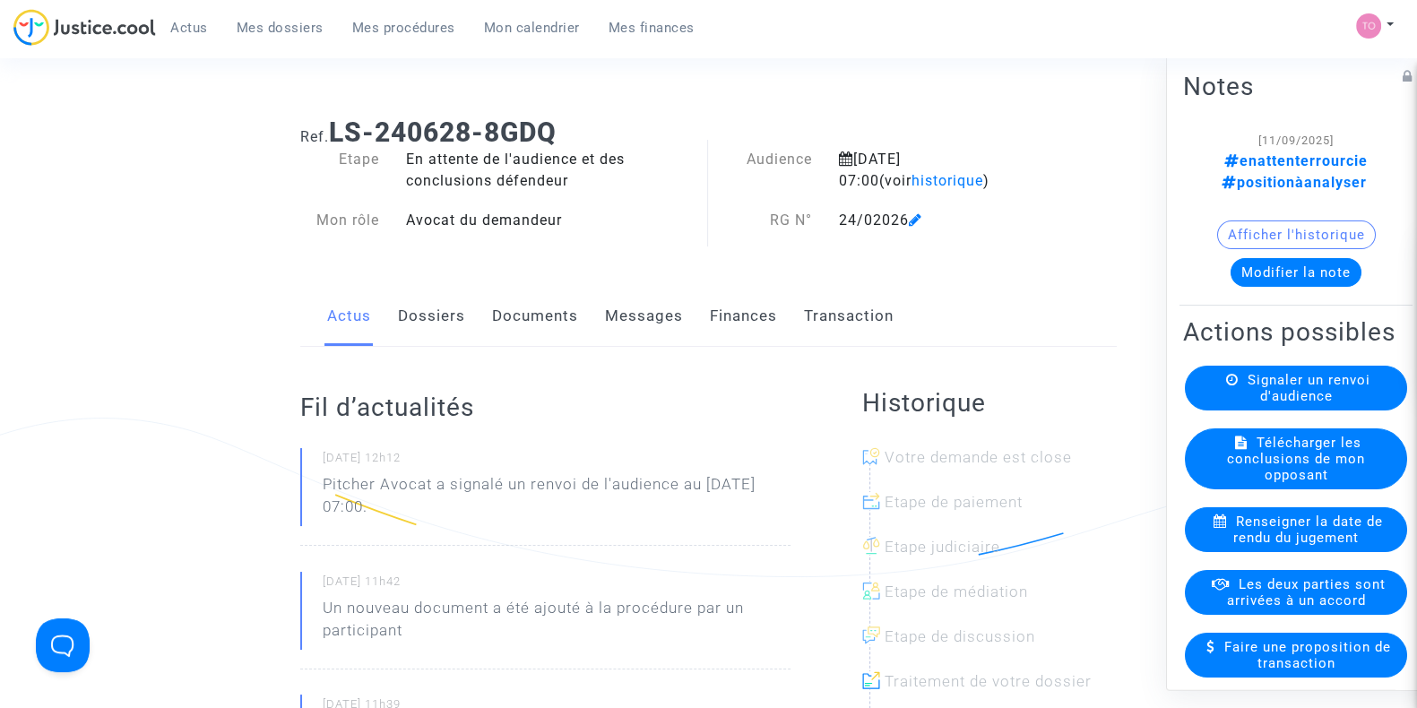
click at [459, 325] on link "Dossiers" at bounding box center [431, 316] width 67 height 59
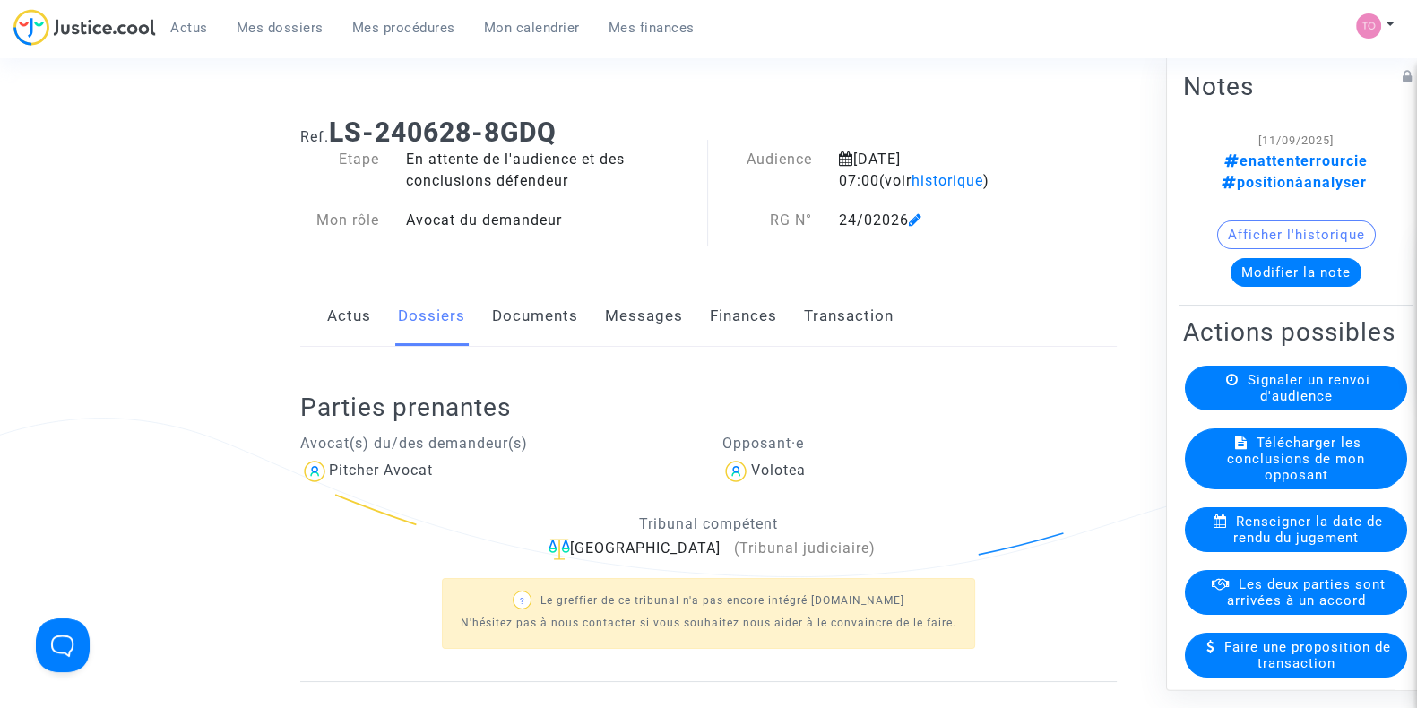
click at [536, 317] on link "Documents" at bounding box center [535, 316] width 86 height 59
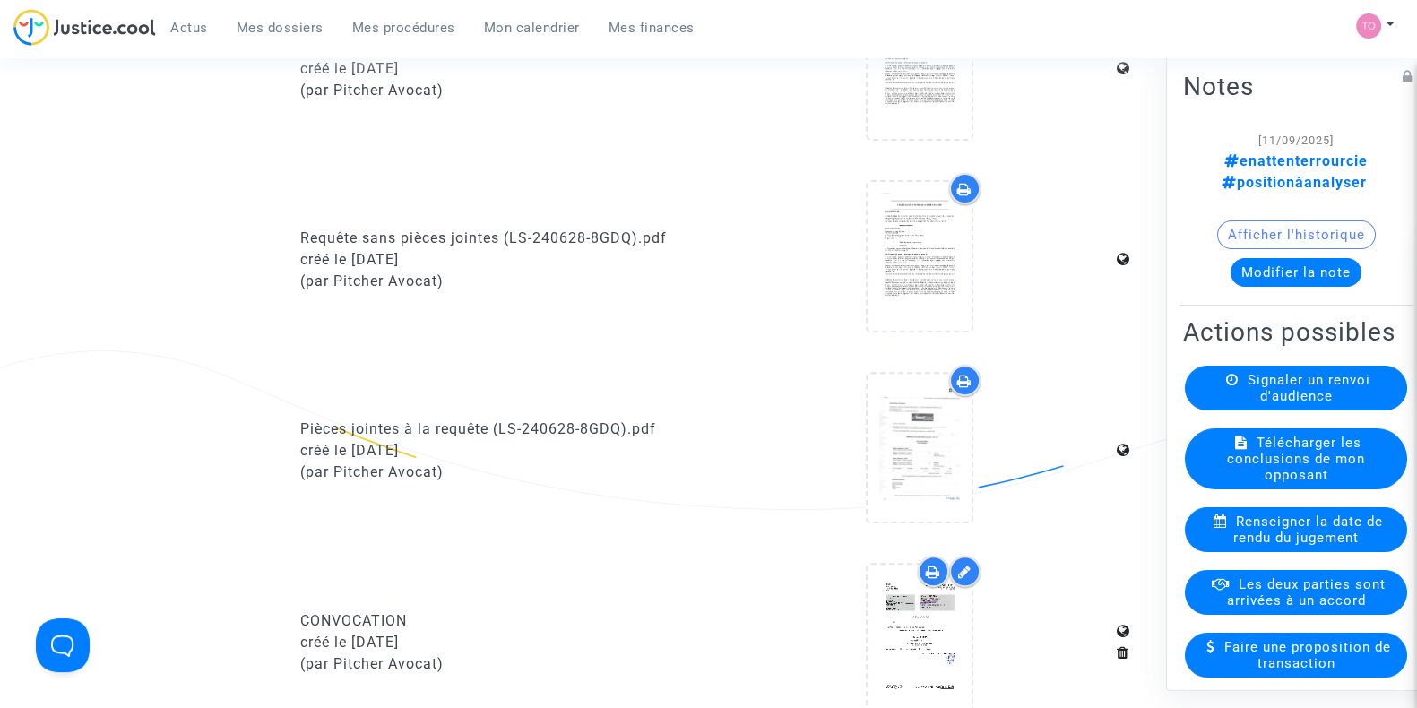
scroll to position [1068, 0]
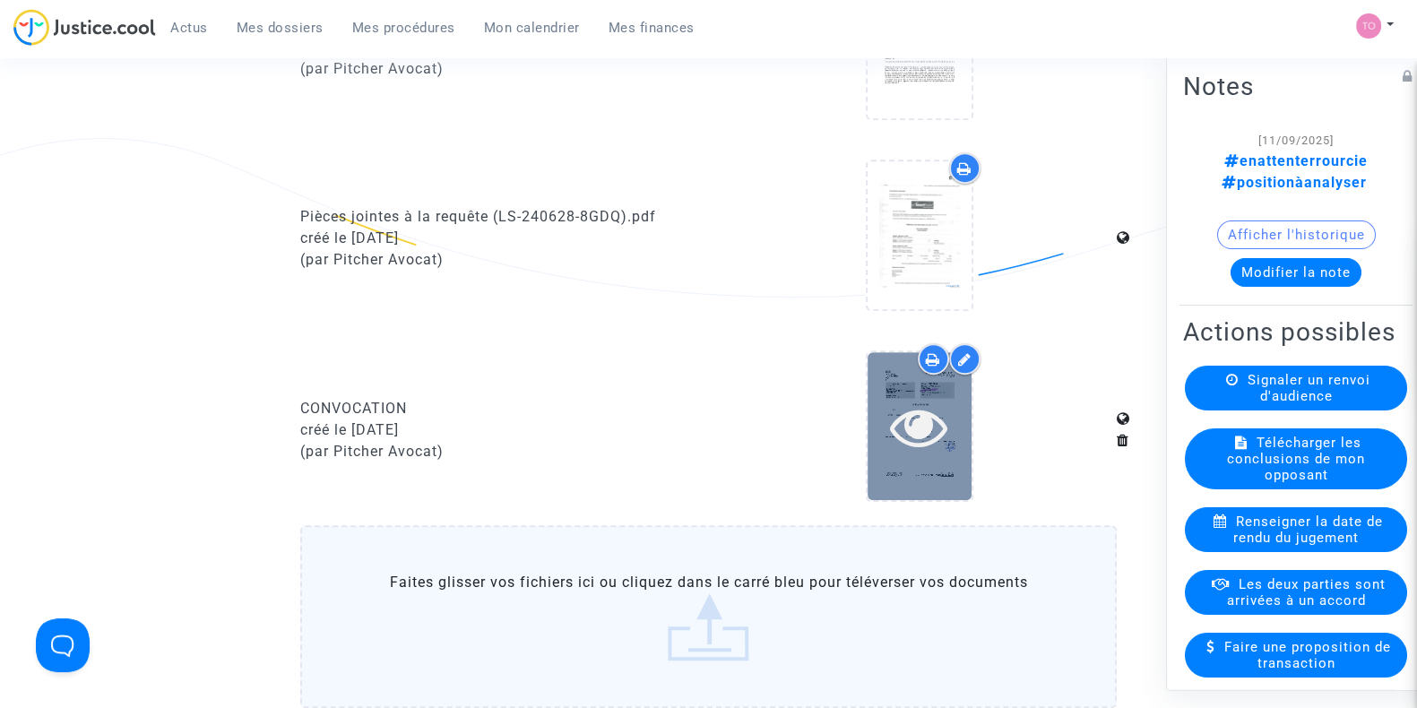
click at [949, 426] on div at bounding box center [920, 426] width 104 height 57
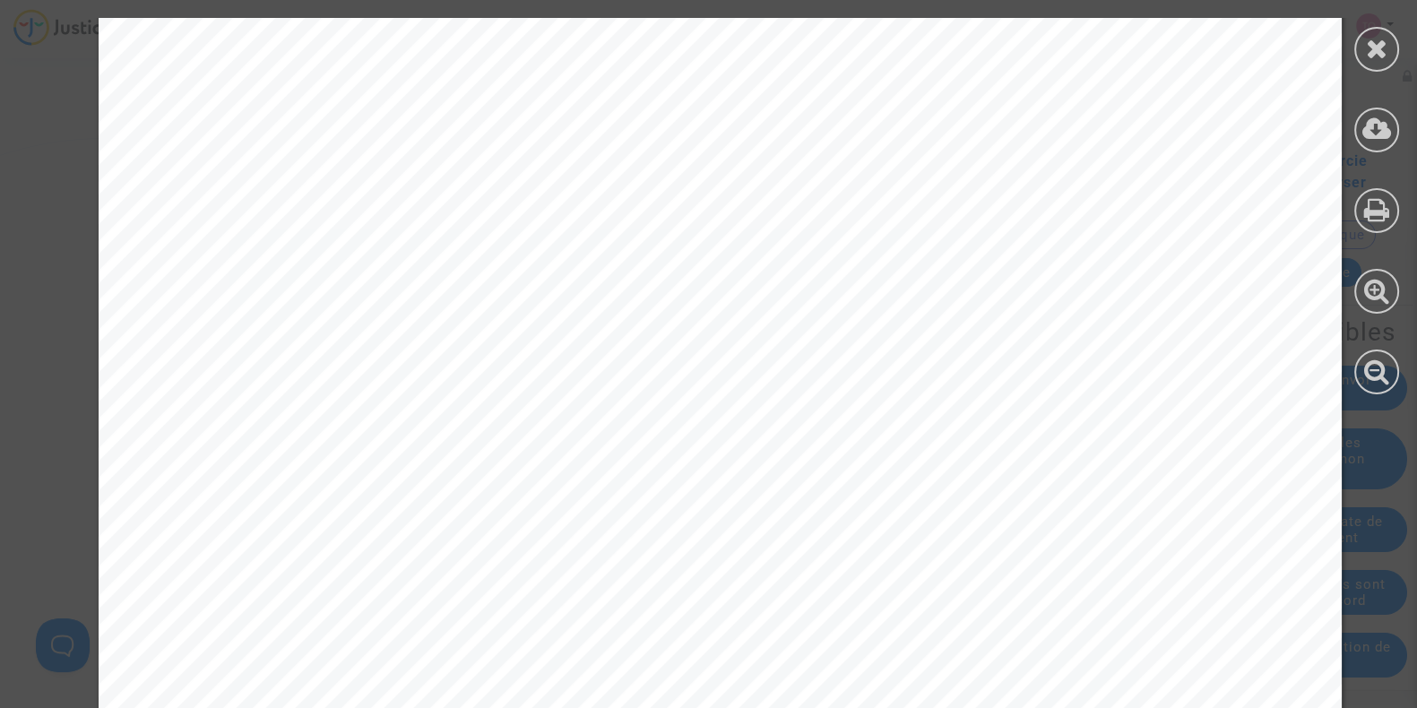
scroll to position [594, 0]
click at [1372, 50] on icon at bounding box center [1377, 48] width 22 height 27
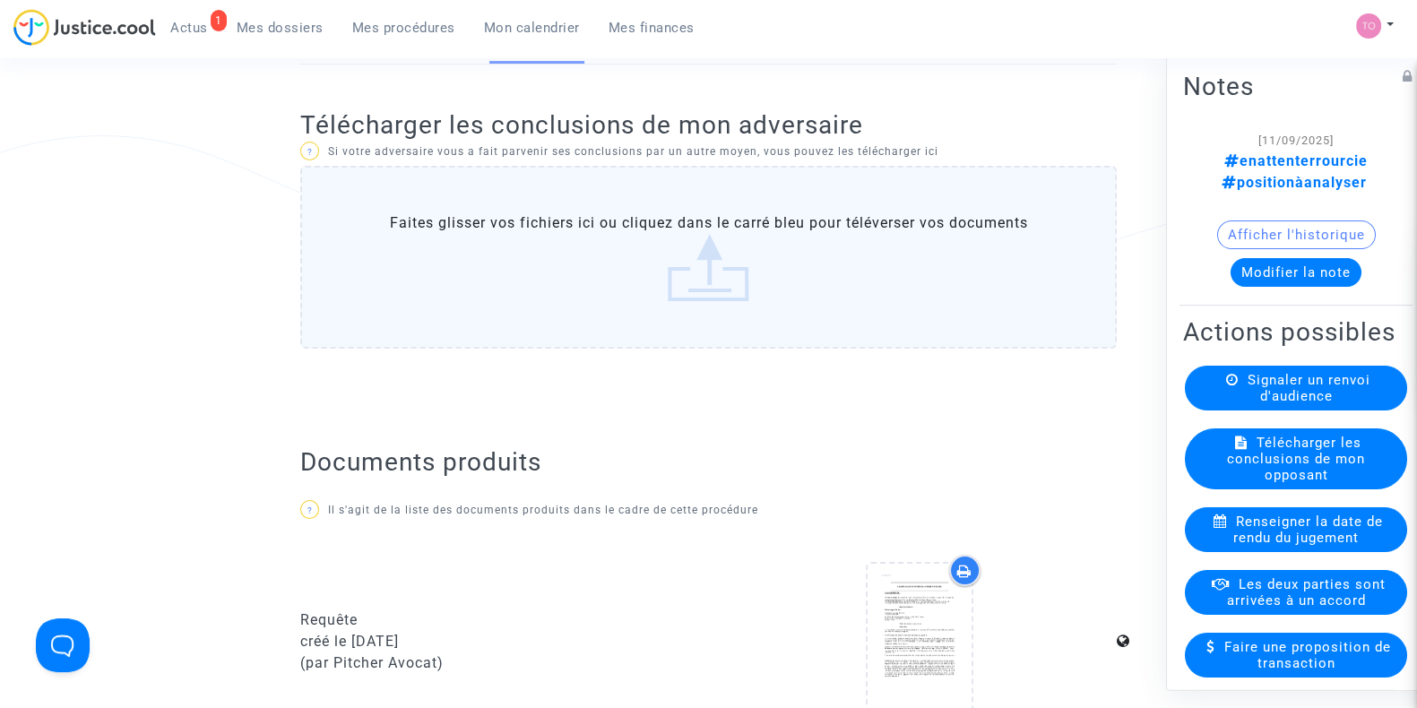
scroll to position [0, 0]
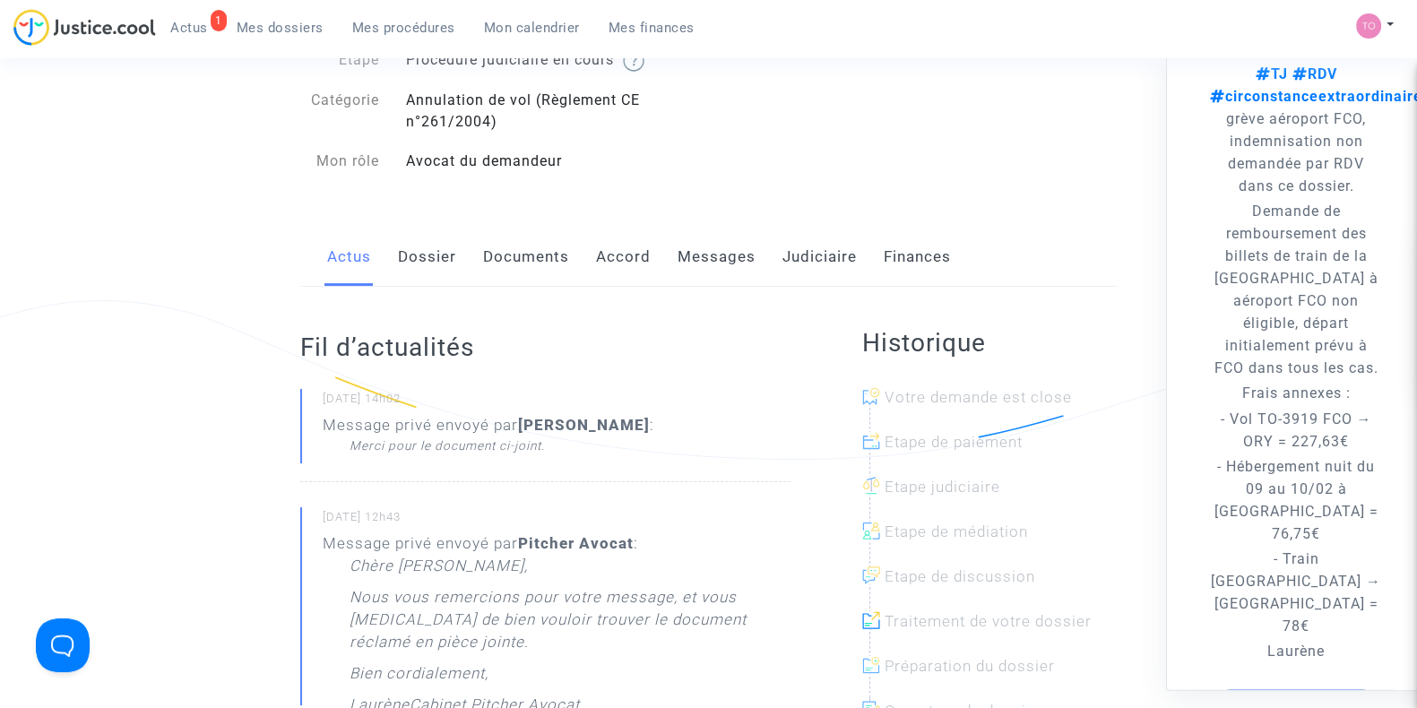
scroll to position [123, 0]
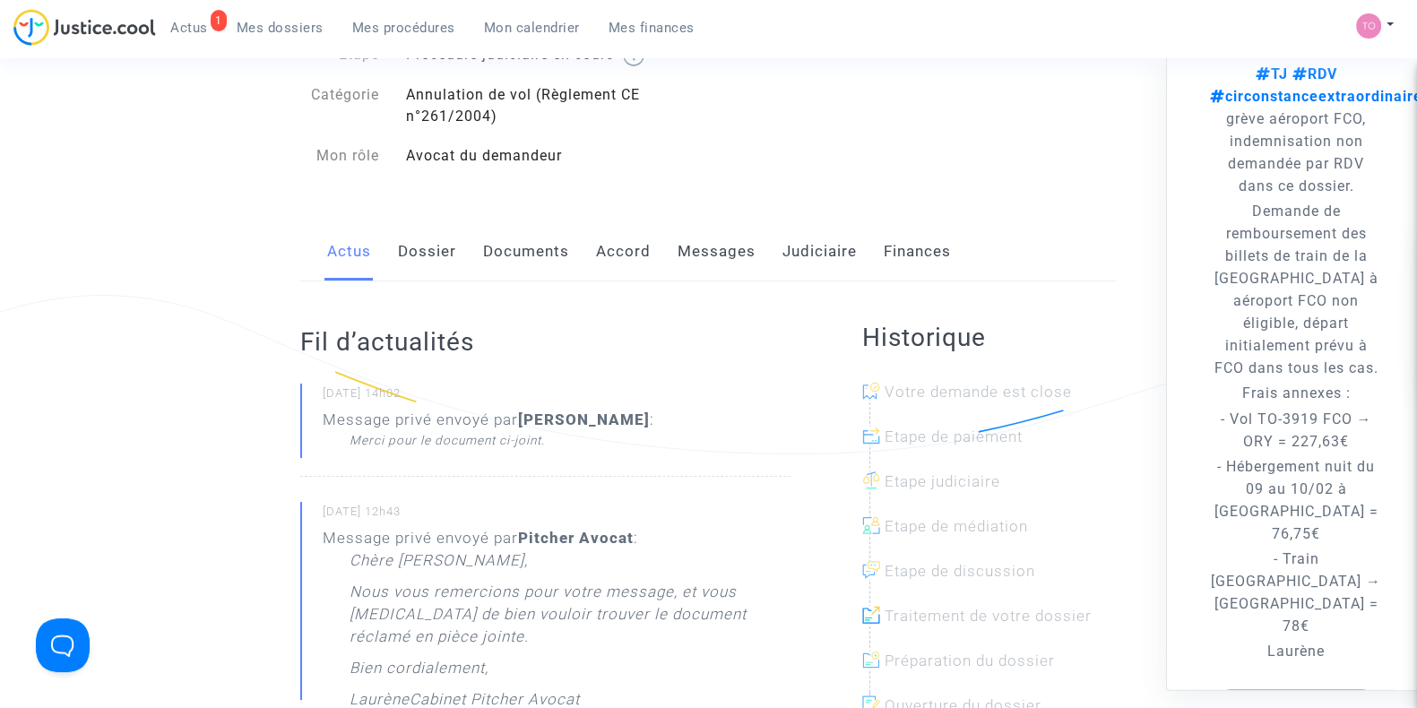
click at [426, 253] on link "Dossier" at bounding box center [427, 251] width 58 height 59
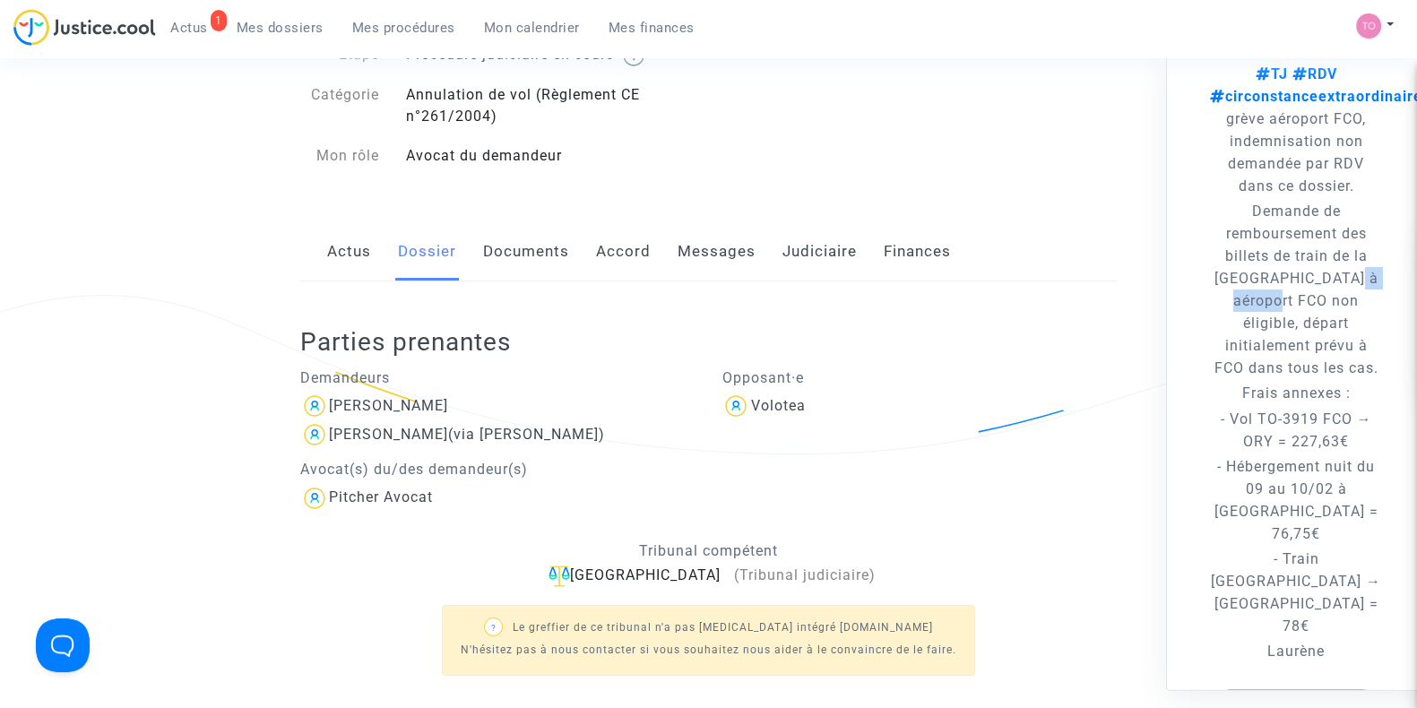
drag, startPoint x: 1237, startPoint y: 278, endPoint x: 1313, endPoint y: 277, distance: 75.3
click at [1313, 277] on p "Demande de remboursement des billets de train de la [GEOGRAPHIC_DATA] à aéropor…" at bounding box center [1296, 290] width 172 height 179
drag, startPoint x: 1264, startPoint y: 296, endPoint x: 1291, endPoint y: 305, distance: 28.4
click at [1291, 305] on p "Demande de remboursement des billets de train de la [GEOGRAPHIC_DATA] à aéropor…" at bounding box center [1296, 290] width 172 height 179
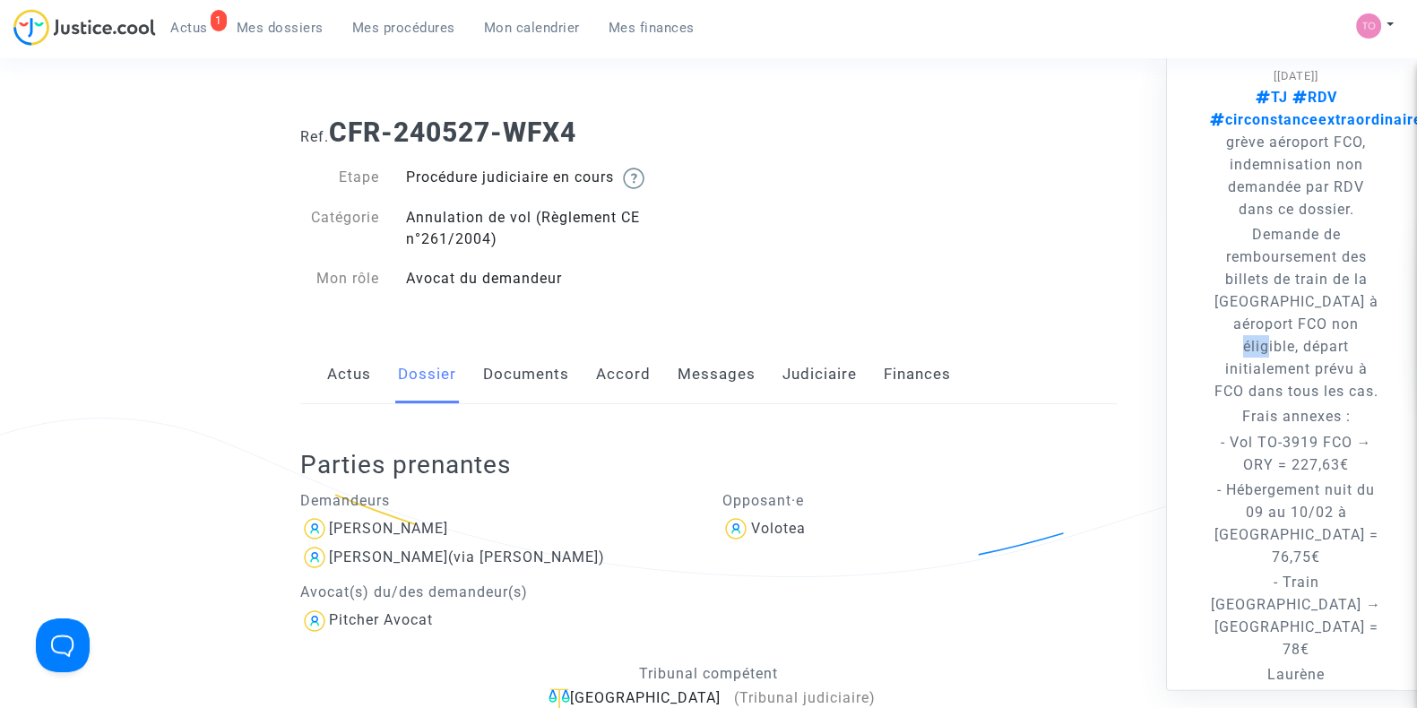
click at [518, 380] on link "Documents" at bounding box center [526, 374] width 86 height 59
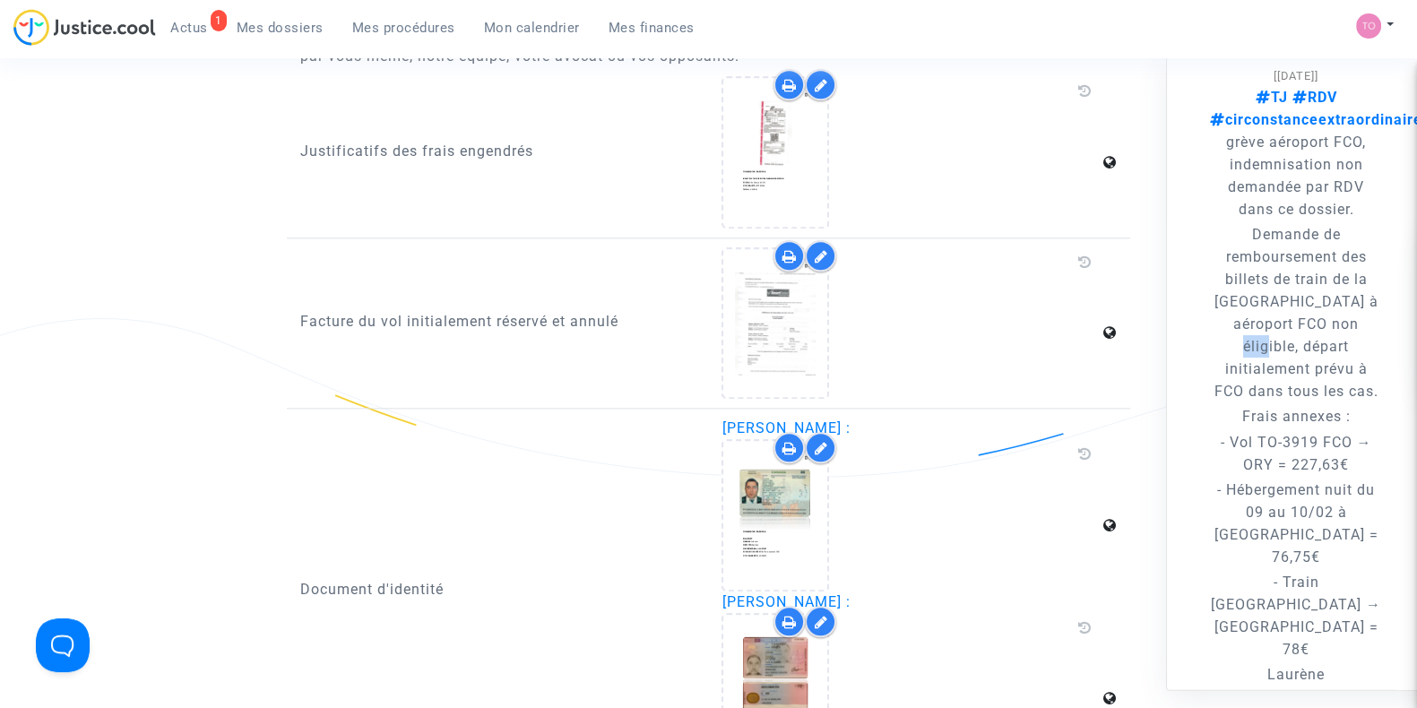
scroll to position [2465, 0]
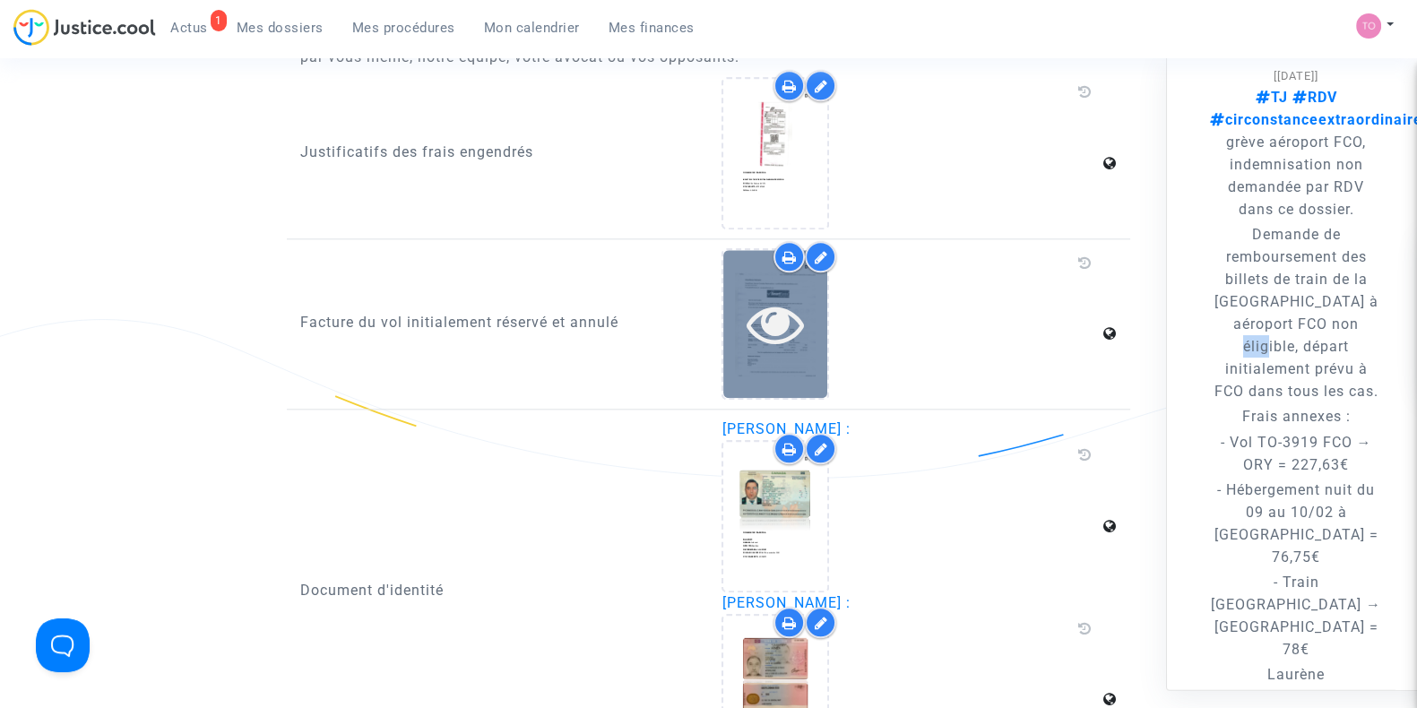
click at [771, 319] on icon at bounding box center [776, 323] width 58 height 57
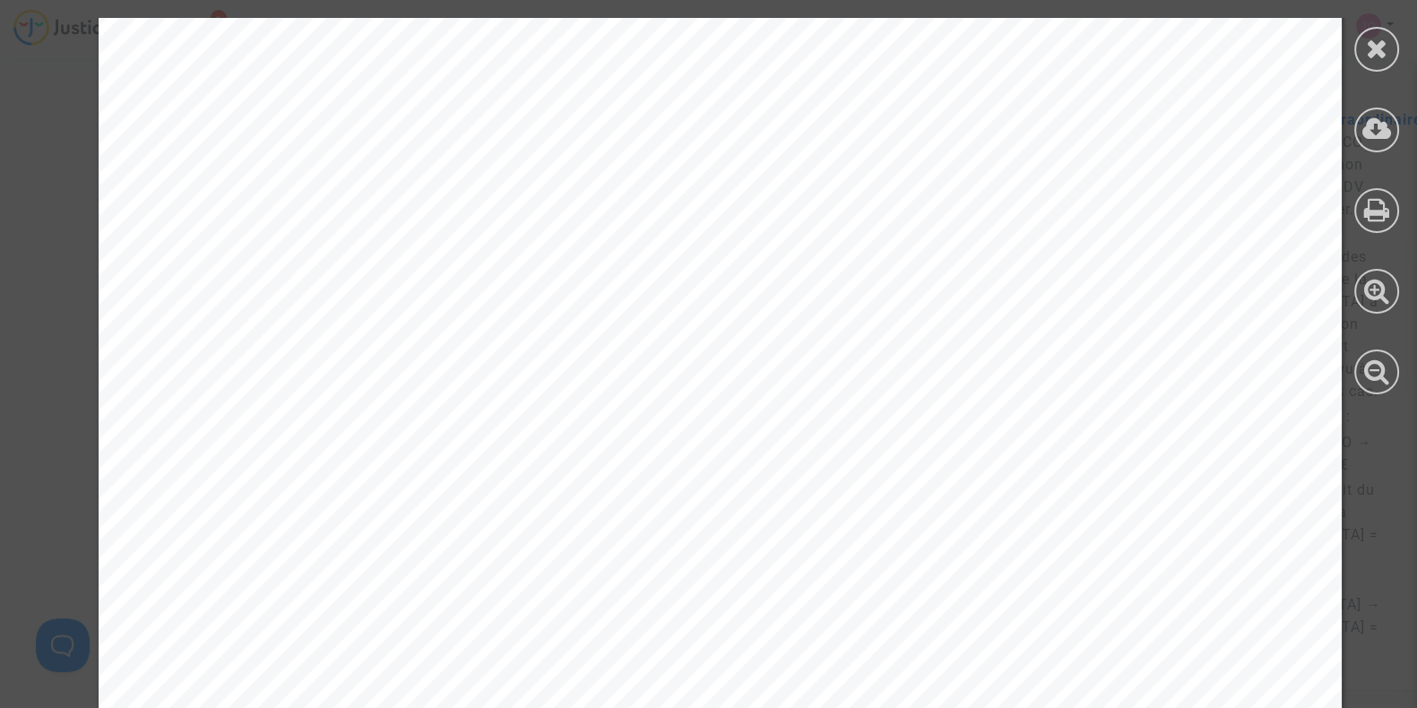
scroll to position [873, 0]
click at [1372, 47] on icon at bounding box center [1377, 48] width 22 height 27
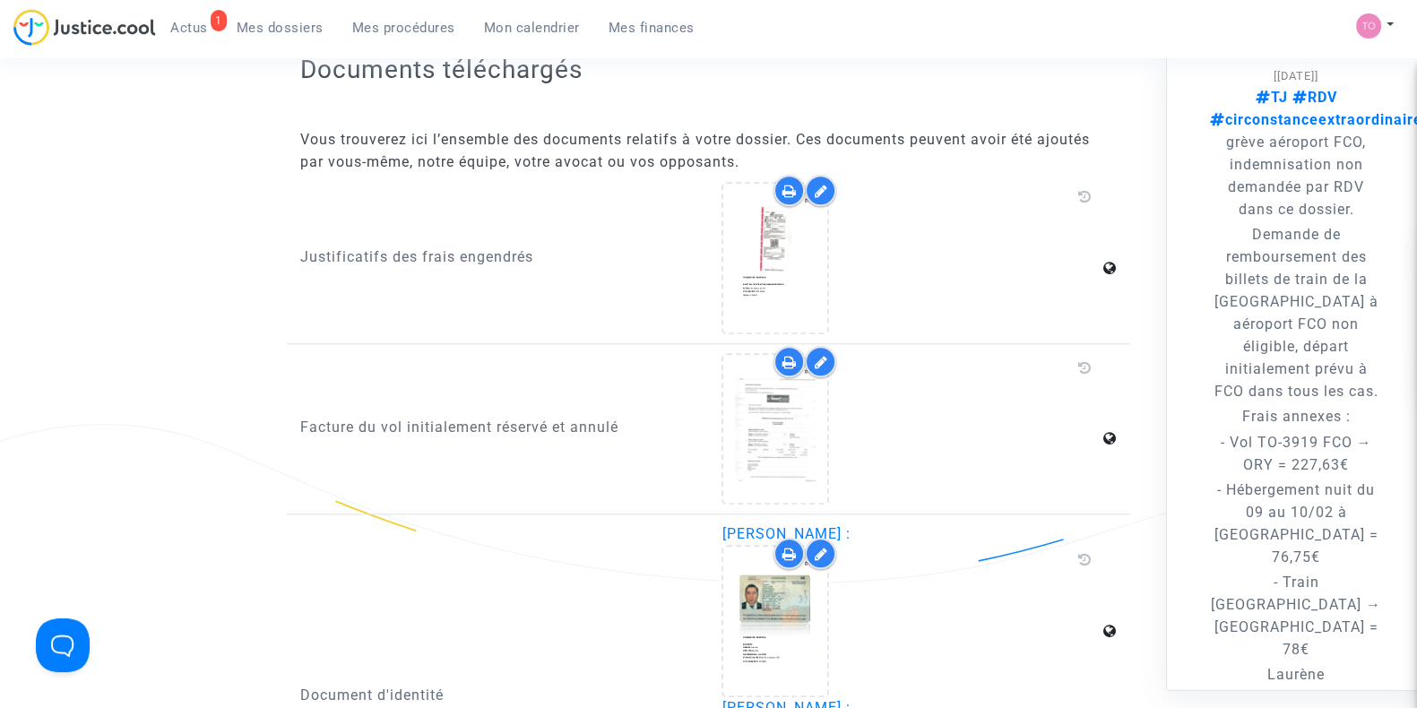
scroll to position [2359, 0]
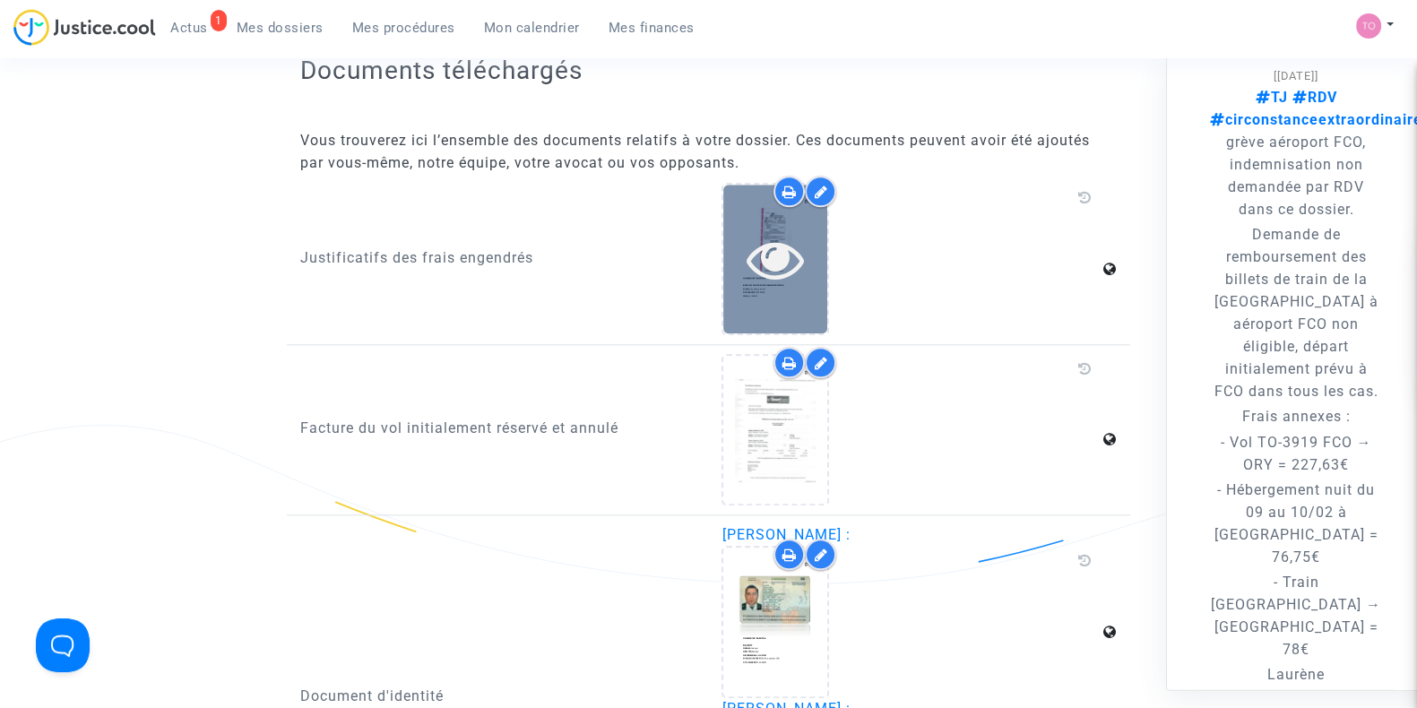
click at [806, 301] on div at bounding box center [776, 259] width 104 height 148
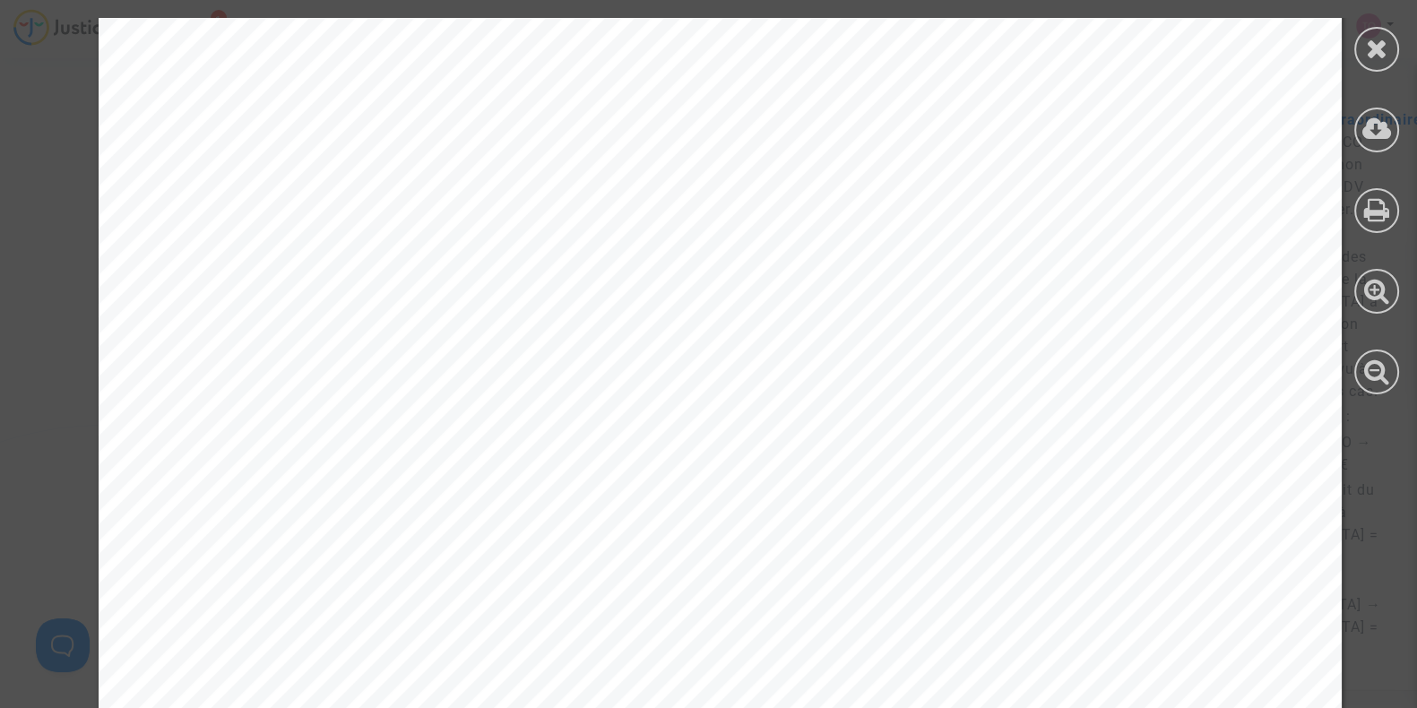
scroll to position [11650, 0]
click at [1376, 50] on icon at bounding box center [1377, 48] width 22 height 27
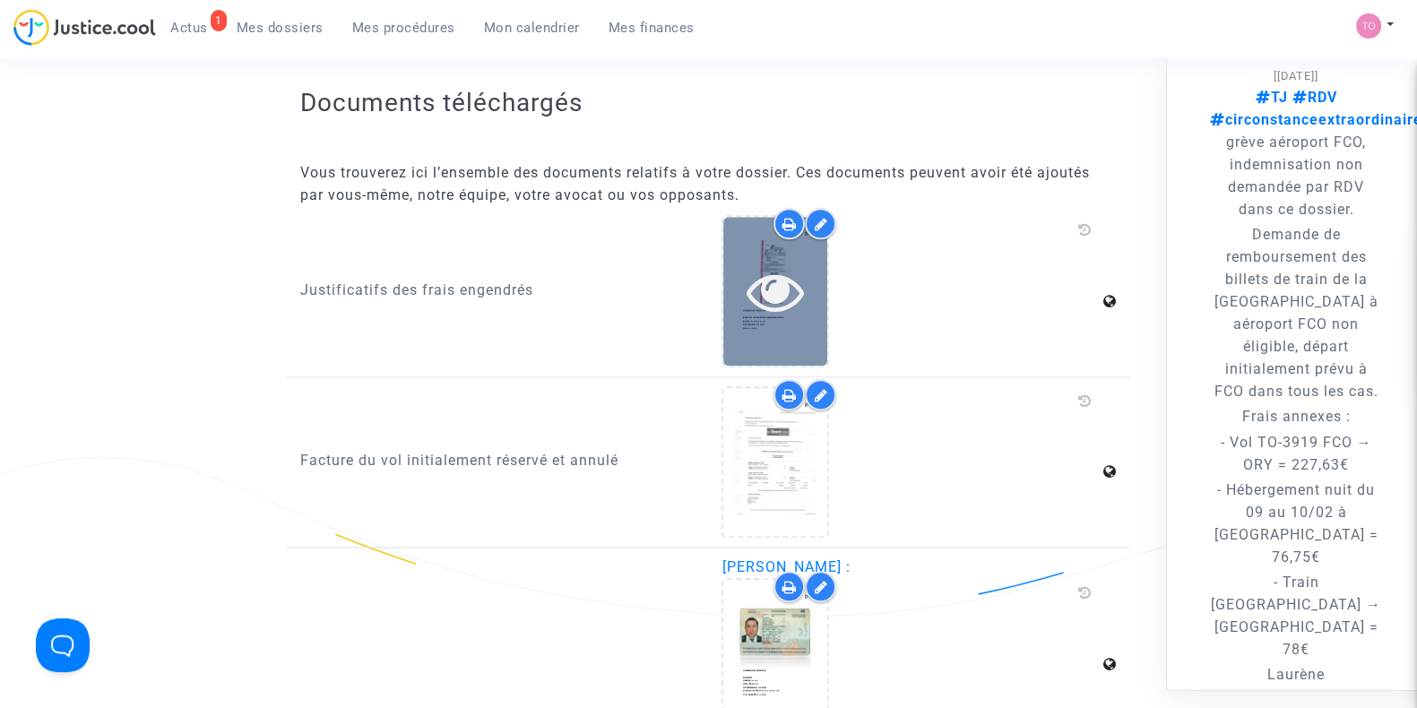
scroll to position [2319, 0]
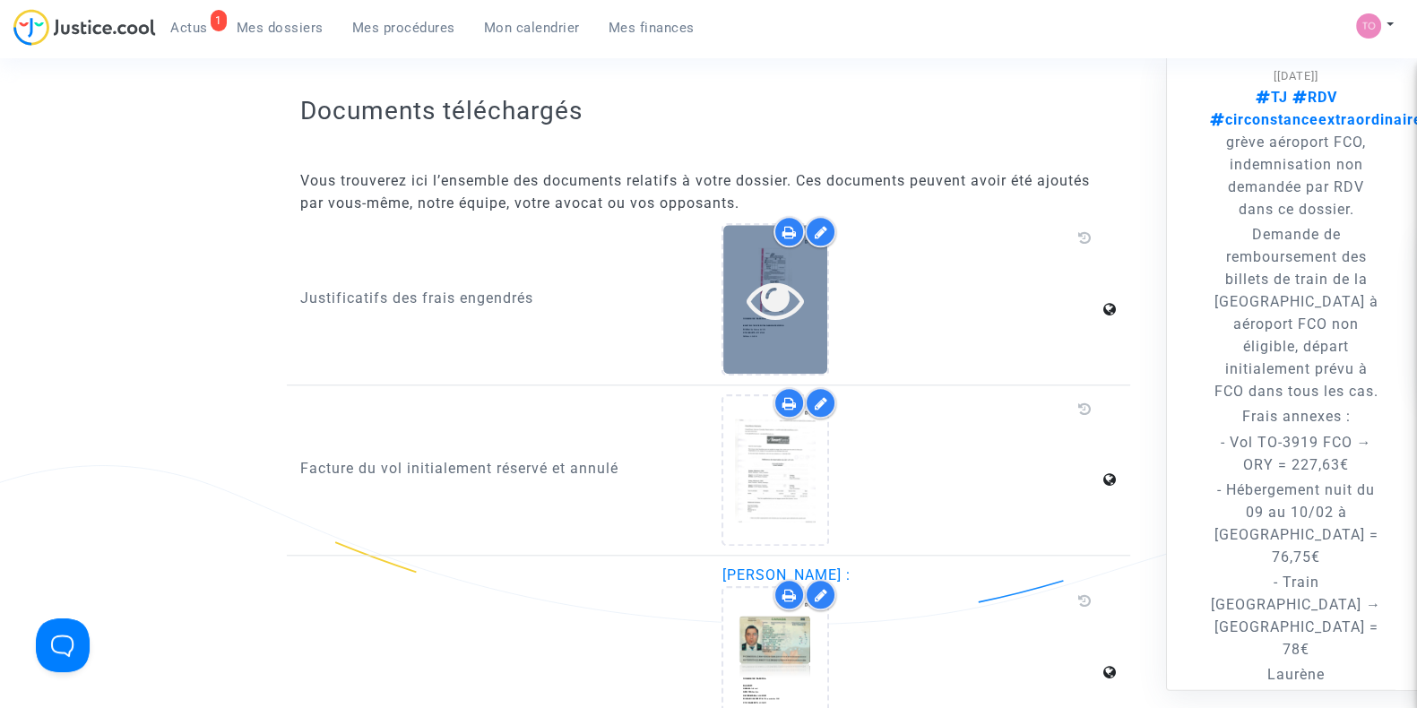
click at [742, 289] on div at bounding box center [776, 299] width 104 height 57
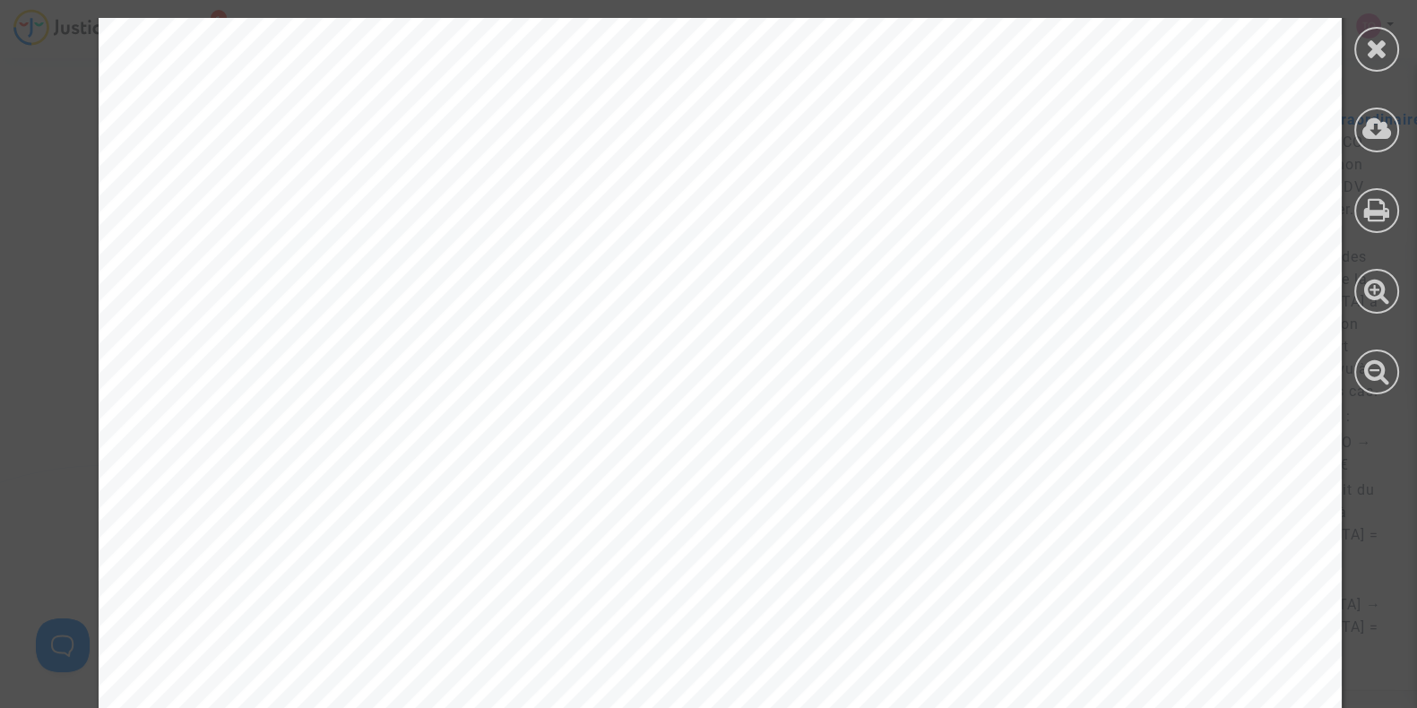
scroll to position [264, 0]
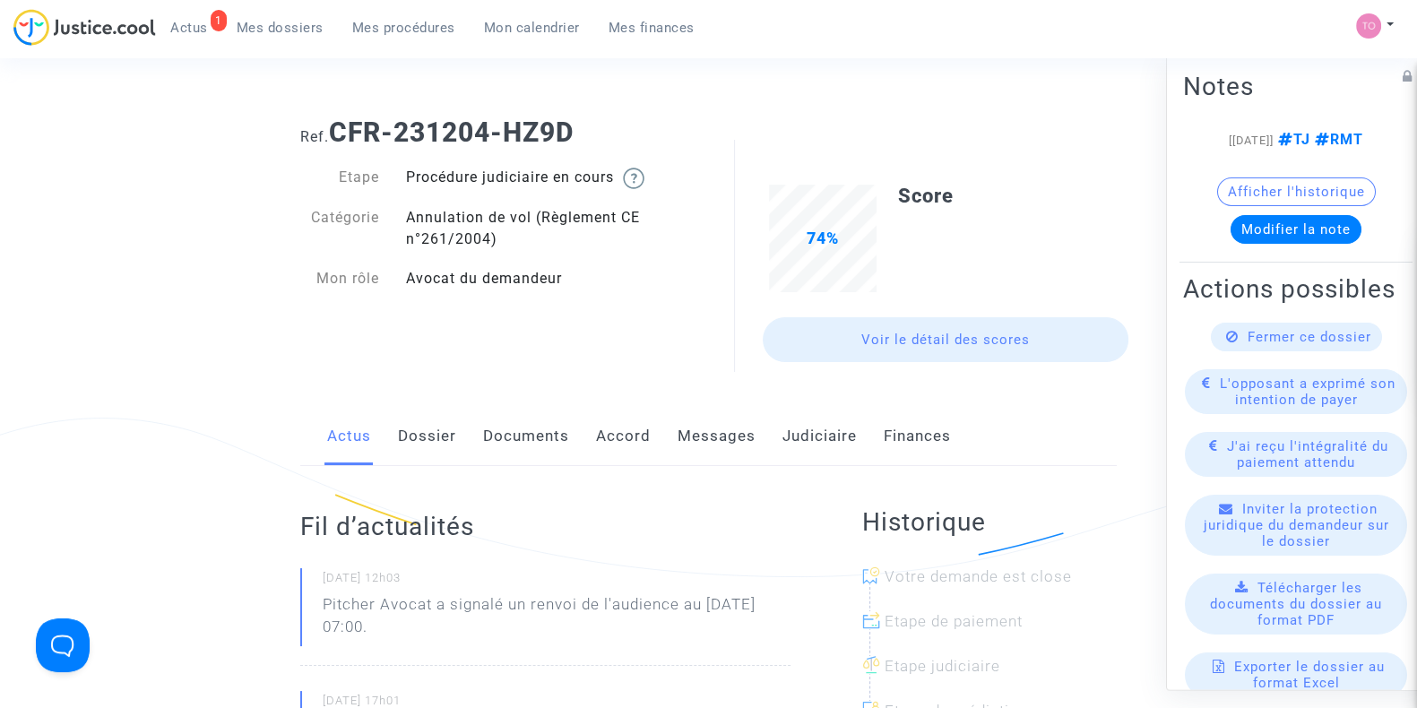
click at [424, 438] on link "Dossier" at bounding box center [427, 436] width 58 height 59
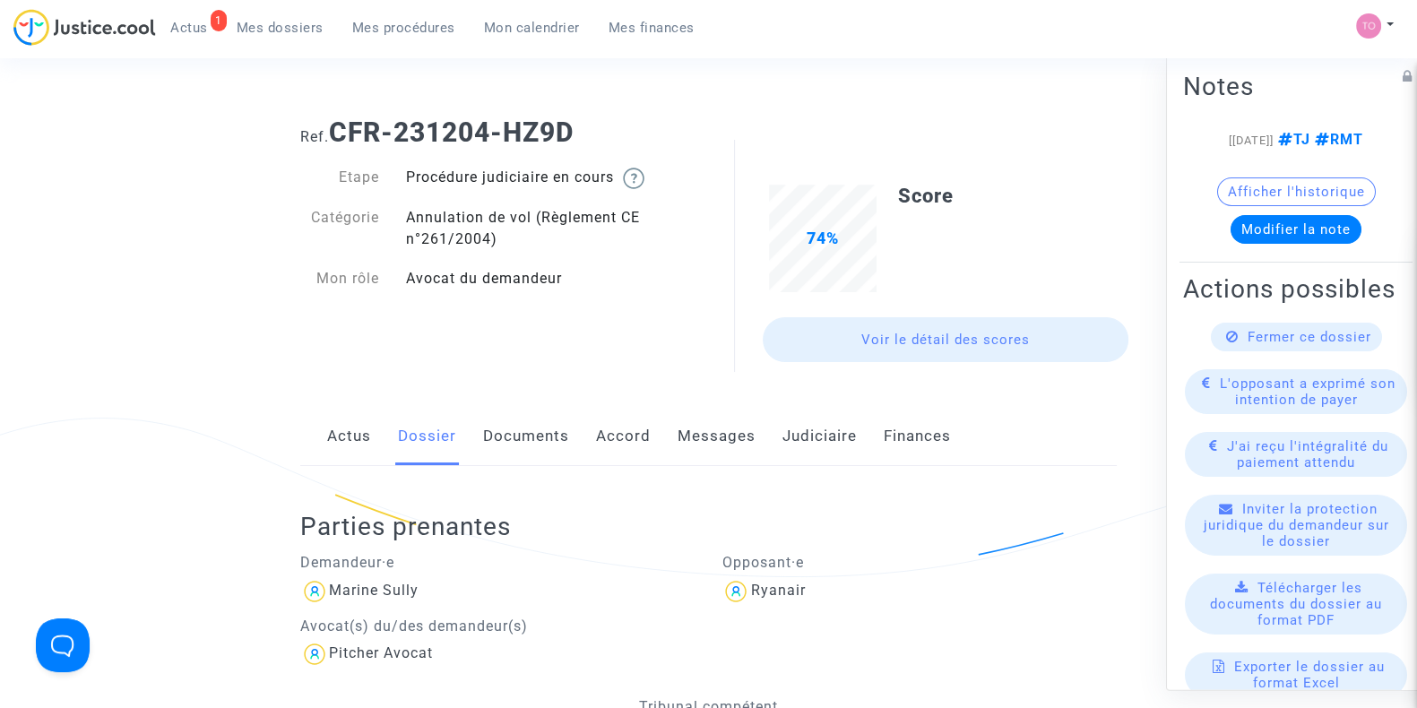
click at [787, 429] on link "Judiciaire" at bounding box center [820, 436] width 74 height 59
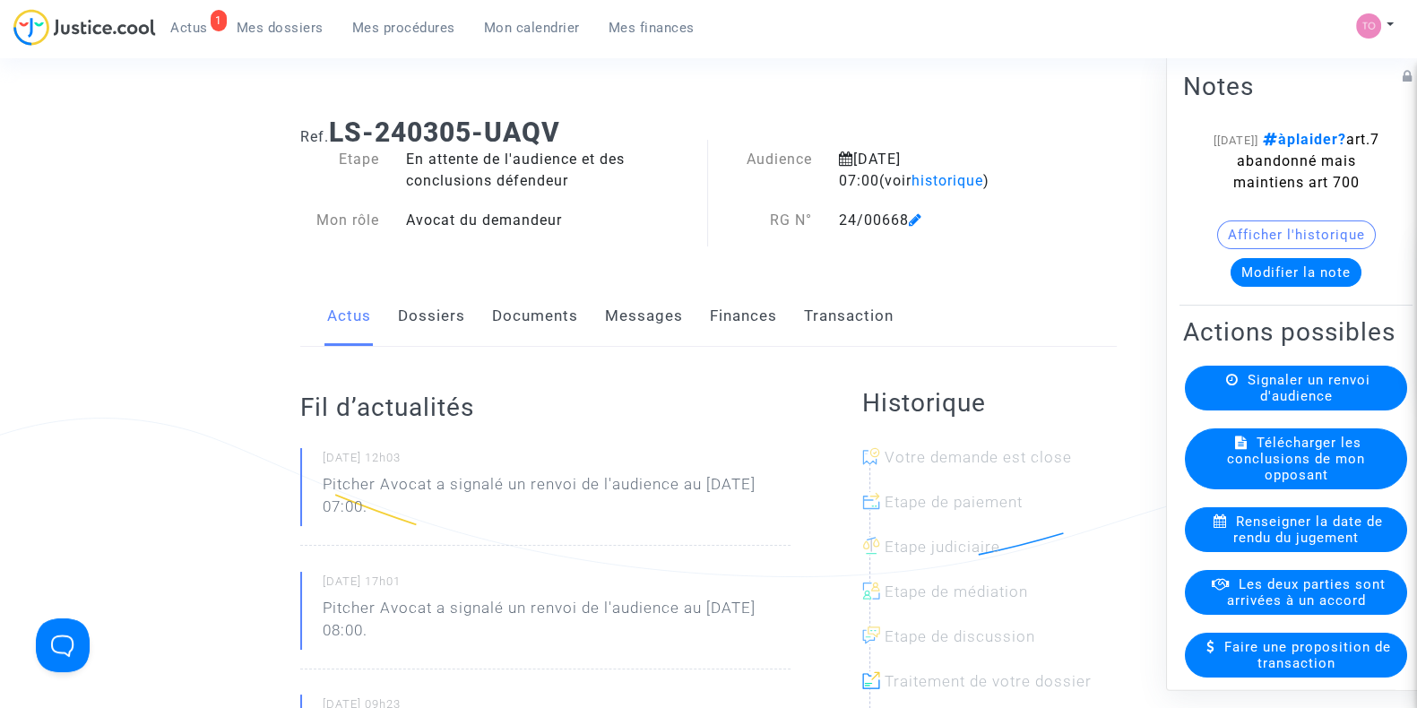
click at [444, 323] on link "Dossiers" at bounding box center [431, 316] width 67 height 59
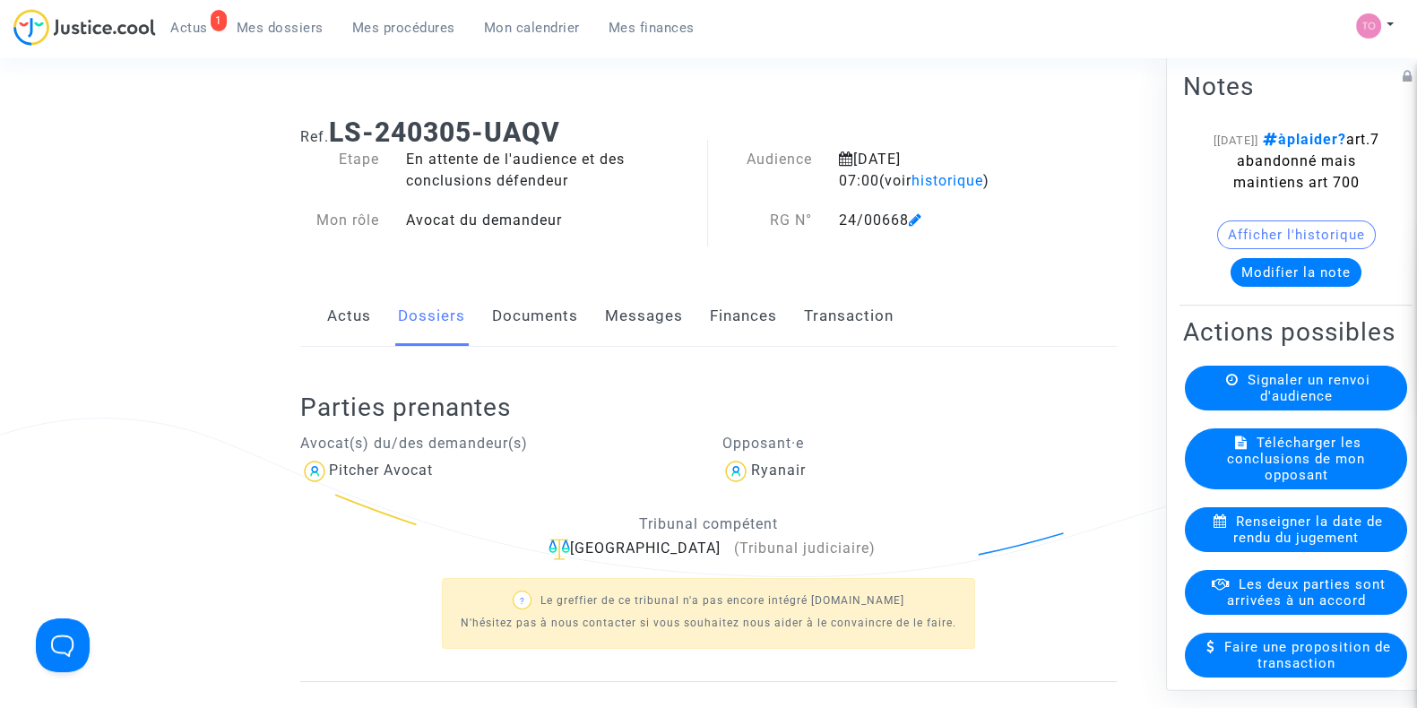
click at [564, 302] on link "Documents" at bounding box center [535, 316] width 86 height 59
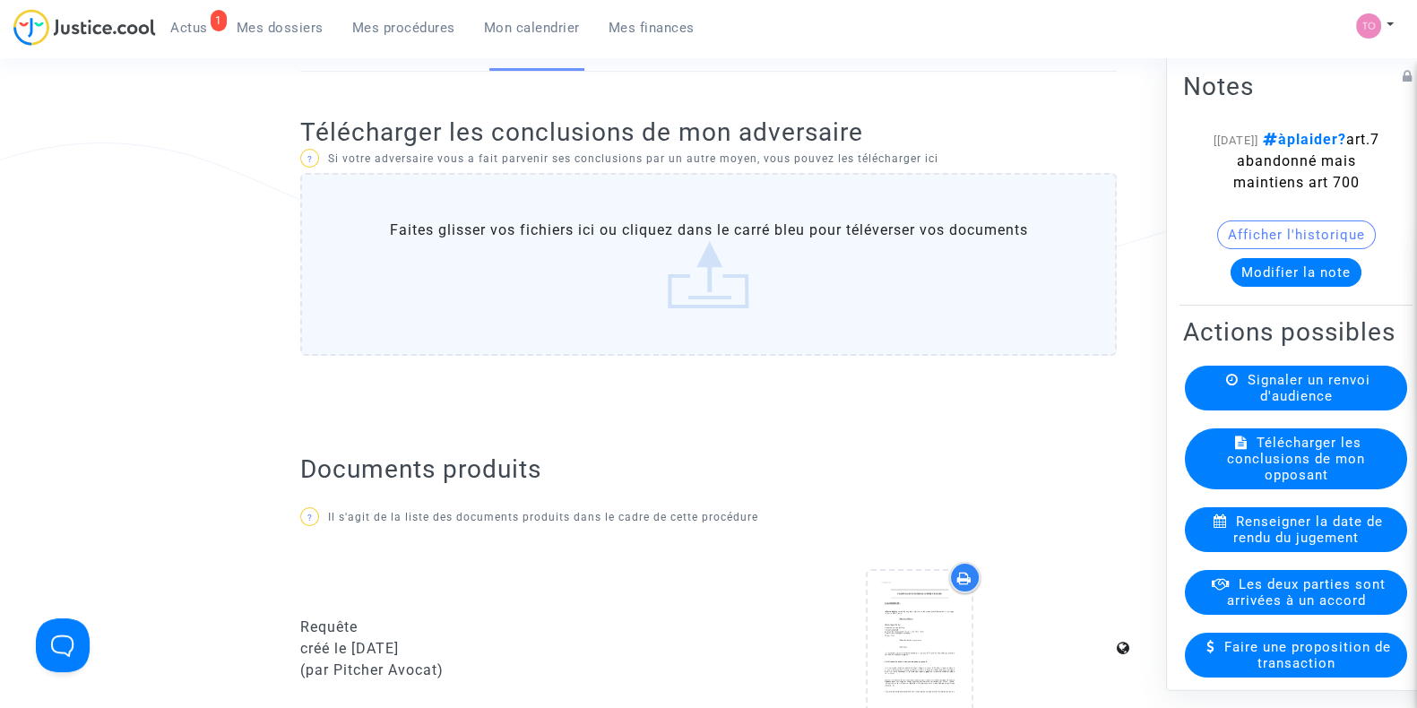
scroll to position [266, 0]
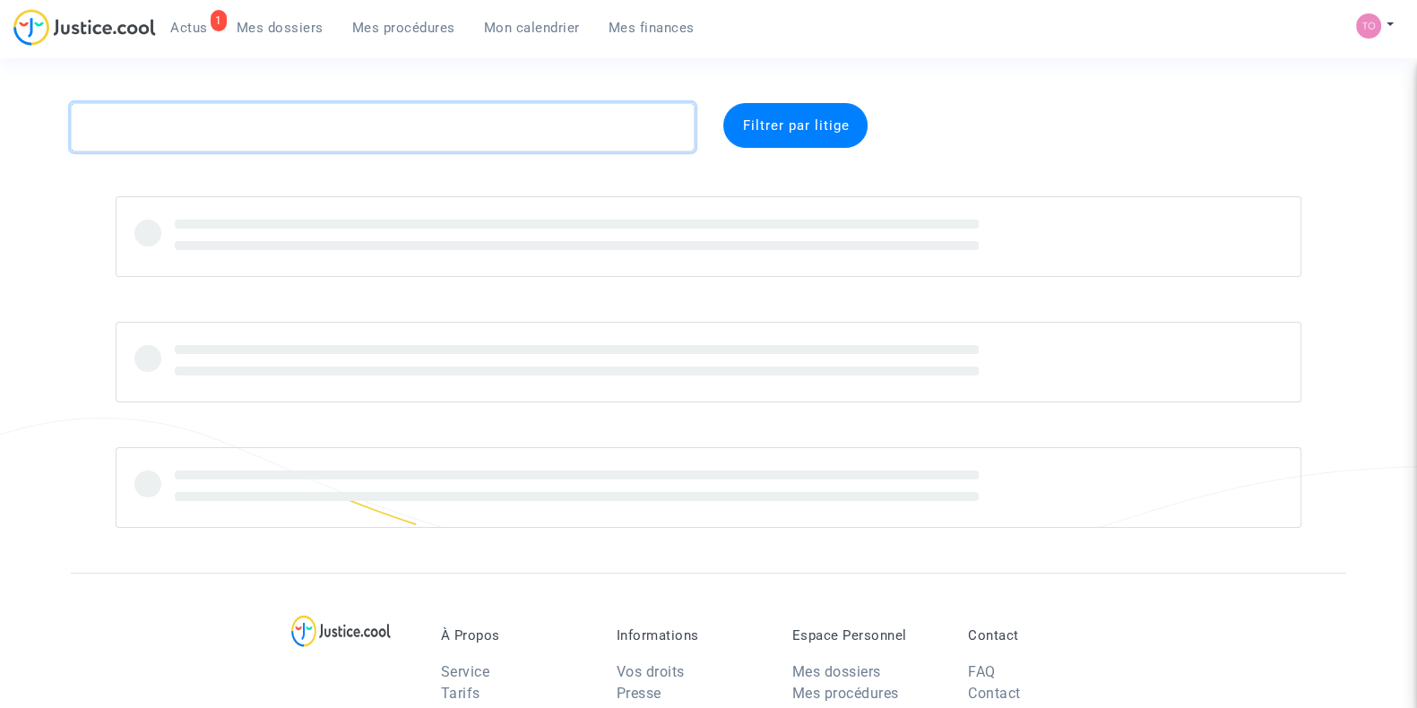
click at [371, 132] on textarea at bounding box center [383, 127] width 624 height 48
paste textarea "Sully"
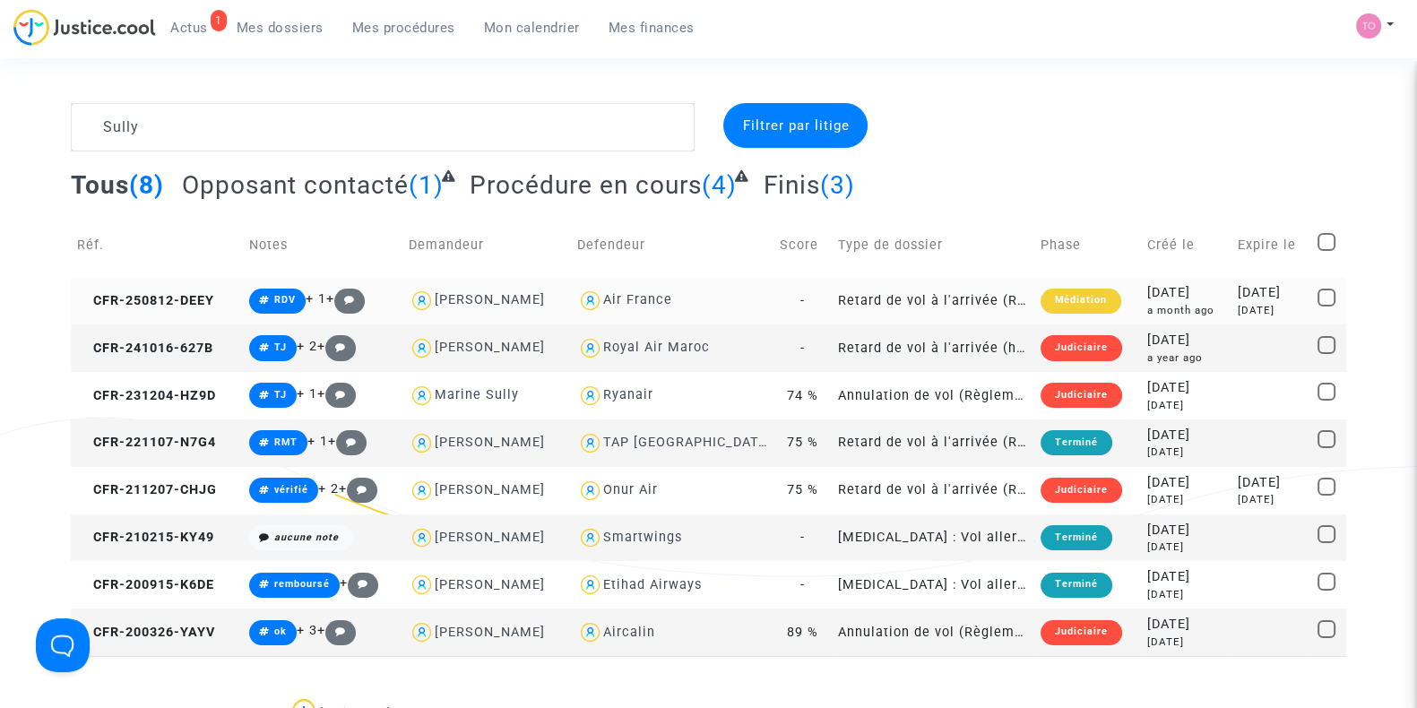
click at [659, 297] on div "Air France" at bounding box center [637, 299] width 69 height 15
type textarea "Sully @"Air France""
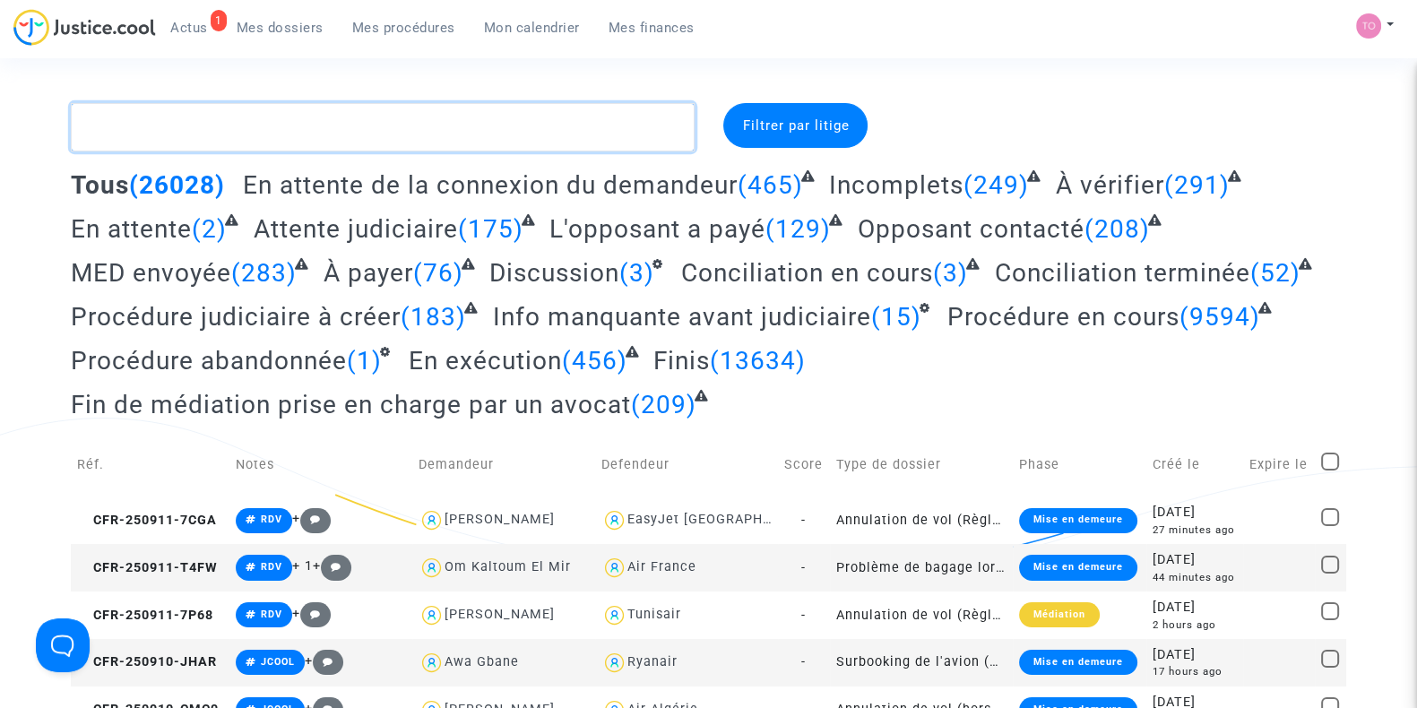
click at [121, 112] on textarea at bounding box center [383, 127] width 624 height 48
paste textarea "Sully"
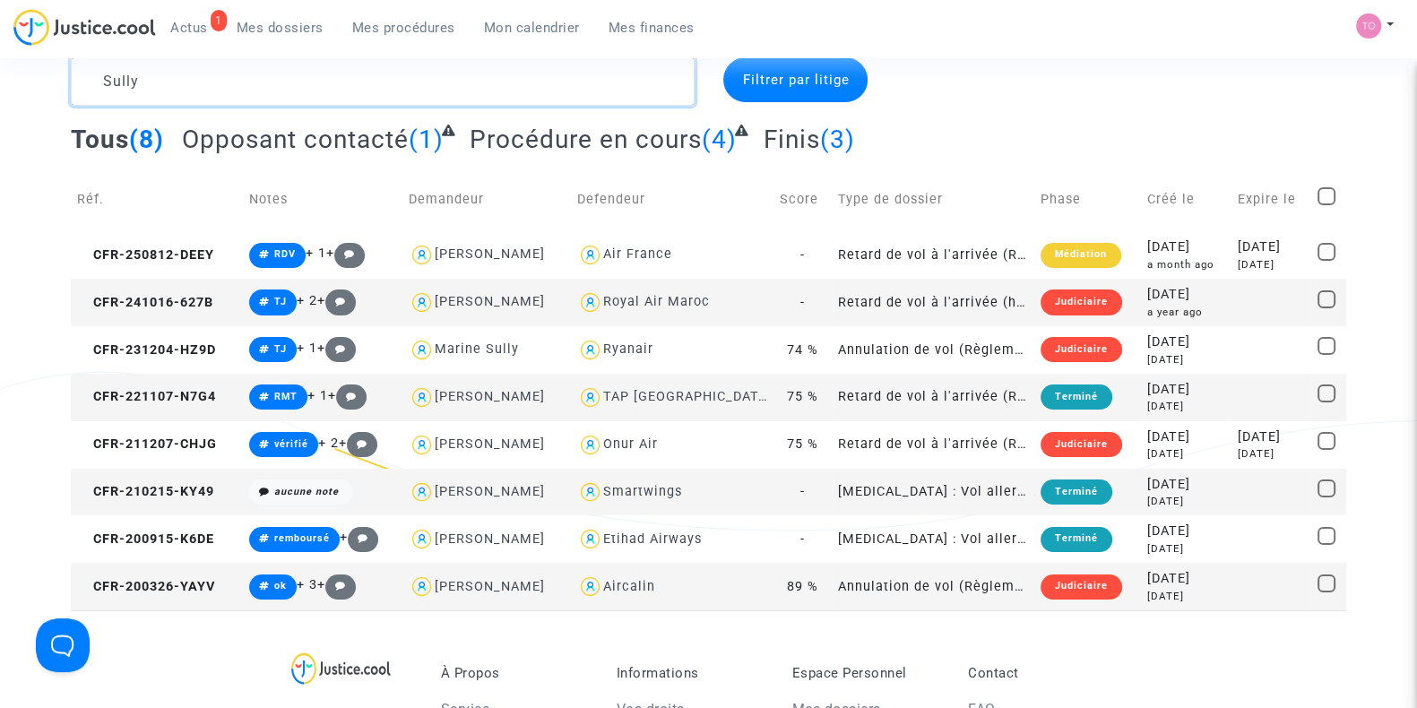
scroll to position [47, 0]
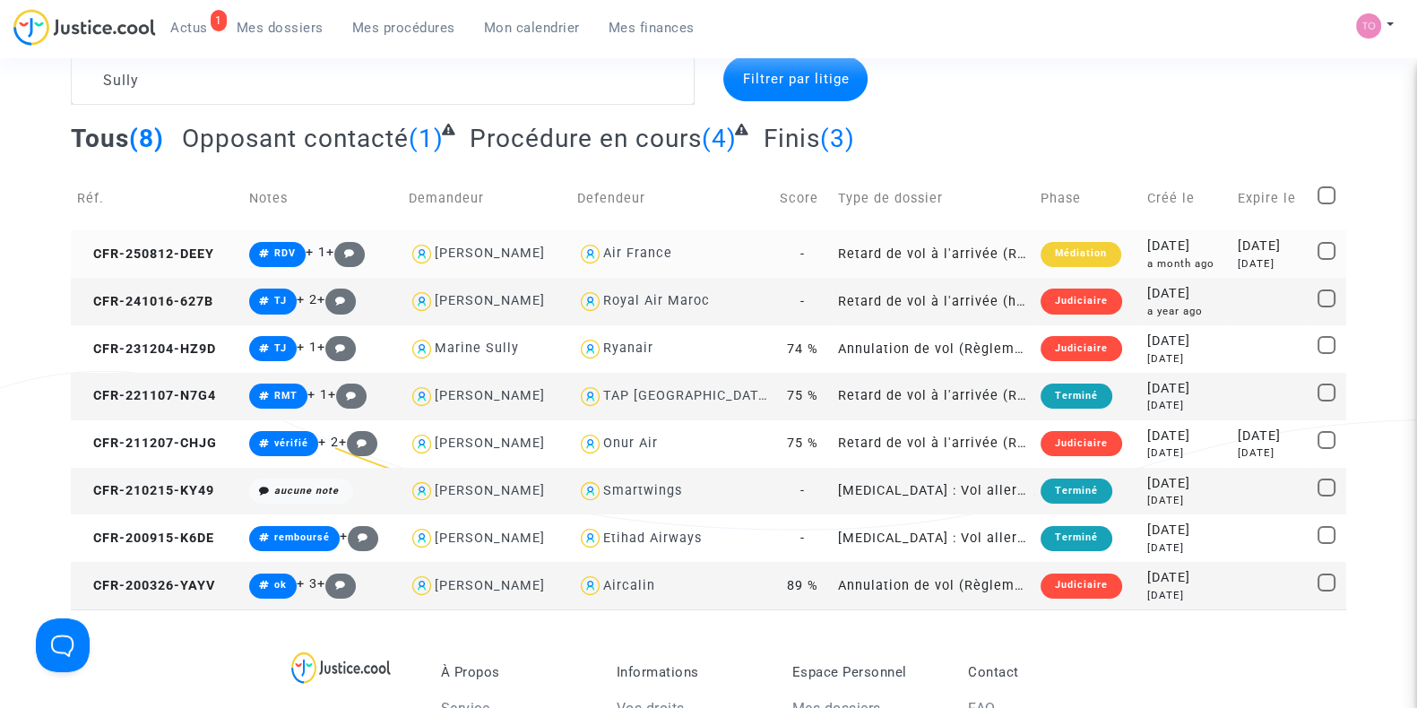
click at [637, 253] on div "Air France" at bounding box center [637, 253] width 69 height 15
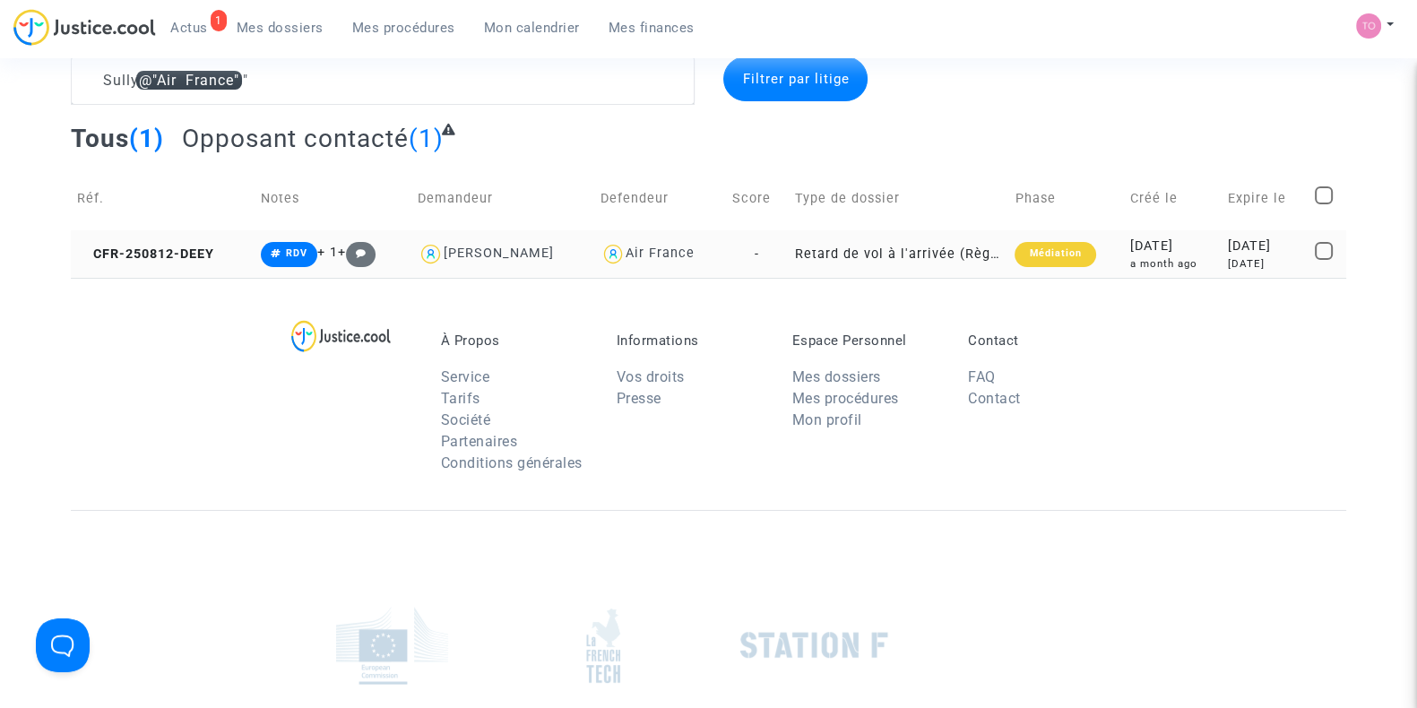
click at [502, 253] on div "[PERSON_NAME]" at bounding box center [499, 253] width 110 height 15
type textarea "Sully @"Air France" @"[PERSON_NAME]" @"Pitcher Avocat""
click at [1205, 237] on td "2025-08-12 a month ago" at bounding box center [1173, 254] width 98 height 48
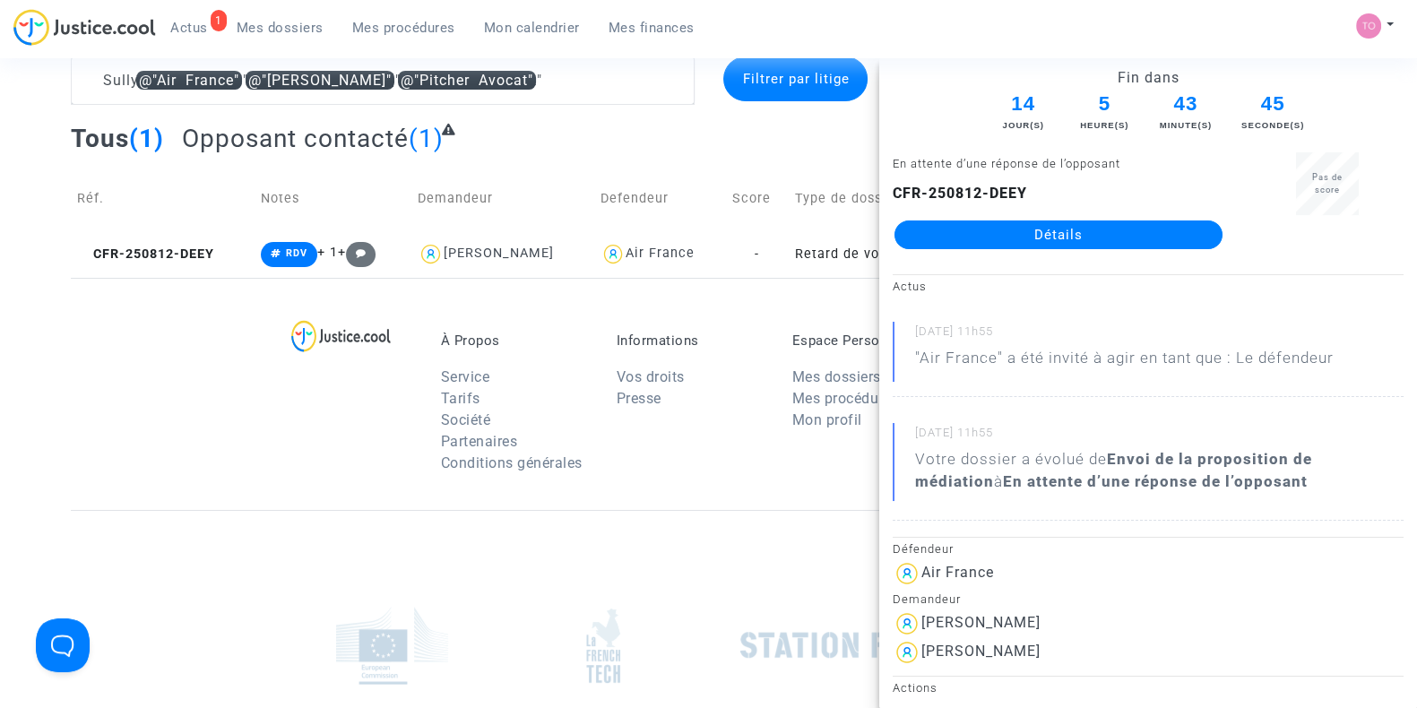
click at [188, 360] on div "À Propos Service Tarifs Société Partenaires Conditions générales Informations V…" at bounding box center [709, 394] width 1276 height 232
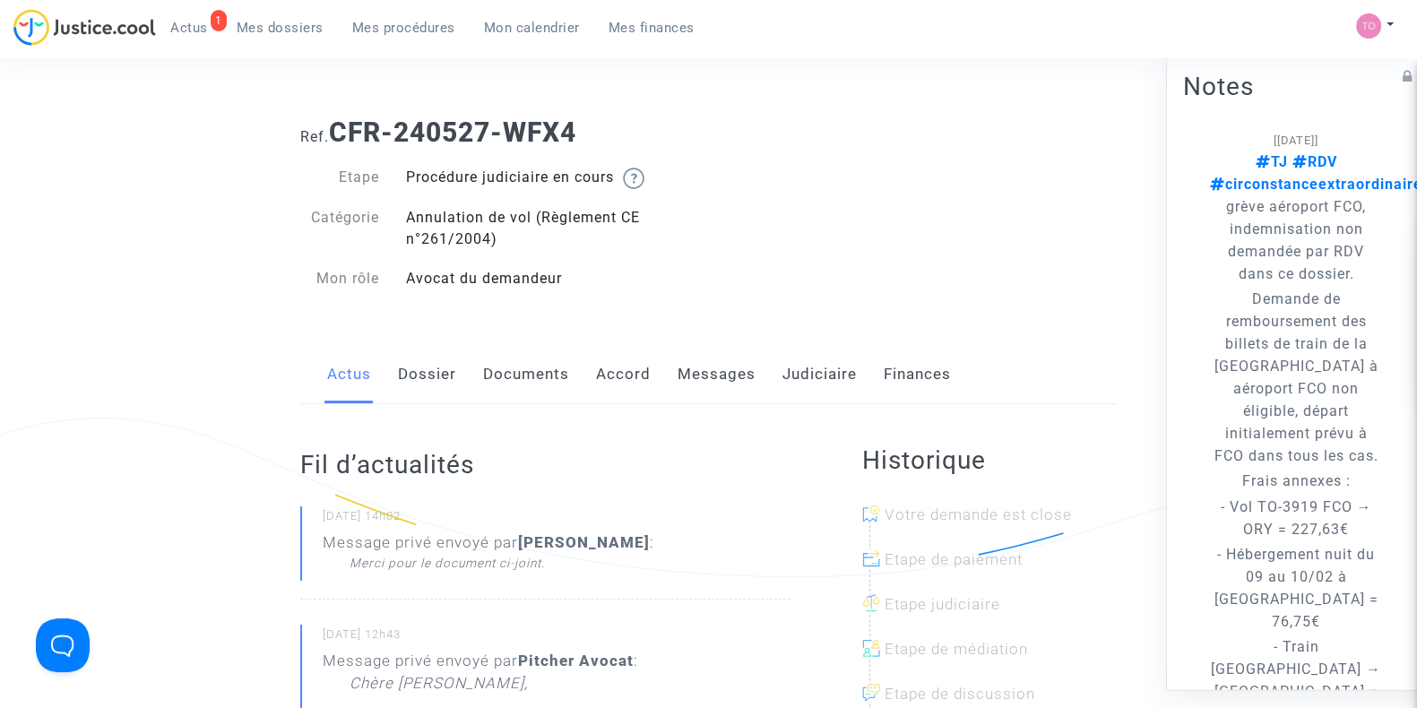
click at [519, 347] on link "Documents" at bounding box center [526, 374] width 86 height 59
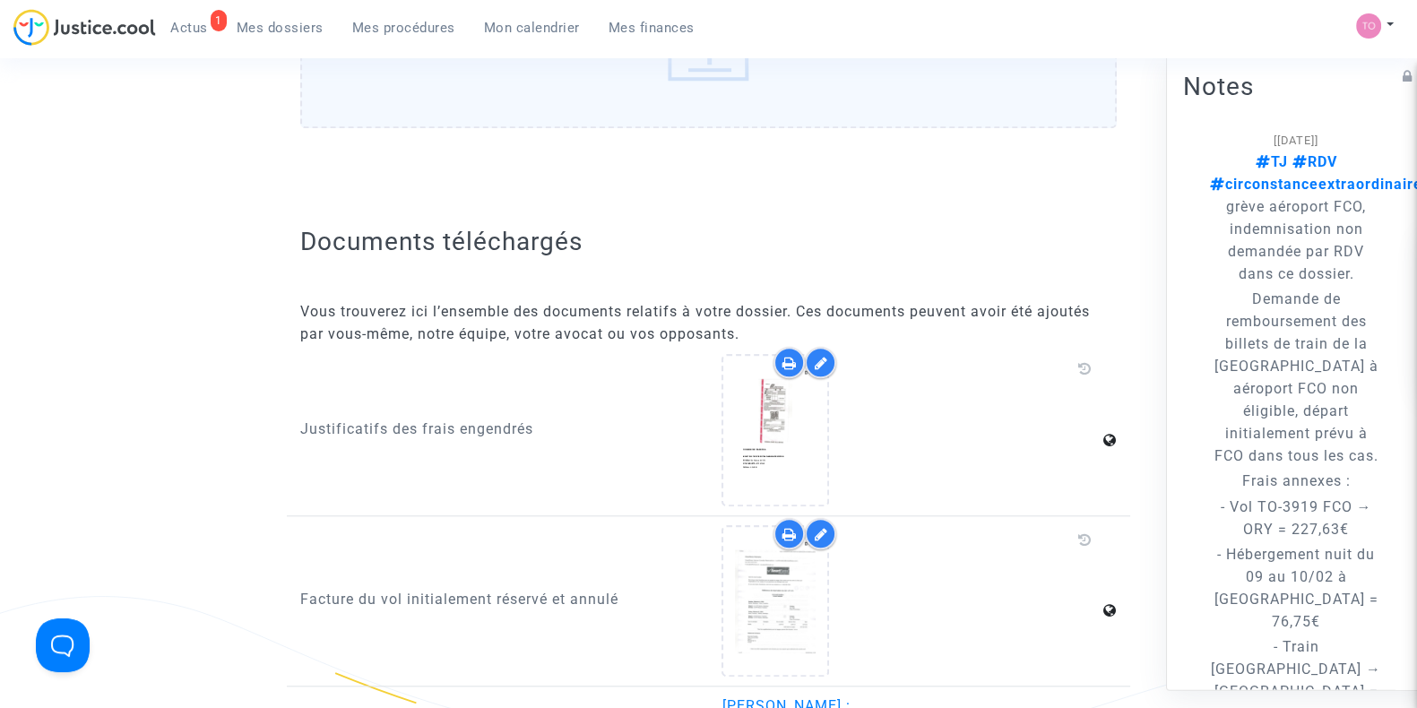
scroll to position [2182, 0]
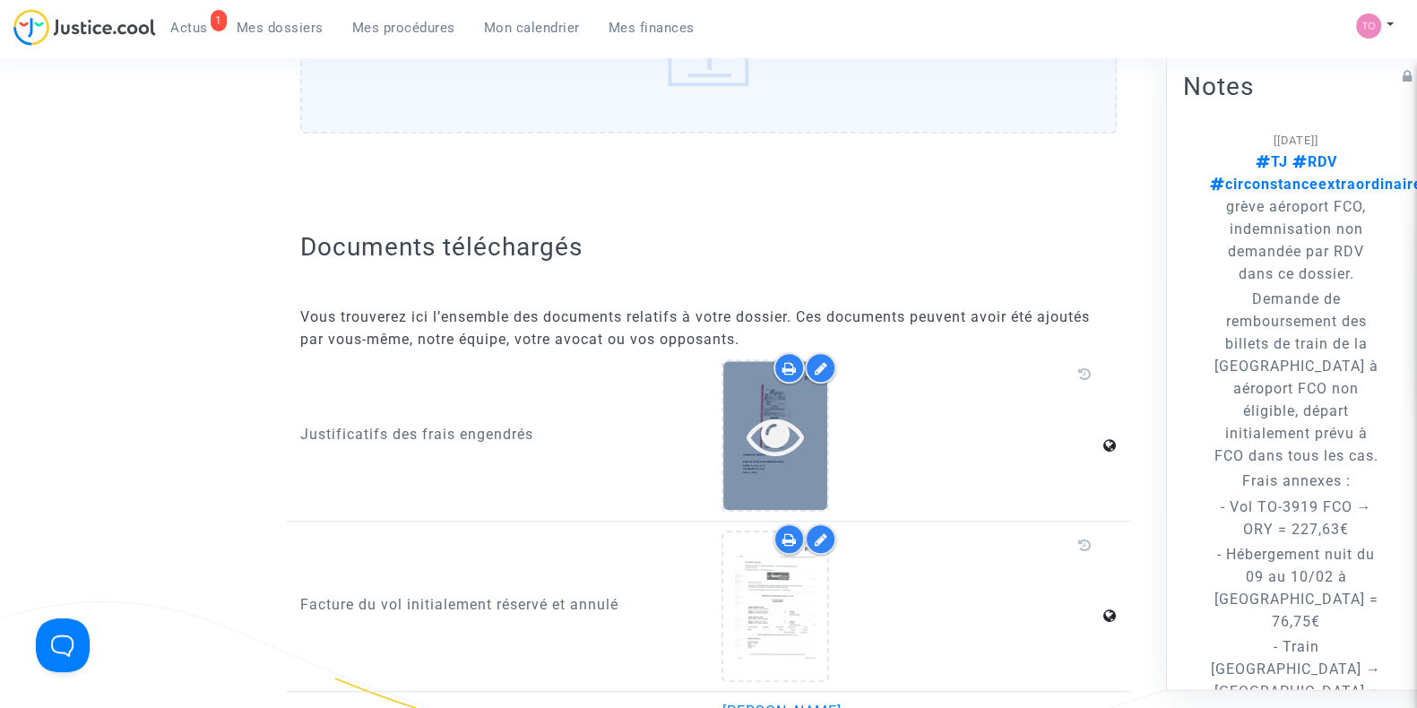
click at [773, 486] on div at bounding box center [776, 435] width 104 height 148
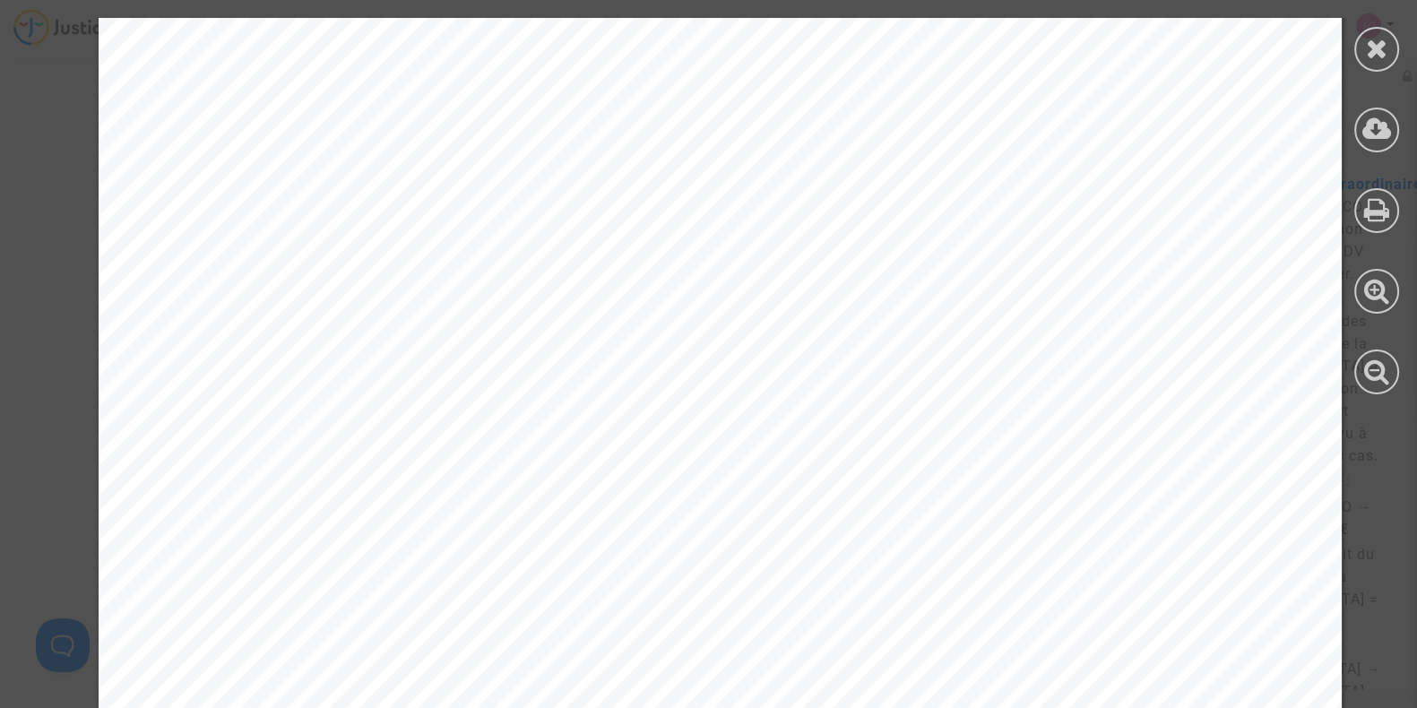
scroll to position [597, 0]
click at [1384, 204] on icon at bounding box center [1378, 209] width 26 height 27
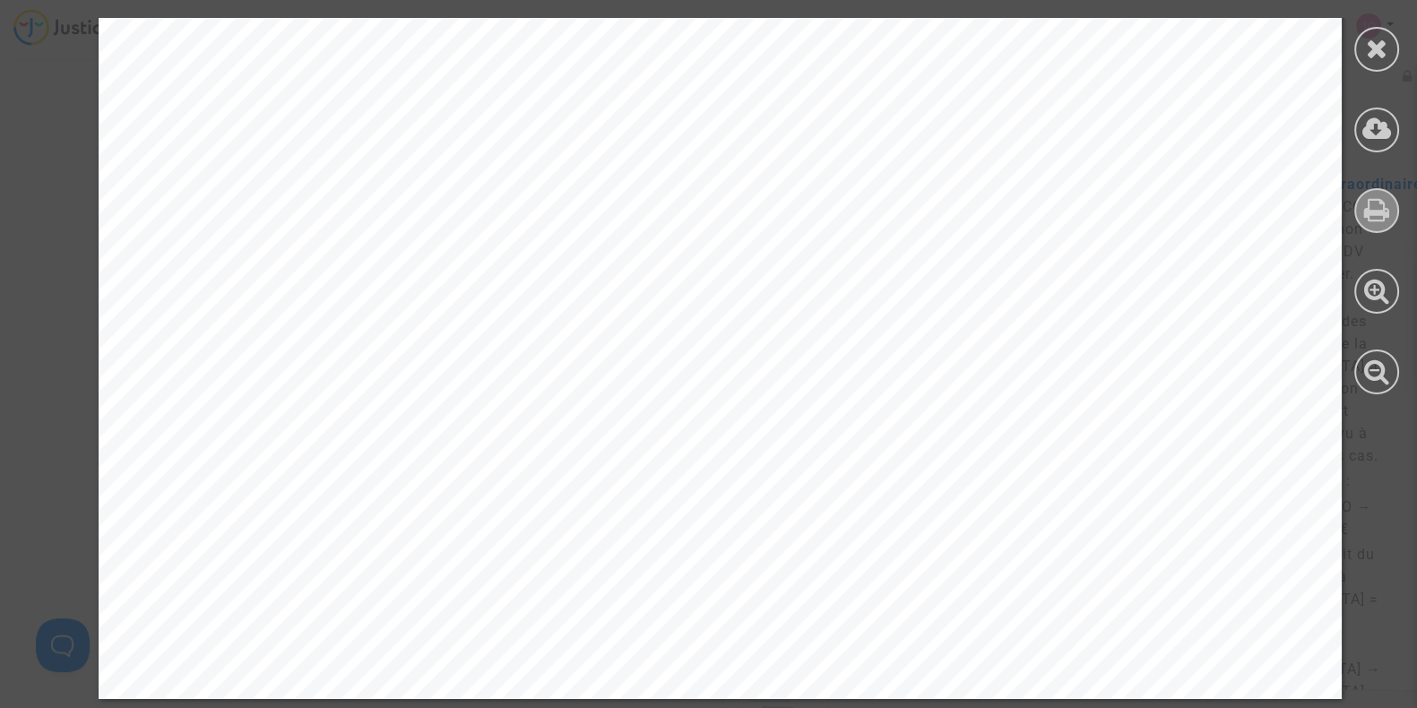
scroll to position [2640, 0]
click at [1356, 49] on div at bounding box center [1377, 49] width 45 height 45
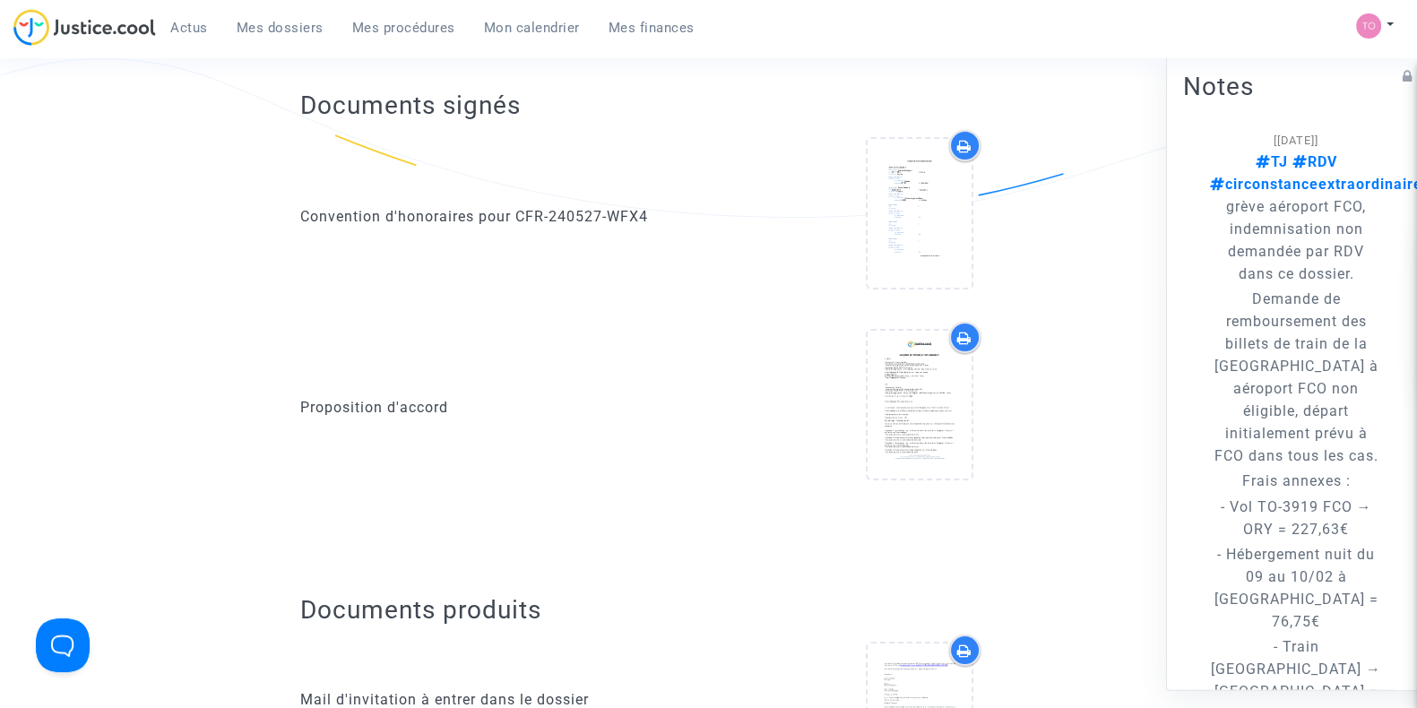
scroll to position [0, 0]
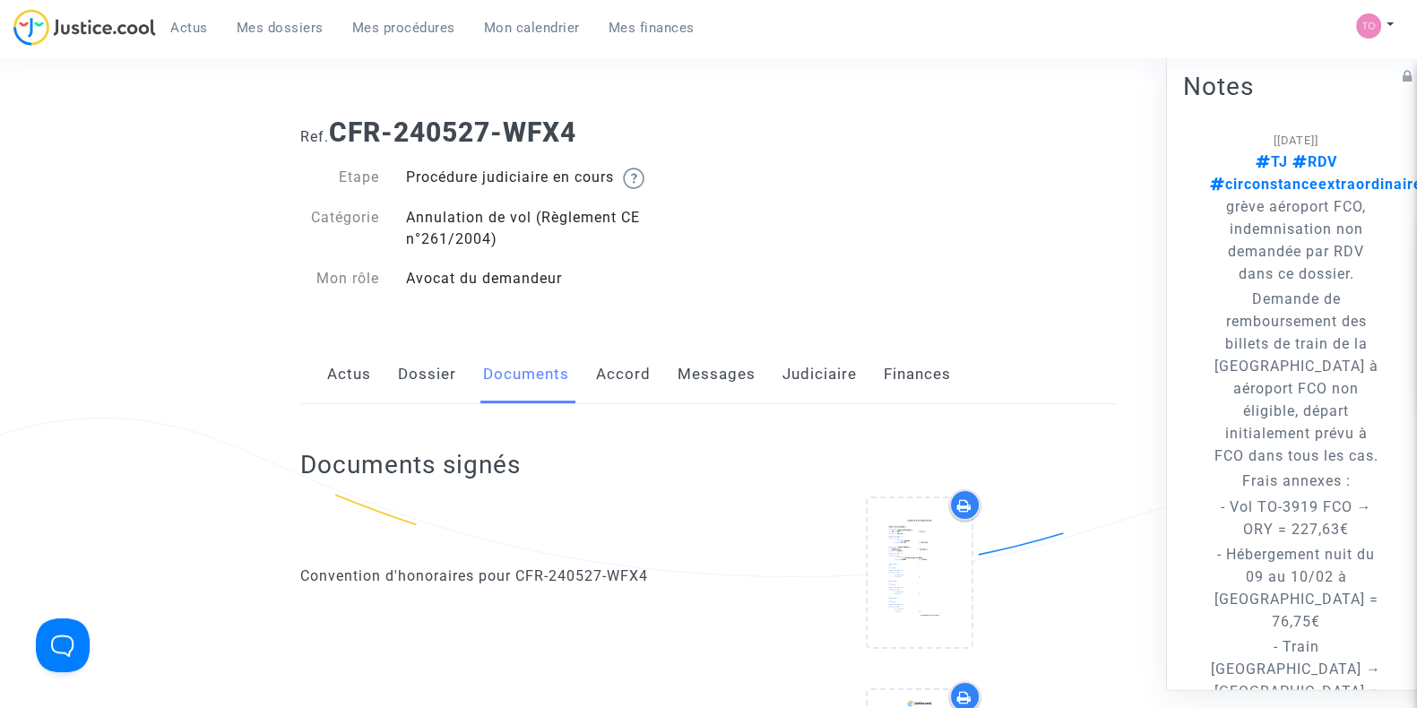
click at [432, 396] on link "Dossier" at bounding box center [427, 374] width 58 height 59
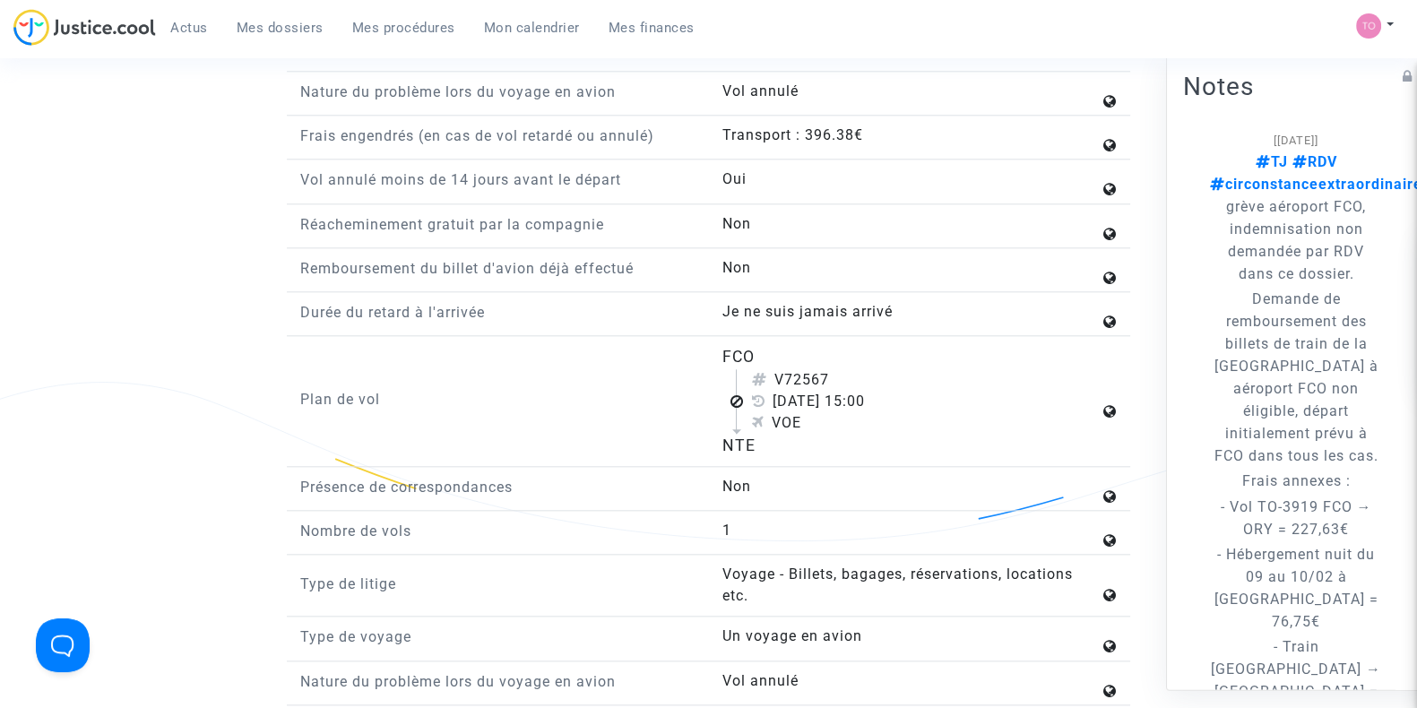
scroll to position [48, 0]
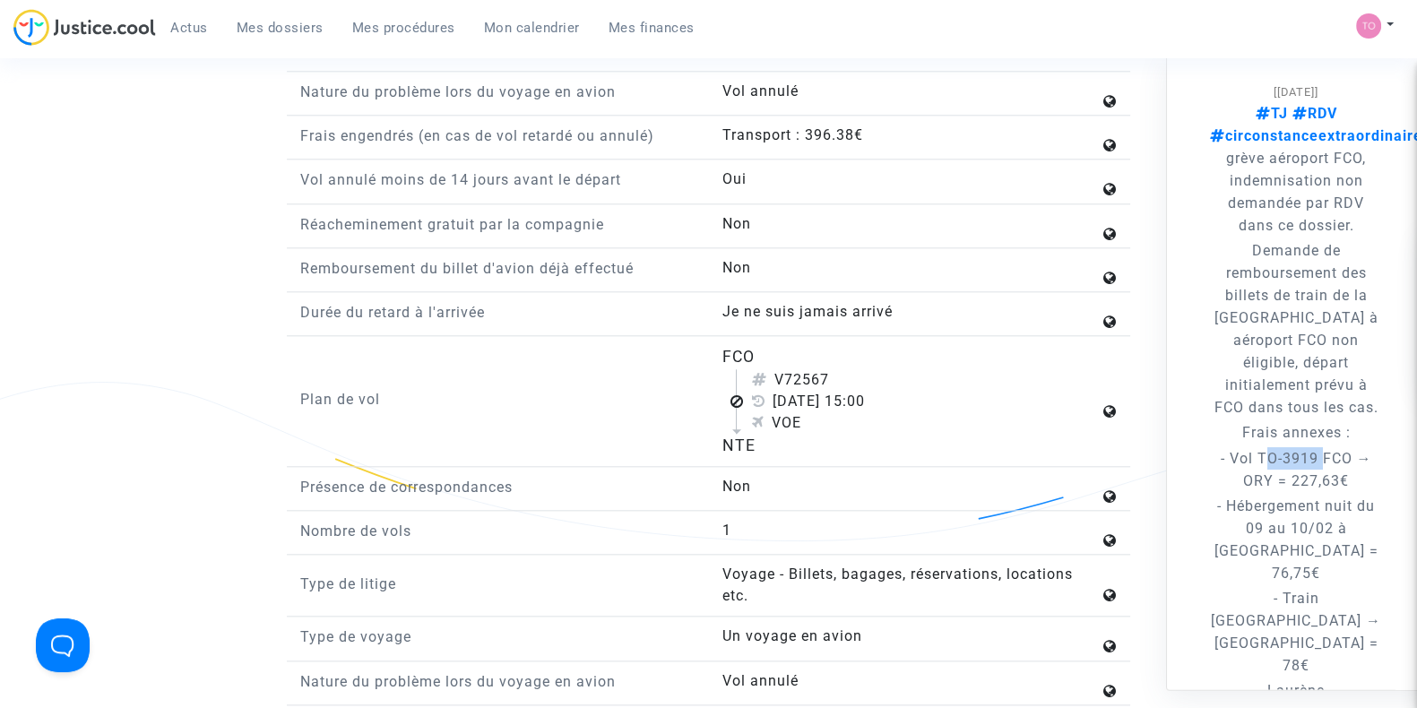
drag, startPoint x: 1260, startPoint y: 455, endPoint x: 1318, endPoint y: 453, distance: 58.3
click at [1318, 453] on p "- Vol TO-3919 FCO → ORY = 227,63€" at bounding box center [1296, 468] width 172 height 45
copy p "TO-3919"
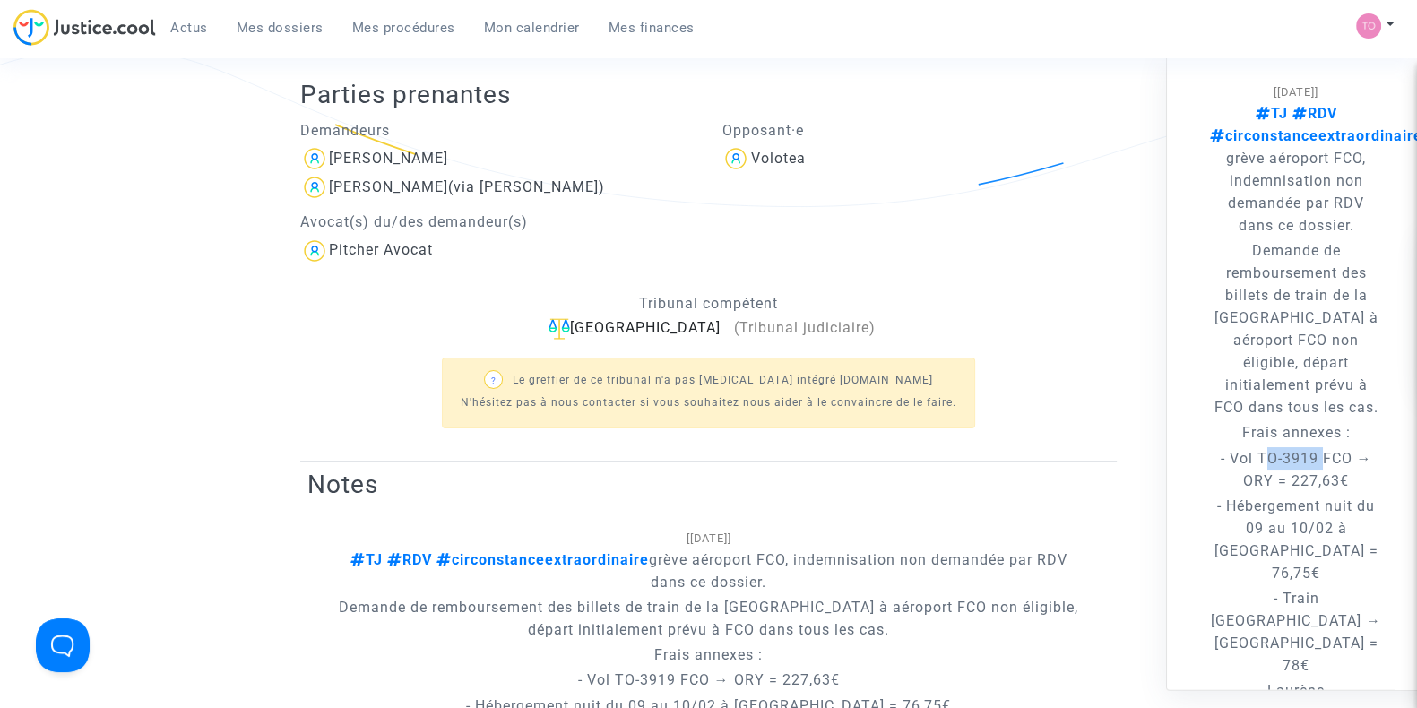
scroll to position [0, 0]
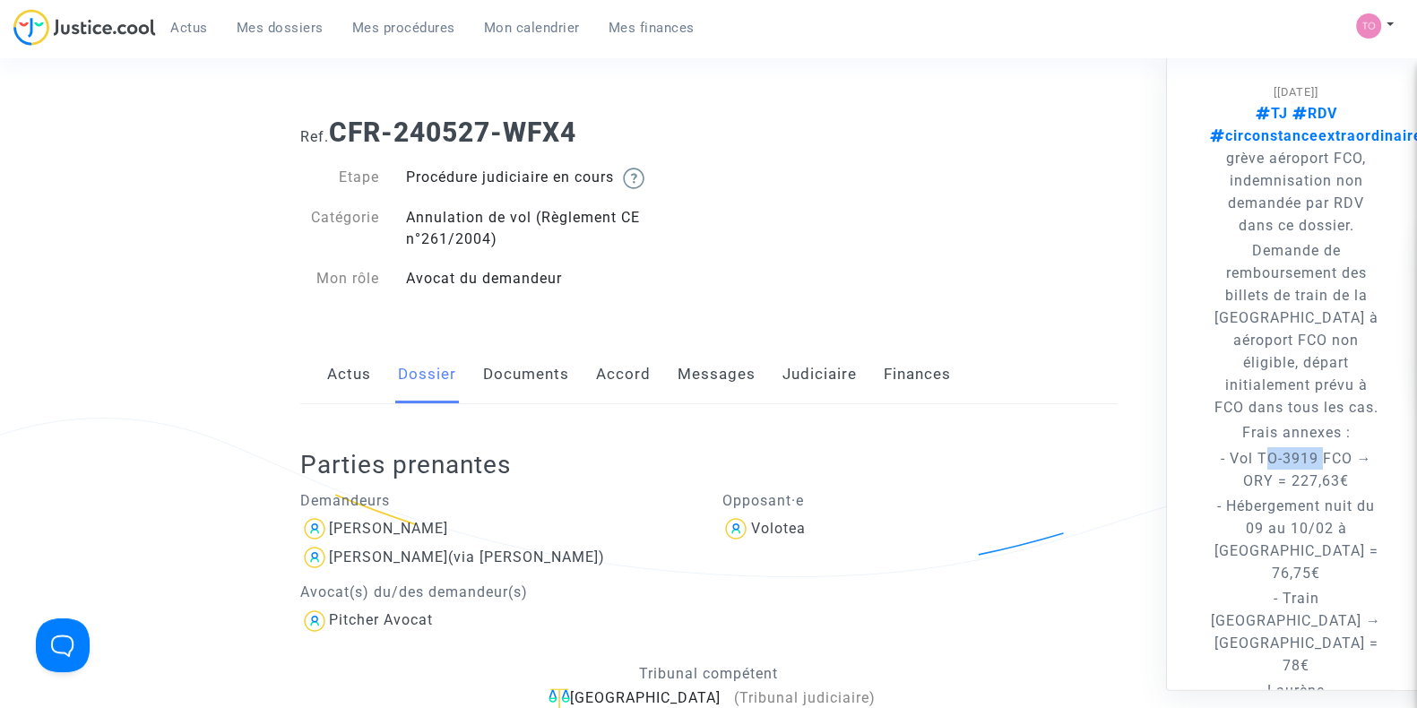
click at [800, 377] on link "Judiciaire" at bounding box center [820, 374] width 74 height 59
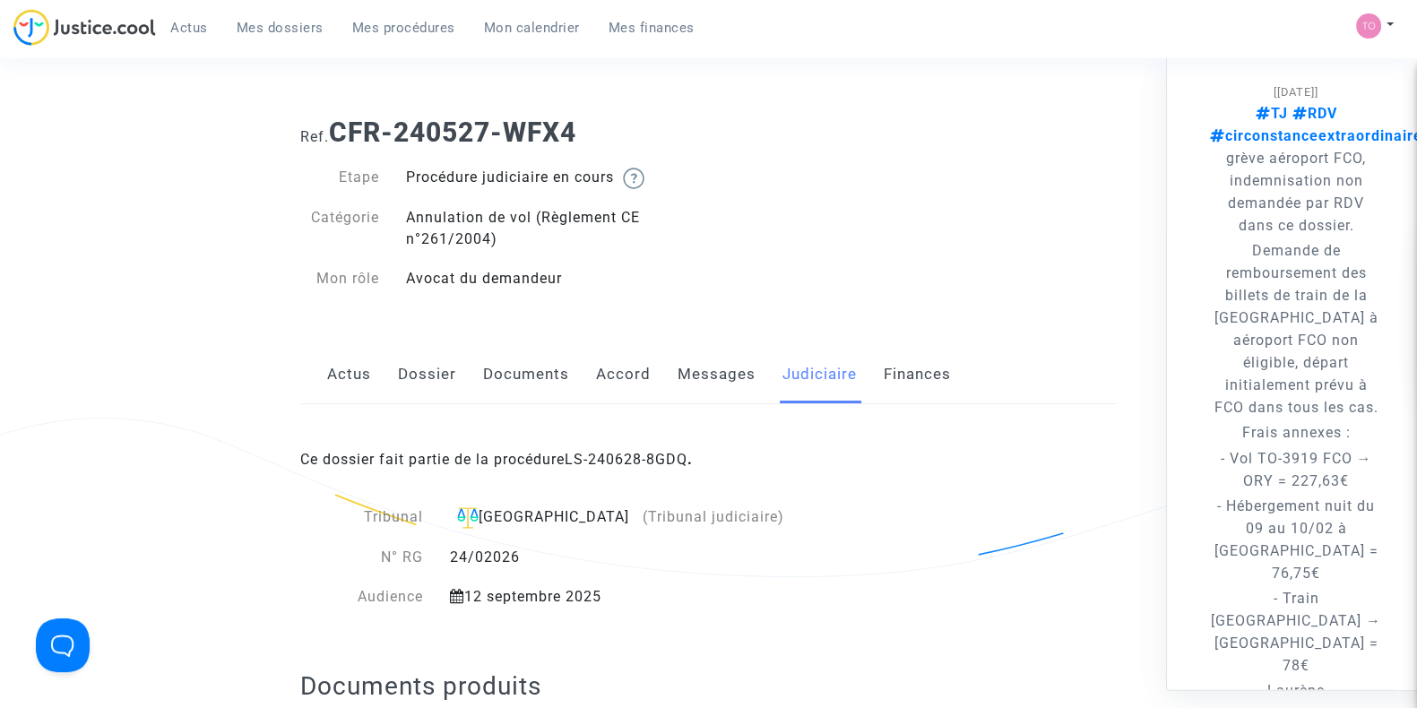
click at [646, 448] on div "Ce dossier fait partie de la procédure LS-240628-8GDQ ." at bounding box center [708, 446] width 817 height 84
click at [637, 455] on link "LS-240628-8GDQ" at bounding box center [626, 459] width 123 height 17
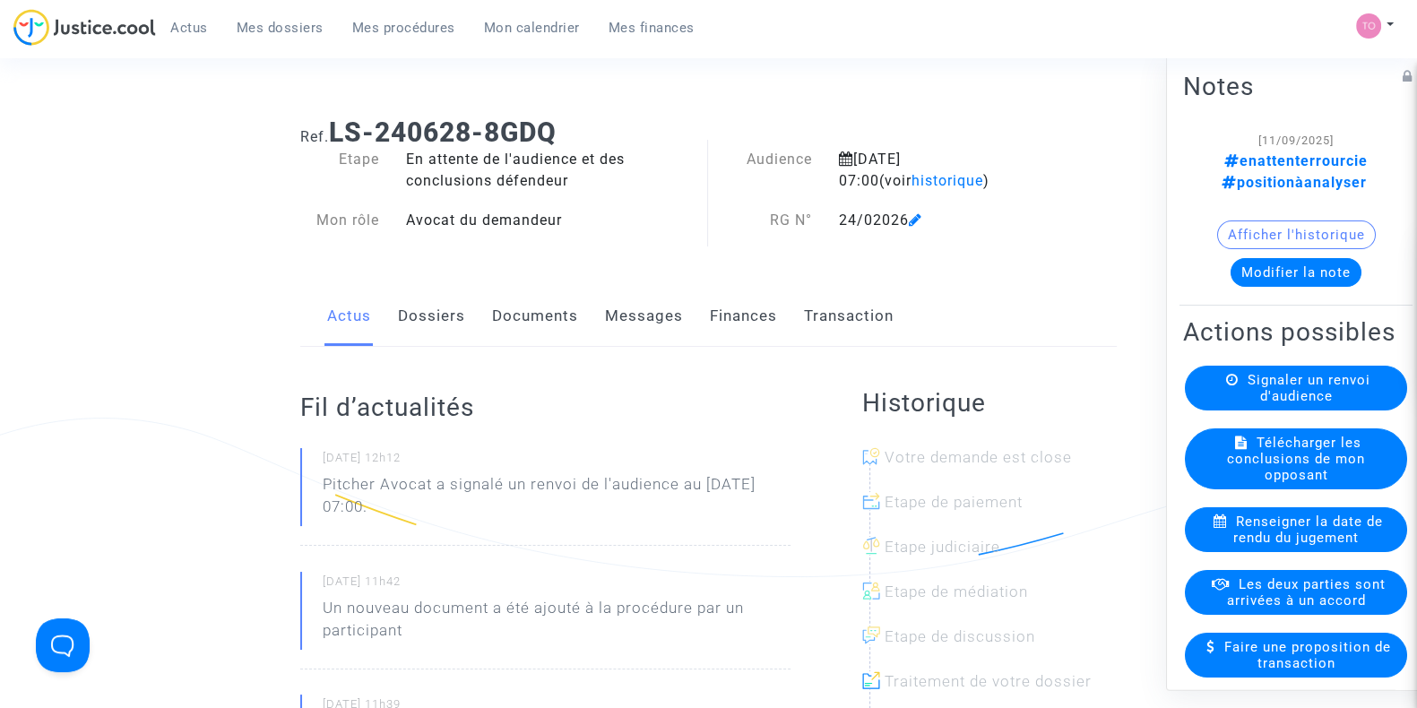
click at [1267, 258] on button "Modifier la note" at bounding box center [1296, 272] width 131 height 29
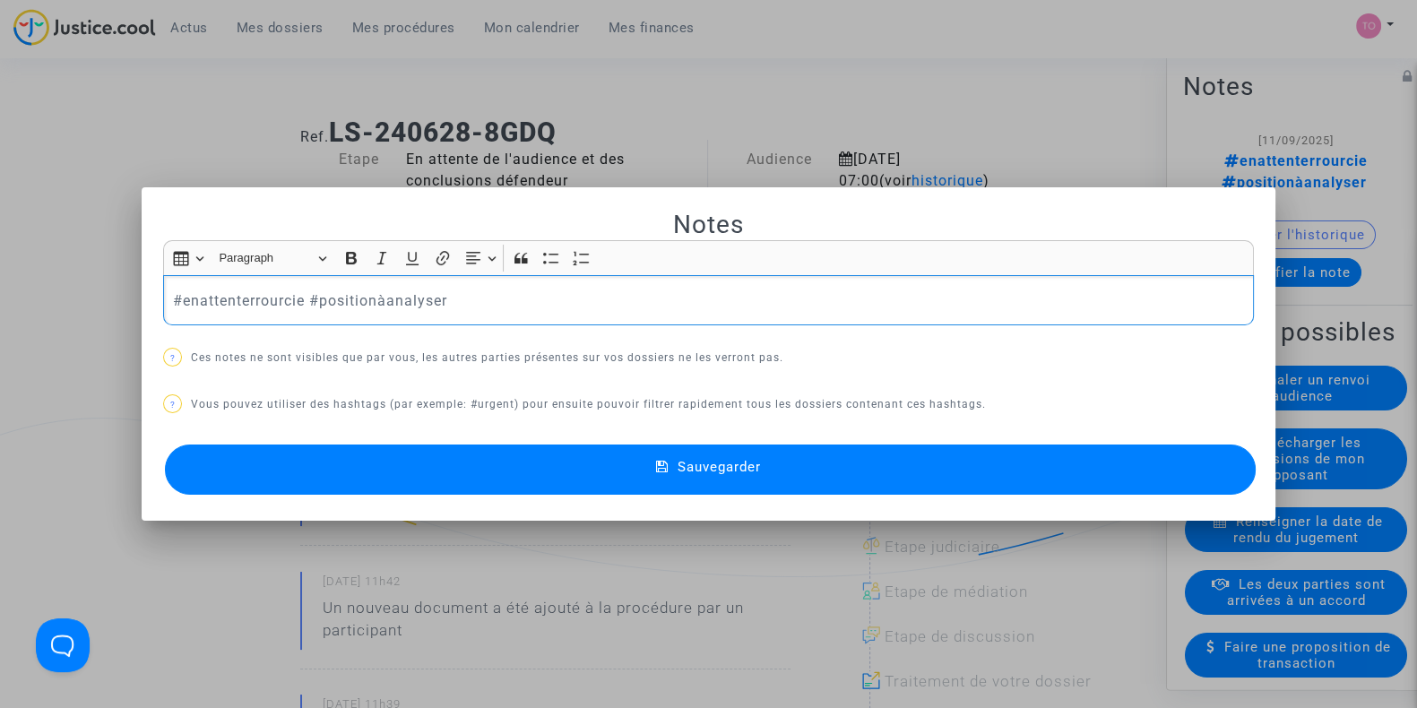
drag, startPoint x: 306, startPoint y: 294, endPoint x: 487, endPoint y: 291, distance: 181.1
click at [487, 291] on p "#enattenterrourcie #positionàanalyser" at bounding box center [709, 301] width 1072 height 22
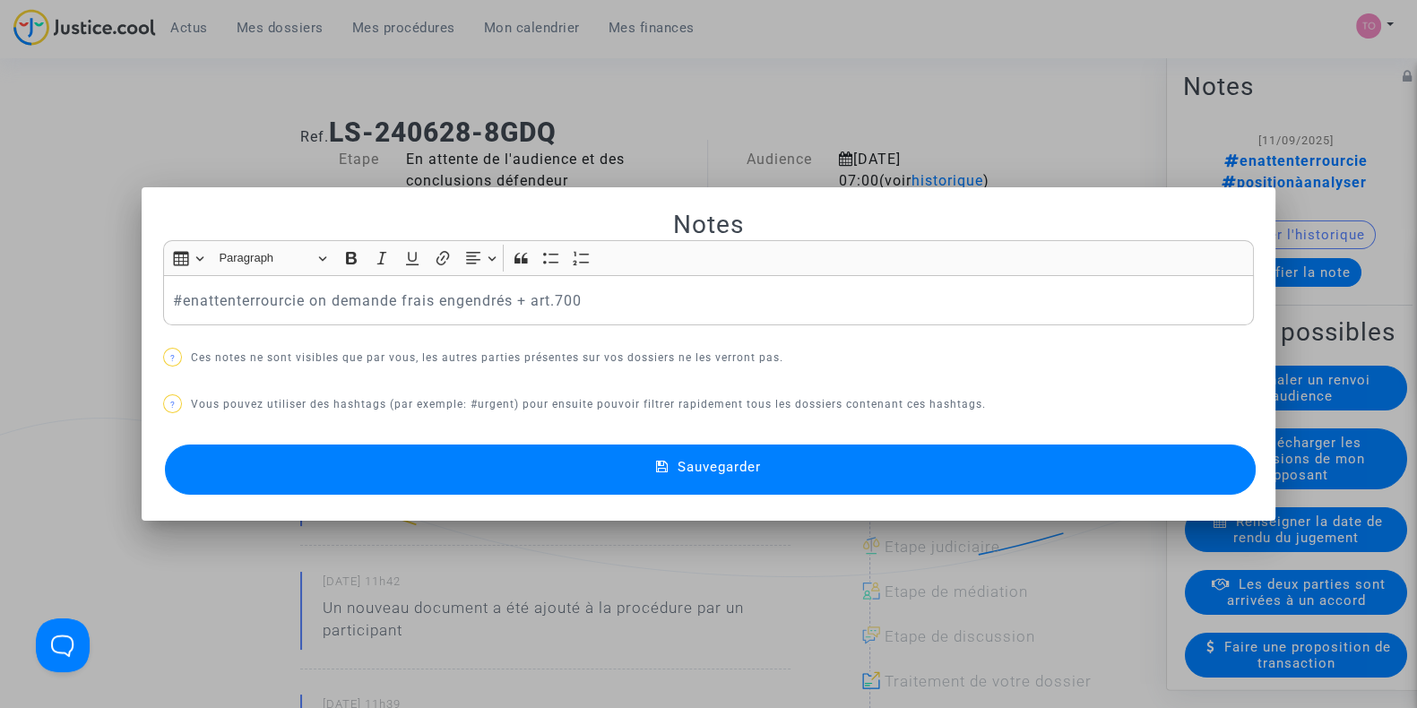
click at [524, 469] on button "Sauvegarder" at bounding box center [710, 470] width 1091 height 50
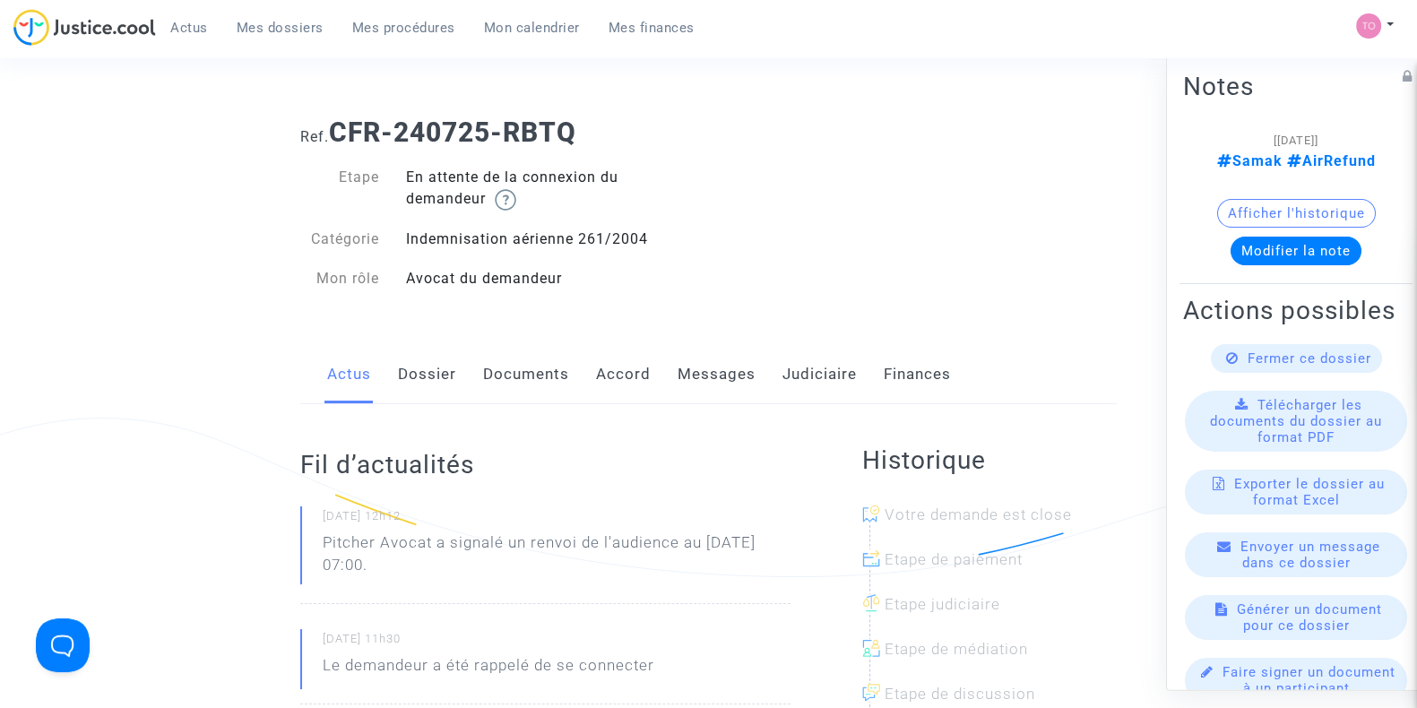
click at [769, 371] on div "Actus Dossier Documents Accord Messages Judiciaire Finances" at bounding box center [708, 375] width 817 height 60
click at [762, 378] on div "Actus Dossier Documents Accord Messages Judiciaire Finances" at bounding box center [708, 375] width 817 height 60
click at [845, 379] on link "Judiciaire" at bounding box center [820, 374] width 74 height 59
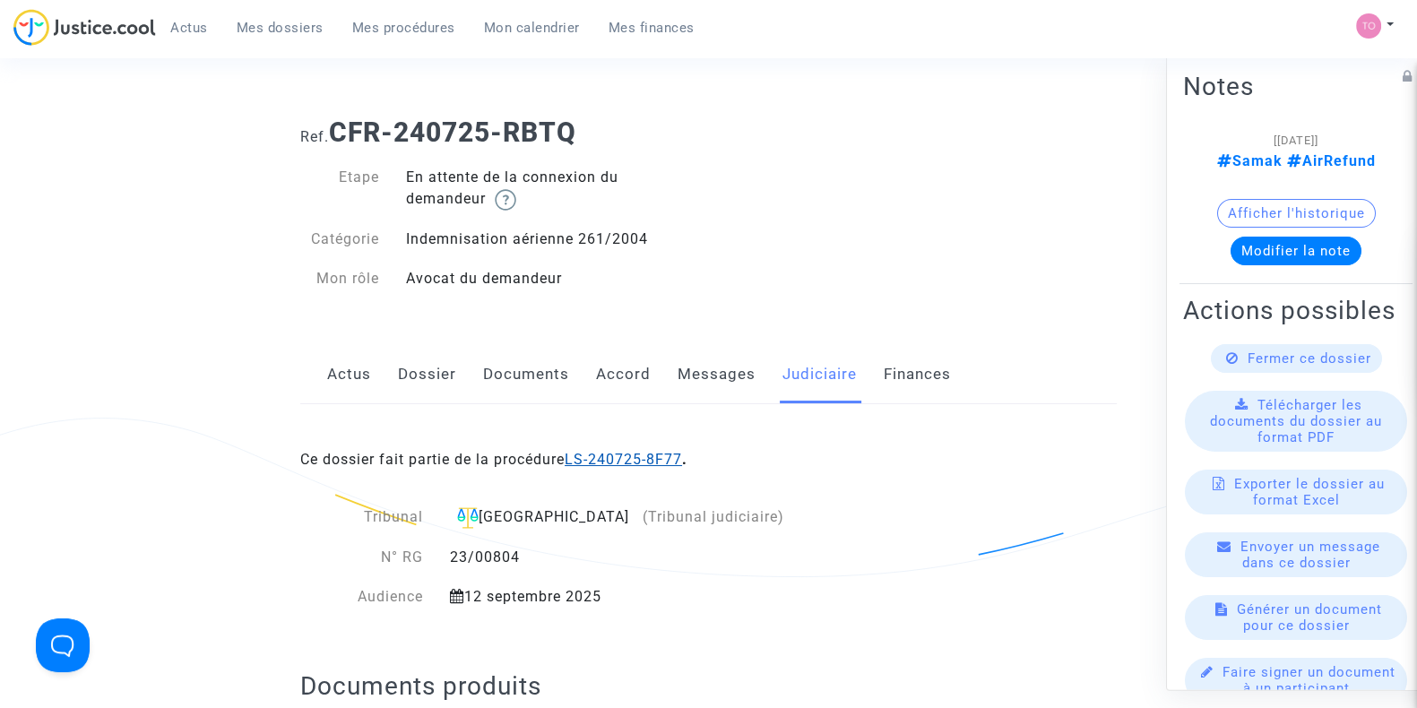
click at [619, 452] on link "LS-240725-8F77" at bounding box center [623, 459] width 117 height 17
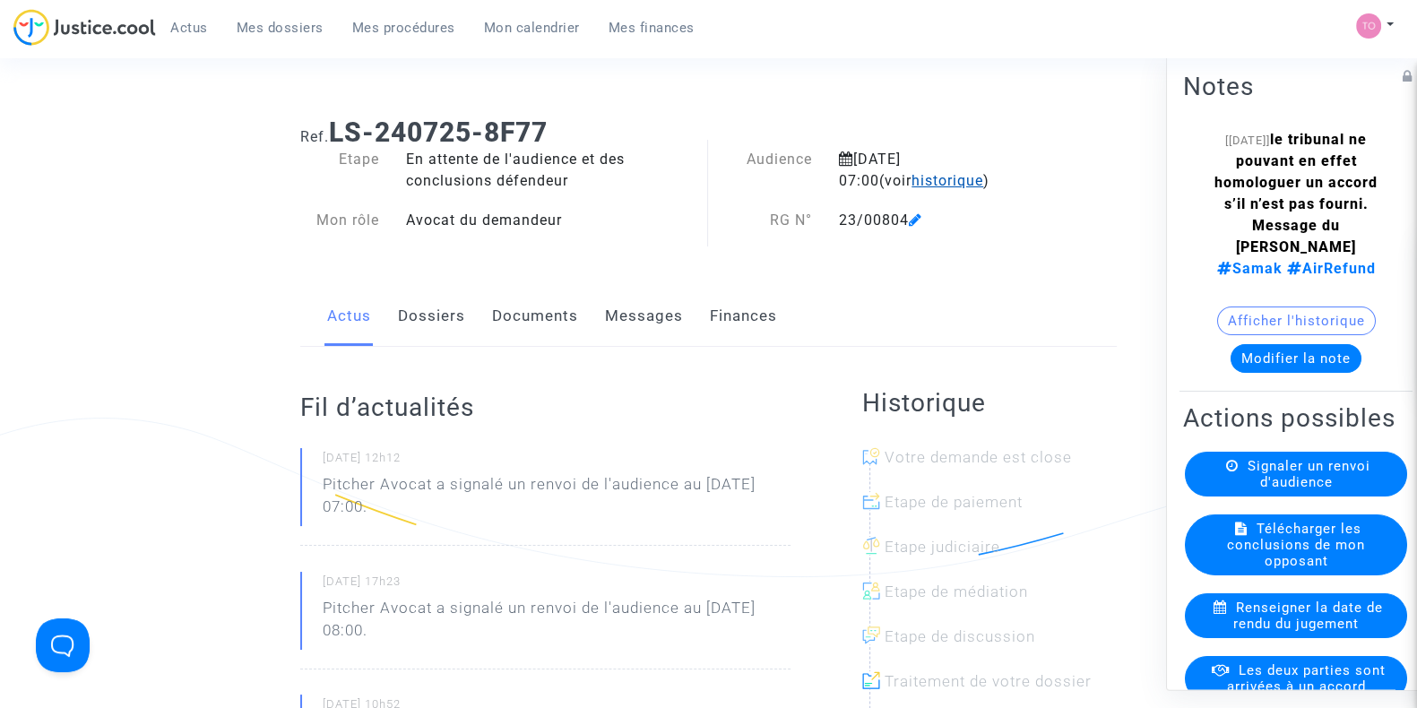
click at [912, 172] on span "historique" at bounding box center [948, 180] width 72 height 17
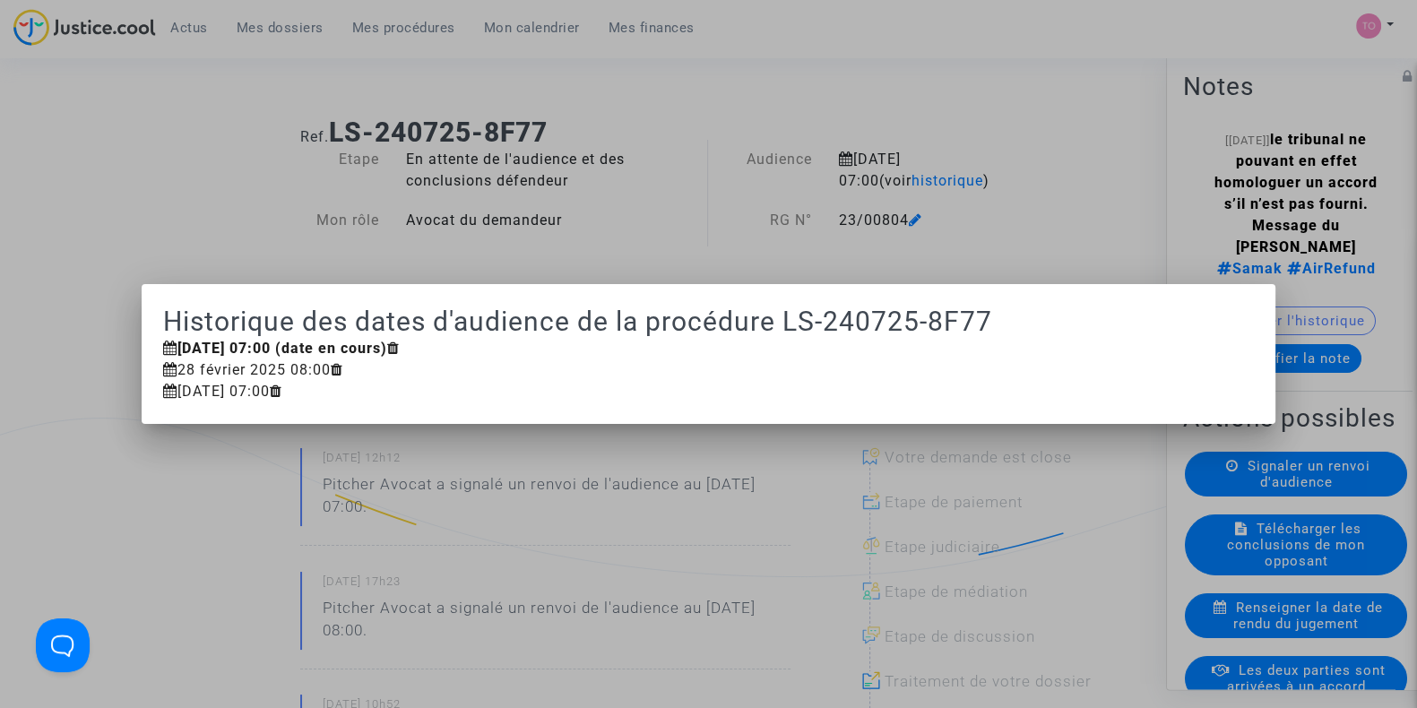
click at [837, 133] on div at bounding box center [708, 354] width 1417 height 708
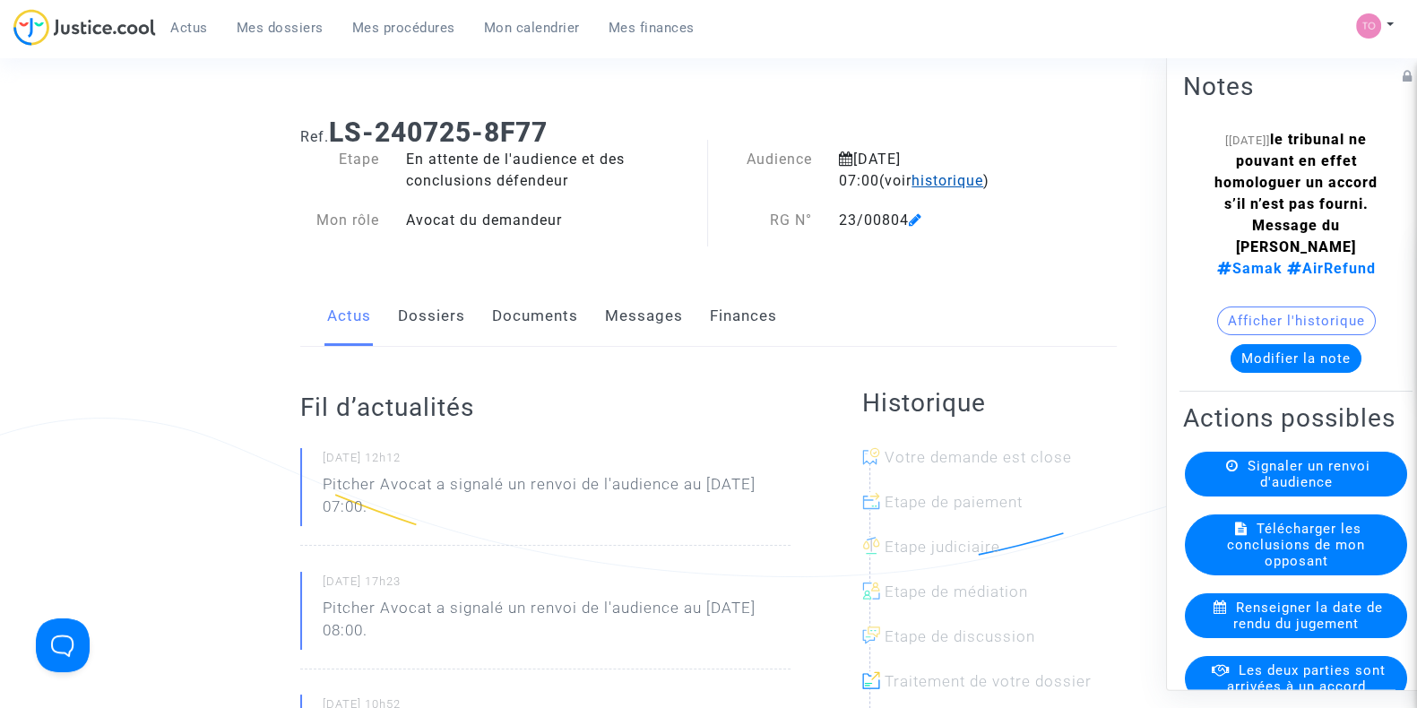
click at [912, 180] on span "historique" at bounding box center [948, 180] width 72 height 17
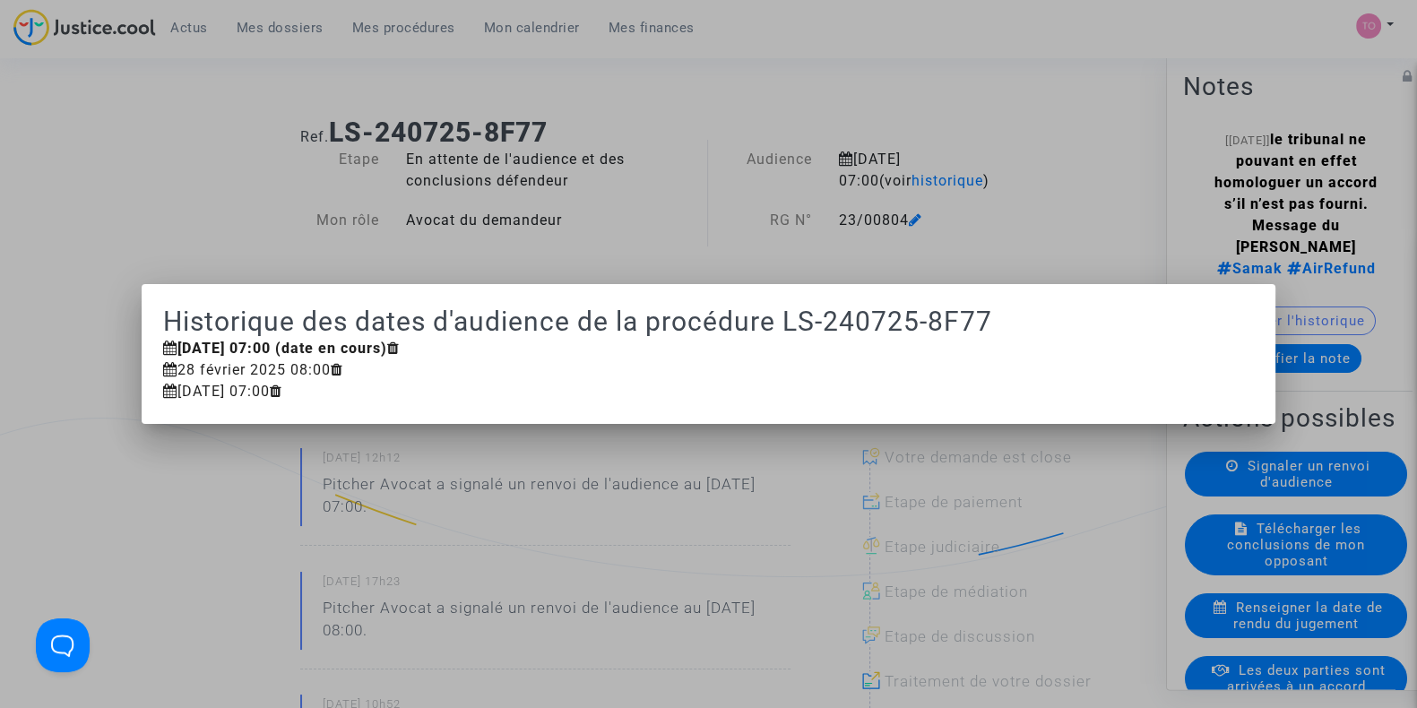
click at [776, 149] on div at bounding box center [708, 354] width 1417 height 708
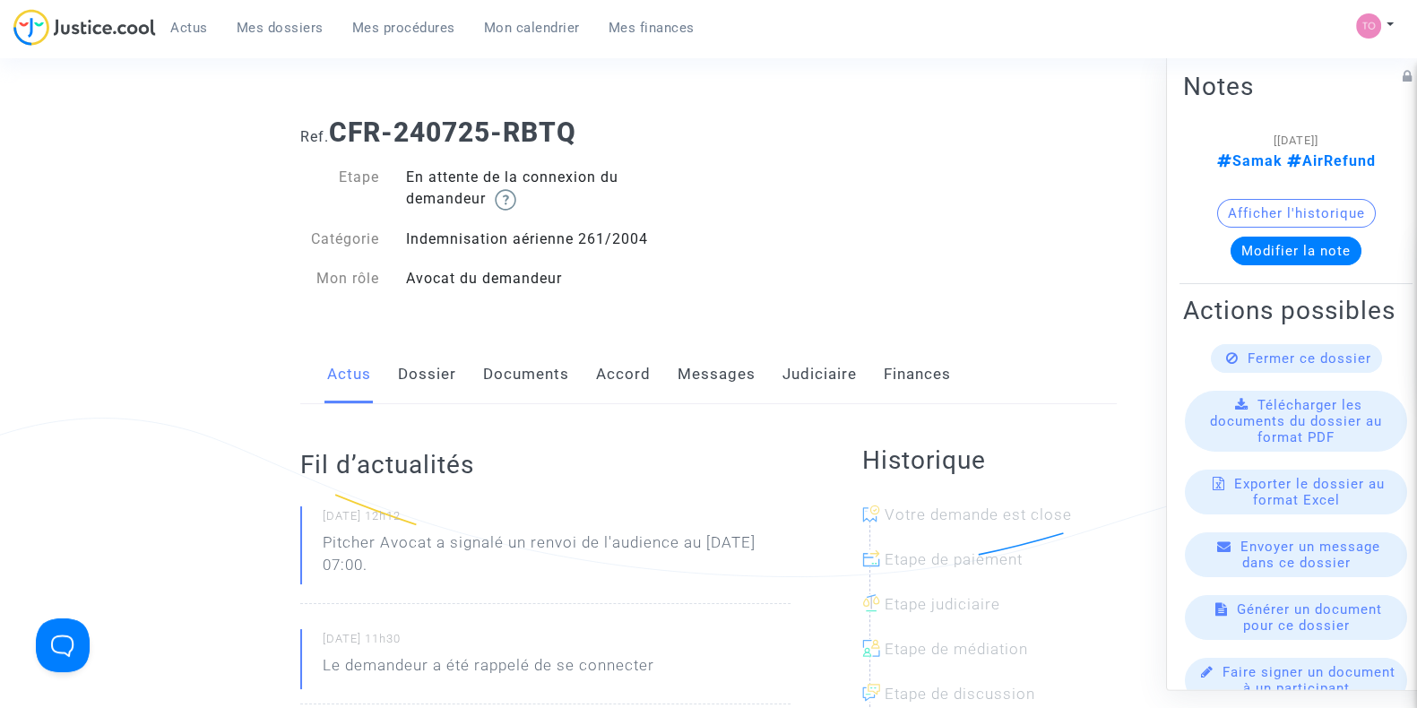
click at [708, 369] on link "Messages" at bounding box center [717, 374] width 78 height 59
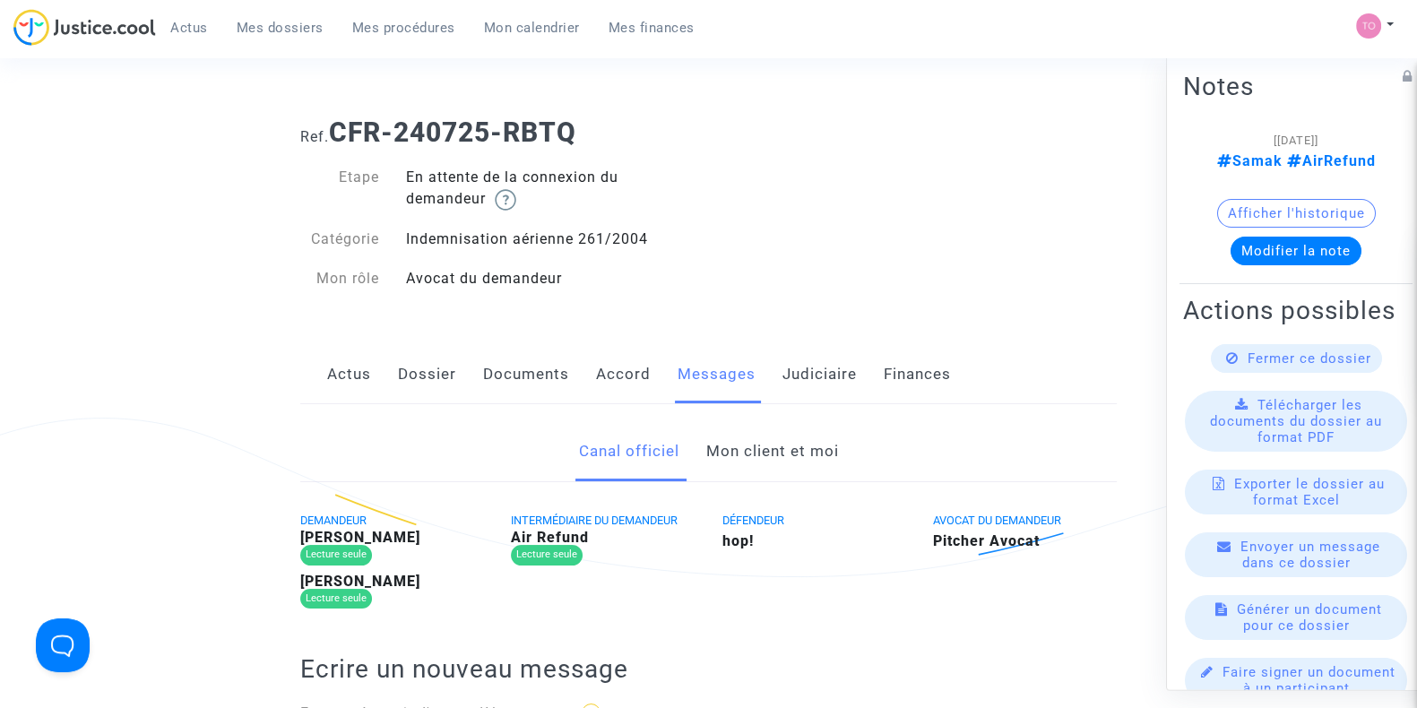
click at [740, 455] on link "Mon client et moi" at bounding box center [772, 451] width 133 height 59
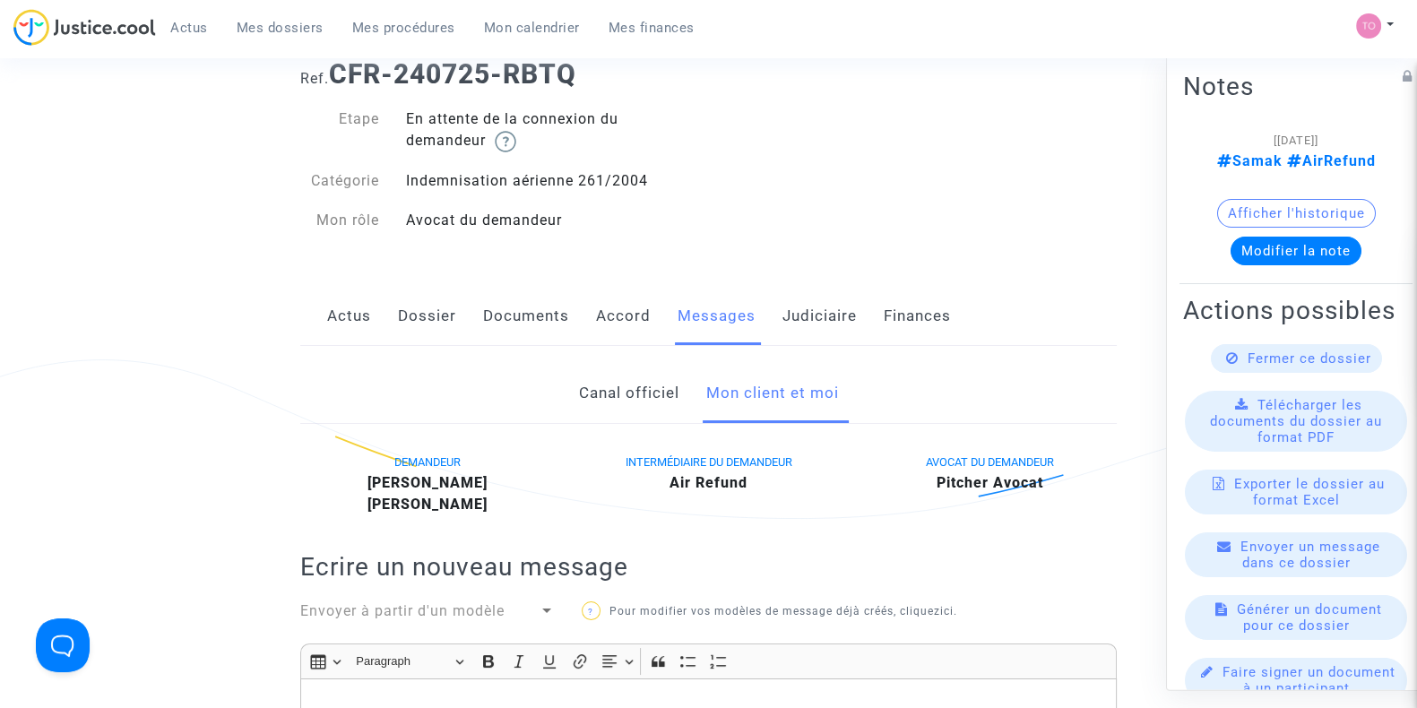
scroll to position [56, 0]
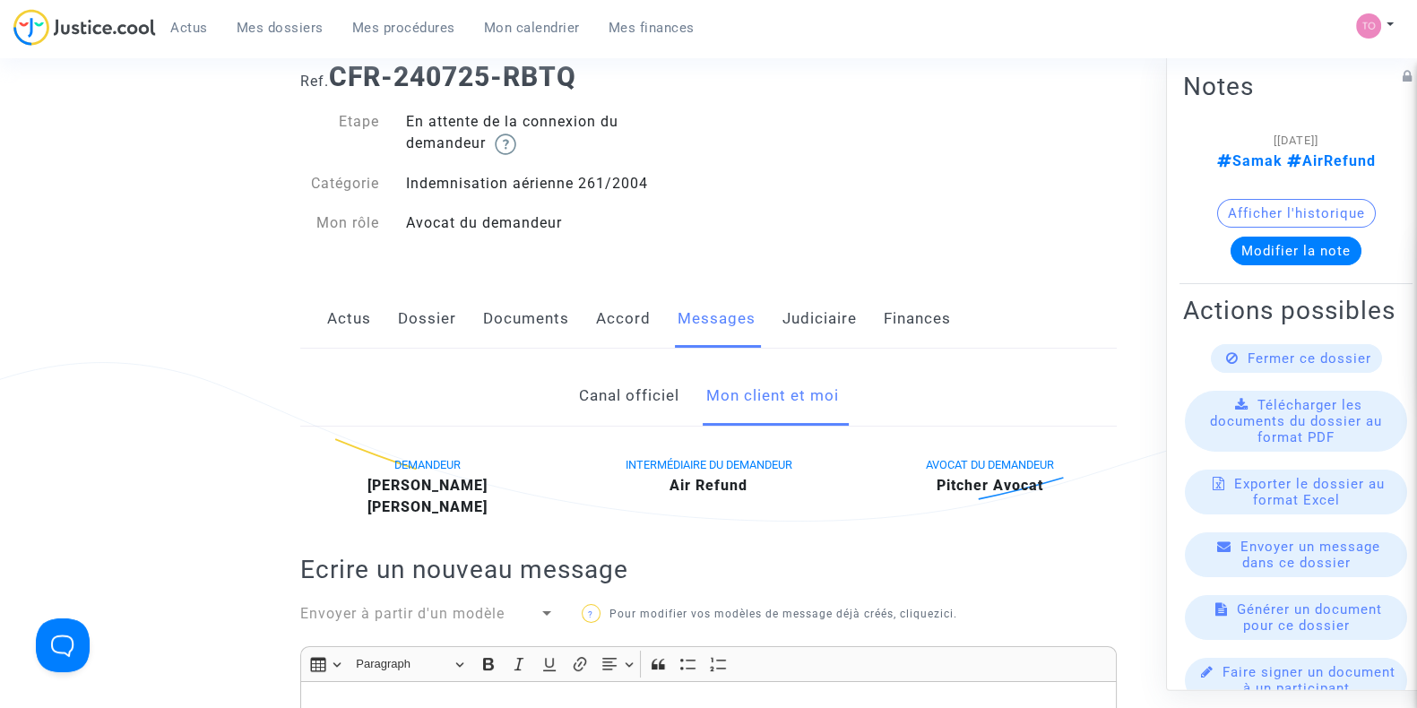
click at [643, 424] on div "Canal officiel Mon client et moi" at bounding box center [708, 397] width 817 height 60
click at [641, 422] on link "Canal officiel" at bounding box center [628, 396] width 100 height 59
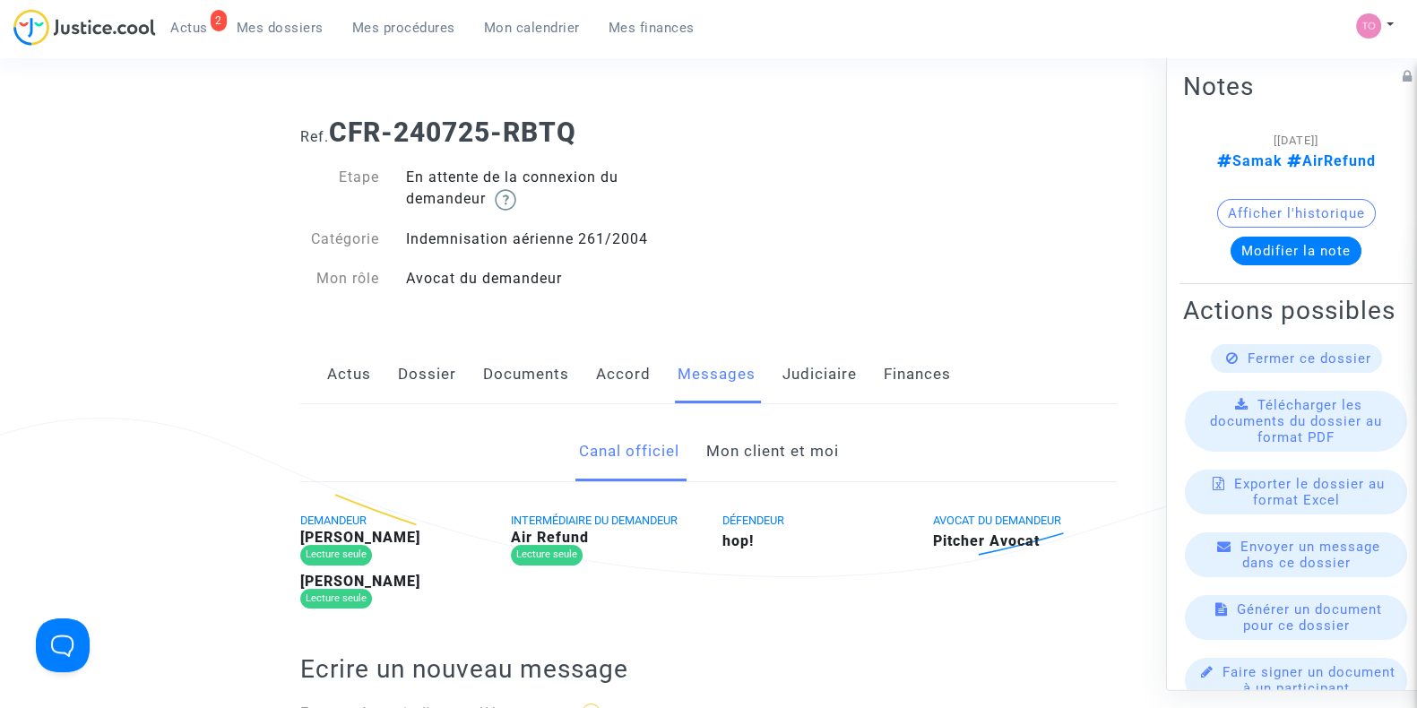
click at [796, 452] on link "Mon client et moi" at bounding box center [772, 451] width 133 height 59
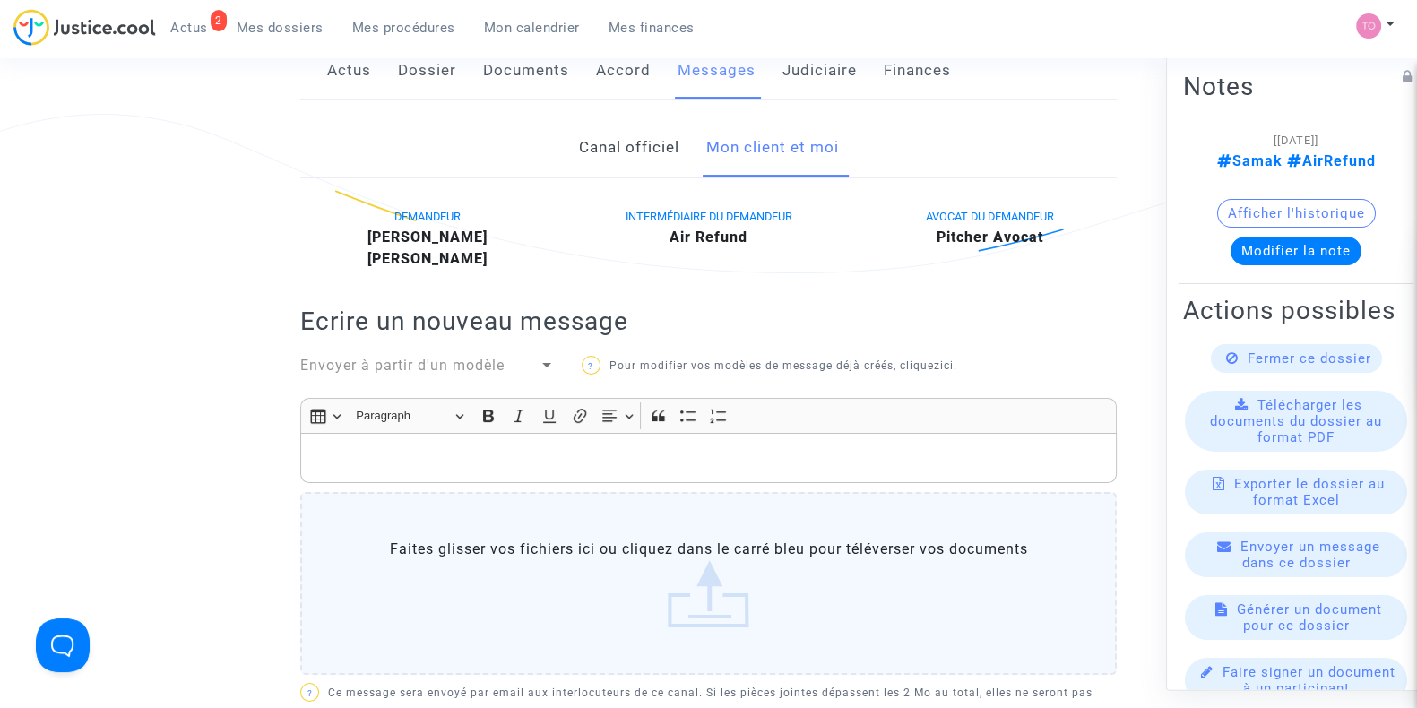
scroll to position [302, 0]
click at [478, 449] on p "Rich Text Editor, main" at bounding box center [709, 460] width 798 height 22
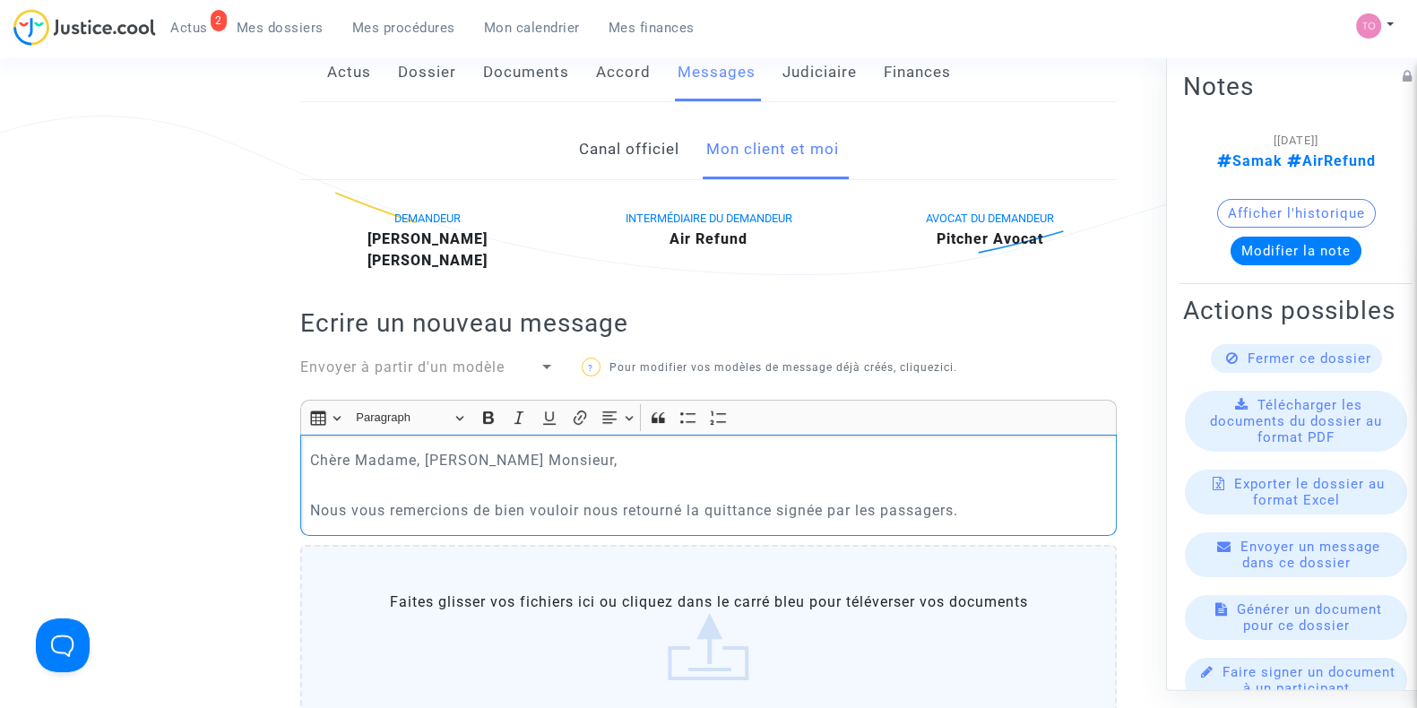
click at [774, 504] on p "Nous vous remercions de bien vouloir nous retourné la quittance signée par les …" at bounding box center [709, 510] width 798 height 22
click at [1032, 517] on p "Nous vous remercions de bien vouloir nous retourné la quittance ci-joint signée…" at bounding box center [709, 510] width 798 height 22
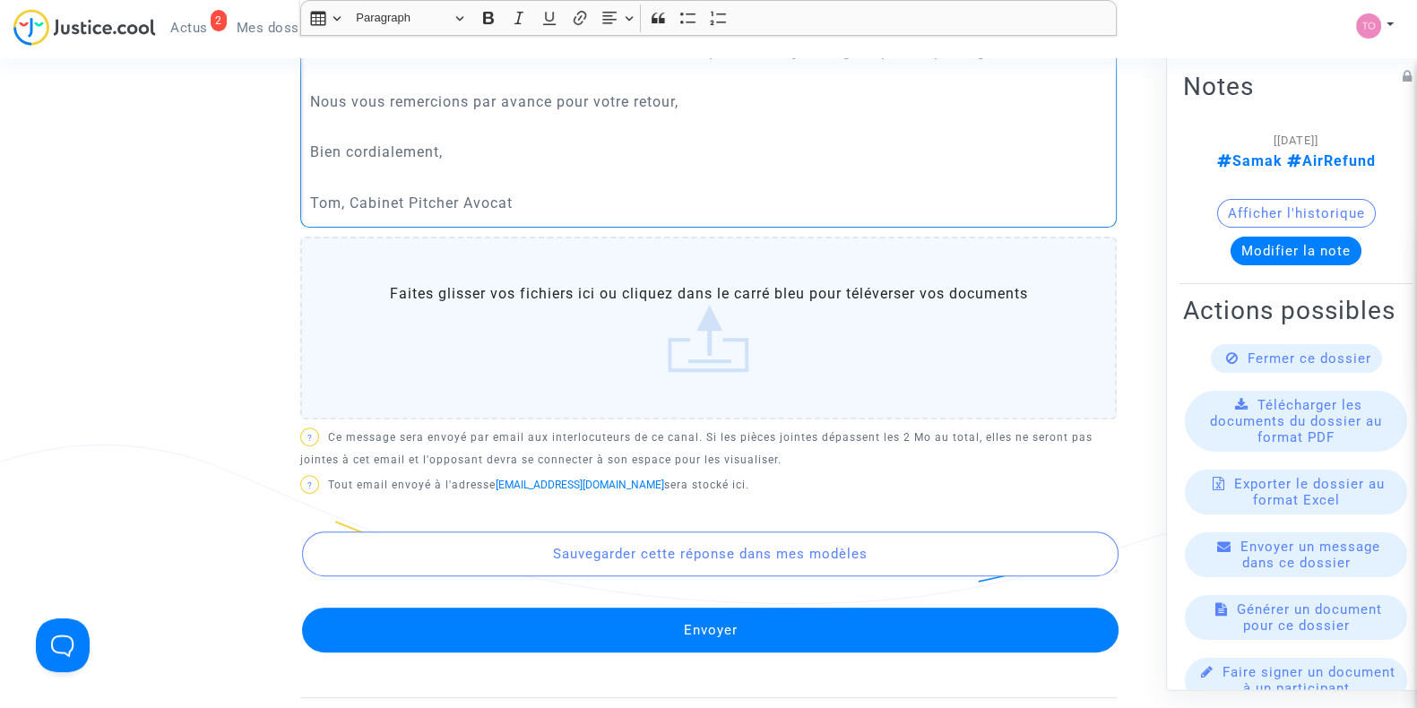
scroll to position [763, 0]
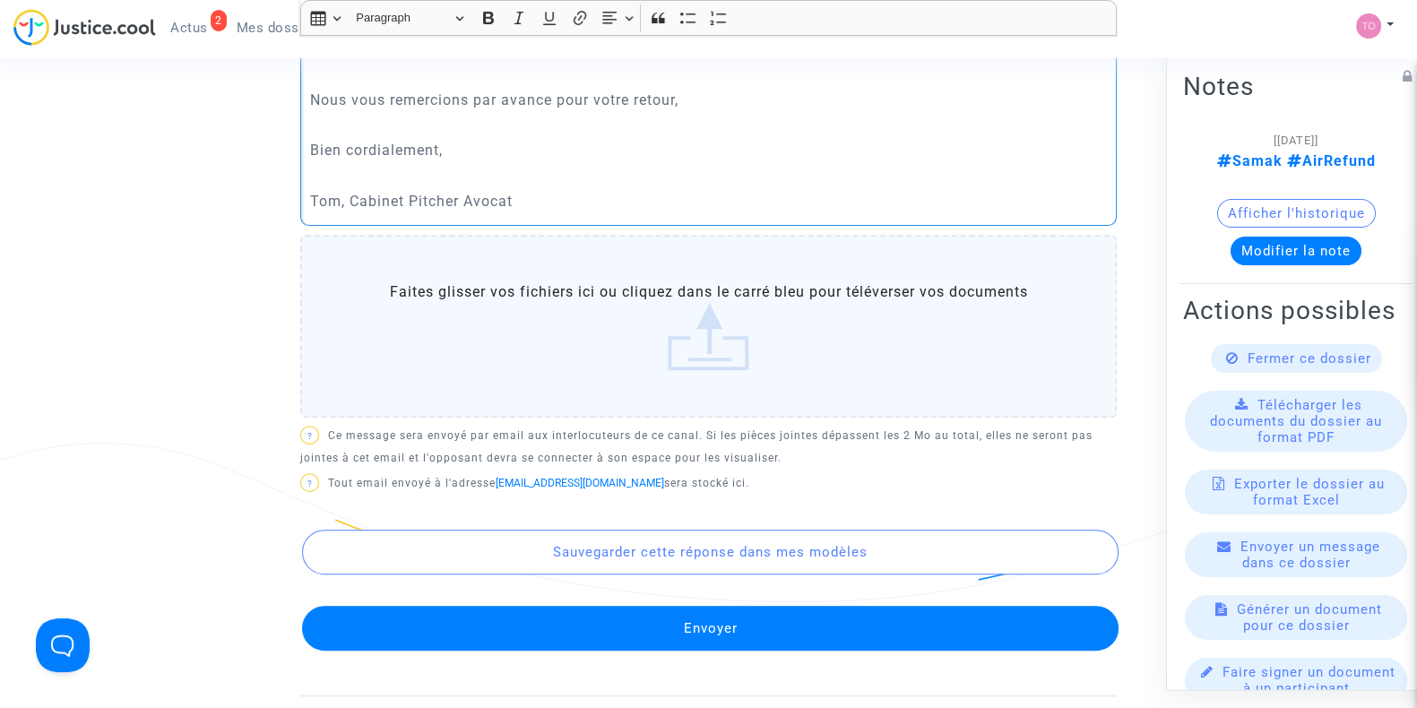
click at [671, 366] on label "Faites glisser vos fichiers ici ou cliquez dans le carré bleu pour téléverser v…" at bounding box center [708, 326] width 817 height 183
click at [0, 0] on input "Faites glisser vos fichiers ici ou cliquez dans le carré bleu pour téléverser v…" at bounding box center [0, 0] width 0 height 0
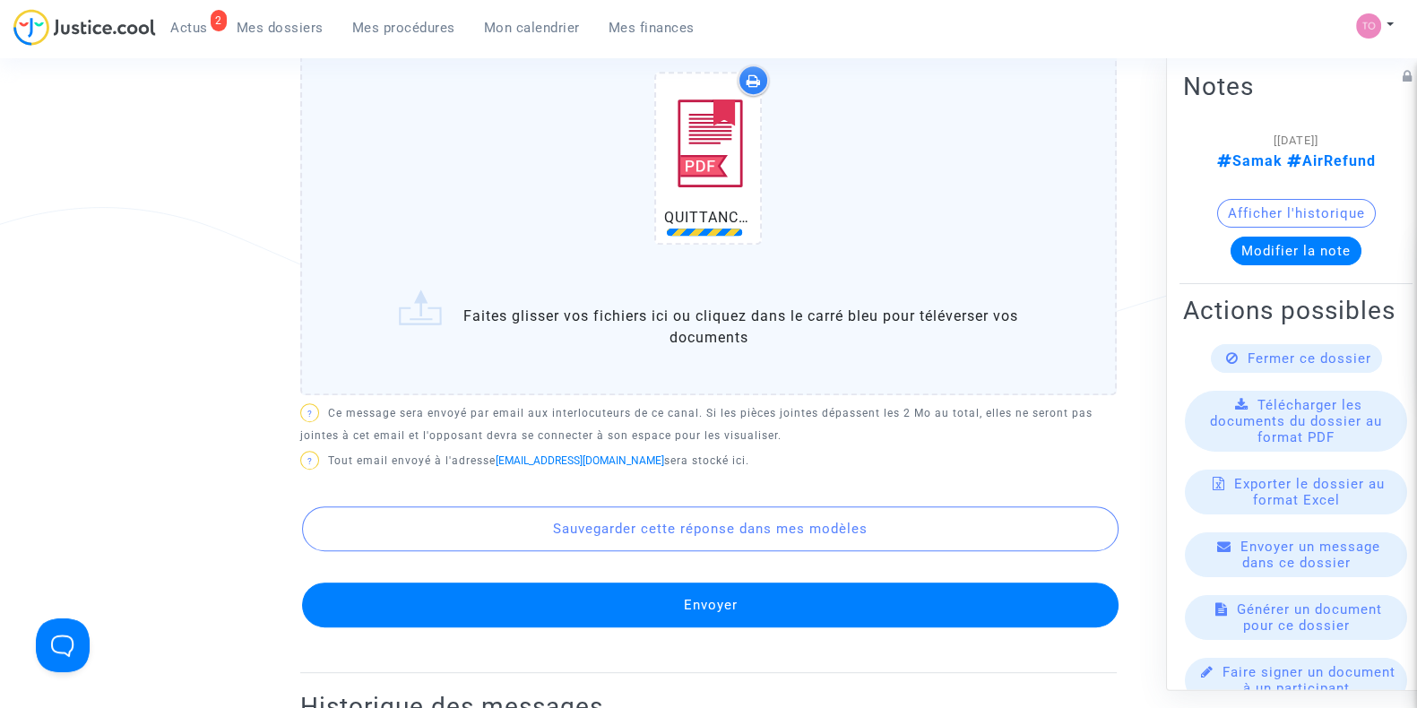
scroll to position [1001, 0]
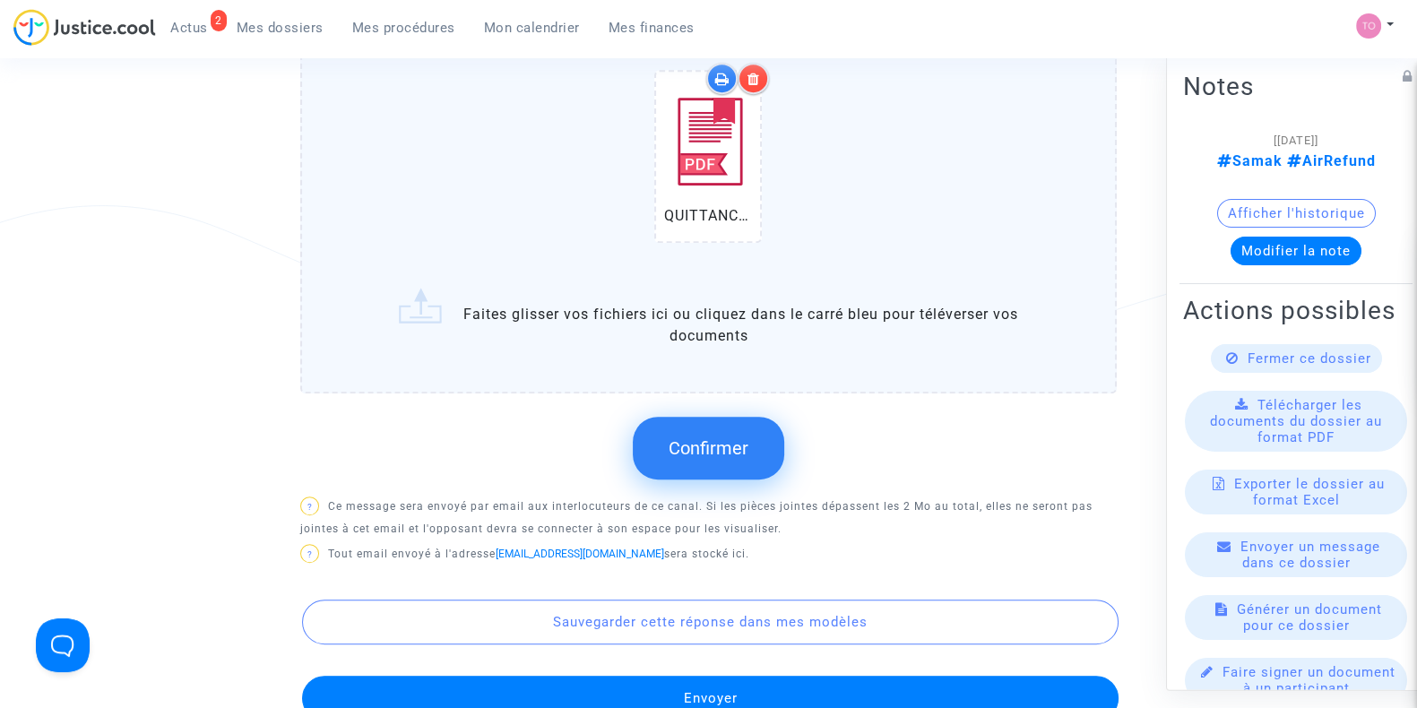
click at [715, 446] on span "Confirmer" at bounding box center [709, 449] width 80 height 22
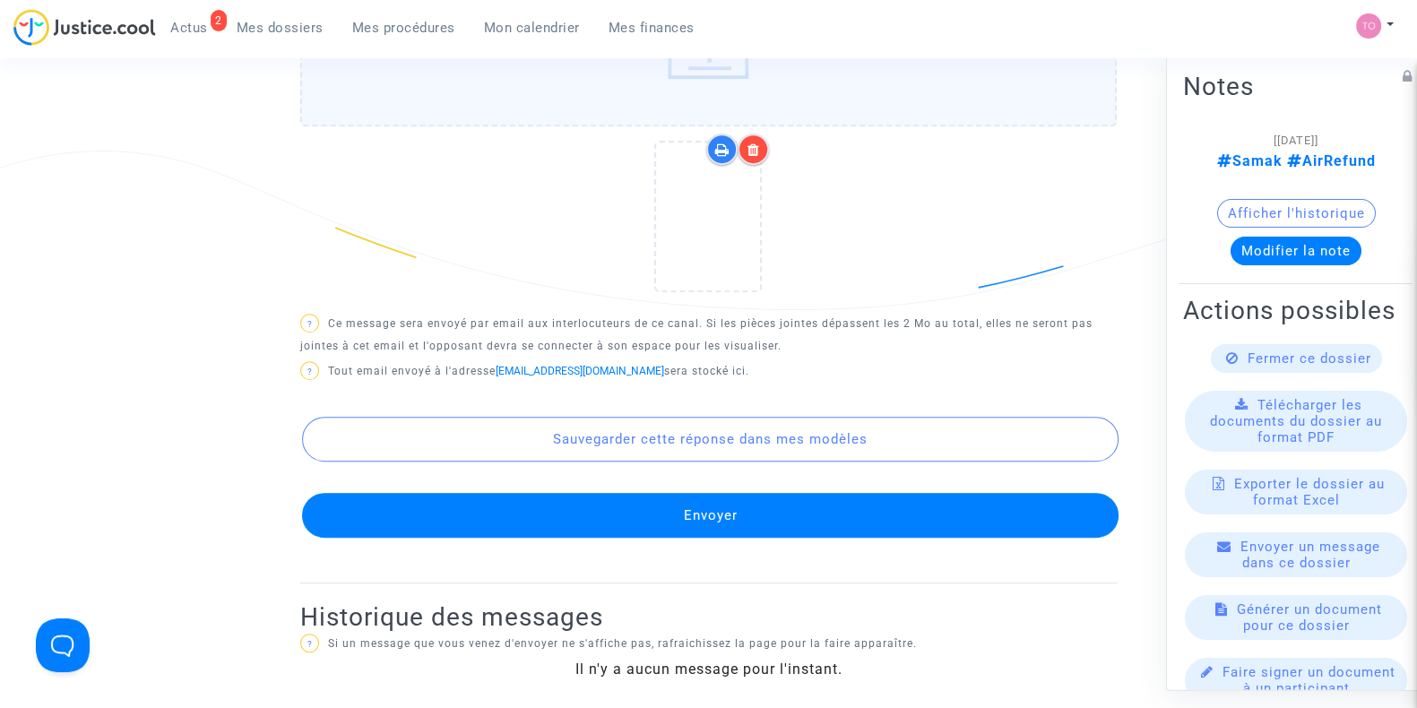
scroll to position [1077, 0]
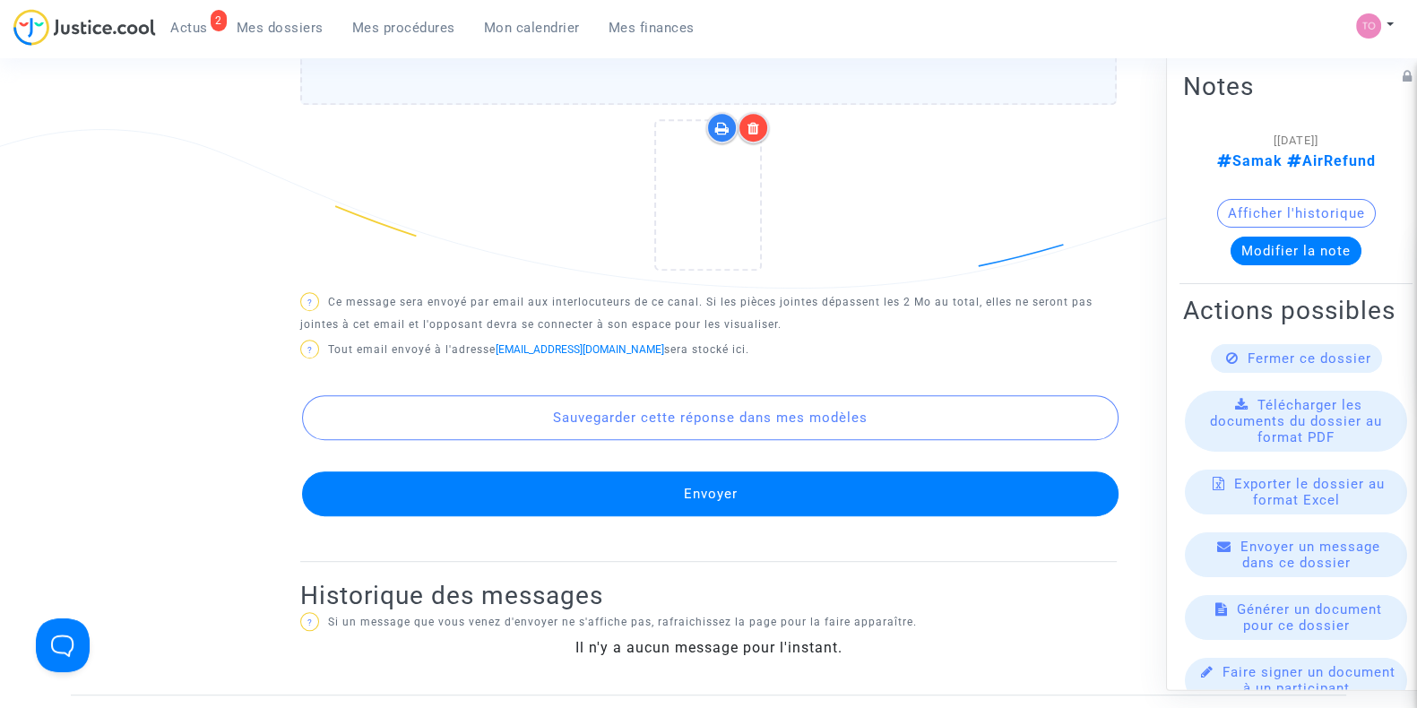
click at [685, 472] on button "Envoyer" at bounding box center [710, 494] width 817 height 45
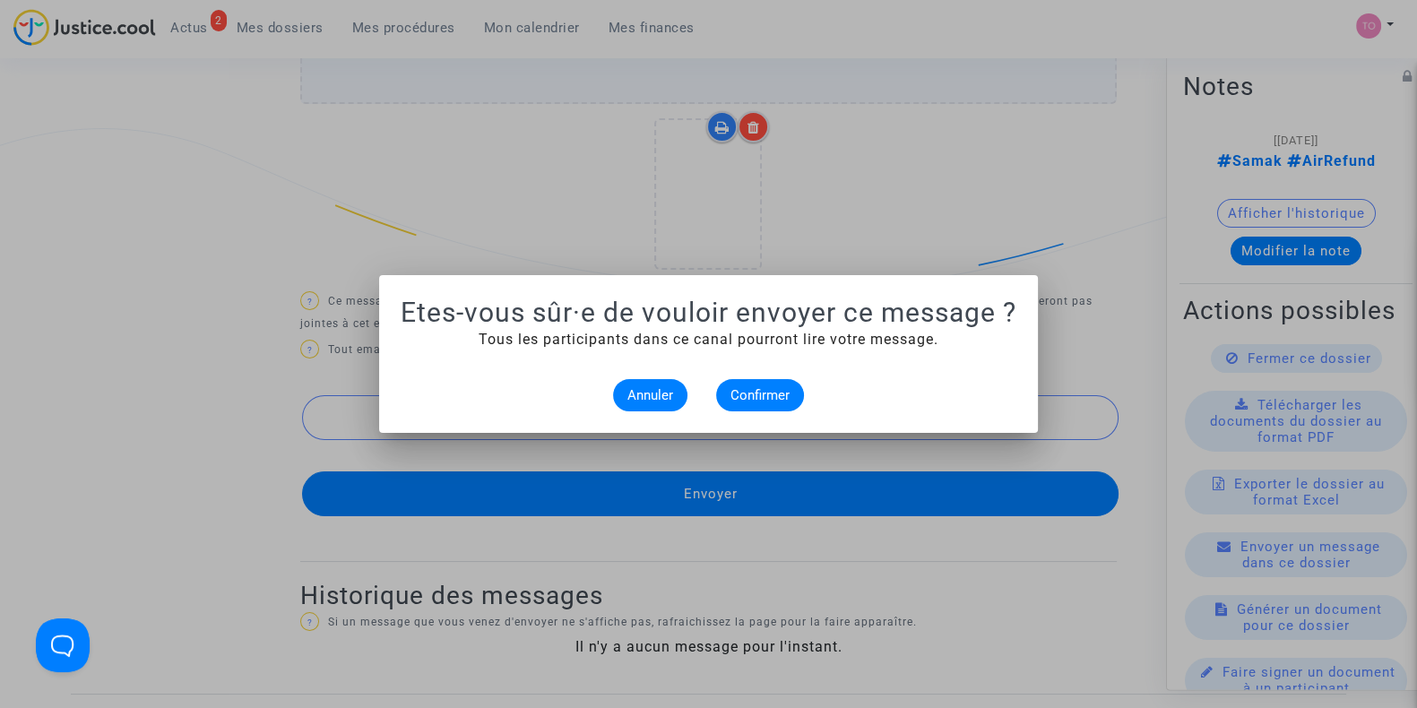
scroll to position [0, 0]
click at [731, 360] on alert-dialogs "Etes-vous sûr·e de vouloir envoyer ce message ? Tous les participants dans ce c…" at bounding box center [709, 354] width 616 height 115
click at [743, 394] on span "Confirmer" at bounding box center [760, 395] width 59 height 16
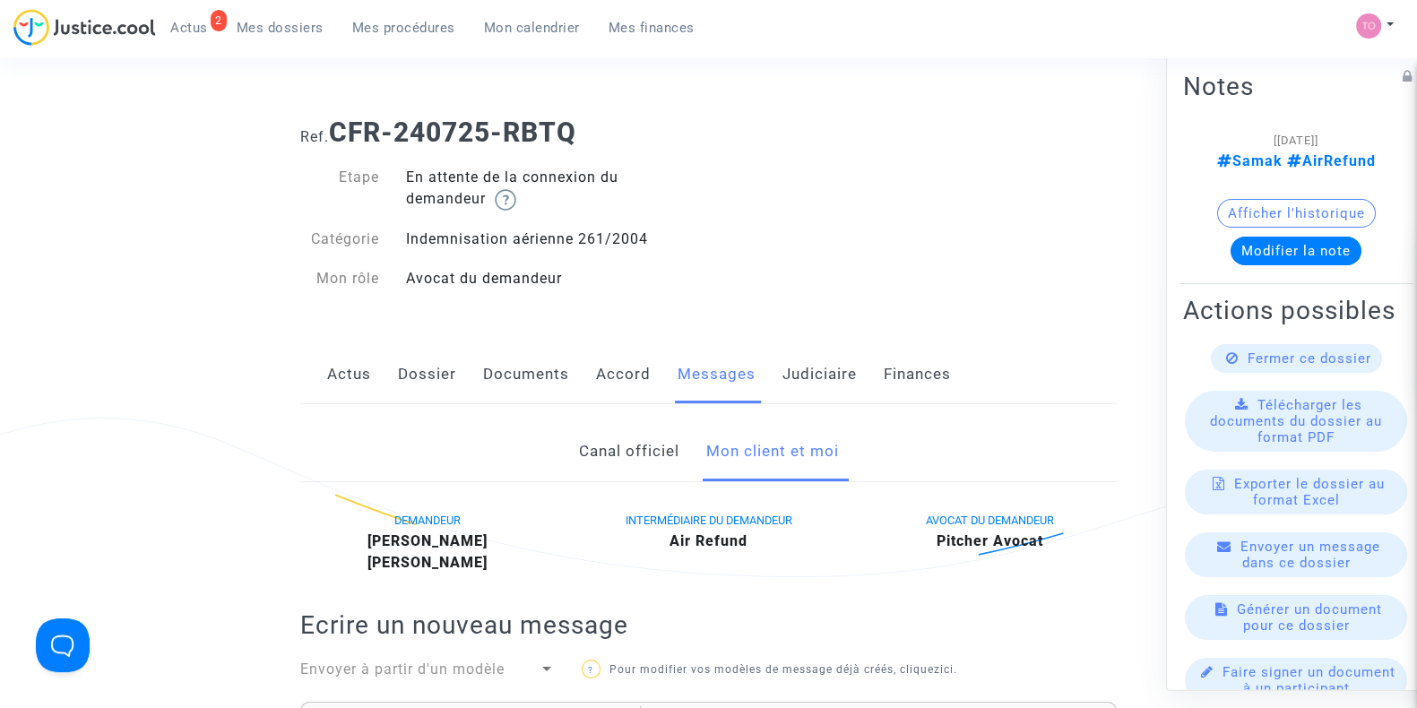
click at [1307, 248] on button "Modifier la note" at bounding box center [1296, 251] width 131 height 29
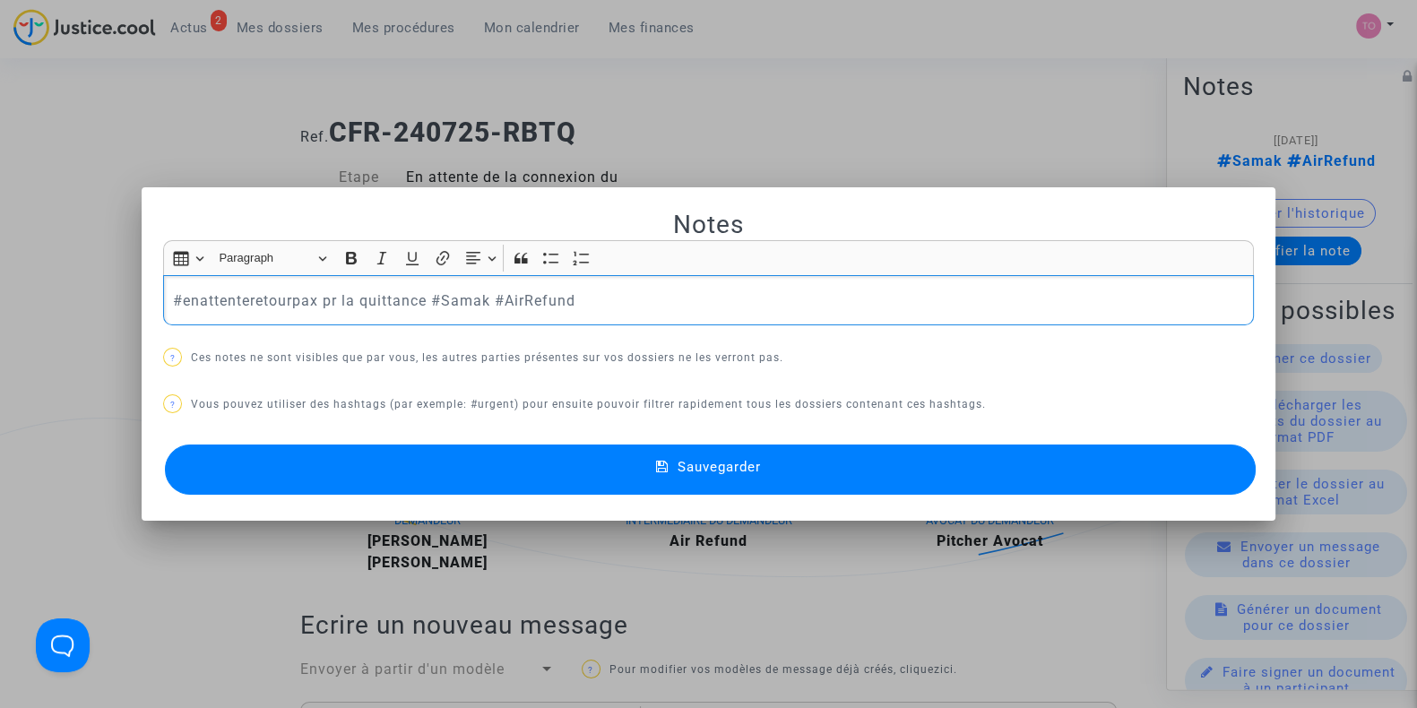
click at [464, 484] on button "Sauvegarder" at bounding box center [710, 470] width 1091 height 50
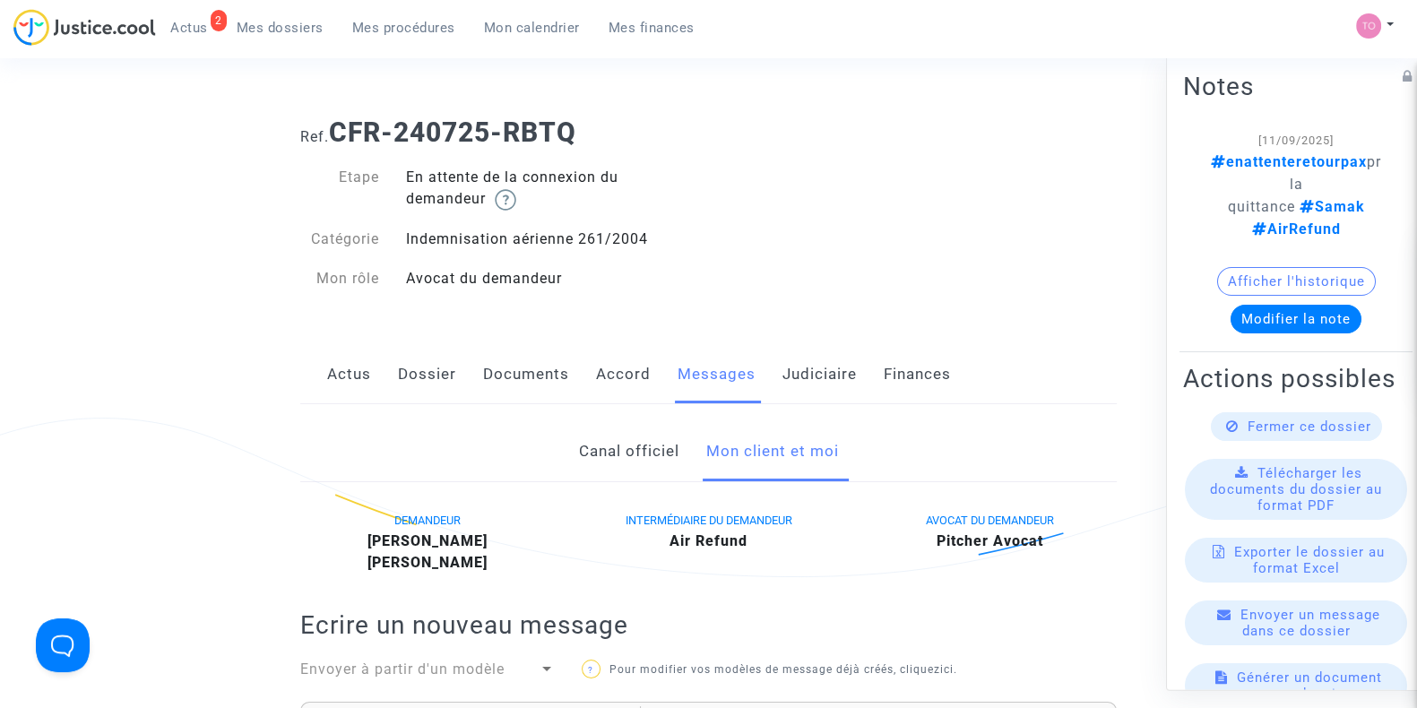
click at [268, 39] on link "Mes dossiers" at bounding box center [280, 27] width 116 height 27
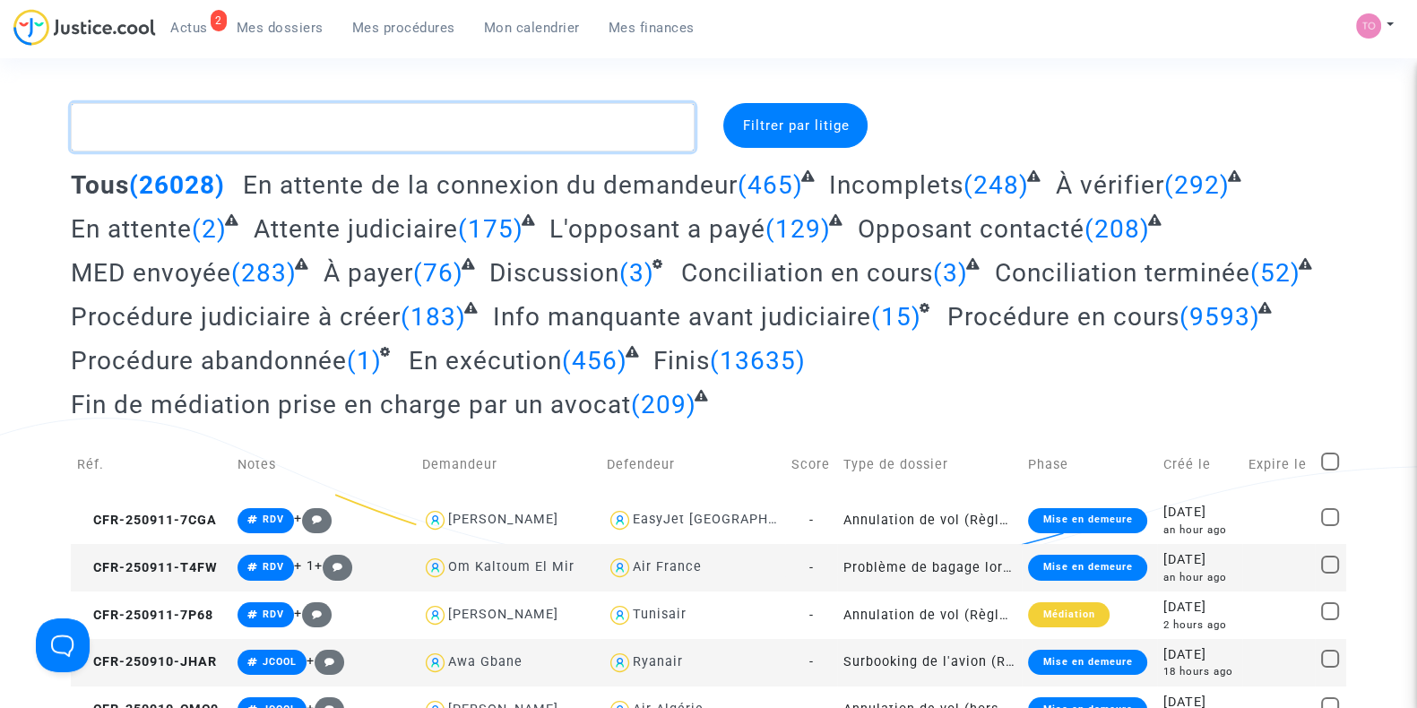
click at [438, 116] on textarea at bounding box center [383, 127] width 624 height 48
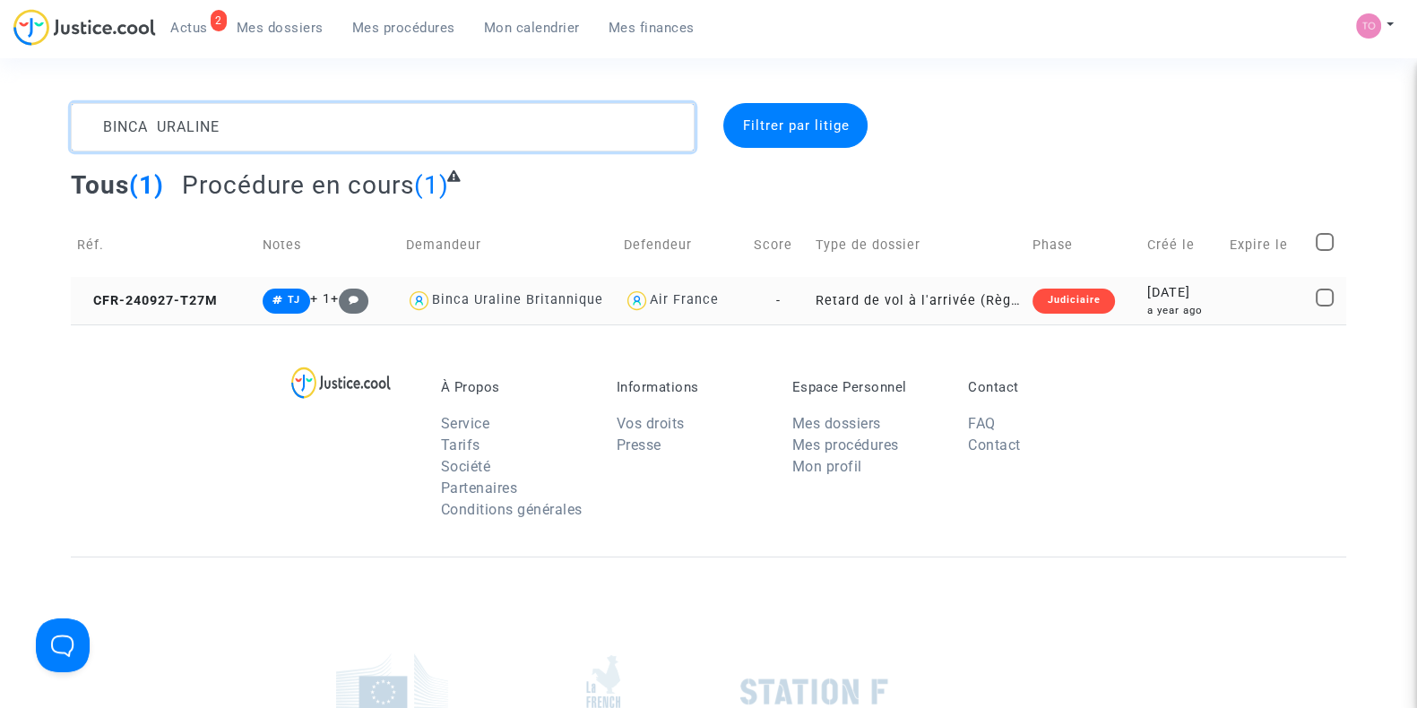
type textarea "BINCA URALINE"
click at [1156, 296] on div "2024-09-27" at bounding box center [1183, 293] width 70 height 20
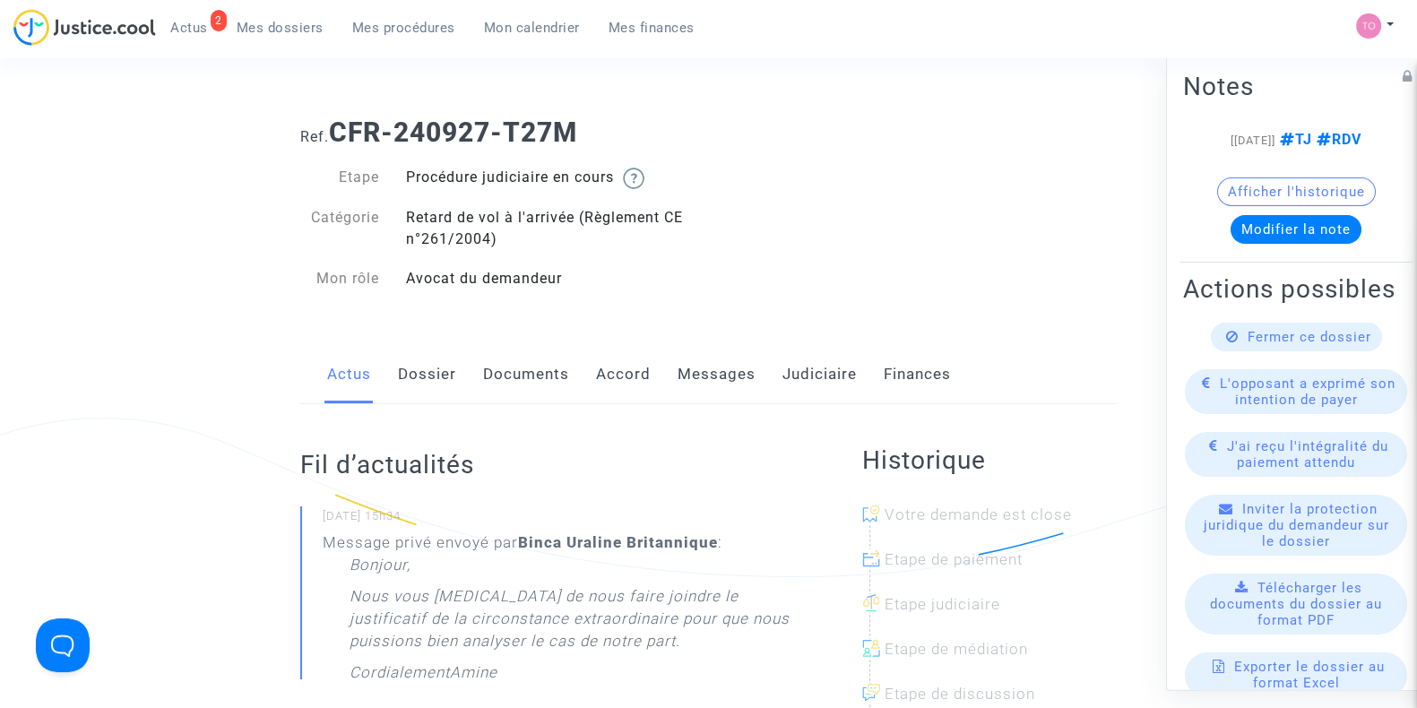
click at [599, 364] on link "Accord" at bounding box center [623, 374] width 55 height 59
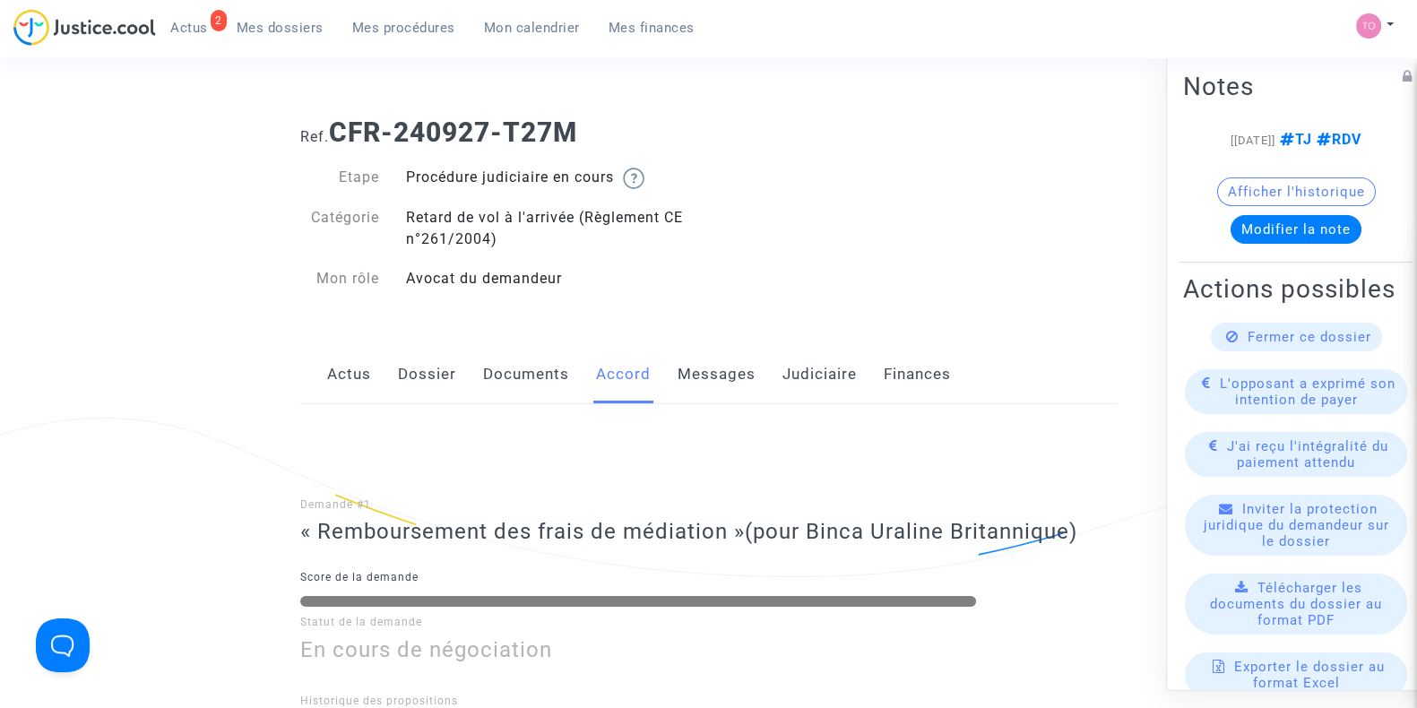
click at [688, 377] on link "Messages" at bounding box center [717, 374] width 78 height 59
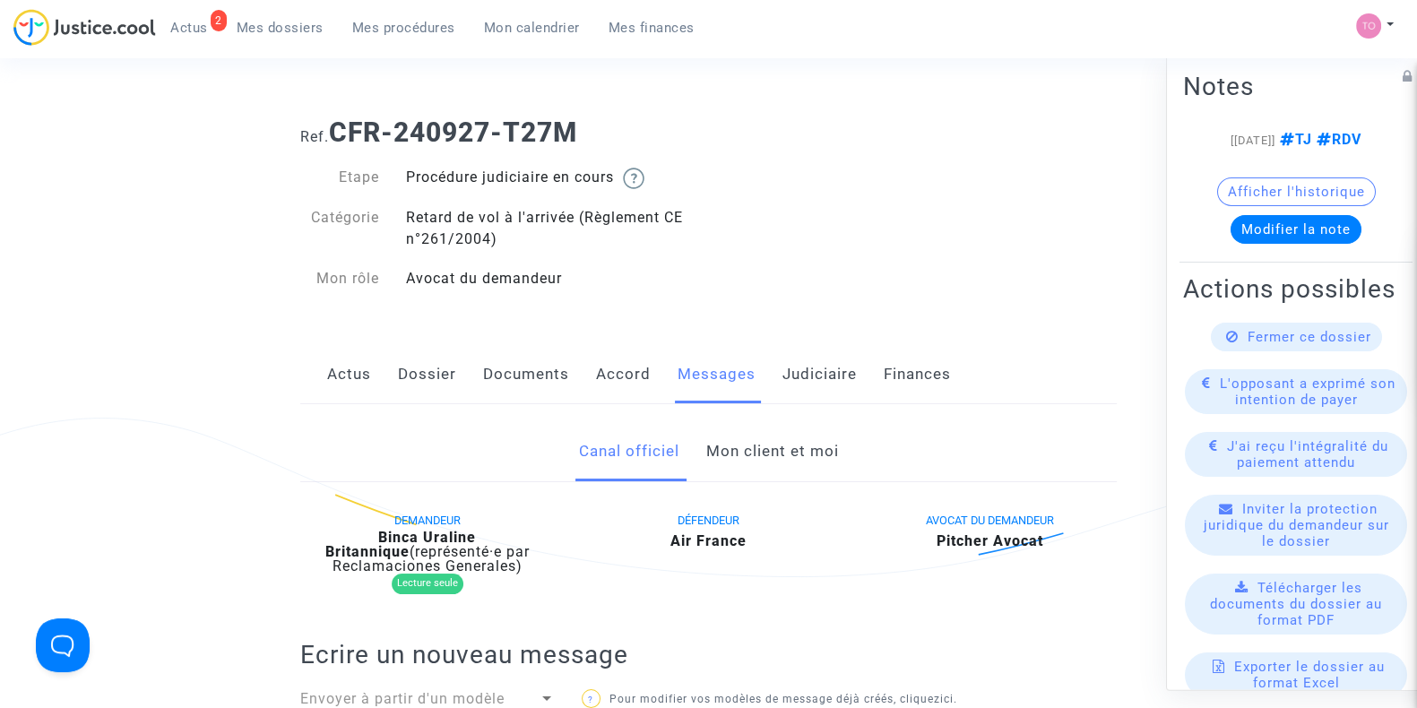
click at [749, 450] on link "Mon client et moi" at bounding box center [772, 451] width 133 height 59
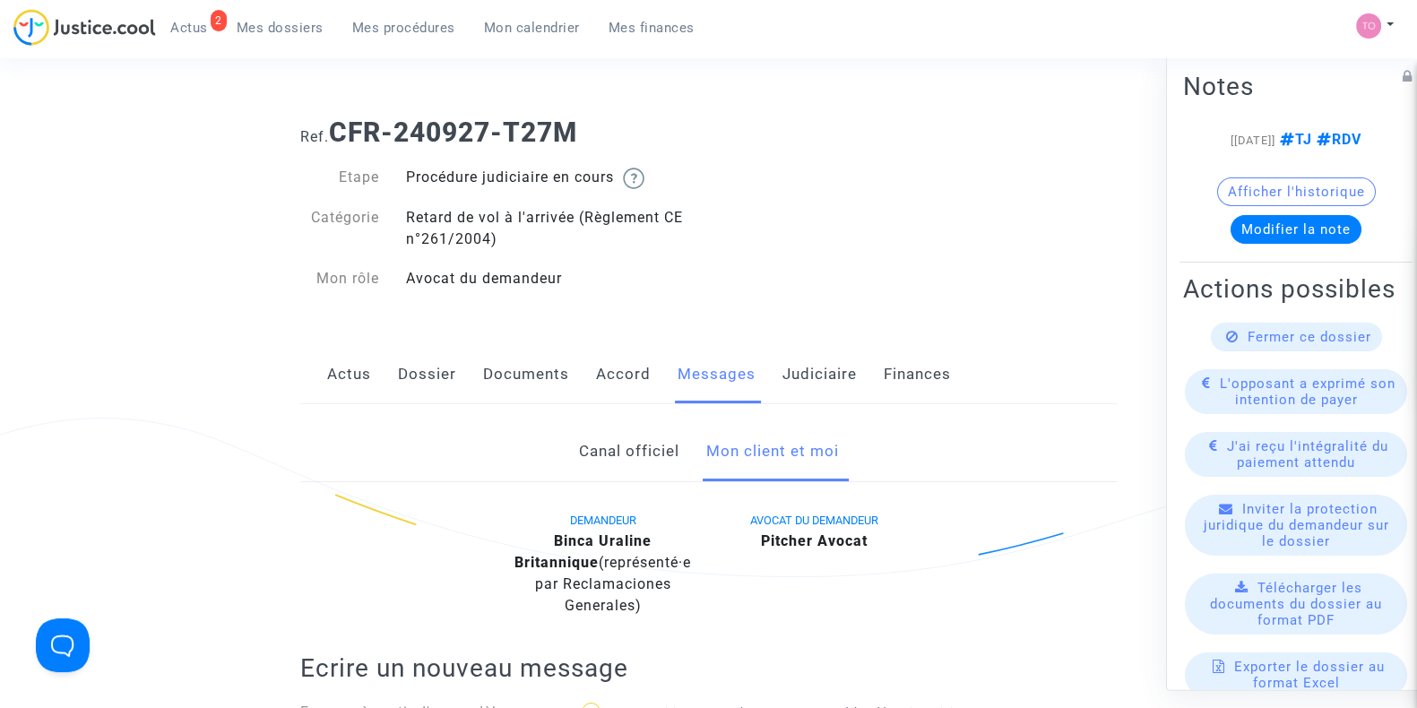
click at [816, 378] on link "Judiciaire" at bounding box center [820, 374] width 74 height 59
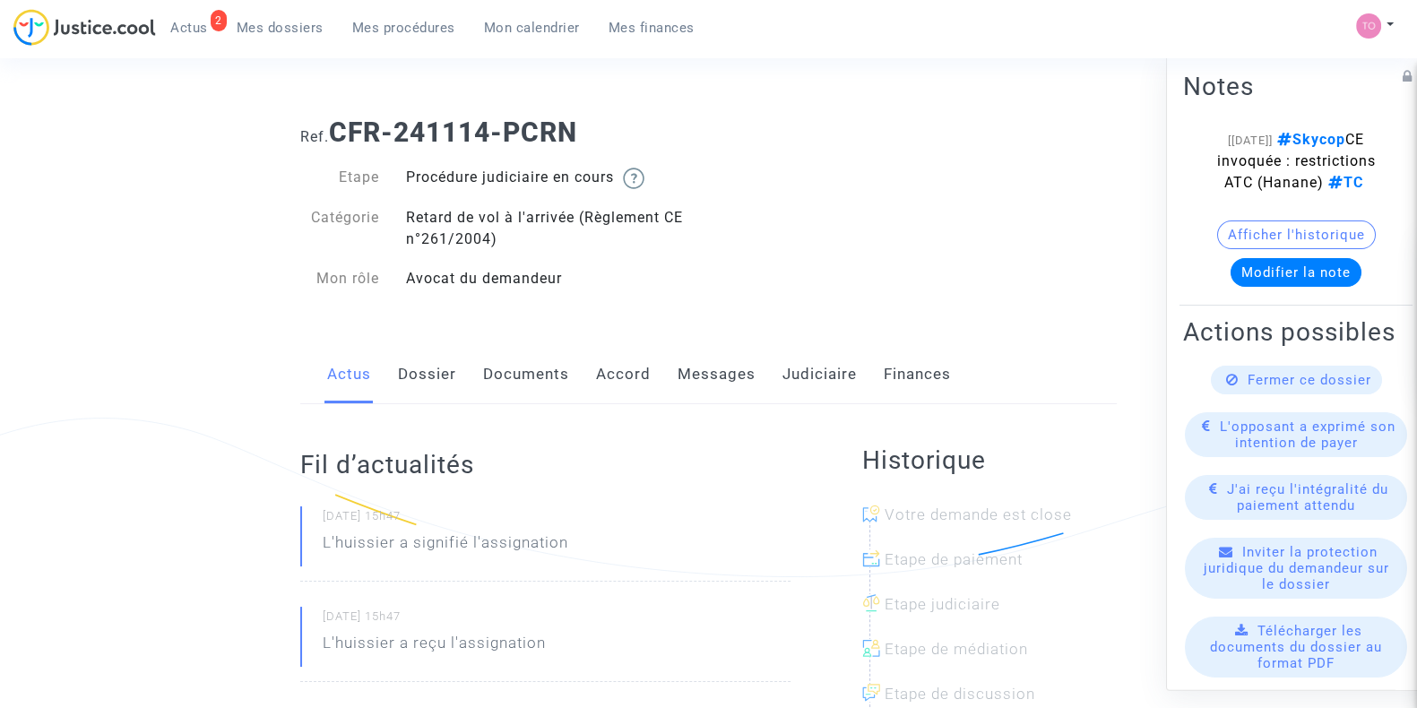
click at [479, 374] on div "Actus Dossier Documents Accord Messages Judiciaire Finances" at bounding box center [708, 375] width 817 height 60
click at [453, 374] on link "Dossier" at bounding box center [427, 374] width 58 height 59
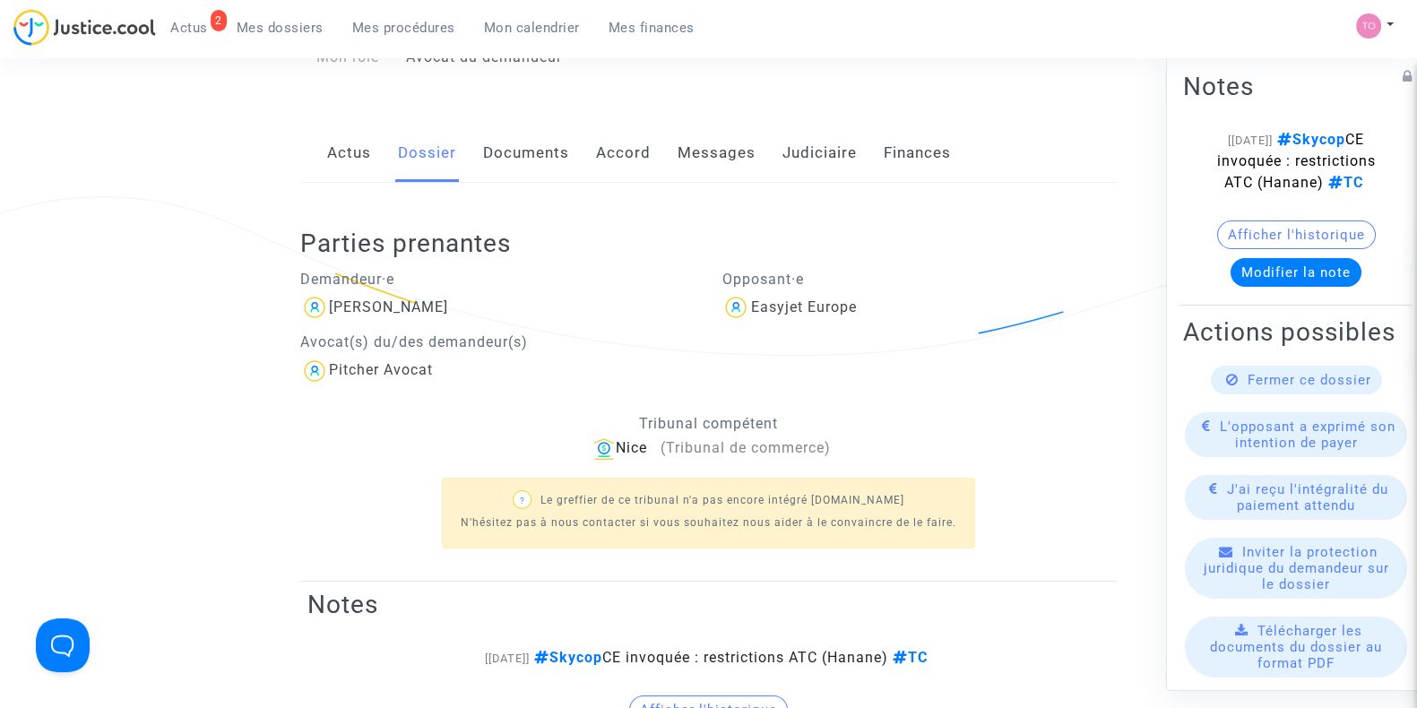
scroll to position [221, 0]
click at [345, 163] on link "Actus" at bounding box center [349, 154] width 44 height 59
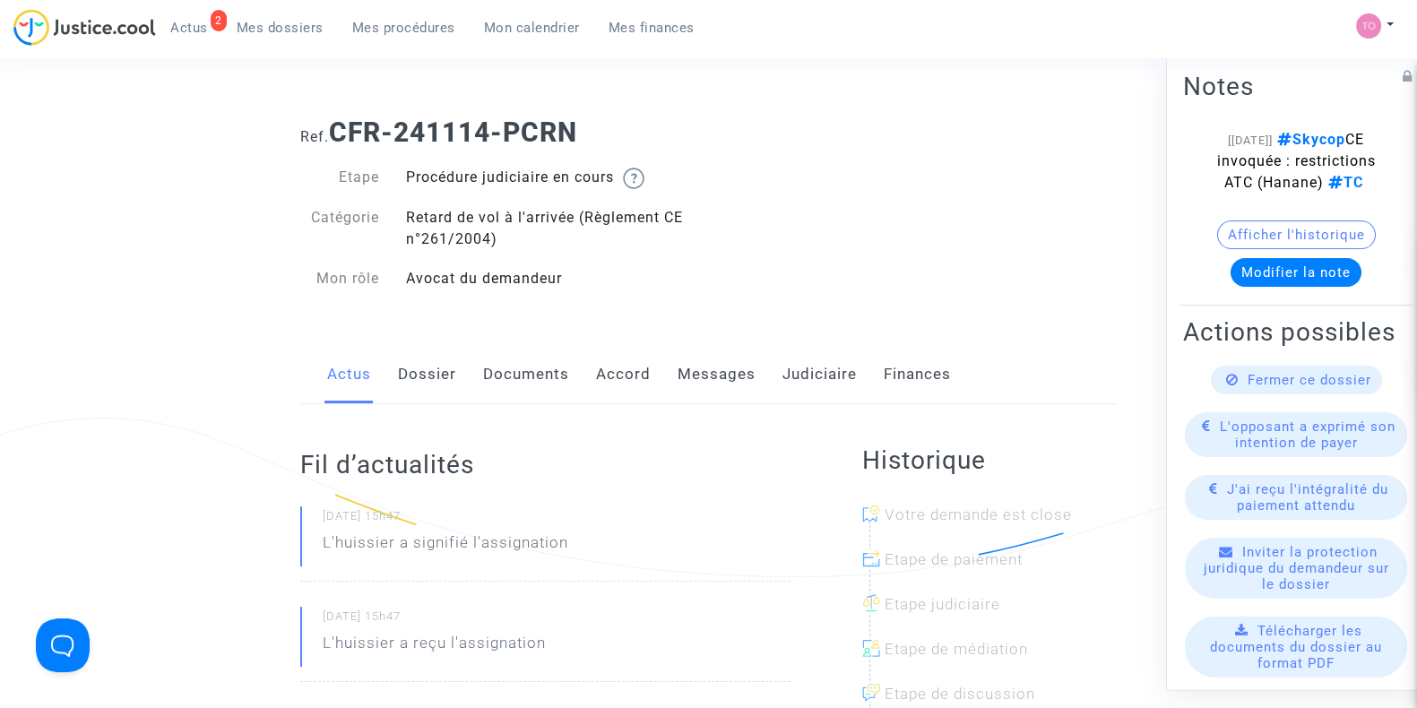
click at [806, 369] on link "Judiciaire" at bounding box center [820, 374] width 74 height 59
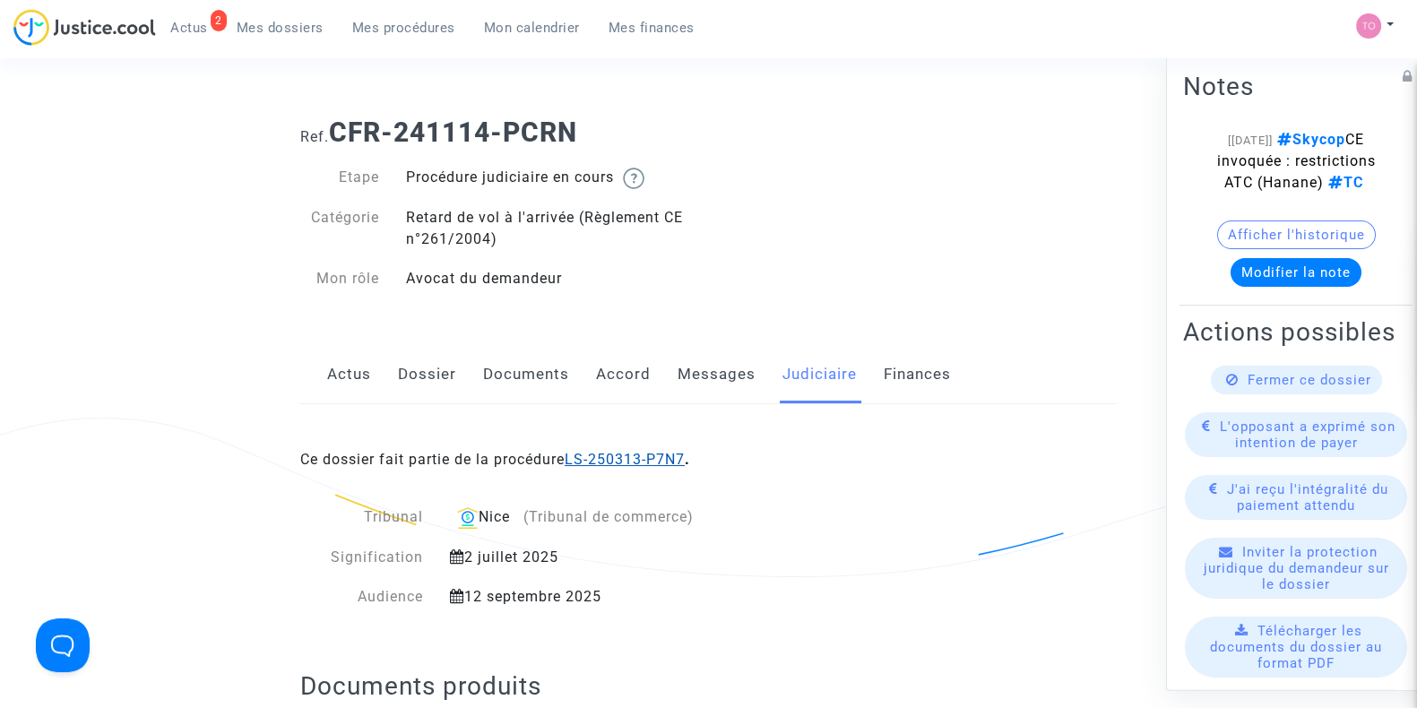
click at [598, 462] on link "LS-250313-P7N7" at bounding box center [625, 459] width 120 height 17
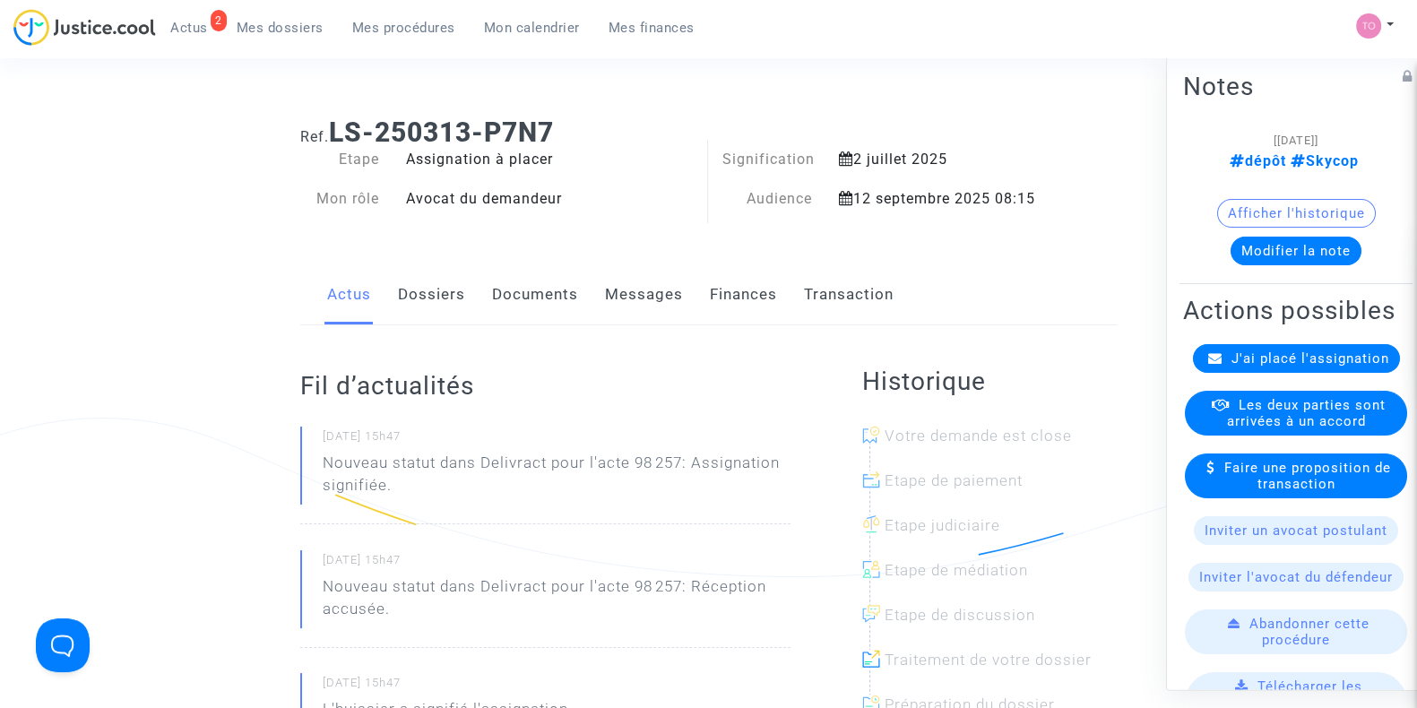
drag, startPoint x: 439, startPoint y: 293, endPoint x: 417, endPoint y: 296, distance: 22.6
click at [417, 296] on link "Dossiers" at bounding box center [431, 294] width 67 height 59
